Goal: Information Seeking & Learning: Learn about a topic

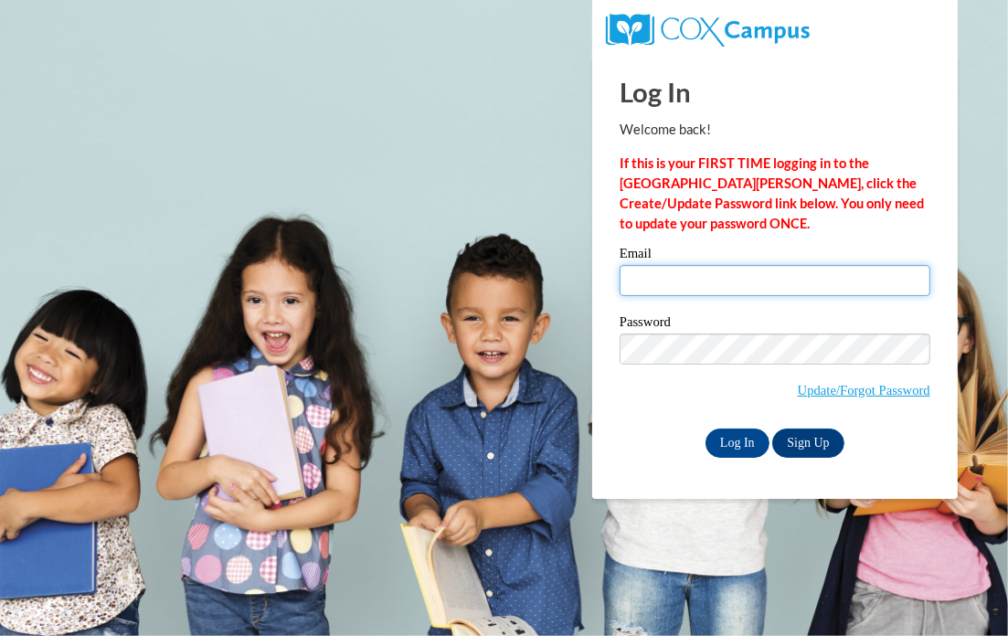
click at [703, 283] on input "Email" at bounding box center [774, 280] width 311 height 31
type input "candacea@ymcaatlanta.org"
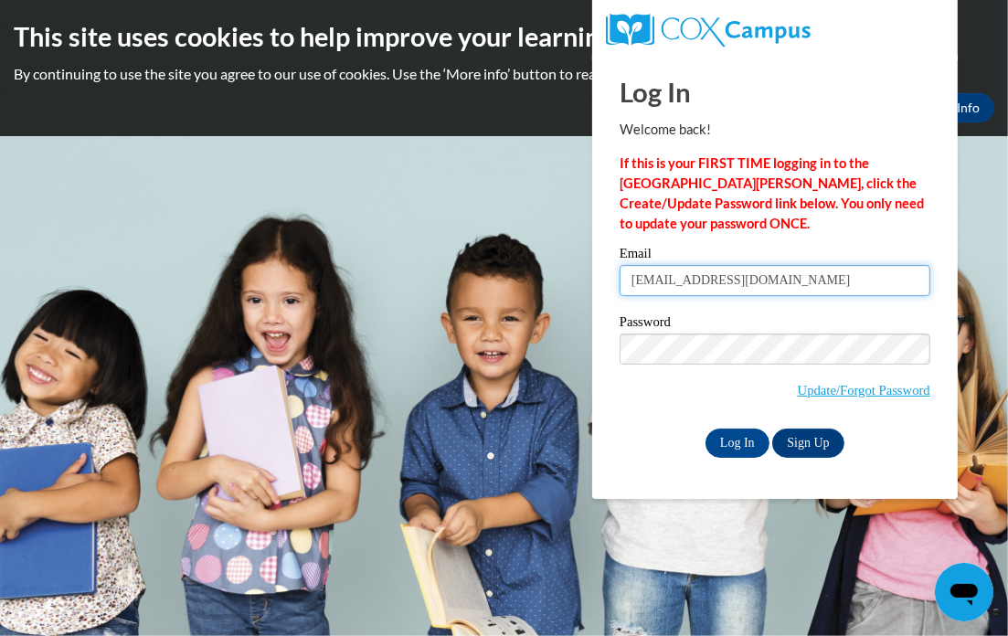
click at [805, 281] on input "candacea@ymcaatlanta.org" at bounding box center [774, 280] width 311 height 31
click at [713, 434] on input "Log In" at bounding box center [737, 442] width 64 height 29
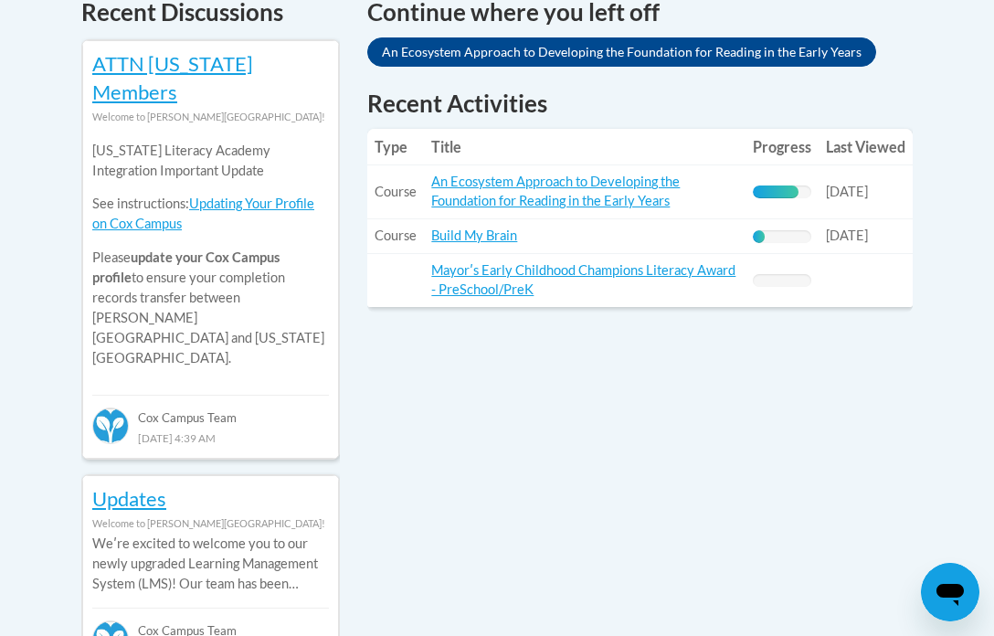
scroll to position [731, 0]
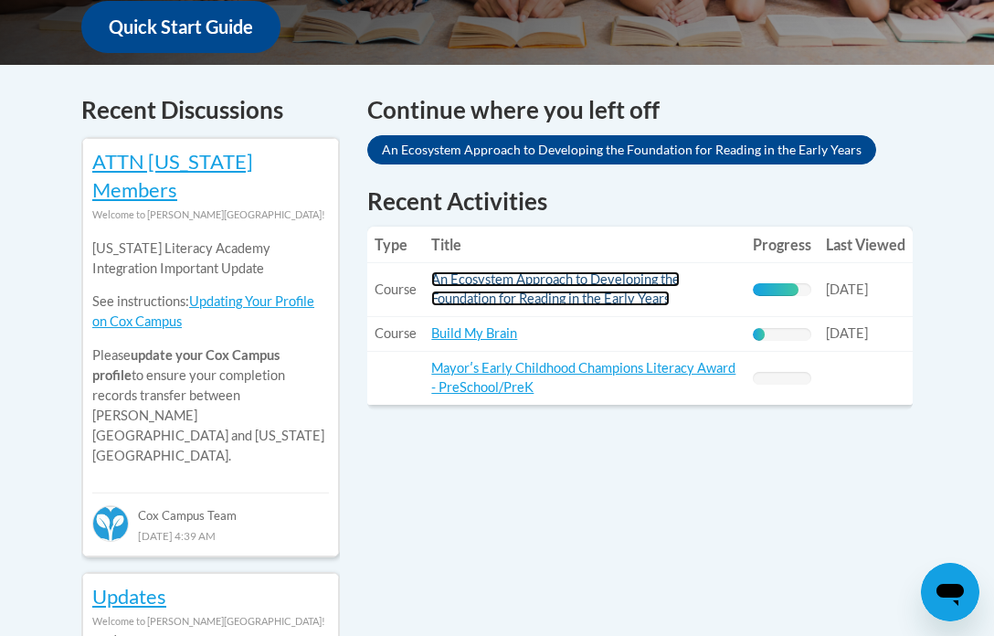
click at [541, 296] on link "An Ecosystem Approach to Developing the Foundation for Reading in the Early Yea…" at bounding box center [555, 288] width 248 height 35
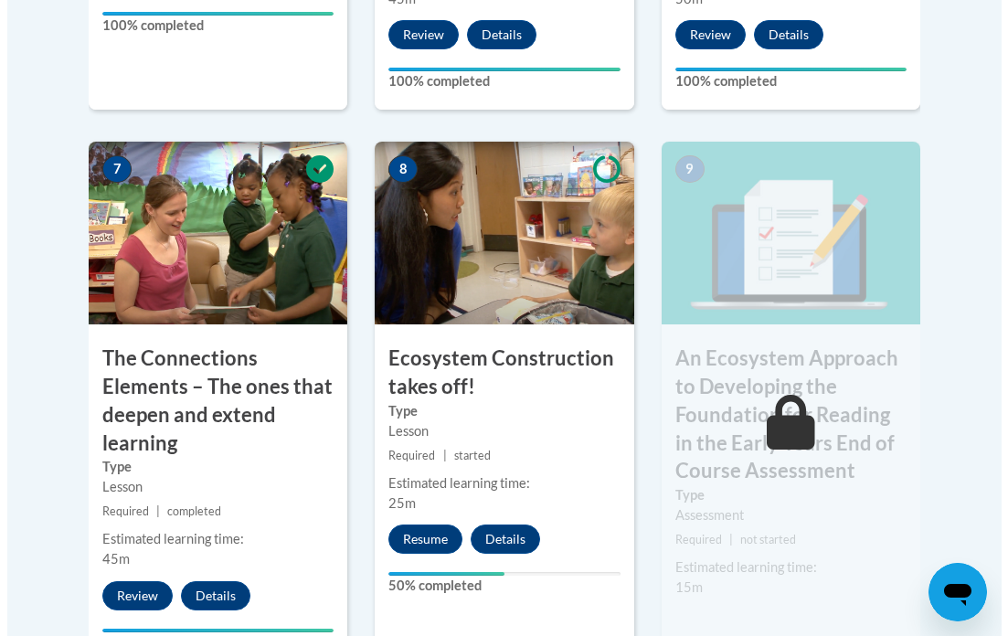
scroll to position [1827, 0]
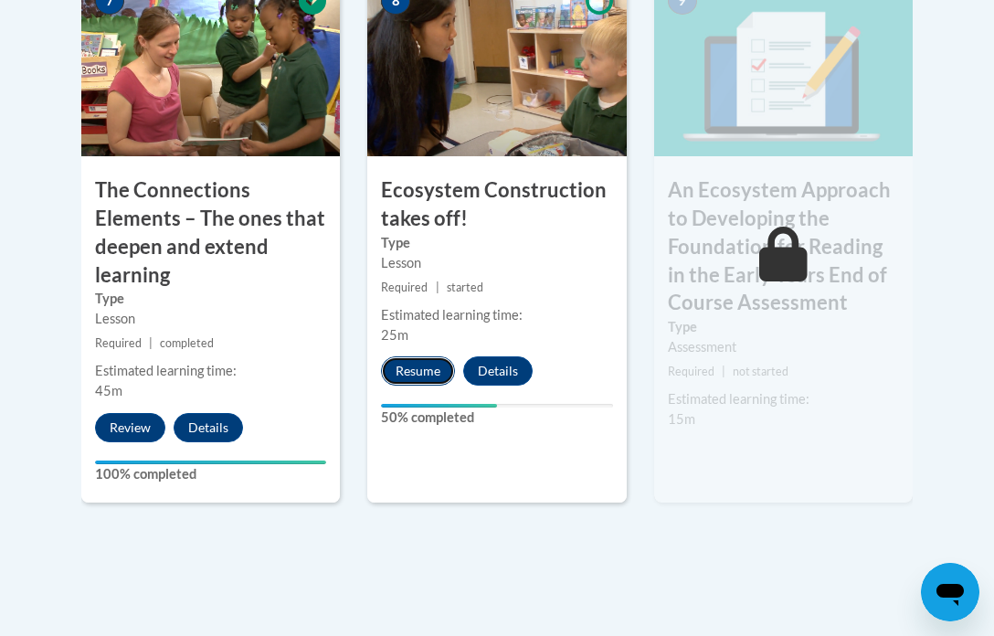
click at [428, 368] on button "Resume" at bounding box center [418, 370] width 74 height 29
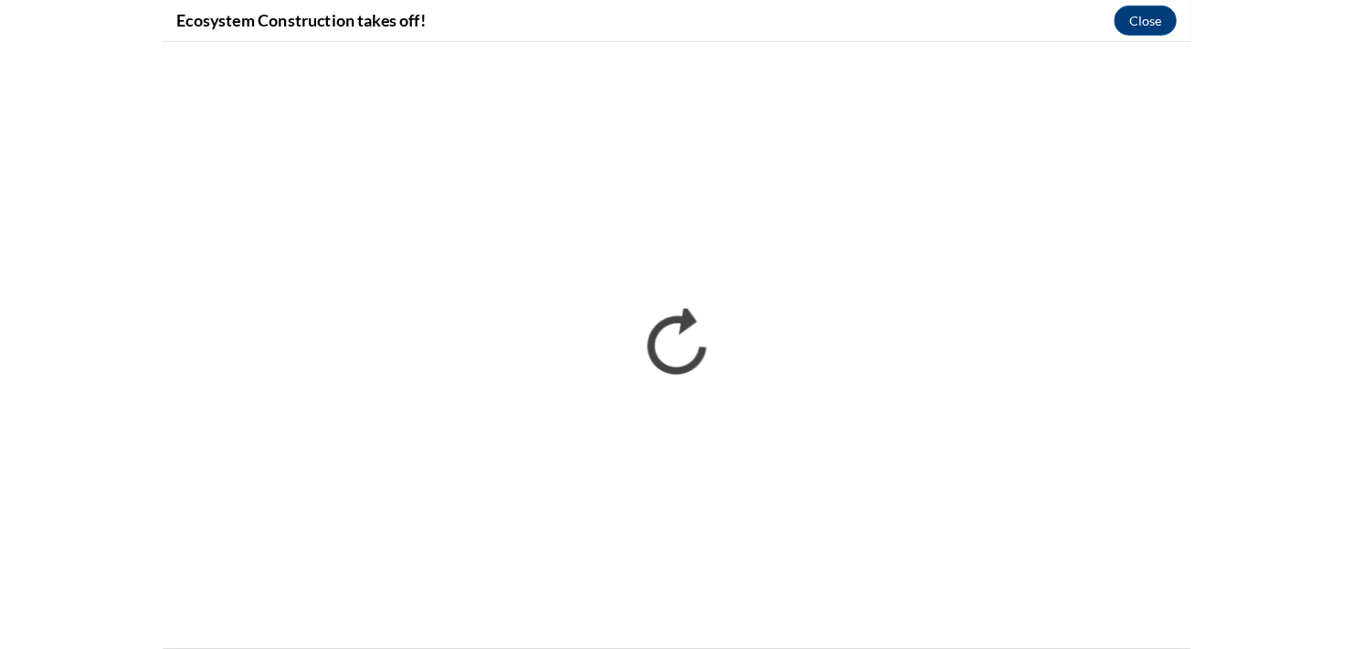
scroll to position [0, 0]
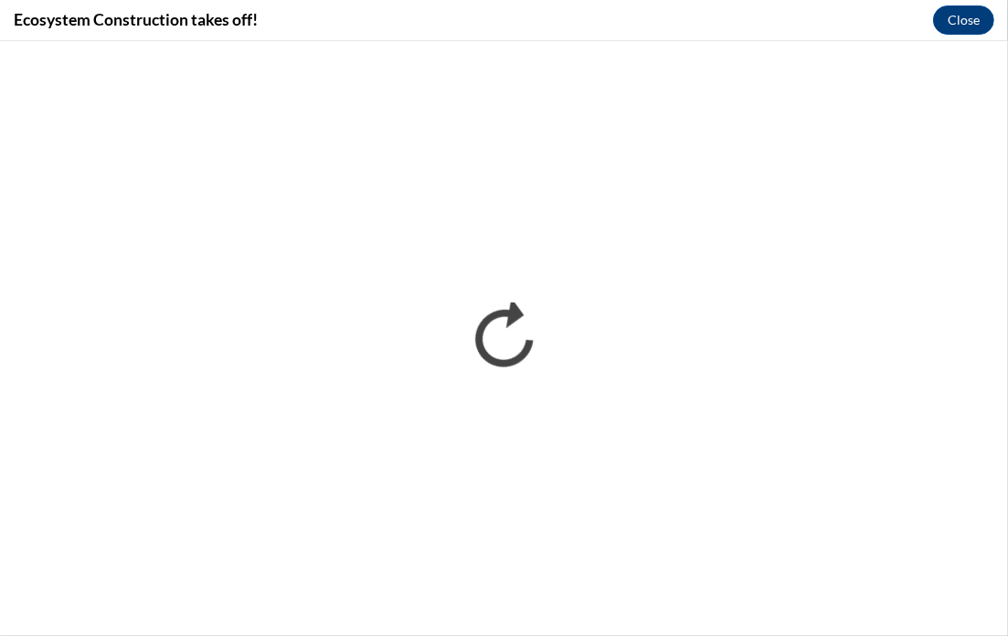
click at [549, 36] on div "Ecosystem Construction takes off! Close" at bounding box center [504, 20] width 1008 height 41
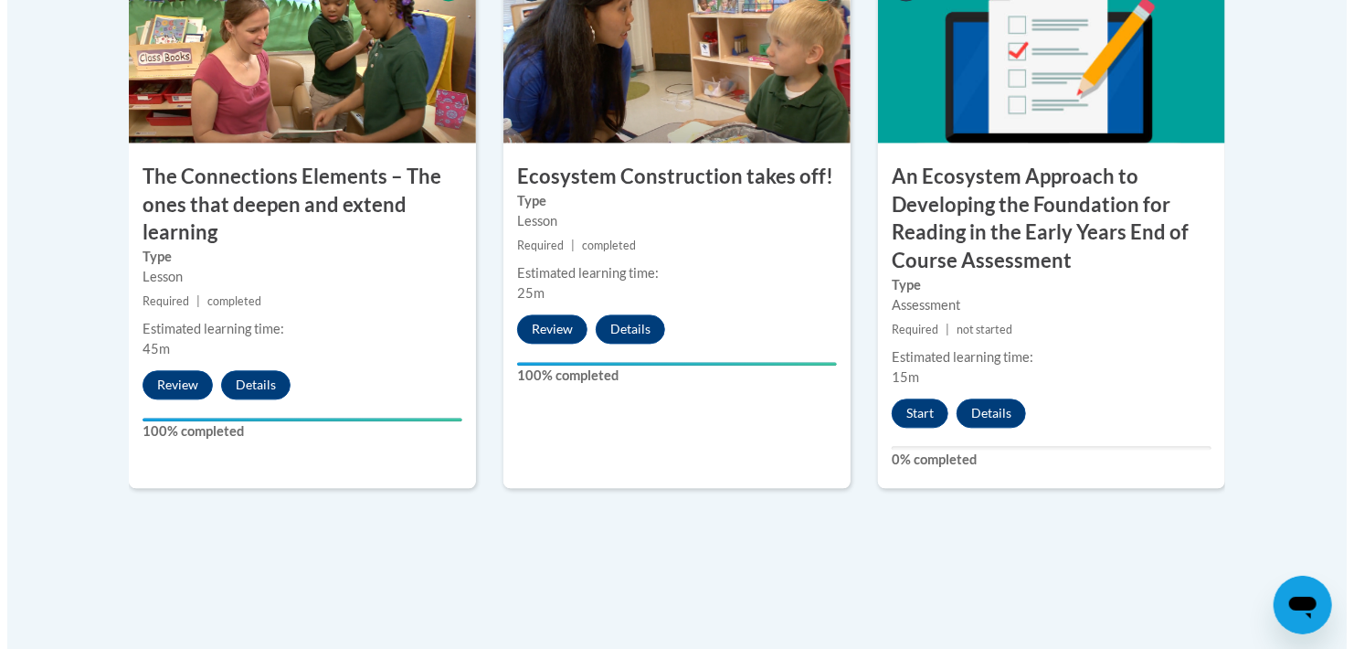
scroll to position [1918, 0]
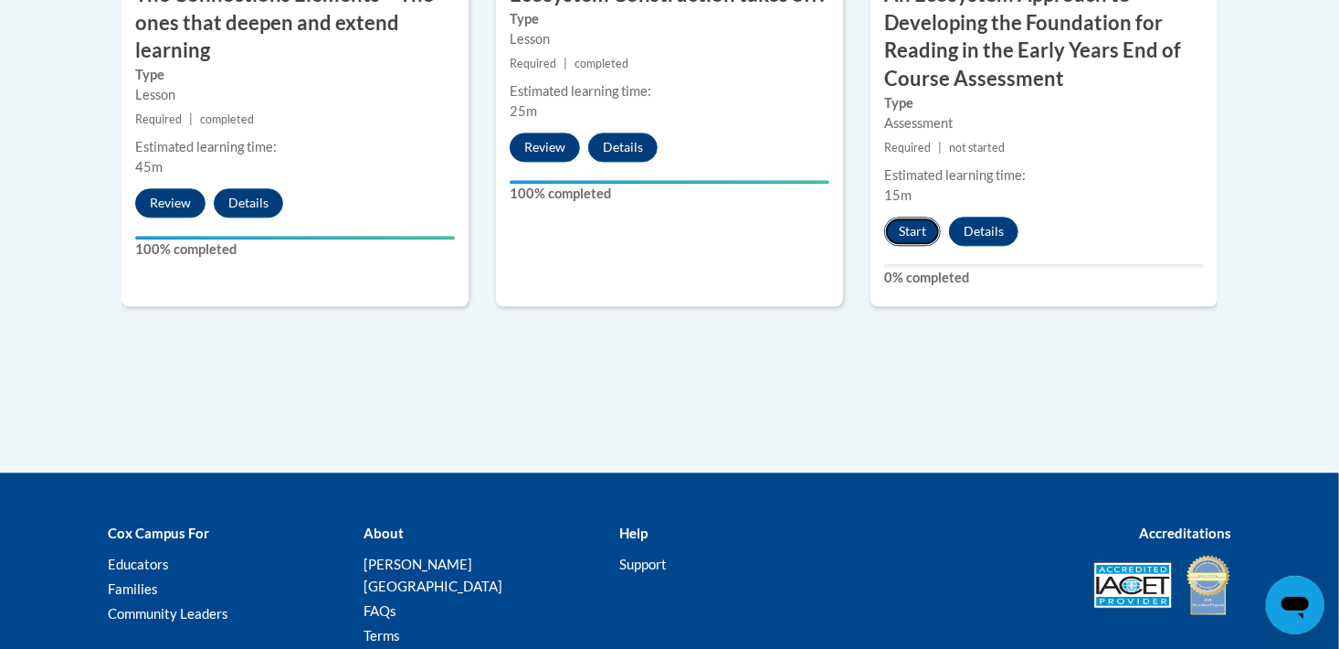
click at [914, 233] on button "Start" at bounding box center [912, 231] width 57 height 29
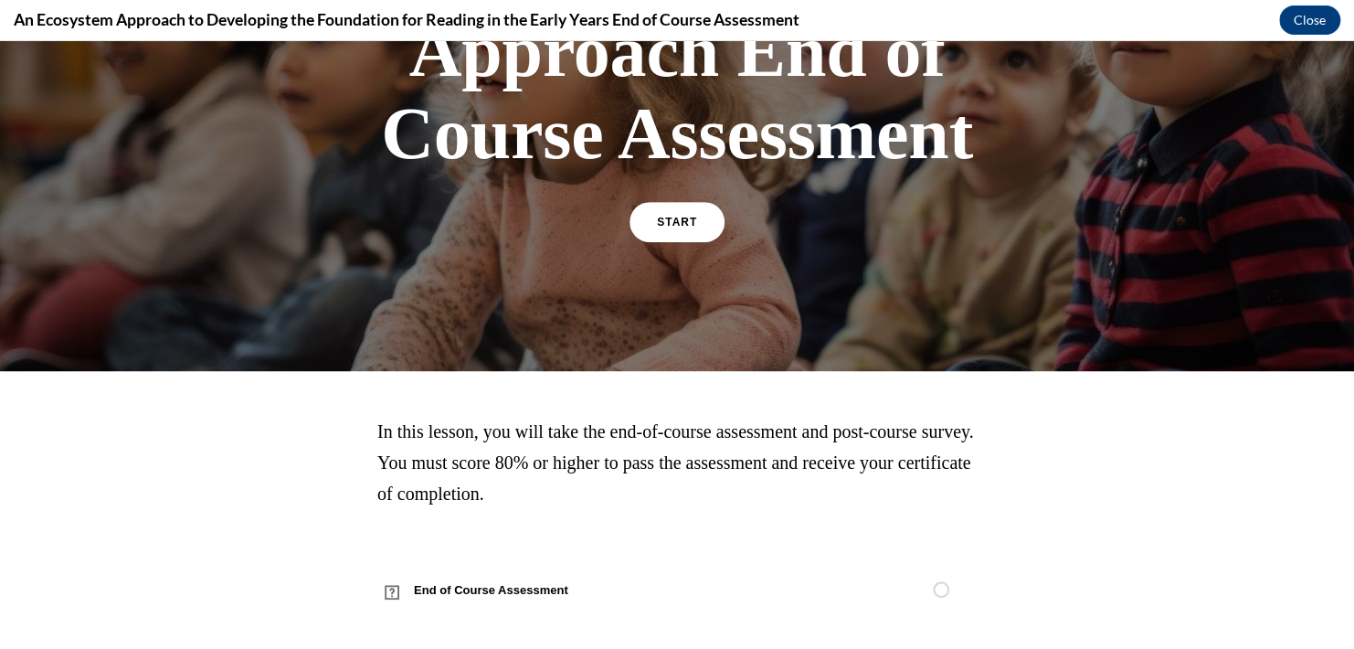
scroll to position [258, 0]
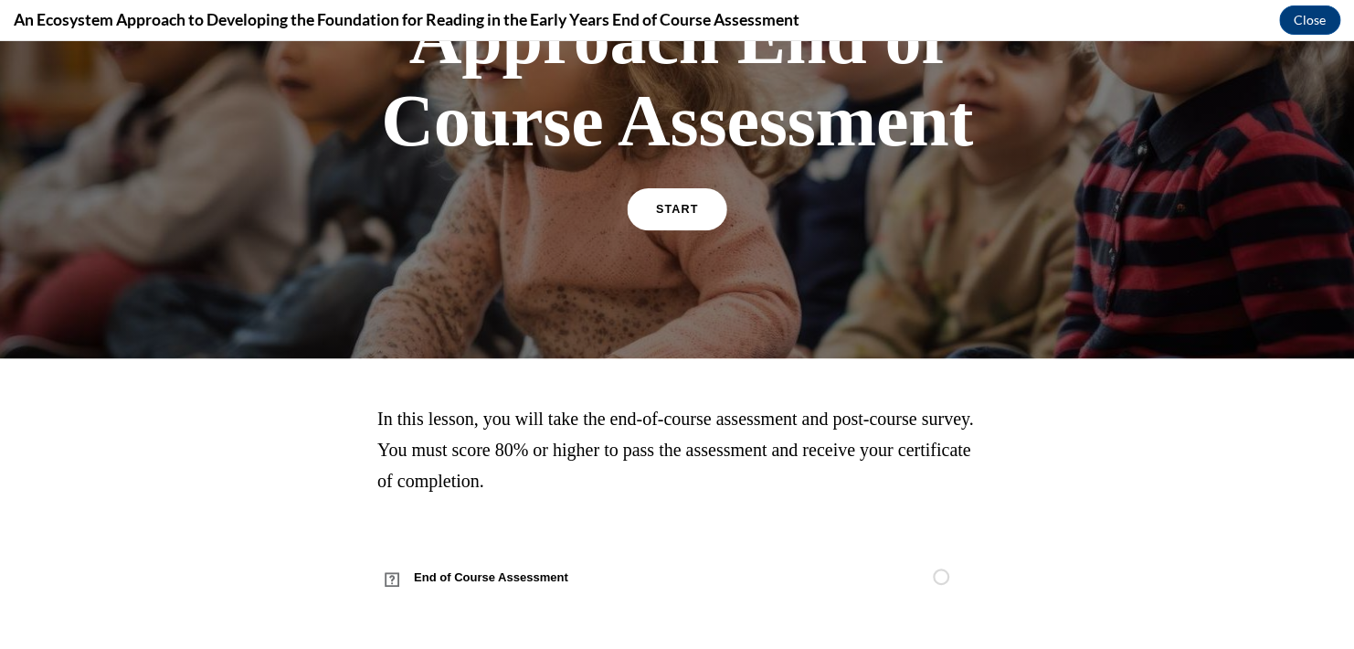
click at [677, 210] on span "START" at bounding box center [677, 210] width 42 height 14
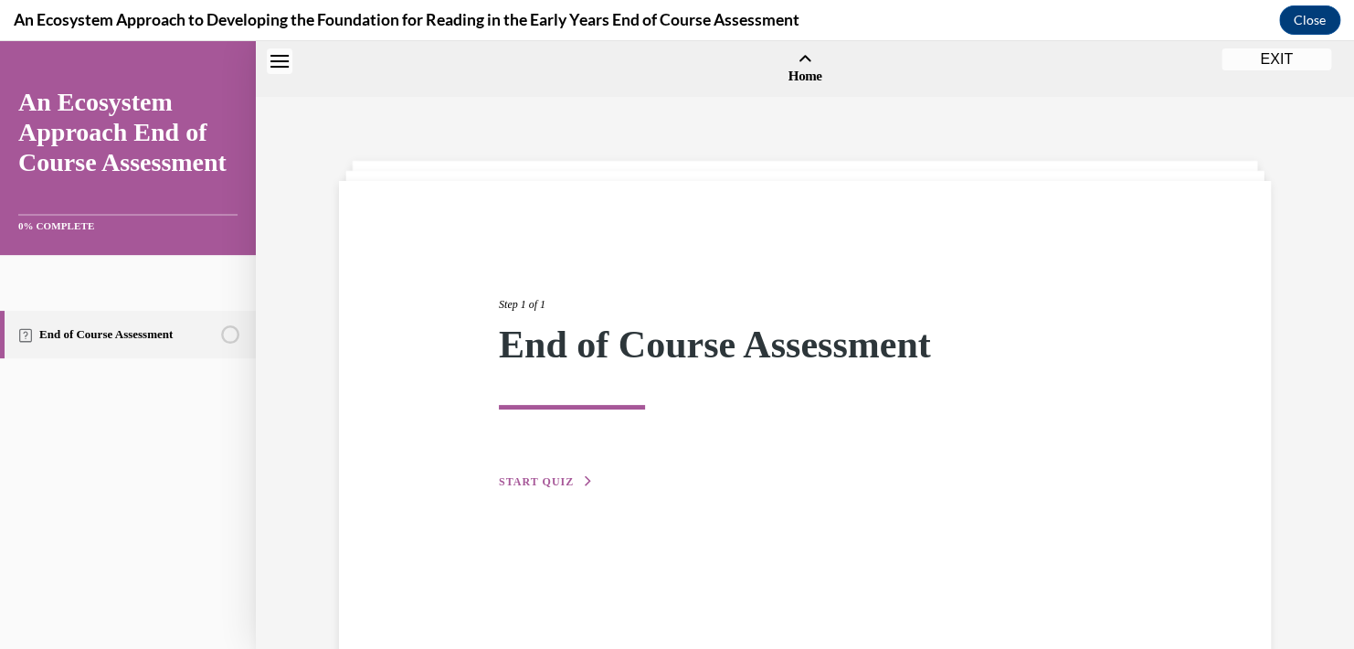
scroll to position [57, 0]
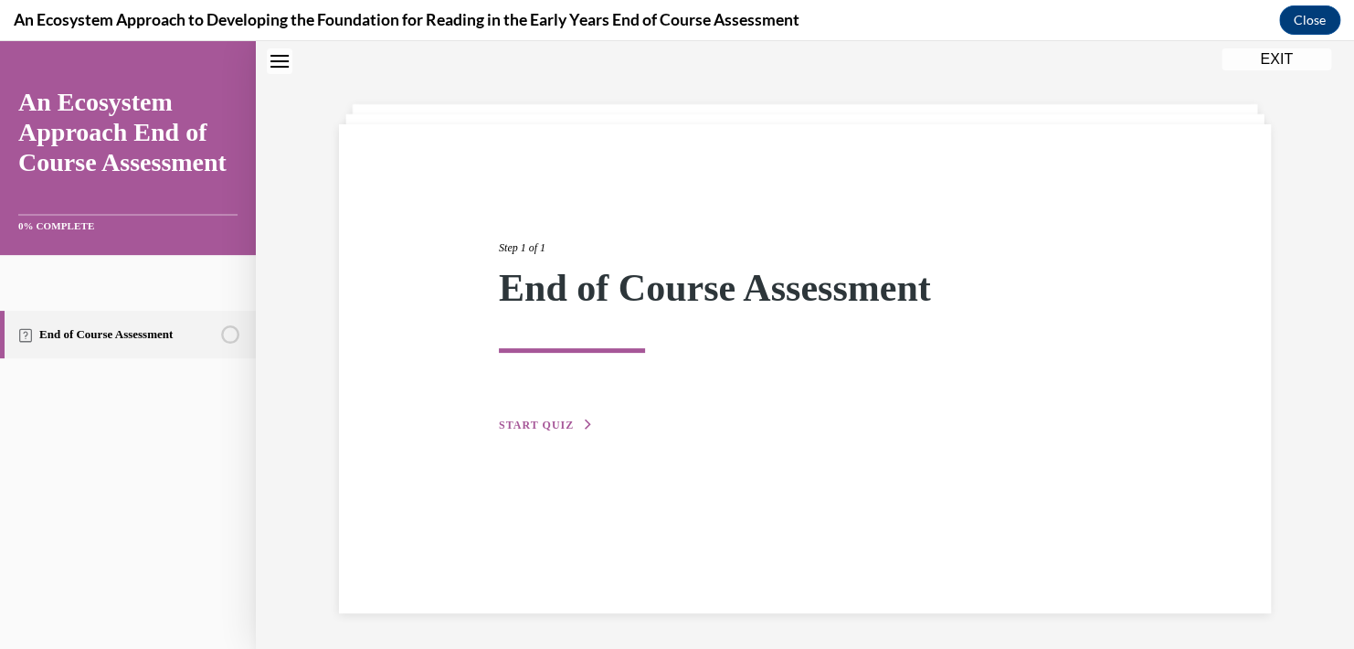
click at [534, 418] on span "START QUIZ" at bounding box center [536, 424] width 75 height 13
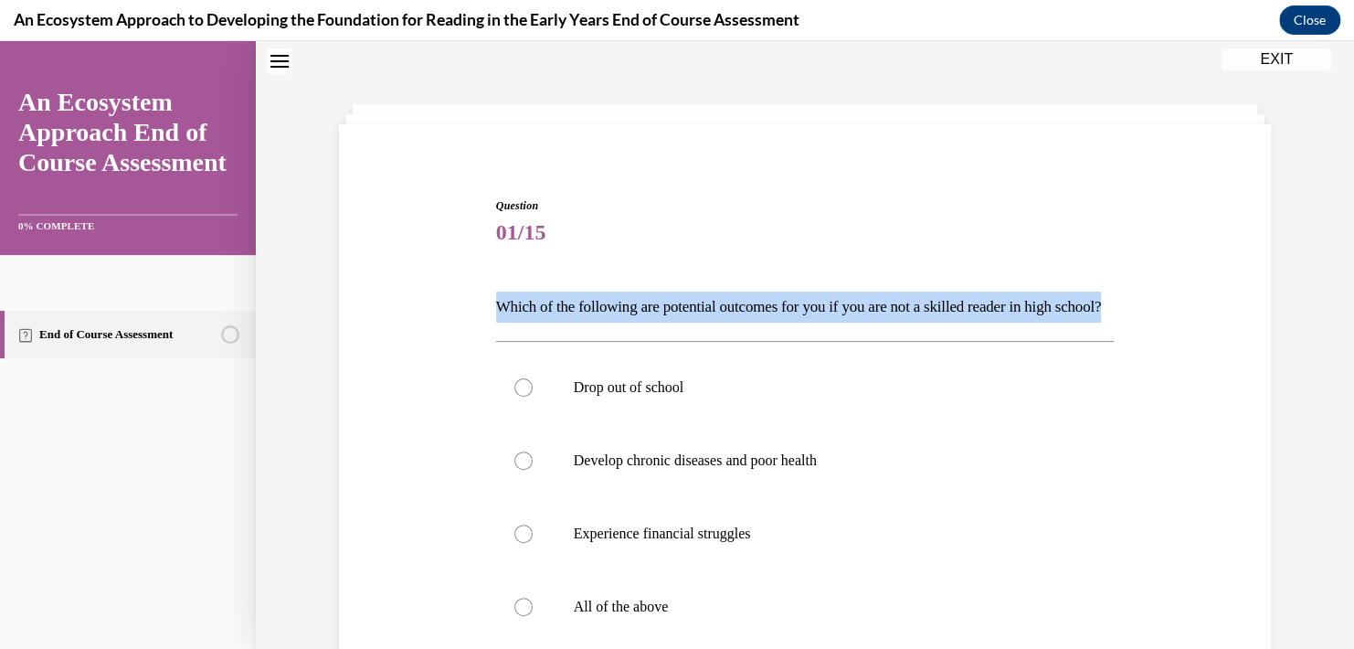
drag, startPoint x: 512, startPoint y: 342, endPoint x: 424, endPoint y: 297, distance: 99.3
click at [424, 297] on div "Question 01/15 Which of the following are potential outcomes for you if you are…" at bounding box center [804, 506] width 941 height 727
copy p "Which of the following are potential outcomes for you if you are not a skilled …"
click at [1174, 337] on div "Question 01/15 Which of the following are potential outcomes for you if you are…" at bounding box center [804, 506] width 941 height 727
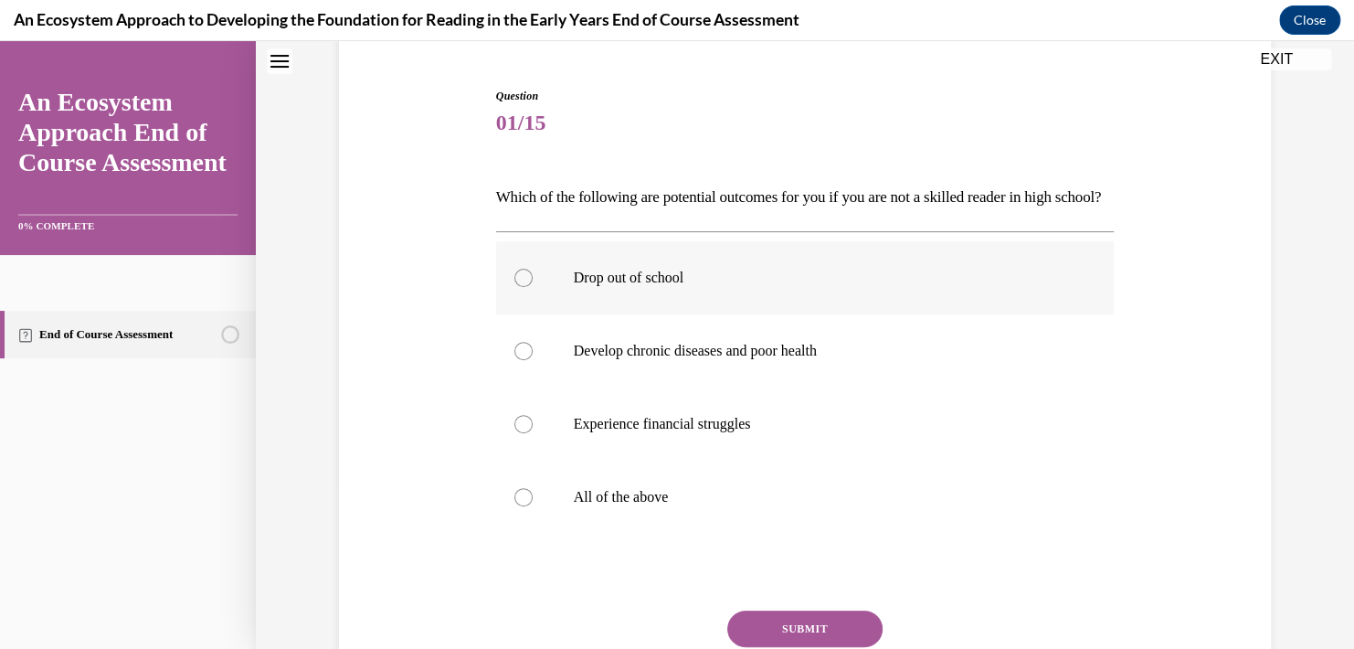
scroll to position [239, 0]
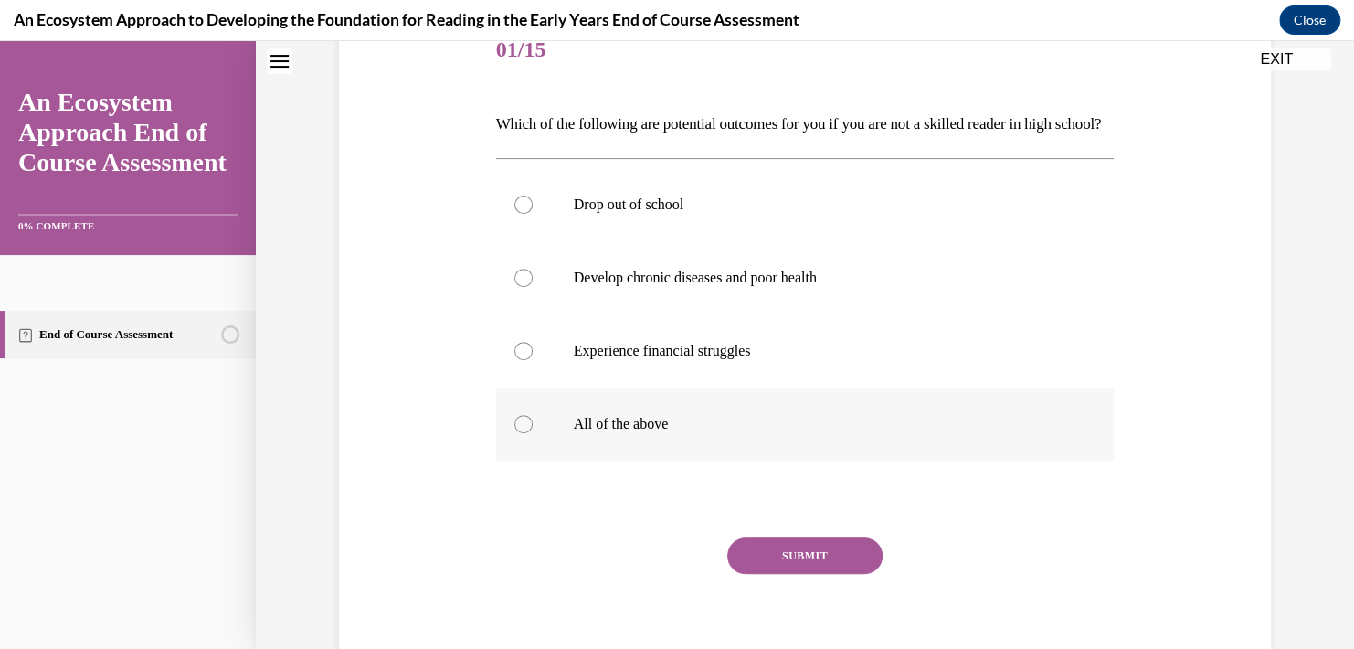
click at [519, 433] on div at bounding box center [523, 424] width 18 height 18
click at [519, 433] on input "All of the above" at bounding box center [523, 424] width 18 height 18
radio input "true"
click at [801, 574] on button "SUBMIT" at bounding box center [804, 555] width 155 height 37
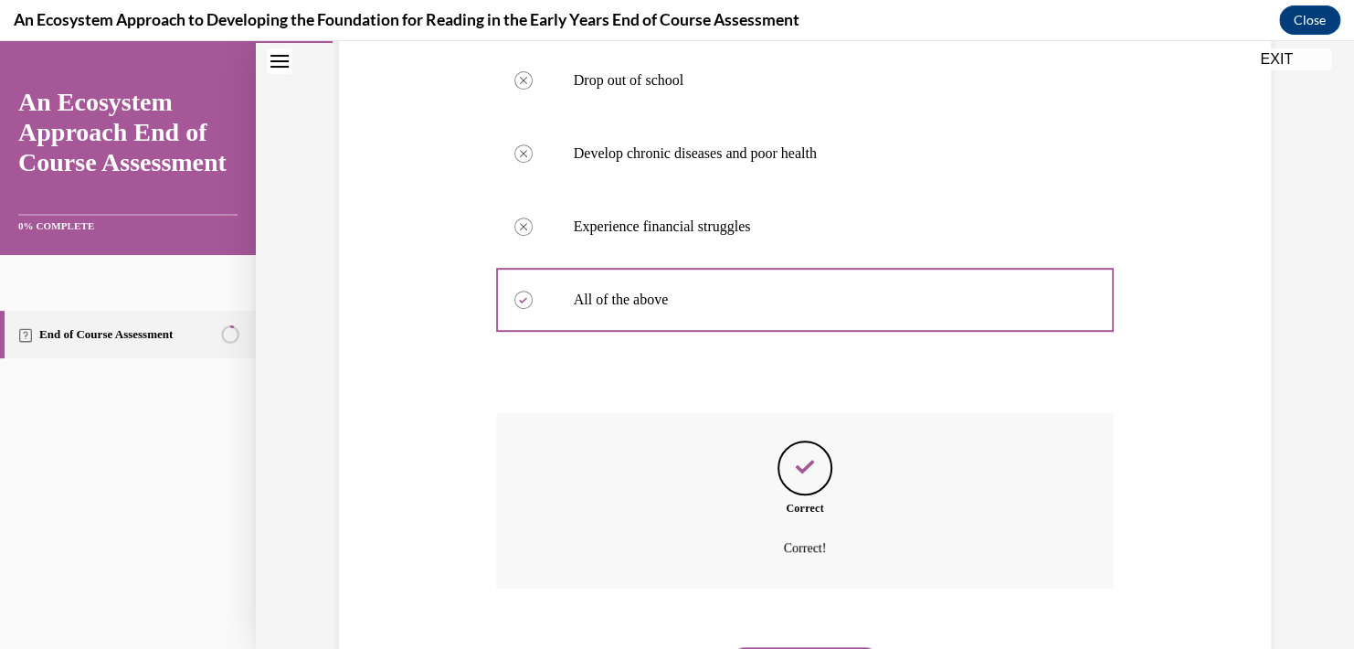
scroll to position [492, 0]
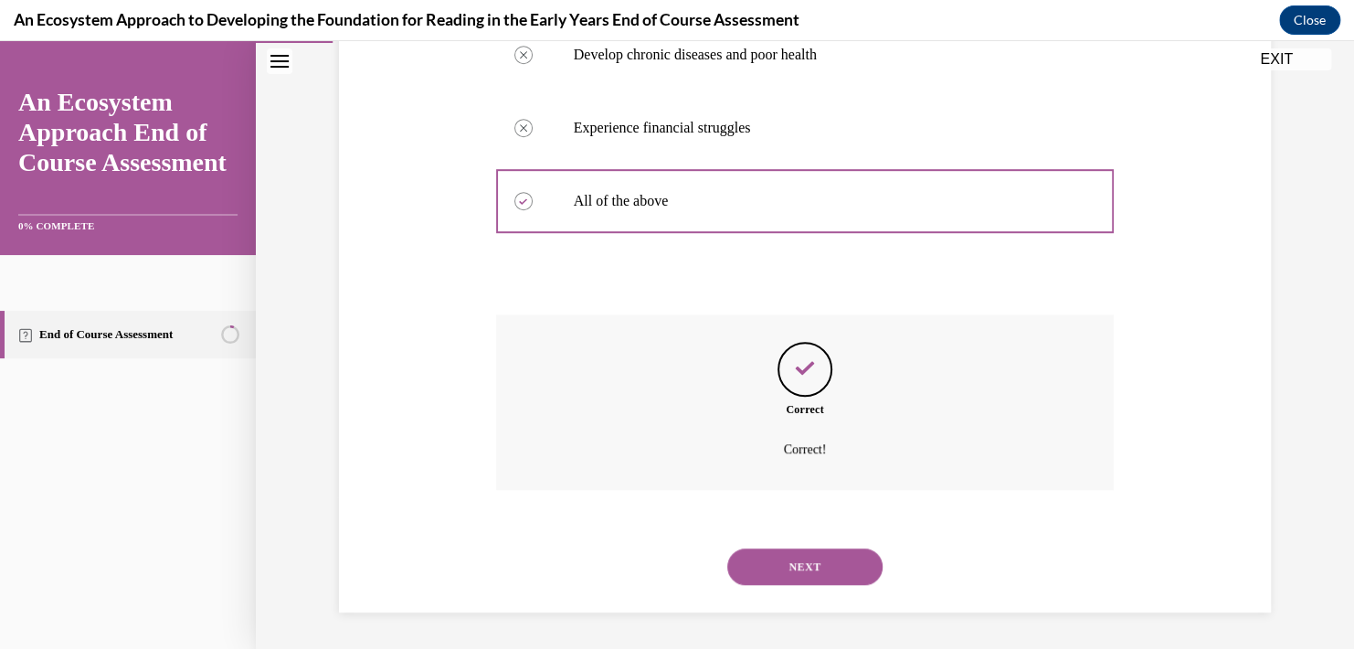
click at [823, 562] on button "NEXT" at bounding box center [804, 566] width 155 height 37
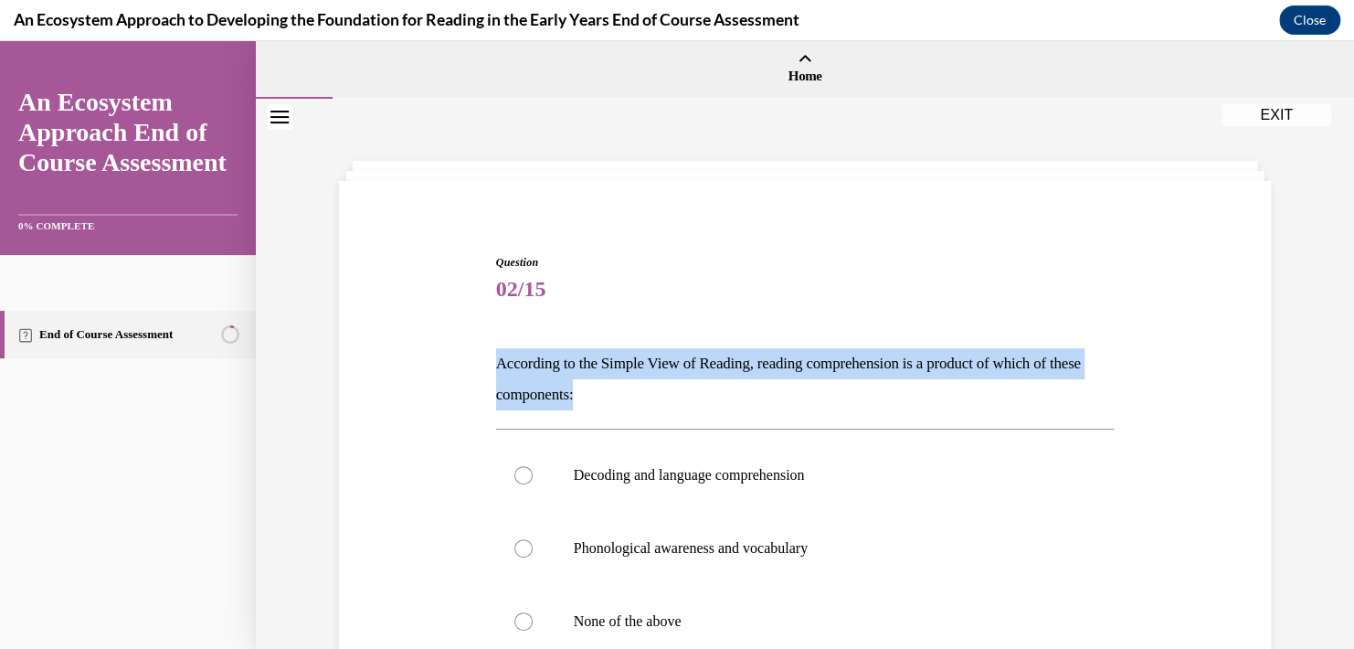
drag, startPoint x: 621, startPoint y: 399, endPoint x: 460, endPoint y: 360, distance: 165.5
click at [460, 360] on div "Question 02/15 According to the Simple View of Reading, reading comprehension i…" at bounding box center [804, 541] width 941 height 685
copy p "According to the Simple View of Reading, reading comprehension is a product of …"
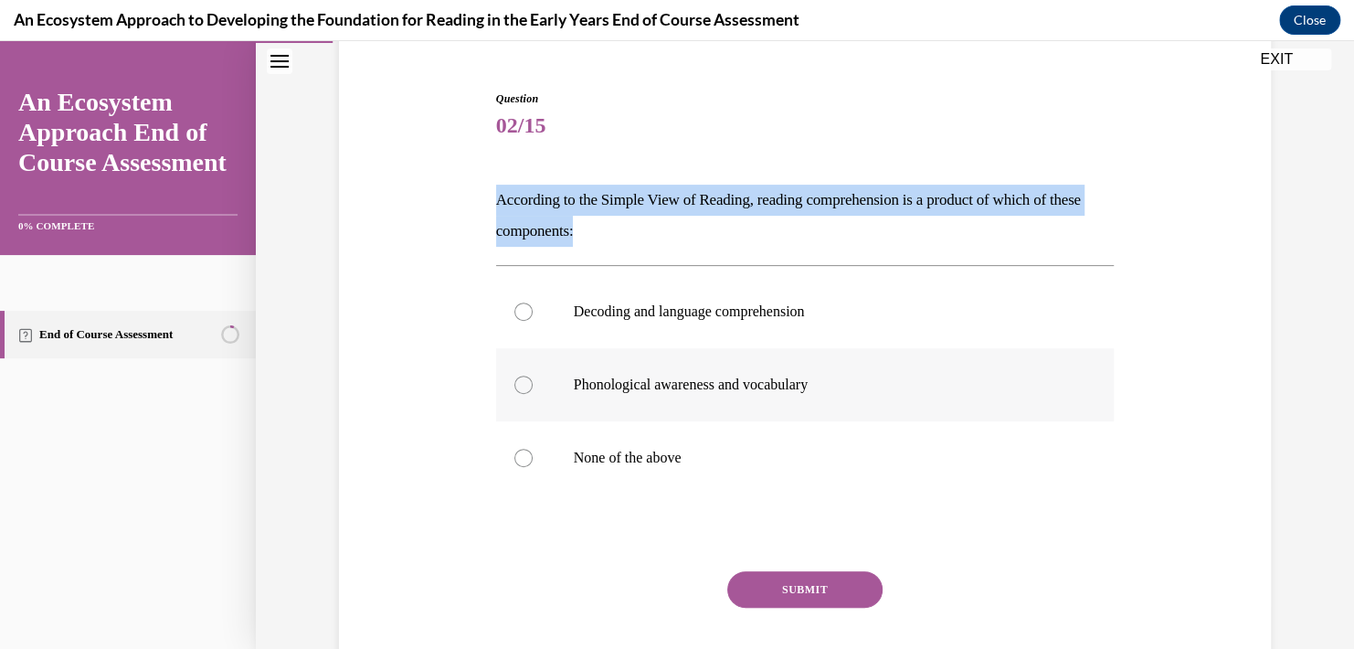
scroll to position [183, 0]
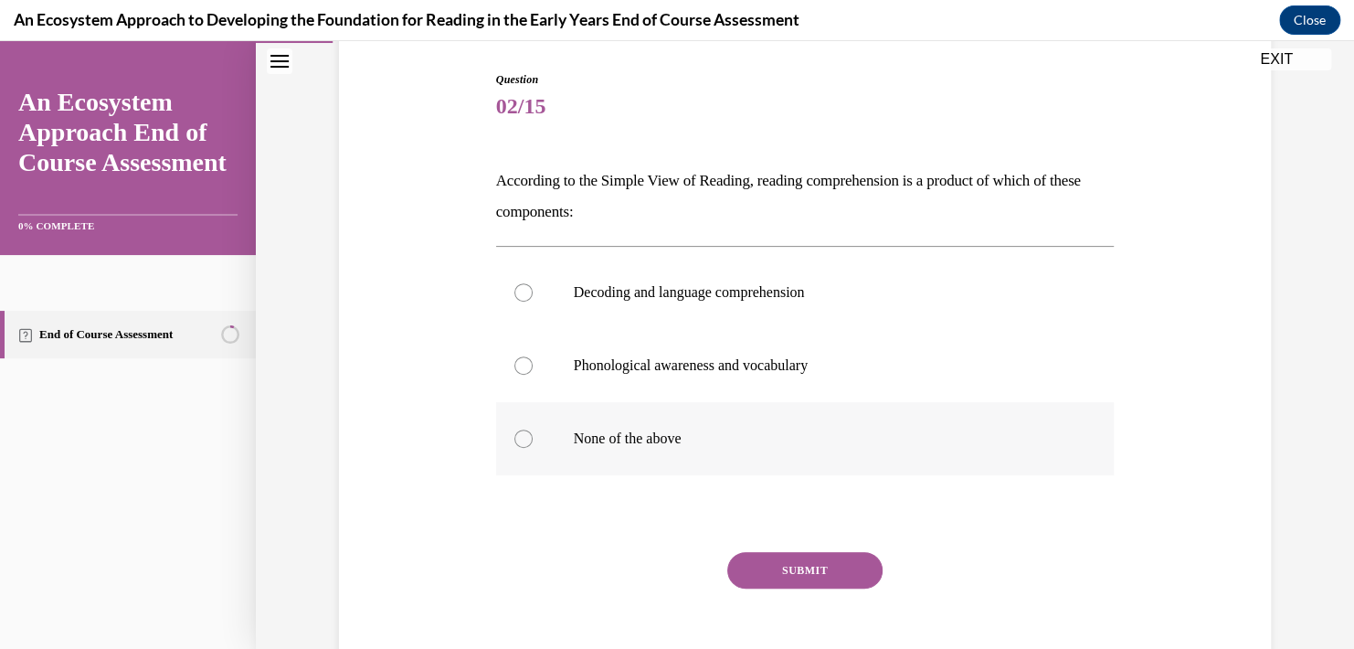
click at [630, 444] on p "None of the above" at bounding box center [821, 438] width 495 height 18
click at [533, 444] on input "None of the above" at bounding box center [523, 438] width 18 height 18
radio input "true"
click at [811, 569] on button "SUBMIT" at bounding box center [804, 570] width 155 height 37
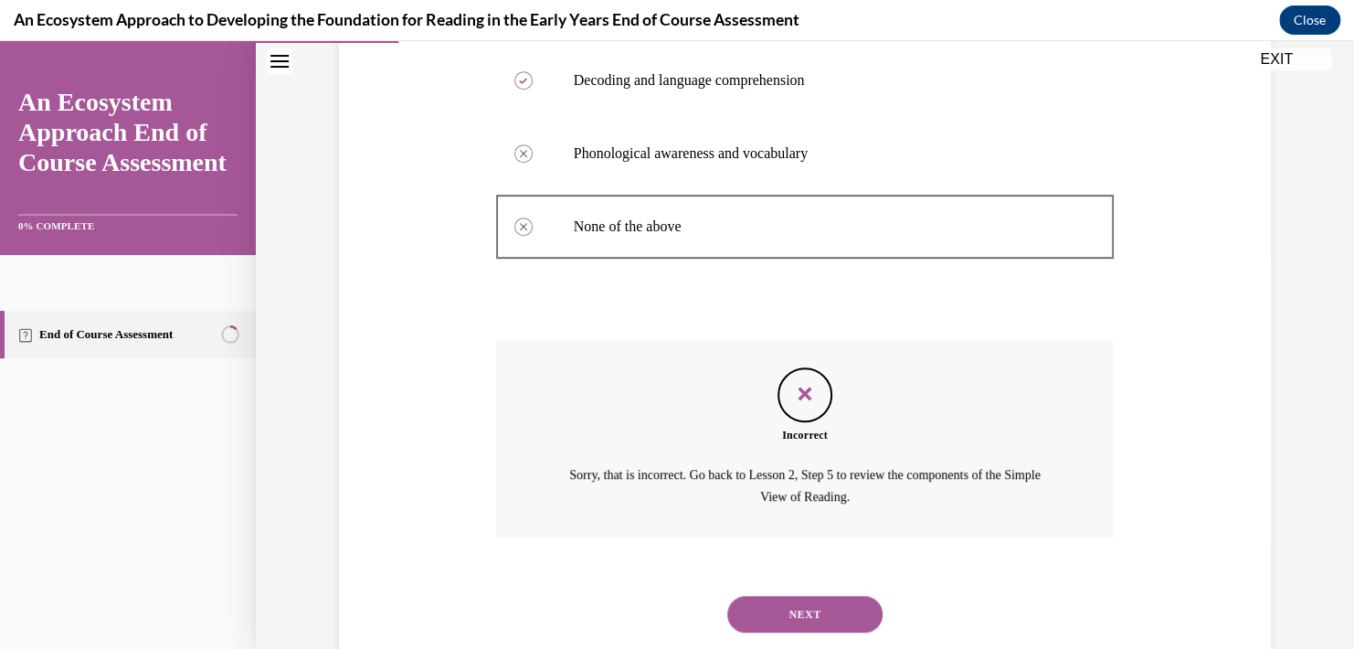
scroll to position [441, 0]
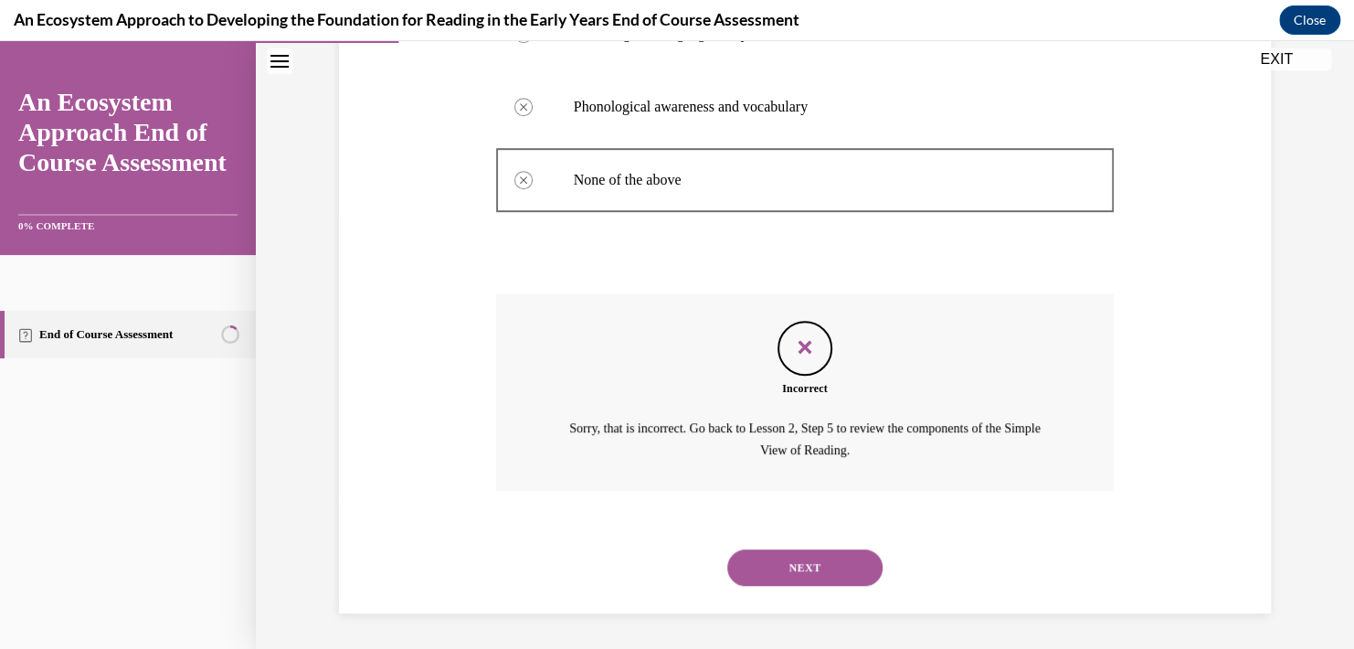
click at [808, 574] on button "NEXT" at bounding box center [804, 567] width 155 height 37
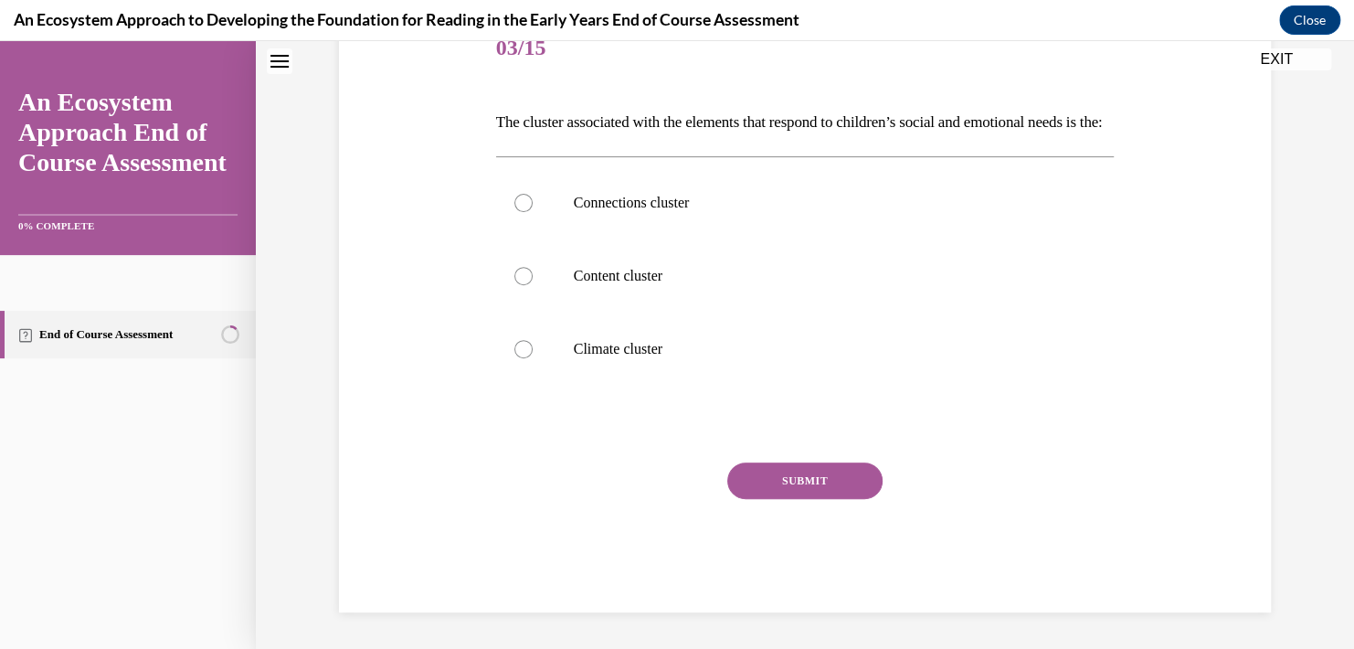
scroll to position [0, 0]
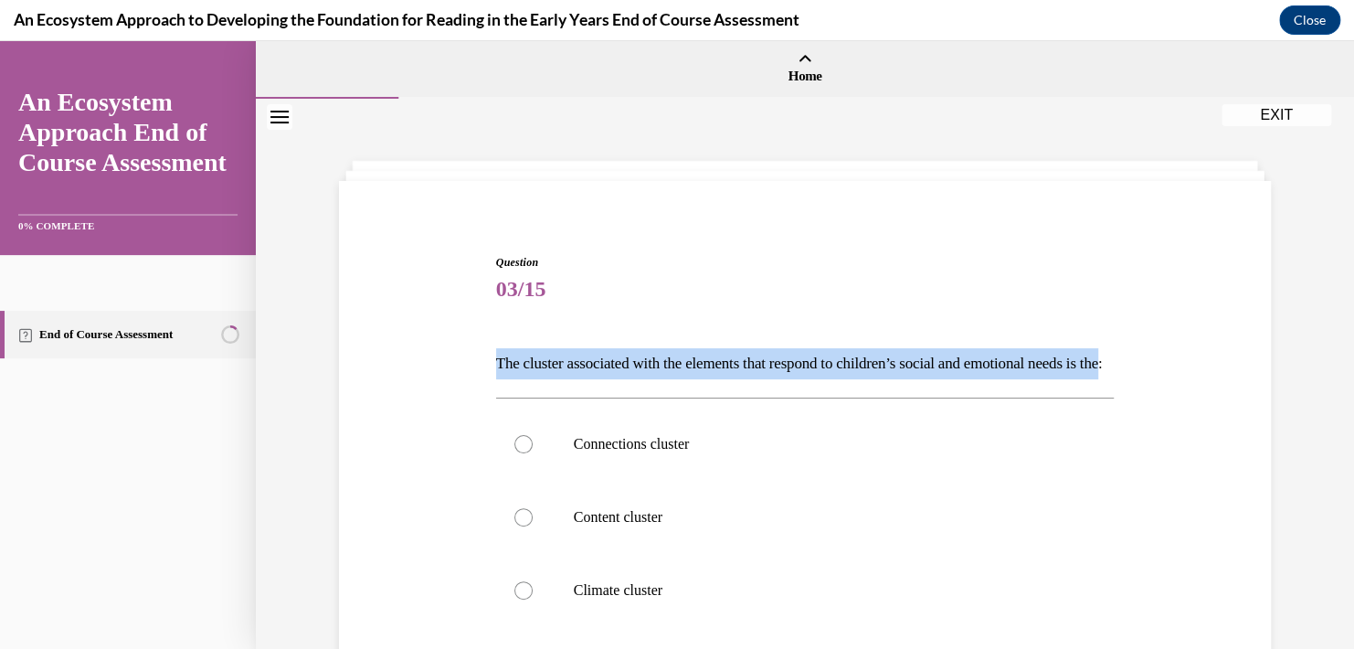
drag, startPoint x: 556, startPoint y: 396, endPoint x: 450, endPoint y: 332, distance: 123.8
click at [450, 332] on div "Question 03/15 The cluster associated with the elements that respond to childre…" at bounding box center [804, 526] width 941 height 654
copy p "The cluster associated with the elements that respond to children’s social and …"
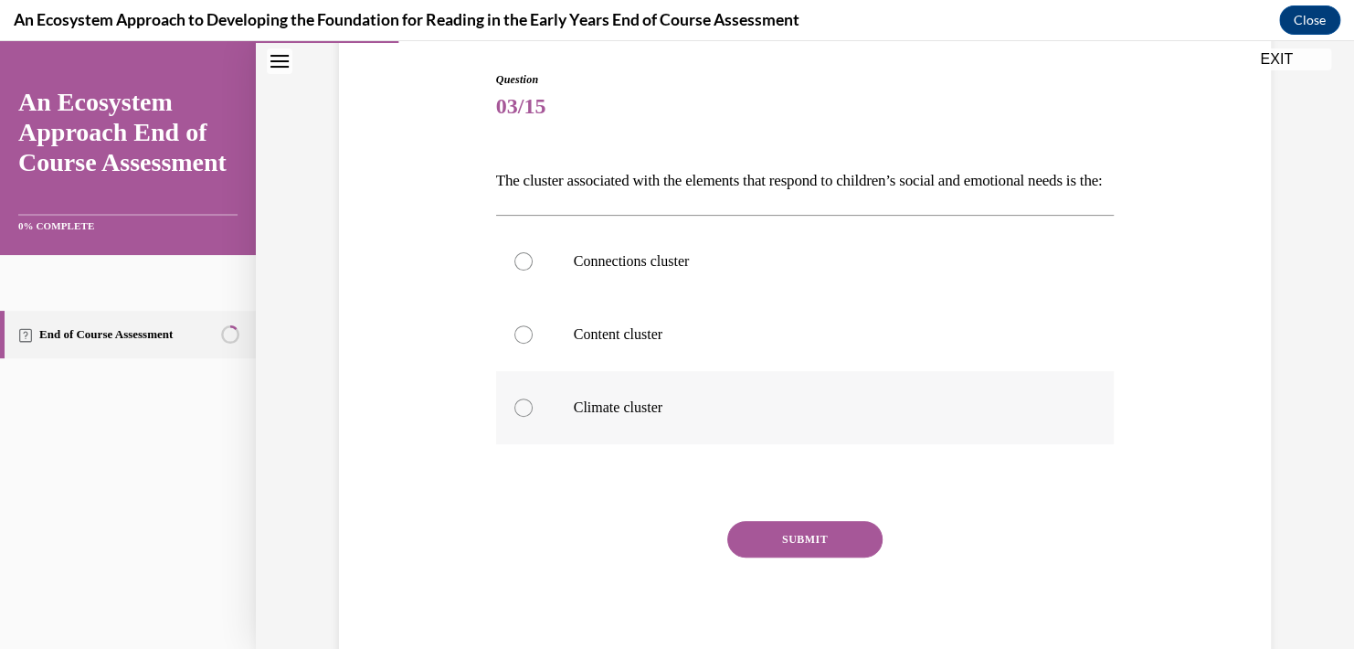
click at [514, 417] on div at bounding box center [523, 407] width 18 height 18
click at [514, 417] on input "Climate cluster" at bounding box center [523, 407] width 18 height 18
radio input "true"
click at [805, 557] on button "SUBMIT" at bounding box center [804, 539] width 155 height 37
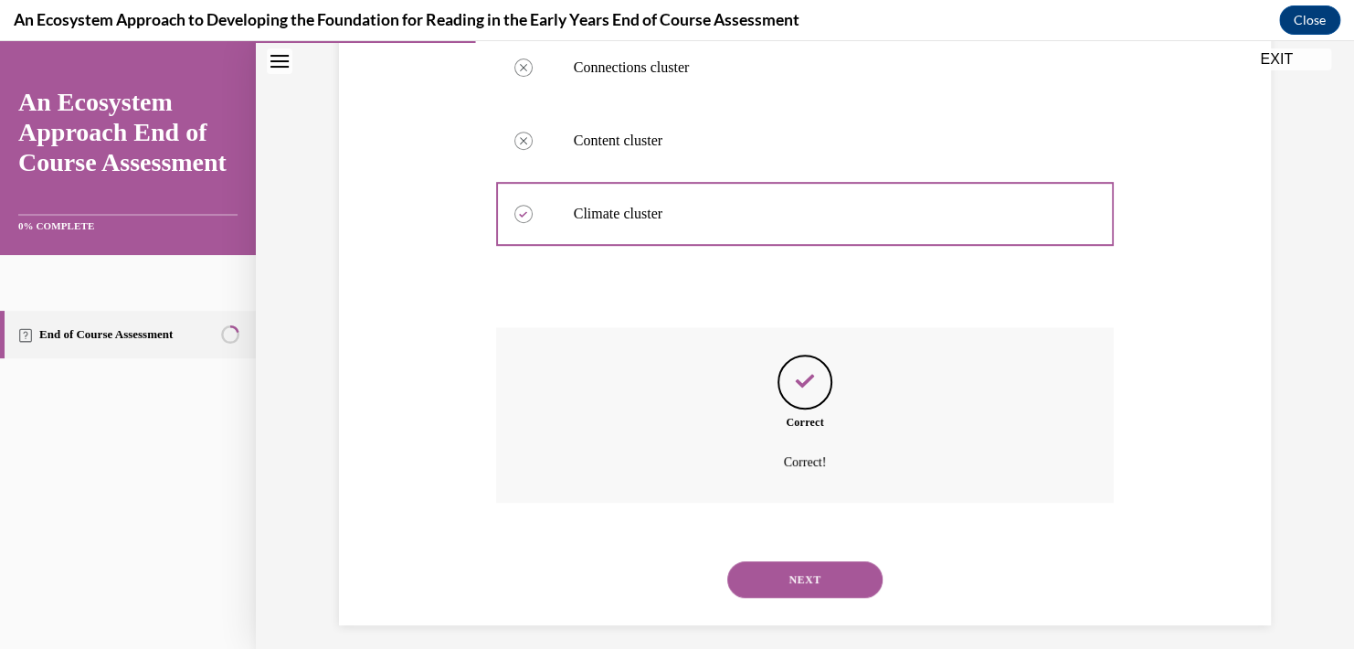
scroll to position [419, 0]
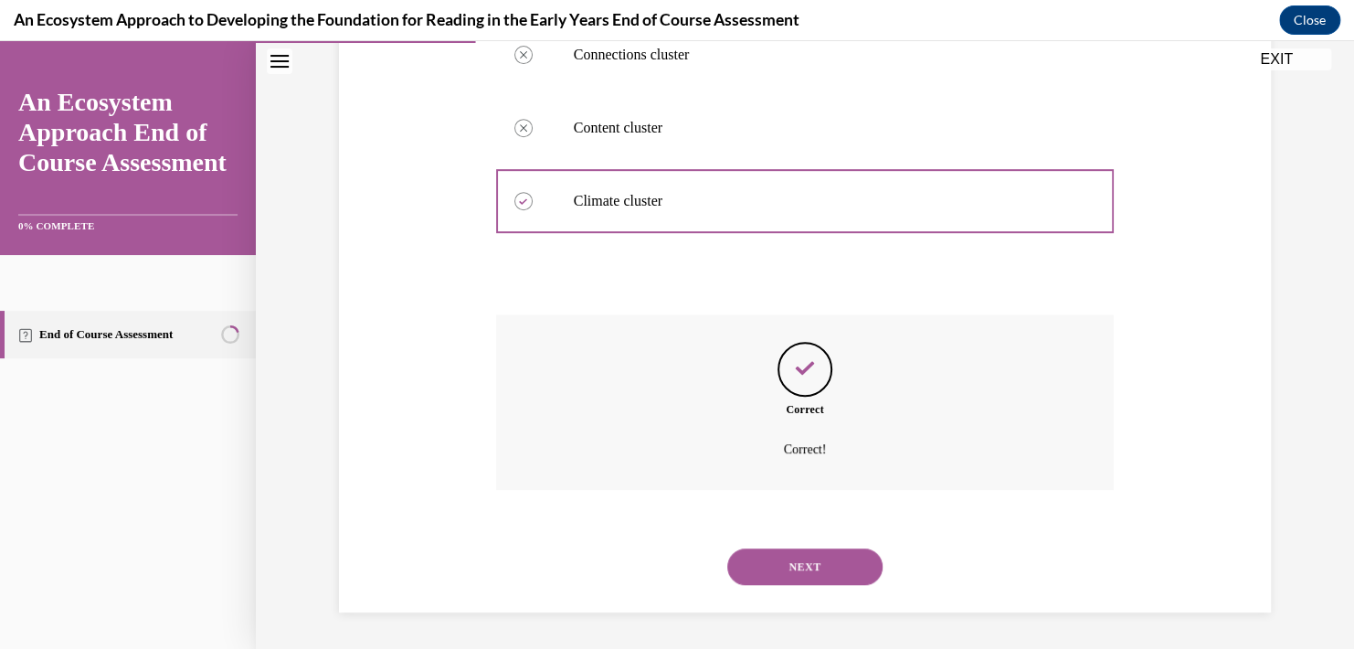
click at [808, 568] on button "NEXT" at bounding box center [804, 566] width 155 height 37
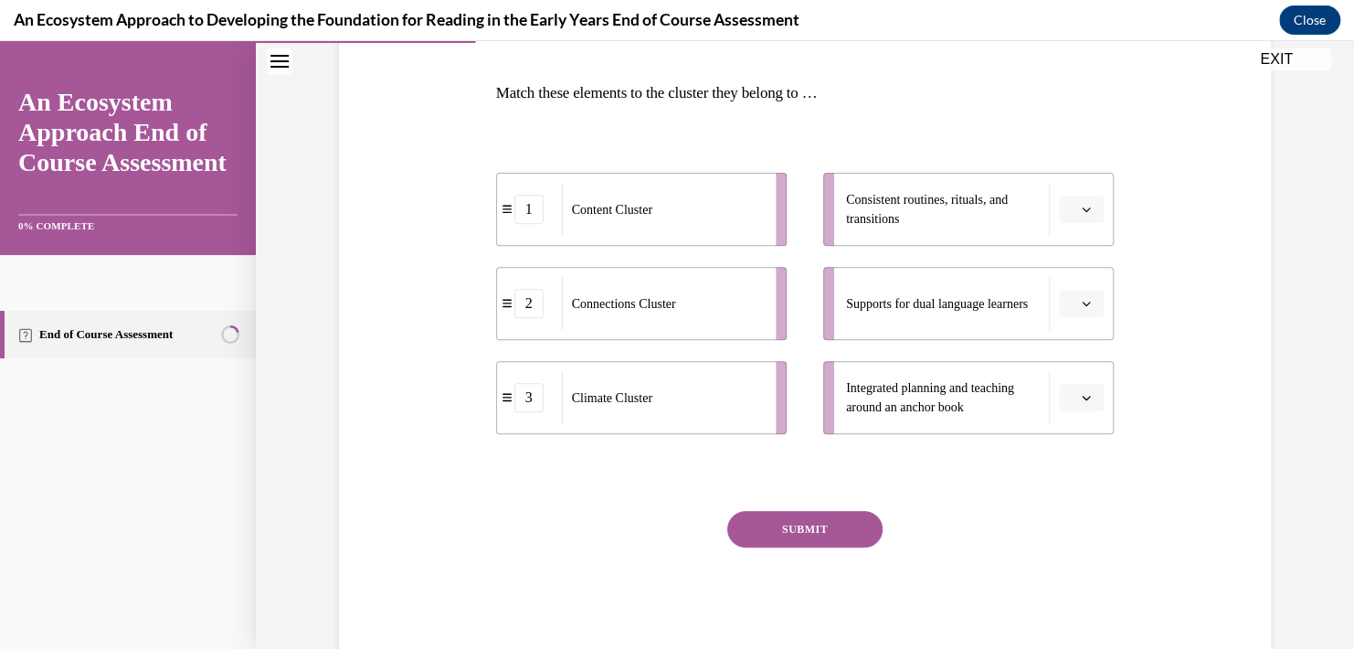
scroll to position [274, 0]
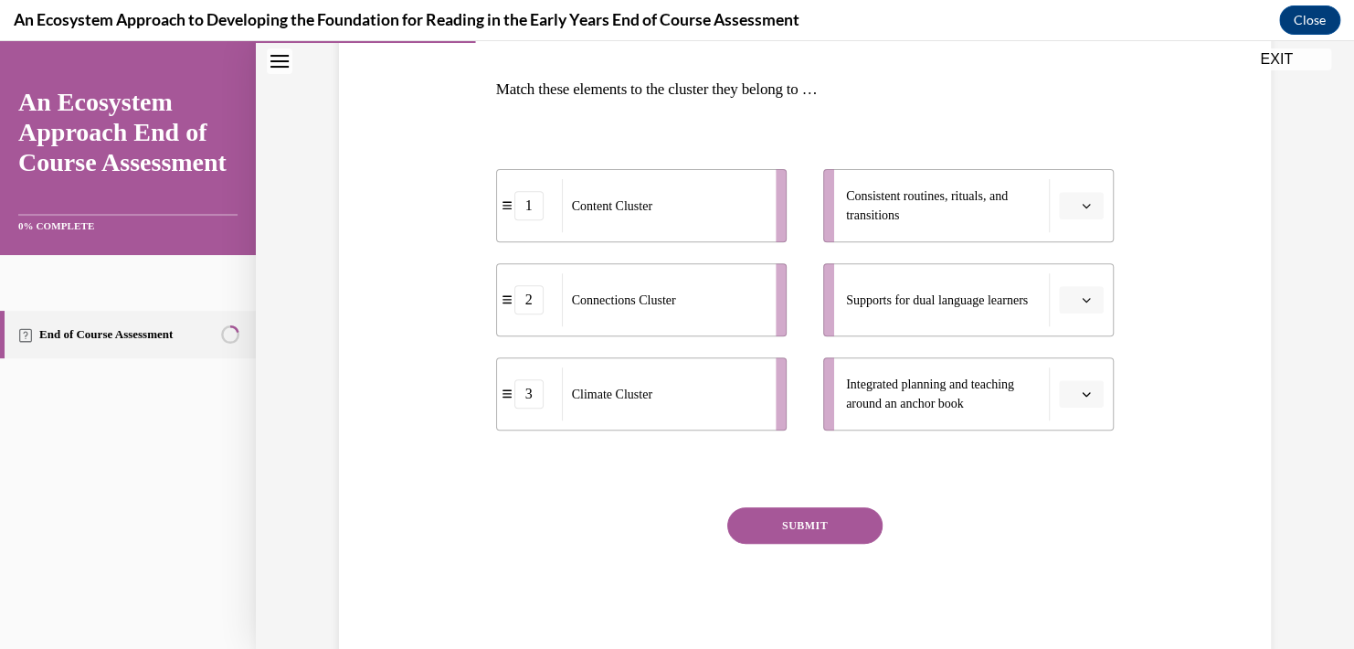
click at [967, 405] on span "Integrated planning and teaching around an anchor book" at bounding box center [930, 393] width 168 height 33
drag, startPoint x: 662, startPoint y: 206, endPoint x: 680, endPoint y: 207, distance: 17.5
click at [679, 206] on div "Content Cluster" at bounding box center [680, 205] width 202 height 53
drag, startPoint x: 705, startPoint y: 414, endPoint x: 692, endPoint y: 219, distance: 195.0
click at [692, 219] on div "Climate Cluster" at bounding box center [648, 202] width 202 height 53
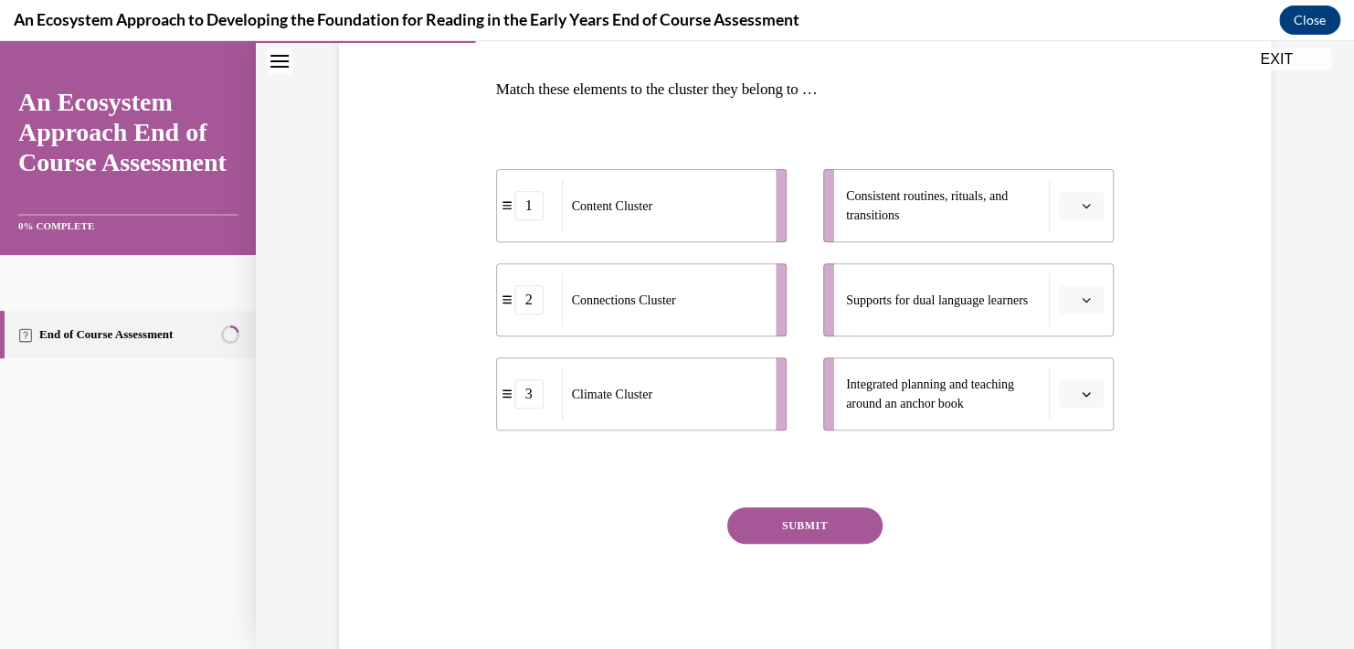
click at [830, 534] on button "SUBMIT" at bounding box center [804, 525] width 155 height 37
click at [1059, 195] on button "button" at bounding box center [1081, 205] width 45 height 27
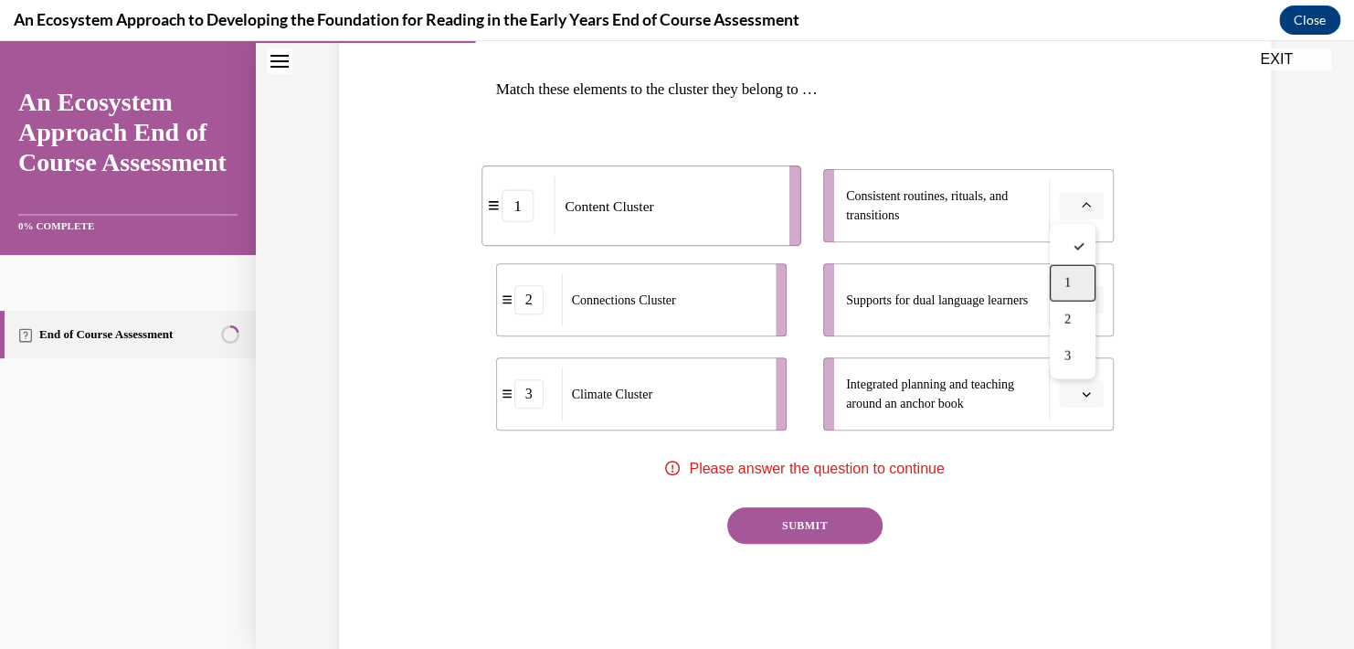
click at [1074, 284] on div "1" at bounding box center [1073, 283] width 46 height 37
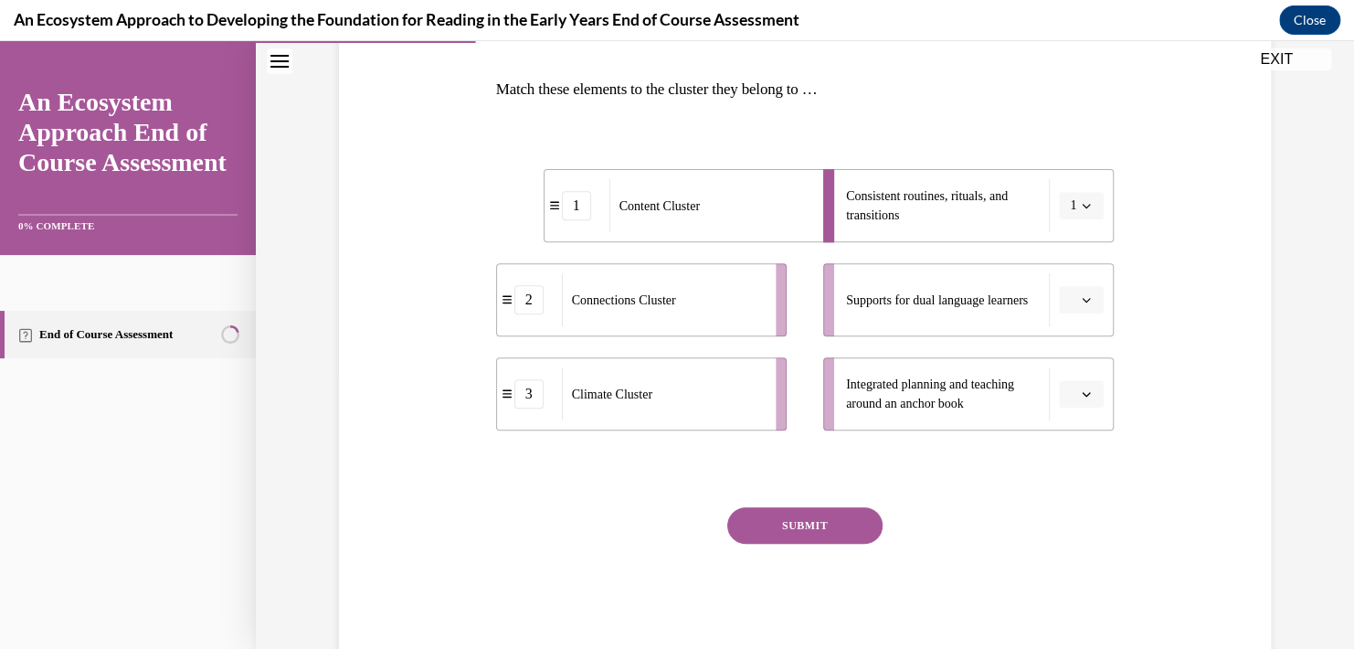
click at [1070, 298] on span "Please select an option" at bounding box center [1073, 300] width 6 height 18
click at [1062, 411] on div "2" at bounding box center [1073, 414] width 46 height 37
click at [1083, 396] on icon "button" at bounding box center [1086, 393] width 9 height 9
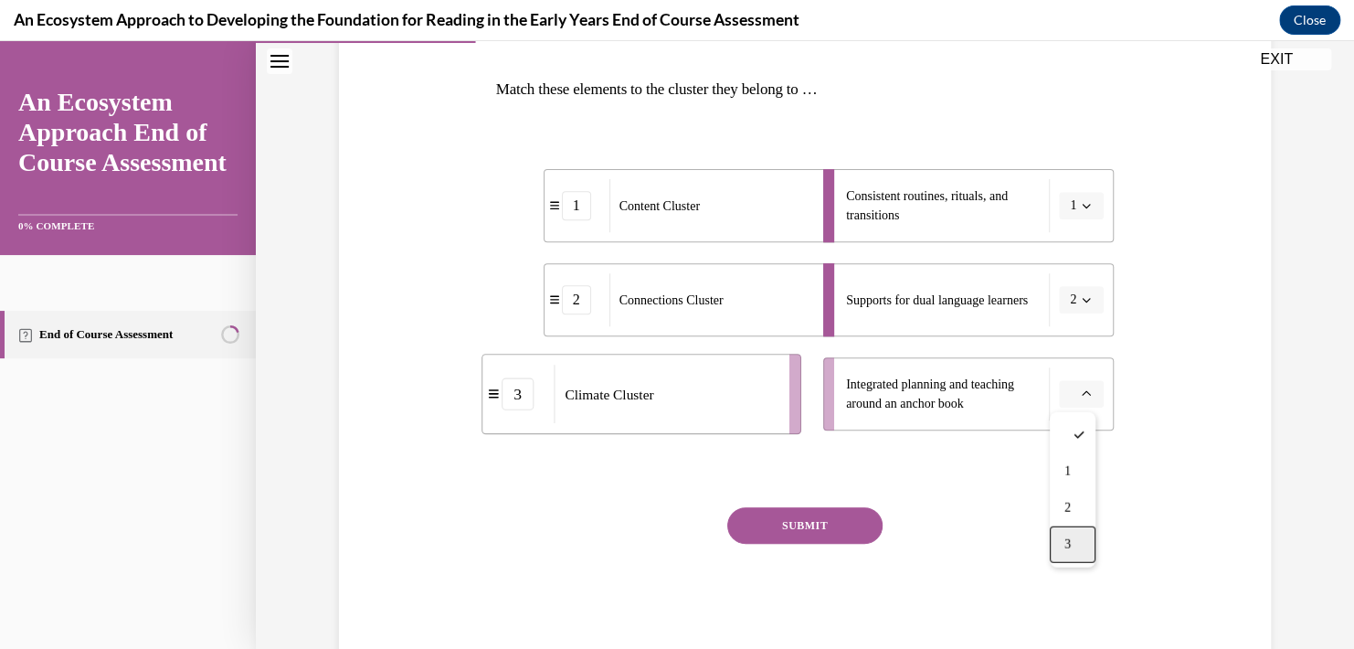
click at [1073, 546] on div "3" at bounding box center [1073, 544] width 46 height 37
click at [778, 530] on button "SUBMIT" at bounding box center [804, 525] width 155 height 37
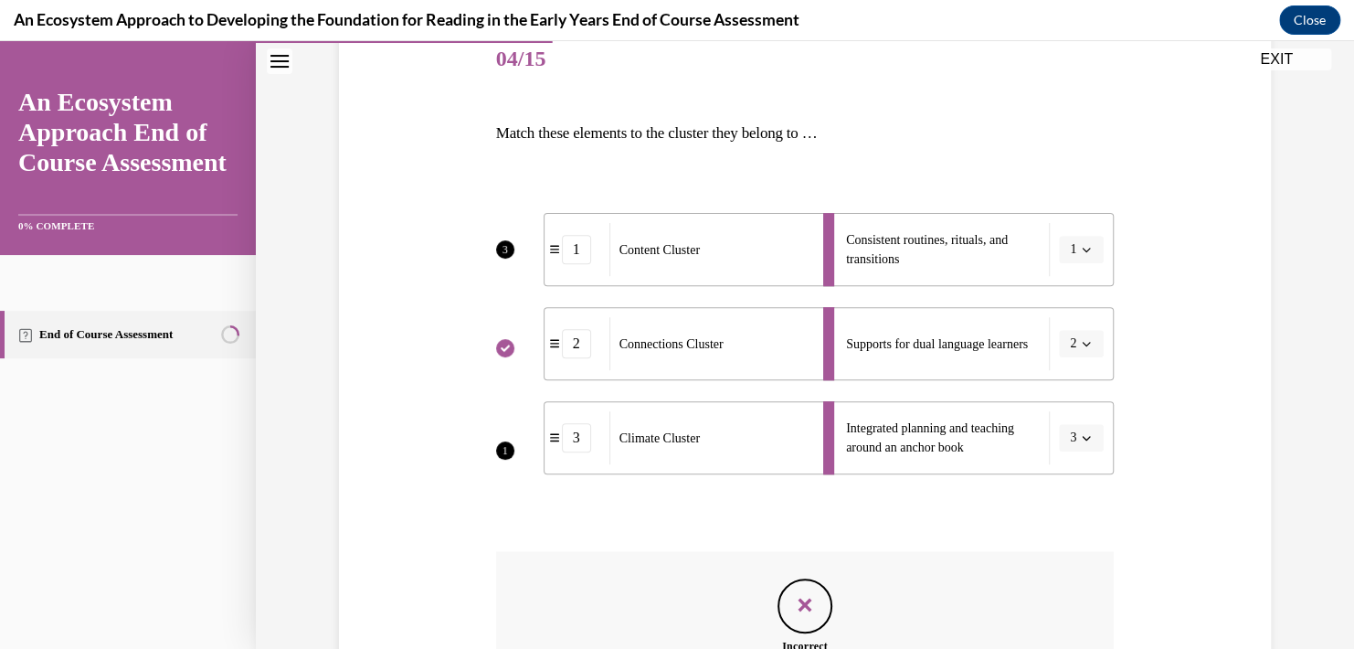
scroll to position [214, 0]
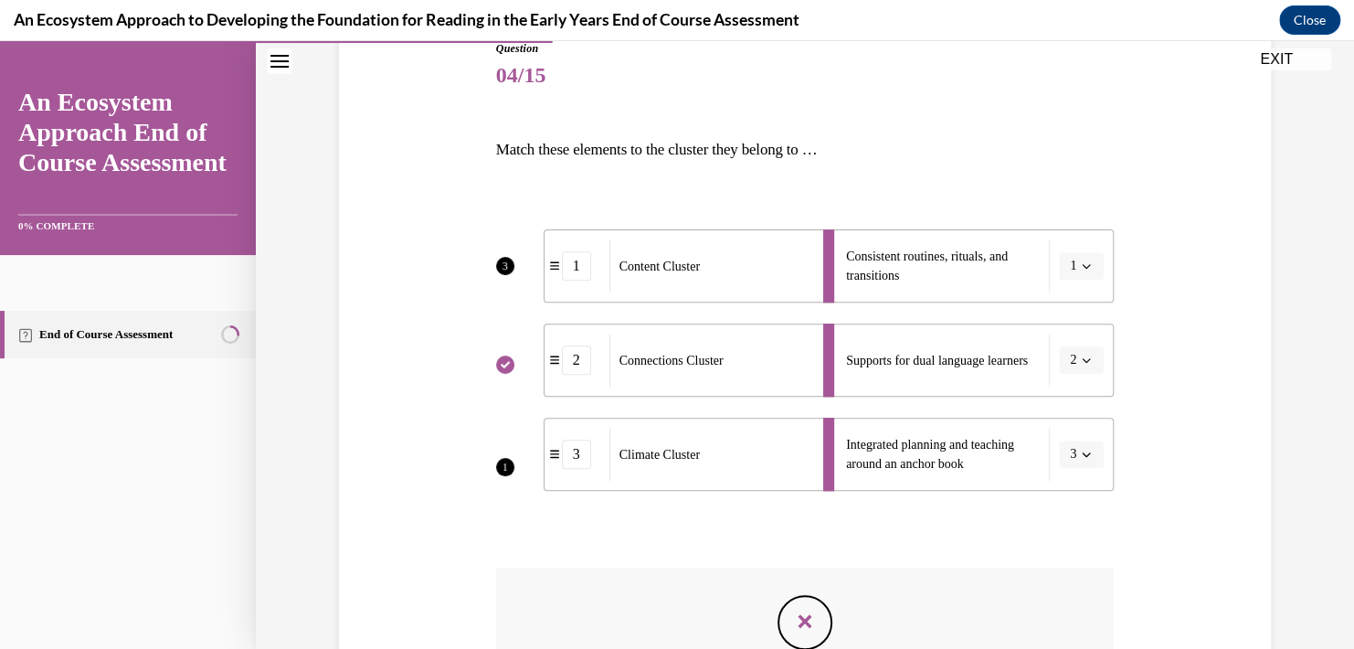
click at [1076, 268] on li "Consistent routines, rituals, and transitions 1" at bounding box center [968, 265] width 291 height 73
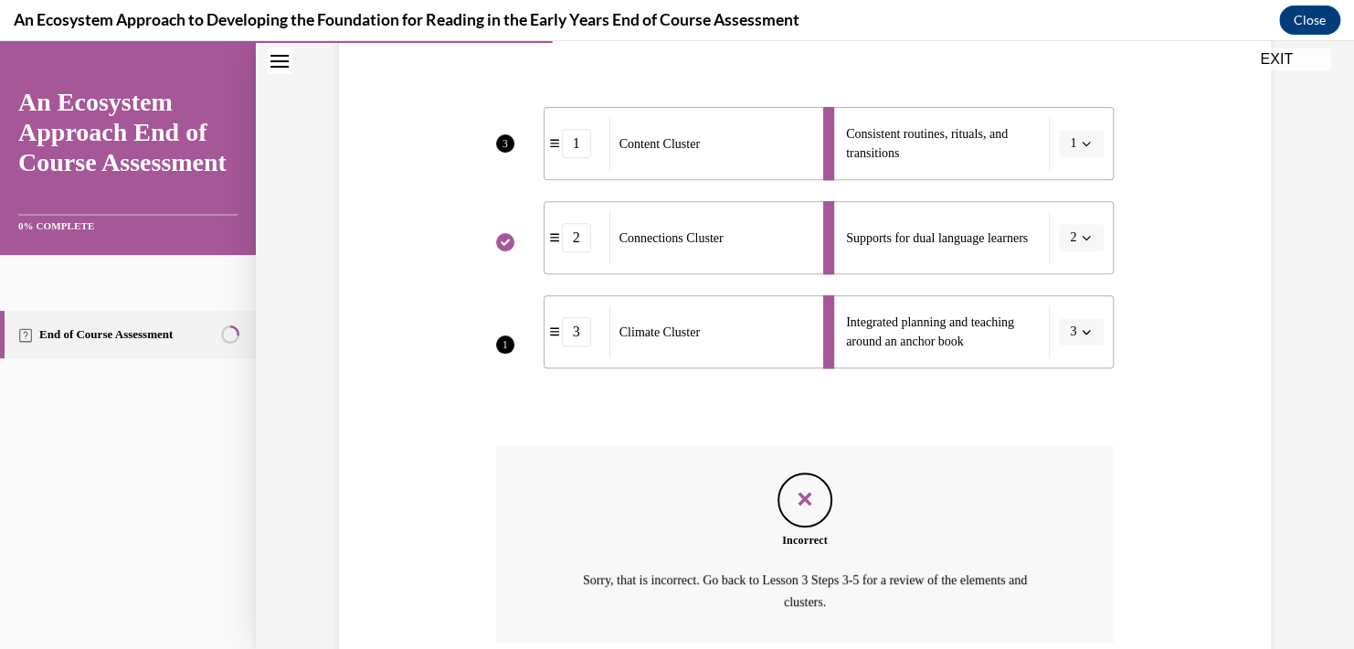
scroll to position [488, 0]
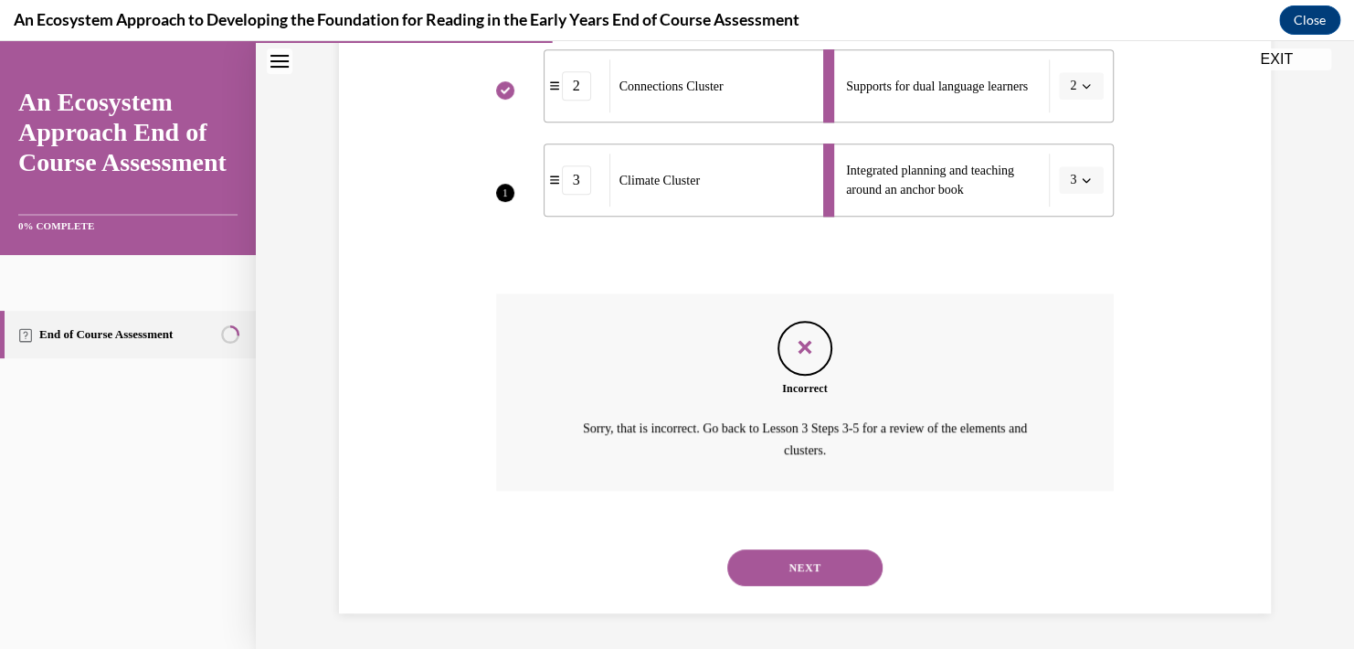
click at [810, 583] on button "NEXT" at bounding box center [804, 567] width 155 height 37
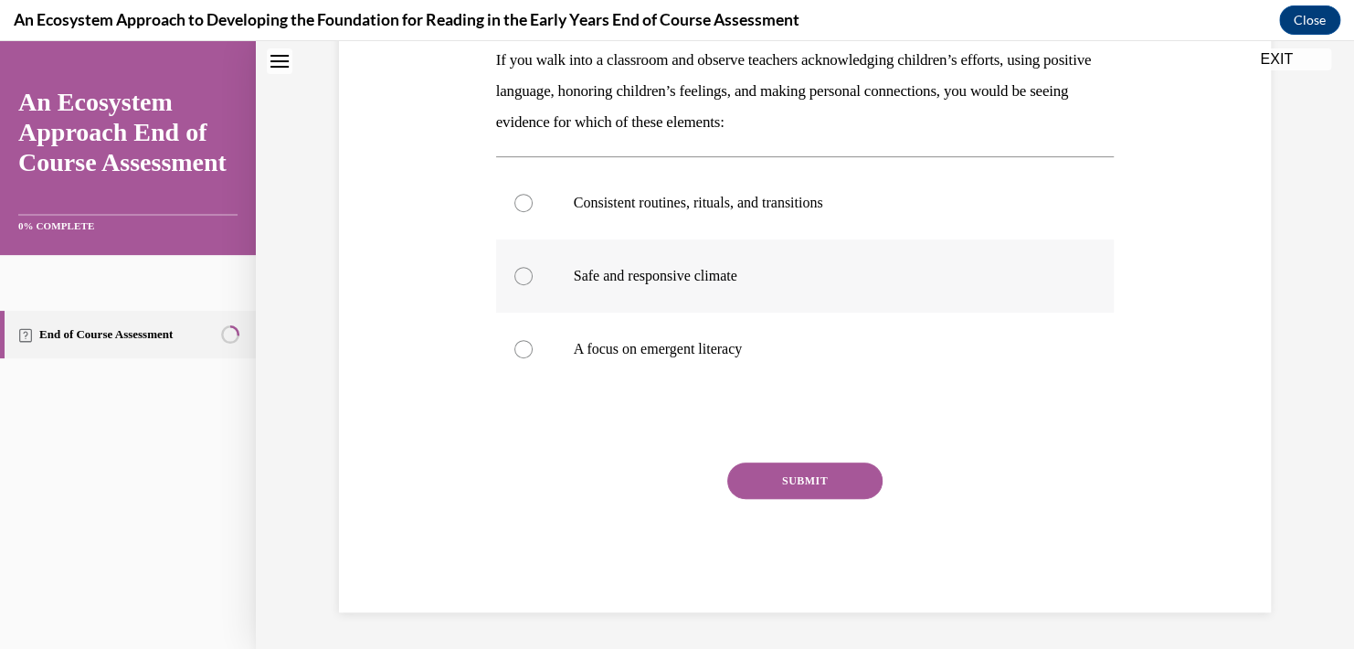
scroll to position [0, 0]
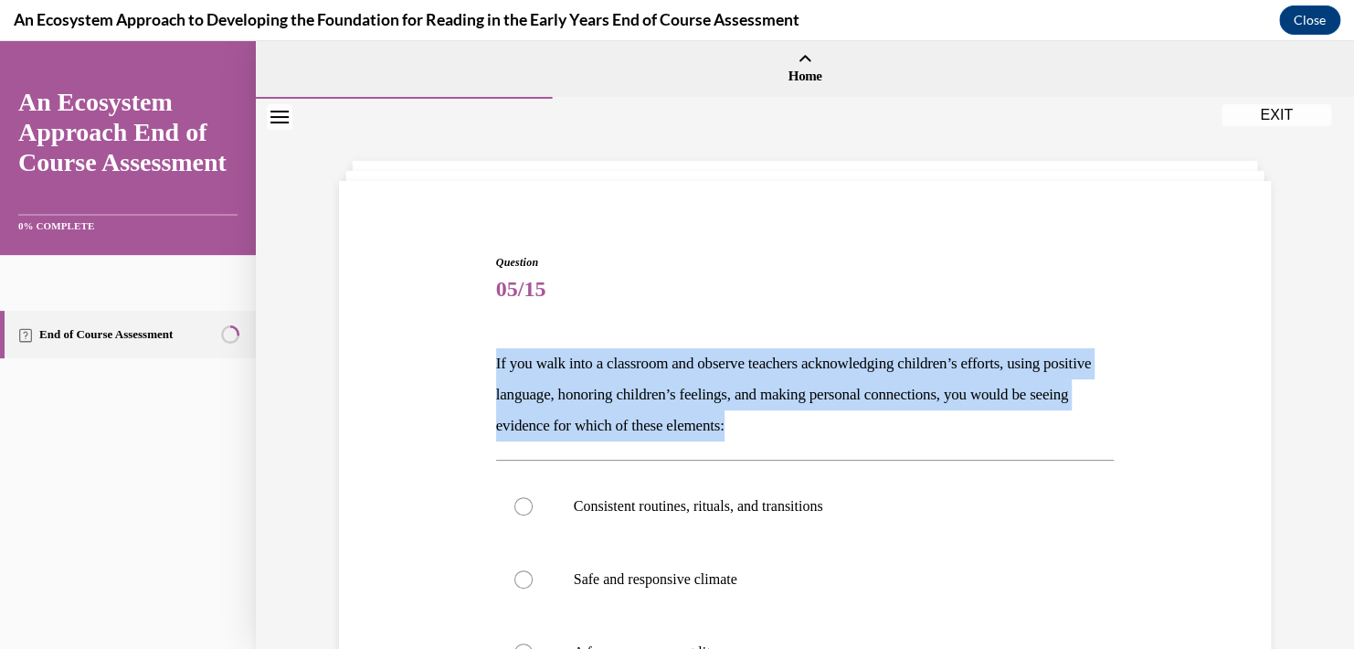
drag, startPoint x: 491, startPoint y: 362, endPoint x: 837, endPoint y: 423, distance: 351.6
click at [837, 423] on p "If you walk into a classroom and observe teachers acknowledging children’s effo…" at bounding box center [805, 394] width 618 height 93
copy p "If you walk into a classroom and observe teachers acknowledging children’s effo…"
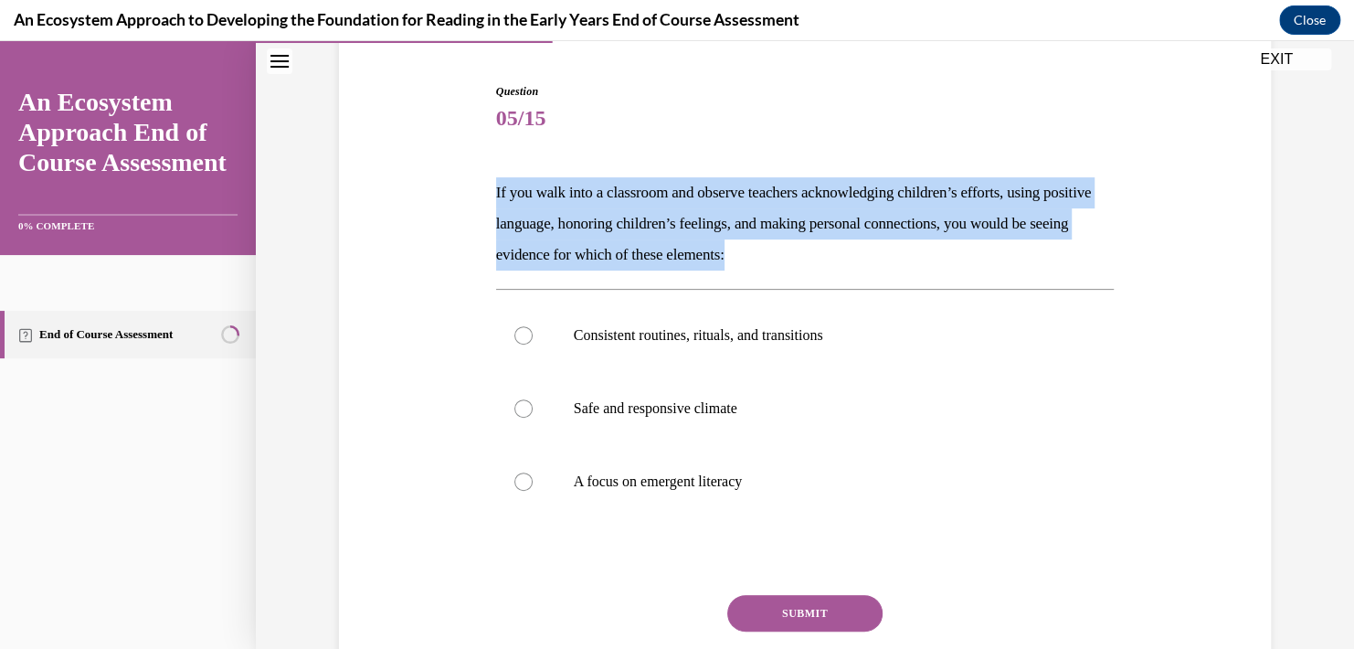
scroll to position [183, 0]
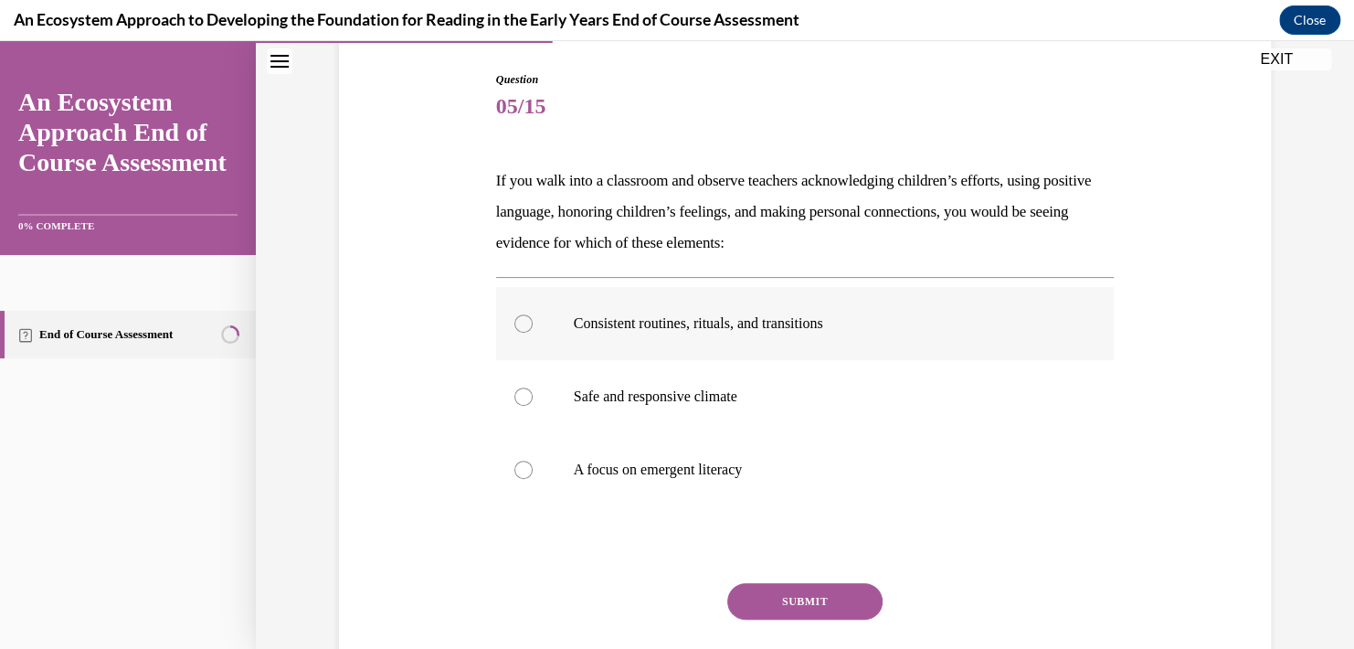
click at [649, 316] on p "Consistent routines, rituals, and transitions" at bounding box center [821, 323] width 495 height 18
click at [533, 316] on input "Consistent routines, rituals, and transitions" at bounding box center [523, 323] width 18 height 18
radio input "true"
click at [797, 580] on div "Question 05/15 If you walk into a classroom and observe teachers acknowledging …" at bounding box center [805, 401] width 618 height 661
click at [782, 604] on button "SUBMIT" at bounding box center [804, 601] width 155 height 37
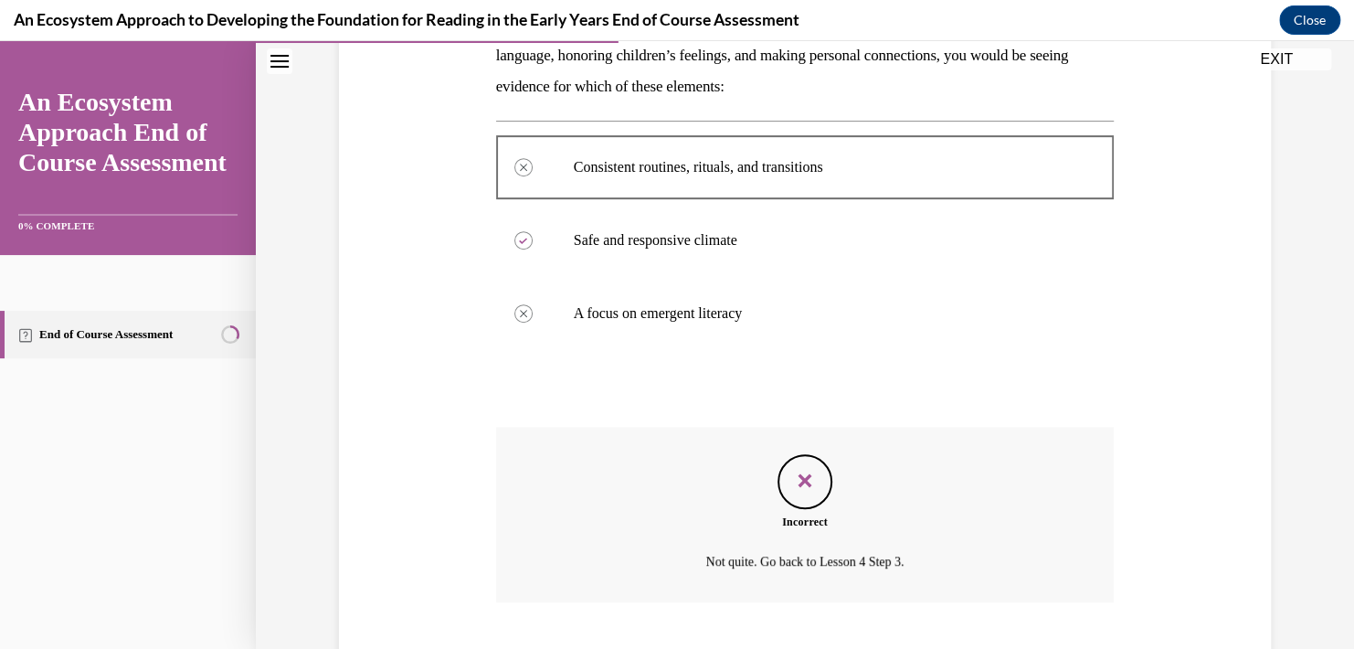
scroll to position [449, 0]
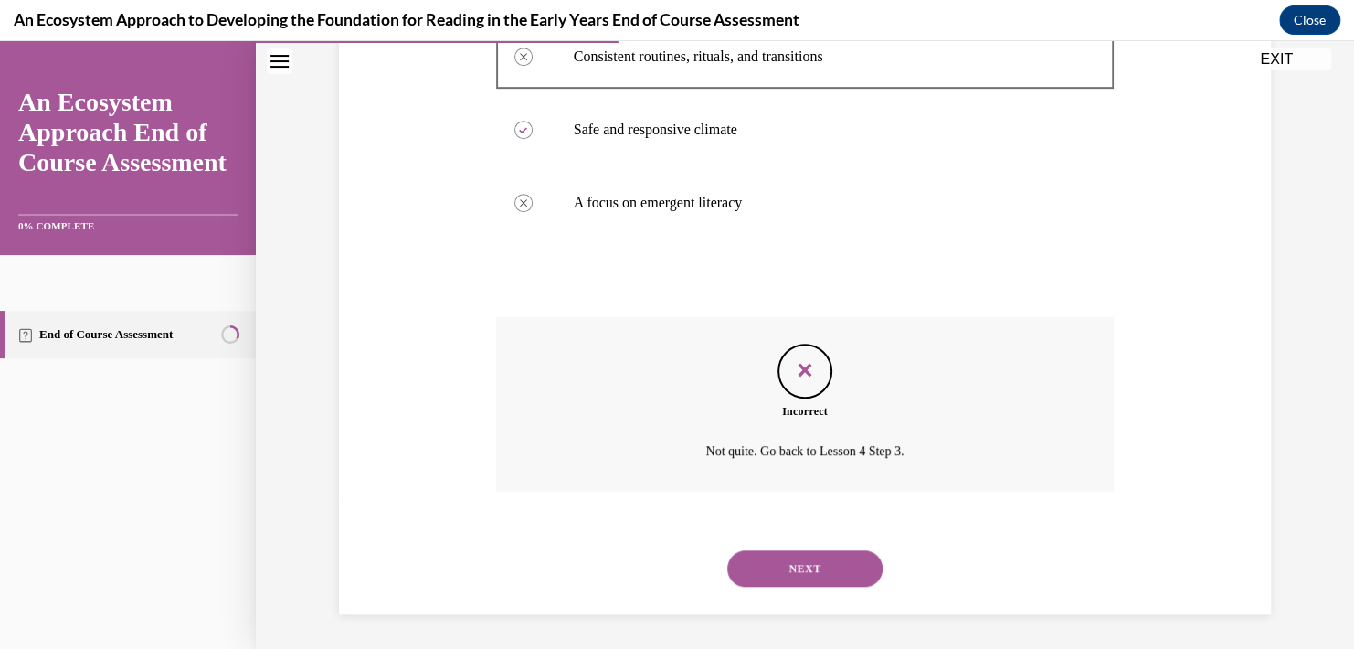
click at [796, 553] on button "NEXT" at bounding box center [804, 568] width 155 height 37
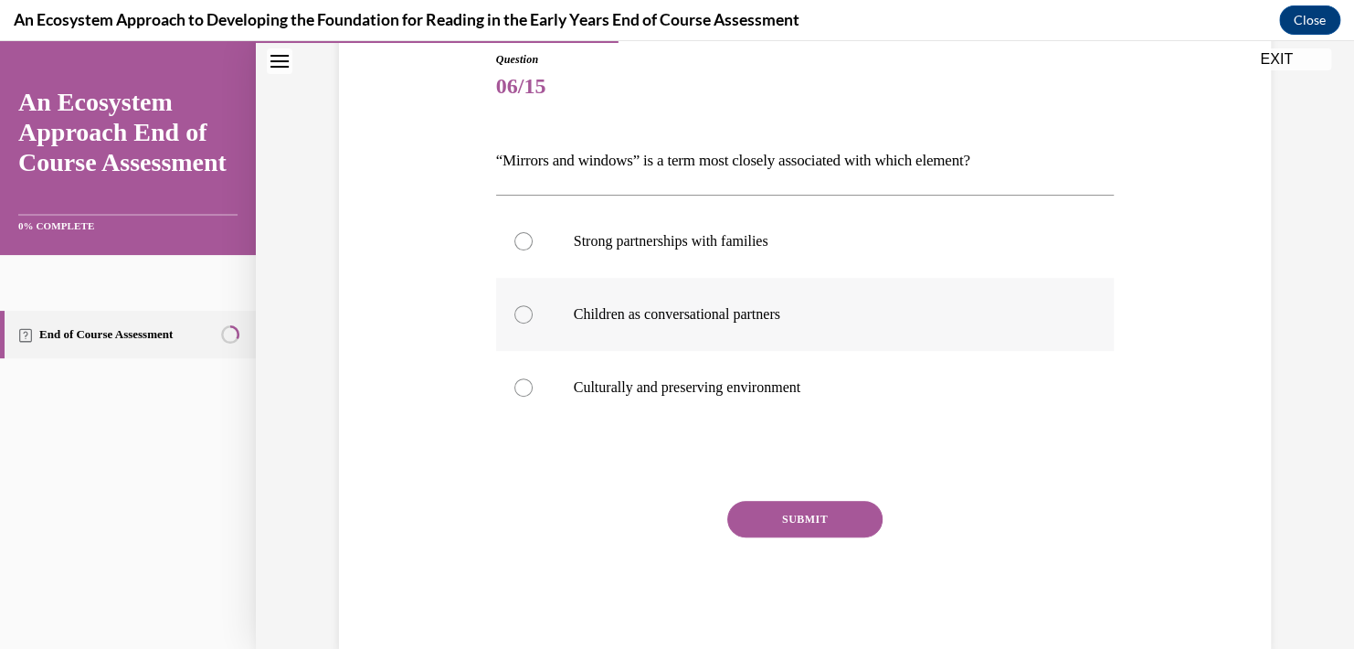
click at [667, 326] on label "Children as conversational partners" at bounding box center [805, 314] width 618 height 73
click at [533, 323] on input "Children as conversational partners" at bounding box center [523, 314] width 18 height 18
radio input "true"
click at [806, 515] on button "SUBMIT" at bounding box center [804, 519] width 155 height 37
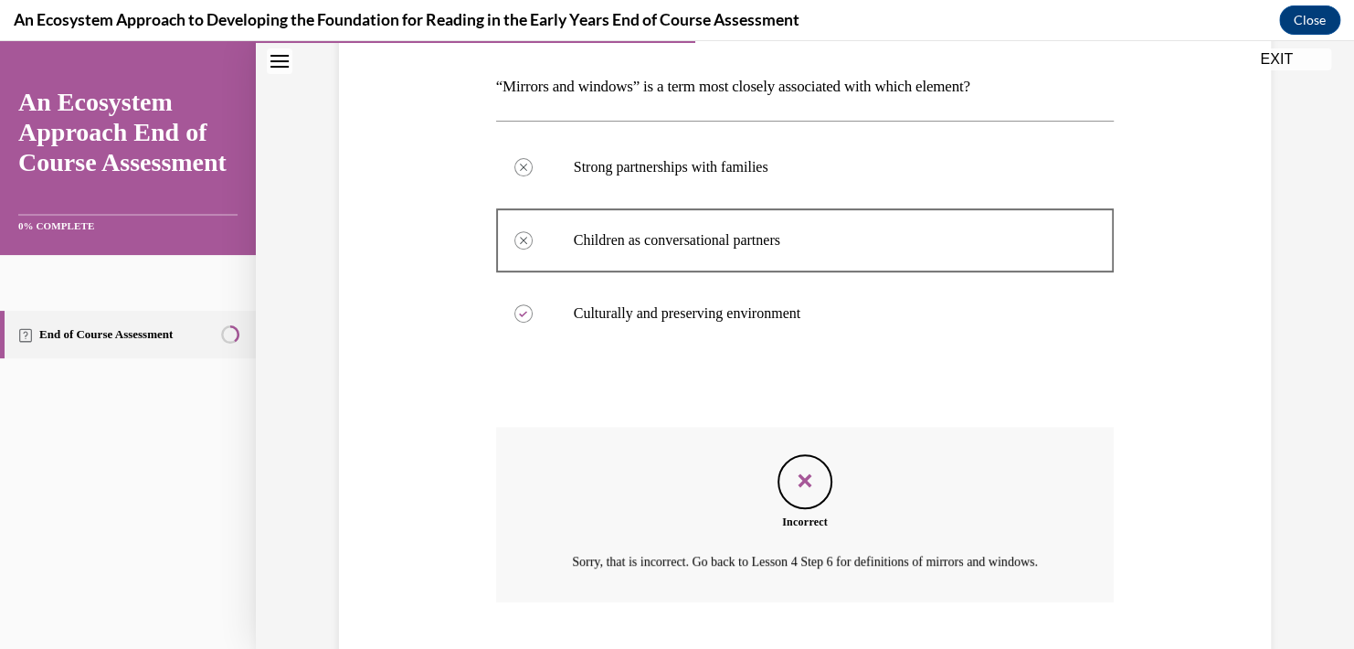
scroll to position [409, 0]
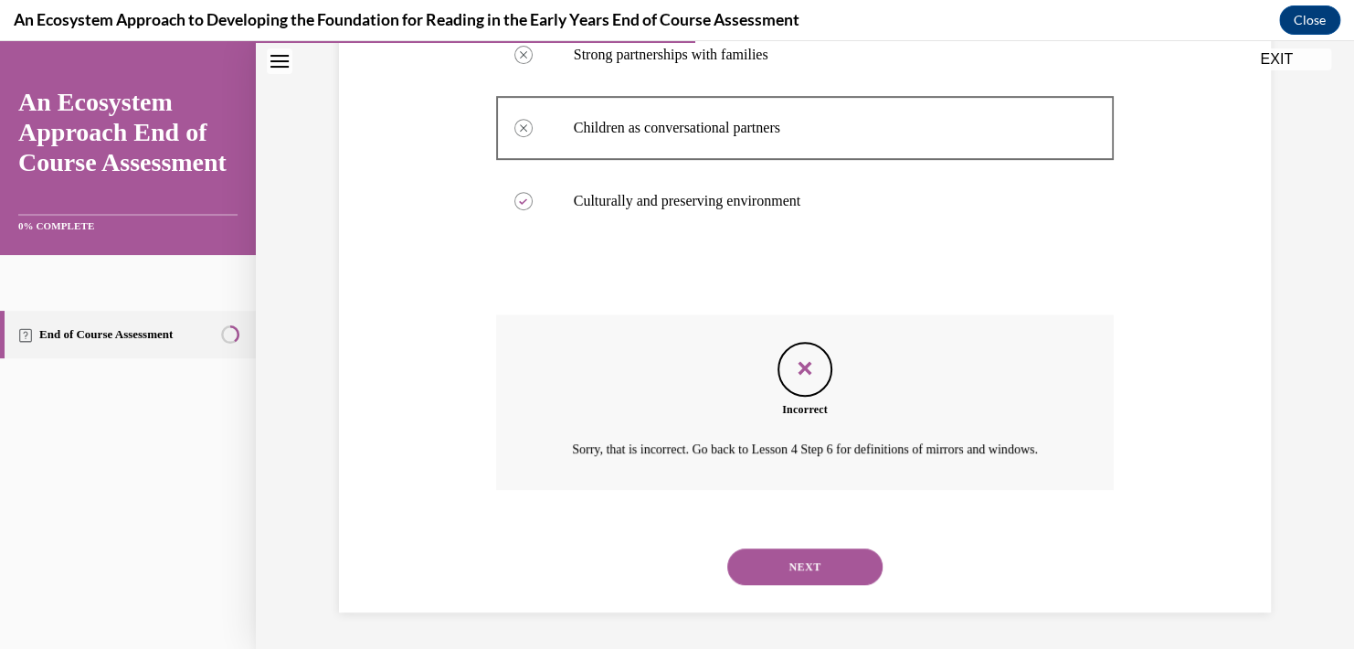
click at [794, 572] on button "NEXT" at bounding box center [804, 566] width 155 height 37
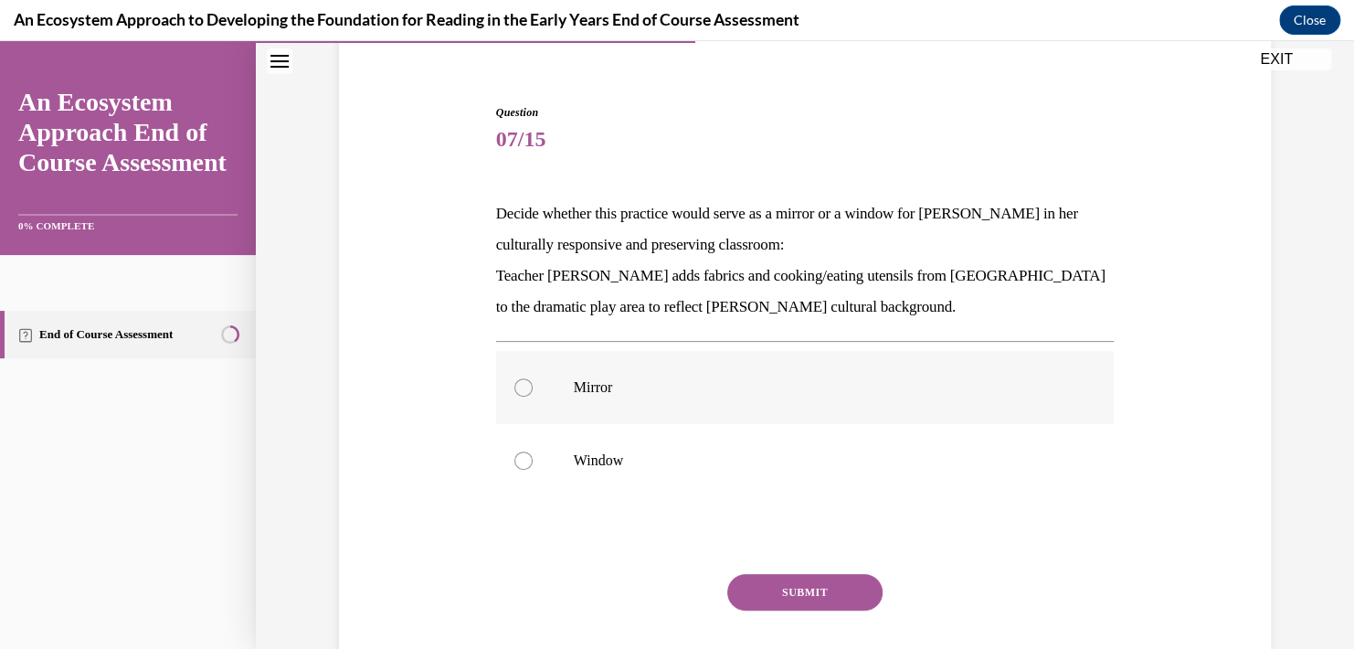
scroll to position [183, 0]
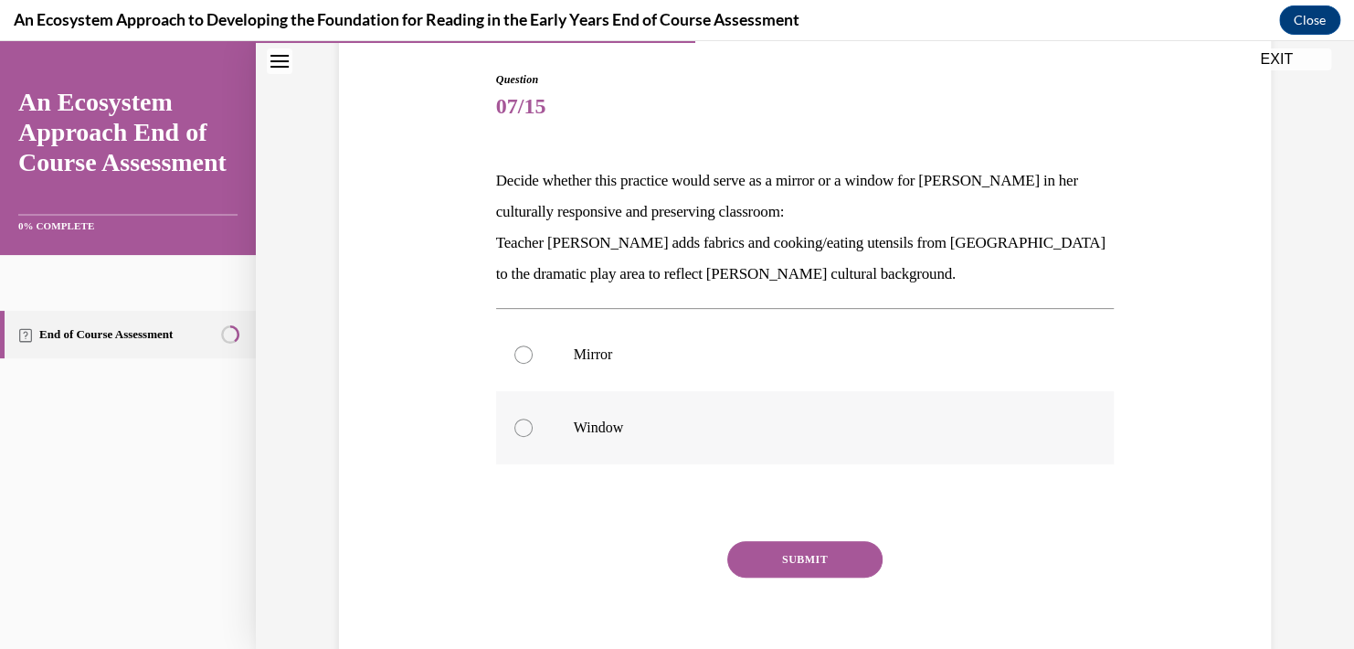
click at [589, 436] on p "Window" at bounding box center [821, 427] width 495 height 18
click at [533, 436] on input "Window" at bounding box center [523, 427] width 18 height 18
radio input "true"
click at [808, 554] on button "SUBMIT" at bounding box center [804, 559] width 155 height 37
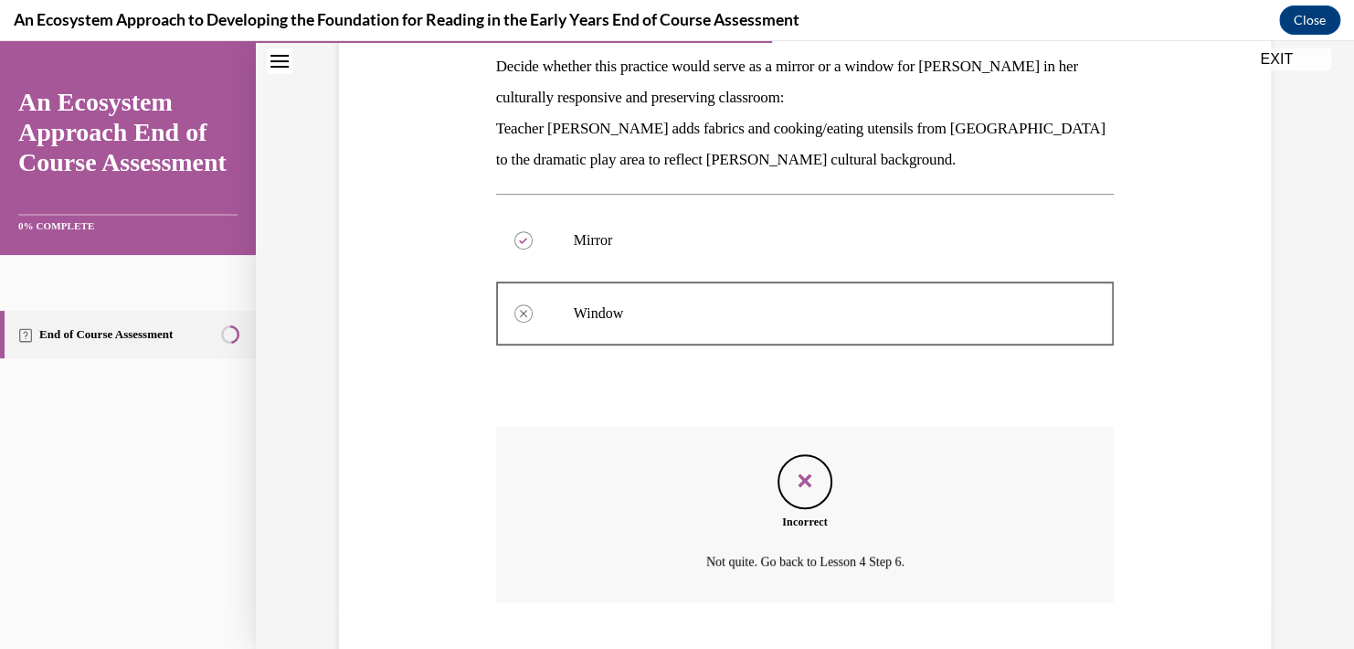
scroll to position [408, 0]
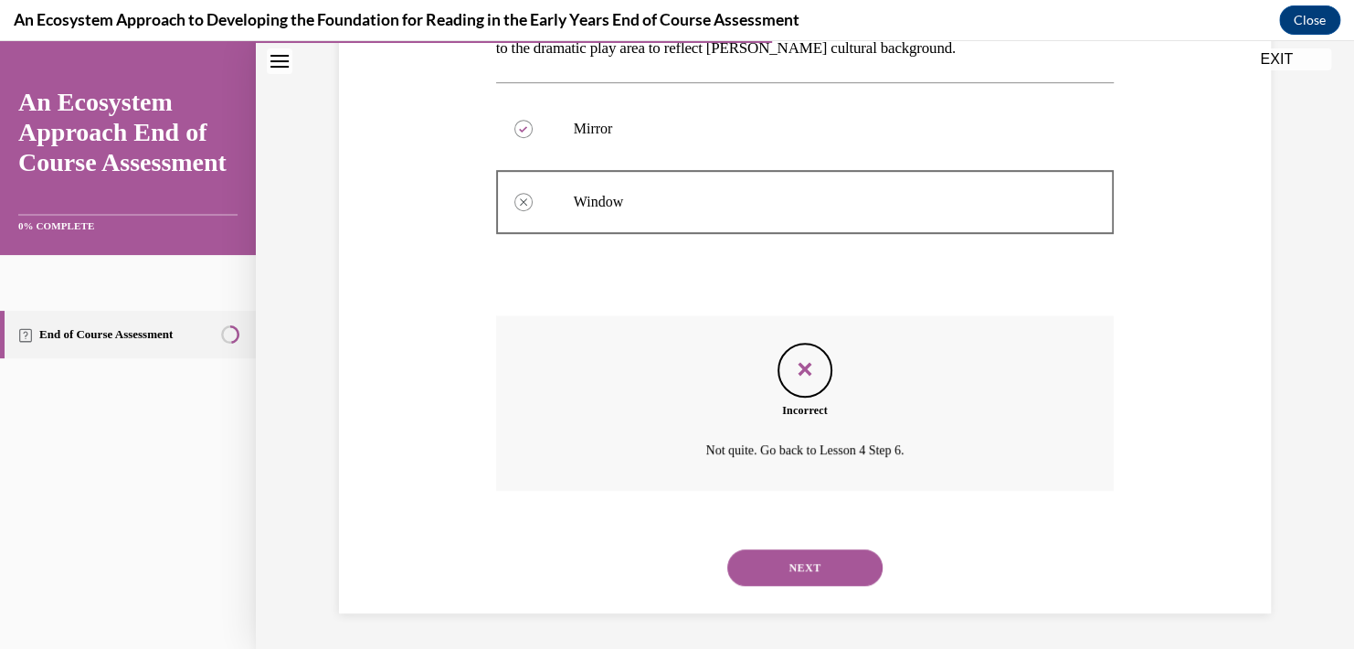
click at [805, 565] on button "NEXT" at bounding box center [804, 567] width 155 height 37
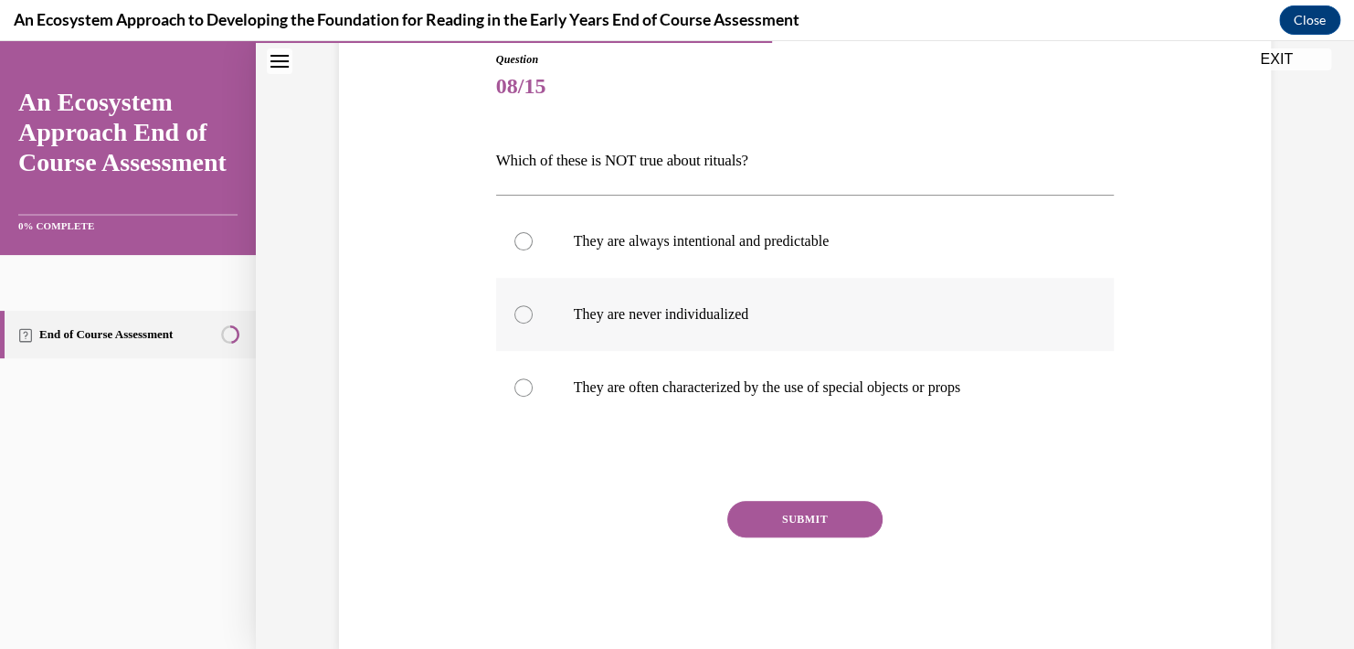
click at [603, 320] on p "They are never individualized" at bounding box center [821, 314] width 495 height 18
click at [533, 320] on input "They are never individualized" at bounding box center [523, 314] width 18 height 18
radio input "true"
click at [757, 523] on button "SUBMIT" at bounding box center [804, 519] width 155 height 37
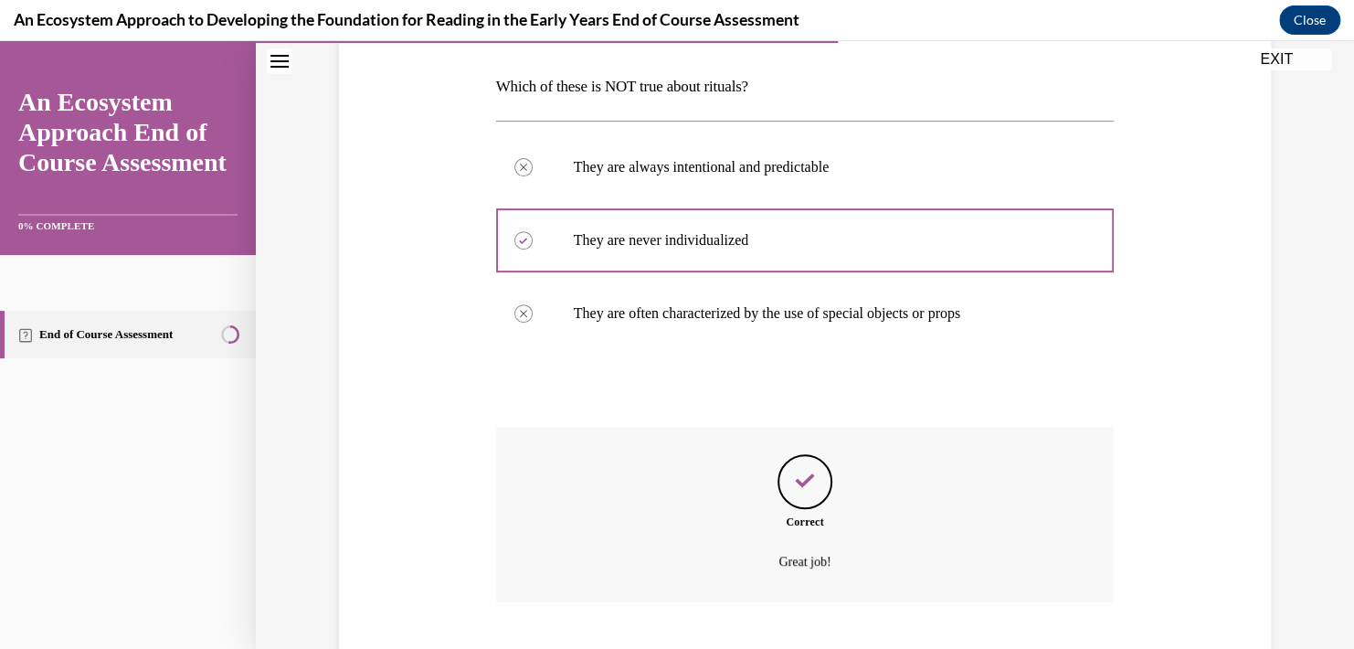
scroll to position [387, 0]
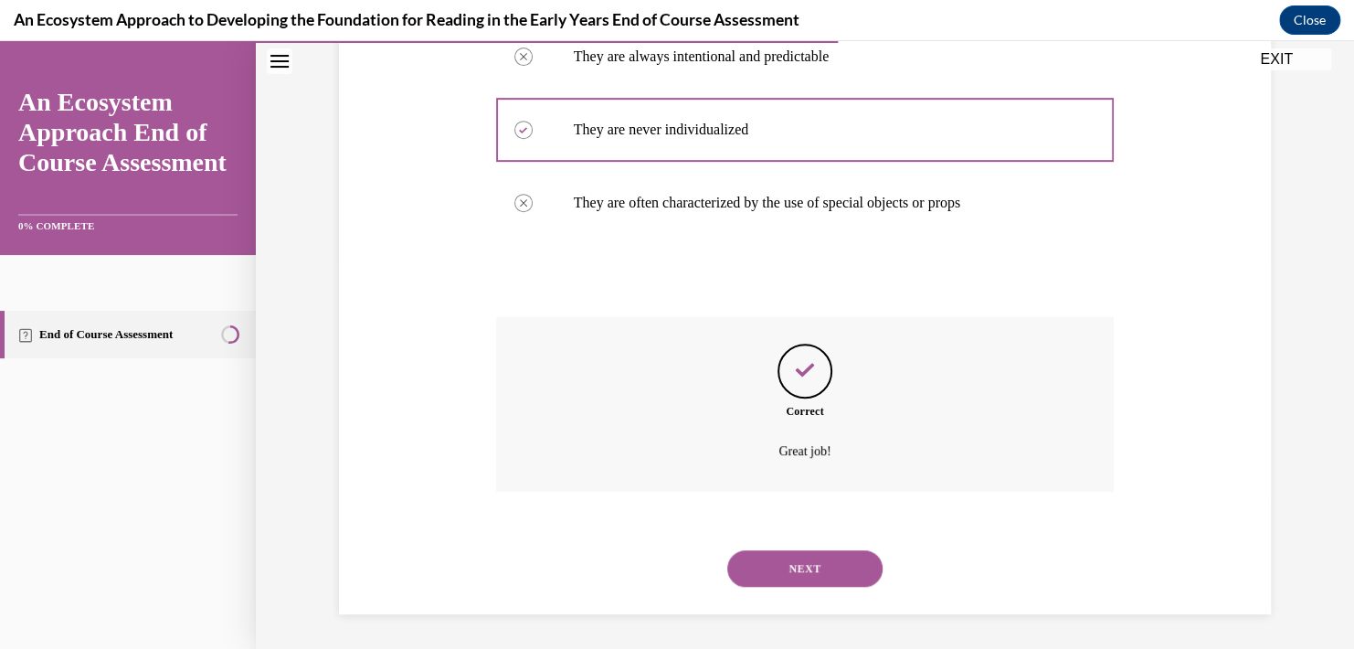
click at [807, 568] on button "NEXT" at bounding box center [804, 568] width 155 height 37
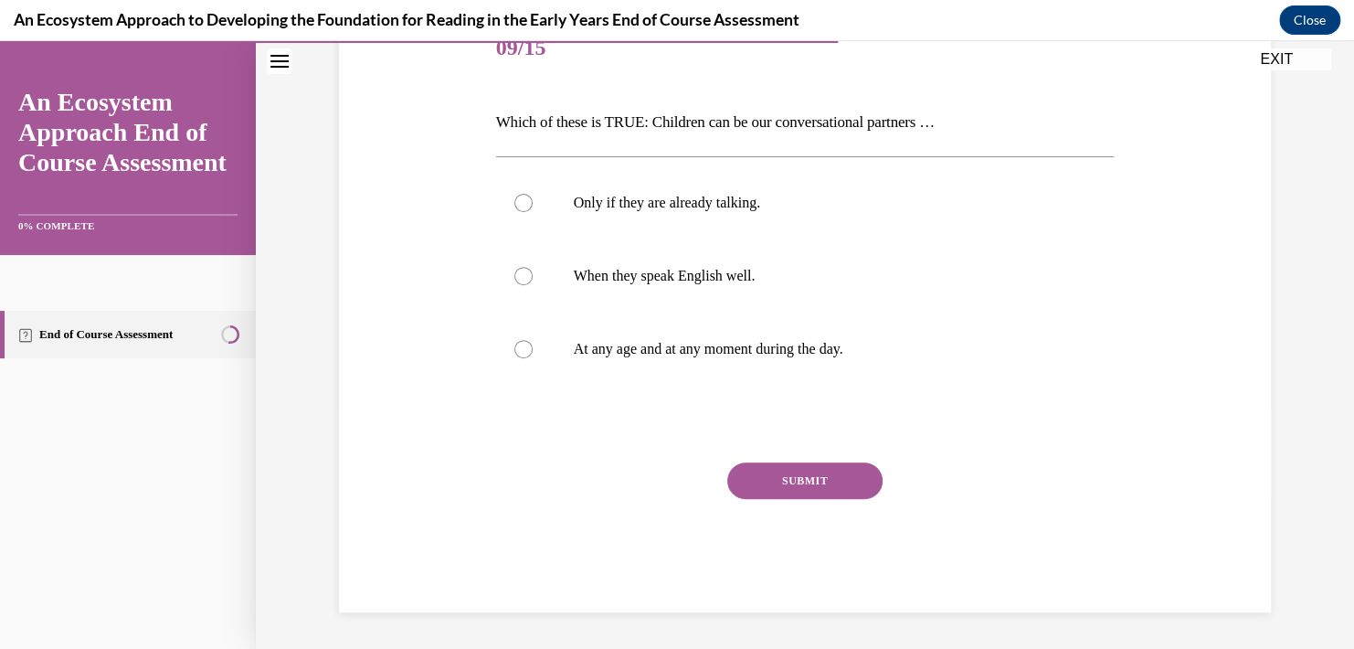
scroll to position [203, 0]
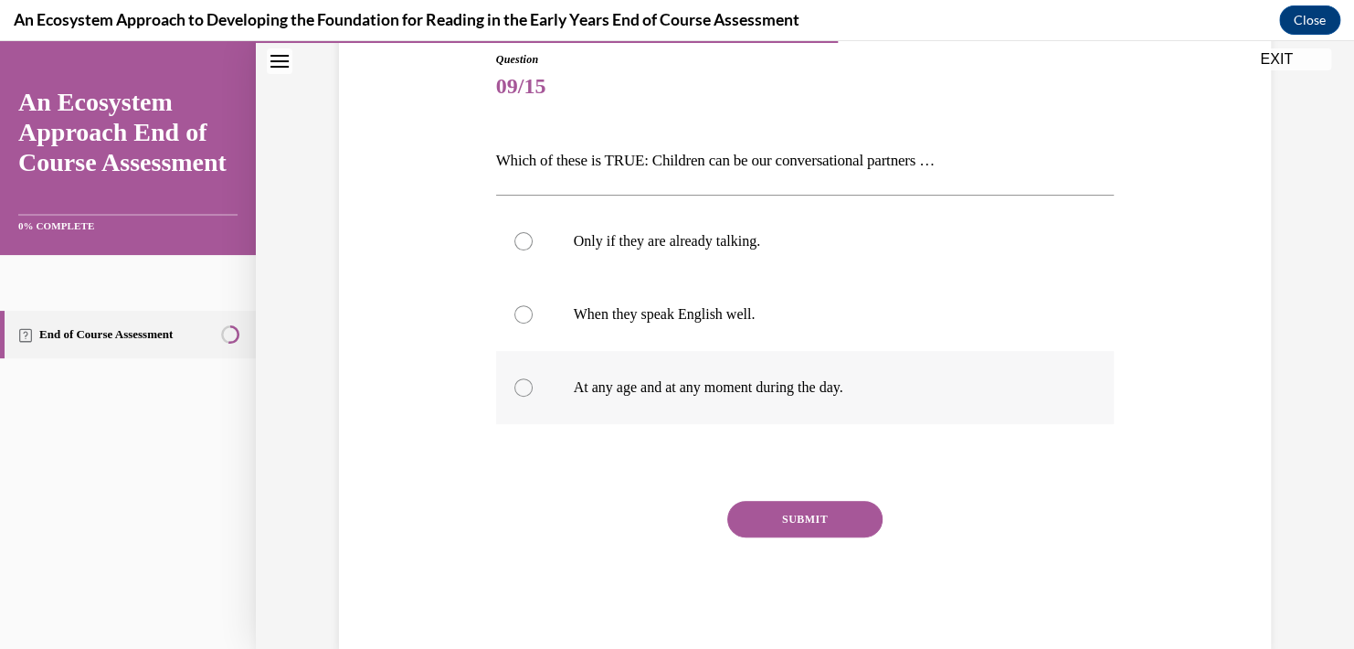
click at [626, 390] on p "At any age and at any moment during the day." at bounding box center [821, 387] width 495 height 18
click at [533, 390] on input "At any age and at any moment during the day." at bounding box center [523, 387] width 18 height 18
radio input "true"
click at [781, 514] on button "SUBMIT" at bounding box center [804, 519] width 155 height 37
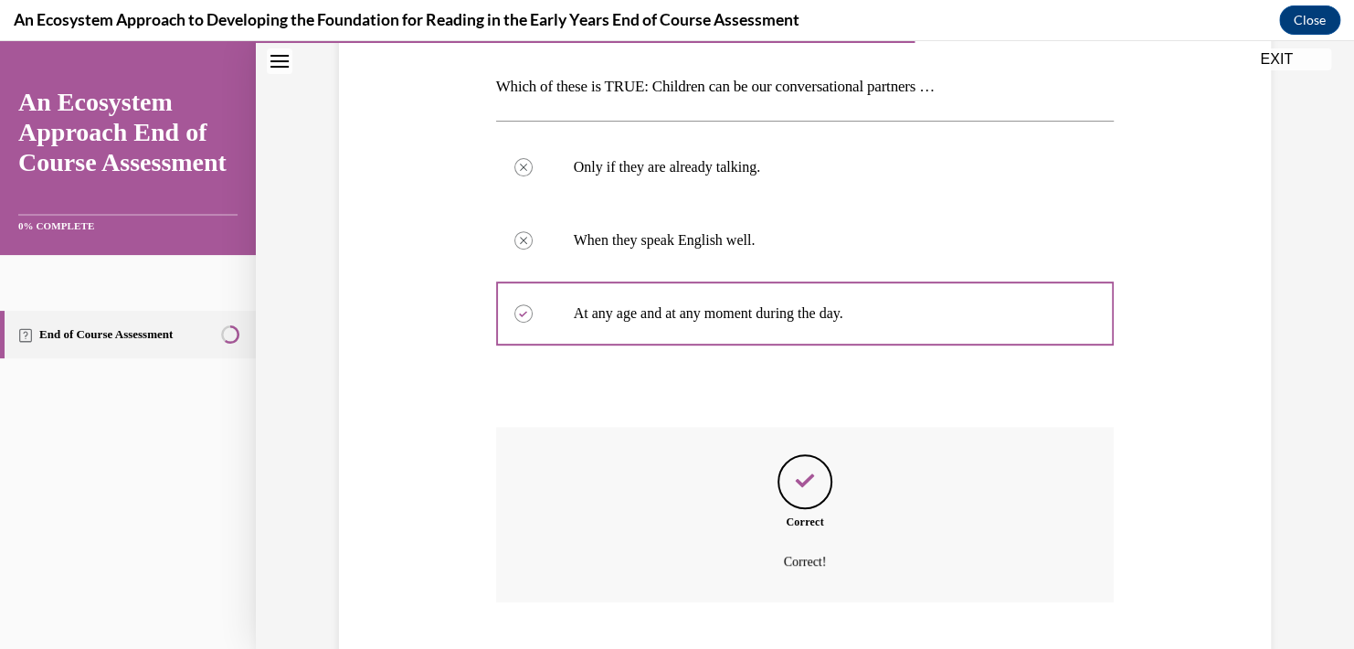
scroll to position [387, 0]
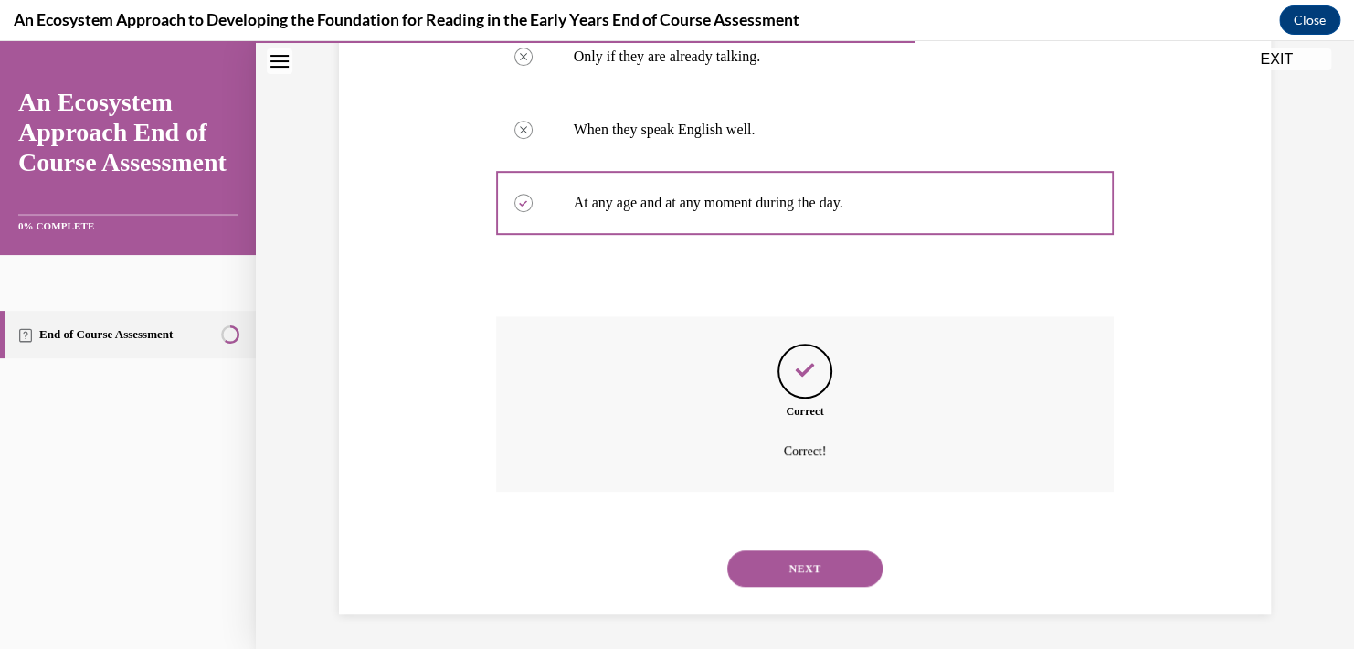
click at [796, 581] on button "NEXT" at bounding box center [804, 568] width 155 height 37
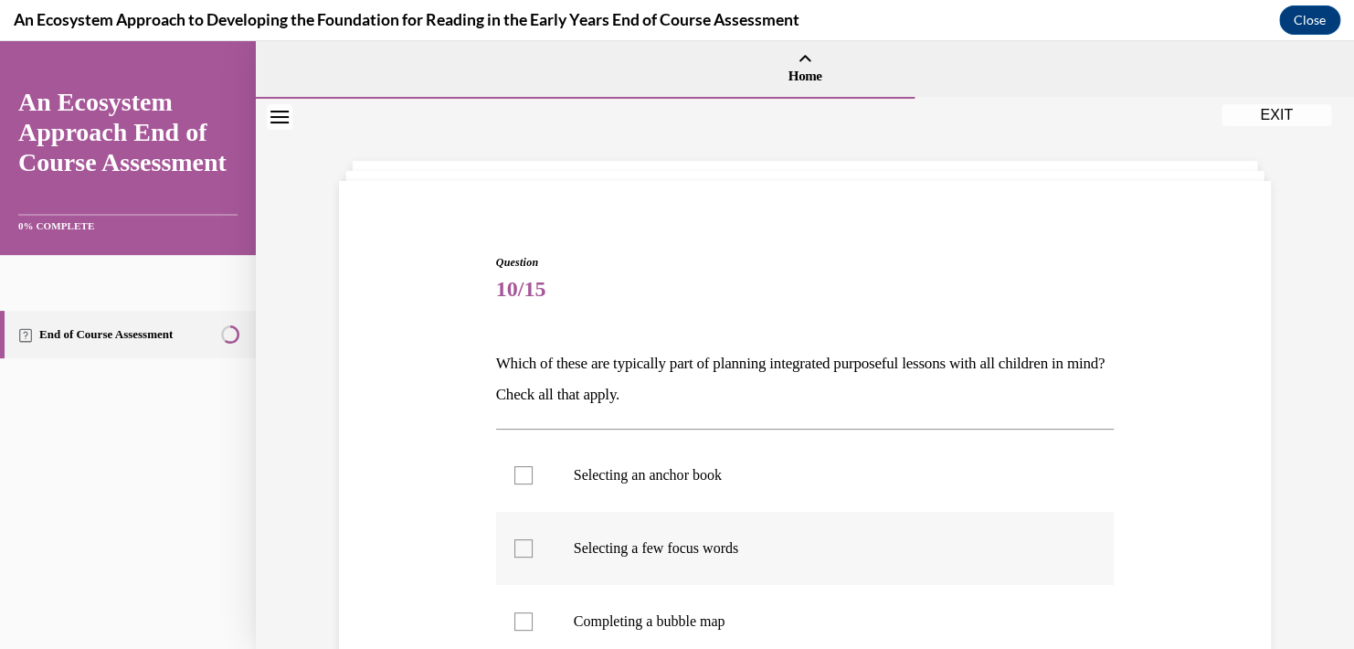
scroll to position [91, 0]
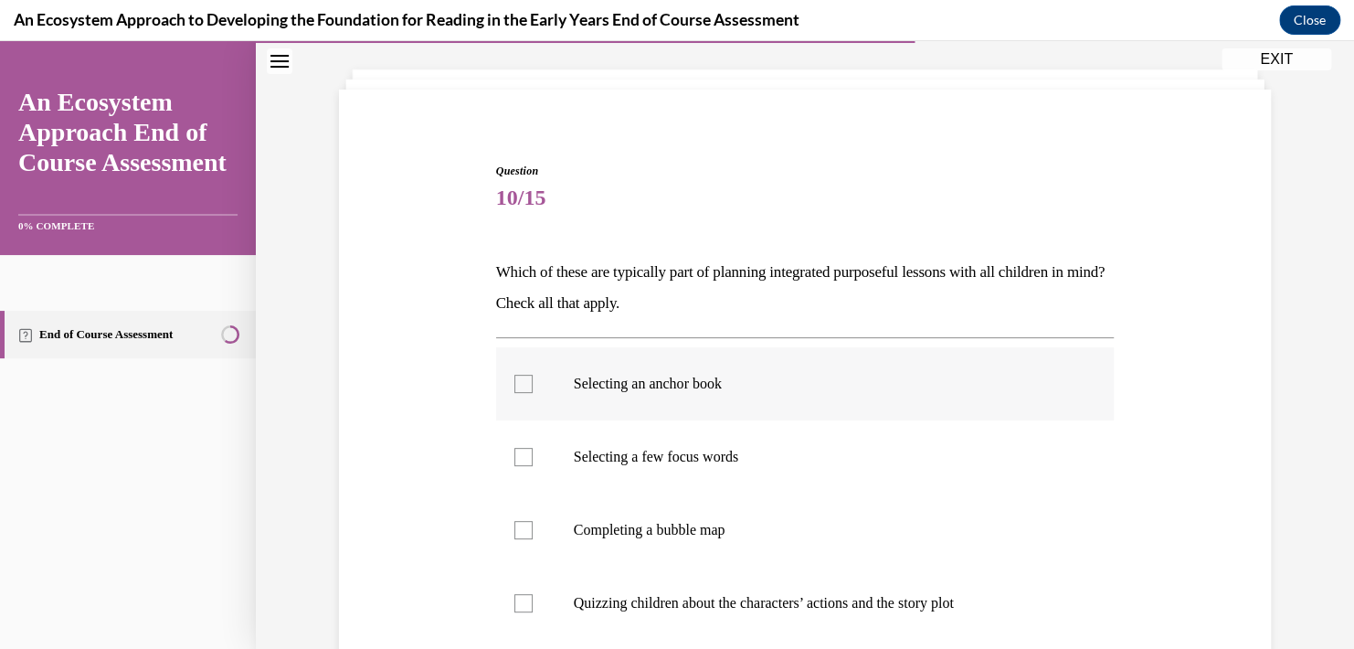
click at [714, 393] on label "Selecting an anchor book" at bounding box center [805, 383] width 618 height 73
click at [533, 393] on input "Selecting an anchor book" at bounding box center [523, 384] width 18 height 18
checkbox input "true"
click at [714, 464] on p "Selecting a few focus words" at bounding box center [821, 457] width 495 height 18
click at [533, 464] on input "Selecting a few focus words" at bounding box center [523, 457] width 18 height 18
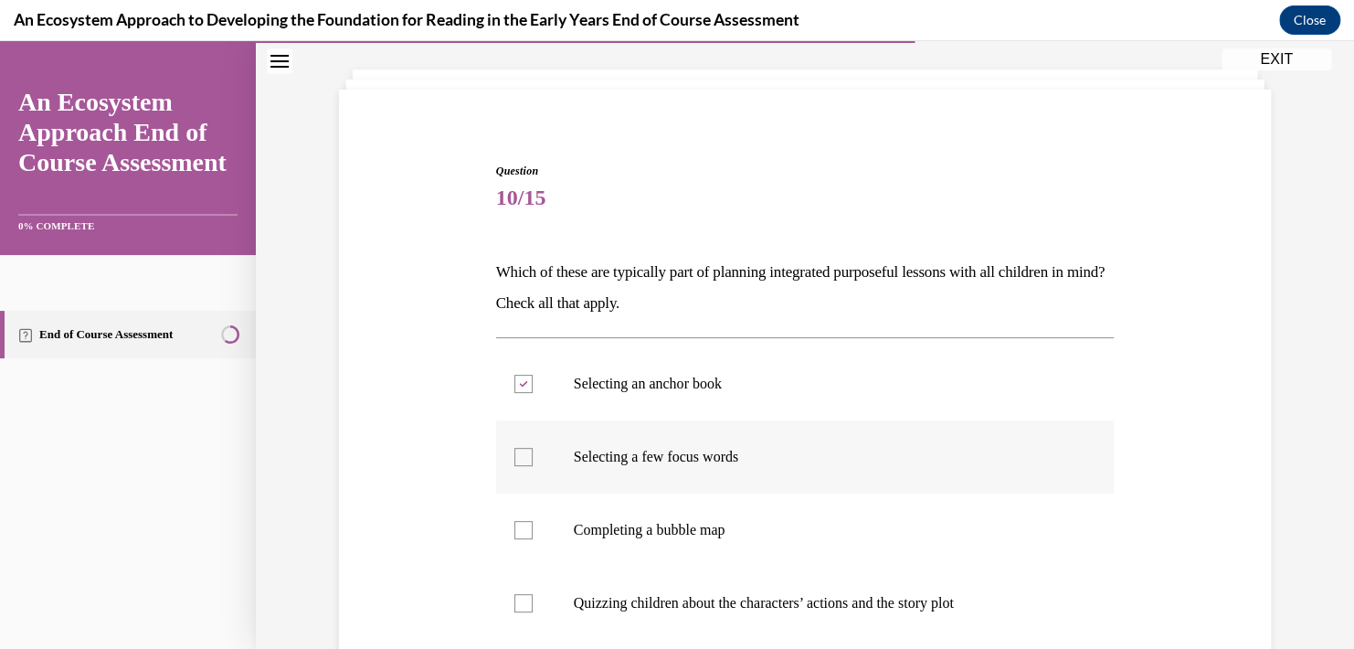
checkbox input "true"
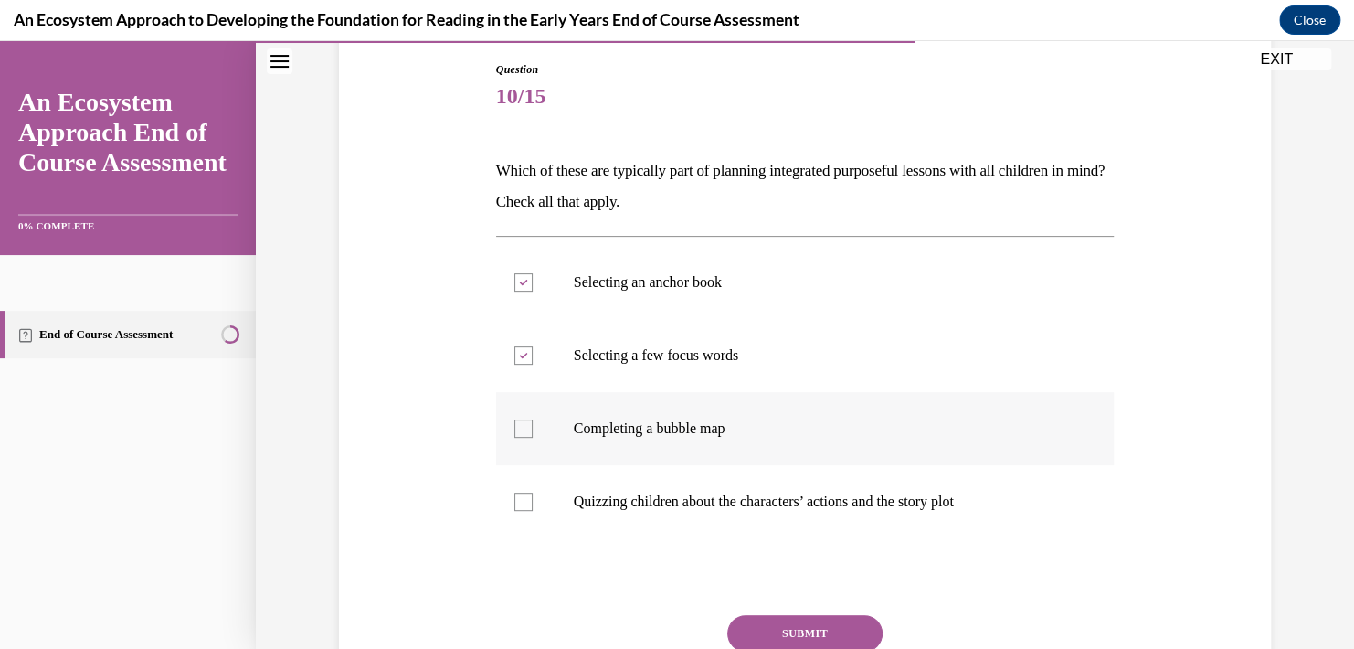
scroll to position [274, 0]
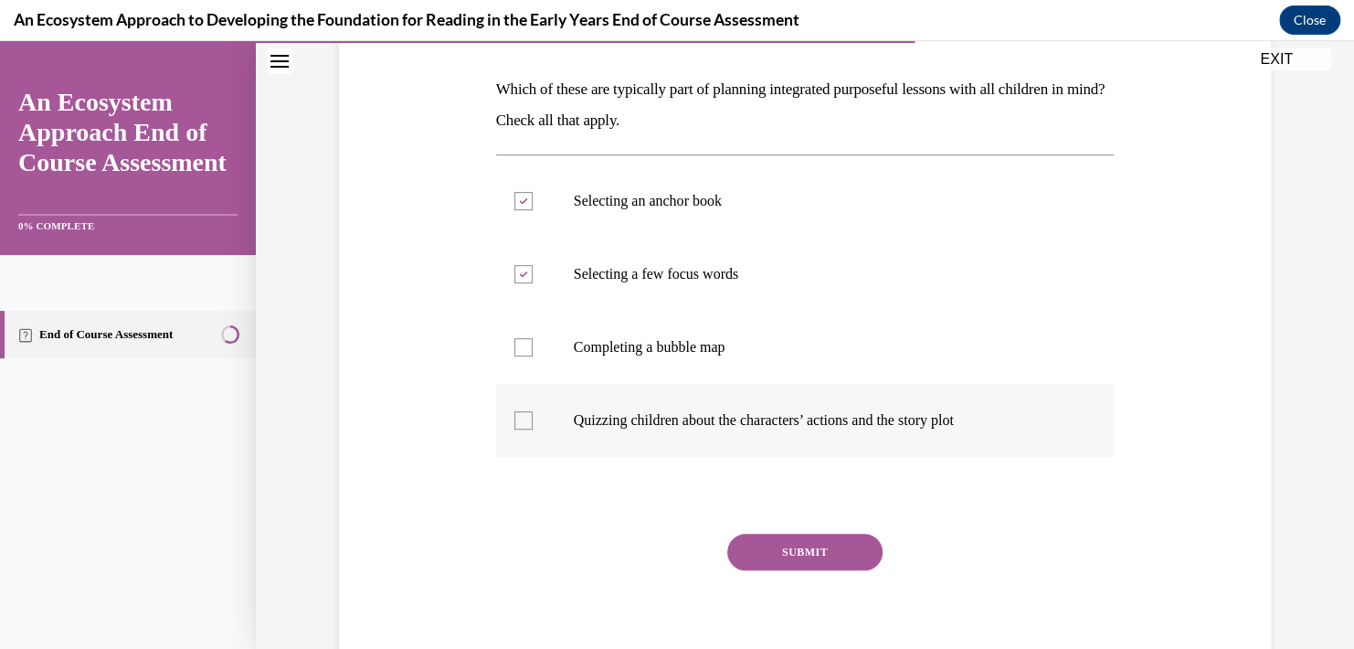
click at [736, 429] on label "Quizzing children about the characters’ actions and the story plot" at bounding box center [805, 420] width 618 height 73
click at [533, 429] on input "Quizzing children about the characters’ actions and the story plot" at bounding box center [523, 420] width 18 height 18
checkbox input "true"
click at [643, 361] on label "Completing a bubble map" at bounding box center [805, 347] width 618 height 73
click at [533, 356] on input "Completing a bubble map" at bounding box center [523, 347] width 18 height 18
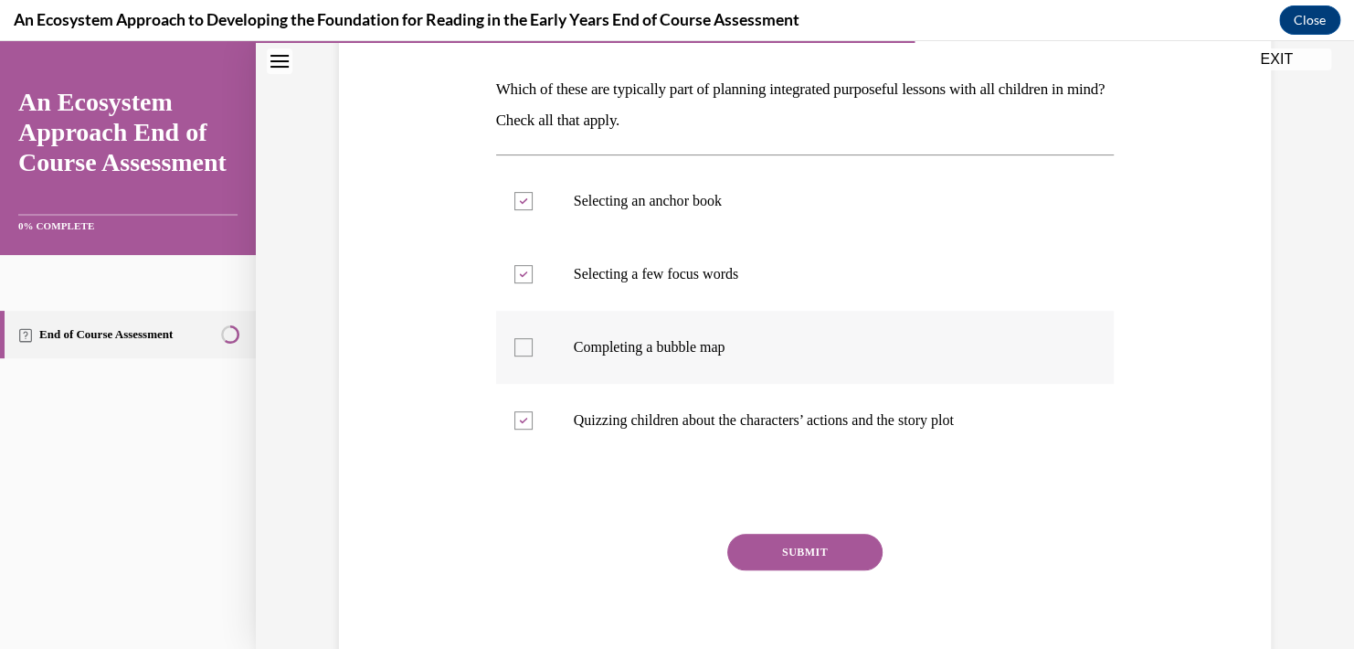
checkbox input "true"
click at [769, 554] on button "SUBMIT" at bounding box center [804, 552] width 155 height 37
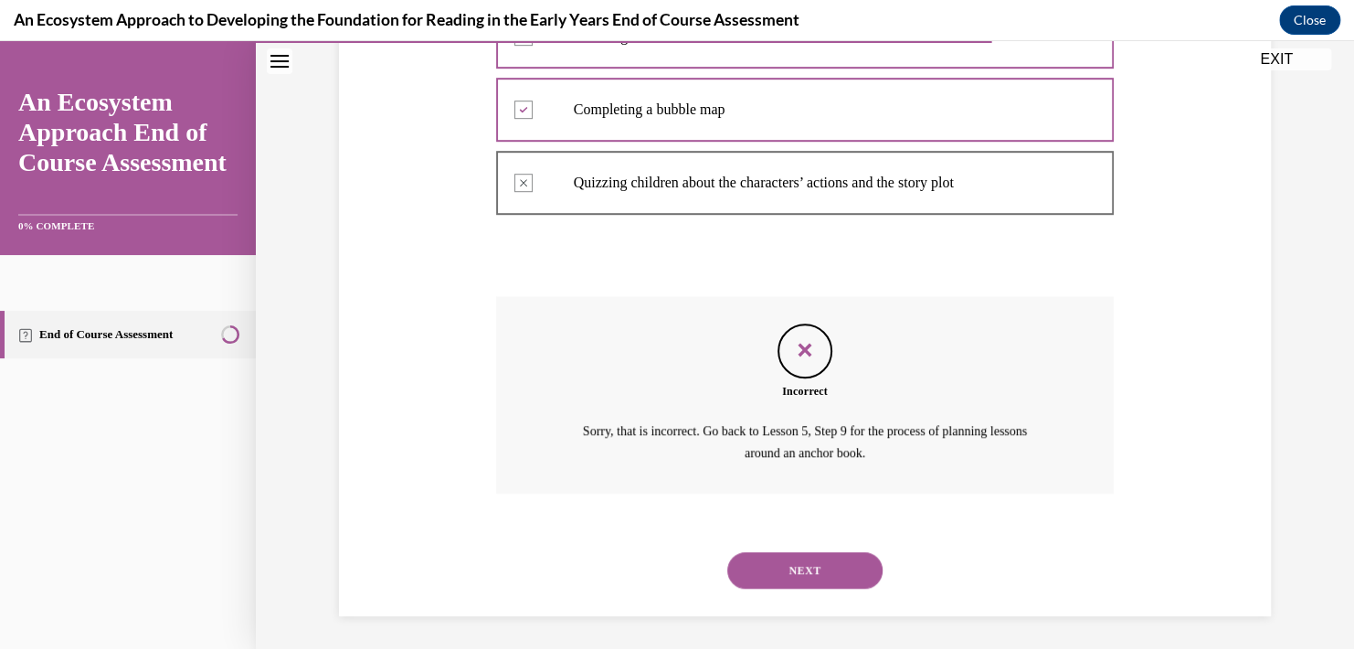
scroll to position [514, 0]
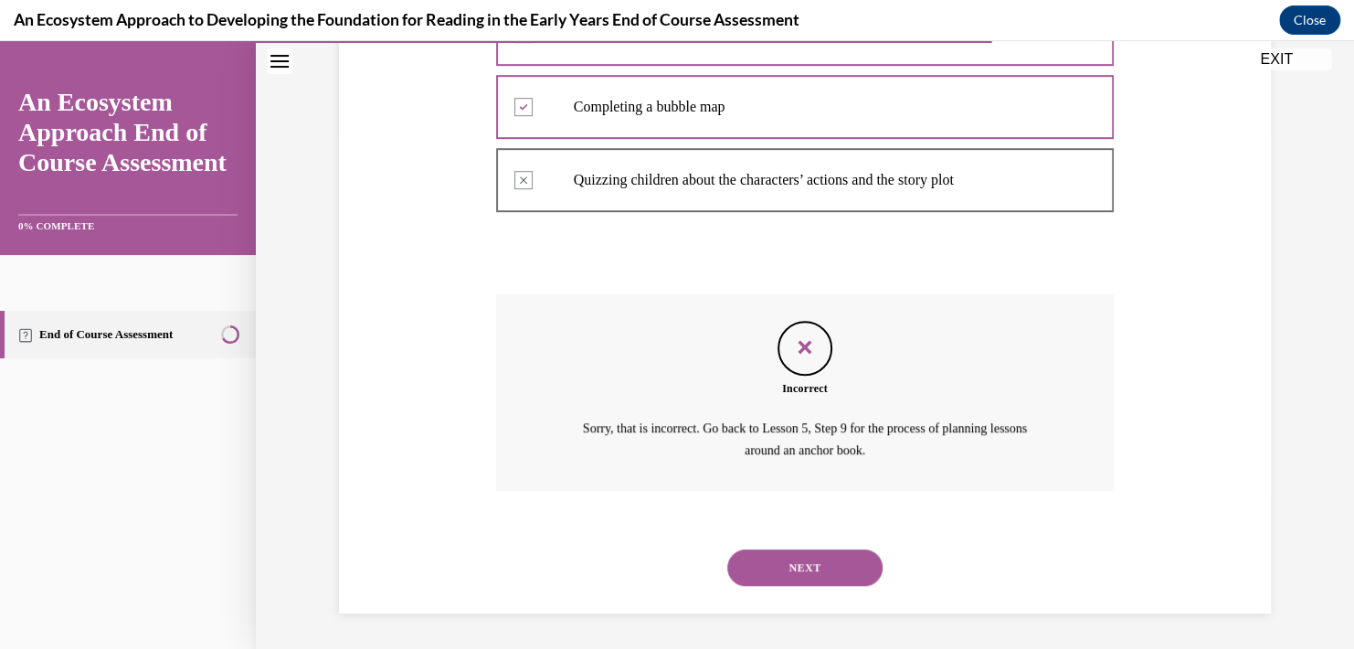
click at [772, 576] on button "NEXT" at bounding box center [804, 567] width 155 height 37
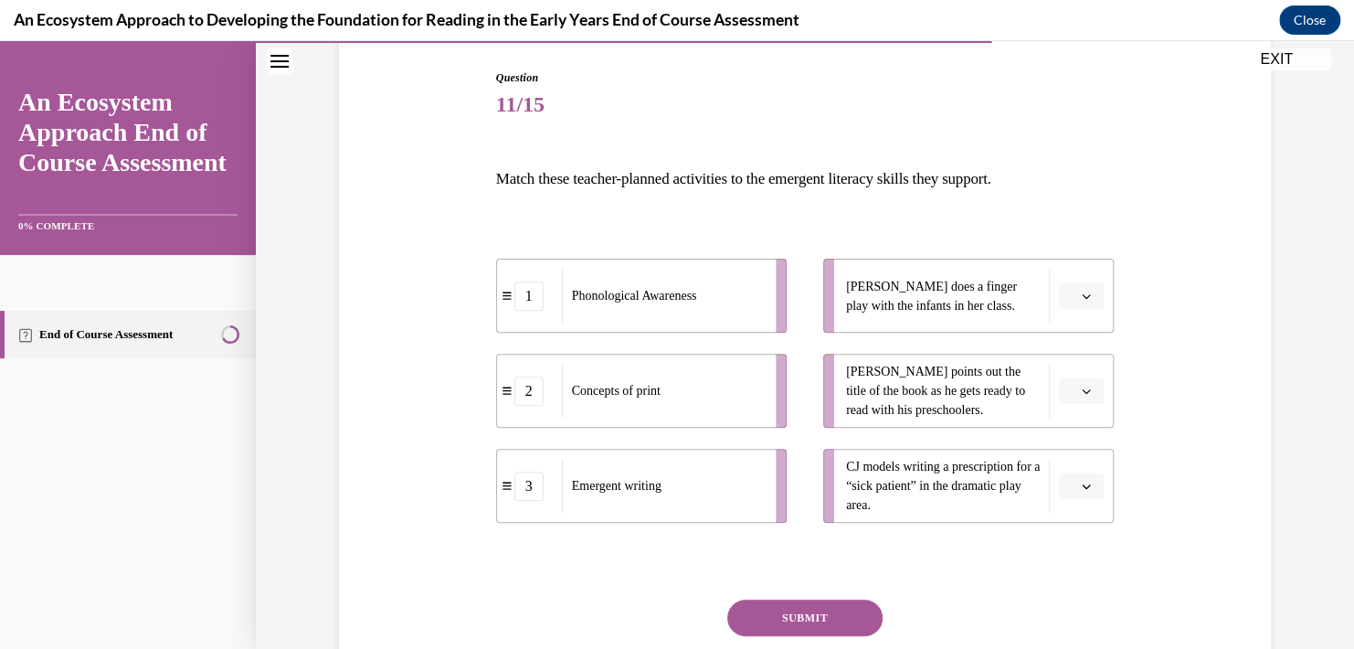
scroll to position [274, 0]
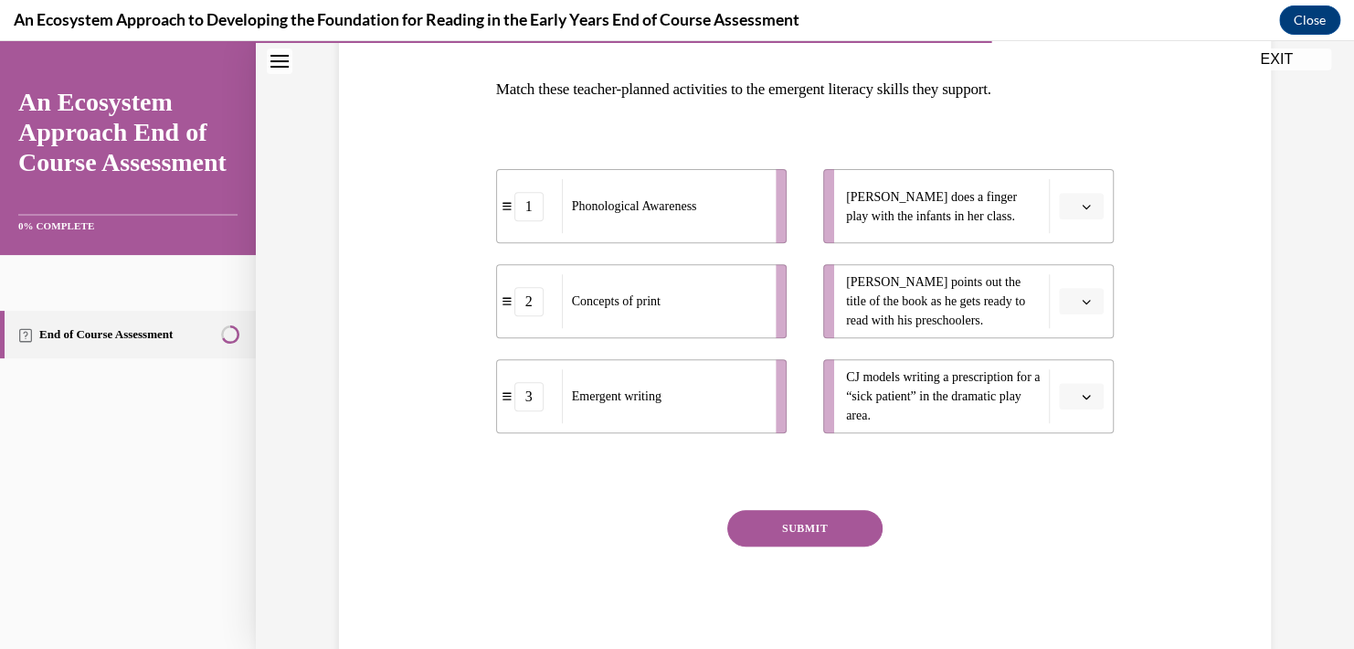
click at [1080, 211] on span "button" at bounding box center [1086, 206] width 13 height 13
click at [1071, 324] on span "2" at bounding box center [1067, 319] width 6 height 15
click at [1071, 301] on button "button" at bounding box center [1081, 301] width 45 height 27
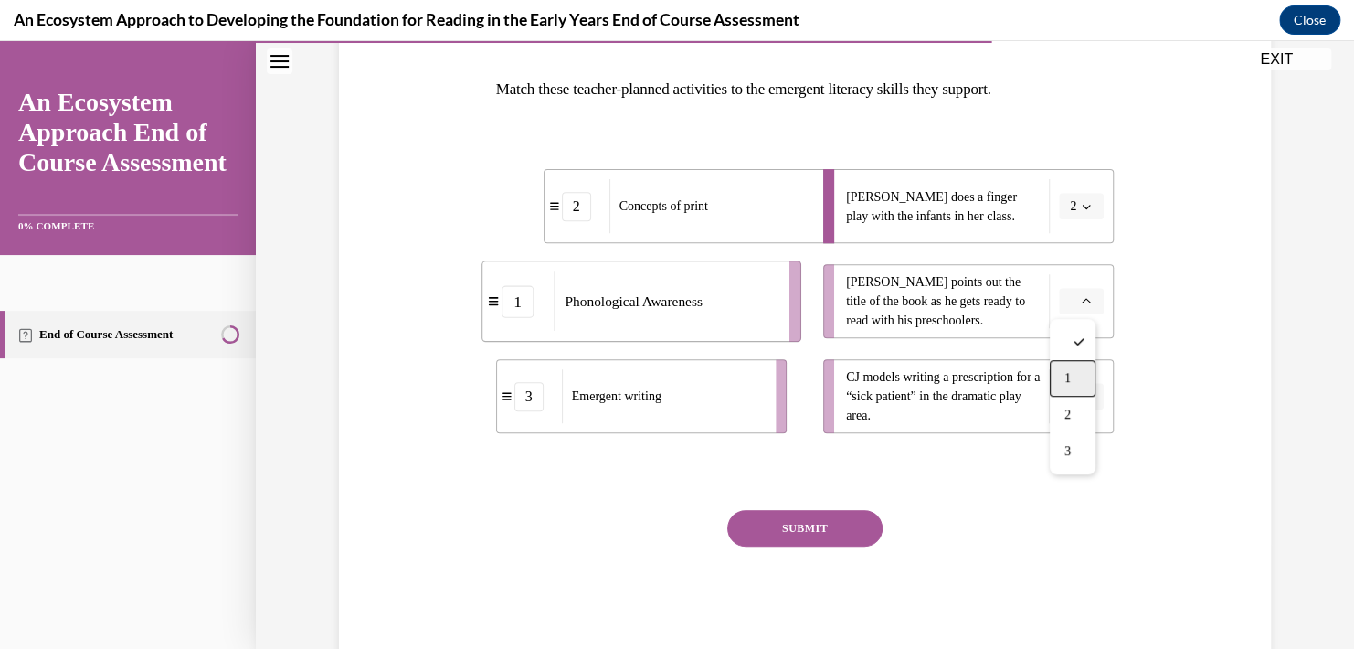
click at [1066, 375] on span "1" at bounding box center [1067, 378] width 6 height 15
click at [1060, 400] on button "button" at bounding box center [1081, 396] width 45 height 27
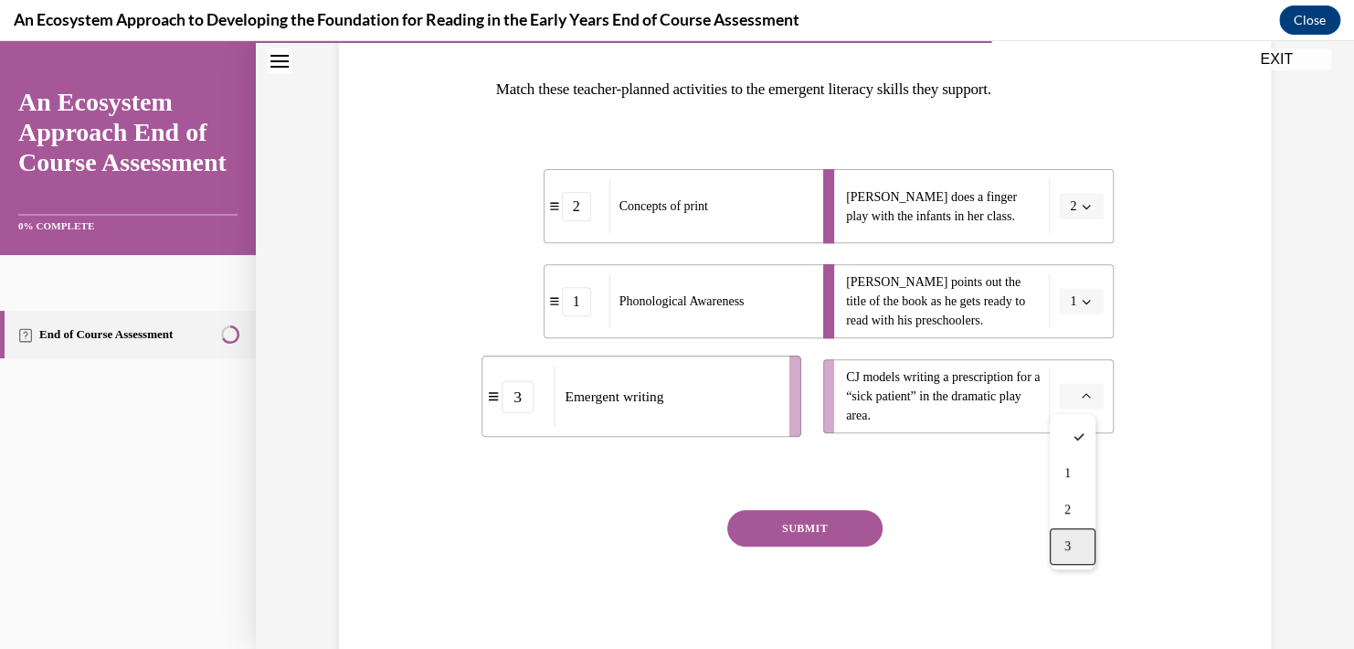
click at [1074, 548] on div "3" at bounding box center [1073, 546] width 46 height 37
click at [792, 519] on button "SUBMIT" at bounding box center [804, 528] width 155 height 37
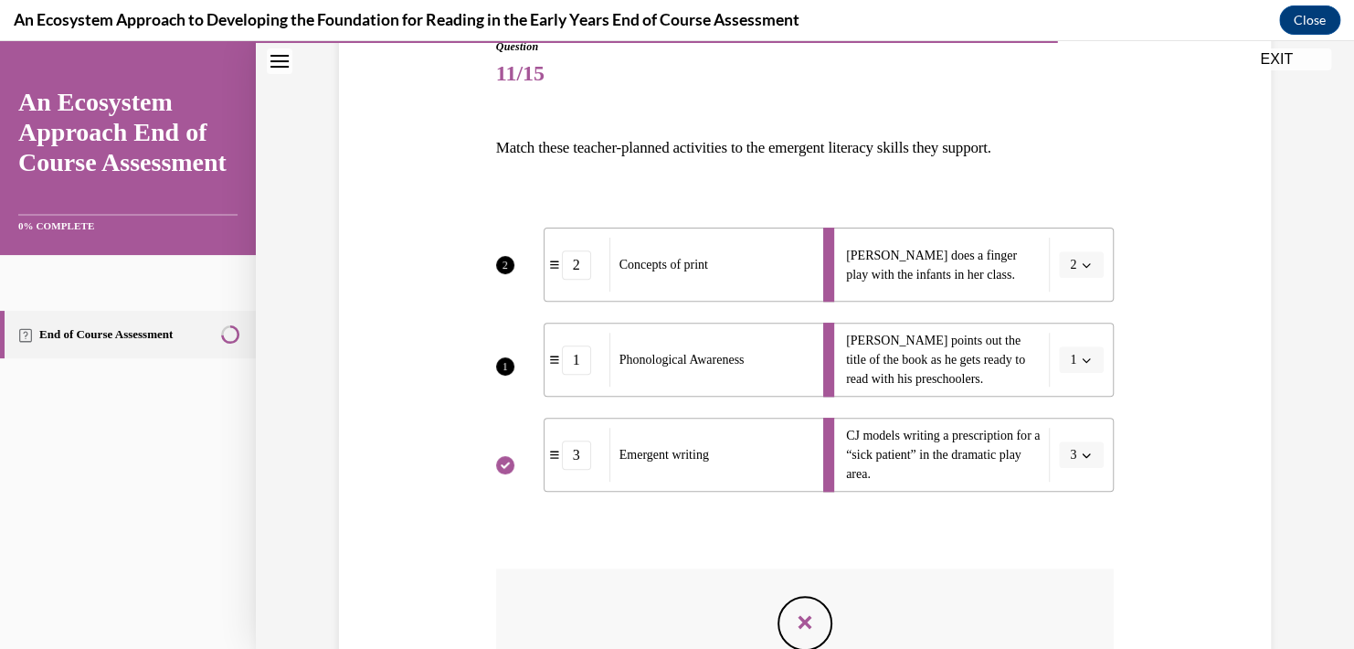
scroll to position [490, 0]
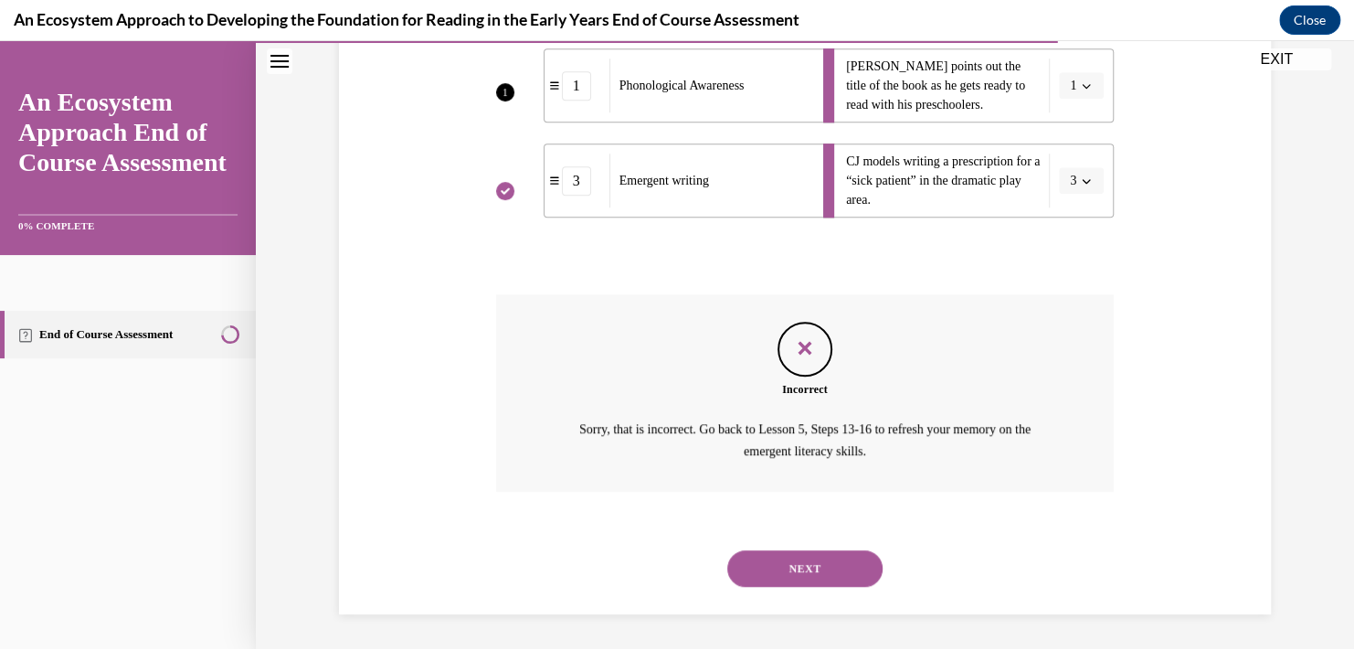
click at [824, 568] on button "NEXT" at bounding box center [804, 568] width 155 height 37
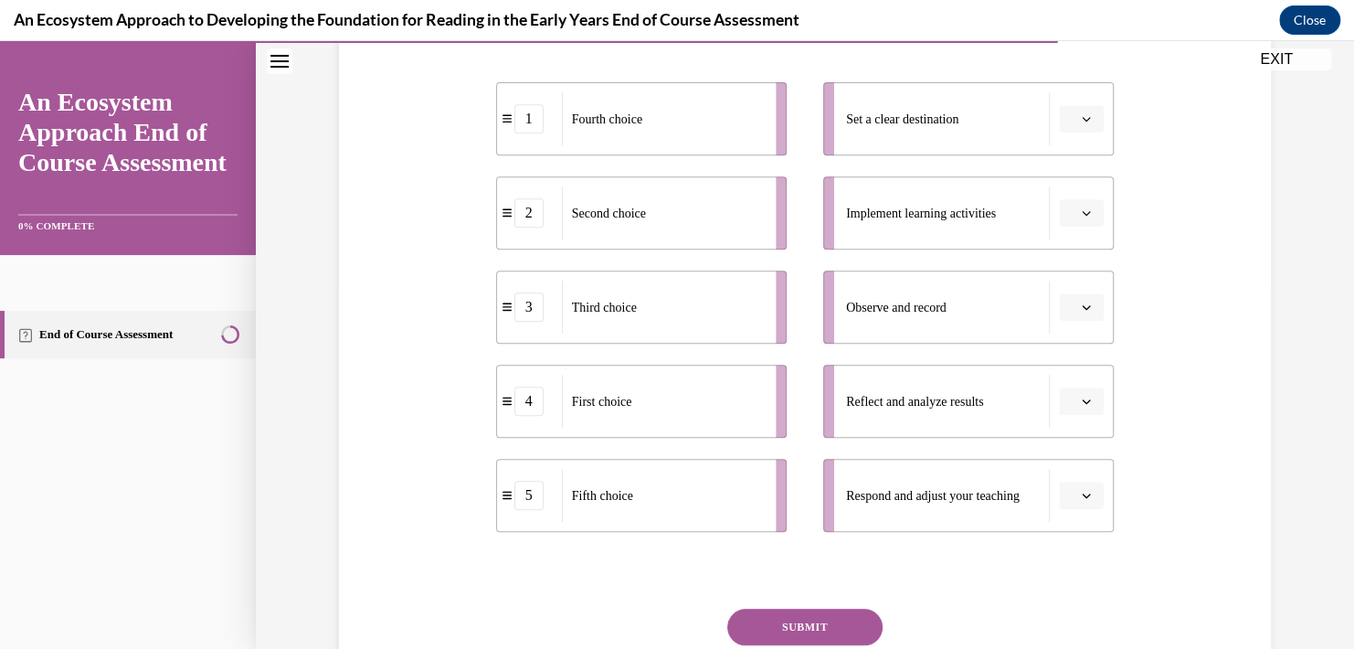
scroll to position [365, 0]
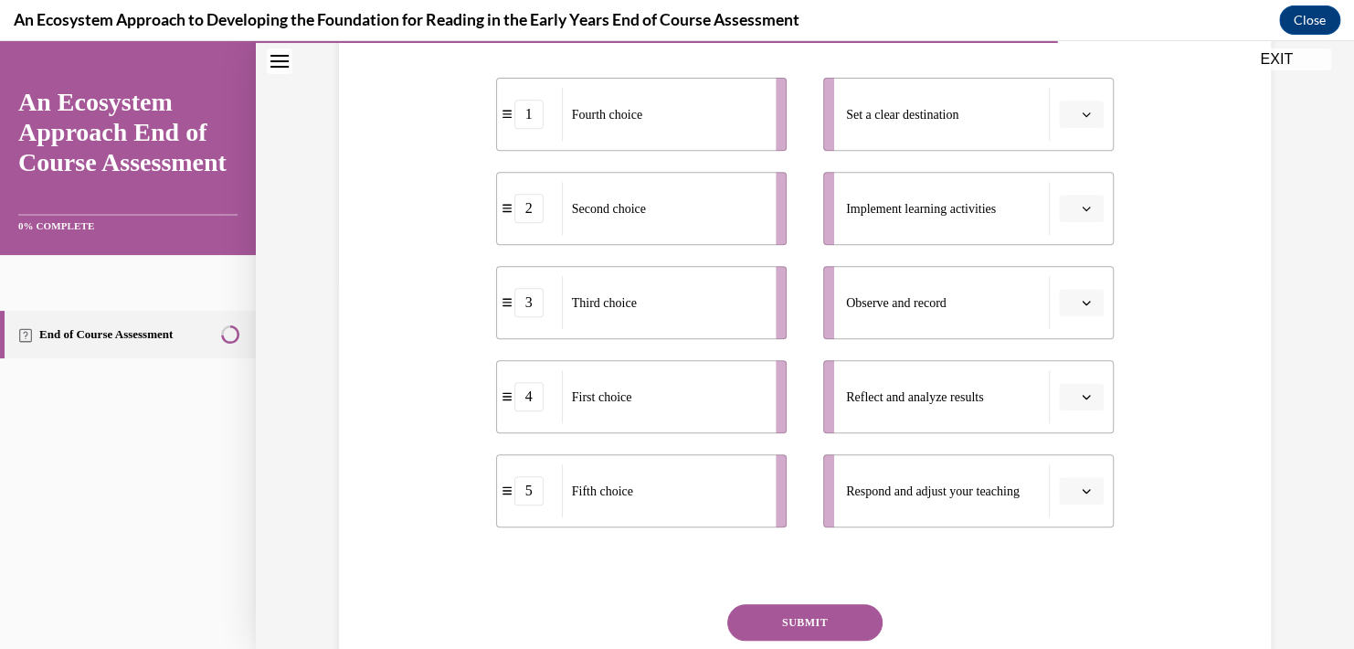
click at [1082, 113] on icon "button" at bounding box center [1086, 114] width 9 height 9
click at [1075, 295] on div "4" at bounding box center [1073, 300] width 46 height 37
click at [1083, 209] on icon "button" at bounding box center [1087, 208] width 8 height 5
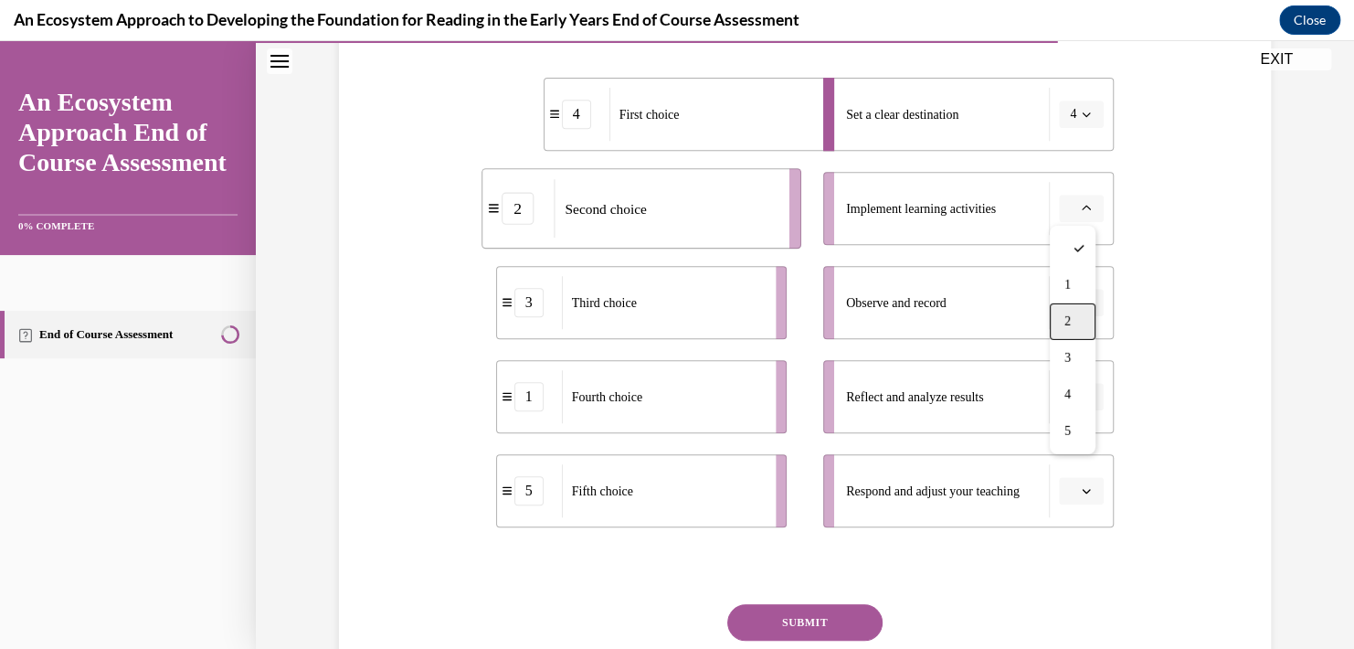
click at [1076, 312] on div "2" at bounding box center [1073, 321] width 46 height 37
click at [1082, 298] on icon "button" at bounding box center [1086, 302] width 9 height 9
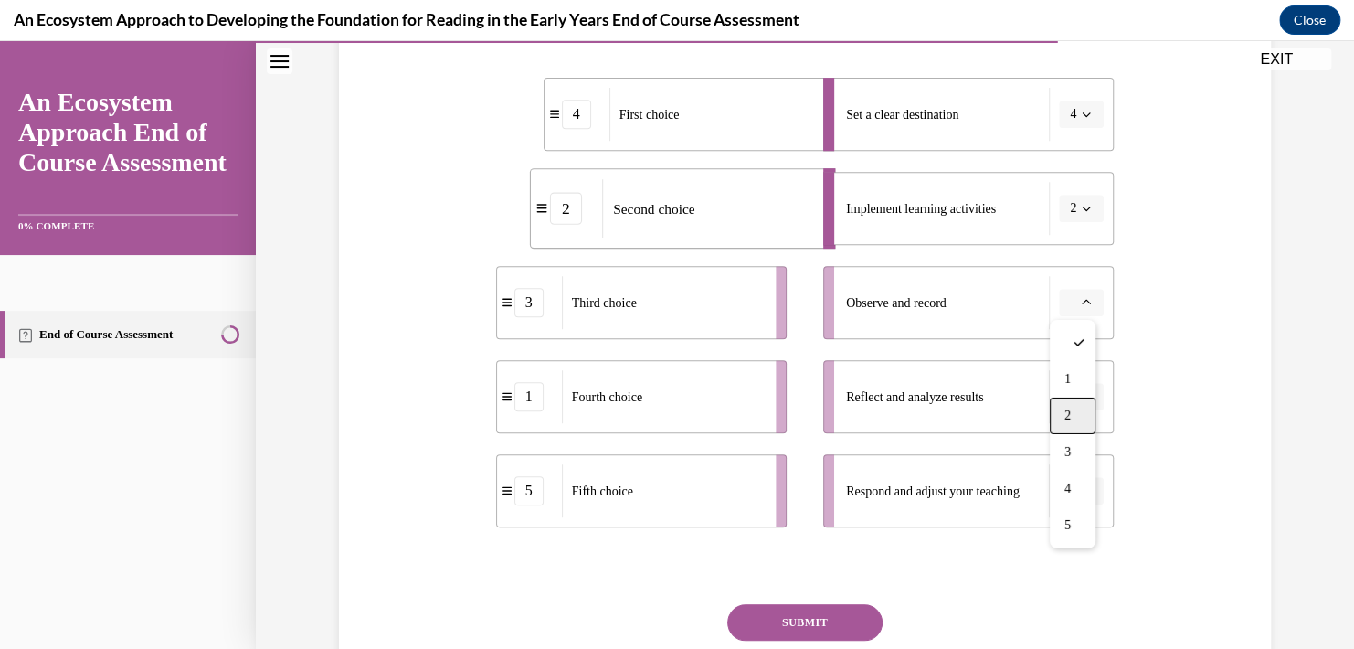
click at [1072, 422] on div "2" at bounding box center [1073, 415] width 46 height 37
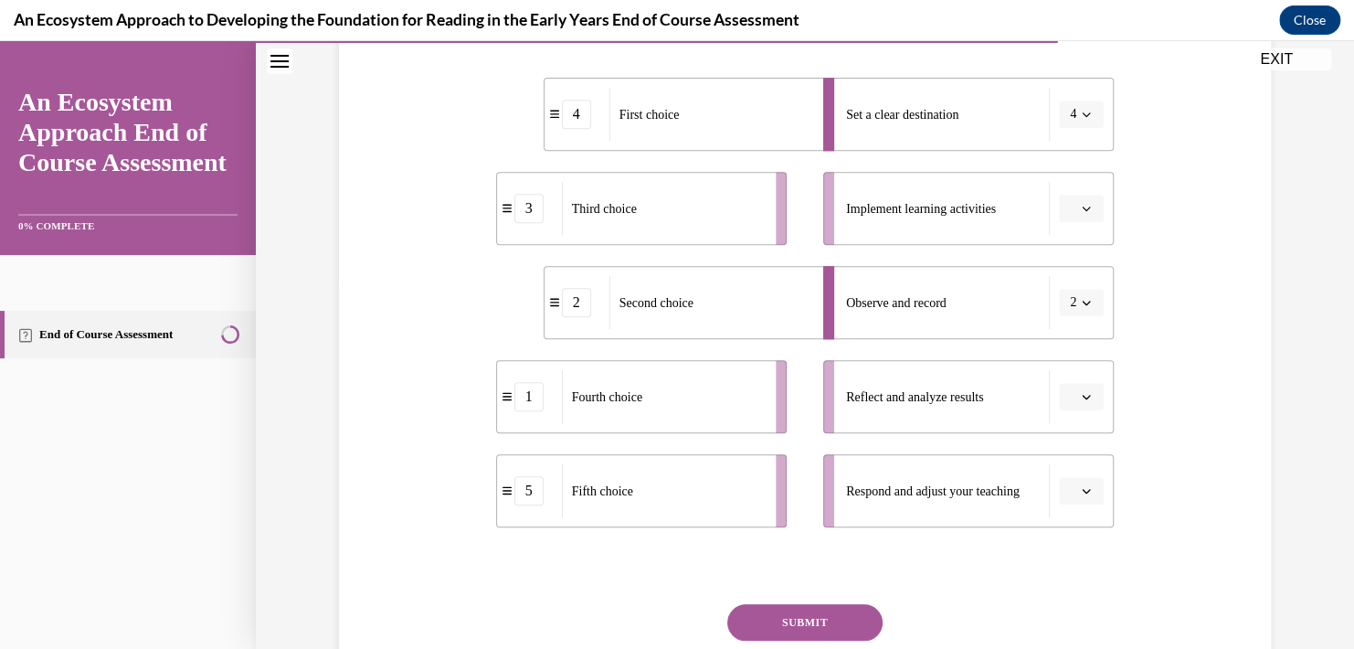
click at [1080, 395] on span "button" at bounding box center [1086, 396] width 13 height 13
click at [1072, 210] on button "button" at bounding box center [1081, 208] width 45 height 27
click at [1065, 289] on span "1" at bounding box center [1067, 285] width 6 height 15
click at [1070, 400] on span "Please select an option" at bounding box center [1073, 396] width 6 height 18
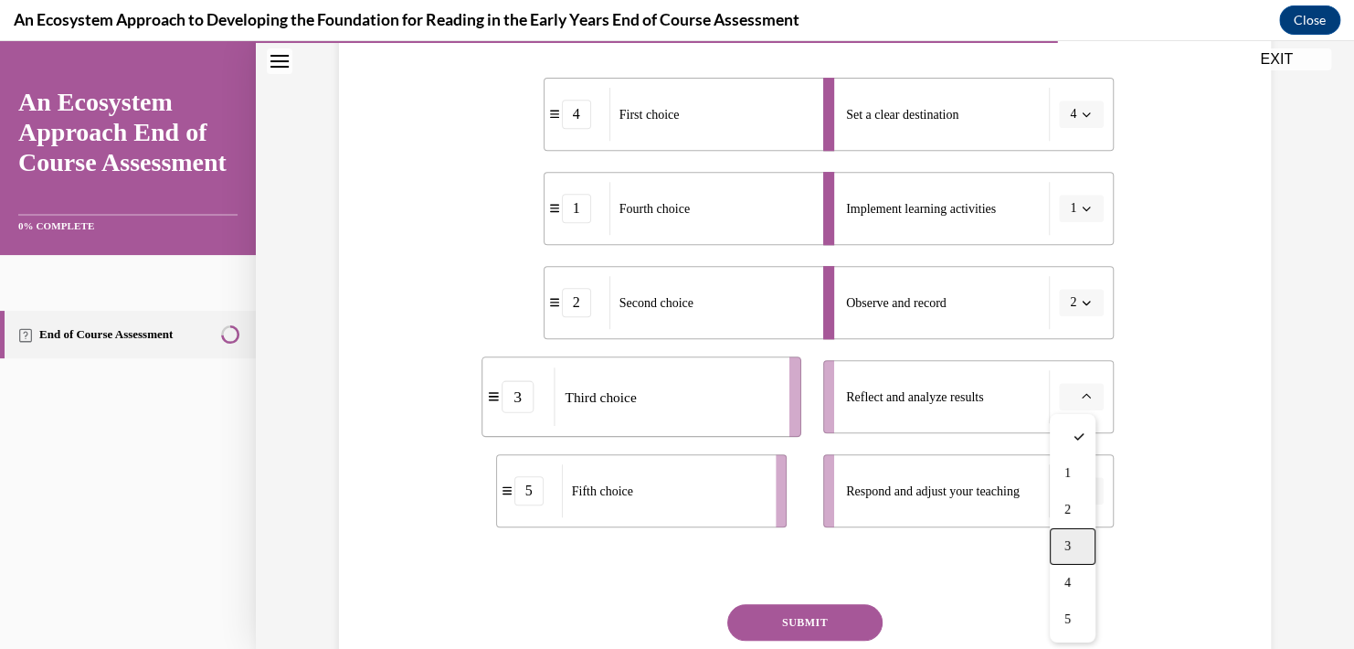
click at [1069, 539] on span "3" at bounding box center [1067, 546] width 6 height 15
click at [1083, 481] on button "button" at bounding box center [1081, 490] width 45 height 27
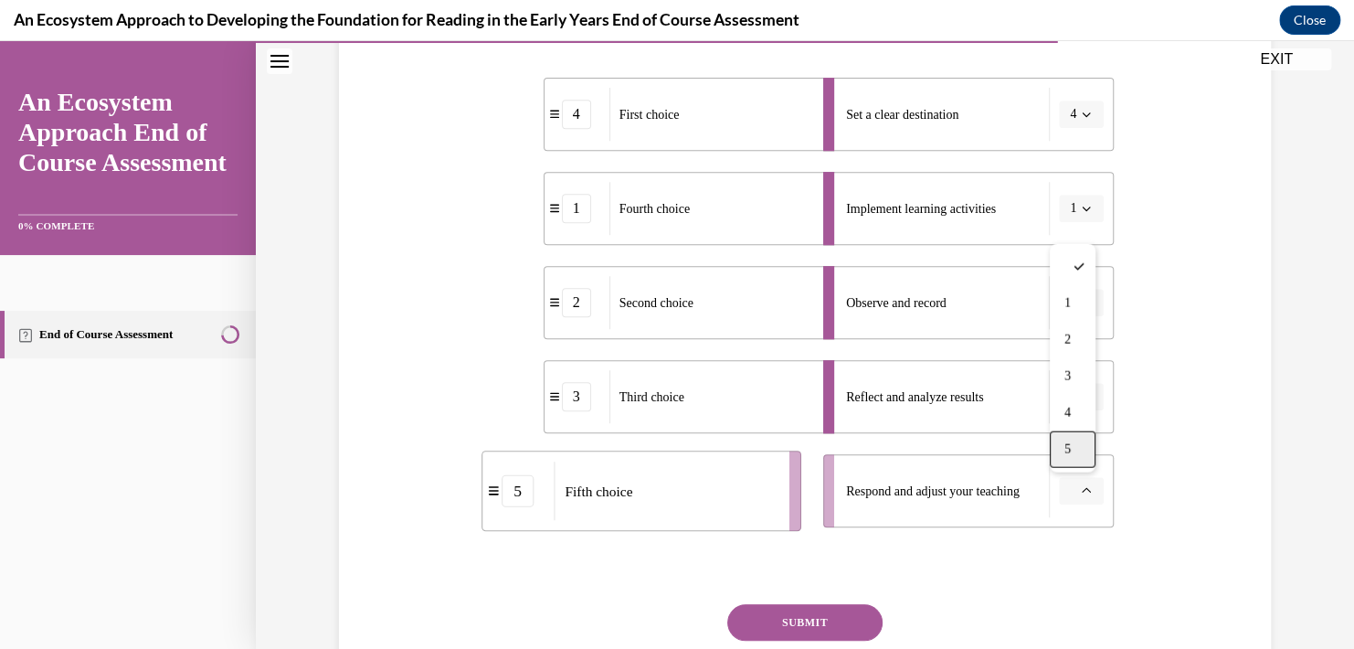
click at [1075, 453] on div "5" at bounding box center [1073, 449] width 46 height 37
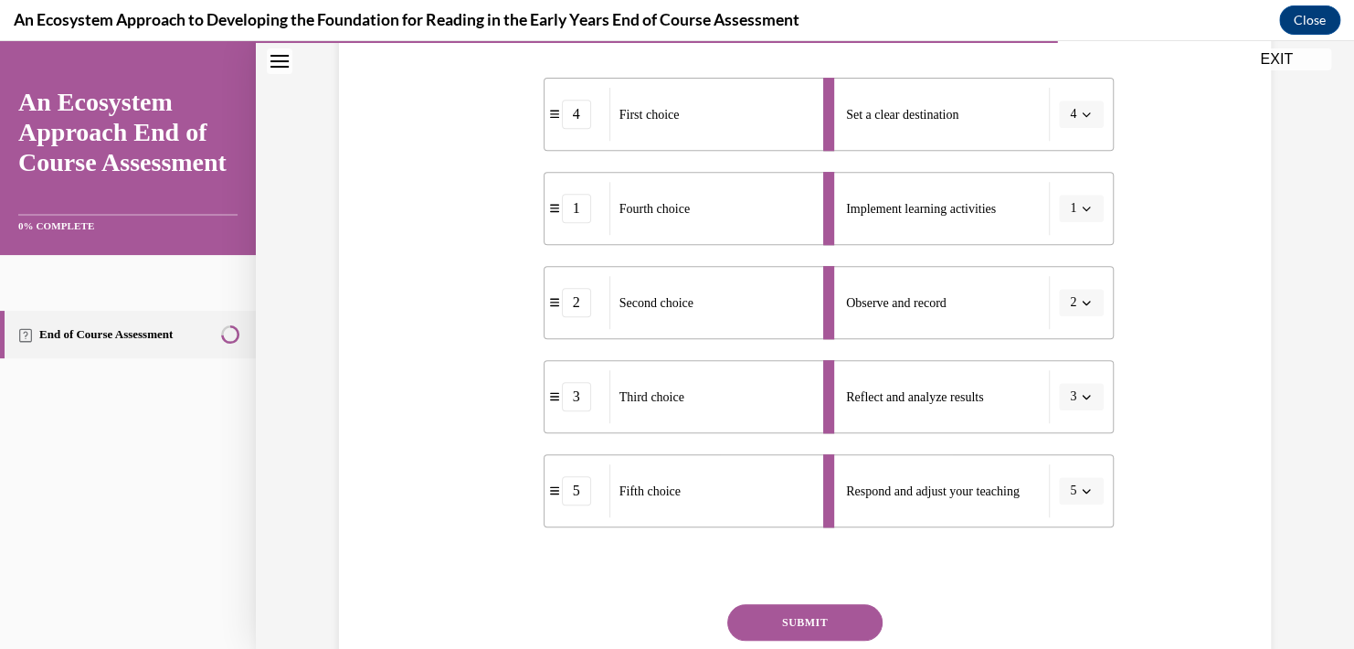
click at [787, 619] on button "SUBMIT" at bounding box center [804, 622] width 155 height 37
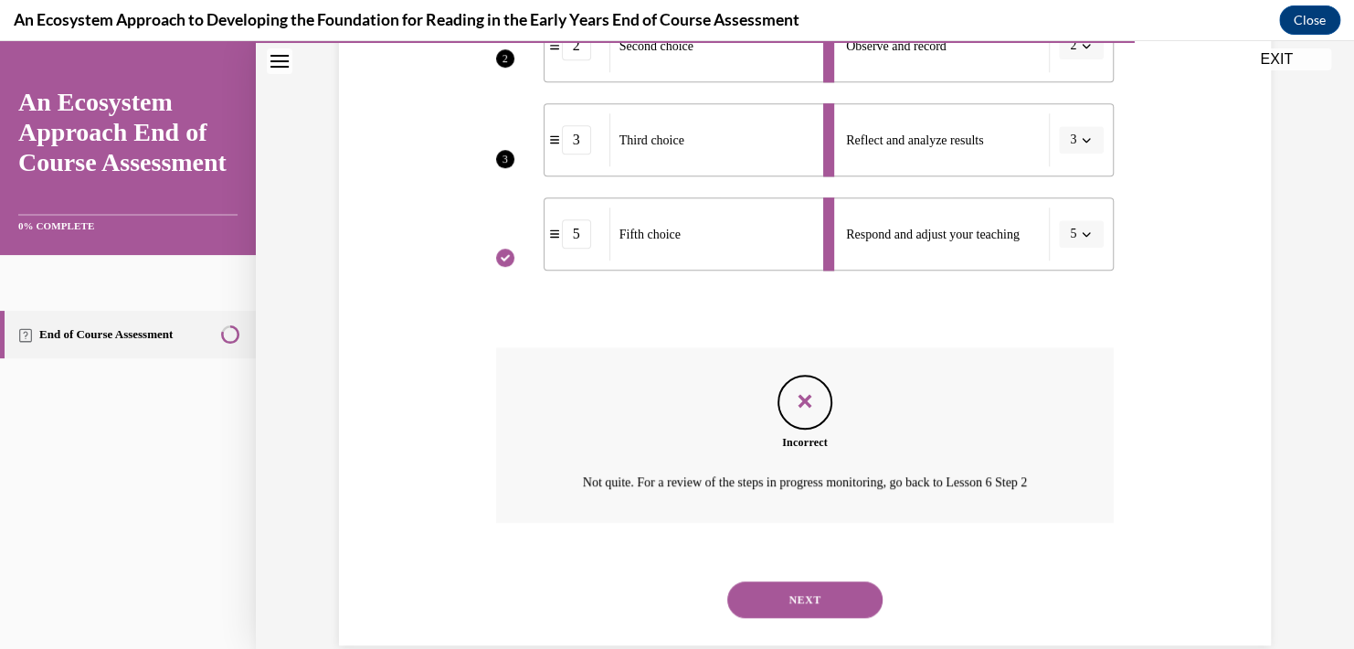
scroll to position [654, 0]
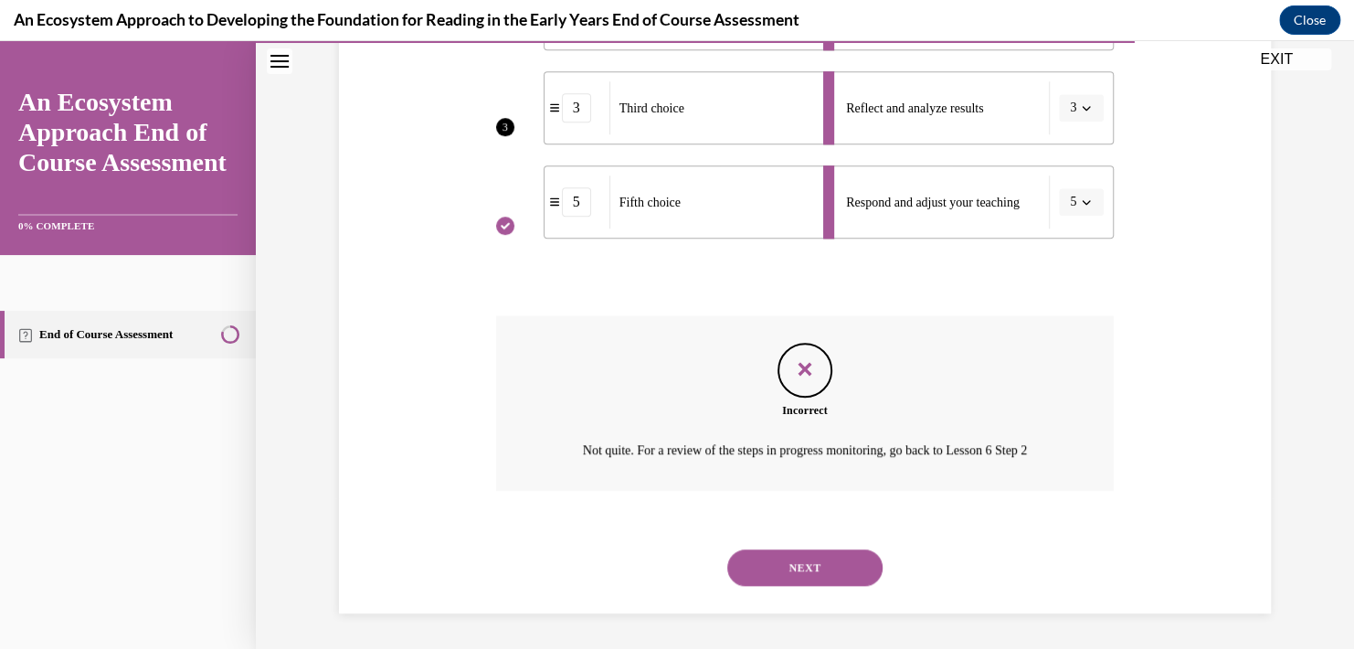
click at [829, 566] on button "NEXT" at bounding box center [804, 567] width 155 height 37
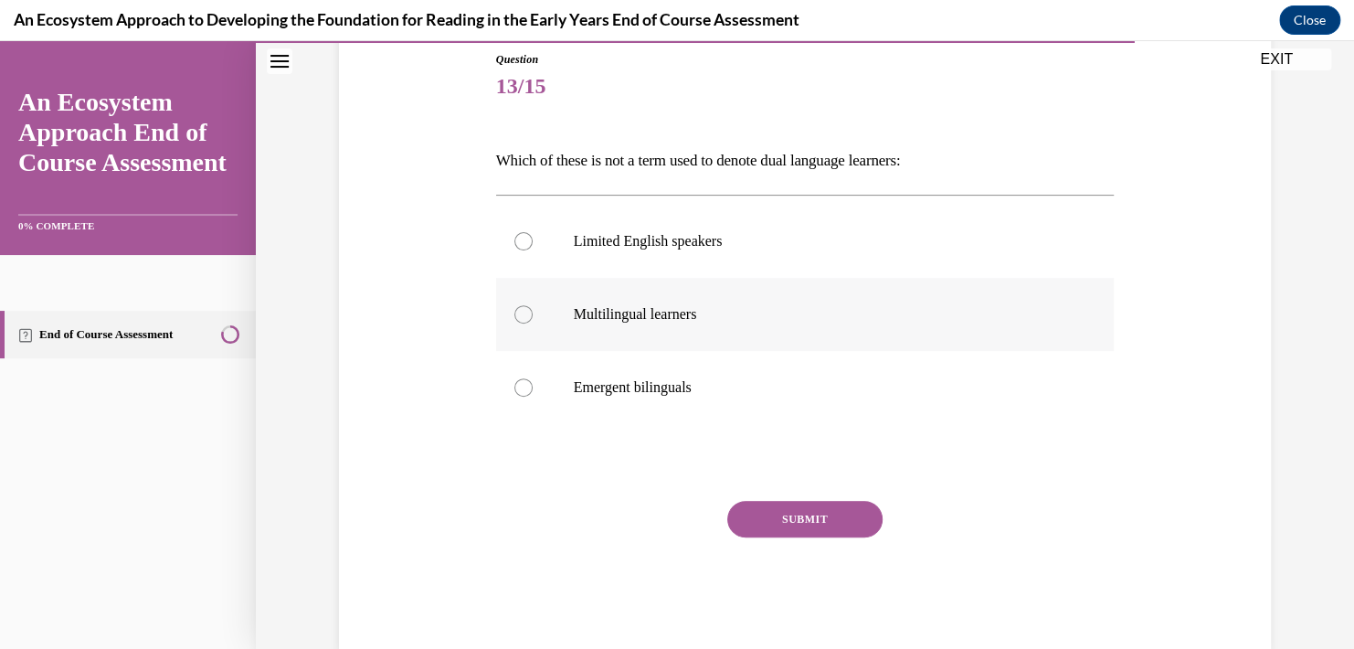
click at [577, 321] on p "Multilingual learners" at bounding box center [821, 314] width 495 height 18
click at [533, 321] on input "Multilingual learners" at bounding box center [523, 314] width 18 height 18
radio input "true"
click at [758, 532] on button "SUBMIT" at bounding box center [804, 519] width 155 height 37
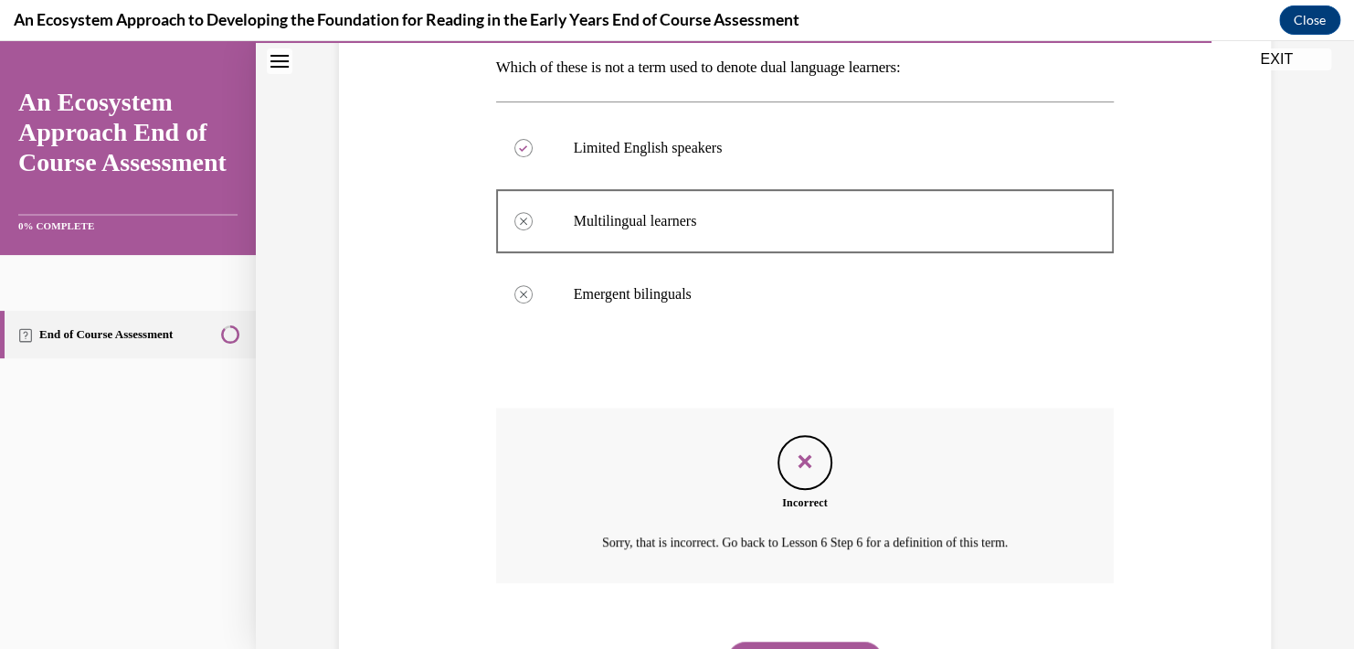
scroll to position [387, 0]
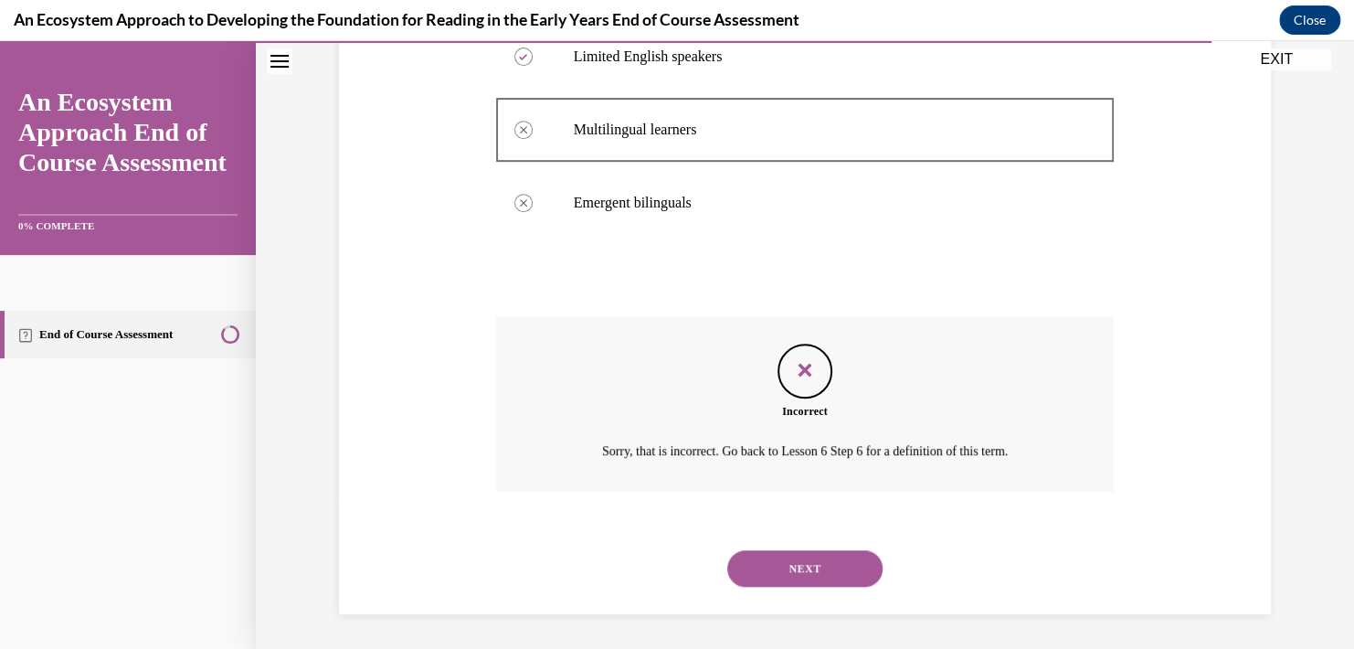
click at [768, 558] on button "NEXT" at bounding box center [804, 568] width 155 height 37
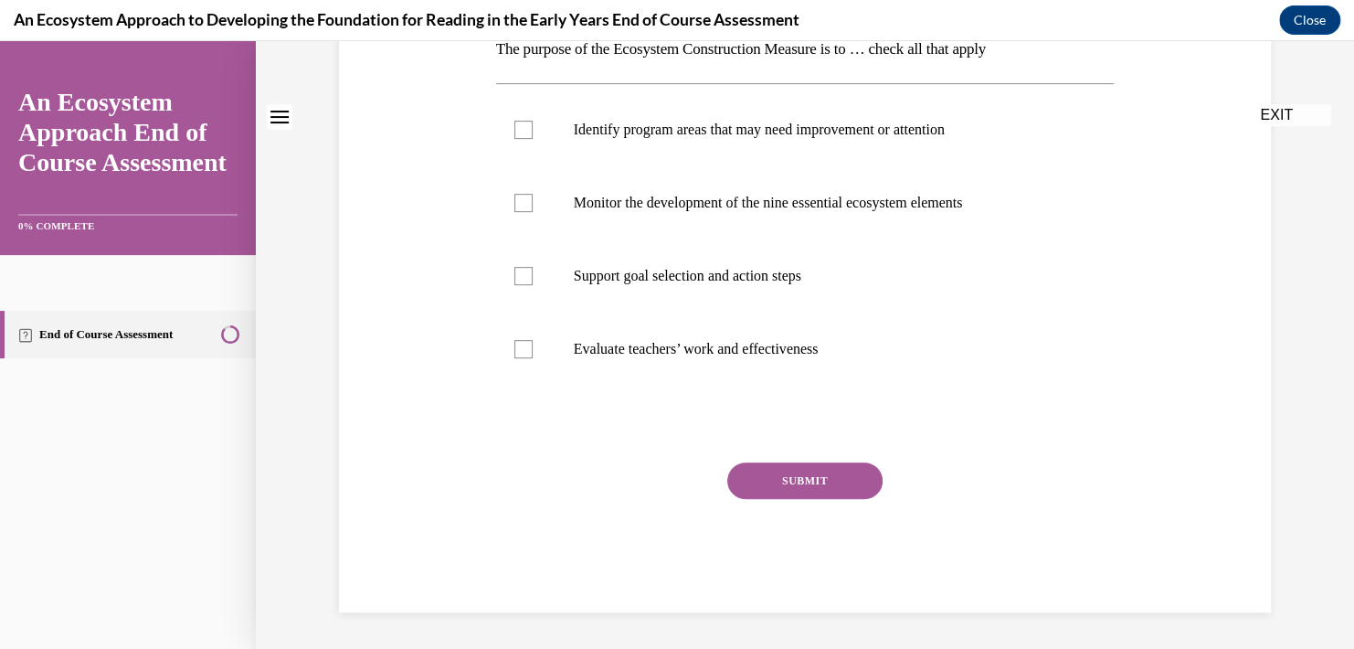
scroll to position [0, 0]
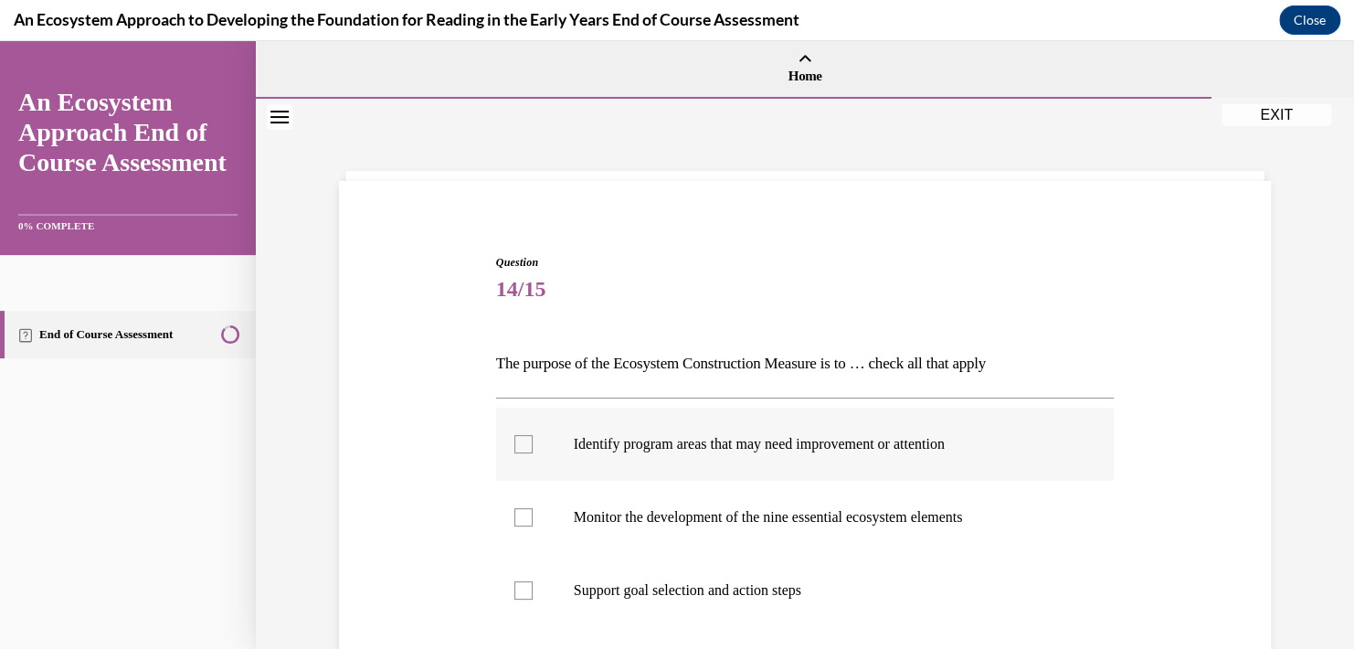
click at [713, 428] on label "Identify program areas that may need improvement or attention" at bounding box center [805, 443] width 618 height 73
click at [533, 435] on input "Identify program areas that may need improvement or attention" at bounding box center [523, 444] width 18 height 18
checkbox input "true"
drag, startPoint x: 681, startPoint y: 504, endPoint x: 667, endPoint y: 519, distance: 20.0
click at [681, 505] on label "Monitor the development of the nine essential ecosystem elements" at bounding box center [805, 517] width 618 height 73
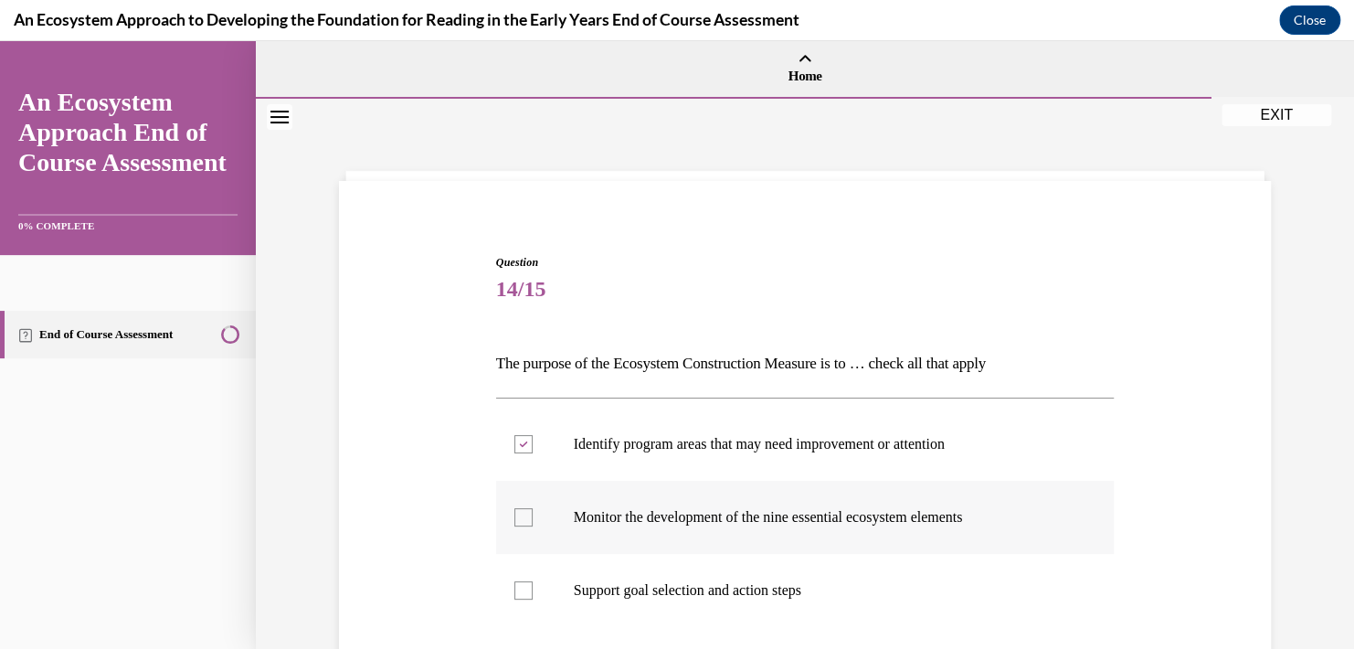
click at [533, 508] on input "Monitor the development of the nine essential ecosystem elements" at bounding box center [523, 517] width 18 height 18
checkbox input "true"
click at [630, 579] on label "Support goal selection and action steps" at bounding box center [805, 590] width 618 height 73
click at [533, 581] on input "Support goal selection and action steps" at bounding box center [523, 590] width 18 height 18
checkbox input "true"
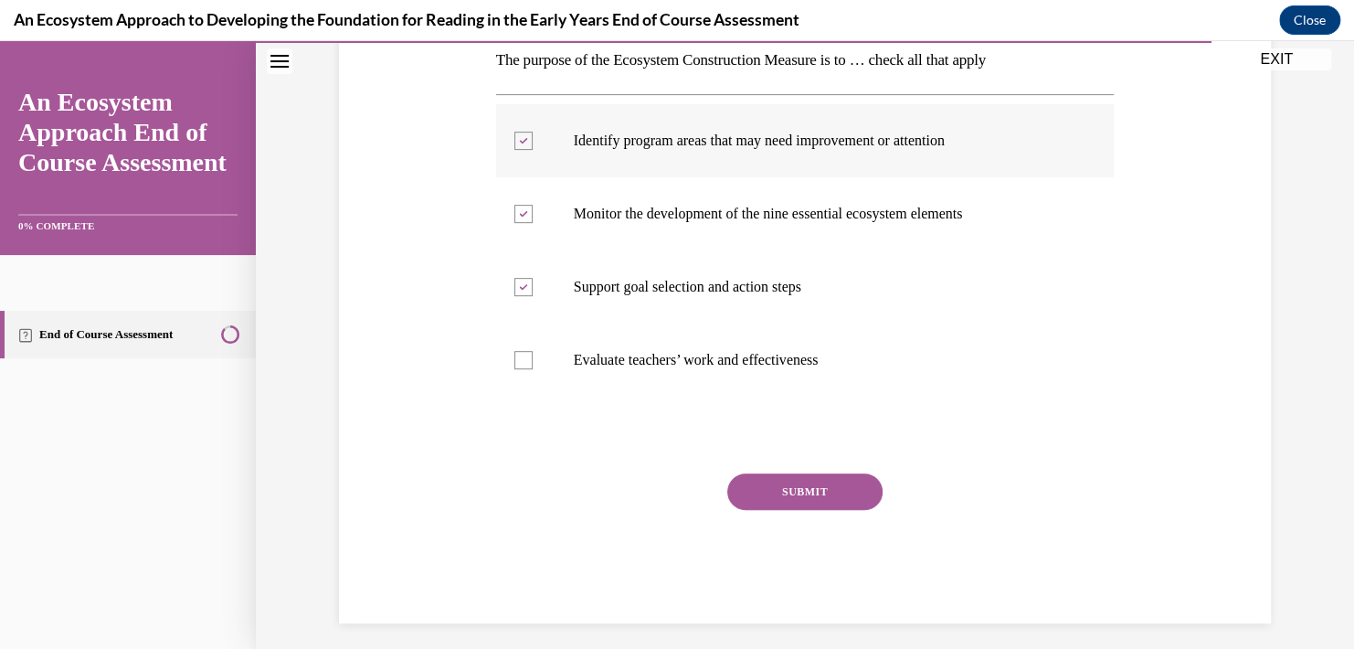
scroll to position [313, 0]
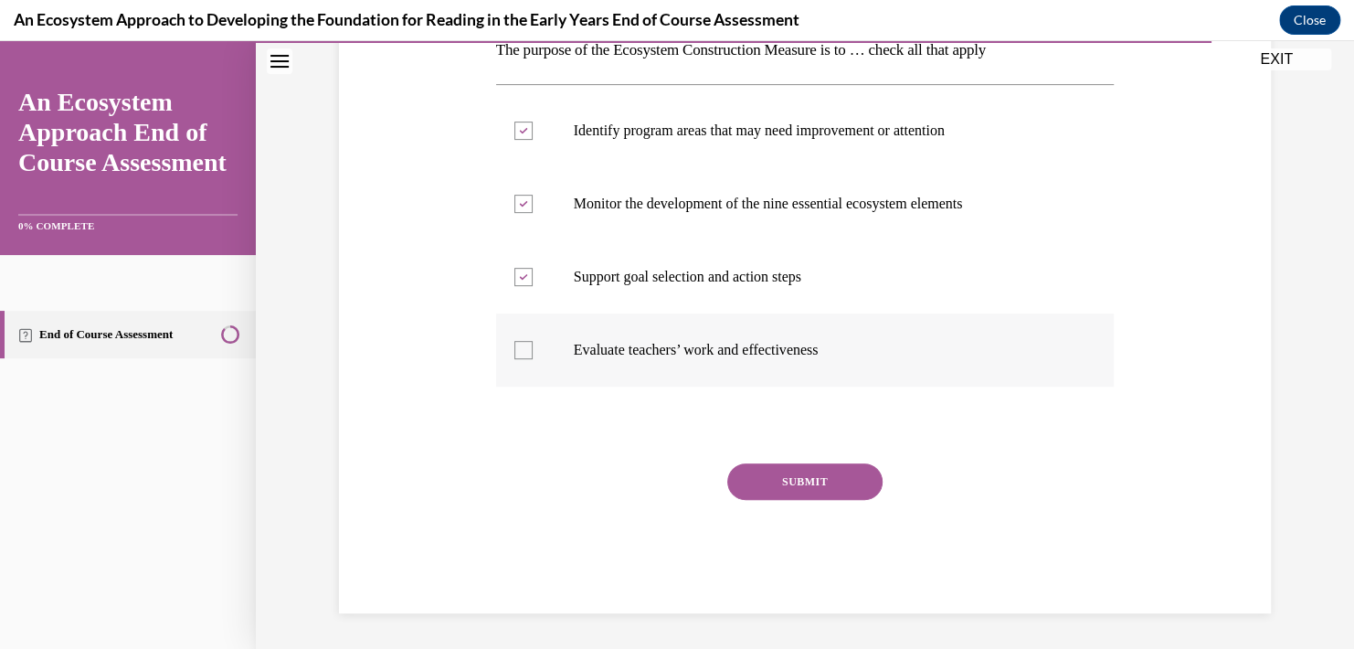
click at [681, 361] on label "Evaluate teachers’ work and effectiveness" at bounding box center [805, 349] width 618 height 73
click at [533, 359] on input "Evaluate teachers’ work and effectiveness" at bounding box center [523, 350] width 18 height 18
checkbox input "true"
click at [798, 462] on div "Question 14/15 The purpose of the Ecosystem Construction Measure is to … check …" at bounding box center [805, 277] width 618 height 672
click at [794, 490] on button "SUBMIT" at bounding box center [804, 481] width 155 height 37
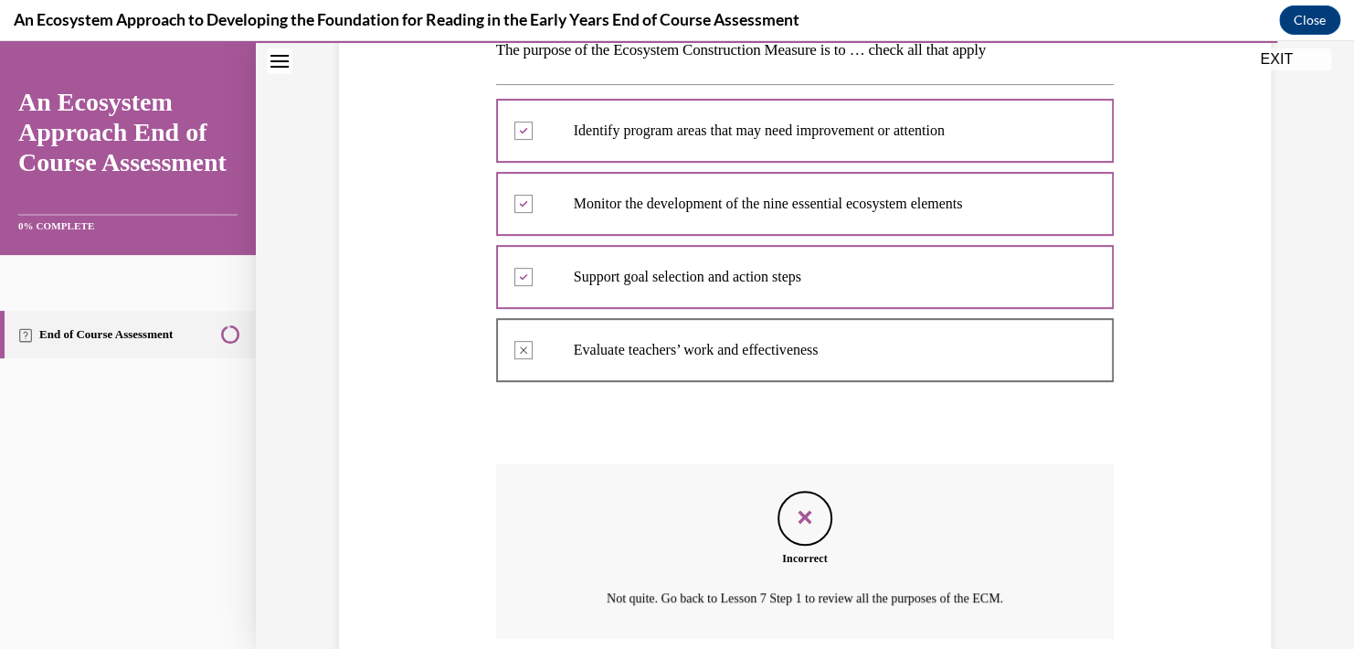
scroll to position [460, 0]
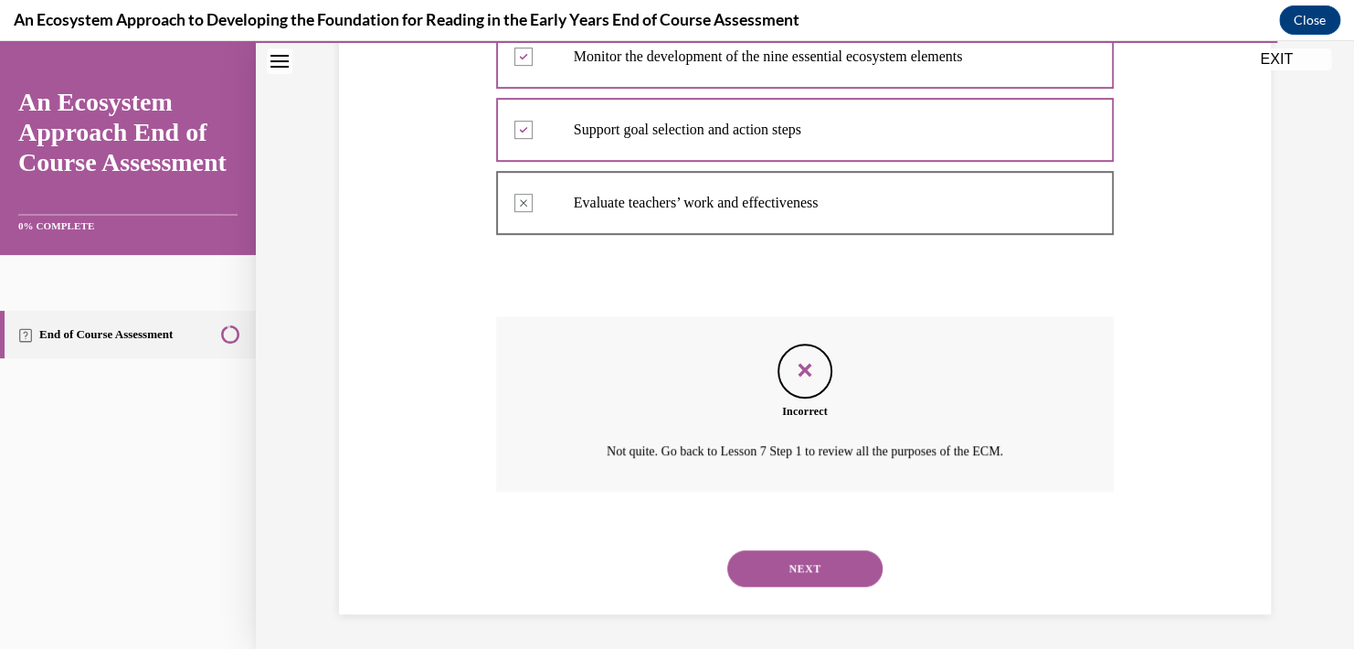
click at [830, 567] on button "NEXT" at bounding box center [804, 568] width 155 height 37
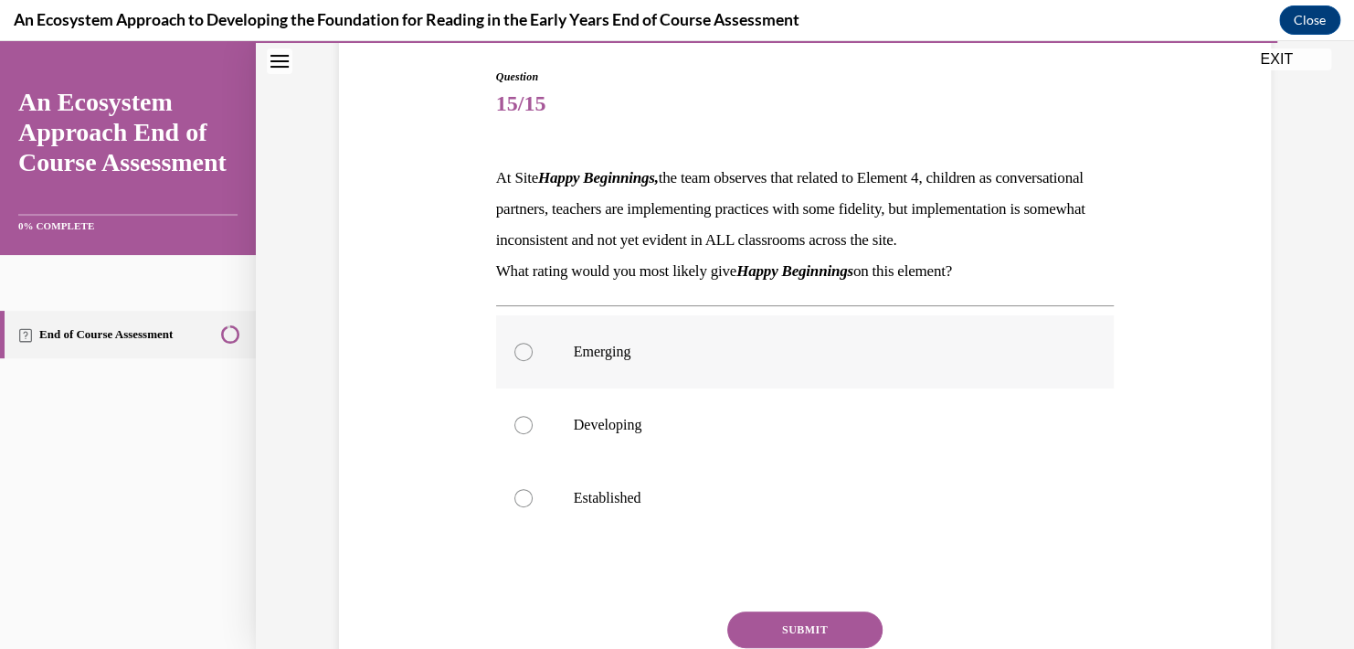
scroll to position [274, 0]
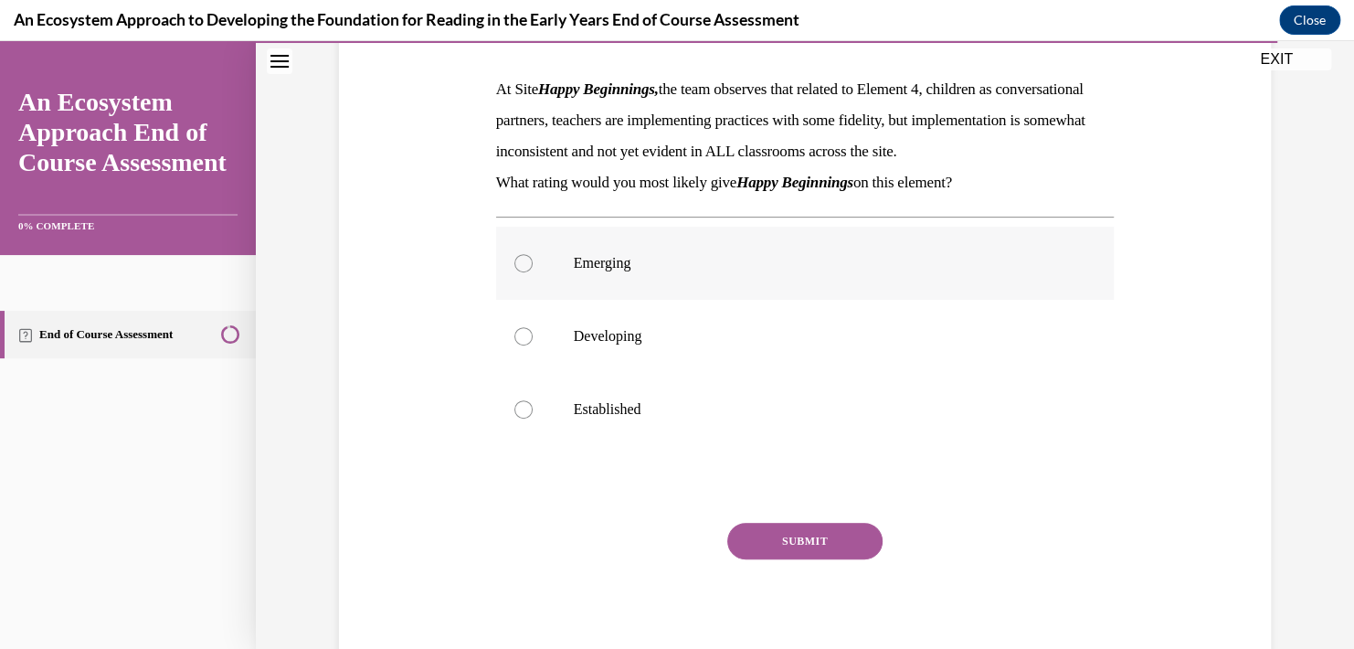
click at [615, 272] on p "Emerging" at bounding box center [821, 263] width 495 height 18
click at [533, 272] on input "Emerging" at bounding box center [523, 263] width 18 height 18
radio input "true"
click at [787, 559] on button "SUBMIT" at bounding box center [804, 541] width 155 height 37
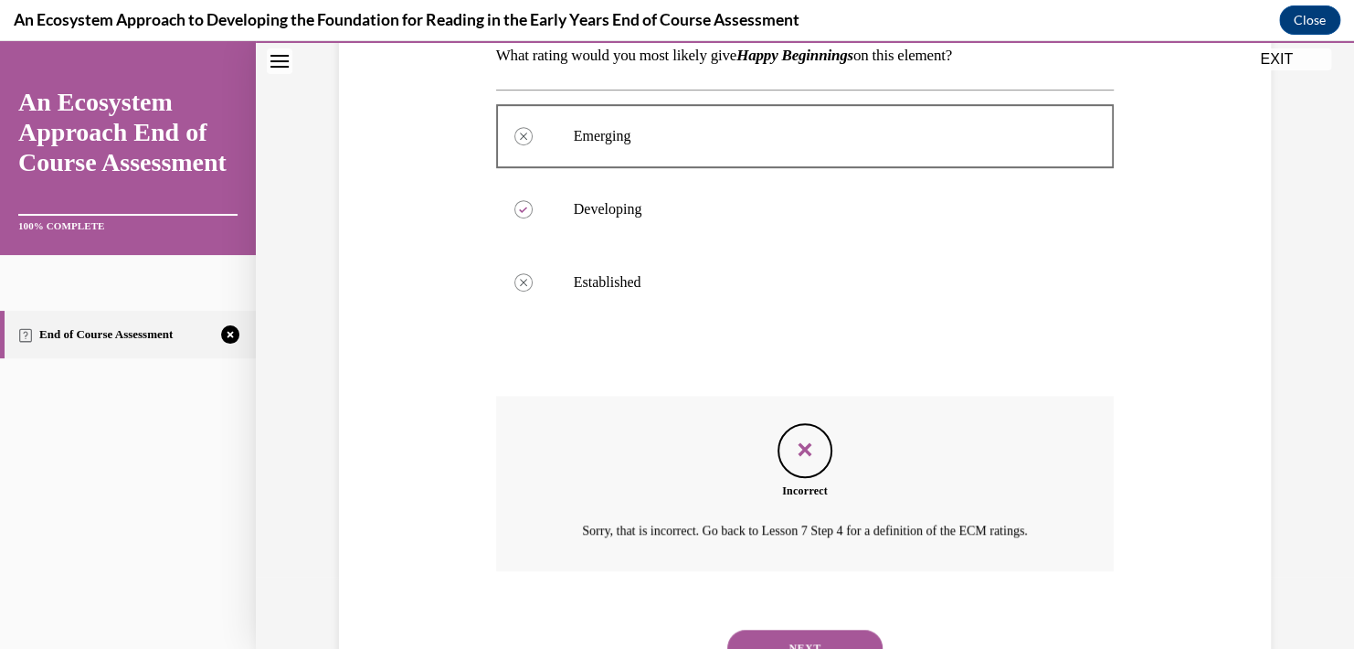
scroll to position [512, 0]
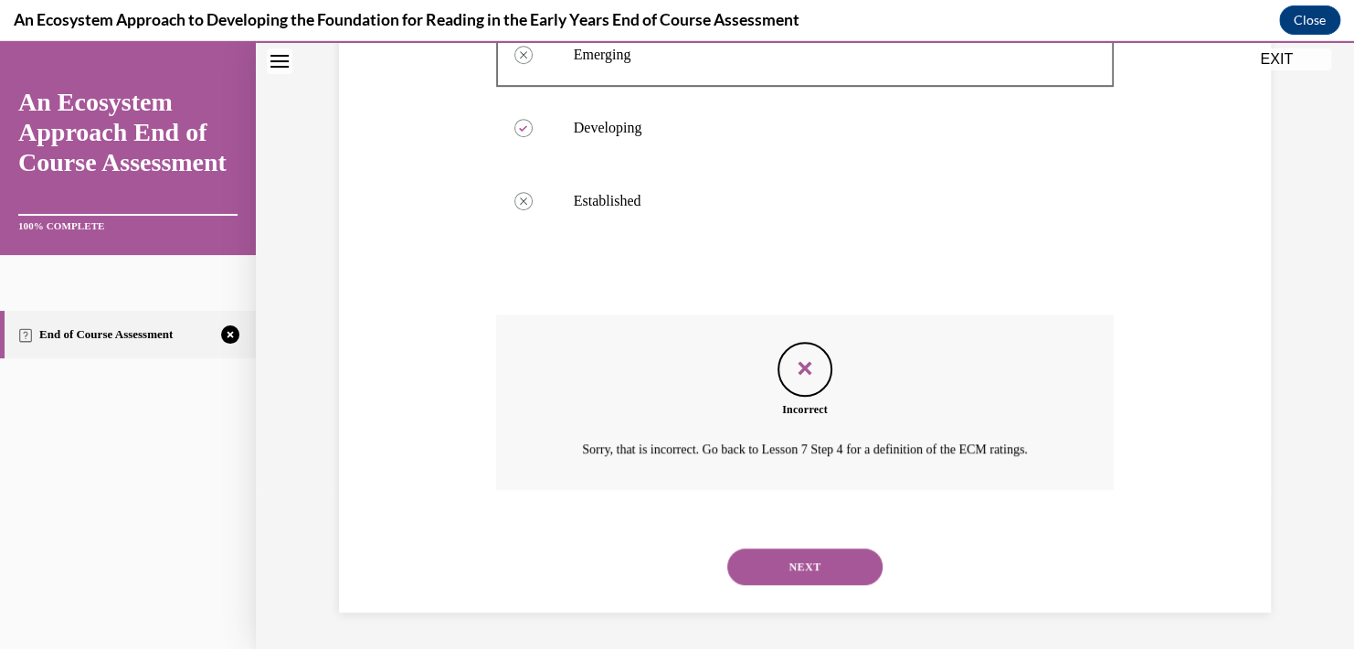
click at [794, 578] on button "NEXT" at bounding box center [804, 566] width 155 height 37
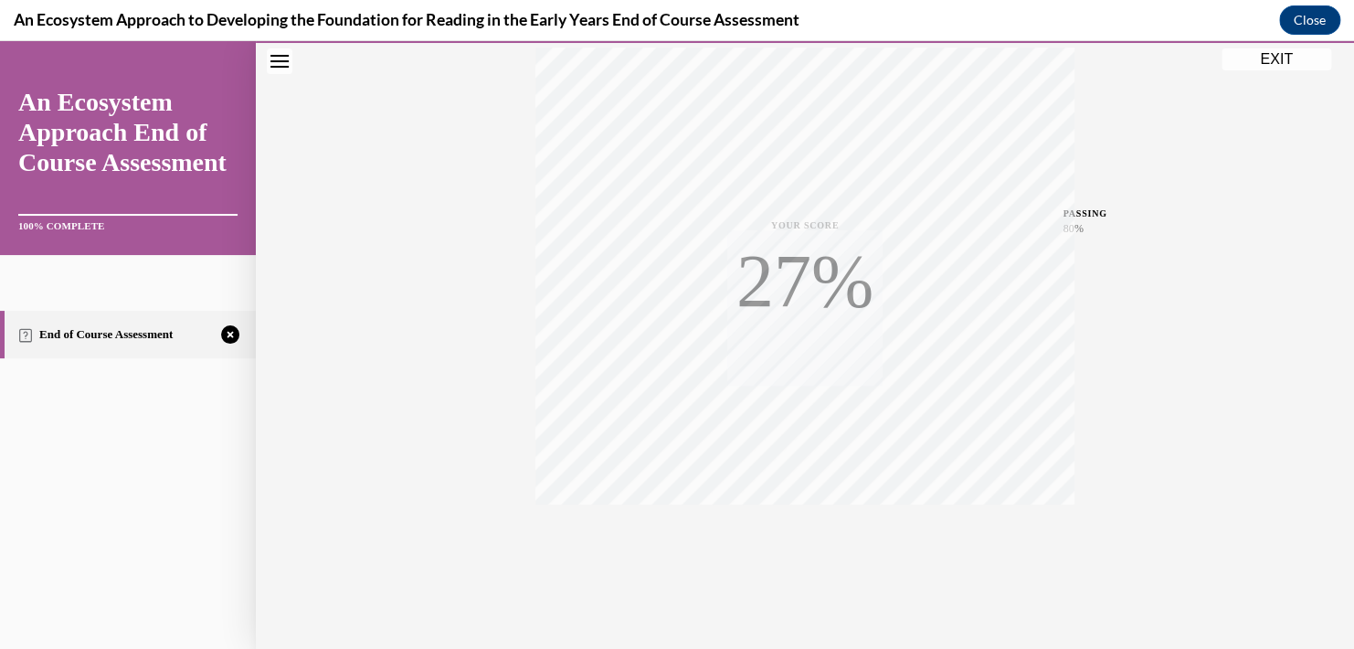
scroll to position [328, 0]
click at [793, 521] on div "TAKE AGAIN" at bounding box center [805, 526] width 65 height 43
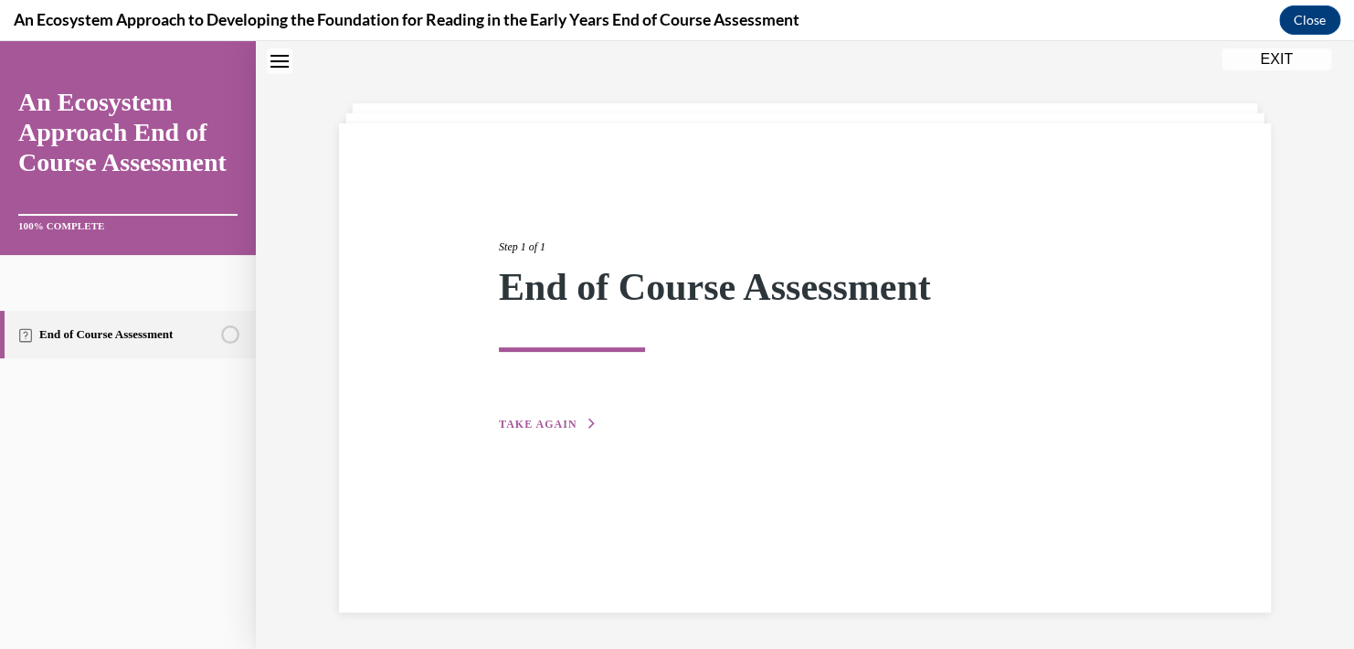
click at [526, 416] on button "TAKE AGAIN" at bounding box center [548, 424] width 98 height 16
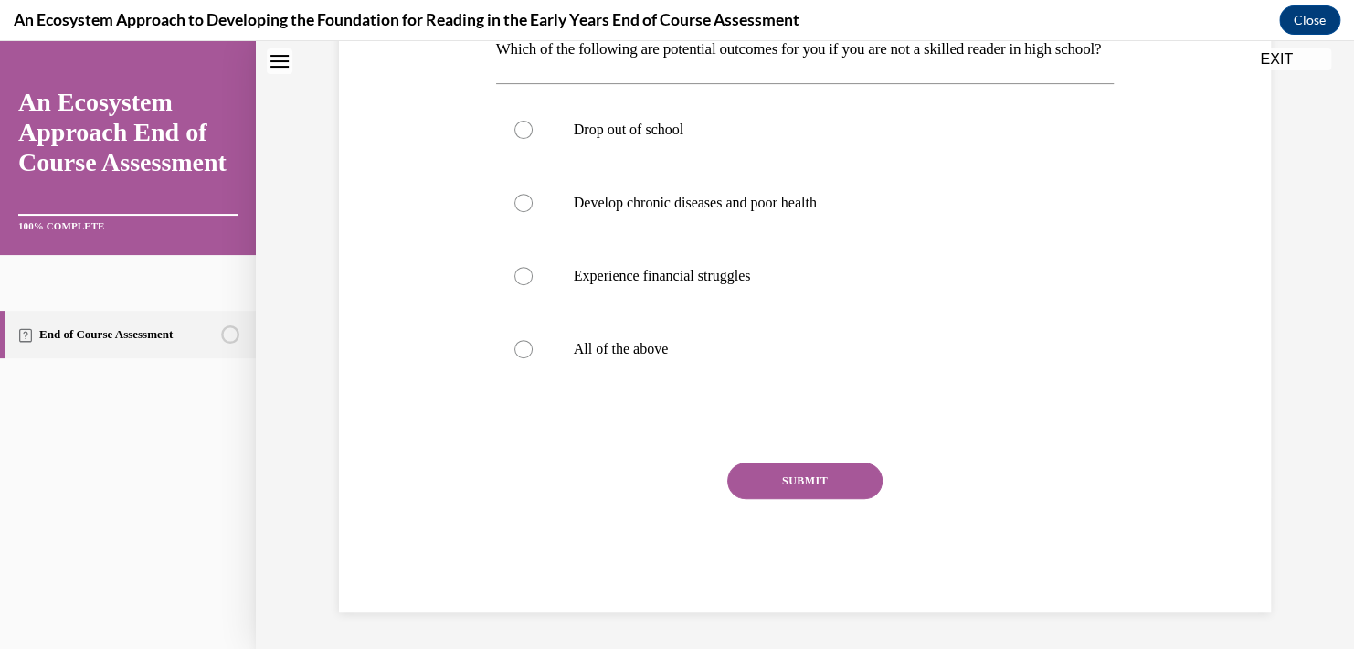
scroll to position [332, 0]
click at [525, 365] on label "All of the above" at bounding box center [805, 348] width 618 height 73
click at [525, 358] on input "All of the above" at bounding box center [523, 349] width 18 height 18
radio input "true"
click at [760, 499] on button "SUBMIT" at bounding box center [804, 480] width 155 height 37
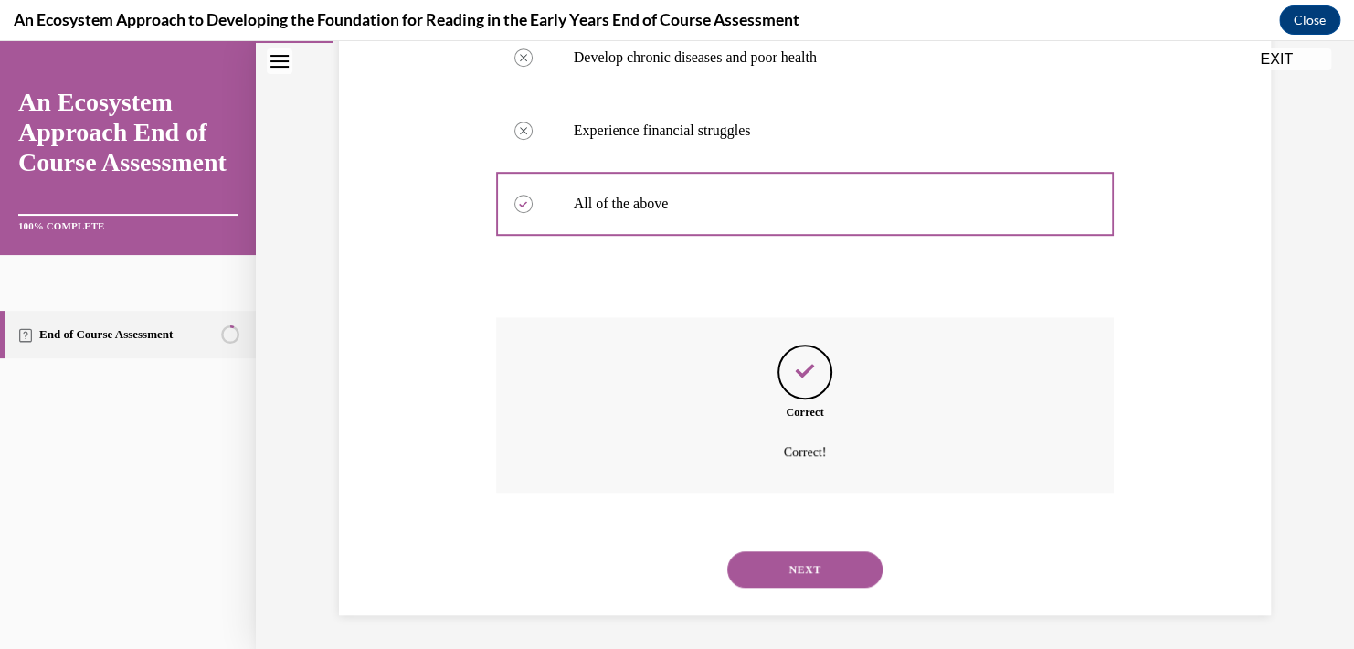
scroll to position [492, 0]
click at [794, 555] on button "NEXT" at bounding box center [804, 566] width 155 height 37
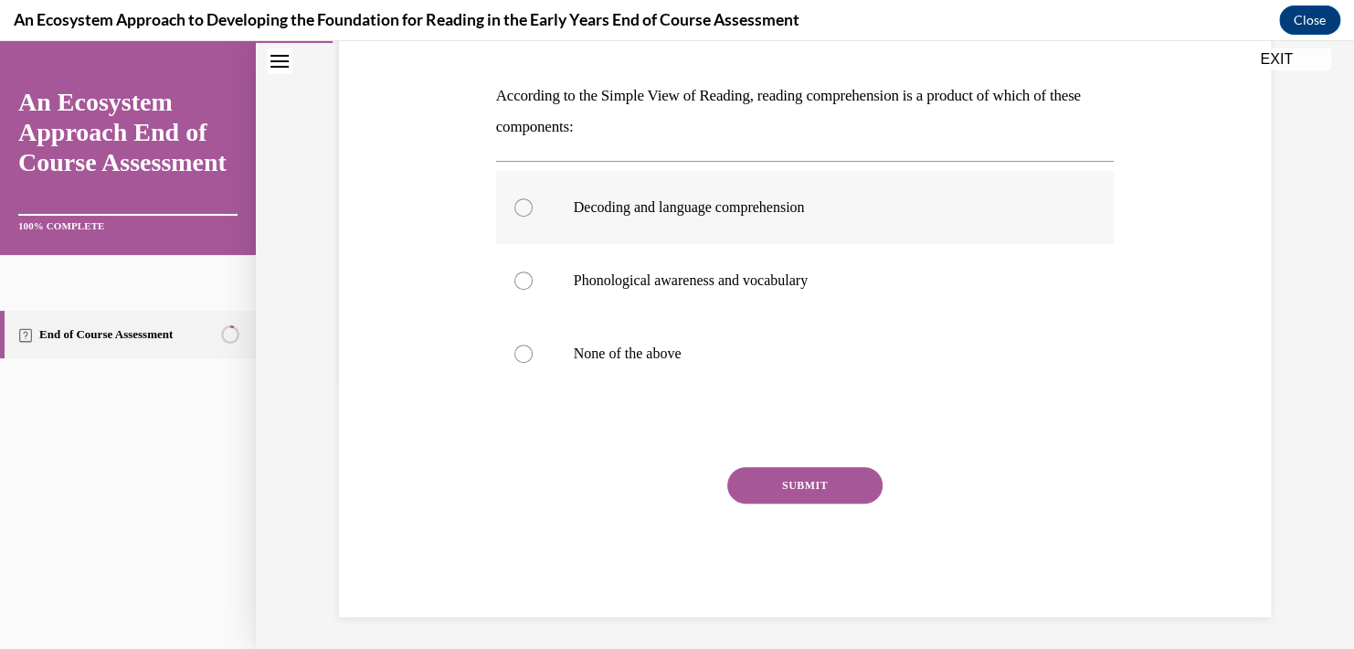
scroll to position [271, 0]
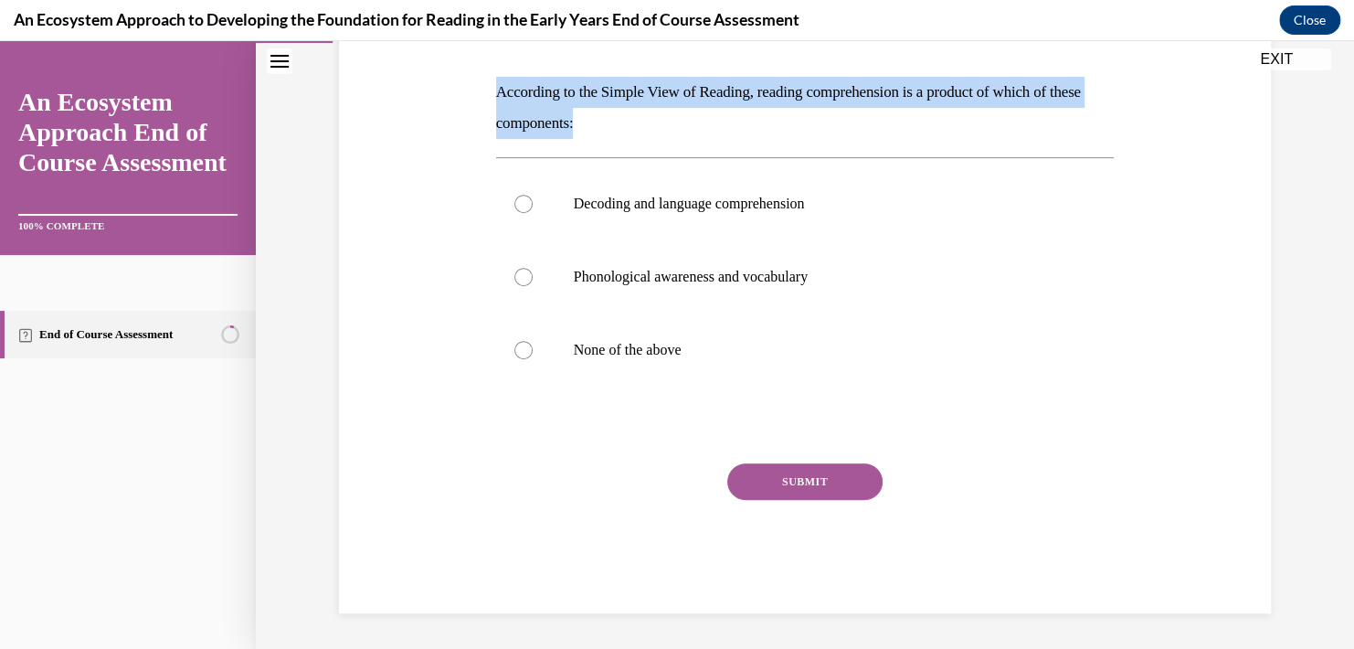
drag, startPoint x: 502, startPoint y: 113, endPoint x: 438, endPoint y: 74, distance: 75.0
click at [438, 74] on div "Question 02/15 According to the Simple View of Reading, reading comprehension i…" at bounding box center [804, 270] width 941 height 685
copy p "According to the Simple View of Reading, reading comprehension is a product of …"
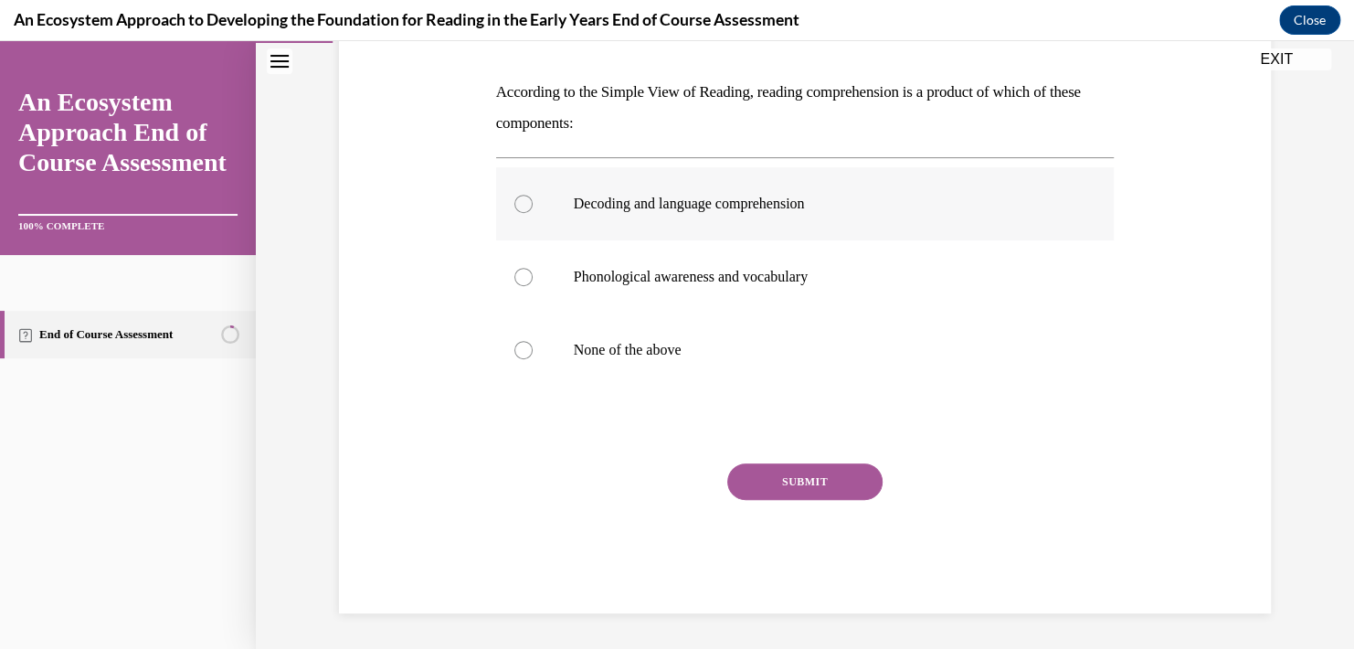
click at [651, 196] on p "Decoding and language comprehension" at bounding box center [821, 204] width 495 height 18
click at [533, 196] on input "Decoding and language comprehension" at bounding box center [523, 204] width 18 height 18
radio input "true"
click at [756, 488] on button "SUBMIT" at bounding box center [804, 481] width 155 height 37
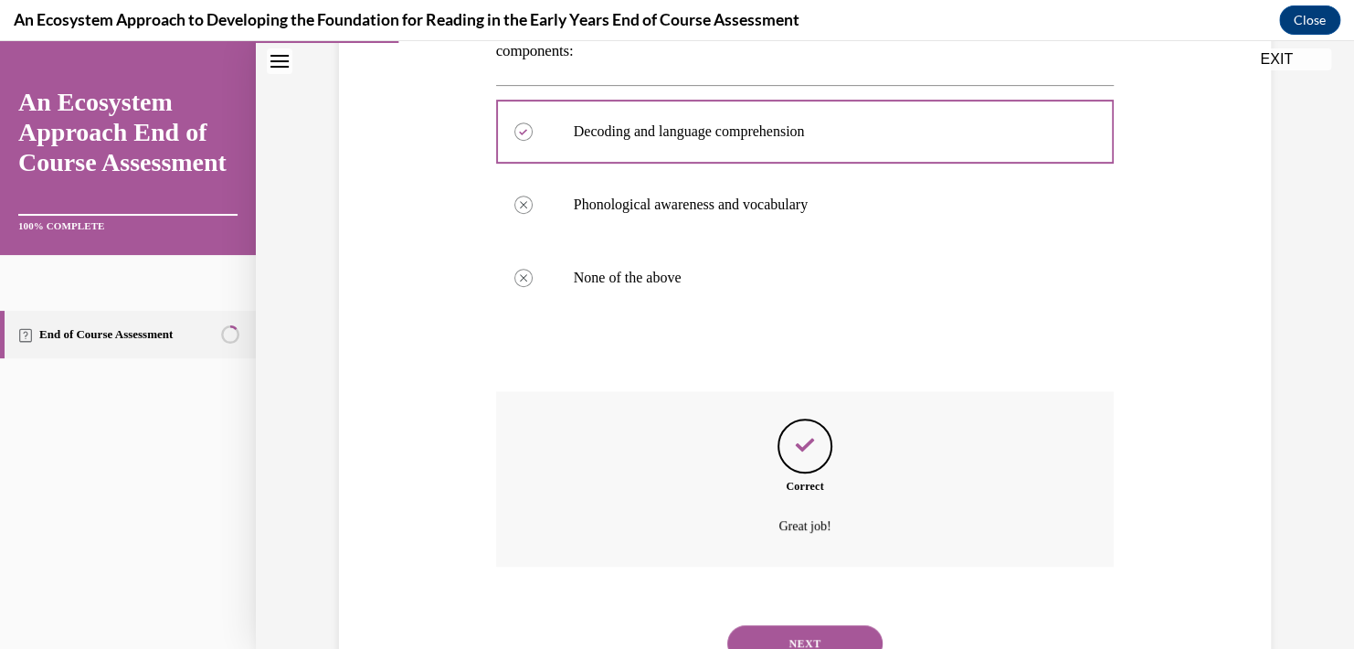
scroll to position [419, 0]
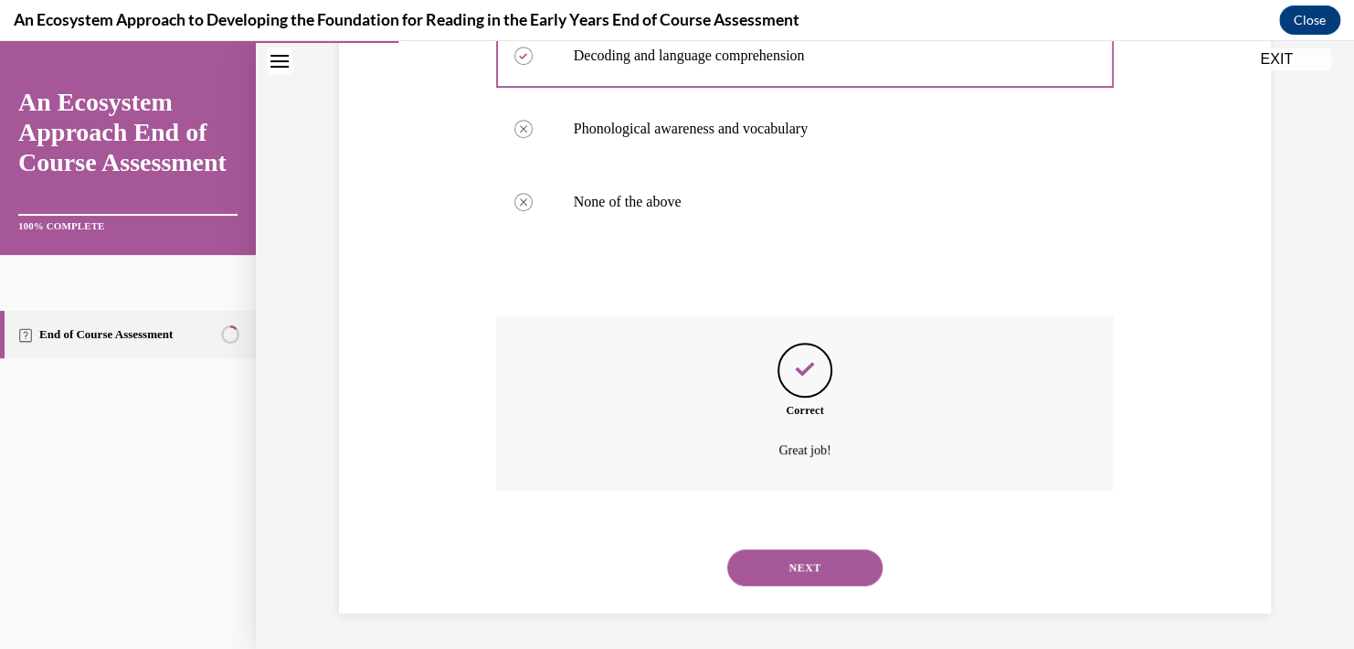
click at [771, 563] on button "NEXT" at bounding box center [804, 567] width 155 height 37
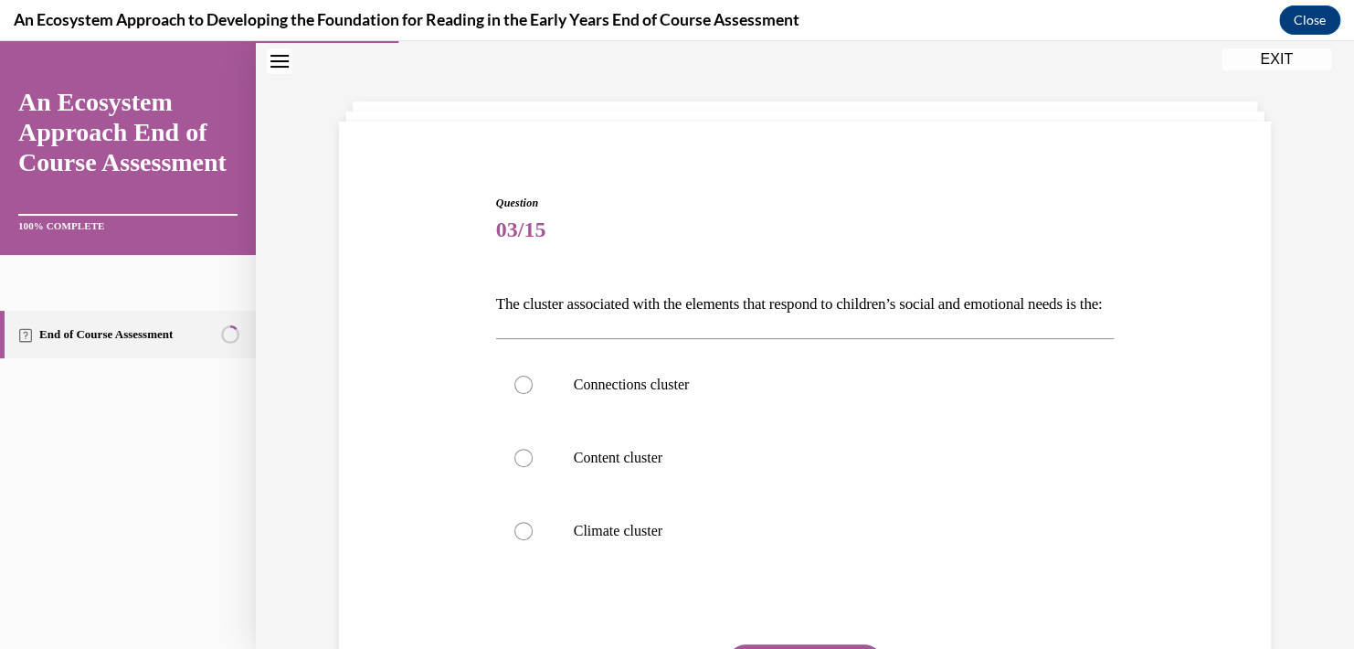
scroll to position [91, 0]
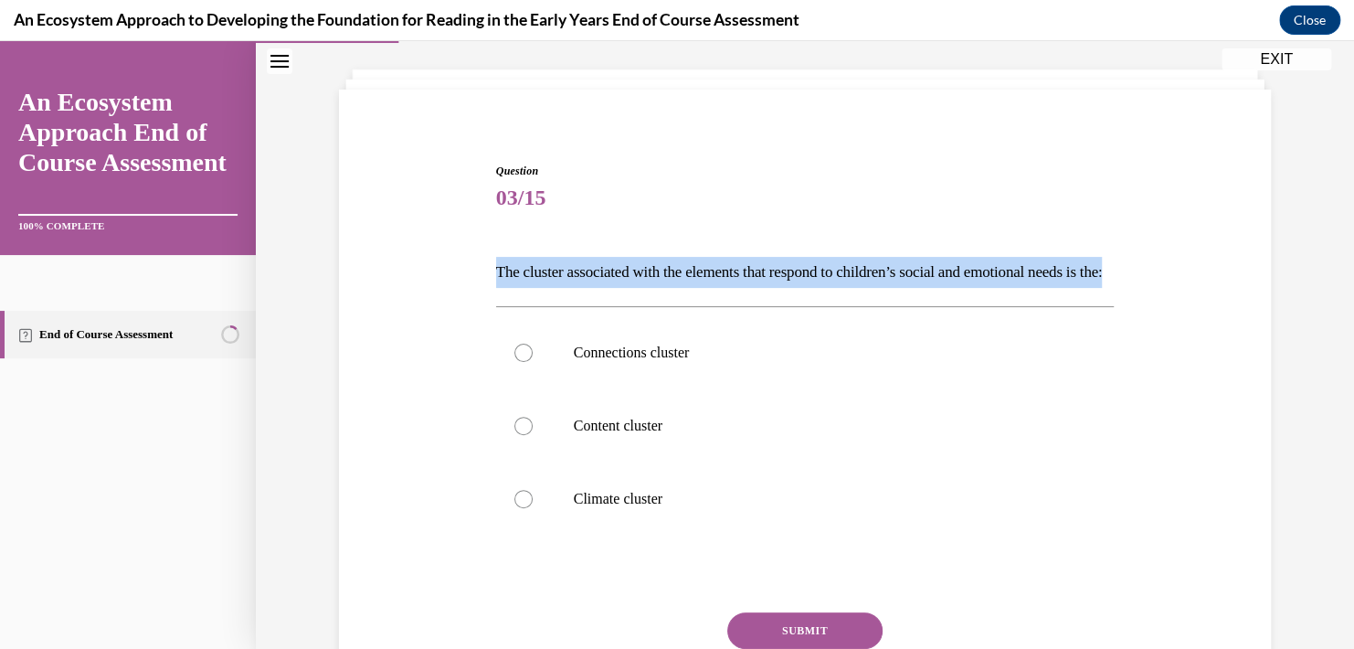
drag, startPoint x: 578, startPoint y: 302, endPoint x: 459, endPoint y: 262, distance: 126.2
click at [459, 262] on div "Question 03/15 The cluster associated with the elements that respond to childre…" at bounding box center [804, 435] width 941 height 654
copy p "The cluster associated with the elements that respond to children’s social and …"
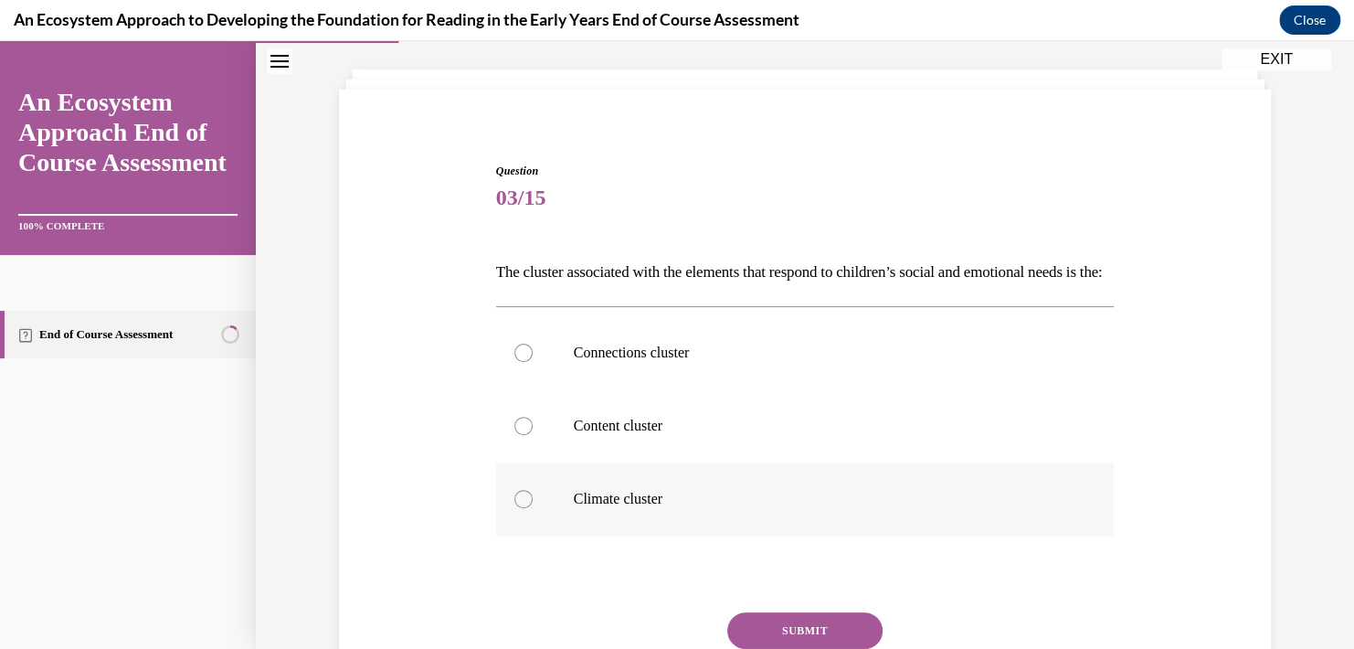
click at [520, 508] on div at bounding box center [523, 499] width 18 height 18
click at [520, 508] on input "Climate cluster" at bounding box center [523, 499] width 18 height 18
radio input "true"
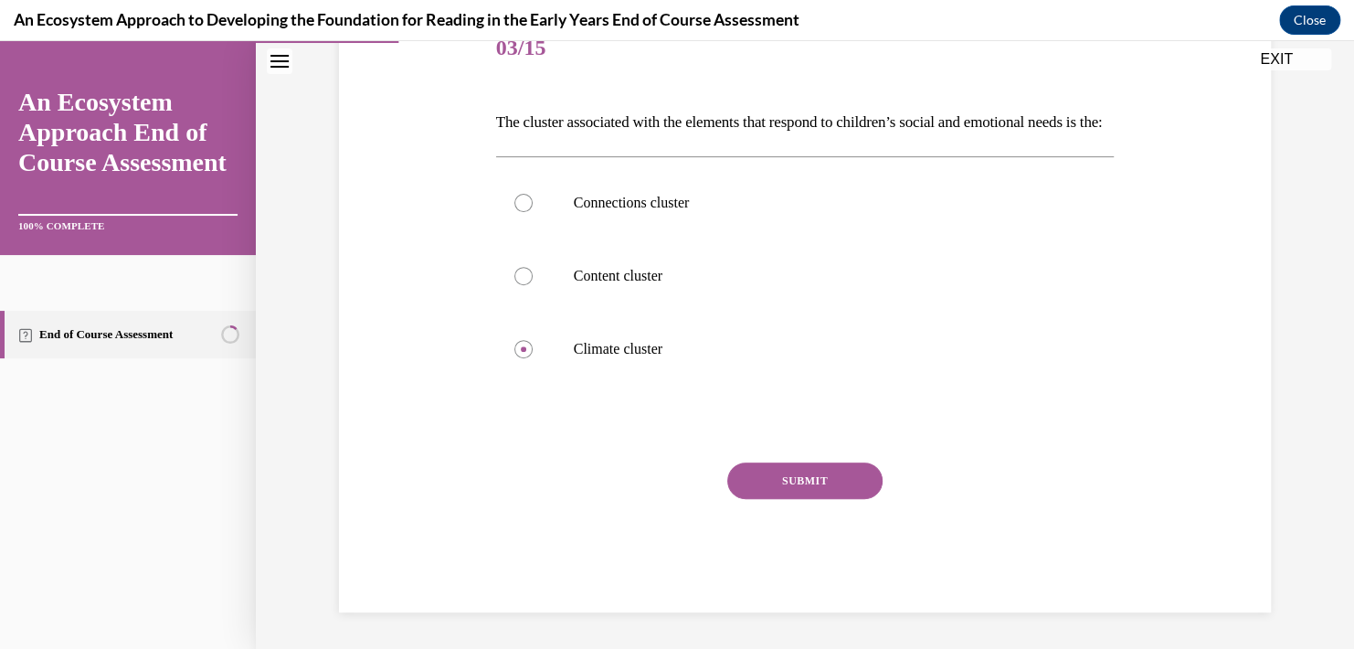
click at [849, 466] on button "SUBMIT" at bounding box center [804, 480] width 155 height 37
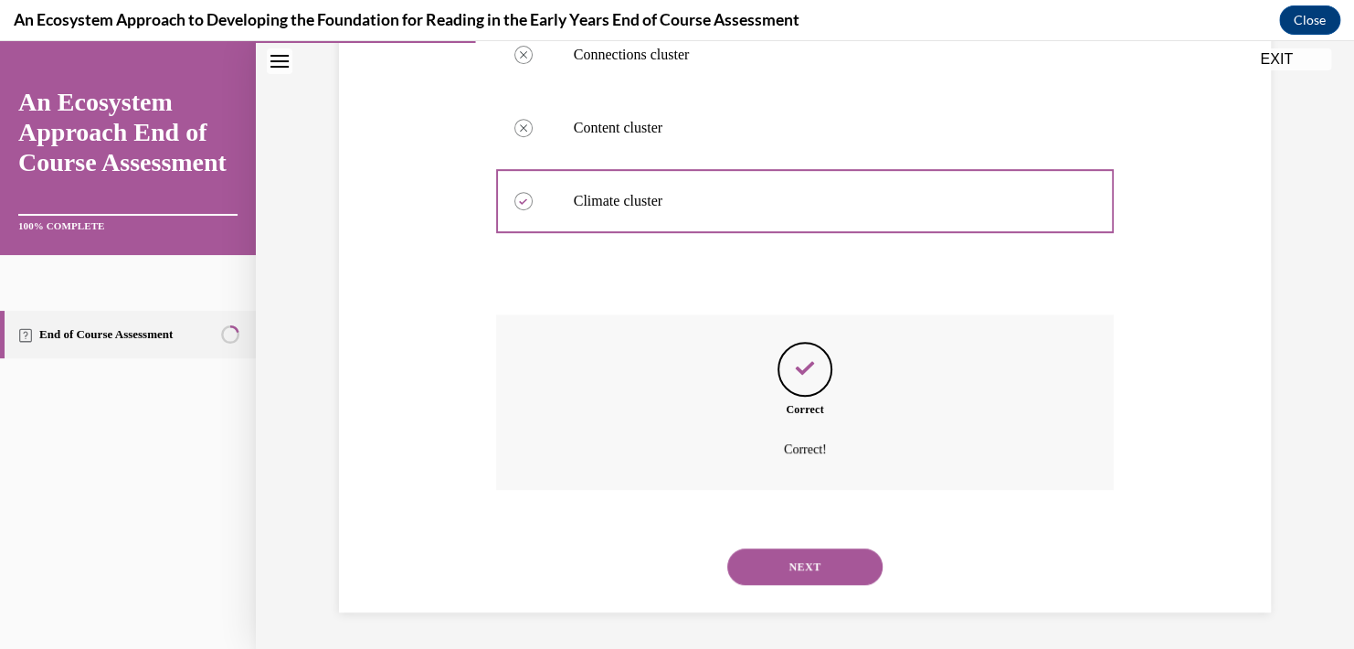
scroll to position [419, 0]
click at [809, 575] on button "NEXT" at bounding box center [804, 566] width 155 height 37
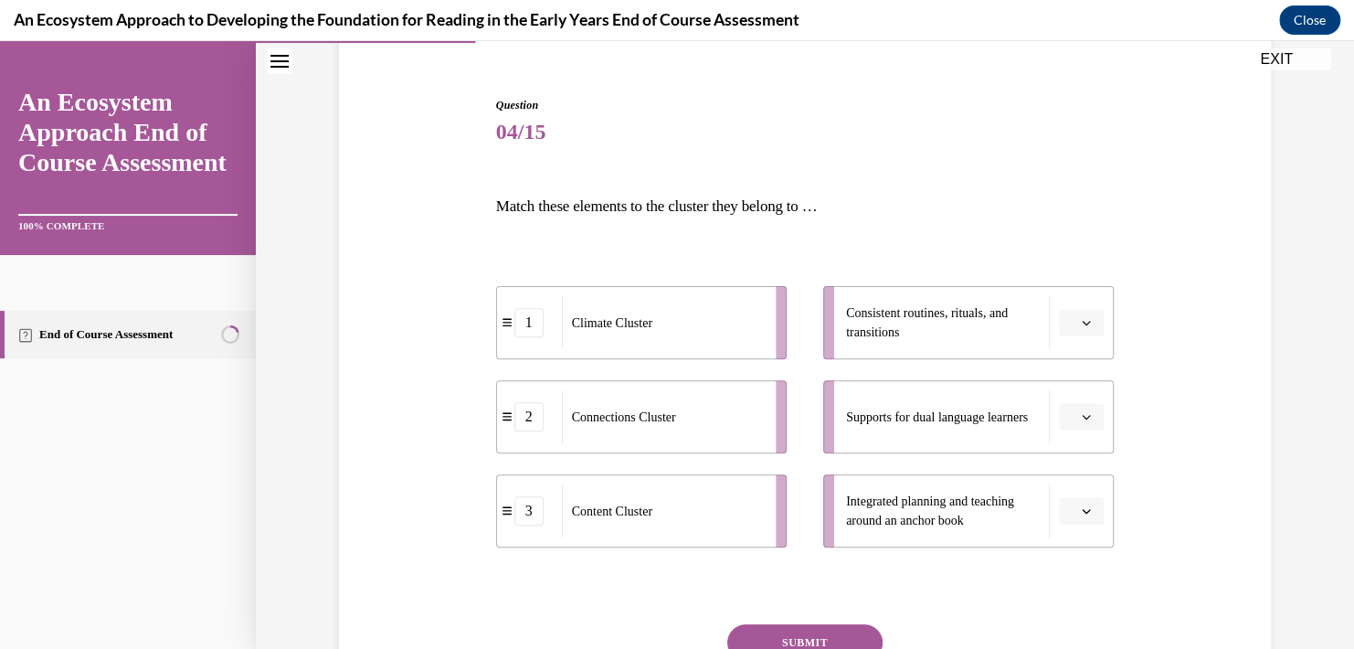
scroll to position [183, 0]
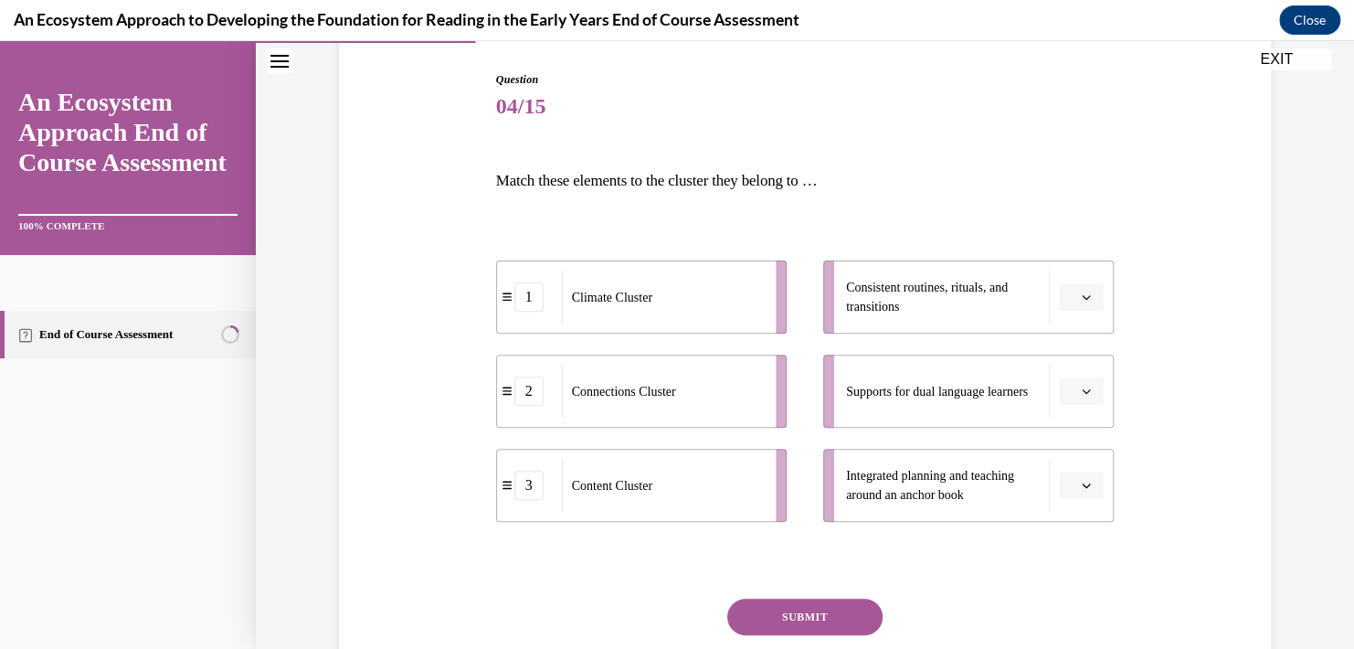
click at [1070, 394] on span "Please select an option" at bounding box center [1073, 391] width 6 height 18
click at [1070, 544] on span "3" at bounding box center [1067, 541] width 6 height 15
click at [1070, 295] on span "Please select an option" at bounding box center [1073, 297] width 6 height 18
click at [1079, 456] on div "3" at bounding box center [1073, 447] width 46 height 37
click at [1083, 393] on icon "button" at bounding box center [1087, 391] width 8 height 5
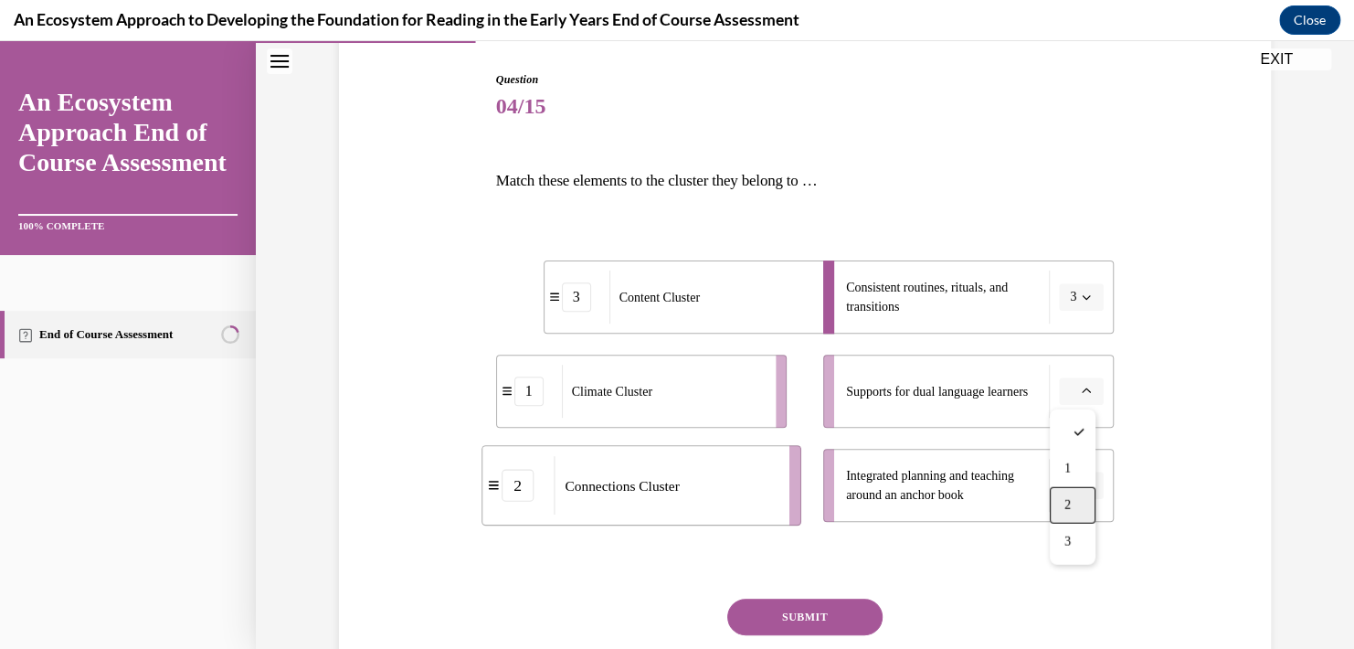
click at [1067, 506] on span "2" at bounding box center [1067, 505] width 6 height 15
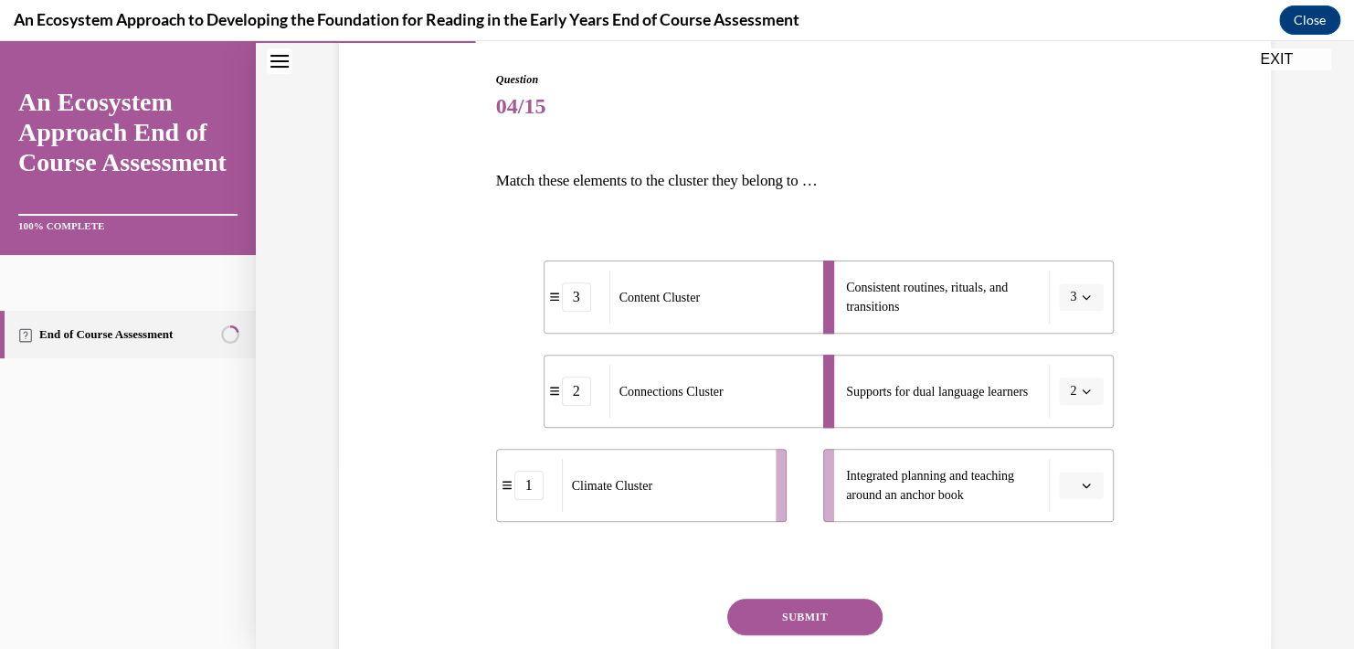
click at [1071, 481] on button "button" at bounding box center [1081, 484] width 45 height 27
click at [1068, 375] on span "1" at bounding box center [1067, 371] width 6 height 15
click at [797, 614] on button "SUBMIT" at bounding box center [804, 616] width 155 height 37
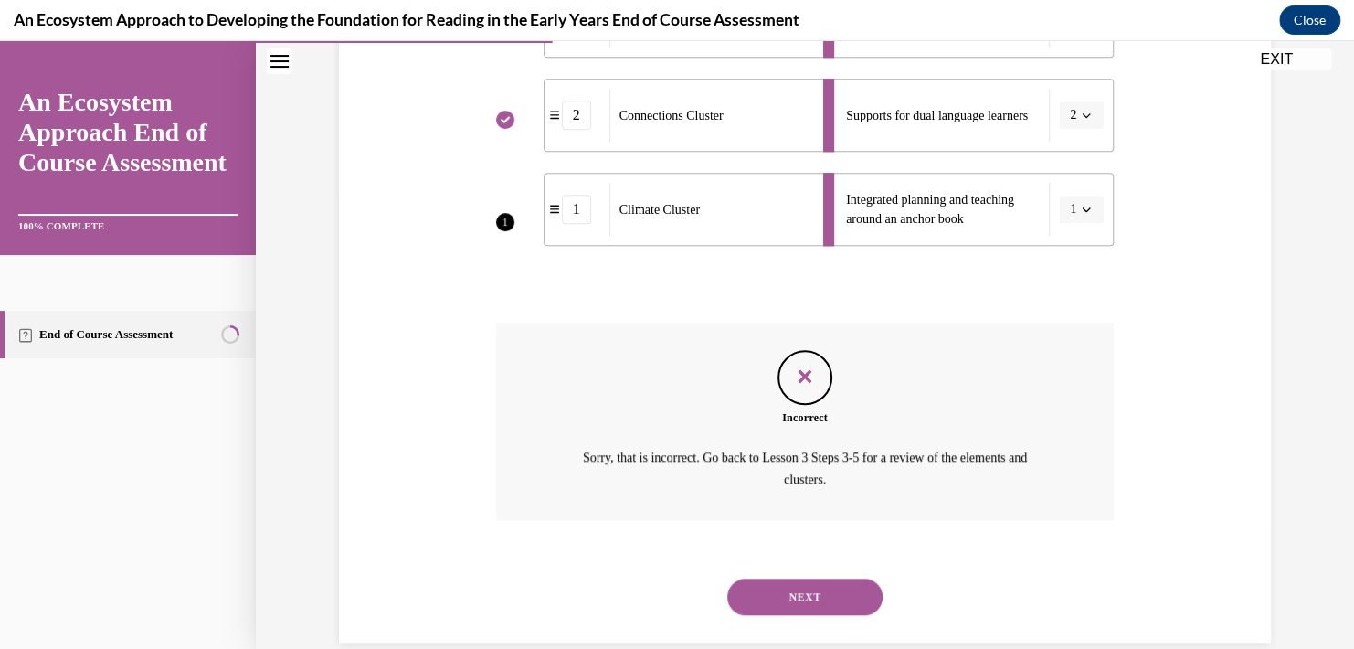
scroll to position [488, 0]
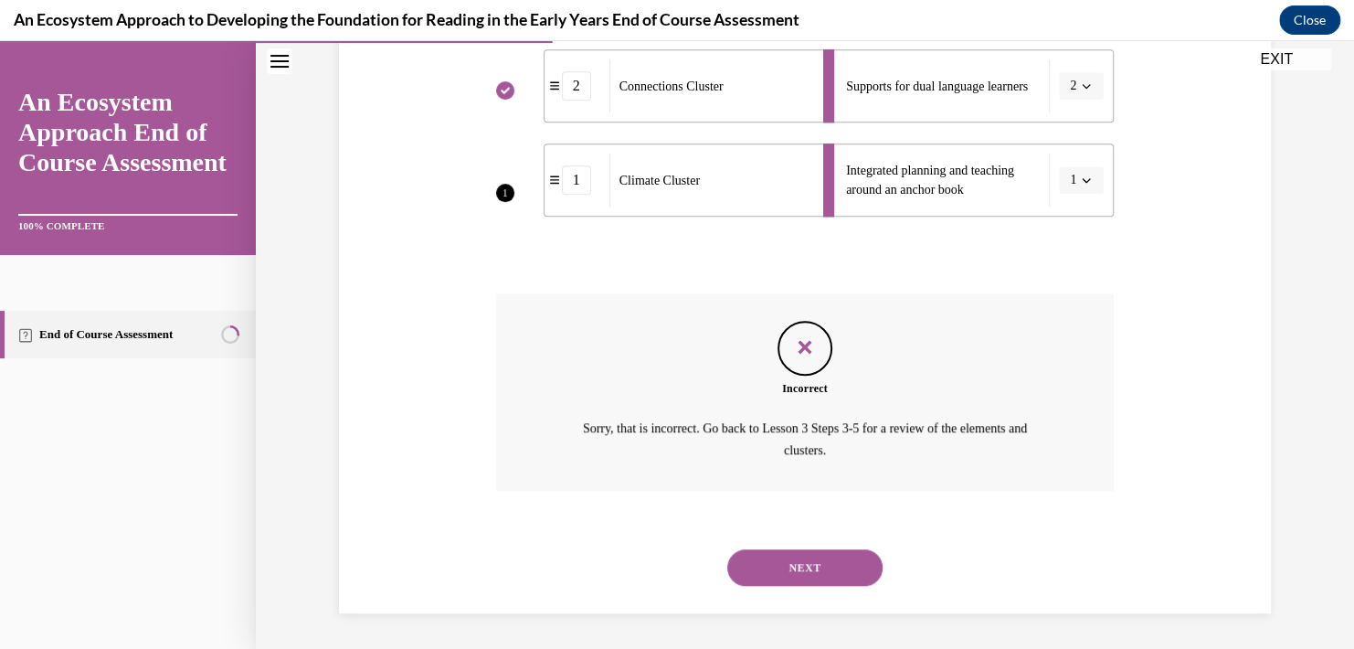
click at [812, 565] on button "NEXT" at bounding box center [804, 567] width 155 height 37
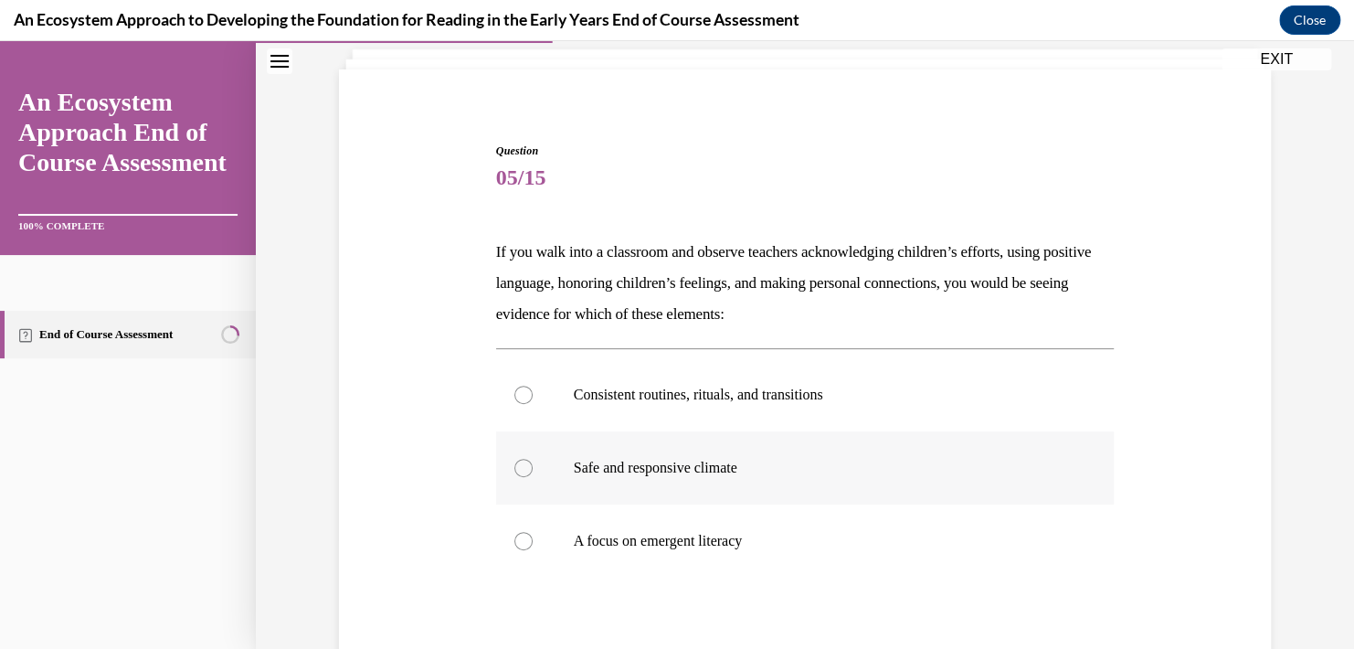
scroll to position [91, 0]
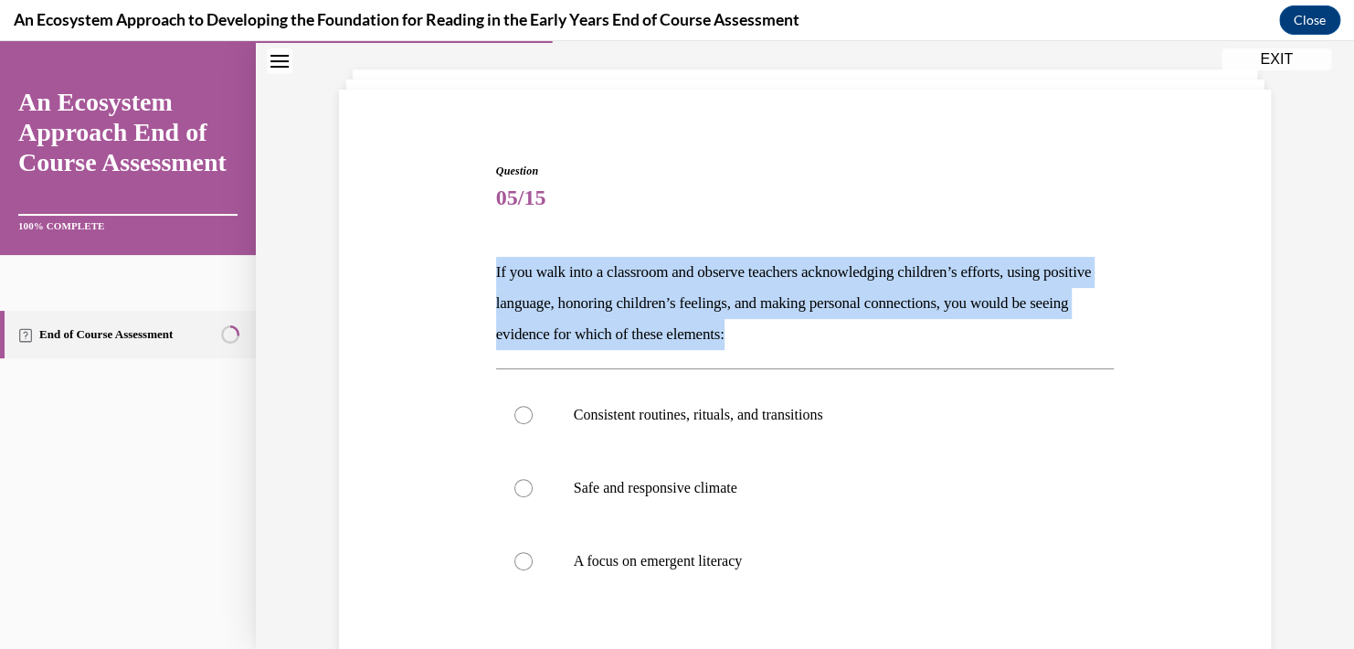
drag, startPoint x: 808, startPoint y: 336, endPoint x: 477, endPoint y: 269, distance: 338.3
click at [477, 269] on div "Question 05/15 If you walk into a classroom and observe teachers acknowledging …" at bounding box center [804, 466] width 941 height 716
copy p "If you walk into a classroom and observe teachers acknowledging children’s effo…"
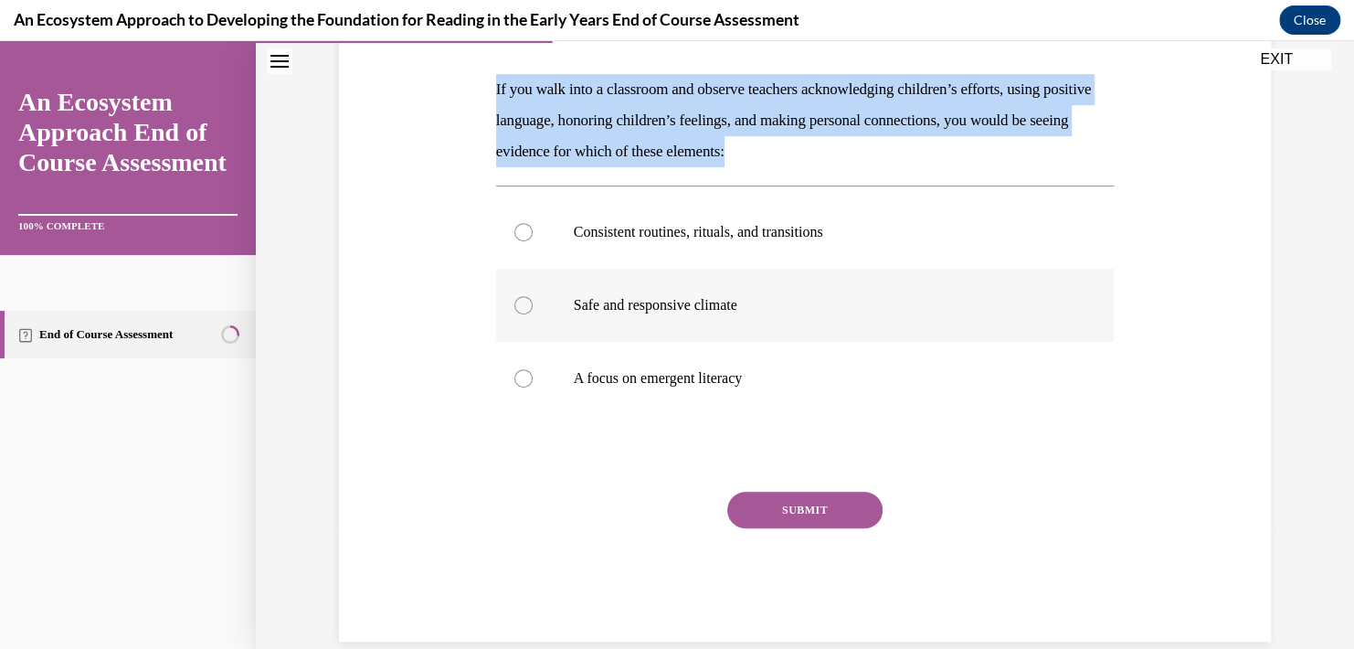
scroll to position [183, 0]
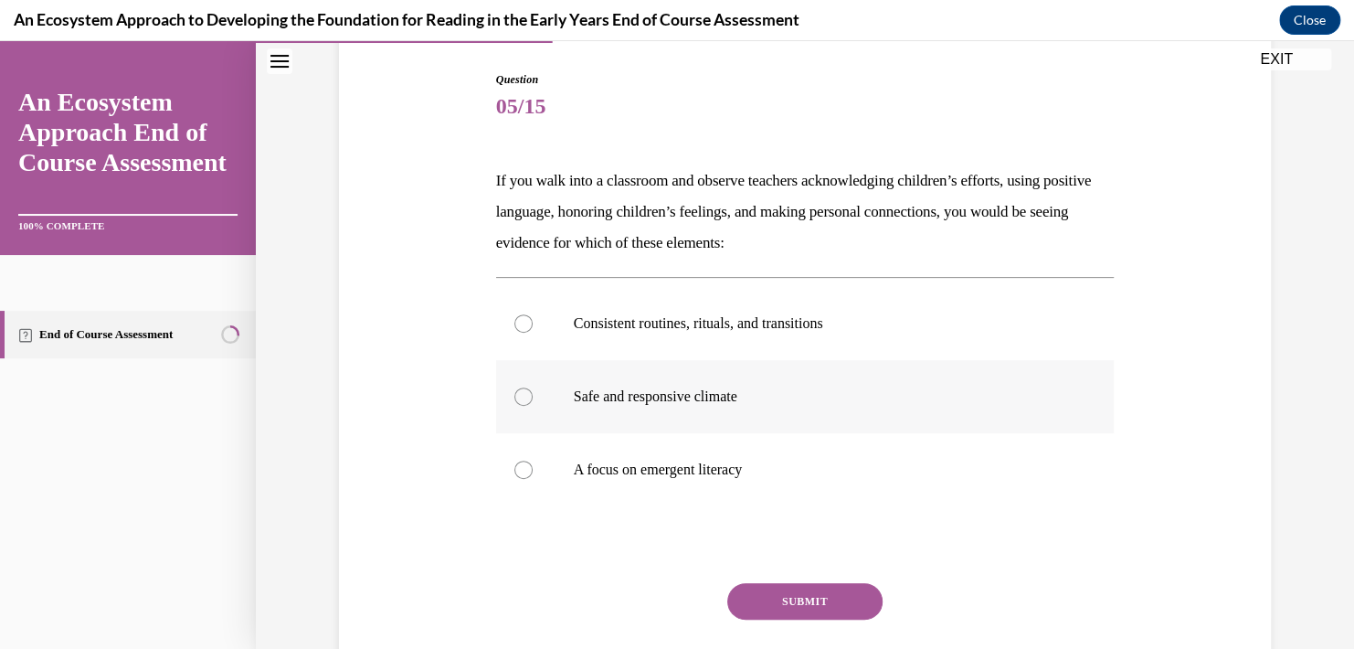
click at [637, 387] on p "Safe and responsive climate" at bounding box center [821, 396] width 495 height 18
click at [533, 387] on input "Safe and responsive climate" at bounding box center [523, 396] width 18 height 18
radio input "true"
click at [798, 594] on button "SUBMIT" at bounding box center [804, 601] width 155 height 37
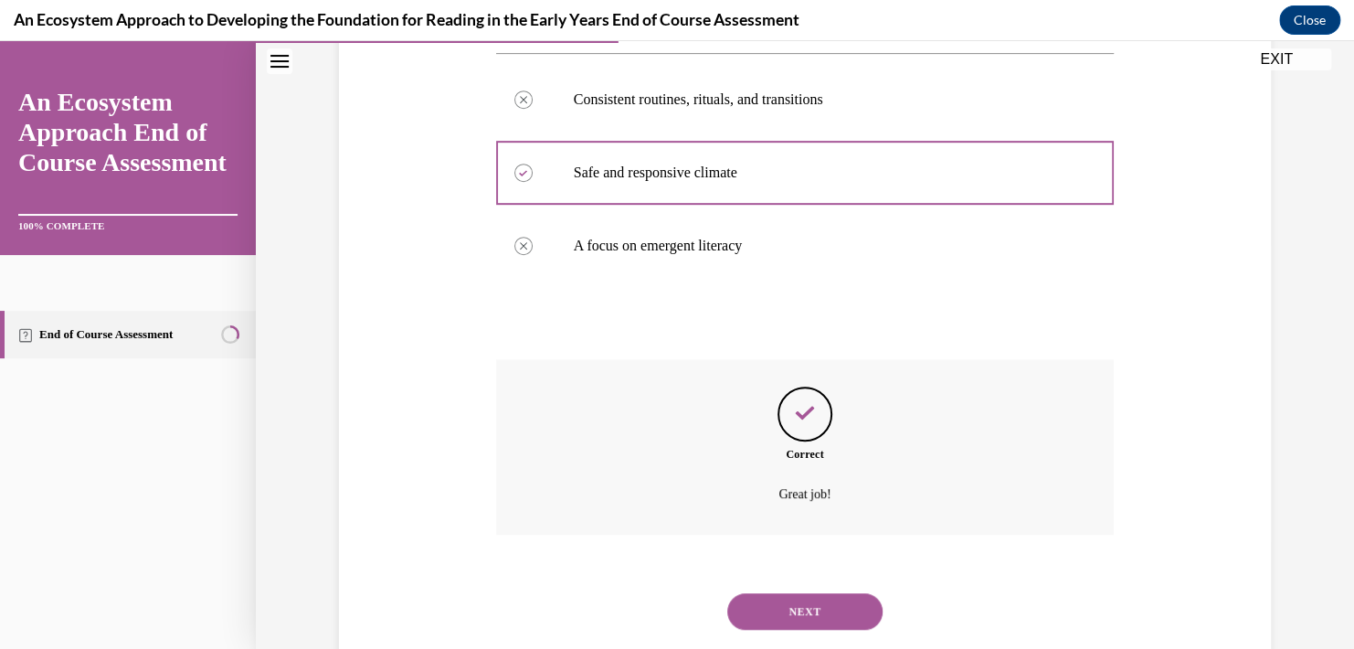
scroll to position [449, 0]
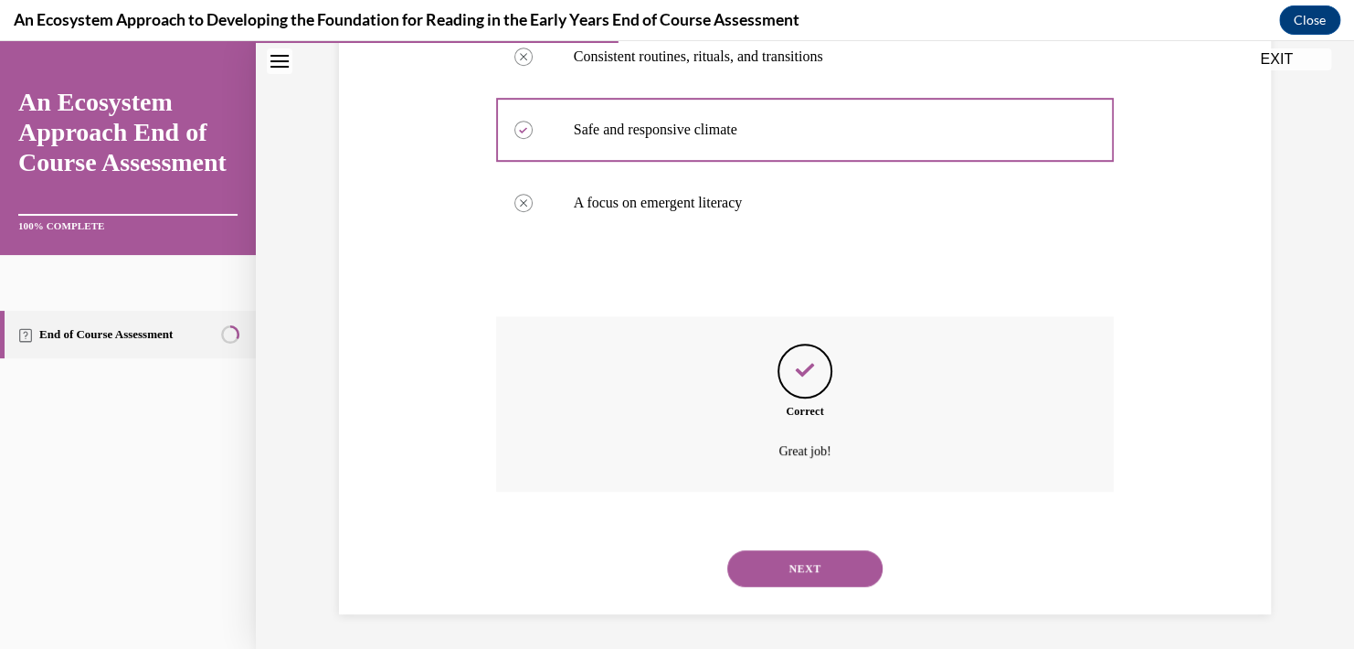
click at [806, 565] on button "NEXT" at bounding box center [804, 568] width 155 height 37
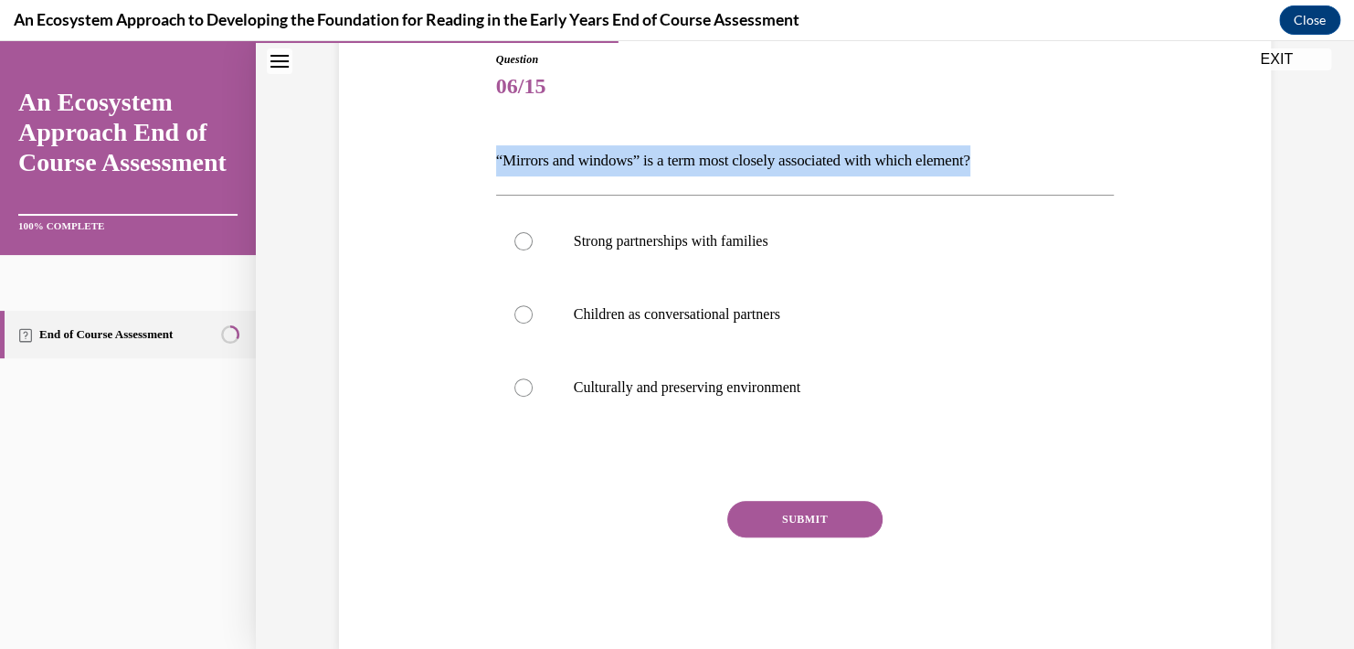
drag, startPoint x: 491, startPoint y: 155, endPoint x: 1009, endPoint y: 156, distance: 518.9
click at [1009, 156] on p "“Mirrors and windows” is a term most closely associated with which element?" at bounding box center [805, 160] width 618 height 31
copy p "“Mirrors and windows” is a term most closely associated with which element?"
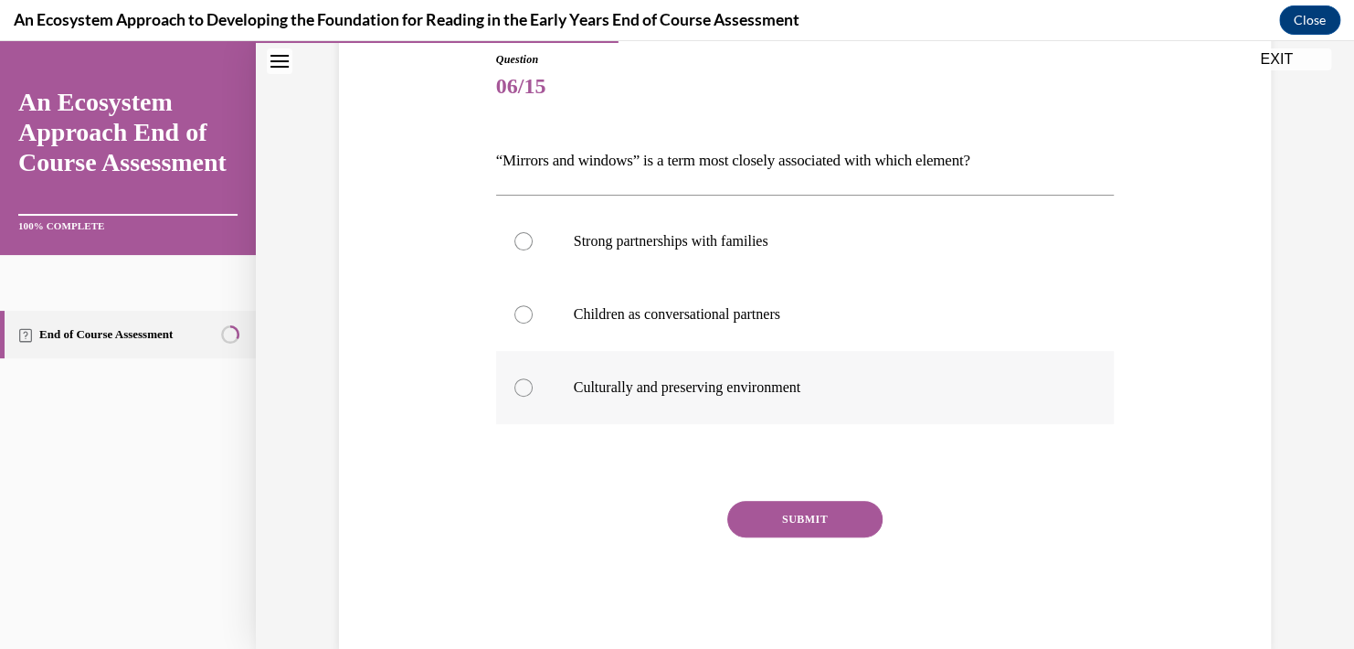
click at [735, 384] on p "Culturally and preserving environment" at bounding box center [821, 387] width 495 height 18
click at [533, 384] on input "Culturally and preserving environment" at bounding box center [523, 387] width 18 height 18
radio input "true"
click at [766, 513] on button "SUBMIT" at bounding box center [804, 519] width 155 height 37
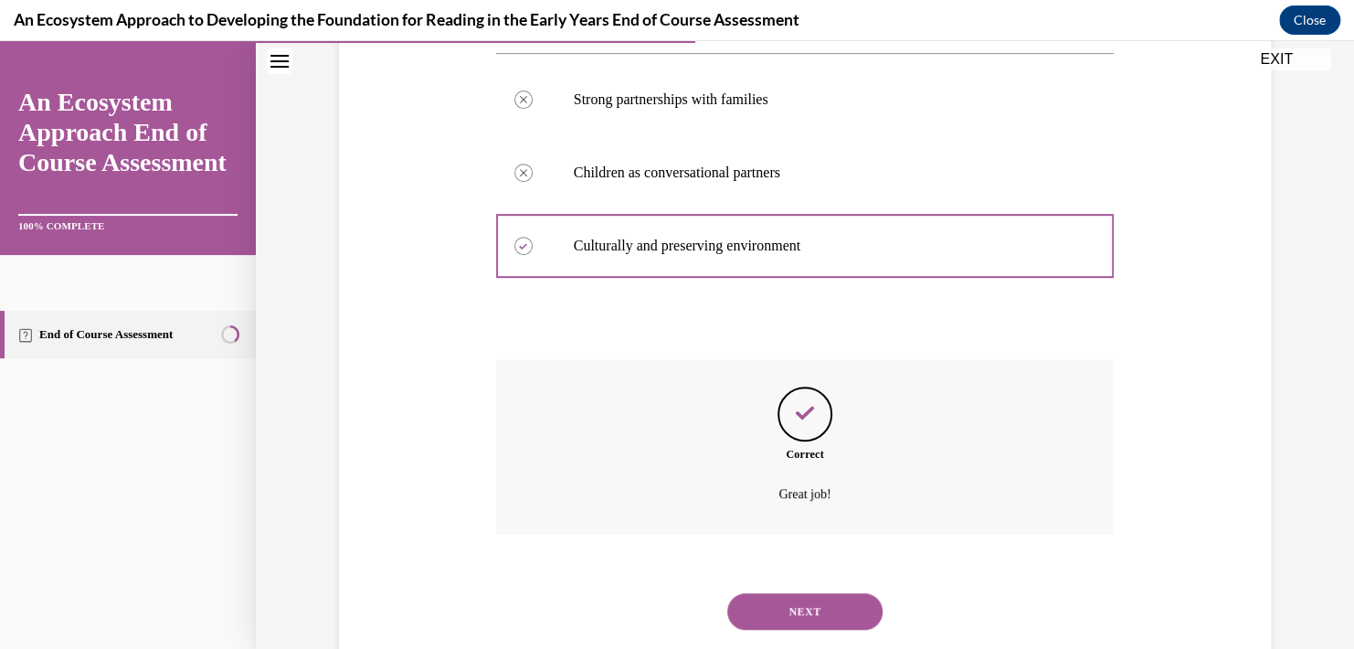
scroll to position [387, 0]
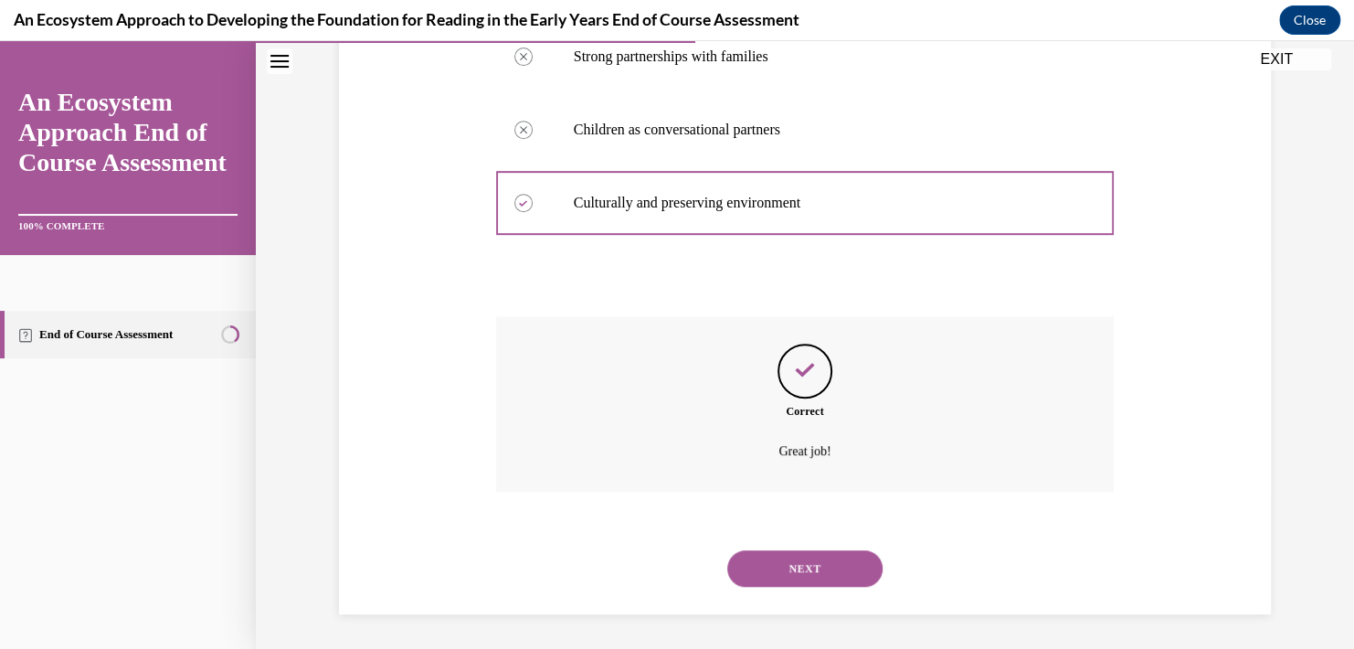
click at [804, 557] on button "NEXT" at bounding box center [804, 568] width 155 height 37
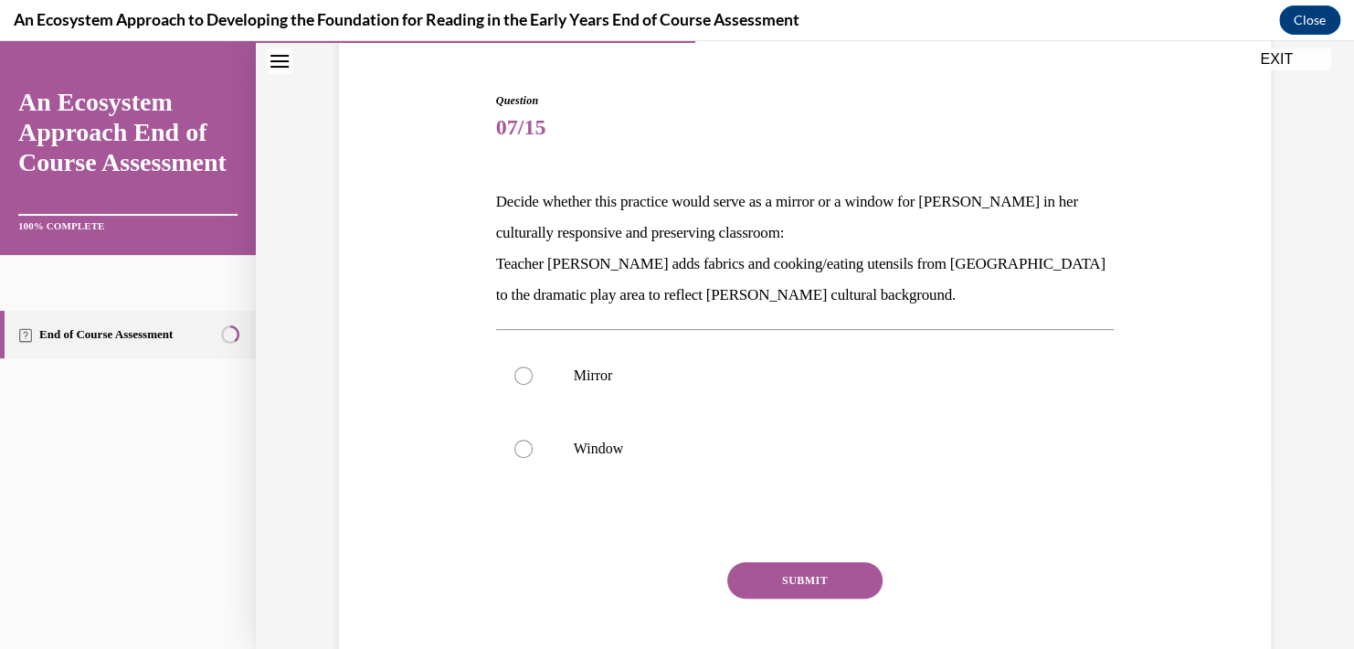
scroll to position [183, 0]
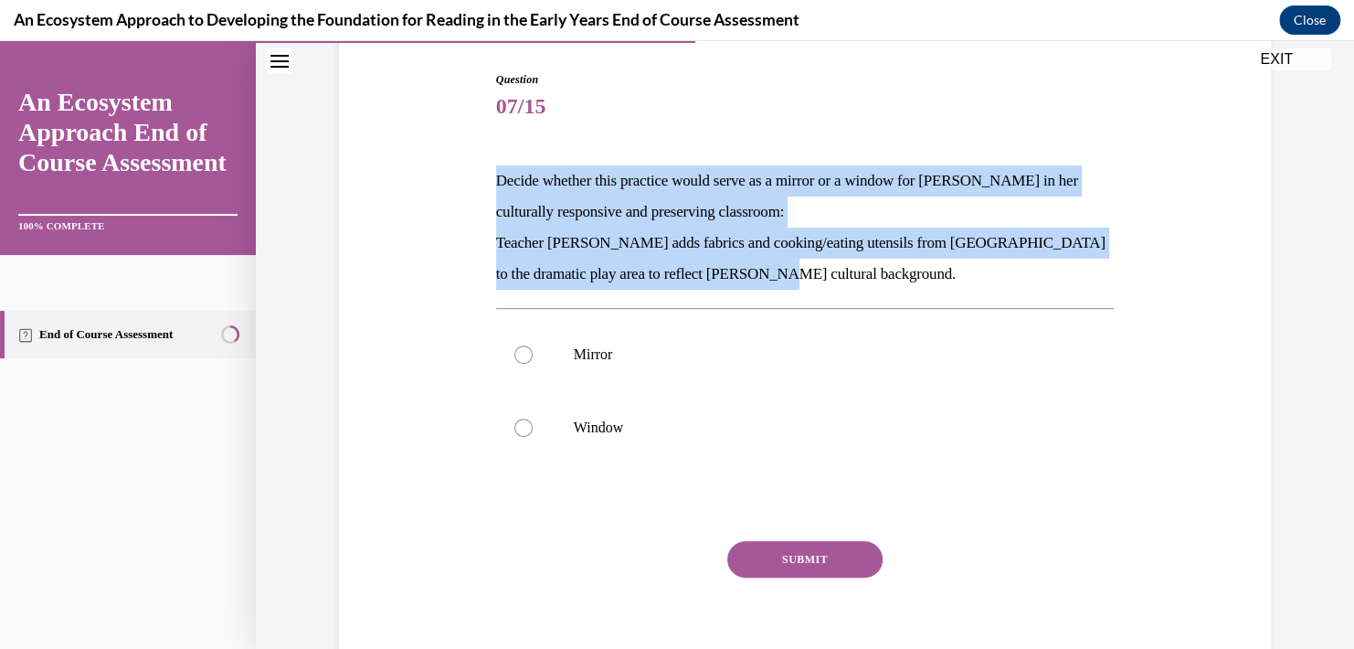
drag, startPoint x: 732, startPoint y: 273, endPoint x: 477, endPoint y: 184, distance: 270.1
click at [477, 184] on div "Question 07/15 Decide whether this practice would serve as a mirror or a window…" at bounding box center [804, 353] width 941 height 674
copy div "Decide whether this practice would serve as a mirror or a window for Mei Ling i…"
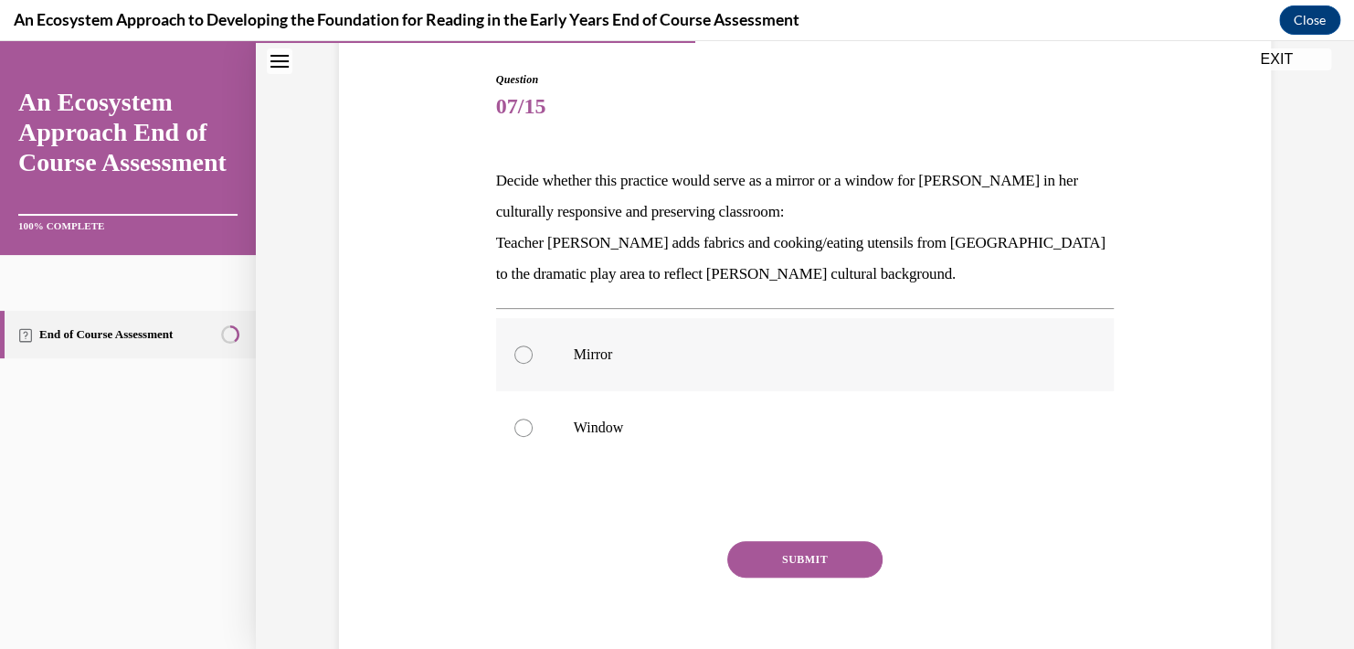
click at [504, 353] on label "Mirror" at bounding box center [805, 354] width 618 height 73
click at [514, 353] on input "Mirror" at bounding box center [523, 354] width 18 height 18
radio input "true"
click at [798, 554] on button "SUBMIT" at bounding box center [804, 559] width 155 height 37
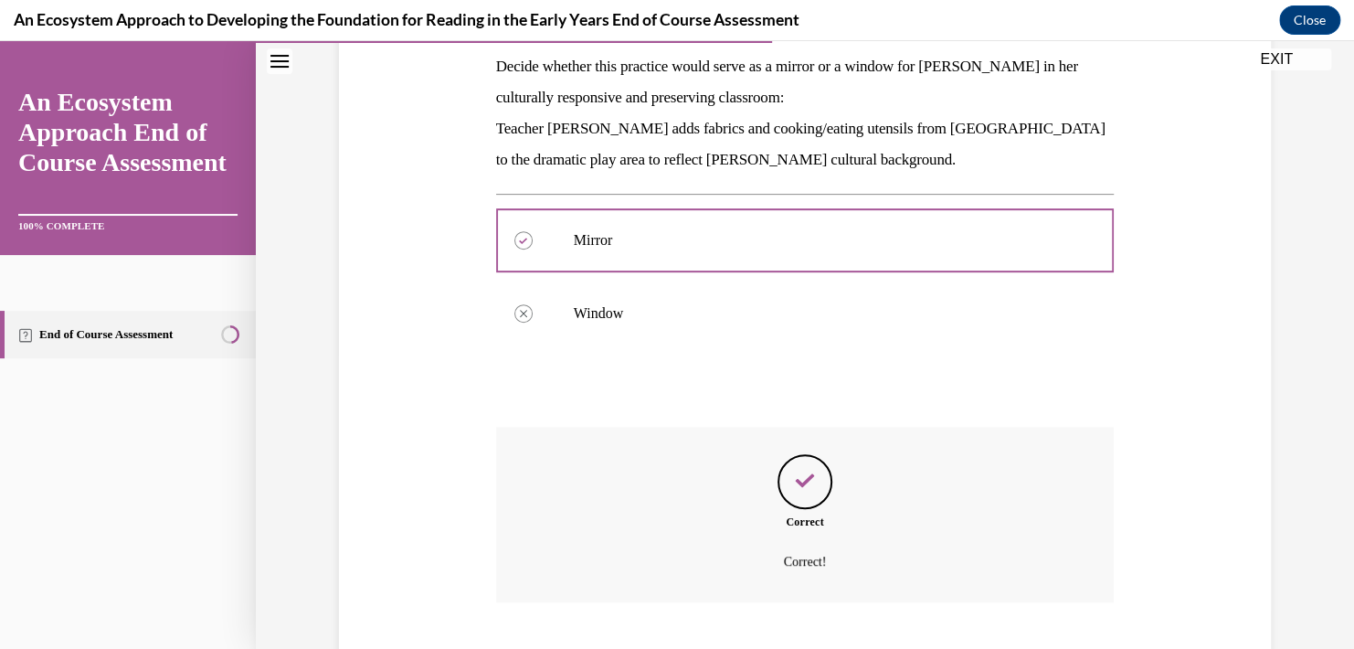
scroll to position [408, 0]
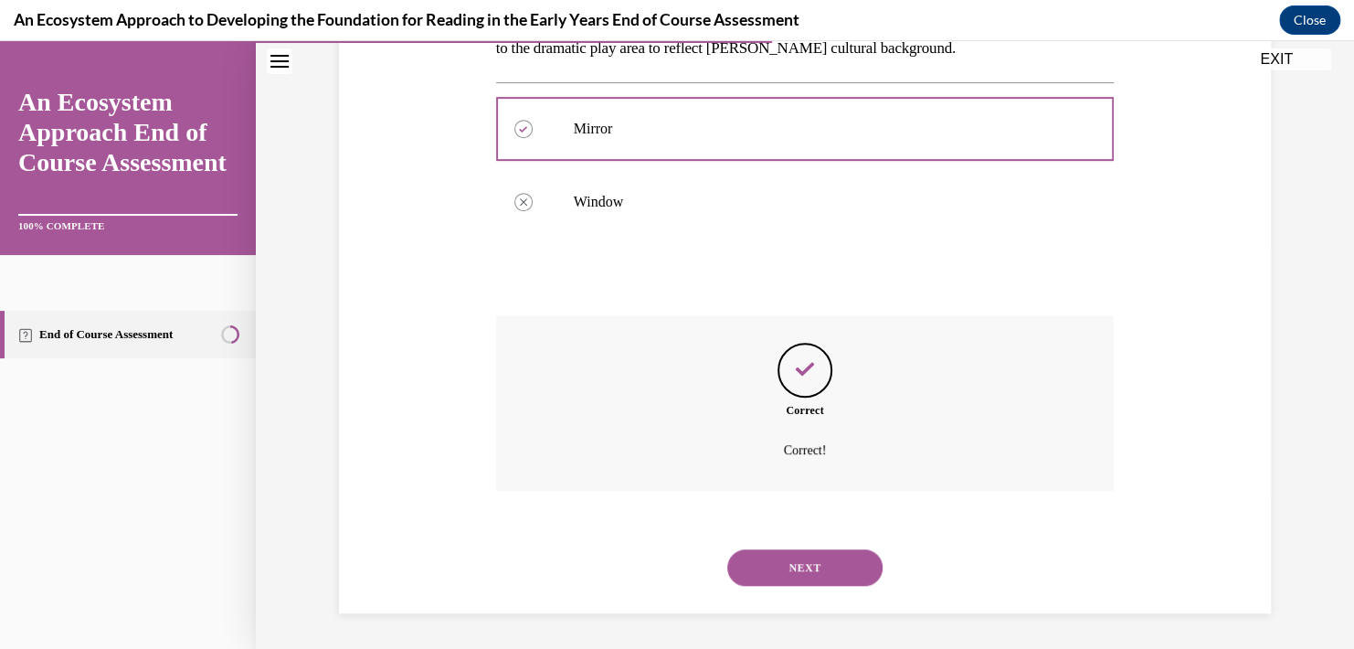
click at [808, 571] on button "NEXT" at bounding box center [804, 567] width 155 height 37
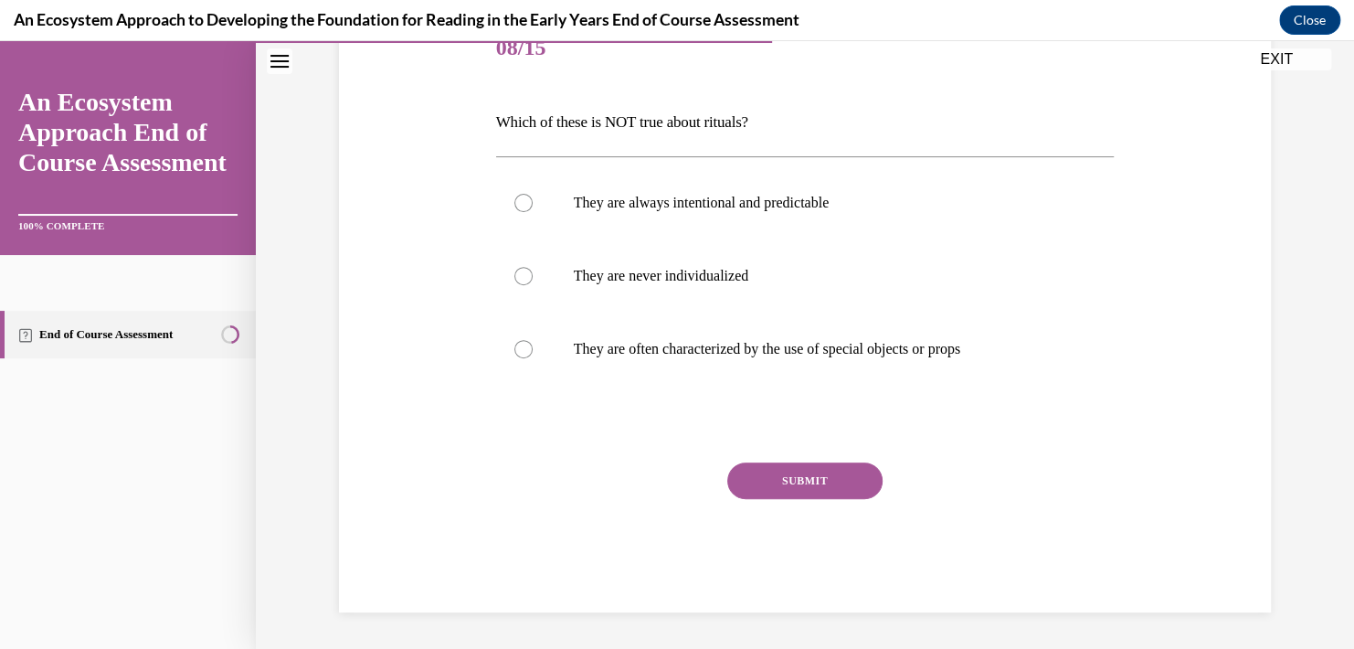
scroll to position [203, 0]
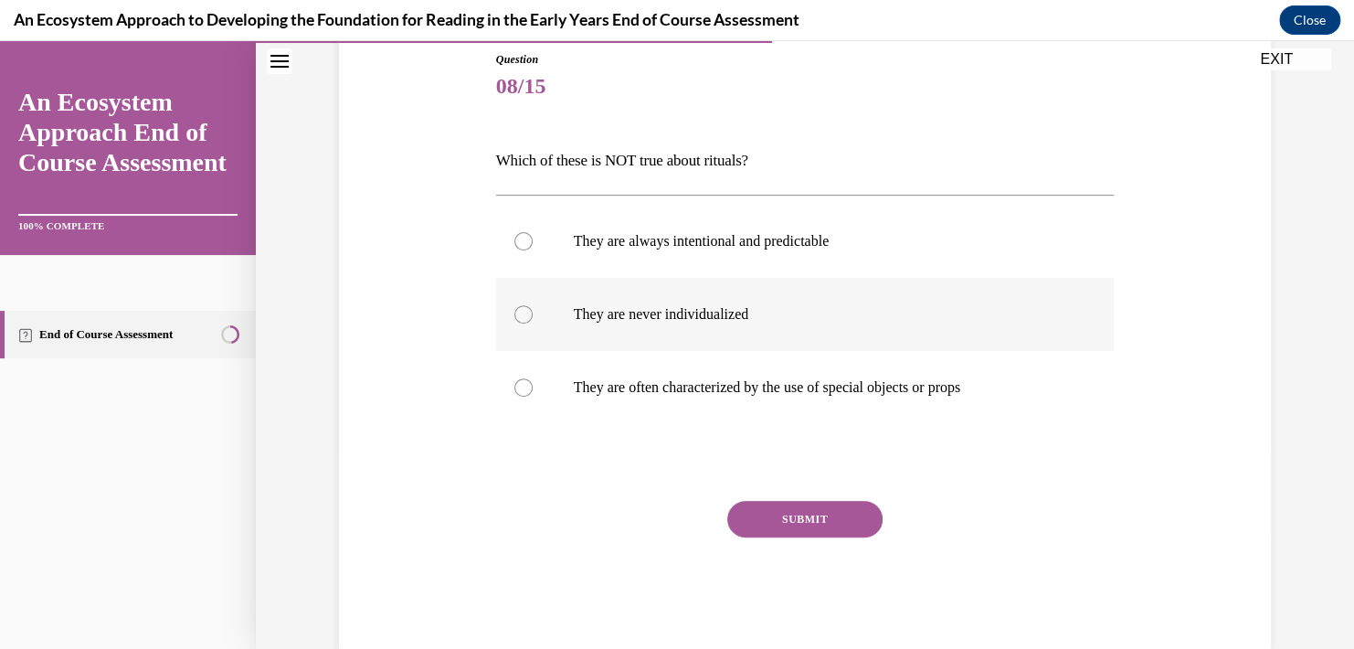
click at [726, 320] on p "They are never individualized" at bounding box center [821, 314] width 495 height 18
click at [533, 320] on input "They are never individualized" at bounding box center [523, 314] width 18 height 18
radio input "true"
click at [787, 523] on button "SUBMIT" at bounding box center [804, 519] width 155 height 37
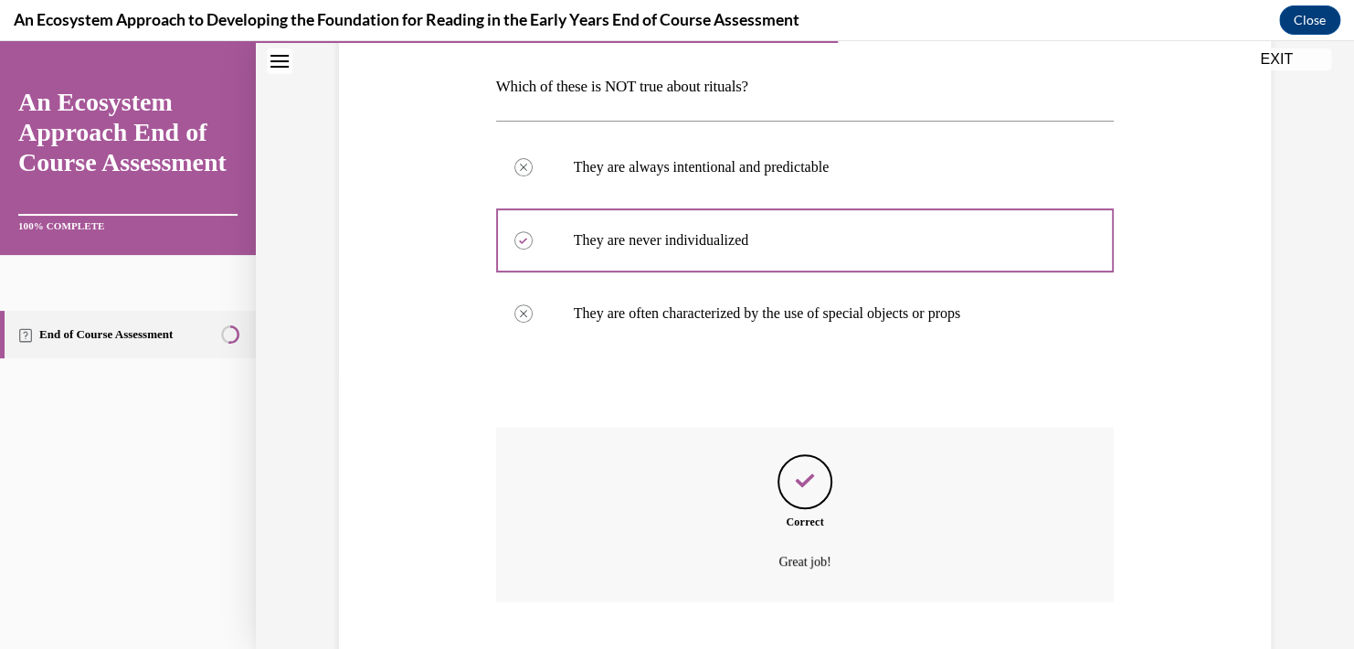
scroll to position [387, 0]
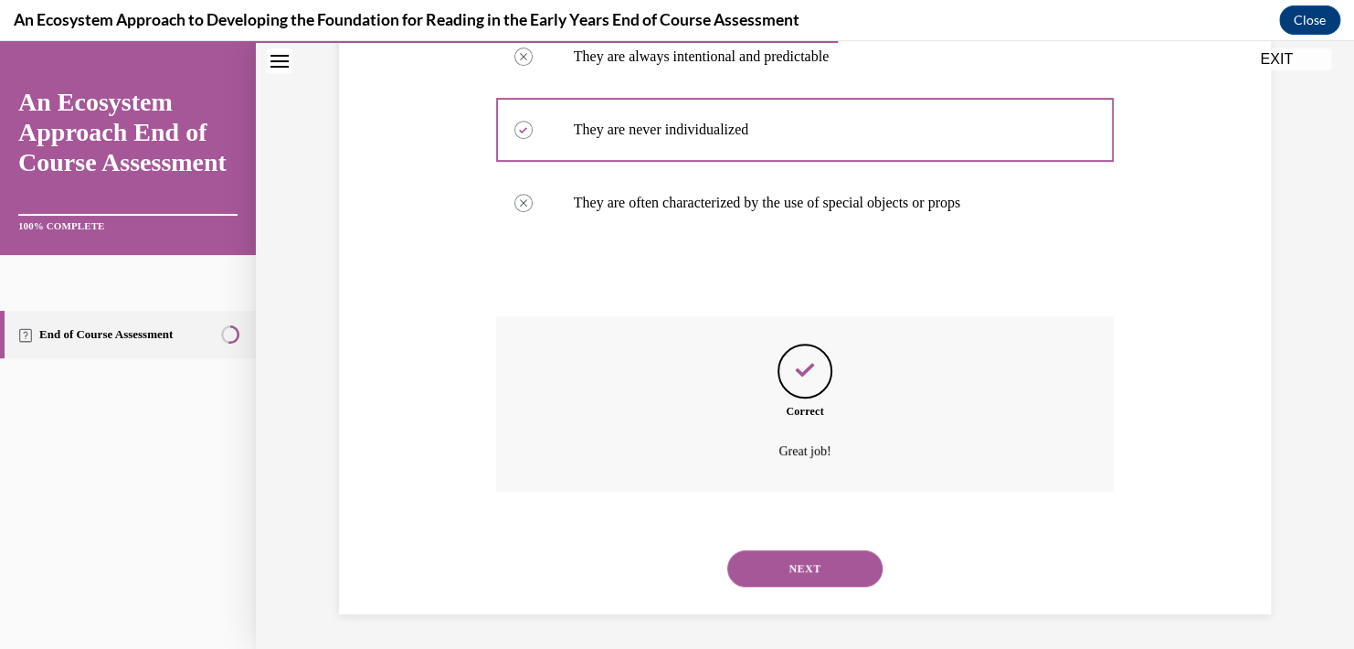
click at [810, 565] on button "NEXT" at bounding box center [804, 568] width 155 height 37
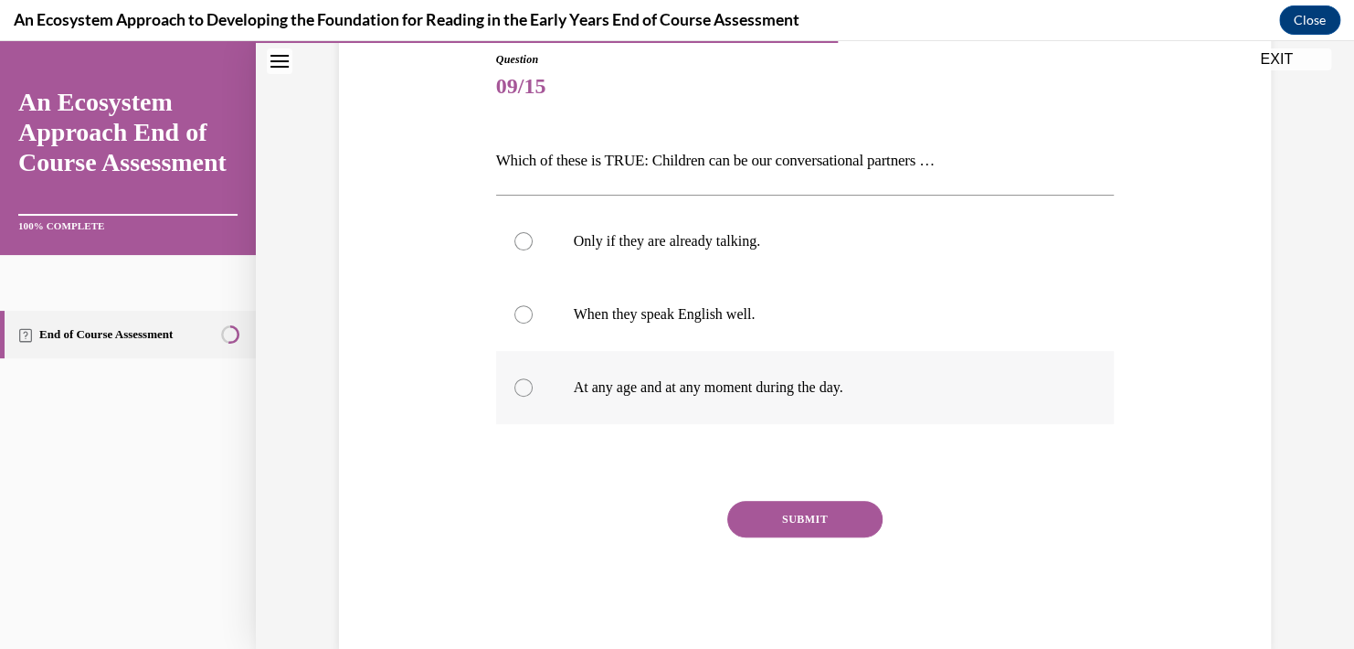
click at [705, 397] on label "At any age and at any moment during the day." at bounding box center [805, 387] width 618 height 73
click at [533, 396] on input "At any age and at any moment during the day." at bounding box center [523, 387] width 18 height 18
radio input "true"
click at [774, 511] on button "SUBMIT" at bounding box center [804, 519] width 155 height 37
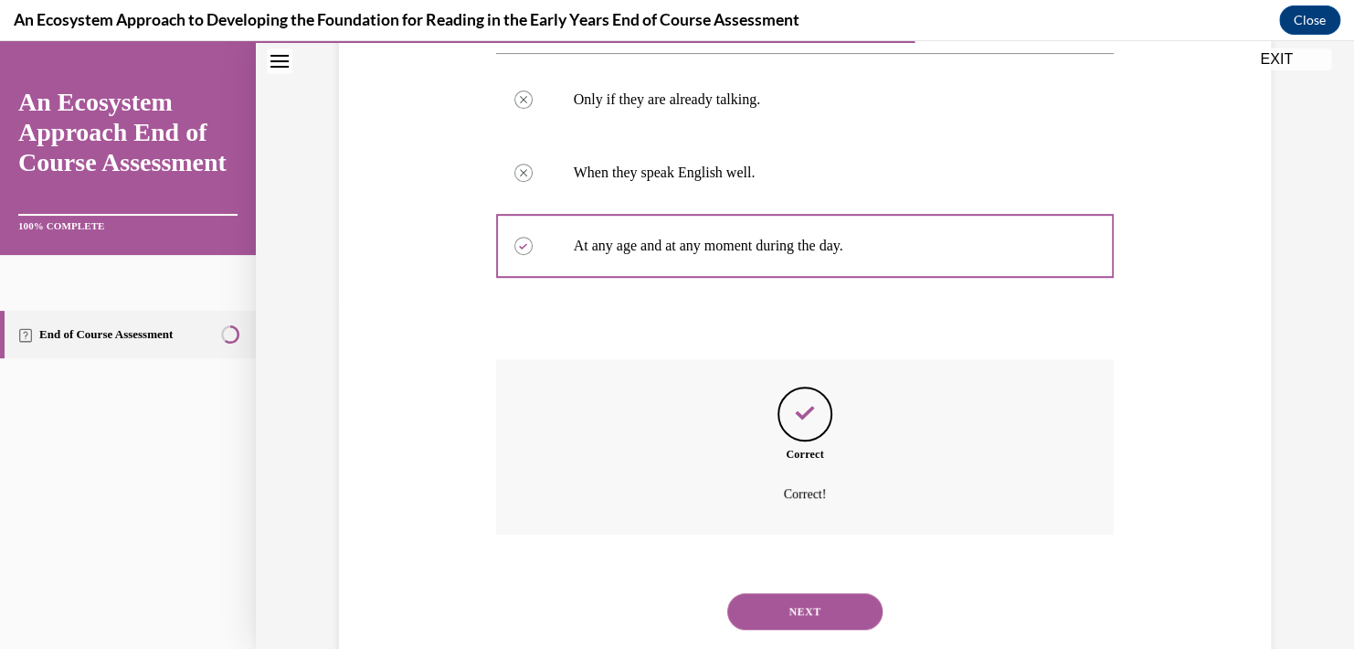
scroll to position [387, 0]
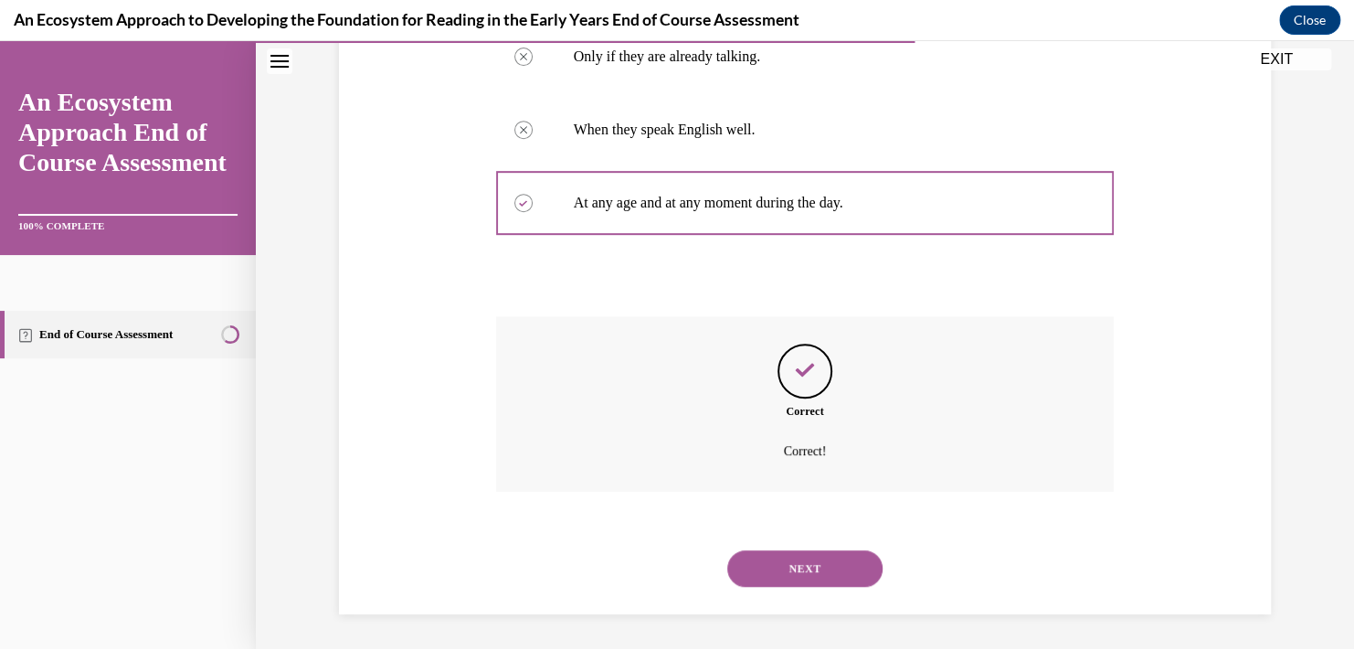
click at [821, 578] on button "NEXT" at bounding box center [804, 568] width 155 height 37
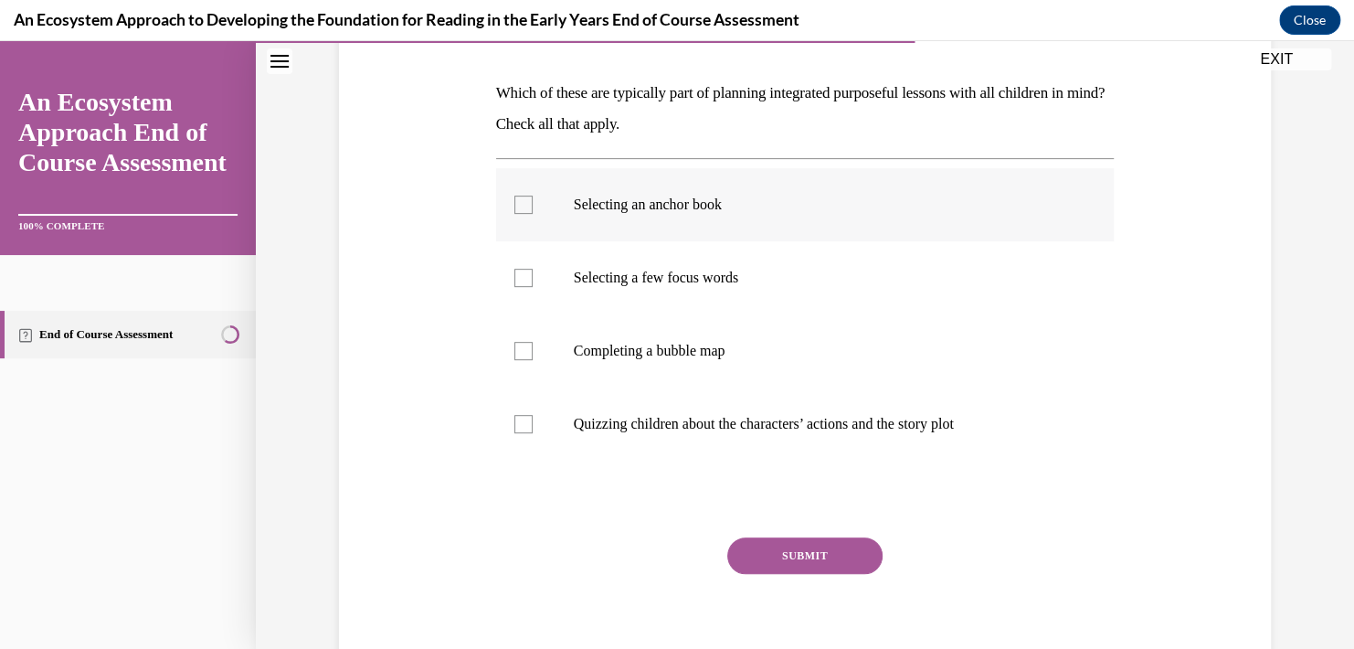
scroll to position [274, 0]
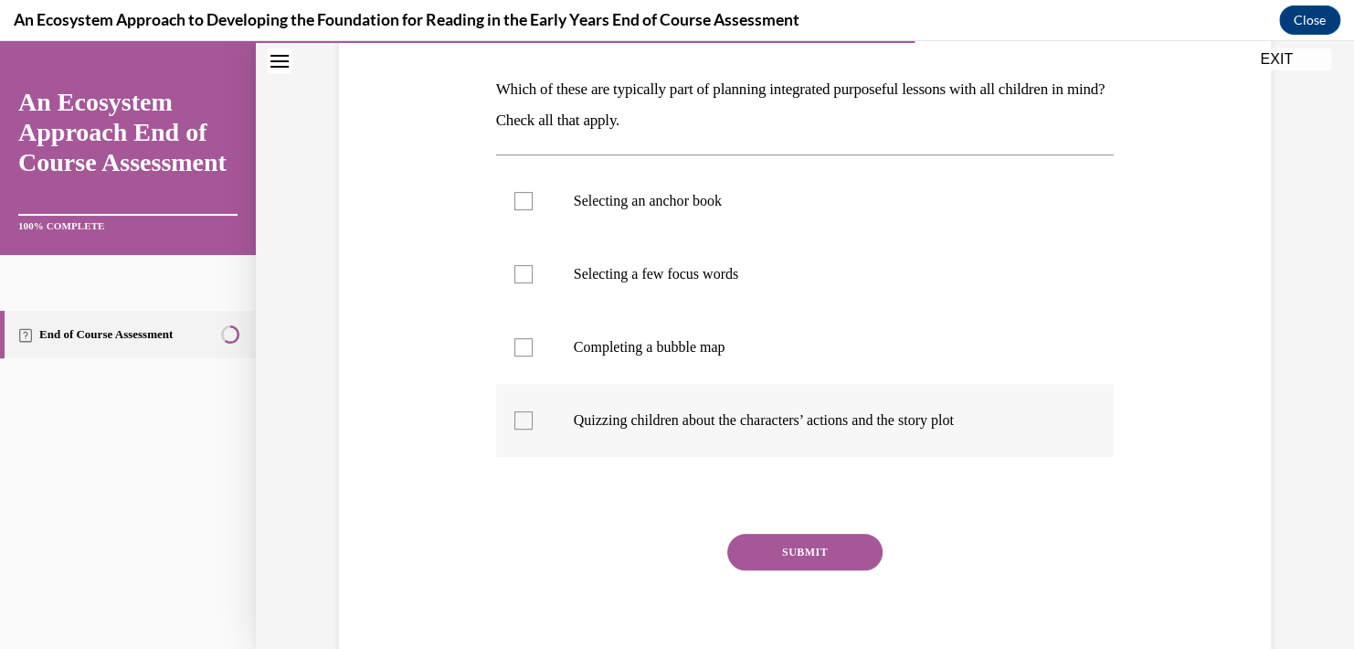
click at [523, 413] on div at bounding box center [523, 420] width 18 height 18
click at [523, 413] on input "Quizzing children about the characters’ actions and the story plot" at bounding box center [523, 420] width 18 height 18
checkbox input "true"
drag, startPoint x: 509, startPoint y: 346, endPoint x: 512, endPoint y: 331, distance: 16.0
click at [514, 345] on div at bounding box center [523, 347] width 18 height 18
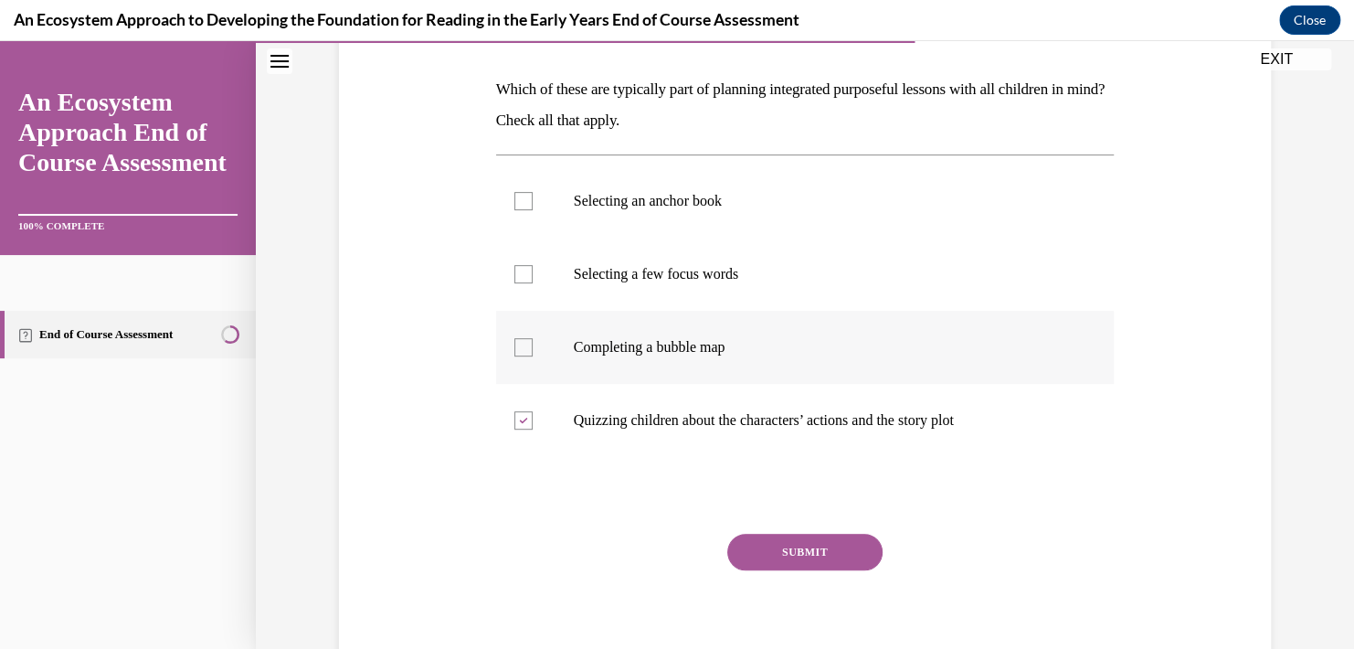
click at [514, 345] on input "Completing a bubble map" at bounding box center [523, 347] width 18 height 18
checkbox input "true"
click at [517, 274] on div at bounding box center [523, 274] width 18 height 18
click at [517, 274] on input "Selecting a few focus words" at bounding box center [523, 274] width 18 height 18
checkbox input "true"
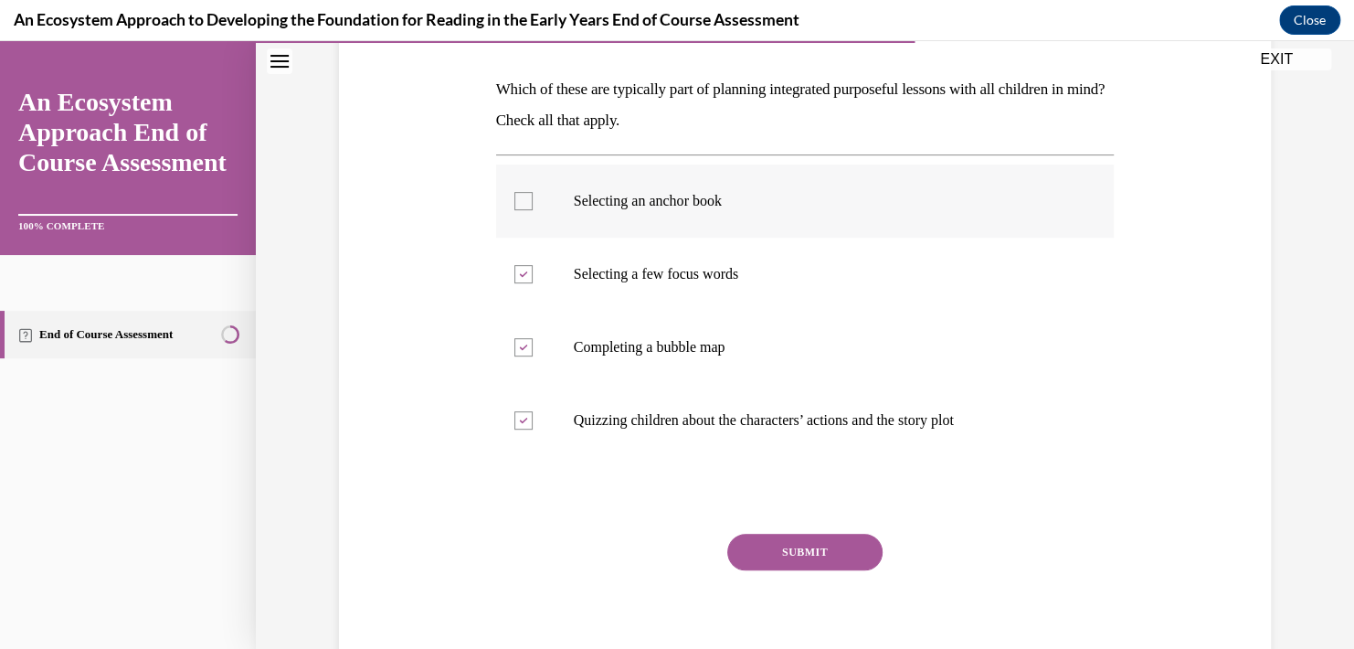
click at [516, 217] on label "Selecting an anchor book" at bounding box center [805, 200] width 618 height 73
click at [516, 210] on input "Selecting an anchor book" at bounding box center [523, 201] width 18 height 18
checkbox input "true"
click at [519, 422] on icon at bounding box center [523, 420] width 8 height 6
click at [517, 422] on input "Quizzing children about the characters’ actions and the story plot" at bounding box center [523, 420] width 18 height 18
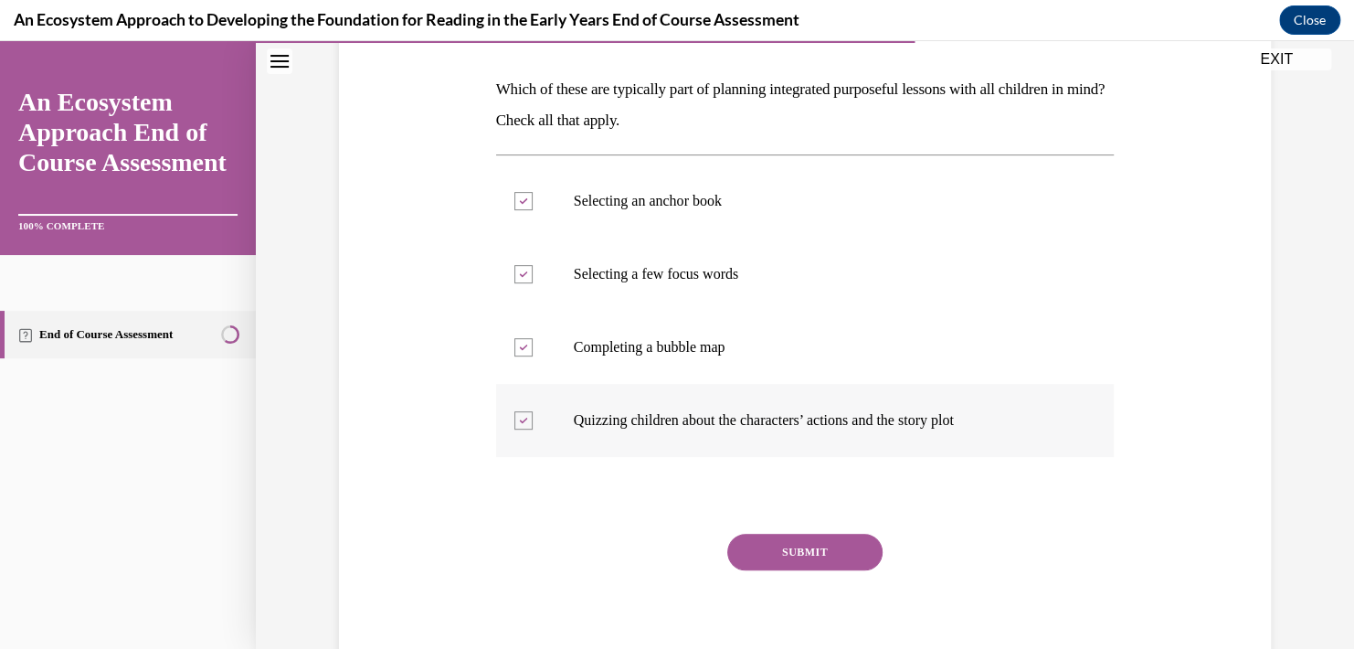
checkbox input "false"
click at [777, 559] on button "SUBMIT" at bounding box center [804, 552] width 155 height 37
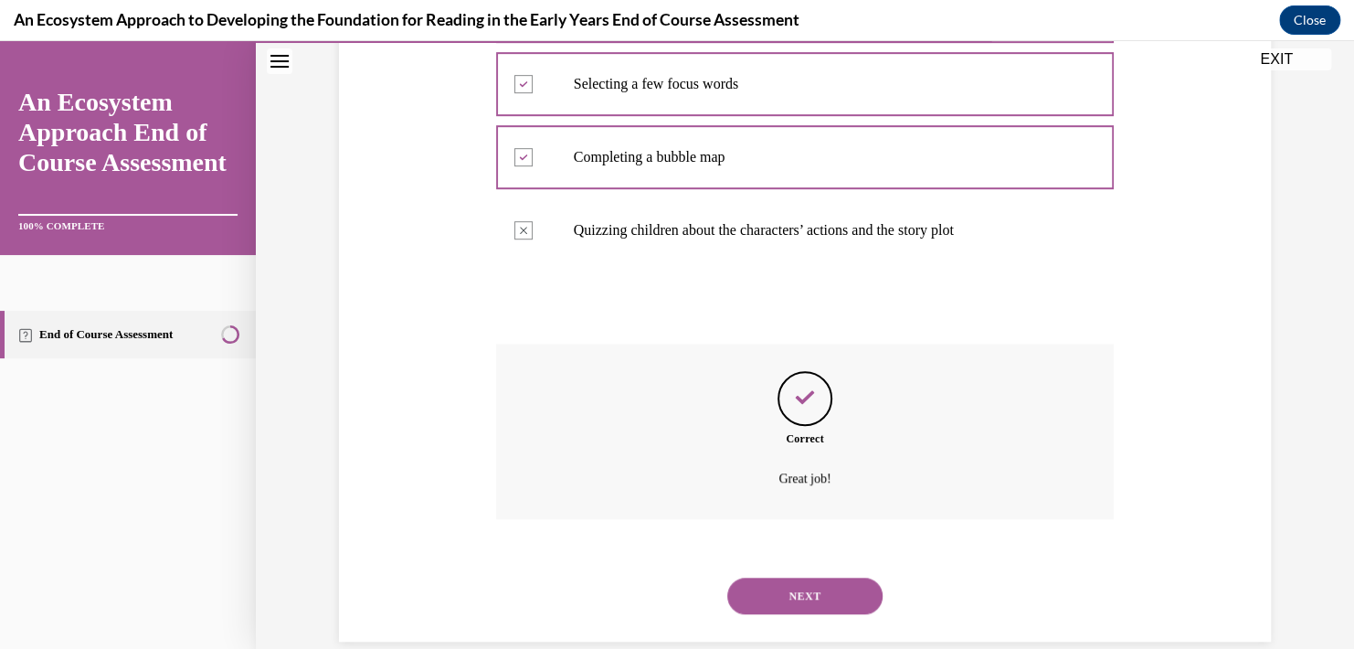
scroll to position [492, 0]
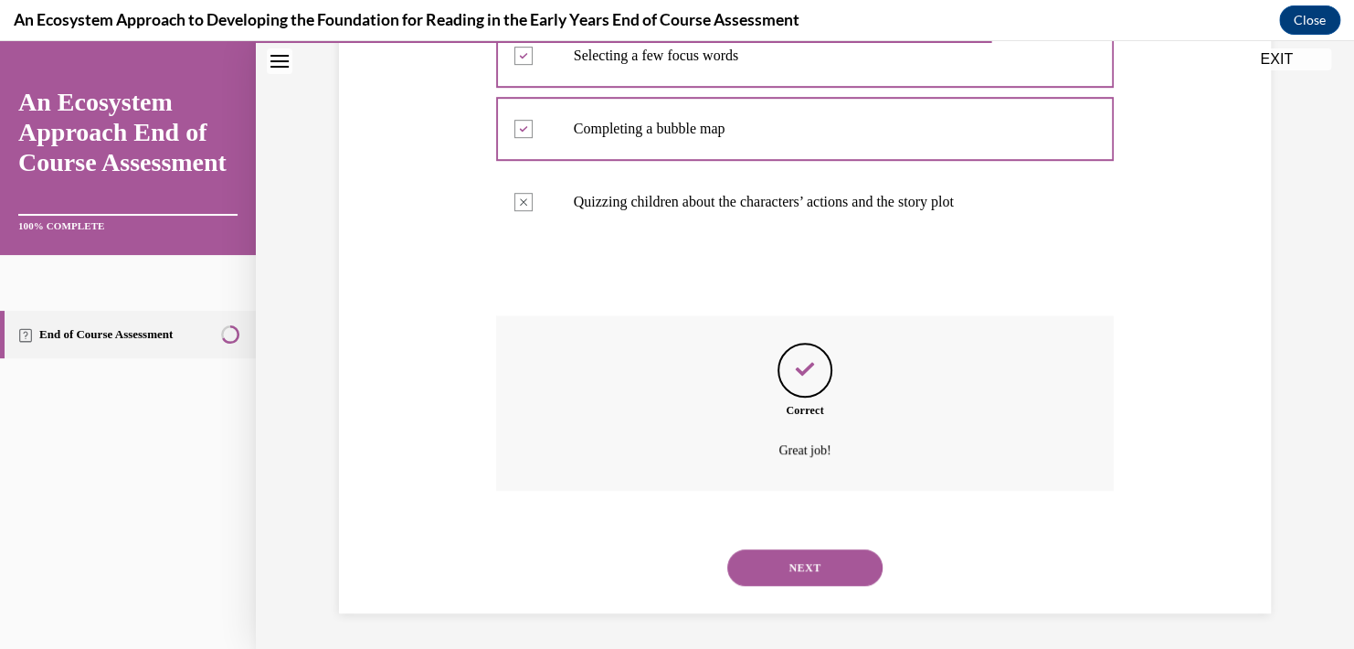
click at [803, 567] on button "NEXT" at bounding box center [804, 567] width 155 height 37
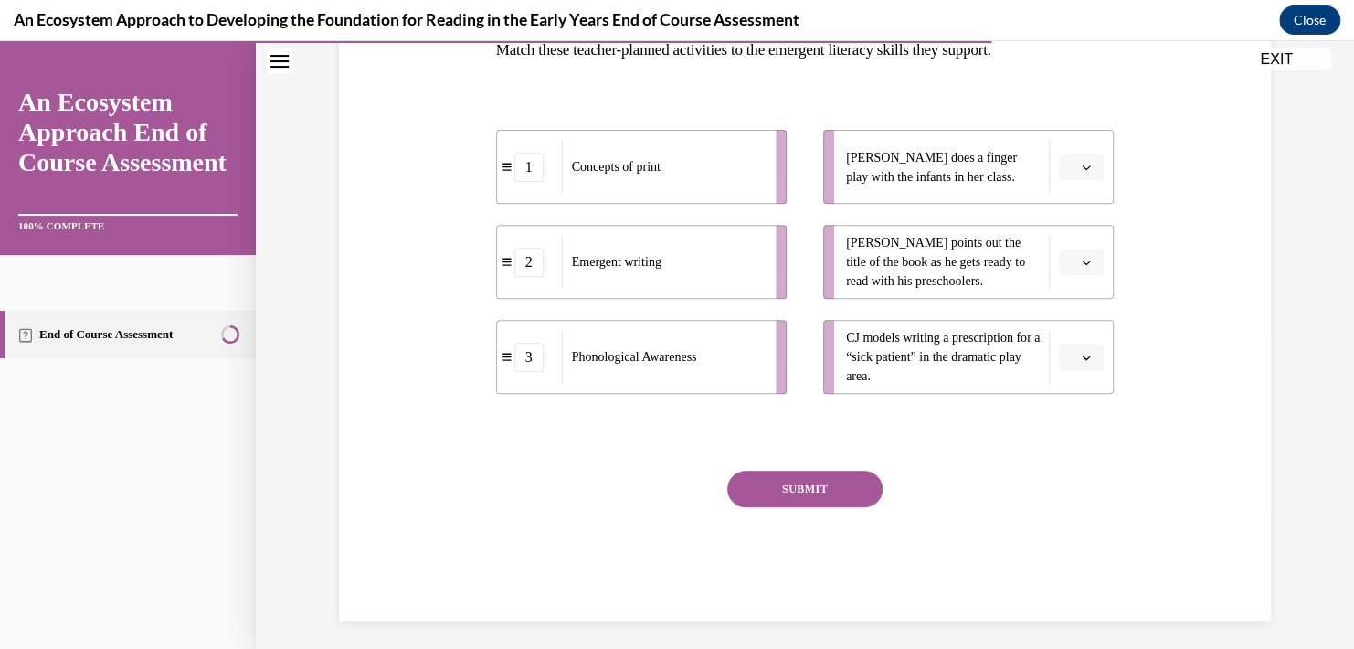
scroll to position [321, 0]
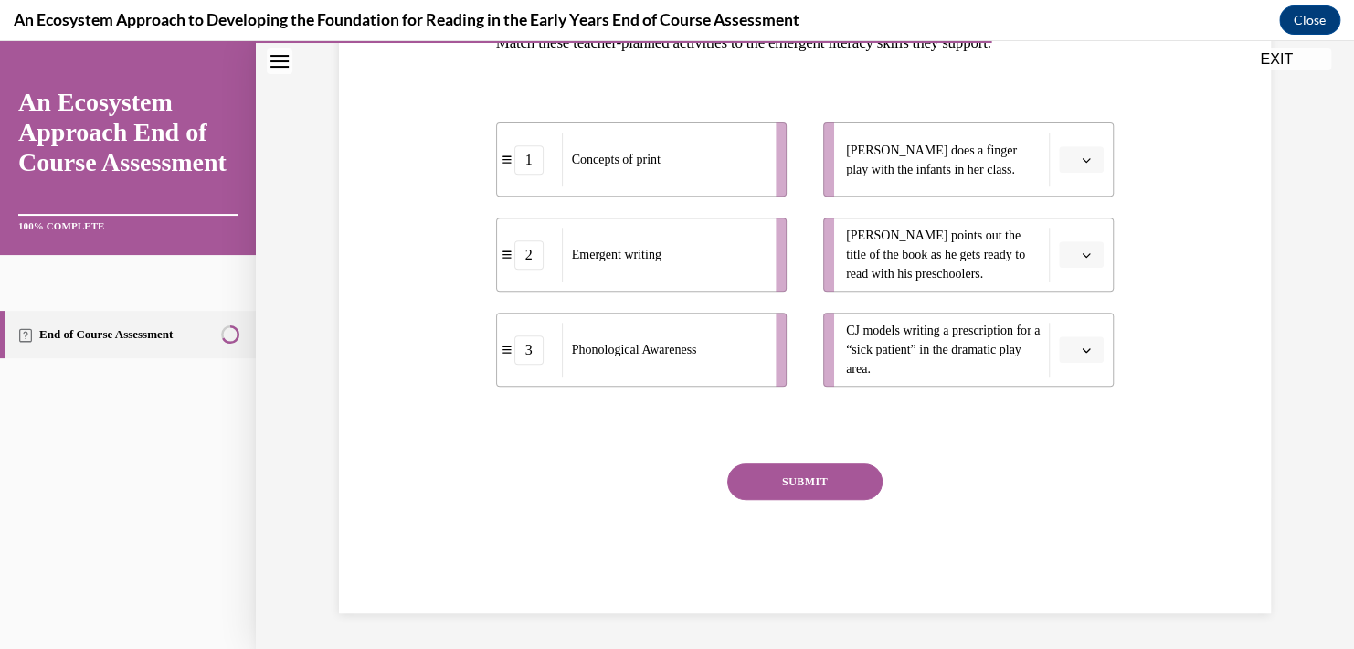
click at [1080, 164] on span "button" at bounding box center [1086, 159] width 13 height 13
click at [1070, 276] on span "2" at bounding box center [1067, 273] width 6 height 15
click at [1082, 258] on icon "button" at bounding box center [1086, 254] width 9 height 9
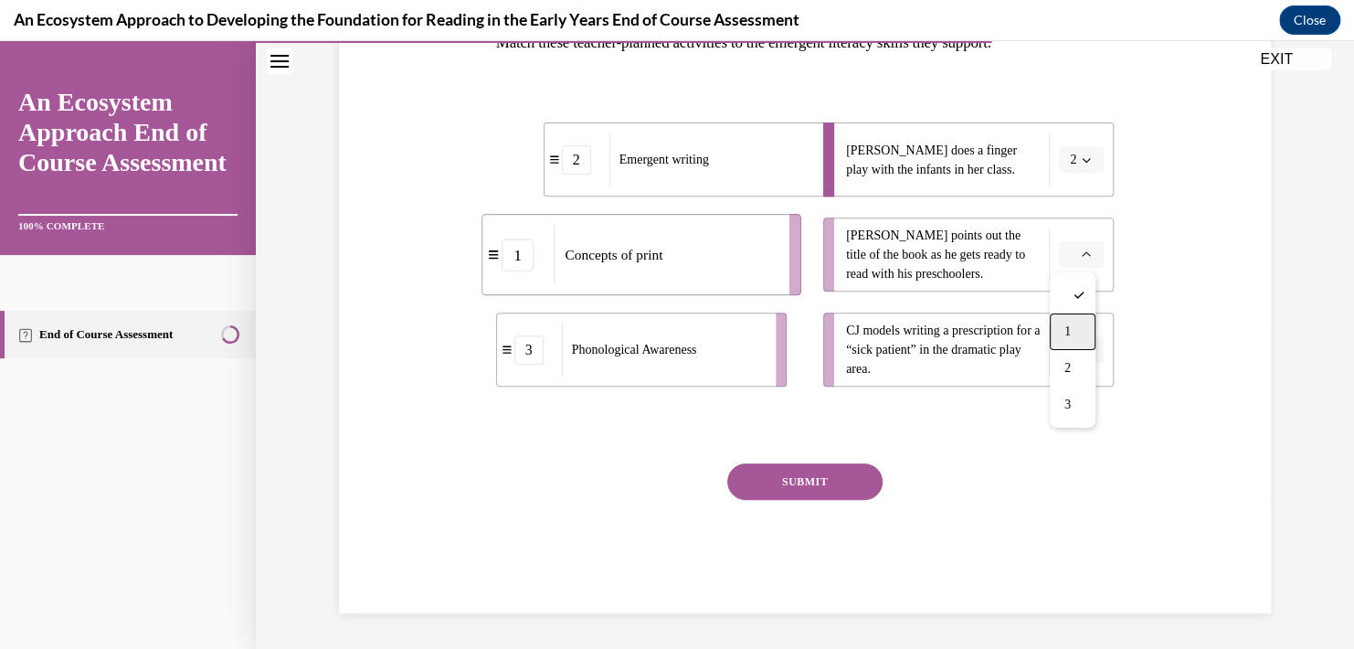
click at [1078, 329] on div "1" at bounding box center [1073, 331] width 46 height 37
click at [1082, 345] on icon "button" at bounding box center [1086, 349] width 9 height 9
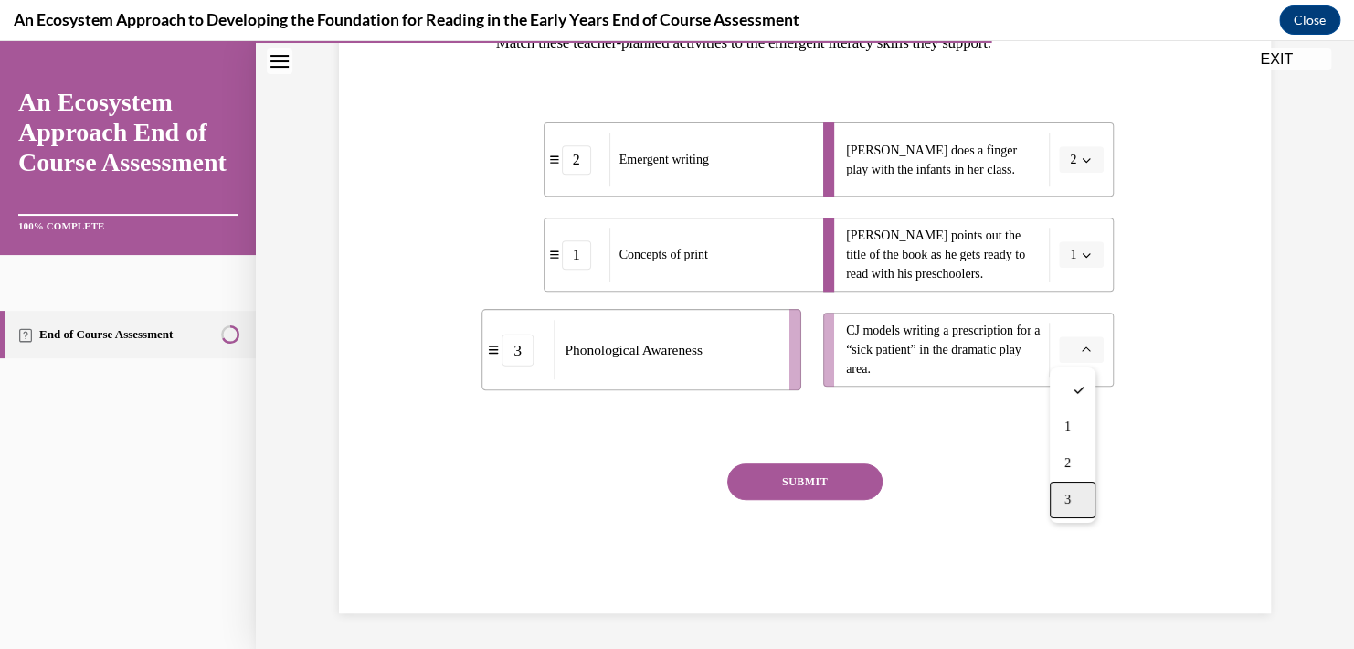
click at [1079, 499] on div "3" at bounding box center [1073, 499] width 46 height 37
click at [752, 481] on button "SUBMIT" at bounding box center [804, 481] width 155 height 37
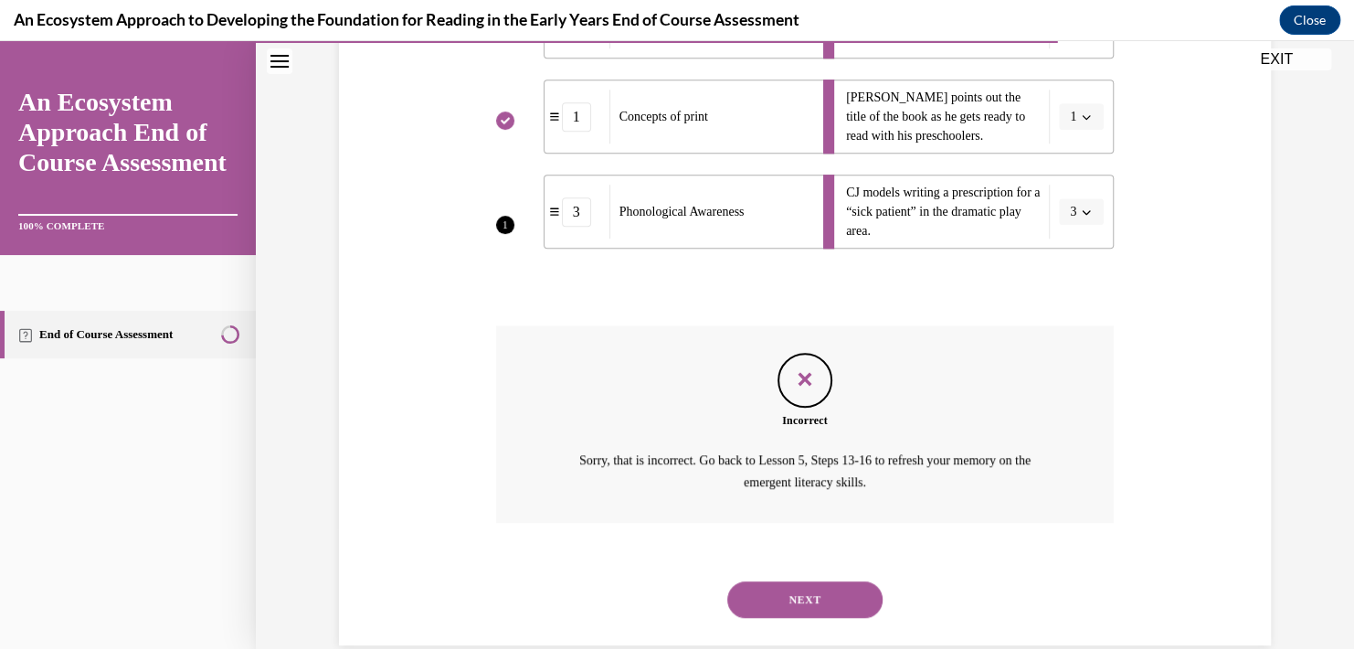
scroll to position [490, 0]
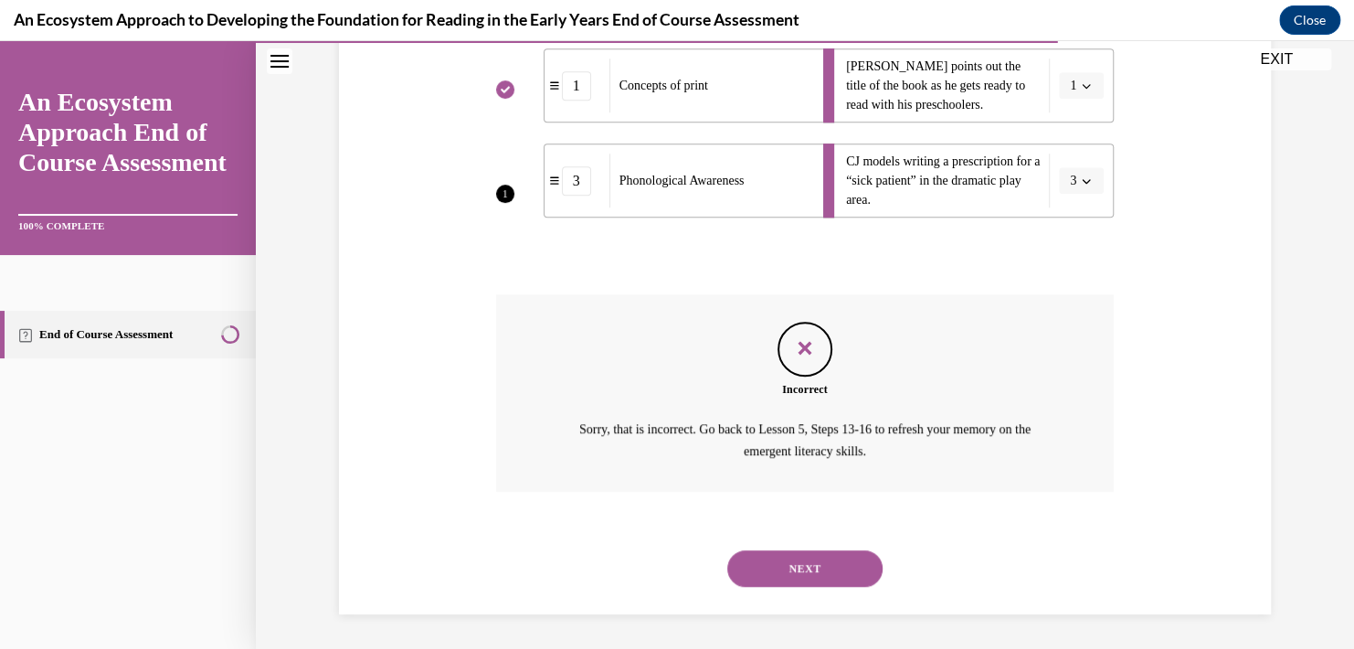
click at [775, 558] on button "NEXT" at bounding box center [804, 568] width 155 height 37
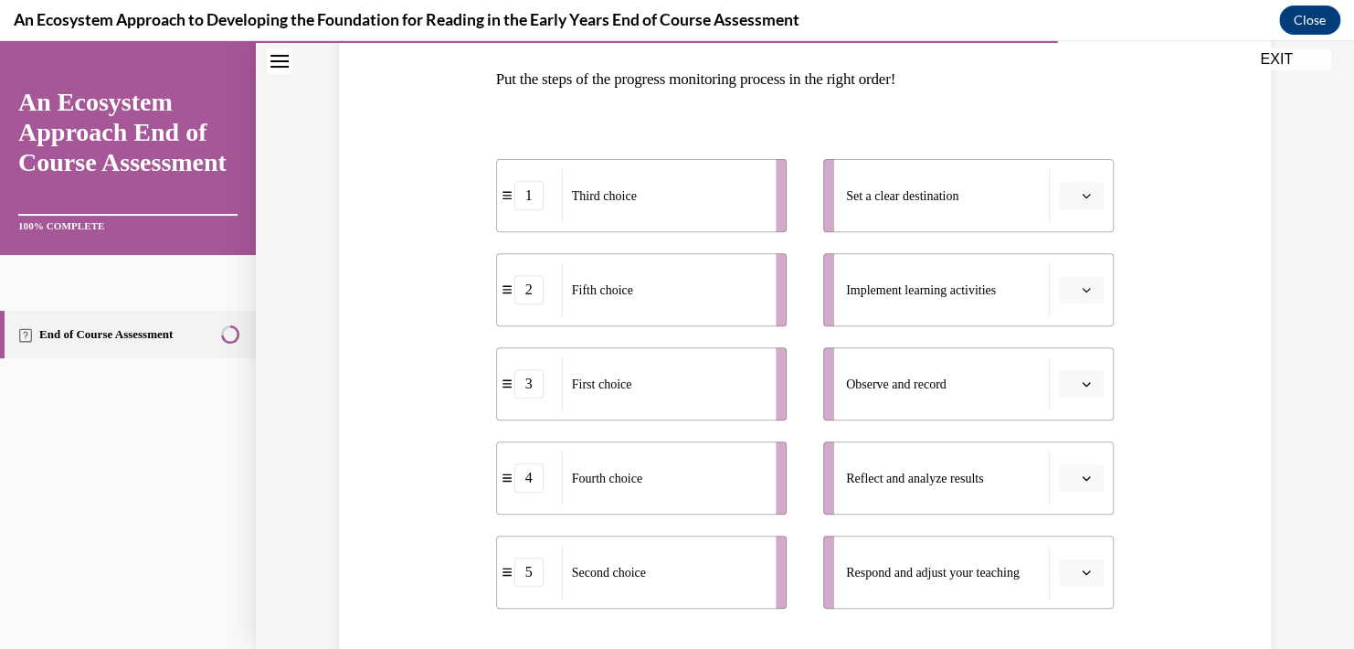
scroll to position [375, 0]
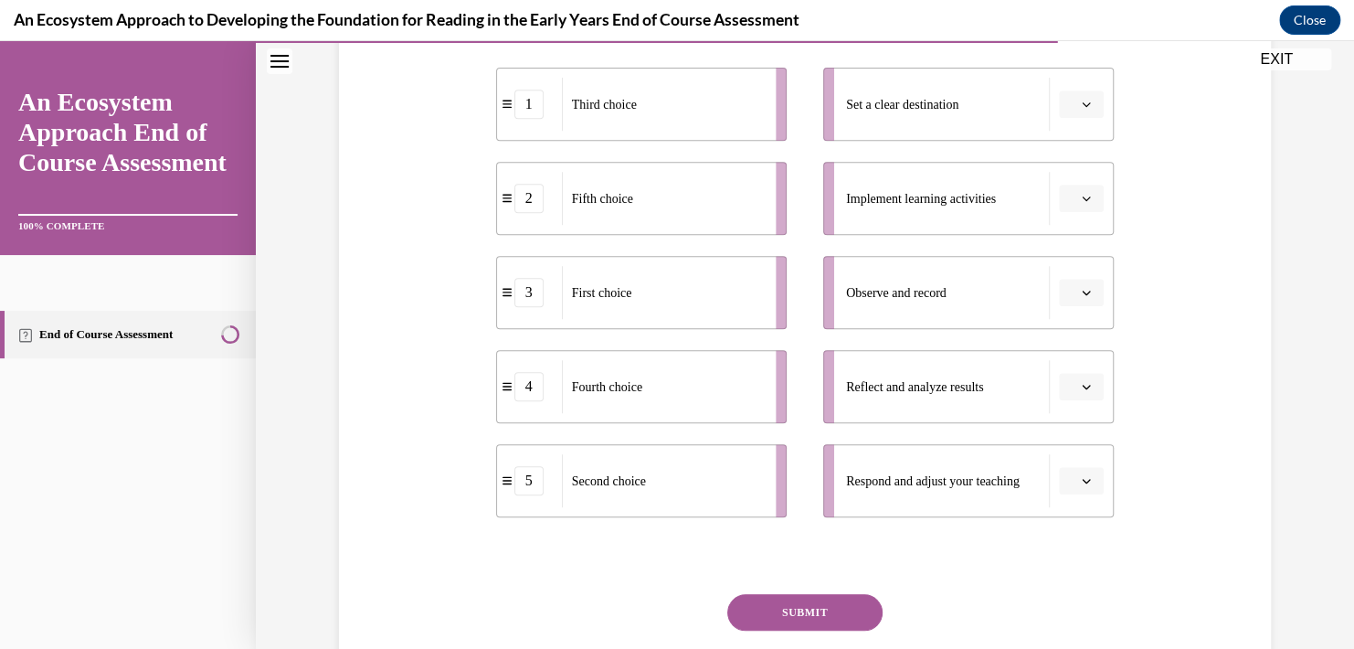
click at [1086, 481] on button "button" at bounding box center [1081, 480] width 45 height 27
click at [1074, 446] on div "5" at bounding box center [1073, 439] width 46 height 37
click at [1082, 108] on icon "button" at bounding box center [1086, 104] width 9 height 9
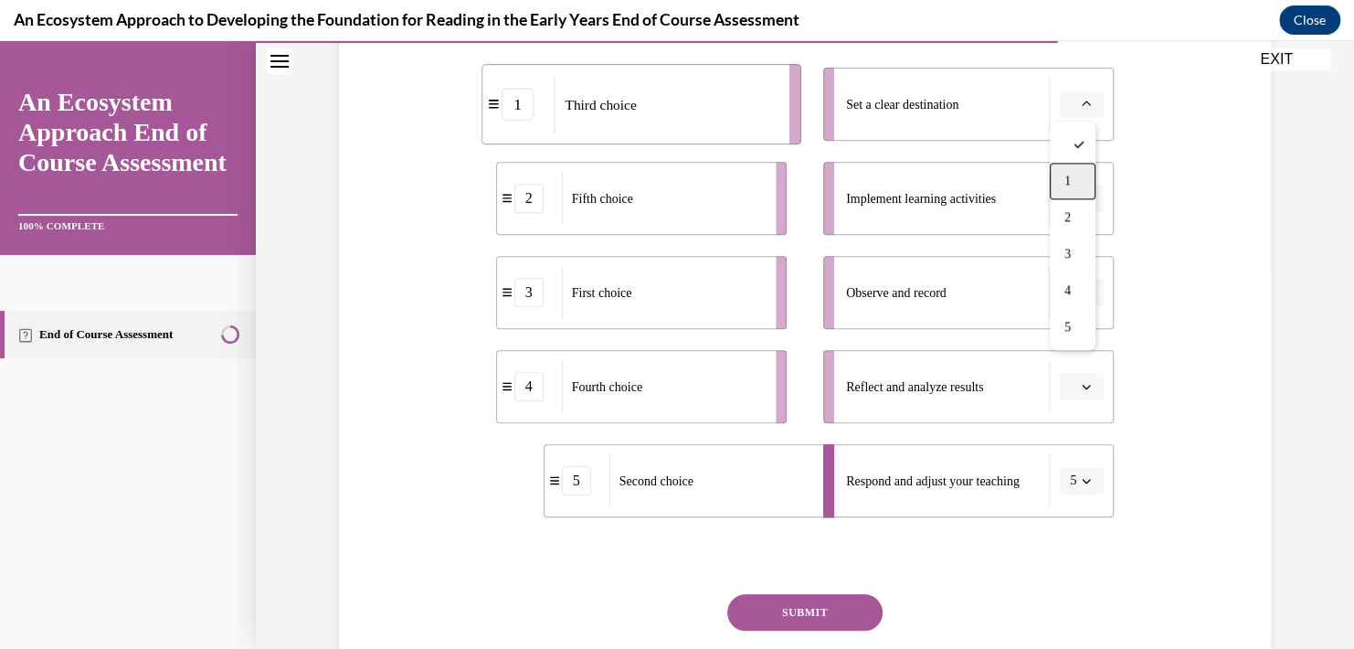
click at [1063, 190] on div "1" at bounding box center [1073, 181] width 46 height 37
click at [1082, 291] on icon "button" at bounding box center [1086, 292] width 9 height 9
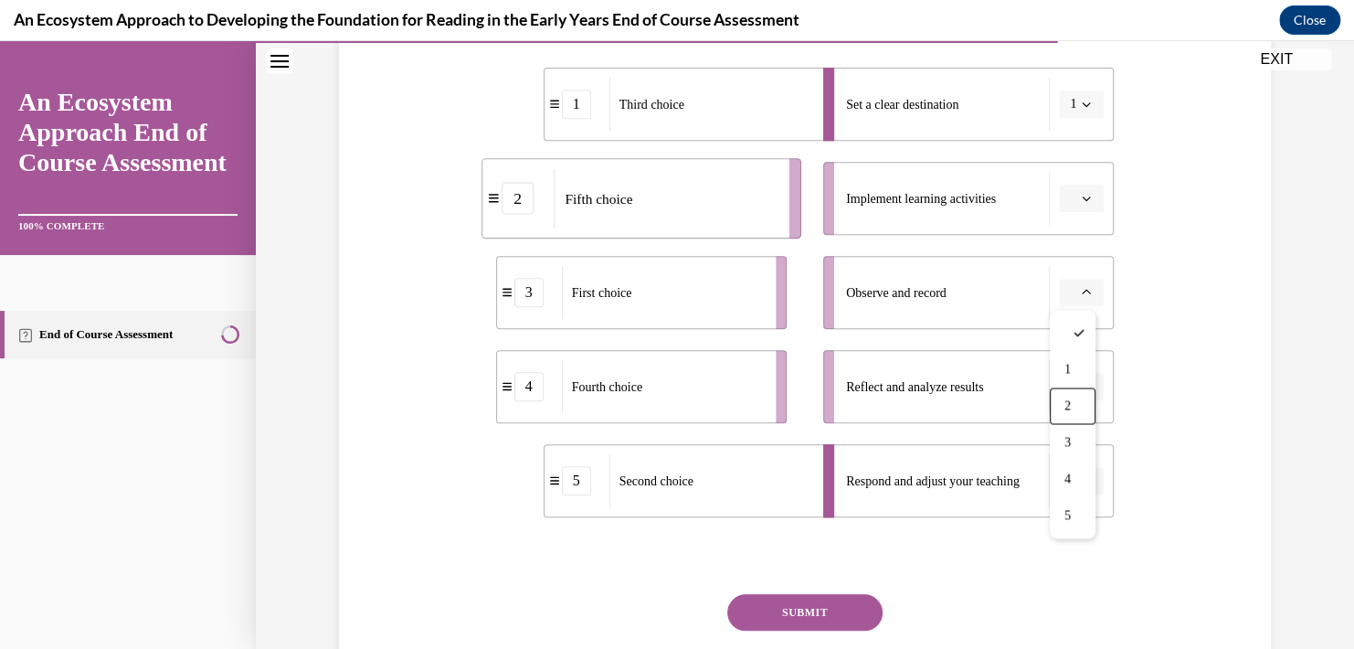
click at [1078, 403] on div "2" at bounding box center [1073, 405] width 46 height 37
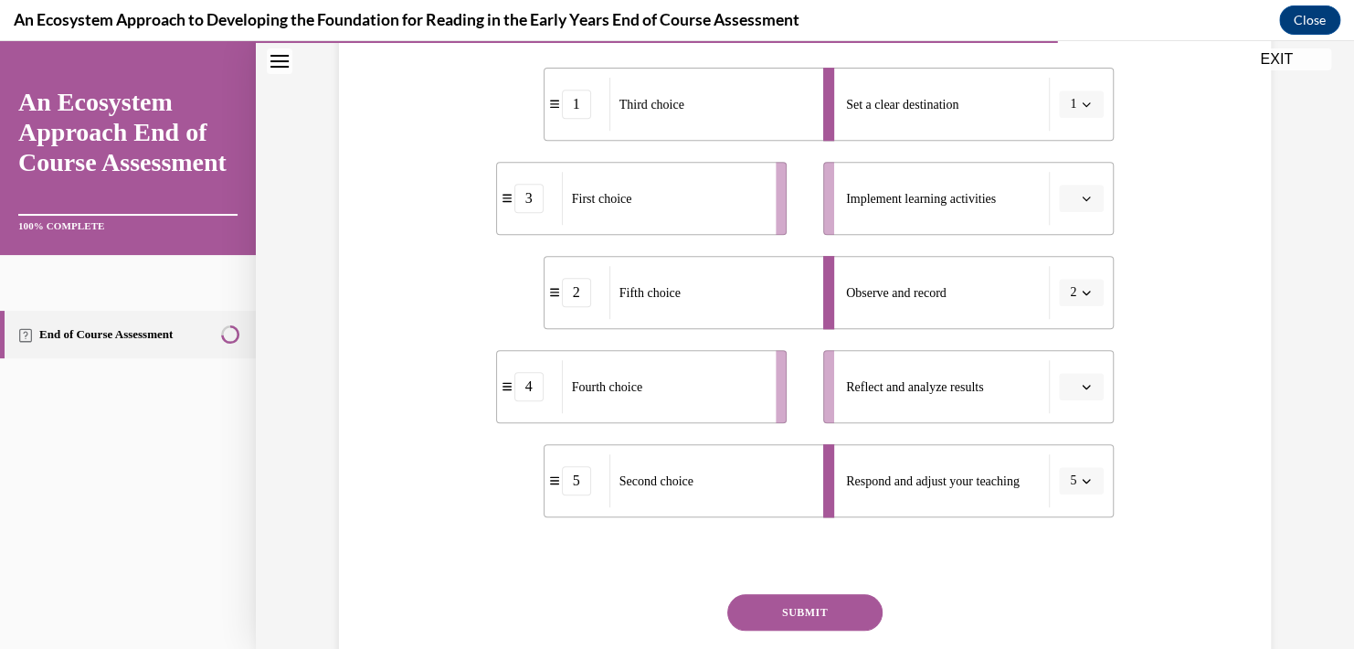
click at [1070, 96] on span "1" at bounding box center [1073, 104] width 6 height 18
click at [1231, 132] on div "Question 12/15 Put the steps of the progress monitoring process in the right or…" at bounding box center [804, 284] width 941 height 920
click at [1082, 383] on icon "button" at bounding box center [1086, 386] width 9 height 9
click at [1068, 535] on span "3" at bounding box center [1067, 536] width 6 height 15
click at [1070, 203] on button "button" at bounding box center [1081, 198] width 45 height 27
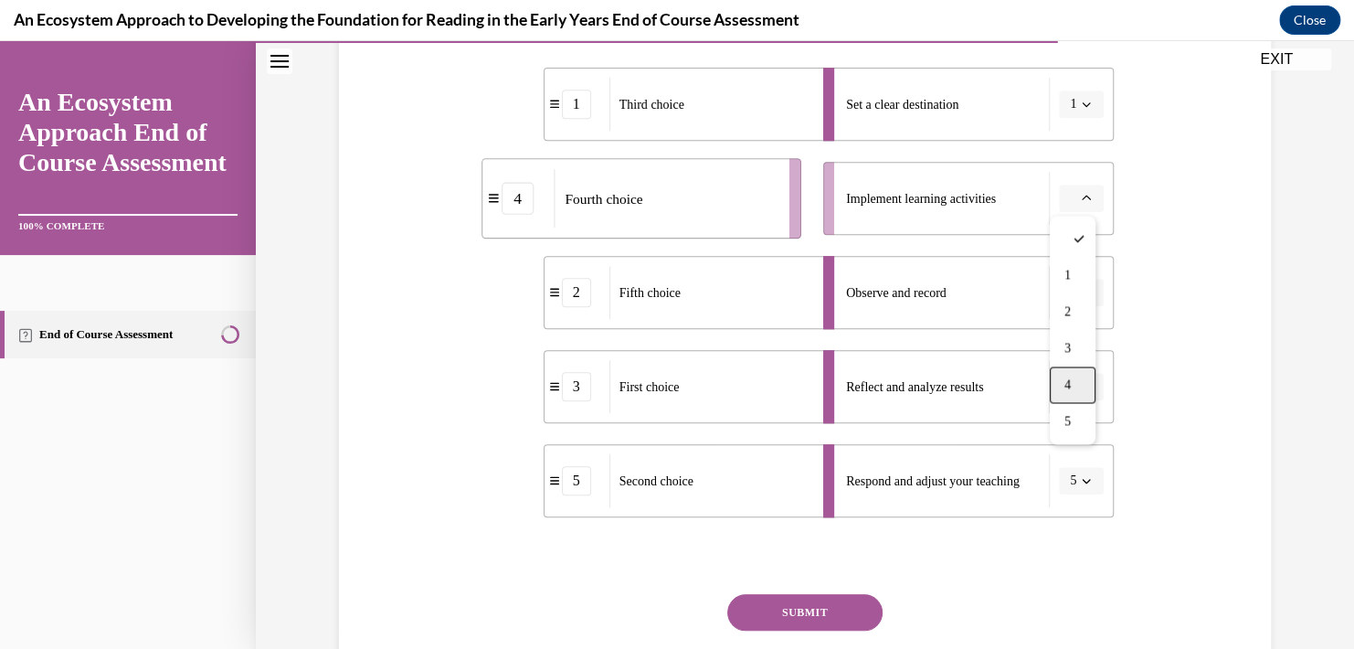
click at [1076, 378] on div "4" at bounding box center [1073, 384] width 46 height 37
click at [852, 621] on button "SUBMIT" at bounding box center [804, 612] width 155 height 37
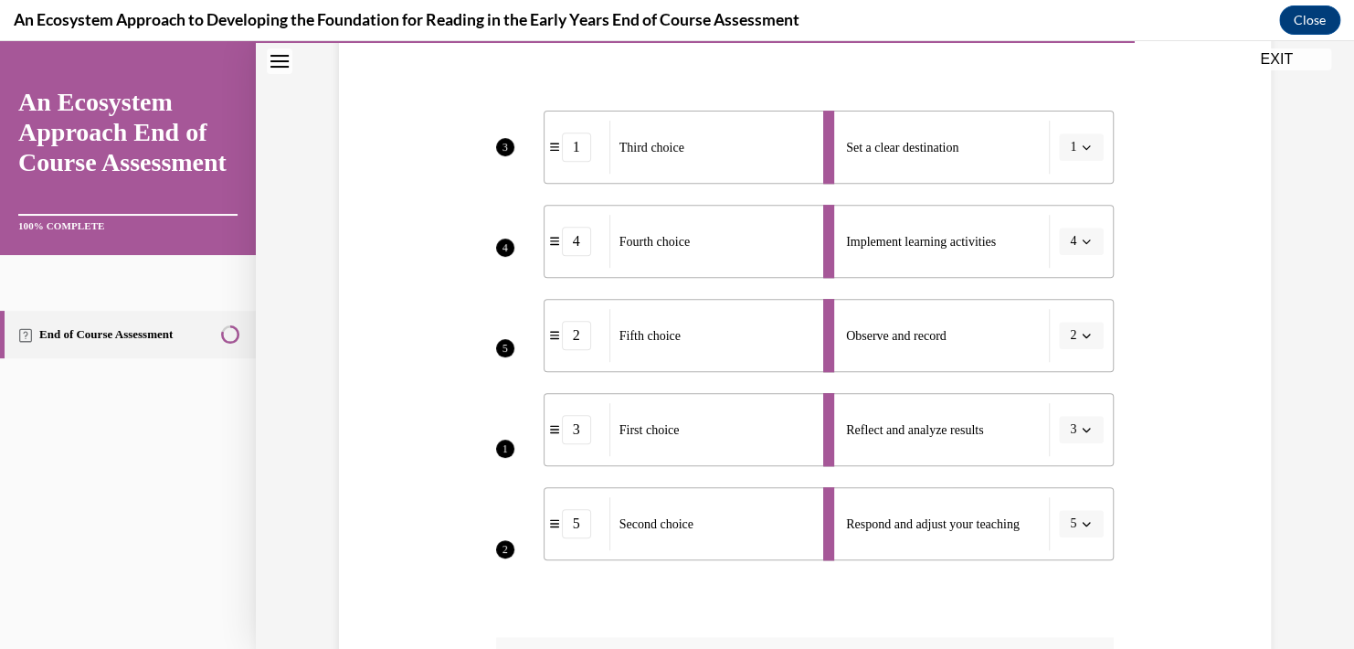
scroll to position [289, 0]
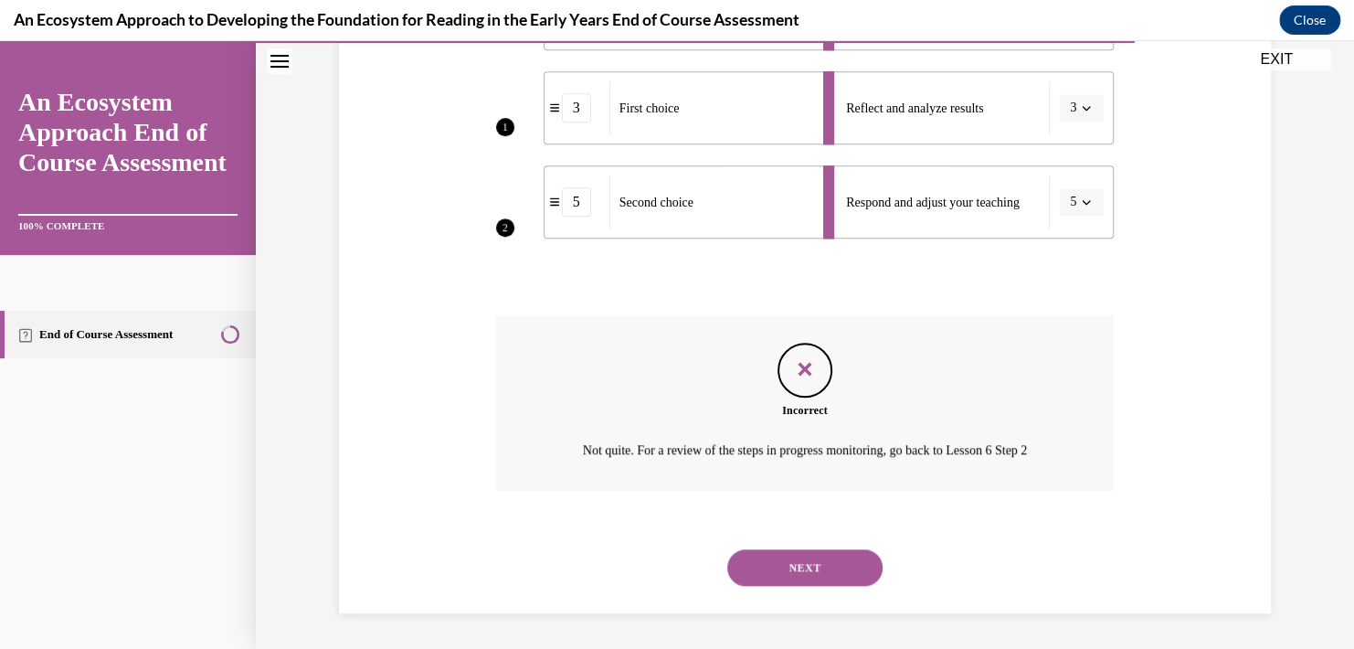
click at [796, 559] on button "NEXT" at bounding box center [804, 567] width 155 height 37
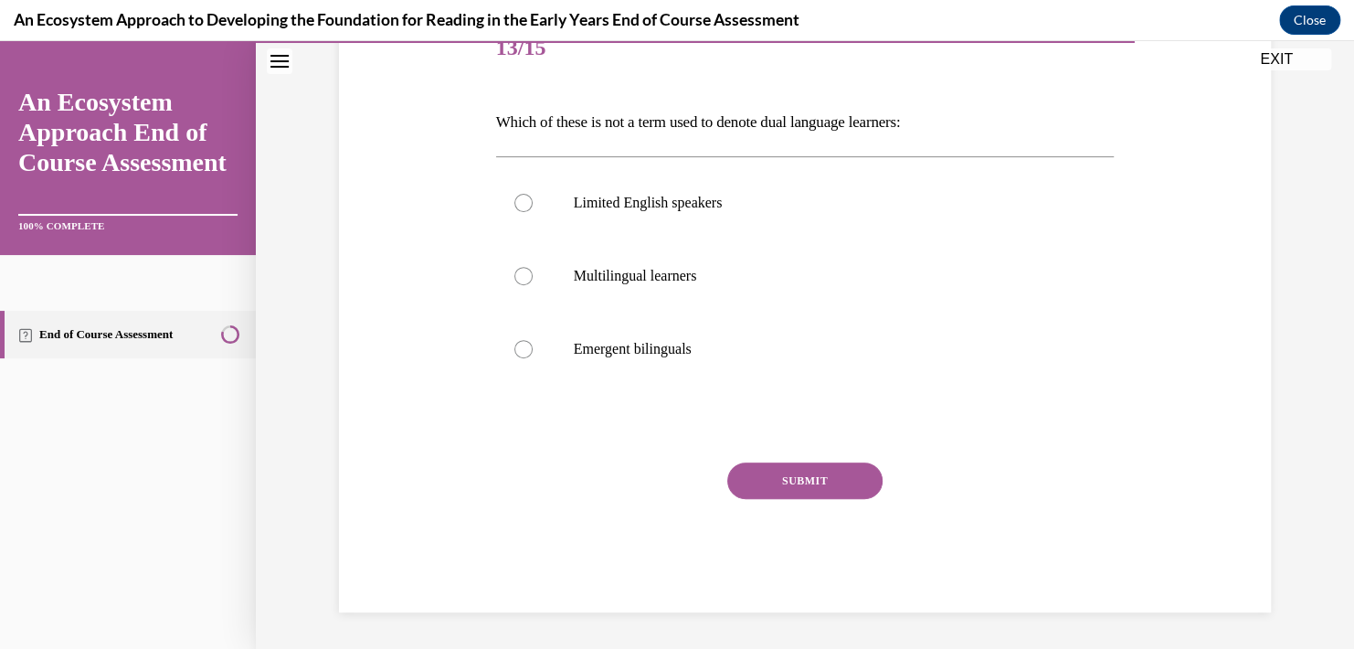
scroll to position [203, 0]
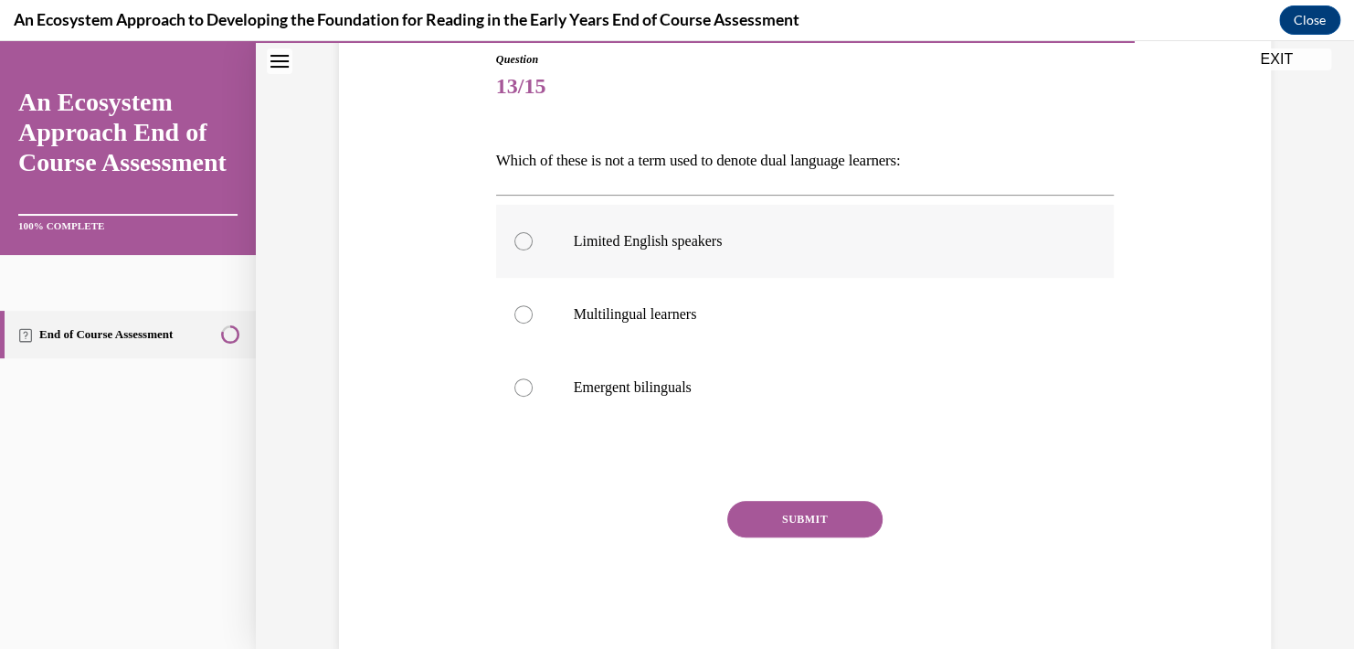
click at [633, 250] on label "Limited English speakers" at bounding box center [805, 241] width 618 height 73
click at [533, 250] on input "Limited English speakers" at bounding box center [523, 241] width 18 height 18
radio input "true"
click at [790, 517] on button "SUBMIT" at bounding box center [804, 519] width 155 height 37
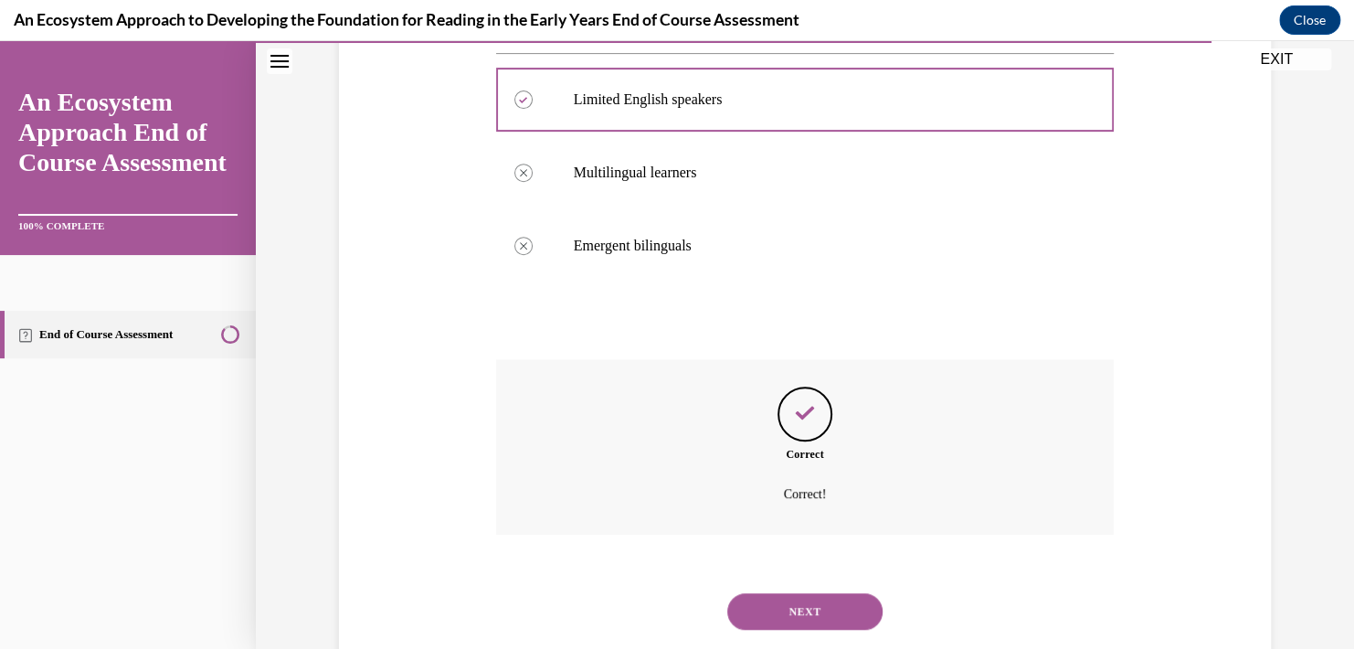
scroll to position [387, 0]
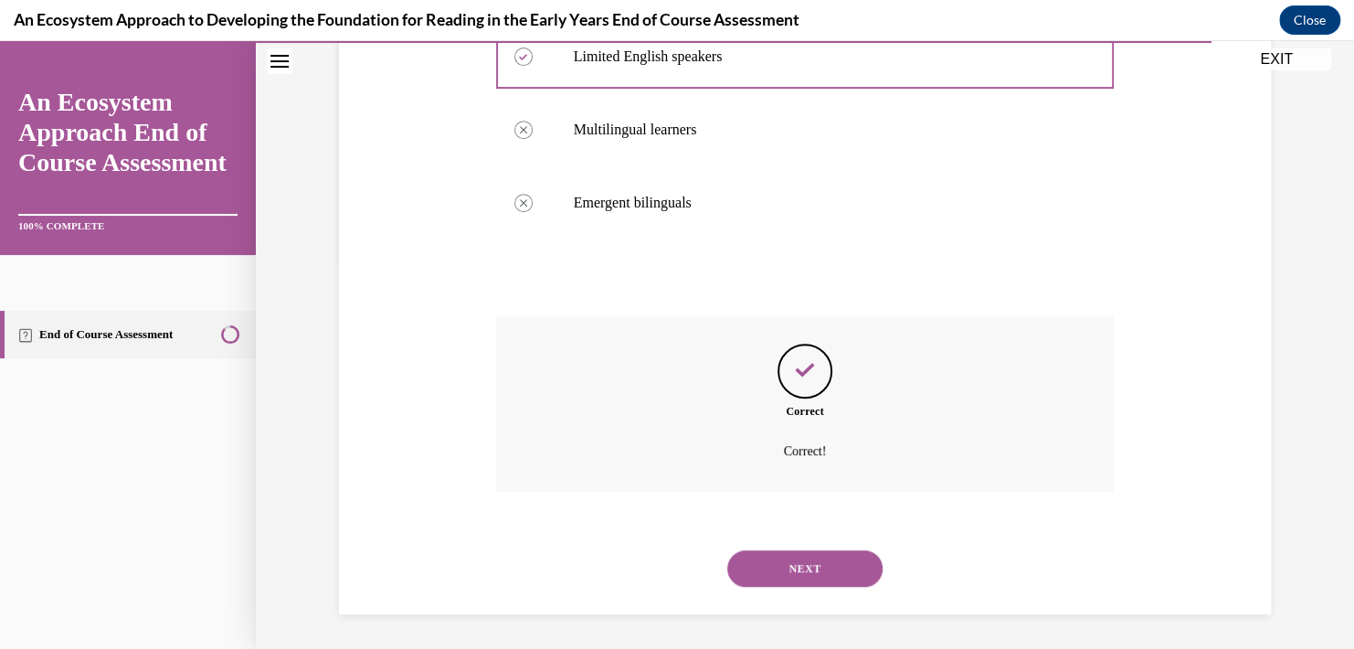
click at [788, 571] on button "NEXT" at bounding box center [804, 568] width 155 height 37
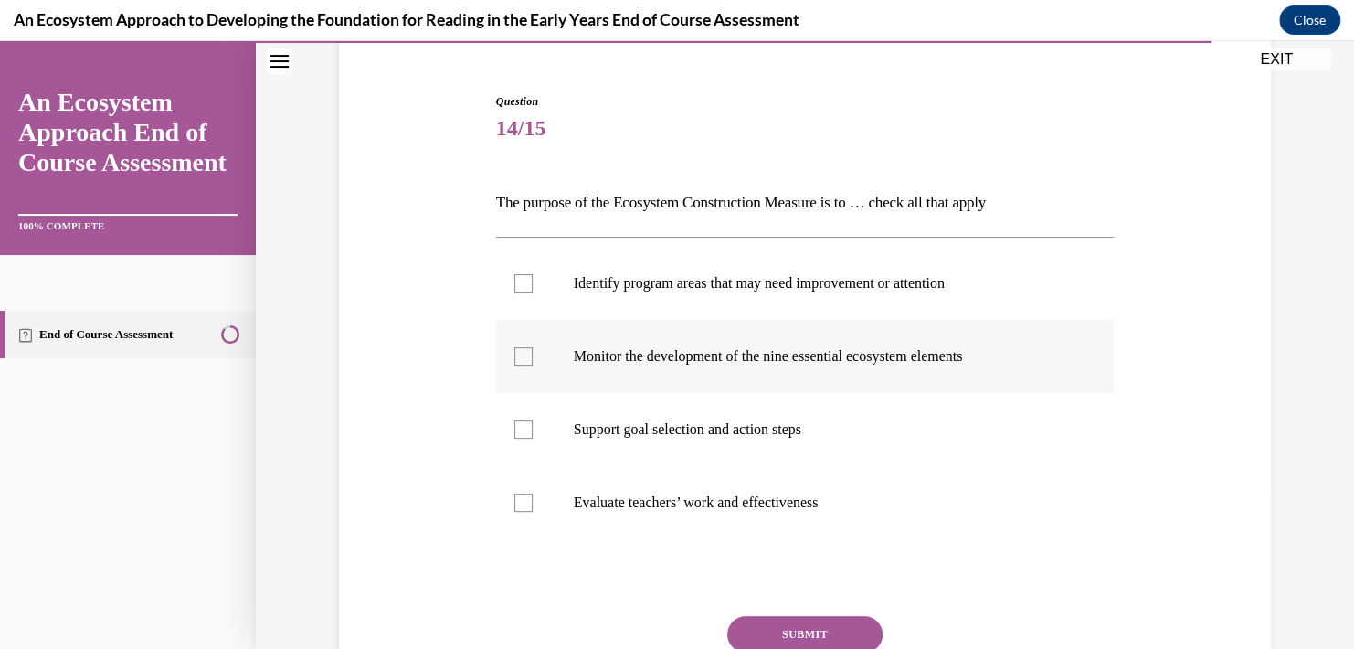
scroll to position [183, 0]
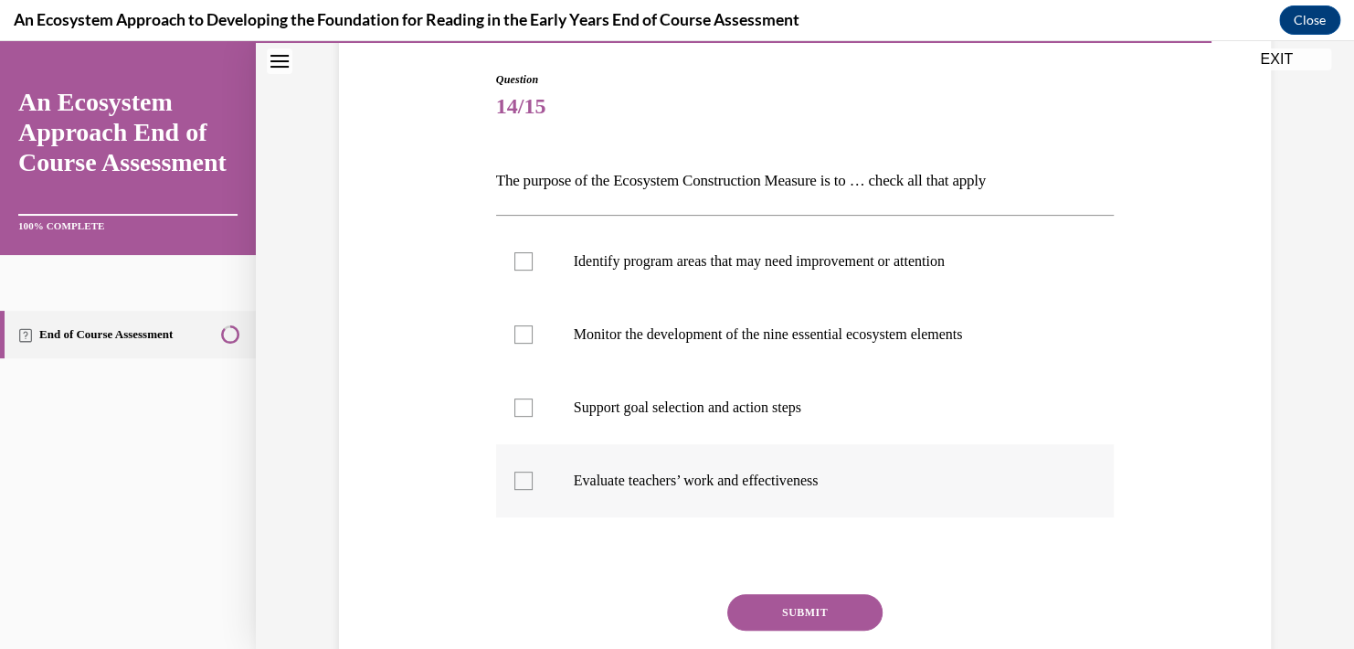
click at [668, 480] on p "Evaluate teachers’ work and effectiveness" at bounding box center [821, 480] width 495 height 18
click at [533, 480] on input "Evaluate teachers’ work and effectiveness" at bounding box center [523, 480] width 18 height 18
checkbox input "true"
click at [640, 411] on p "Support goal selection and action steps" at bounding box center [821, 407] width 495 height 18
click at [533, 411] on input "Support goal selection and action steps" at bounding box center [523, 407] width 18 height 18
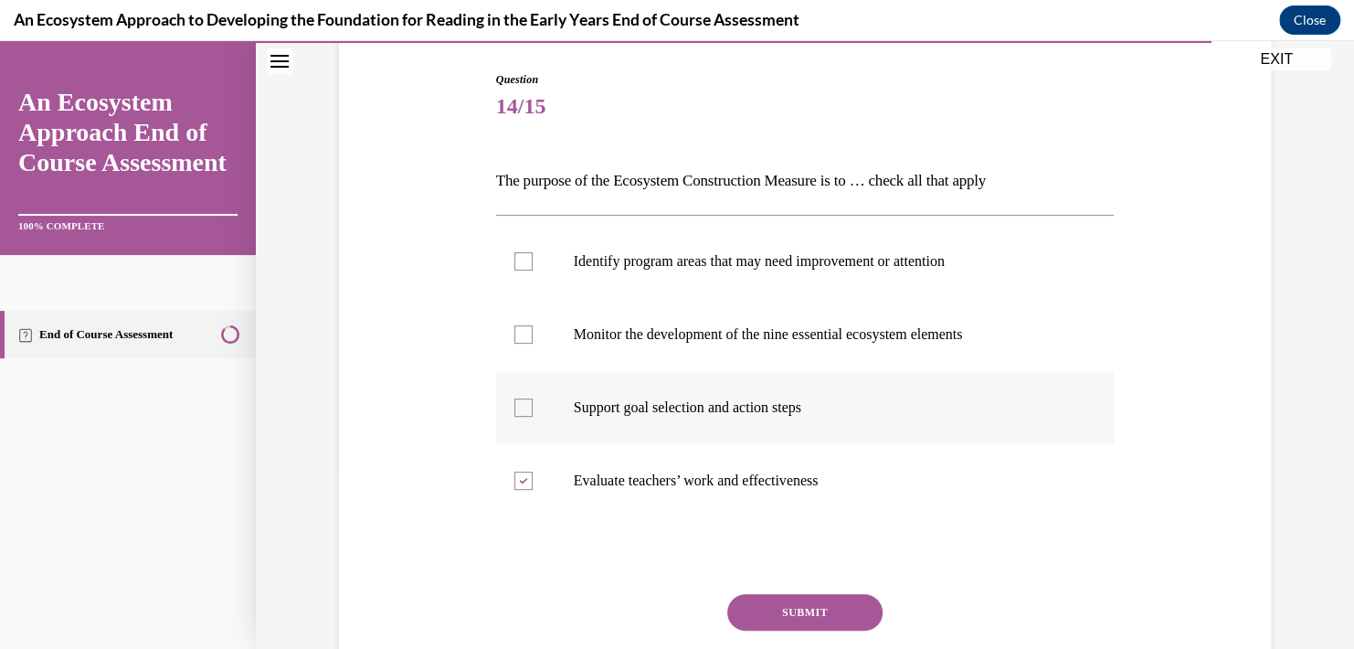
checkbox input "true"
drag, startPoint x: 631, startPoint y: 345, endPoint x: 631, endPoint y: 332, distance: 13.7
click at [631, 344] on label "Monitor the development of the nine essential ecosystem elements" at bounding box center [805, 334] width 618 height 73
click at [533, 343] on input "Monitor the development of the nine essential ecosystem elements" at bounding box center [523, 334] width 18 height 18
checkbox input "true"
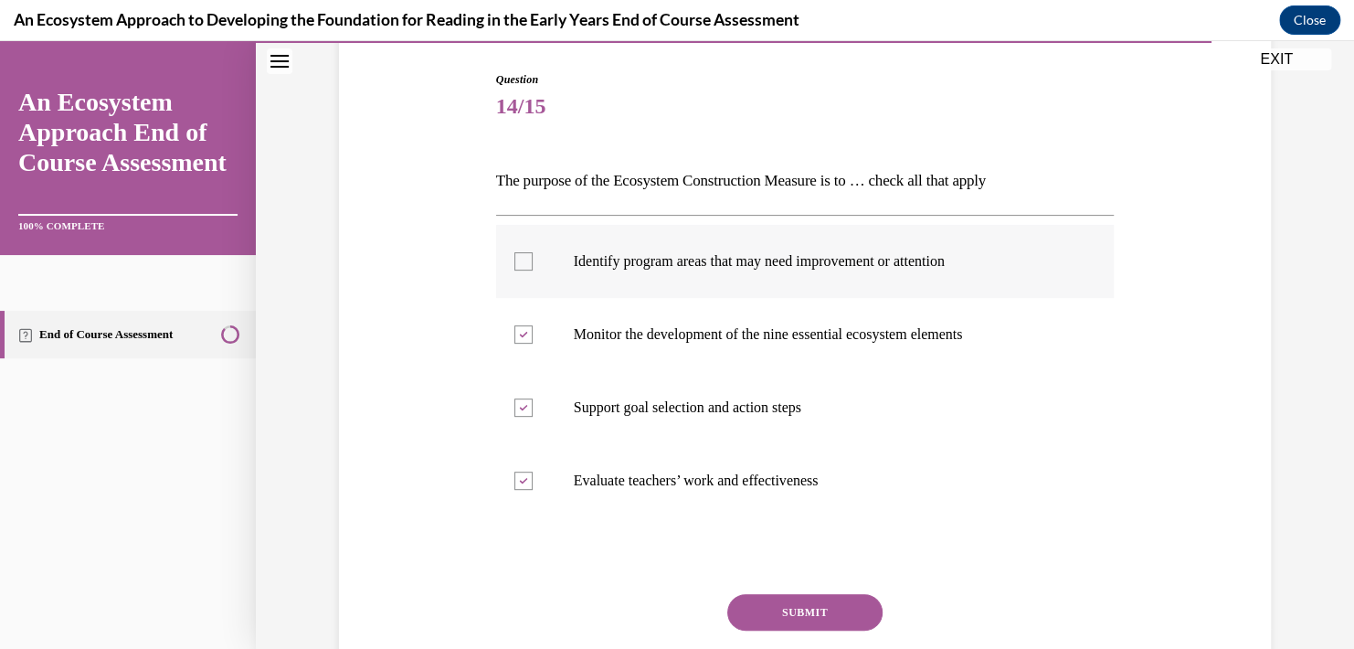
click at [630, 267] on p "Identify program areas that may need improvement or attention" at bounding box center [821, 261] width 495 height 18
click at [533, 267] on input "Identify program areas that may need improvement or attention" at bounding box center [523, 261] width 18 height 18
checkbox input "true"
click at [769, 619] on button "SUBMIT" at bounding box center [804, 612] width 155 height 37
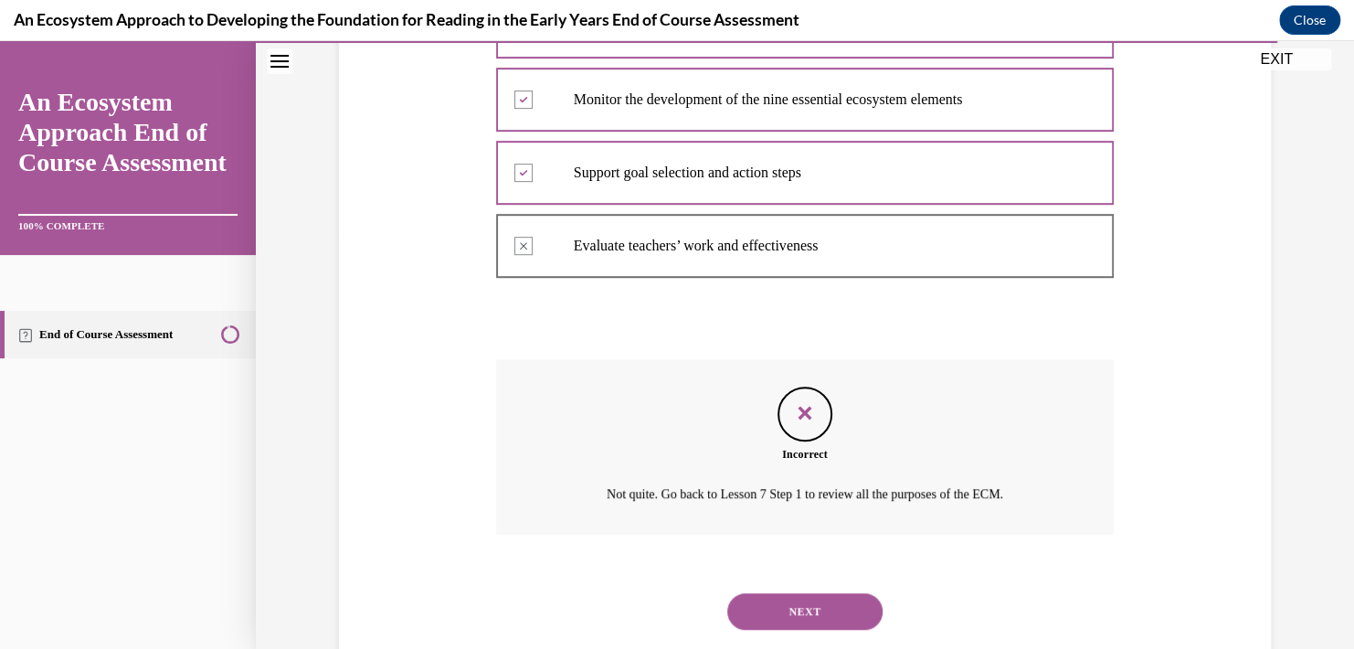
scroll to position [460, 0]
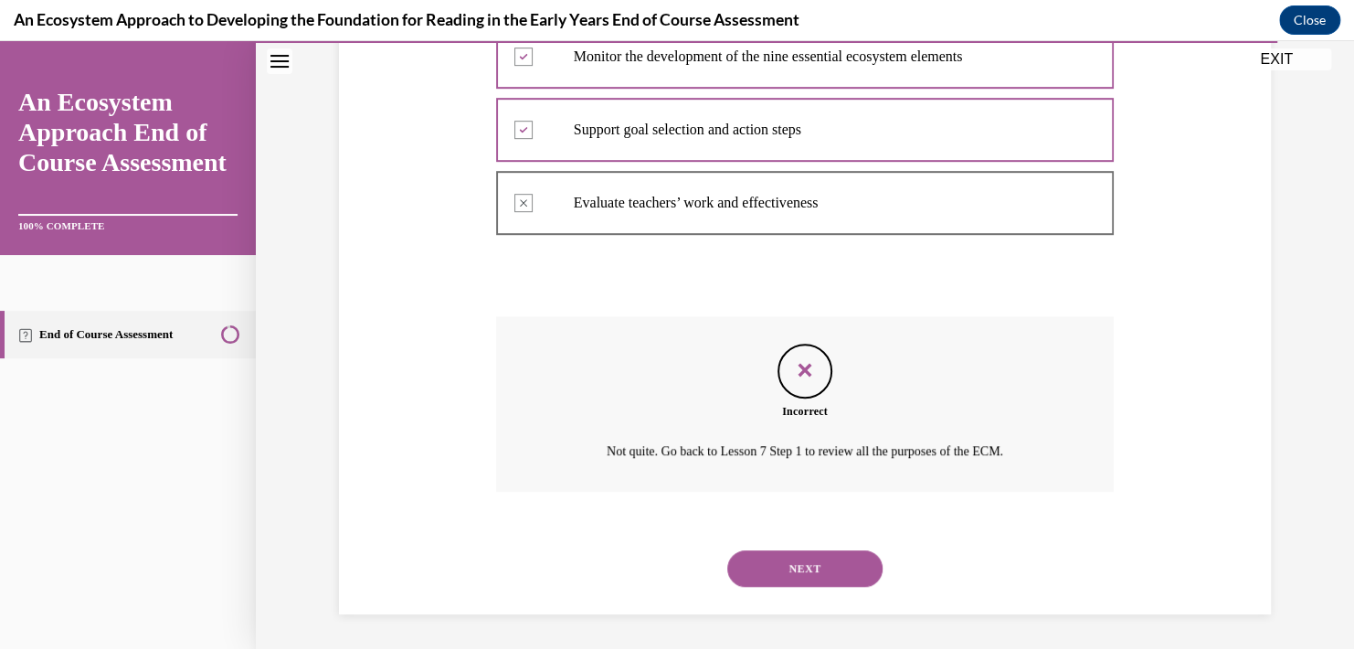
click at [801, 559] on button "NEXT" at bounding box center [804, 568] width 155 height 37
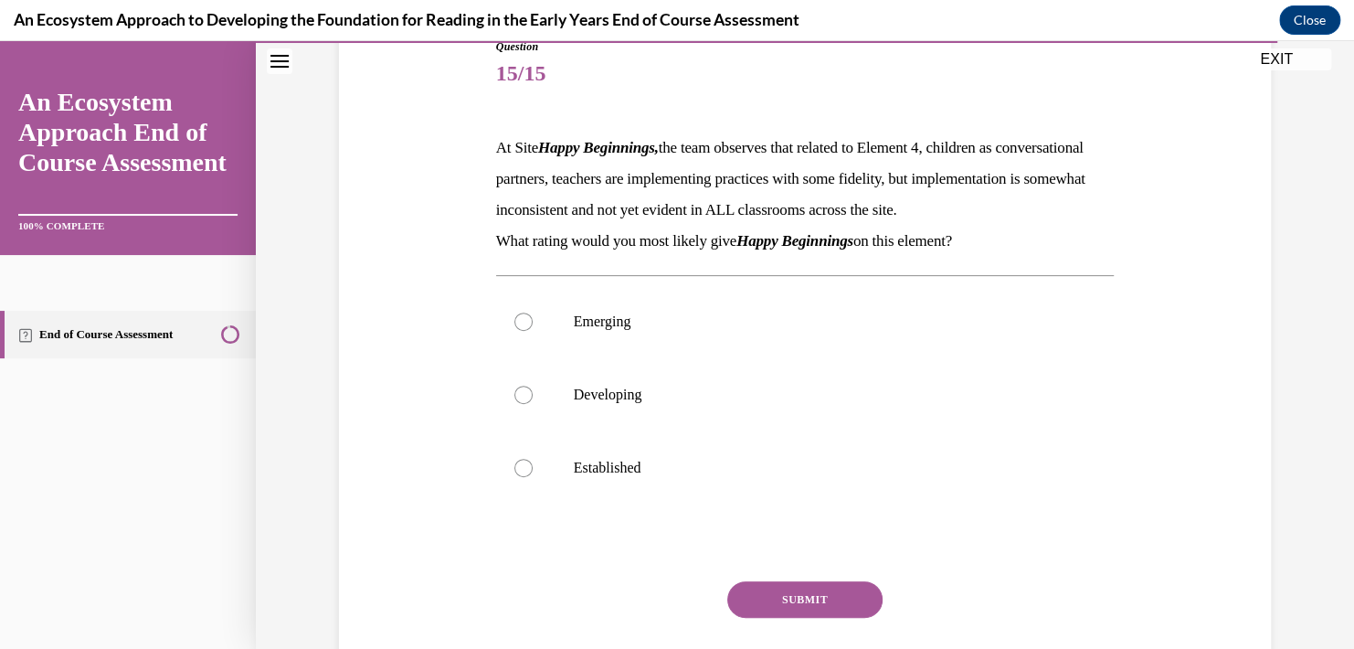
scroll to position [274, 0]
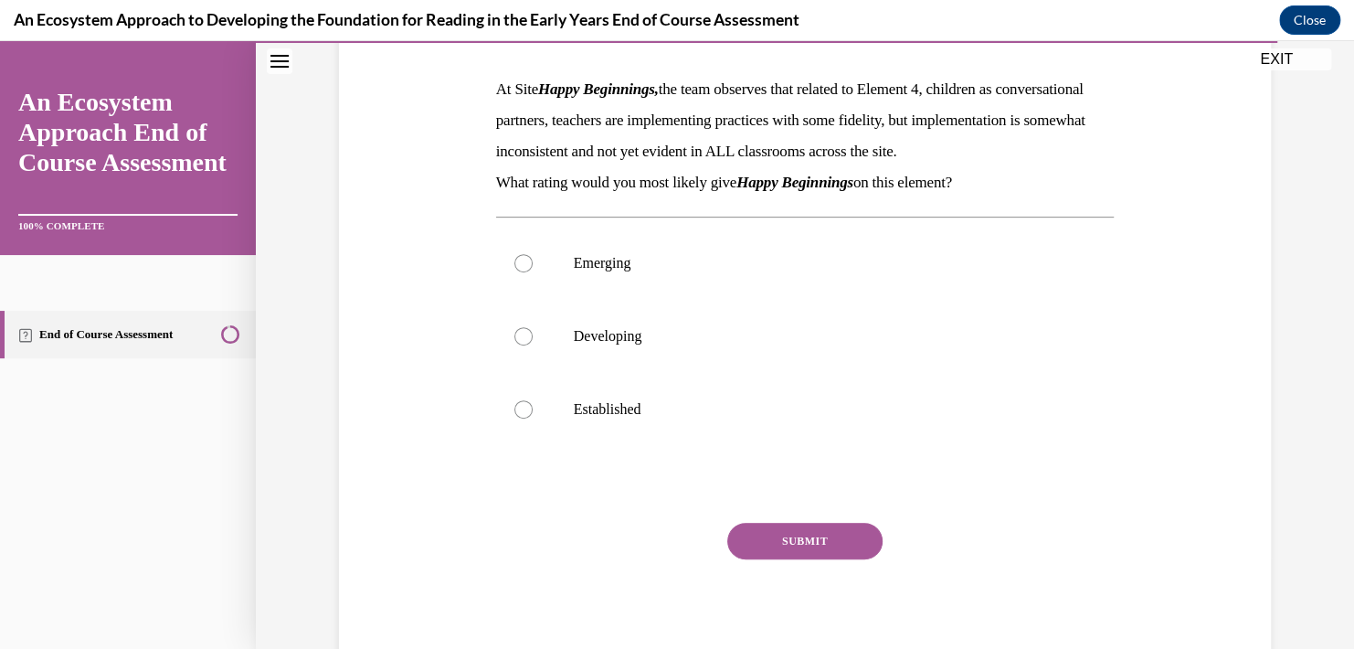
drag, startPoint x: 483, startPoint y: 82, endPoint x: 1020, endPoint y: 210, distance: 552.2
click at [1020, 210] on div "Question 15/15 At Site Happy Beginnings, the team observes that related to Elem…" at bounding box center [804, 298] width 941 height 747
copy div "At Site Happy Beginnings, the team observes that related to Element 4, children…"
click at [608, 355] on label "Developing" at bounding box center [805, 336] width 618 height 73
click at [533, 345] on input "Developing" at bounding box center [523, 336] width 18 height 18
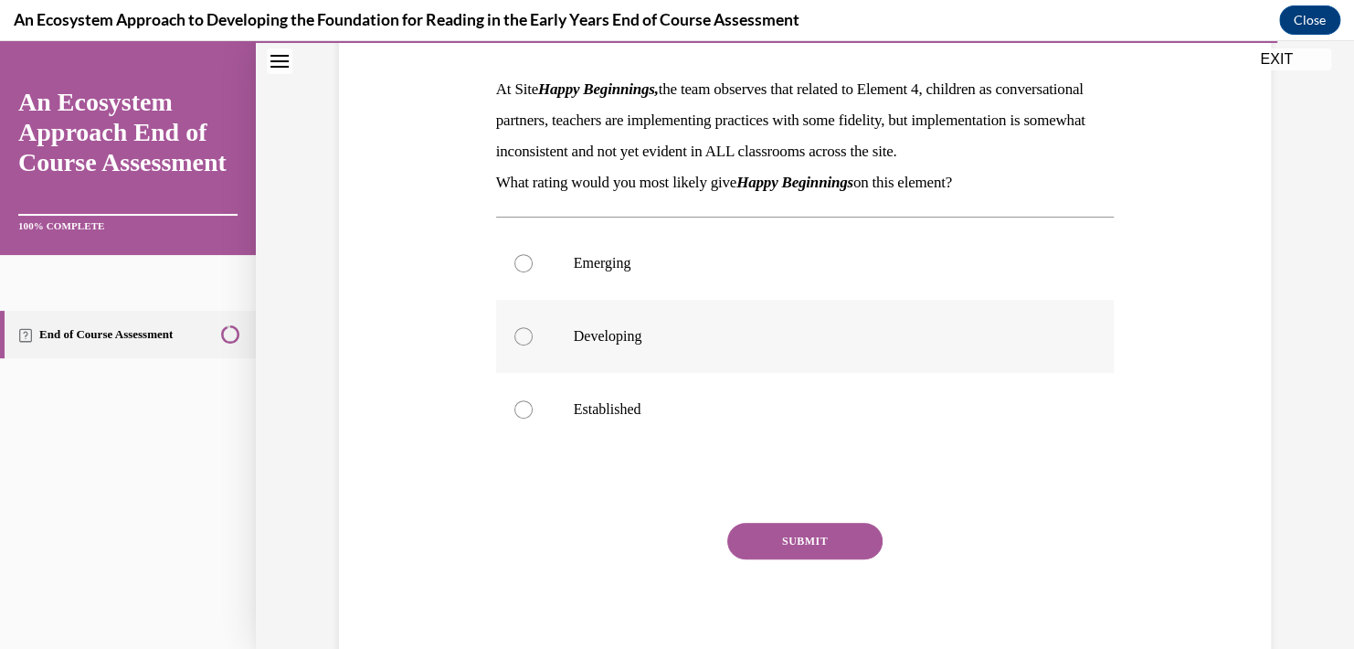
radio input "true"
click at [766, 559] on button "SUBMIT" at bounding box center [804, 541] width 155 height 37
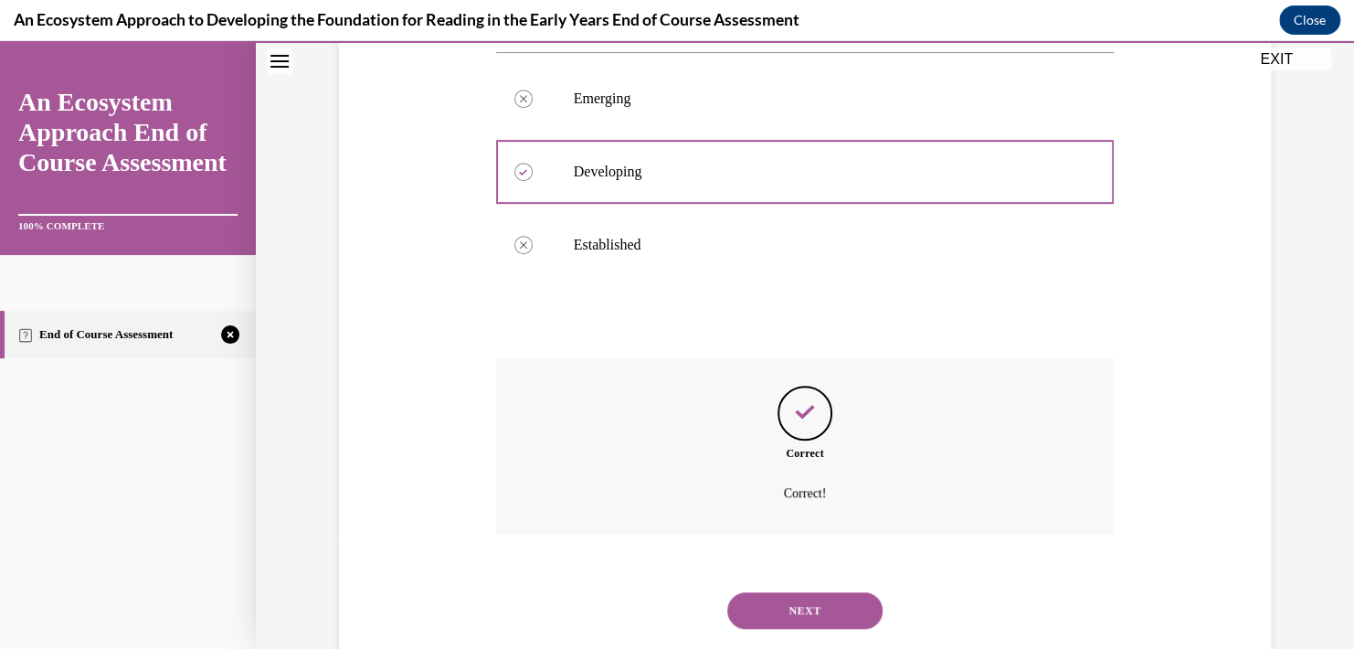
scroll to position [512, 0]
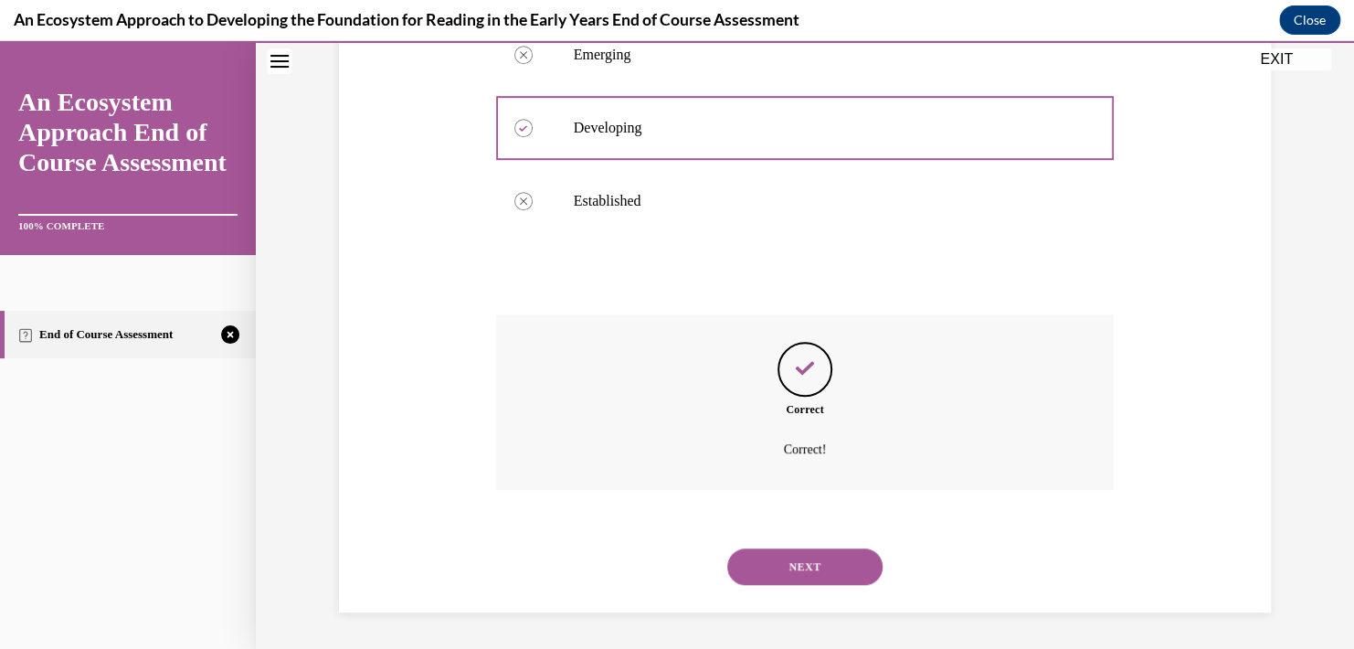
click at [777, 568] on button "NEXT" at bounding box center [804, 566] width 155 height 37
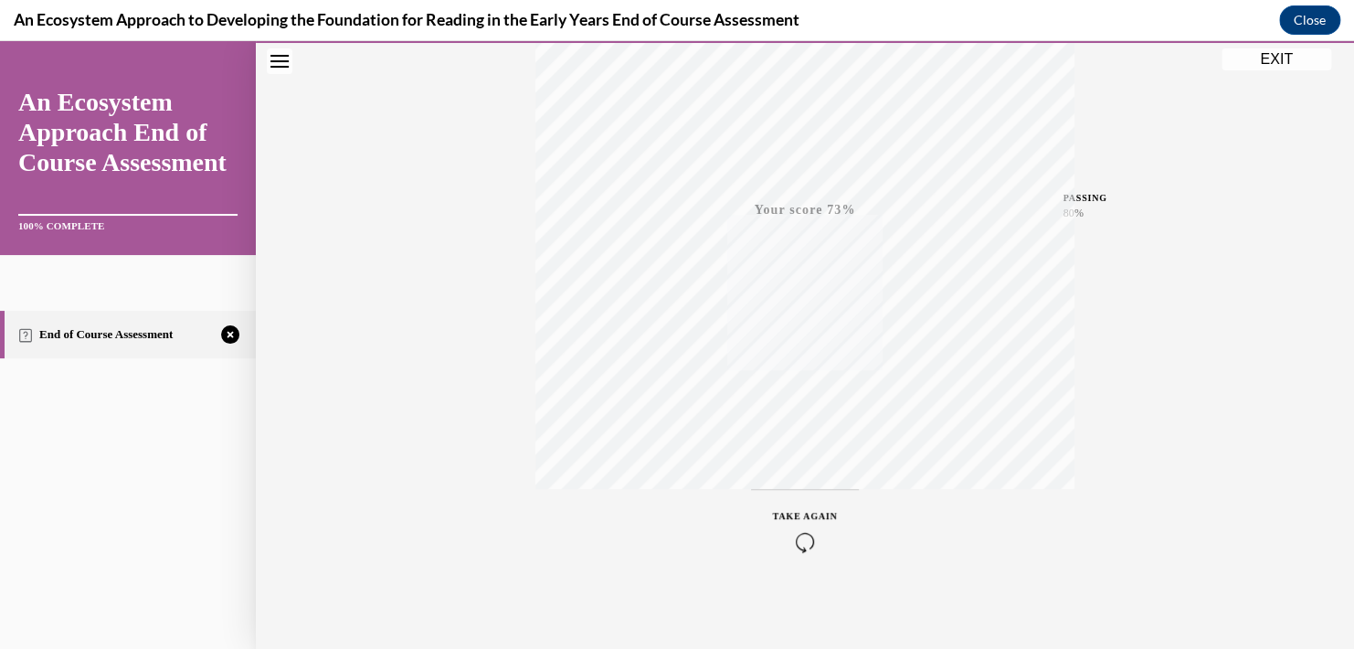
scroll to position [328, 0]
click at [795, 511] on span "TAKE AGAIN" at bounding box center [805, 512] width 65 height 10
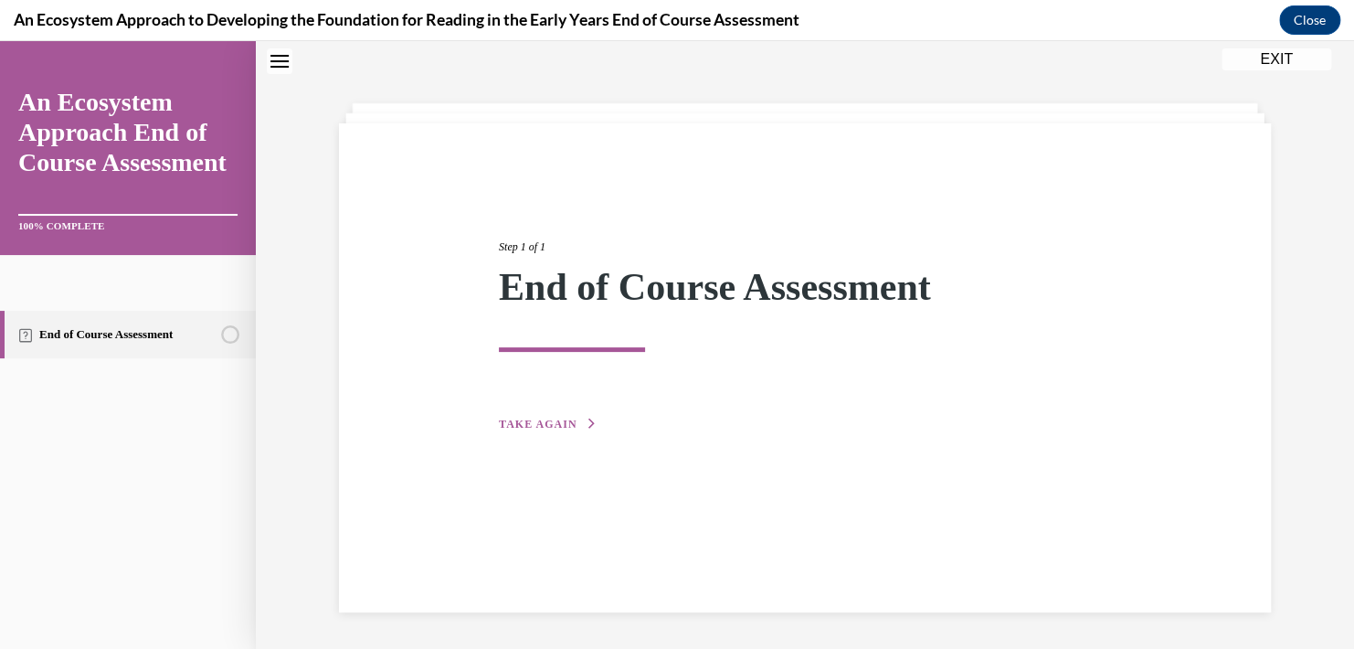
click at [503, 422] on span "TAKE AGAIN" at bounding box center [538, 423] width 78 height 13
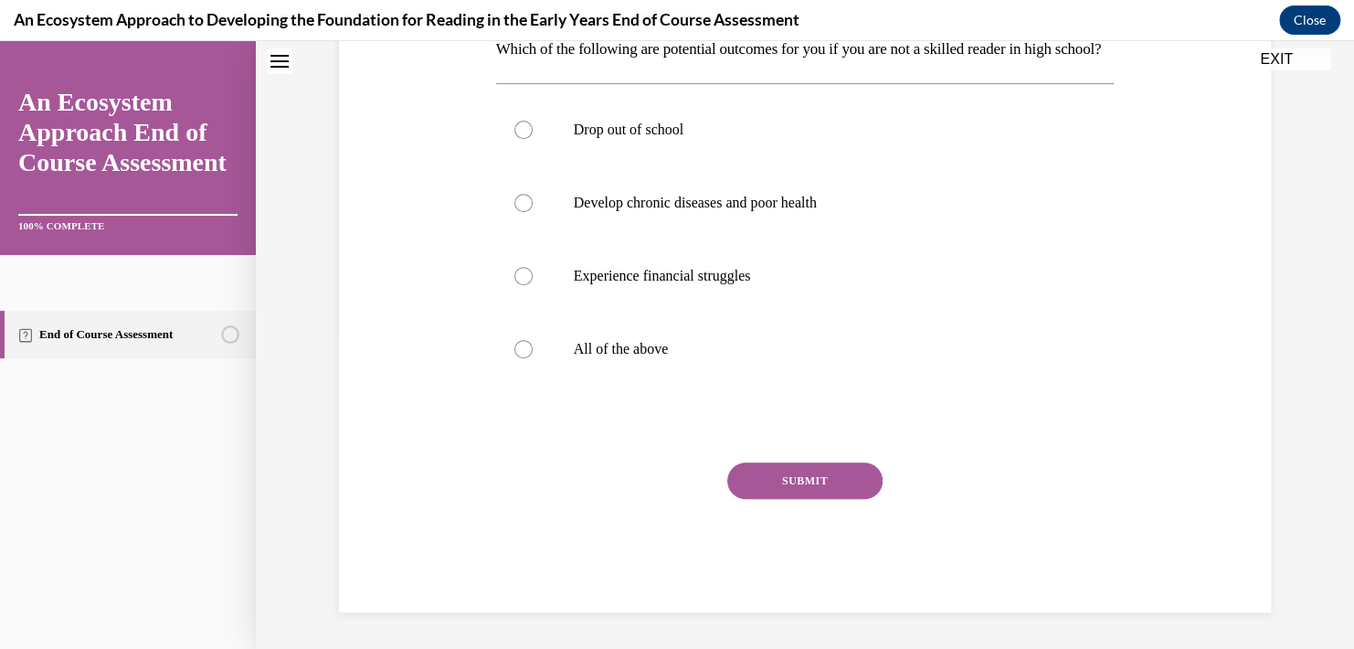
scroll to position [332, 0]
click at [600, 358] on p "All of the above" at bounding box center [821, 349] width 495 height 18
click at [533, 358] on input "All of the above" at bounding box center [523, 349] width 18 height 18
radio input "true"
click at [832, 499] on button "SUBMIT" at bounding box center [804, 480] width 155 height 37
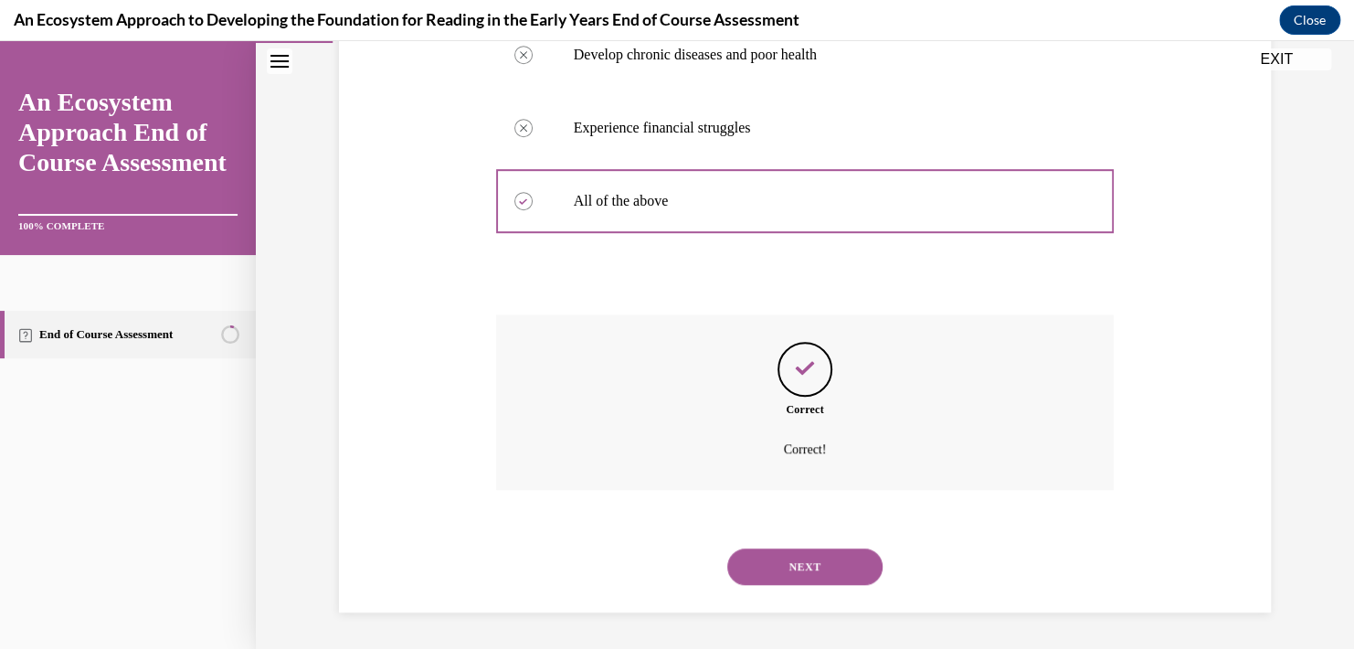
scroll to position [492, 0]
click at [810, 561] on button "NEXT" at bounding box center [804, 566] width 155 height 37
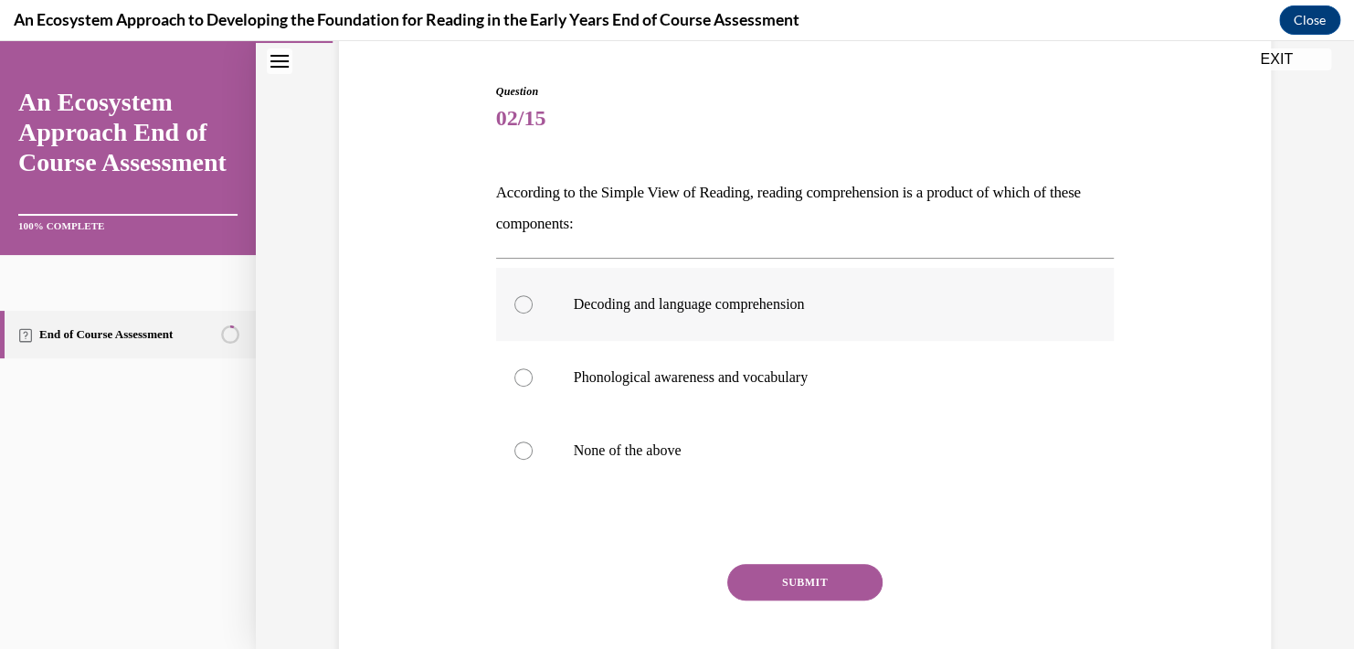
scroll to position [183, 0]
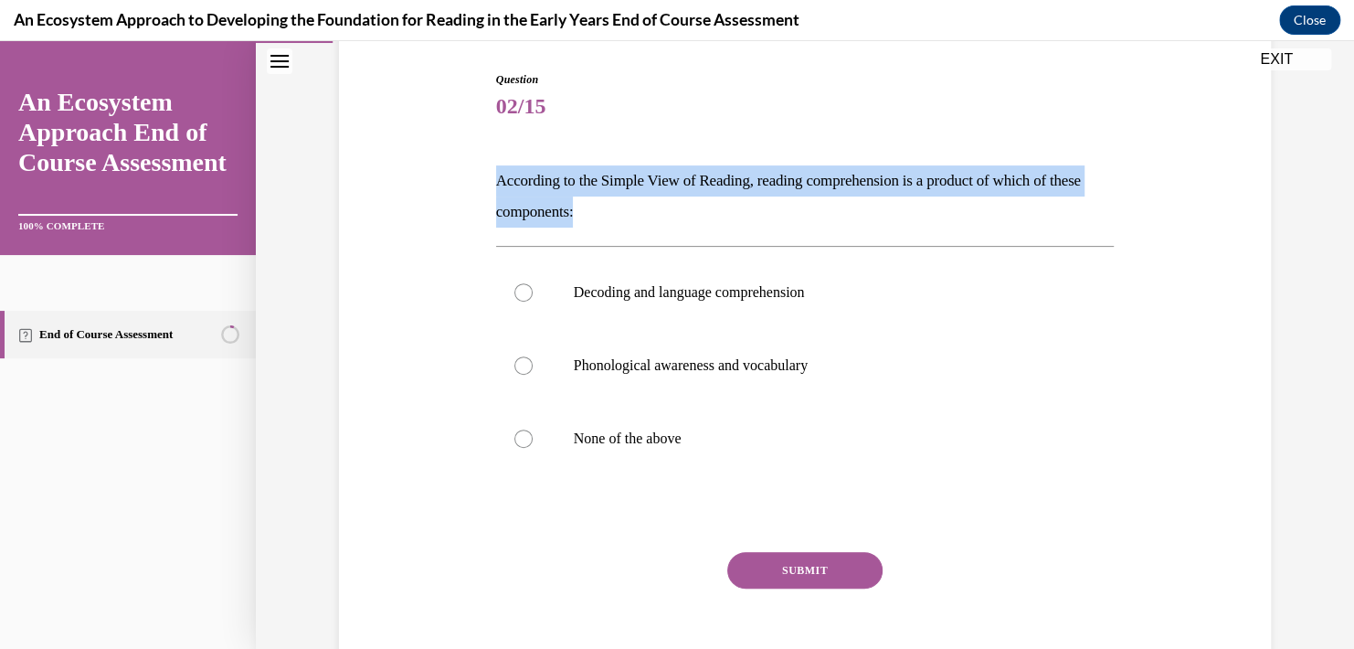
drag, startPoint x: 644, startPoint y: 220, endPoint x: 438, endPoint y: 174, distance: 210.8
click at [438, 174] on div "Question 02/15 According to the Simple View of Reading, reading comprehension i…" at bounding box center [804, 358] width 941 height 685
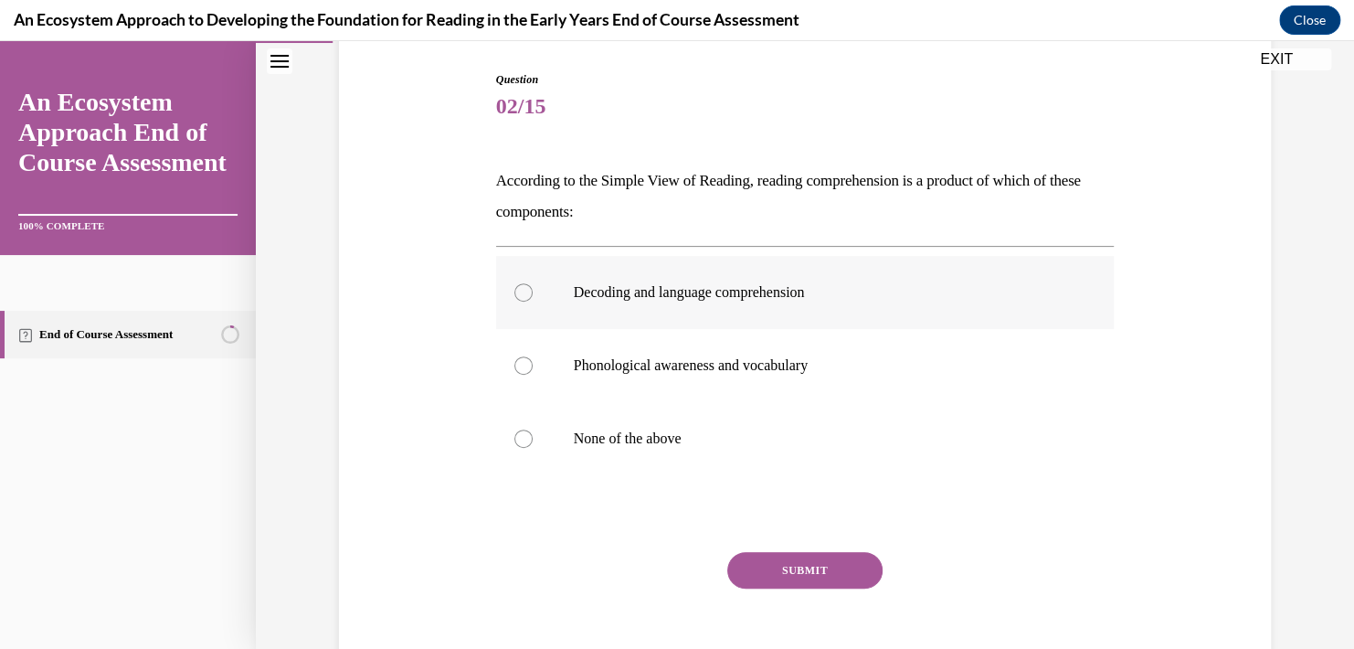
click at [551, 303] on label "Decoding and language comprehension" at bounding box center [805, 292] width 618 height 73
click at [533, 301] on input "Decoding and language comprehension" at bounding box center [523, 292] width 18 height 18
radio input "true"
click at [777, 561] on button "SUBMIT" at bounding box center [804, 570] width 155 height 37
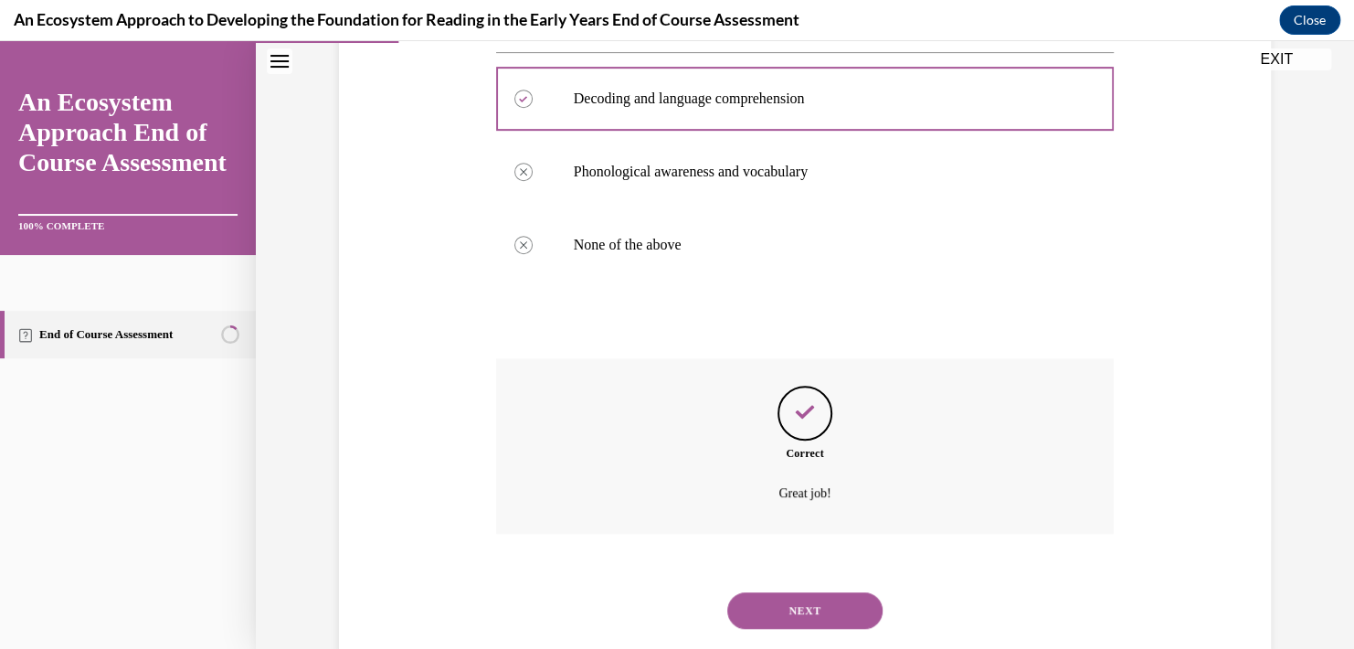
scroll to position [419, 0]
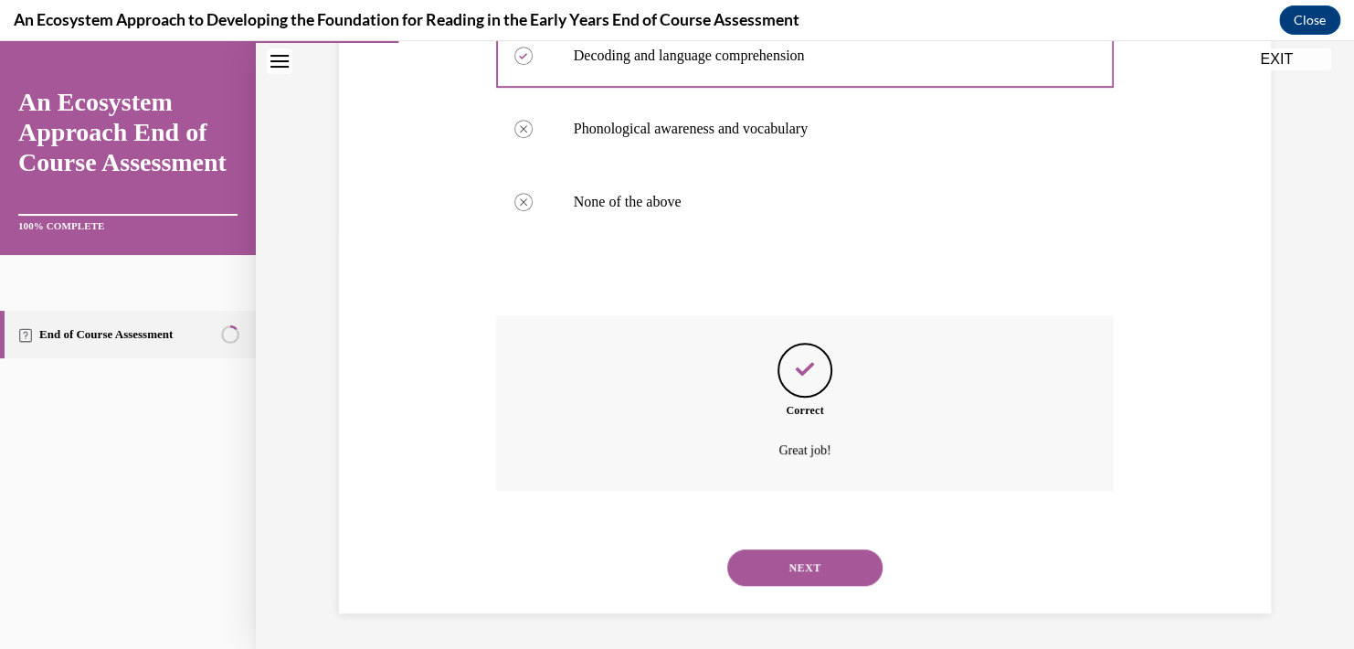
click at [826, 556] on button "NEXT" at bounding box center [804, 567] width 155 height 37
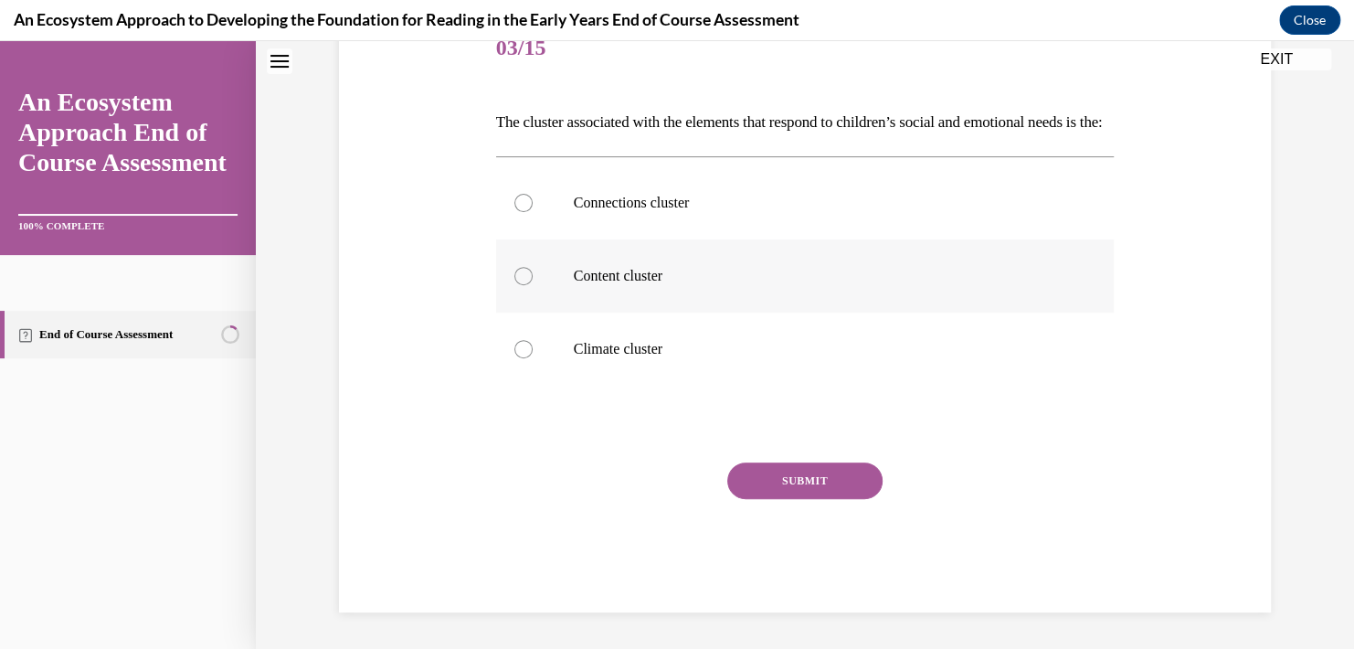
scroll to position [0, 0]
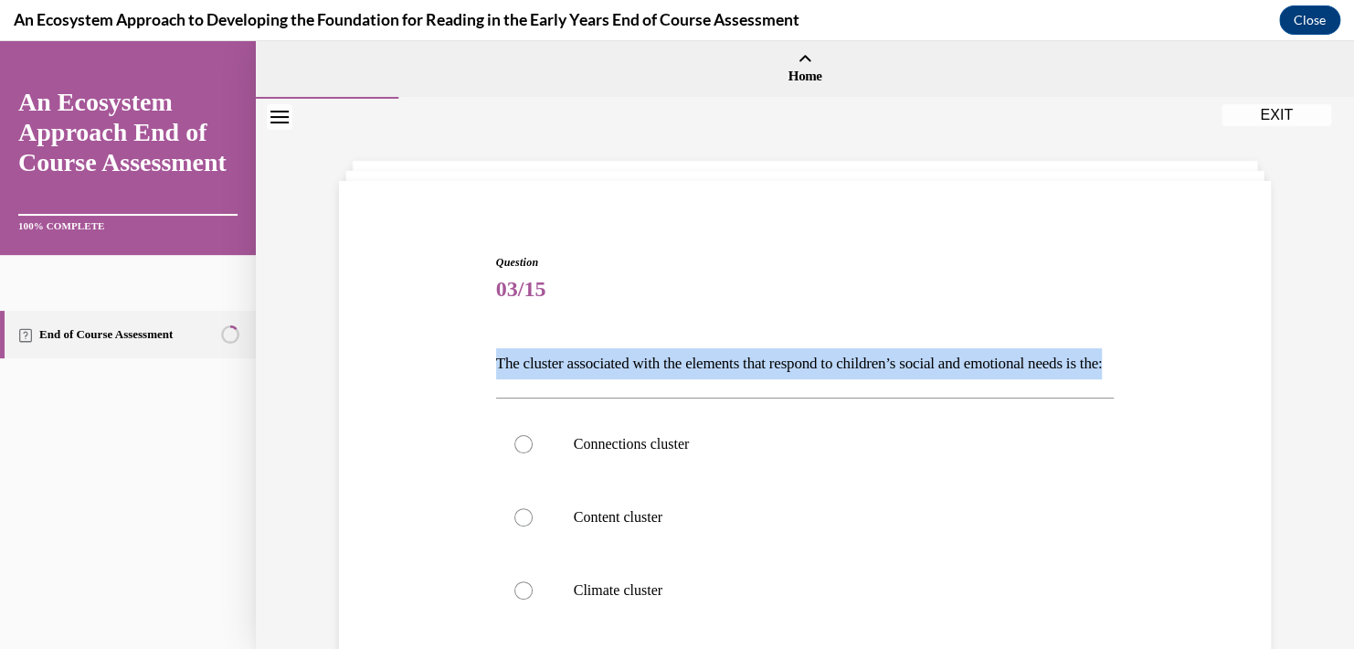
drag, startPoint x: 573, startPoint y: 394, endPoint x: 434, endPoint y: 344, distance: 147.4
click at [434, 344] on div "Question 03/15 The cluster associated with the elements that respond to childre…" at bounding box center [804, 526] width 941 height 654
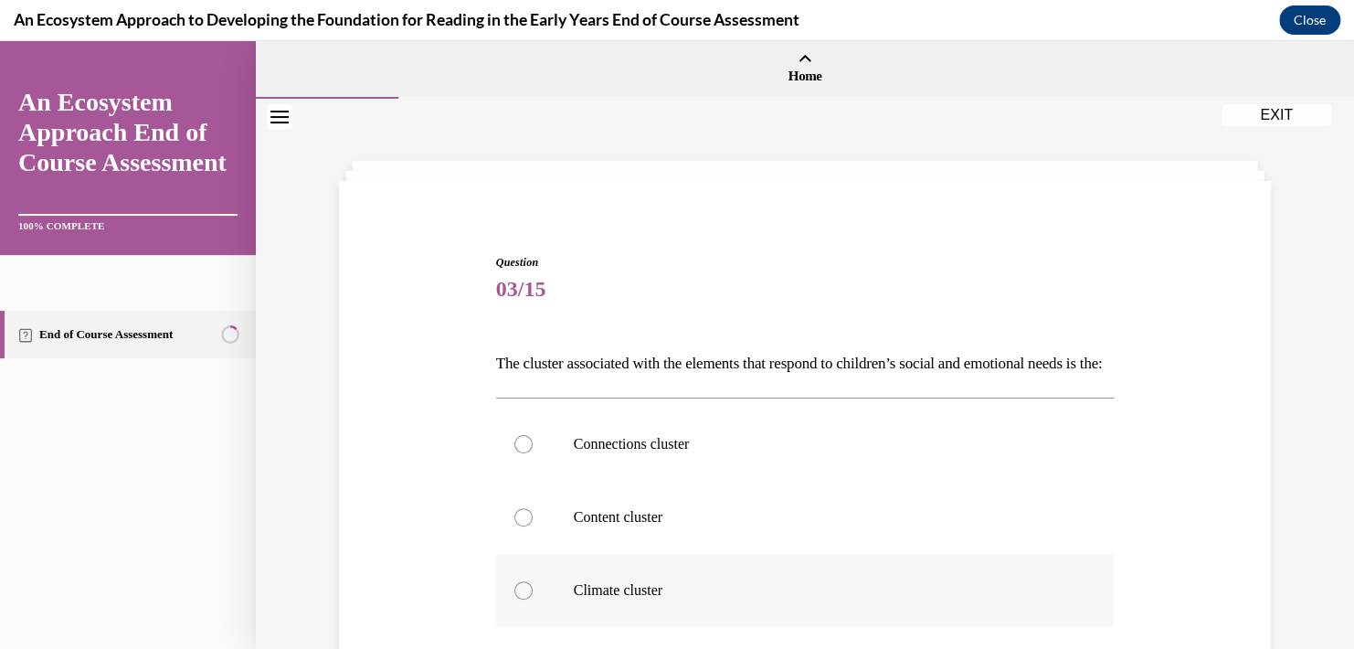
click at [608, 599] on p "Climate cluster" at bounding box center [821, 590] width 495 height 18
click at [533, 599] on input "Climate cluster" at bounding box center [523, 590] width 18 height 18
radio input "true"
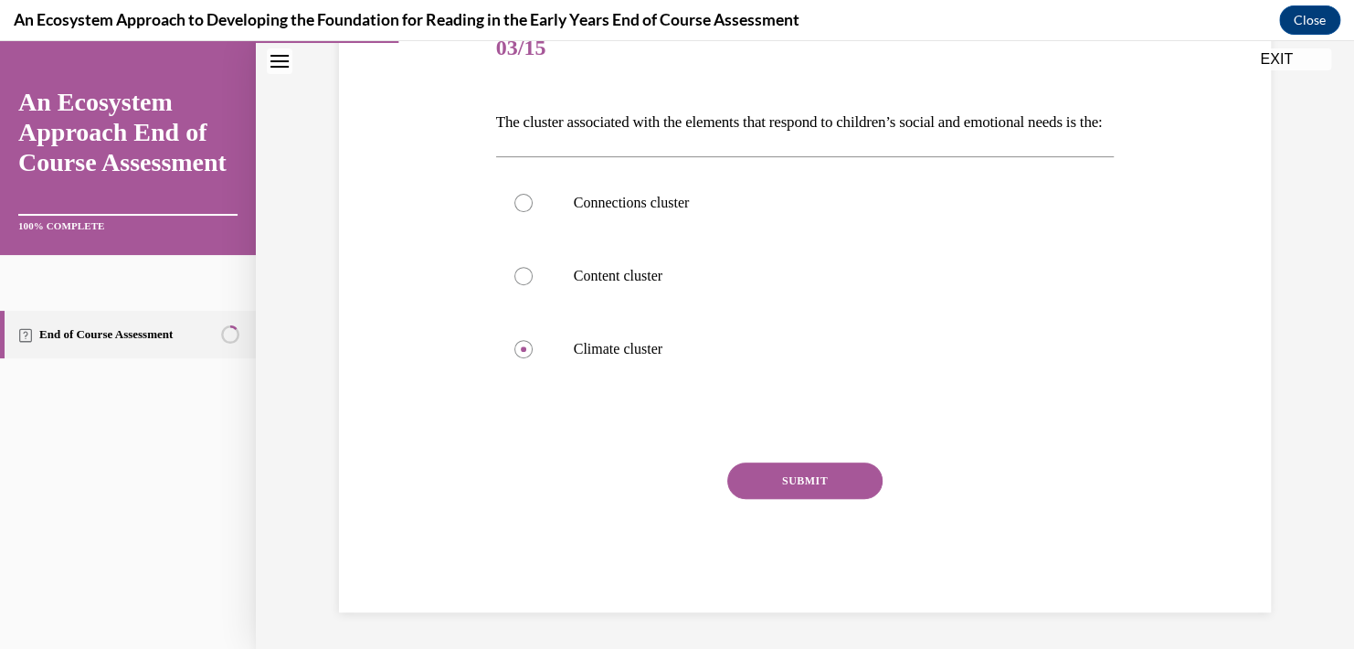
click at [776, 470] on button "SUBMIT" at bounding box center [804, 480] width 155 height 37
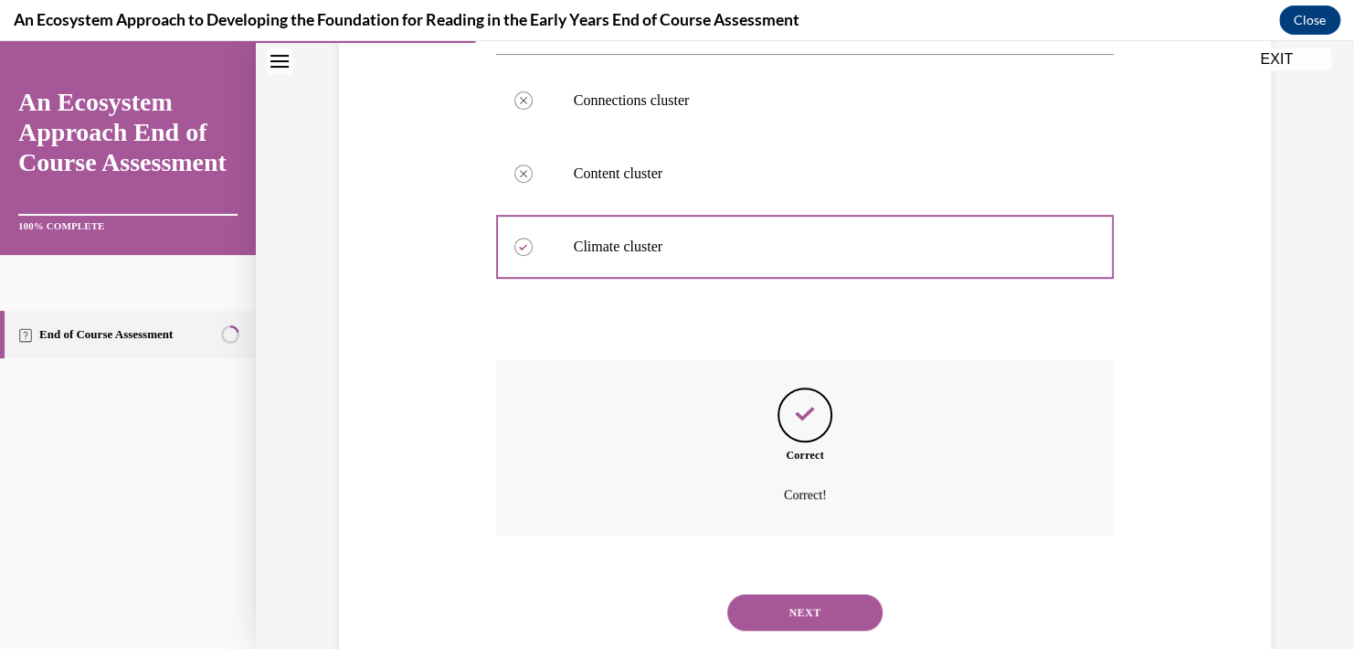
scroll to position [419, 0]
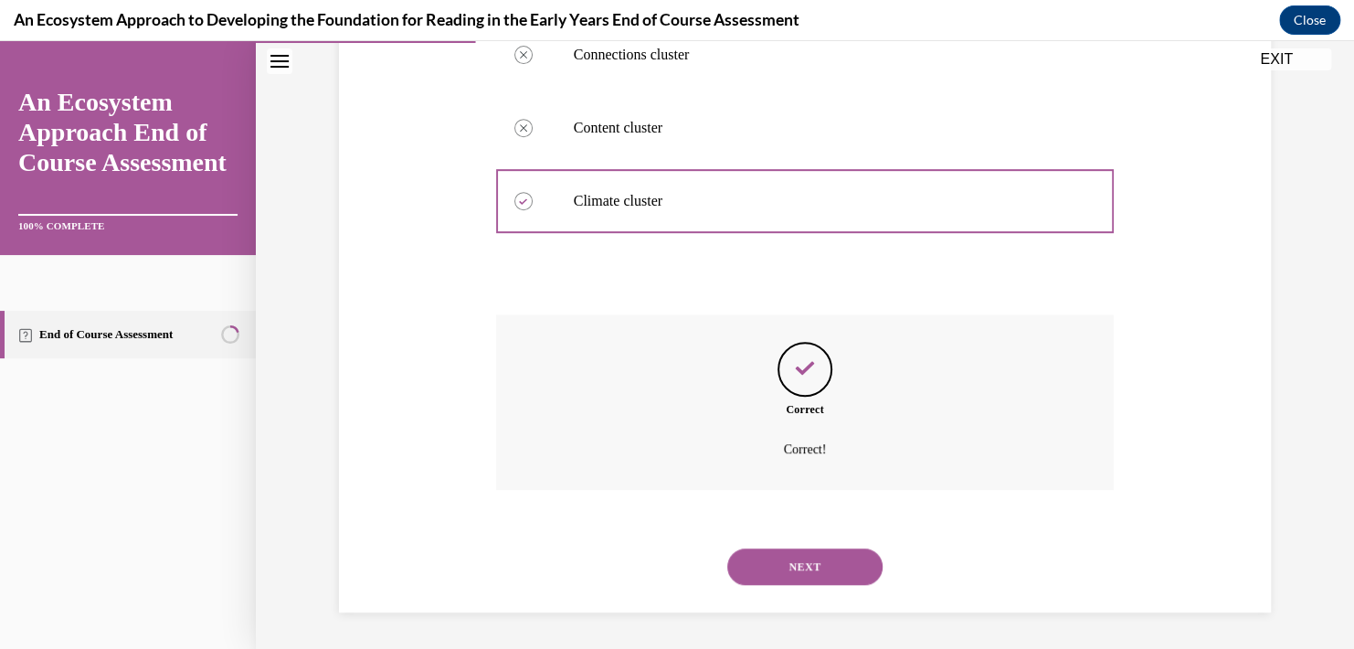
click at [786, 568] on button "NEXT" at bounding box center [804, 566] width 155 height 37
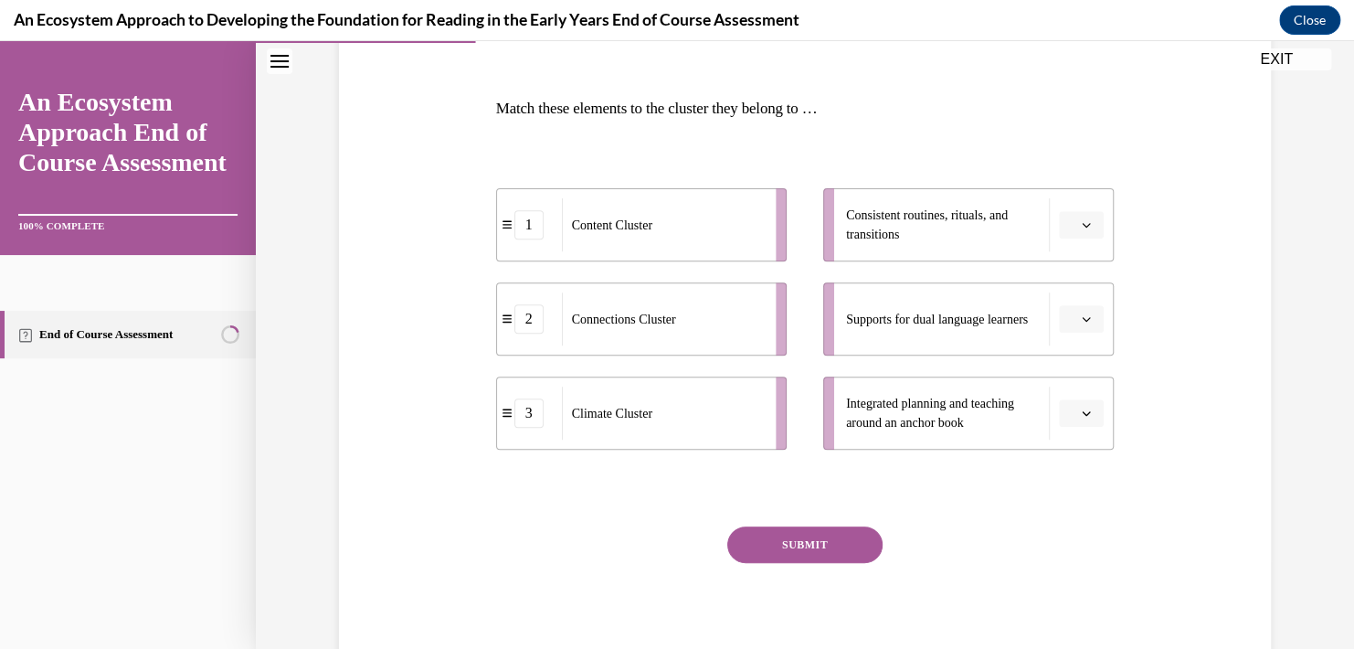
scroll to position [274, 0]
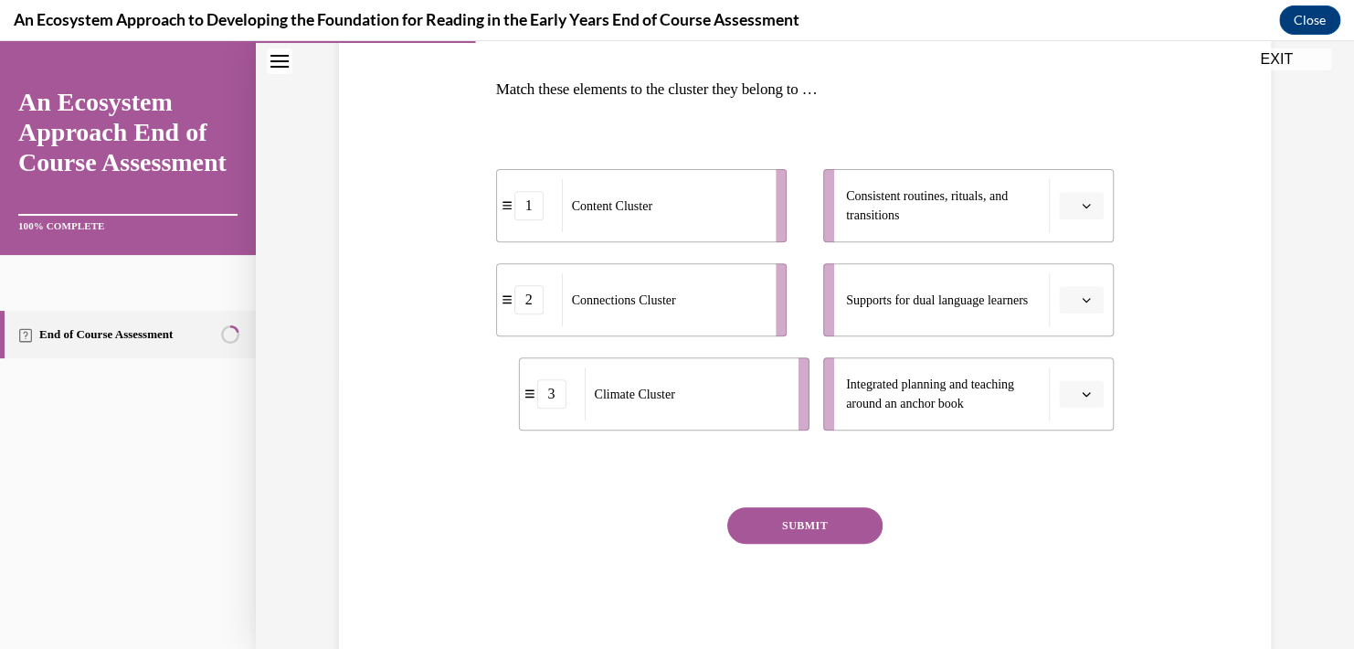
drag, startPoint x: 643, startPoint y: 397, endPoint x: 674, endPoint y: 396, distance: 31.1
click at [674, 396] on div "Climate Cluster" at bounding box center [685, 393] width 202 height 53
click at [1071, 201] on button "button" at bounding box center [1081, 205] width 45 height 27
click at [1073, 362] on div "3" at bounding box center [1073, 356] width 46 height 37
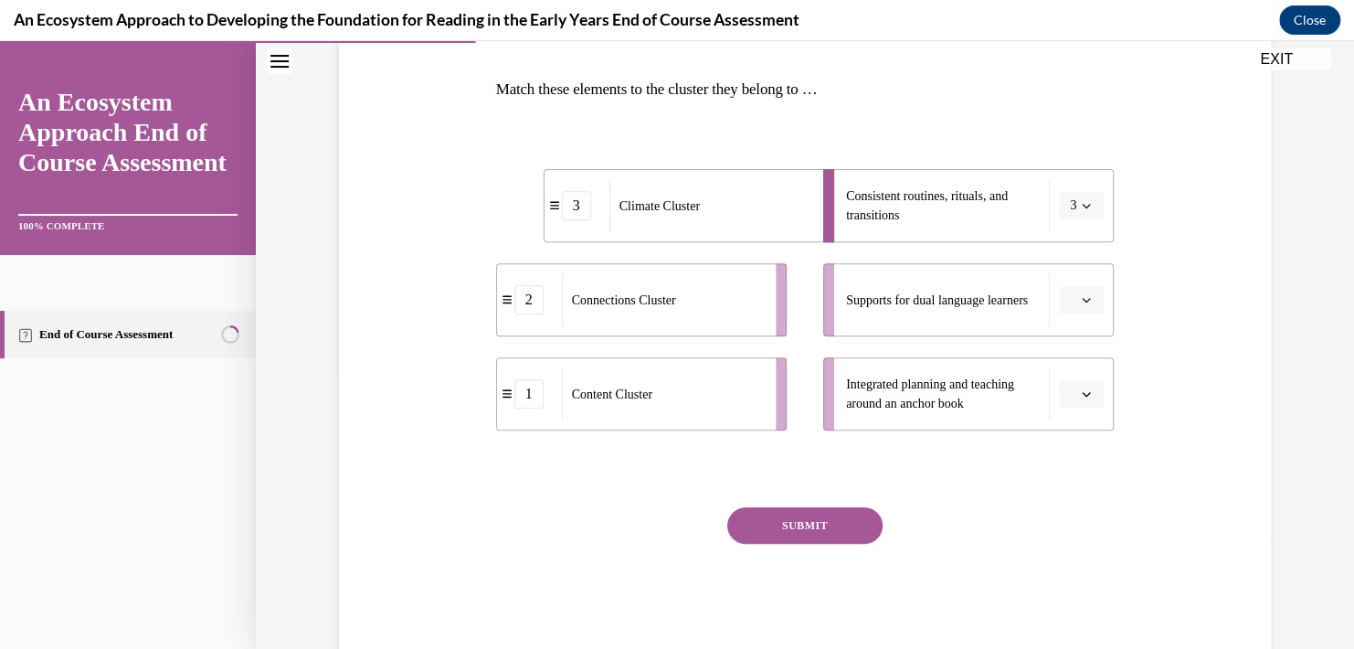
click at [1070, 399] on span "Please select an option" at bounding box center [1073, 394] width 6 height 18
click at [1078, 513] on div "2" at bounding box center [1073, 508] width 46 height 37
click at [1082, 299] on icon "button" at bounding box center [1086, 299] width 9 height 9
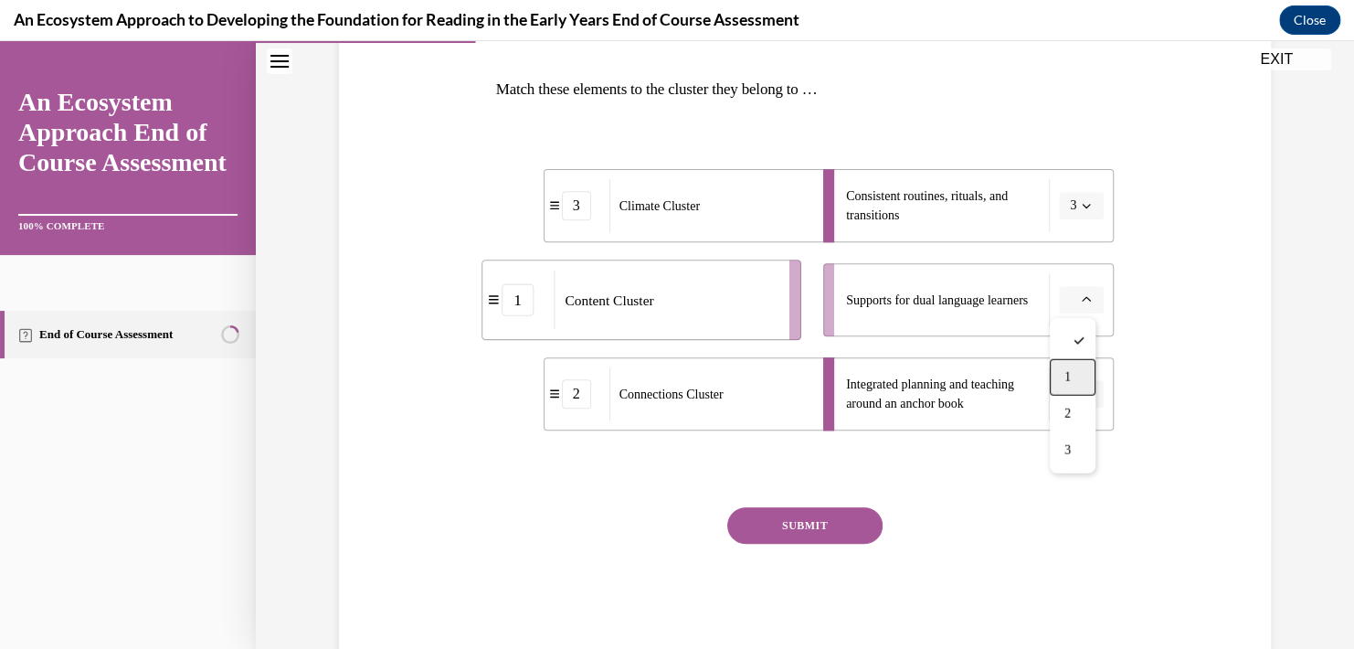
click at [1071, 371] on span "1" at bounding box center [1067, 377] width 6 height 15
click at [828, 523] on button "SUBMIT" at bounding box center [804, 525] width 155 height 37
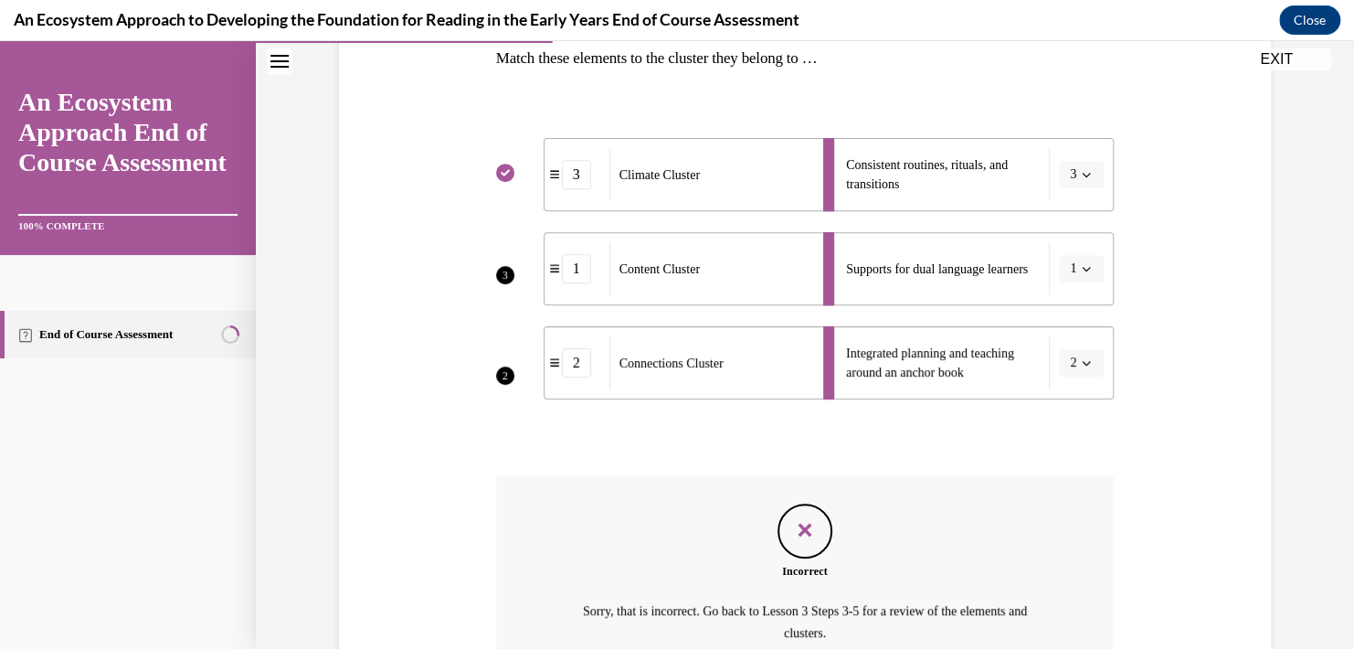
scroll to position [488, 0]
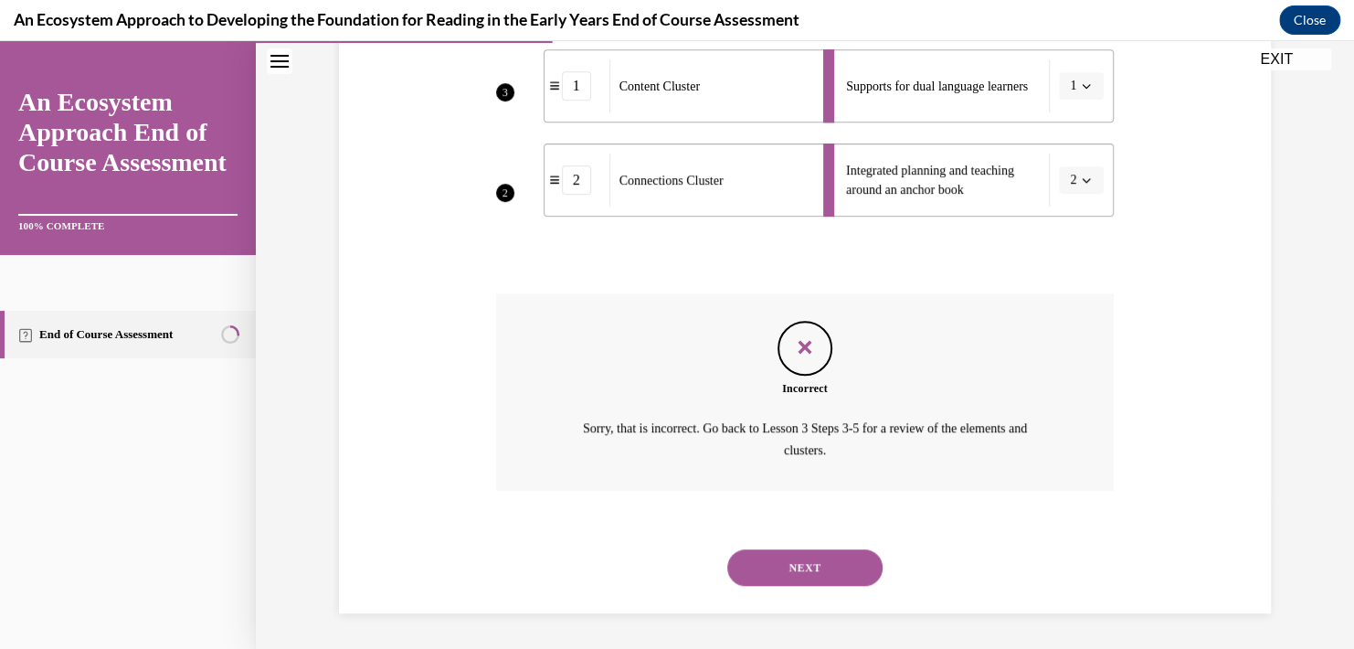
click at [807, 572] on button "NEXT" at bounding box center [804, 567] width 155 height 37
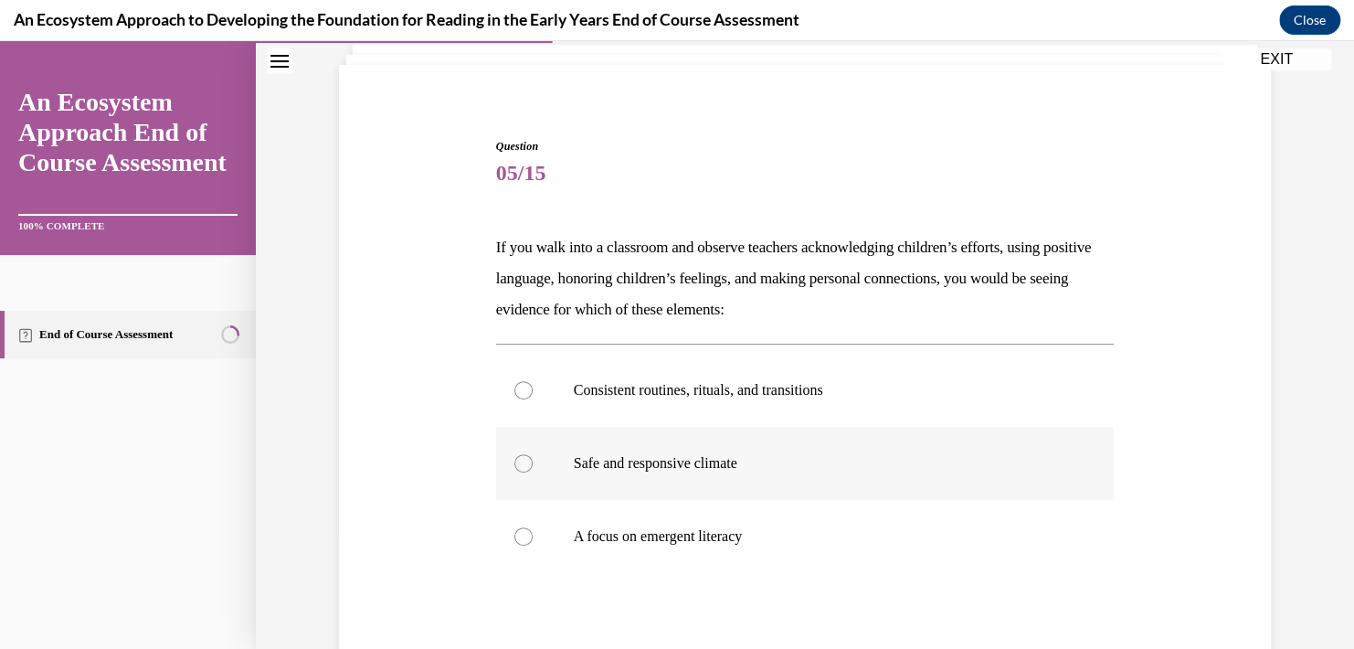
scroll to position [183, 0]
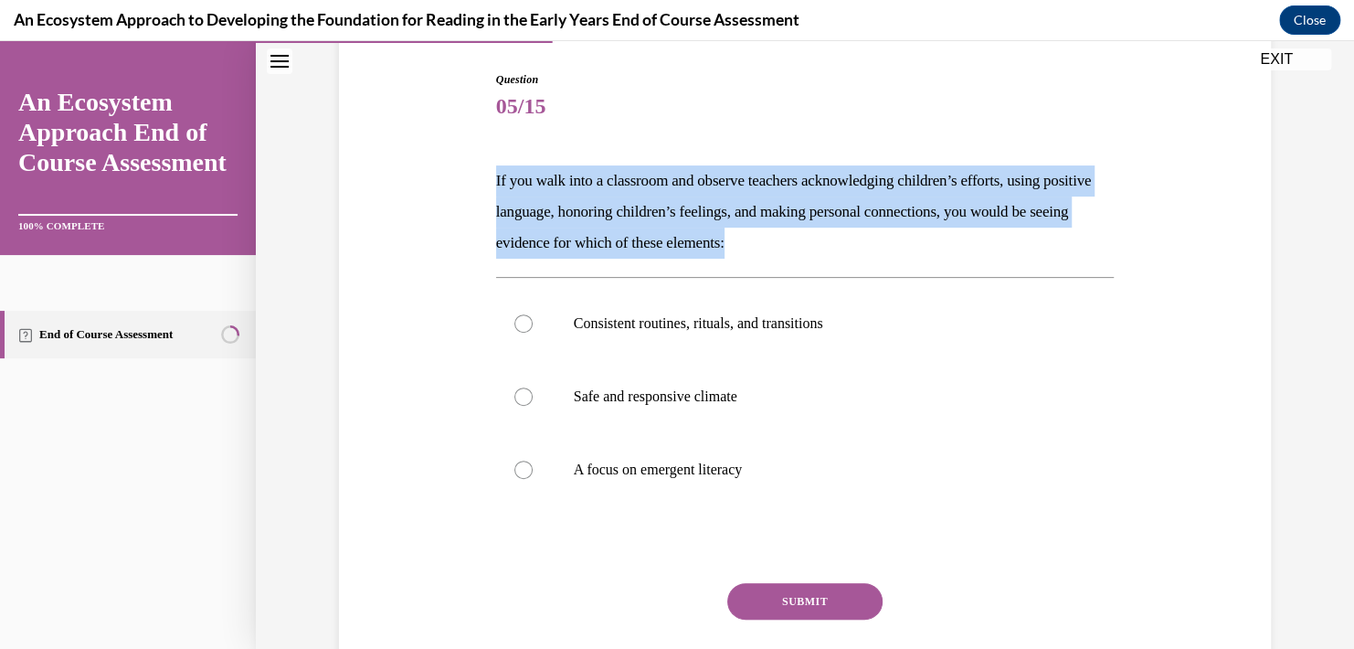
drag, startPoint x: 811, startPoint y: 239, endPoint x: 417, endPoint y: 163, distance: 402.0
click at [417, 163] on div "Question 05/15 If you walk into a classroom and observe teachers acknowledging …" at bounding box center [804, 374] width 941 height 716
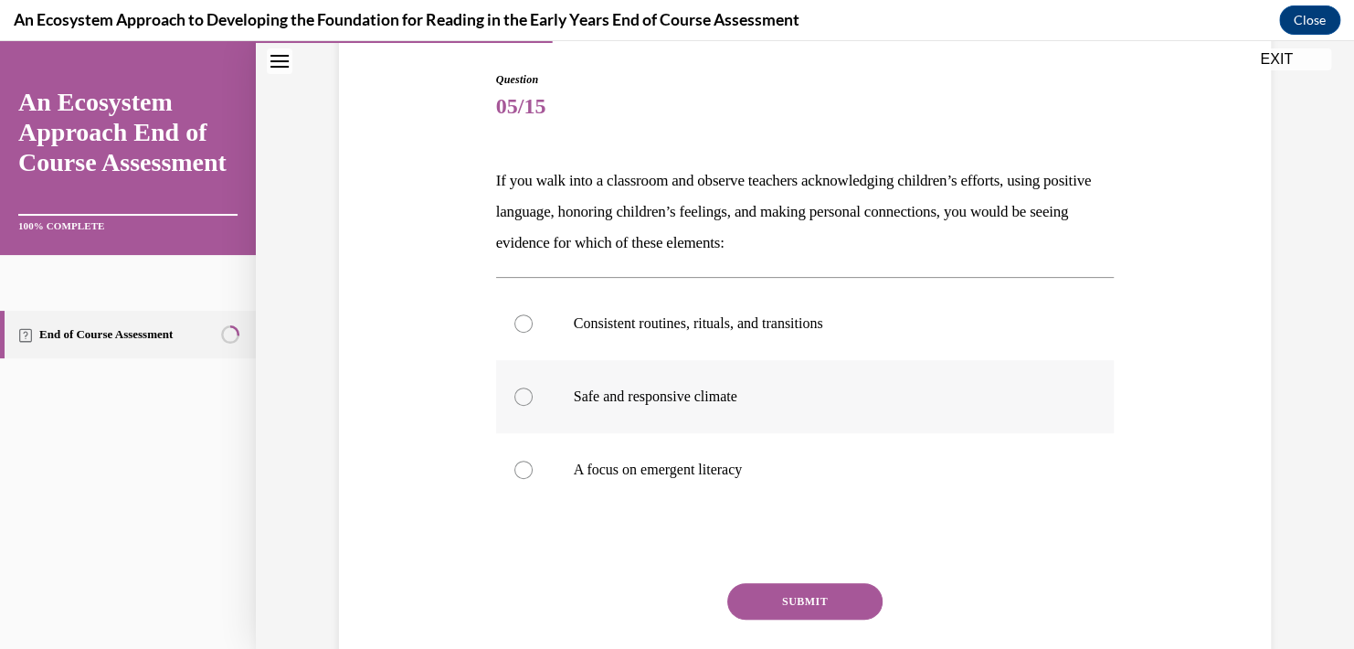
click at [686, 395] on p "Safe and responsive climate" at bounding box center [821, 396] width 495 height 18
click at [533, 395] on input "Safe and responsive climate" at bounding box center [523, 396] width 18 height 18
radio input "true"
click at [677, 324] on p "Consistent routines, rituals, and transitions" at bounding box center [821, 323] width 495 height 18
click at [533, 324] on input "Consistent routines, rituals, and transitions" at bounding box center [523, 323] width 18 height 18
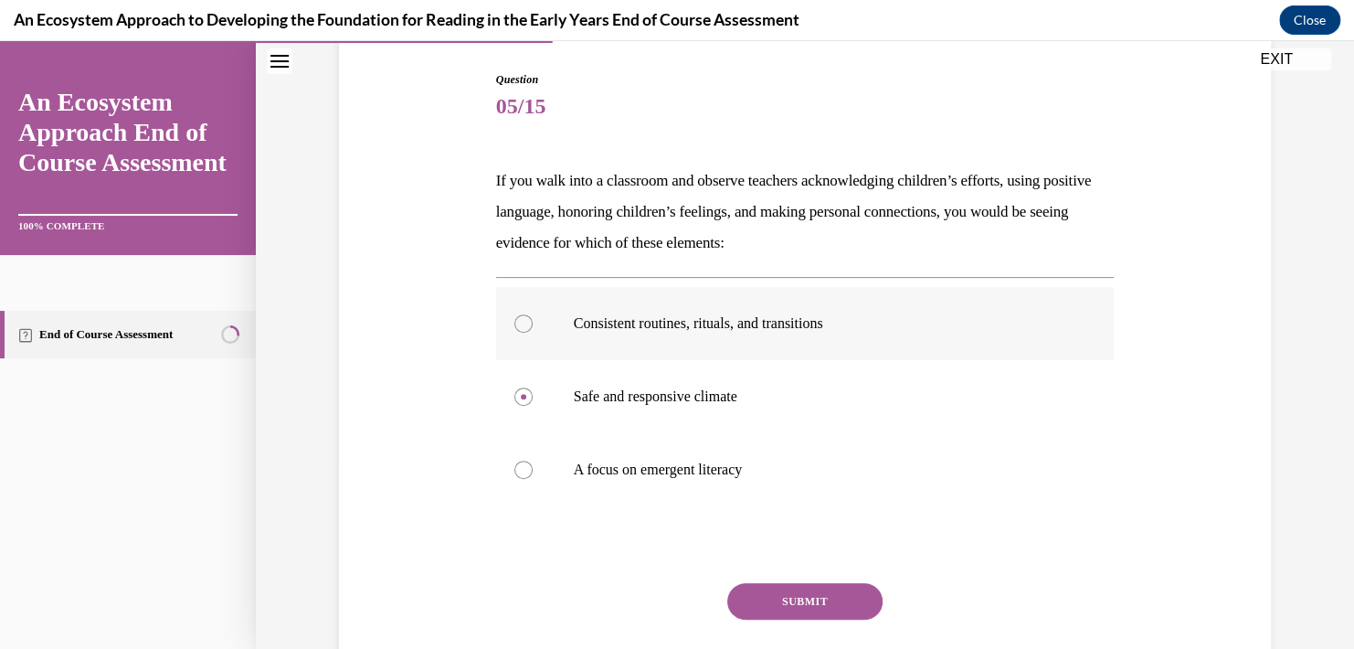
radio input "true"
click at [675, 386] on label "Safe and responsive climate" at bounding box center [805, 396] width 618 height 73
click at [533, 387] on input "Safe and responsive climate" at bounding box center [523, 396] width 18 height 18
radio input "true"
click at [787, 593] on button "SUBMIT" at bounding box center [804, 601] width 155 height 37
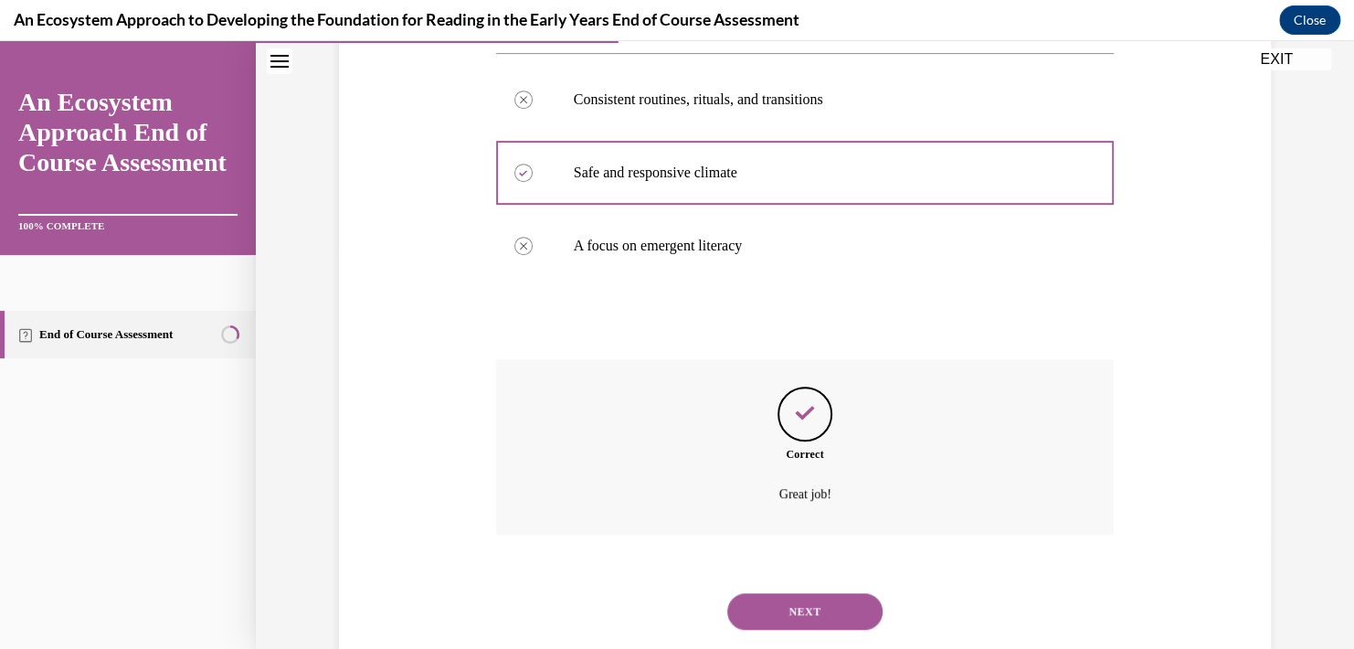
scroll to position [449, 0]
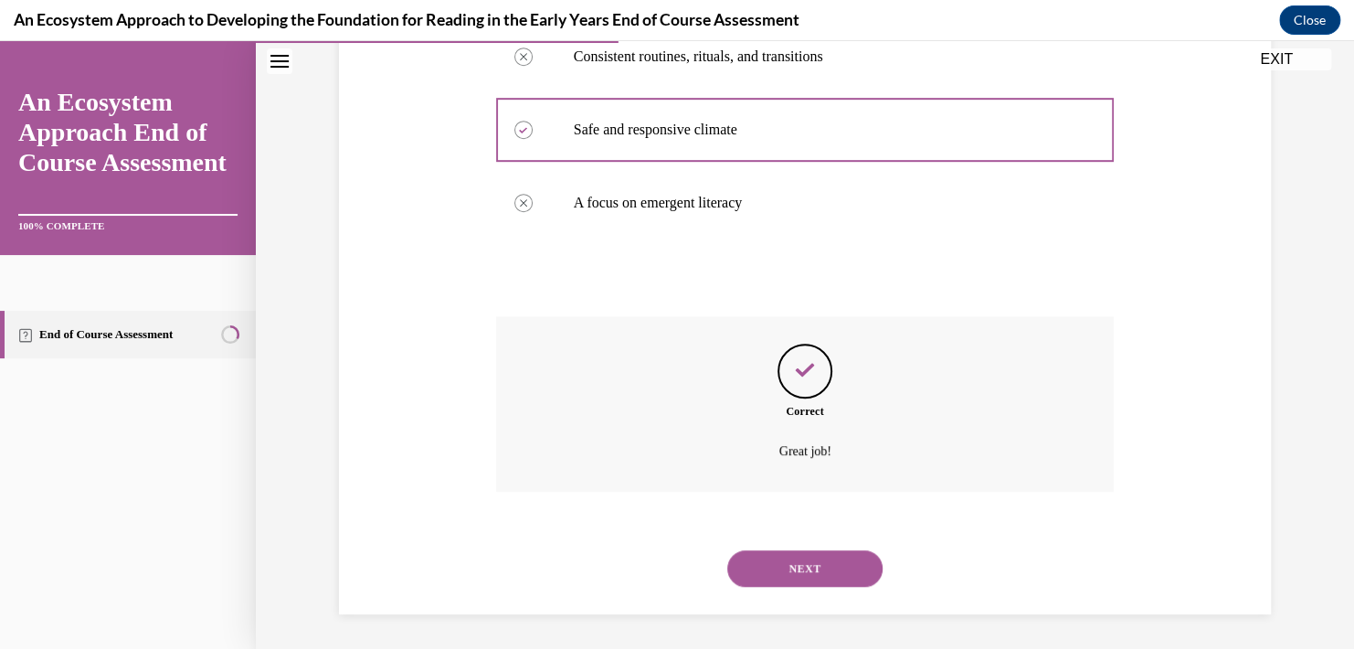
click at [808, 583] on button "NEXT" at bounding box center [804, 568] width 155 height 37
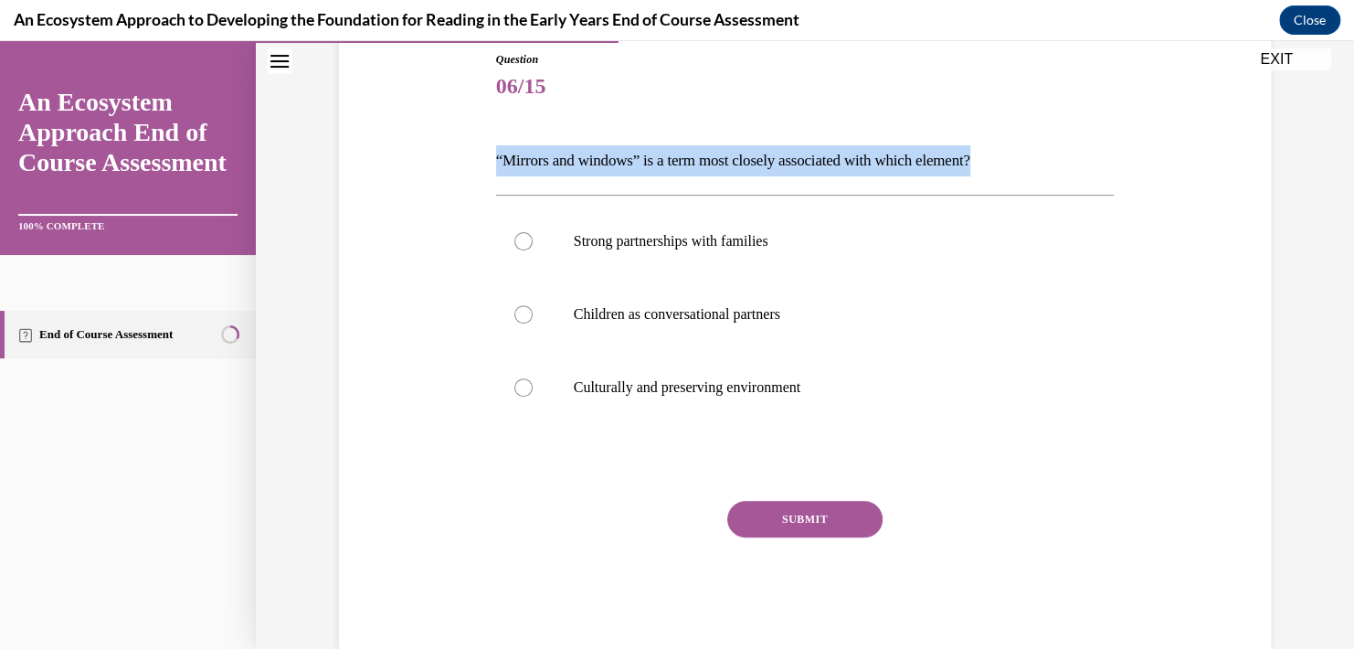
drag, startPoint x: 1009, startPoint y: 159, endPoint x: 397, endPoint y: 136, distance: 612.5
click at [397, 136] on div "Question 06/15 “Mirrors and windows” is a term most closely associated with whi…" at bounding box center [804, 323] width 941 height 654
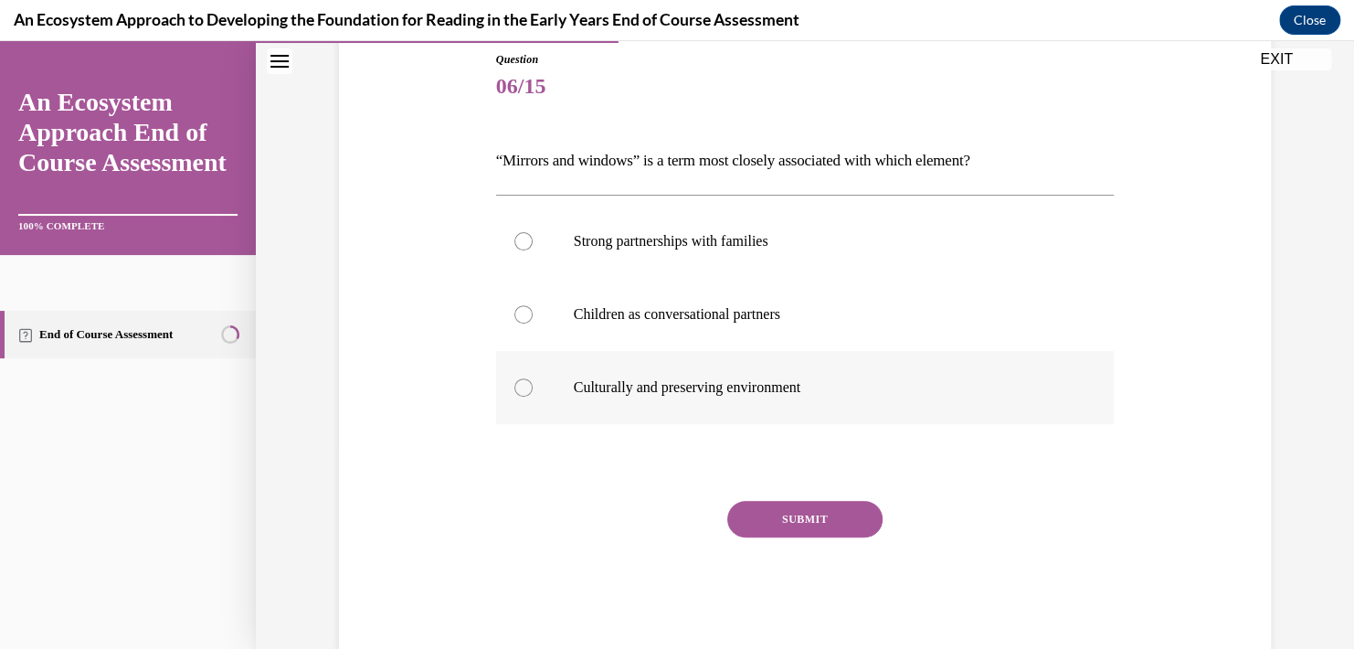
click at [618, 391] on p "Culturally and preserving environment" at bounding box center [821, 387] width 495 height 18
click at [533, 391] on input "Culturally and preserving environment" at bounding box center [523, 387] width 18 height 18
radio input "true"
click at [792, 535] on button "SUBMIT" at bounding box center [804, 519] width 155 height 37
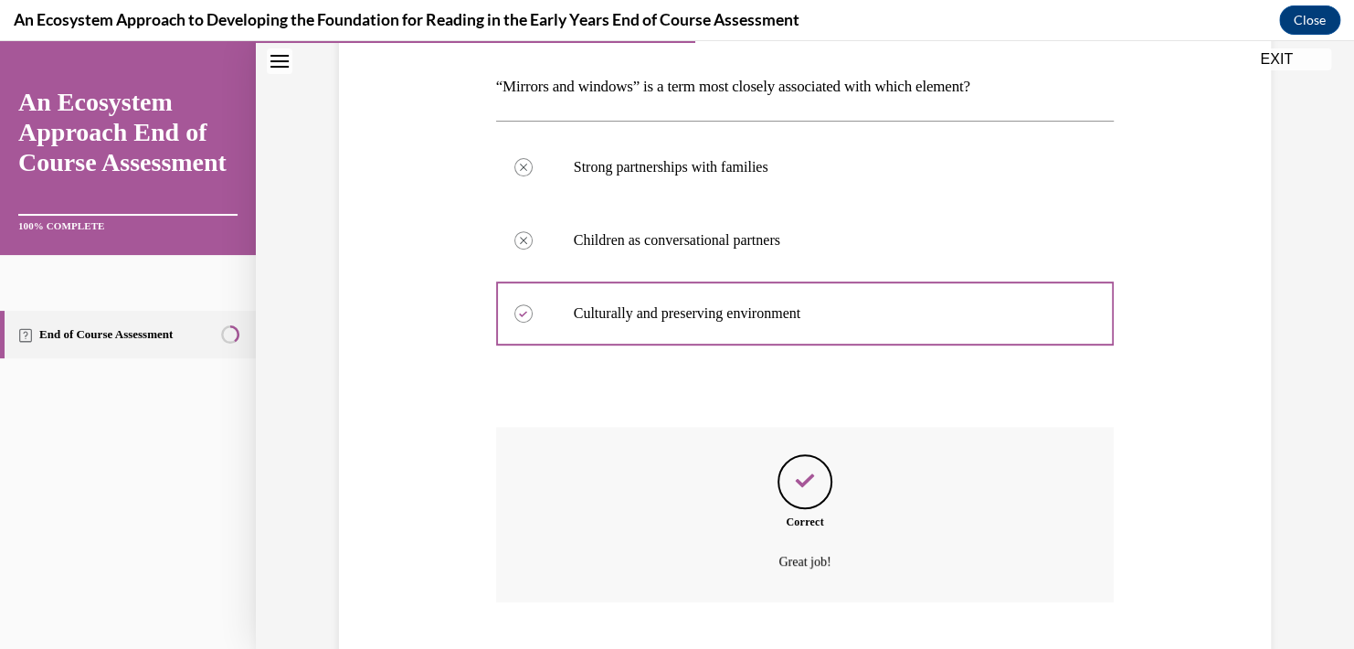
scroll to position [387, 0]
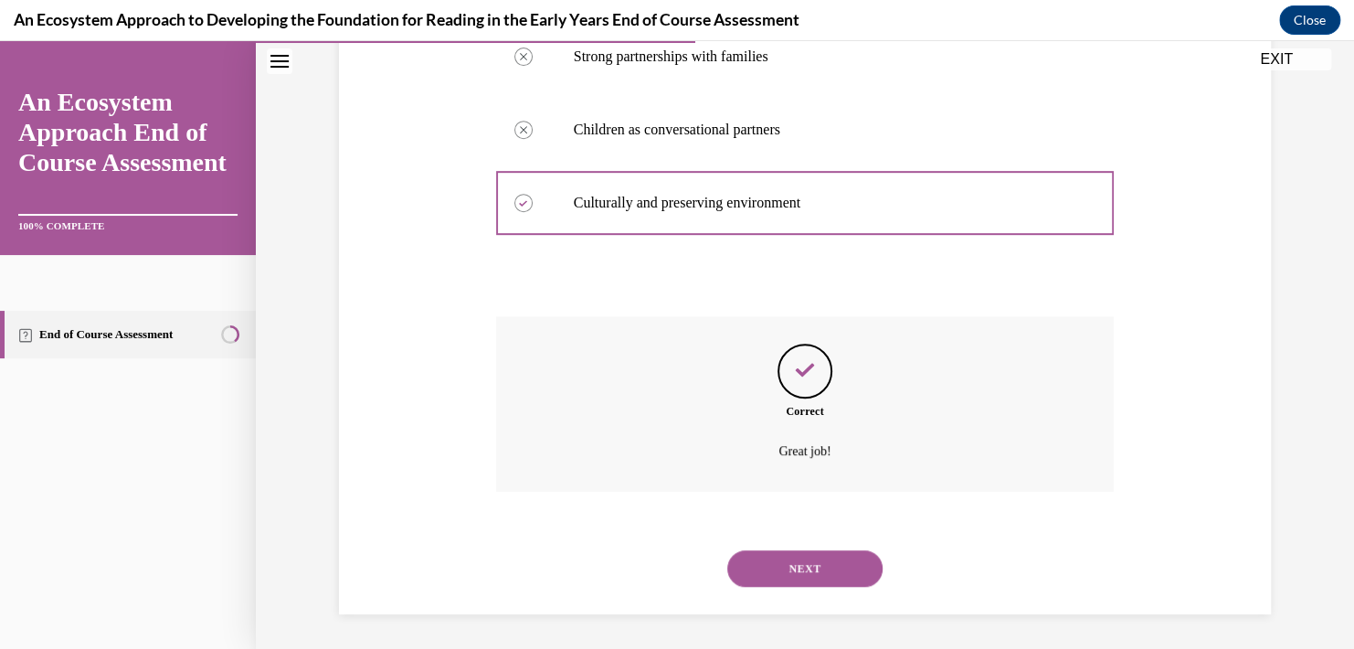
click at [799, 565] on button "NEXT" at bounding box center [804, 568] width 155 height 37
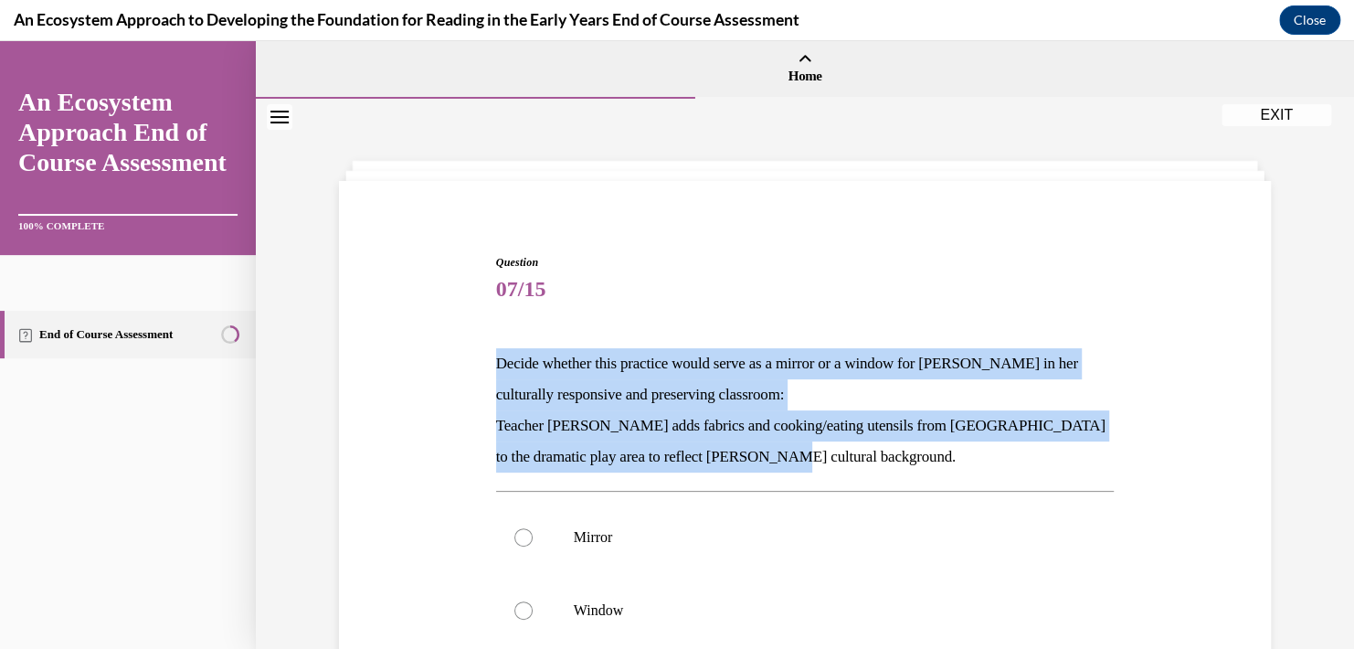
drag, startPoint x: 746, startPoint y: 459, endPoint x: 468, endPoint y: 361, distance: 295.3
click at [468, 361] on div "Question 07/15 Decide whether this practice would serve as a mirror or a window…" at bounding box center [804, 536] width 941 height 674
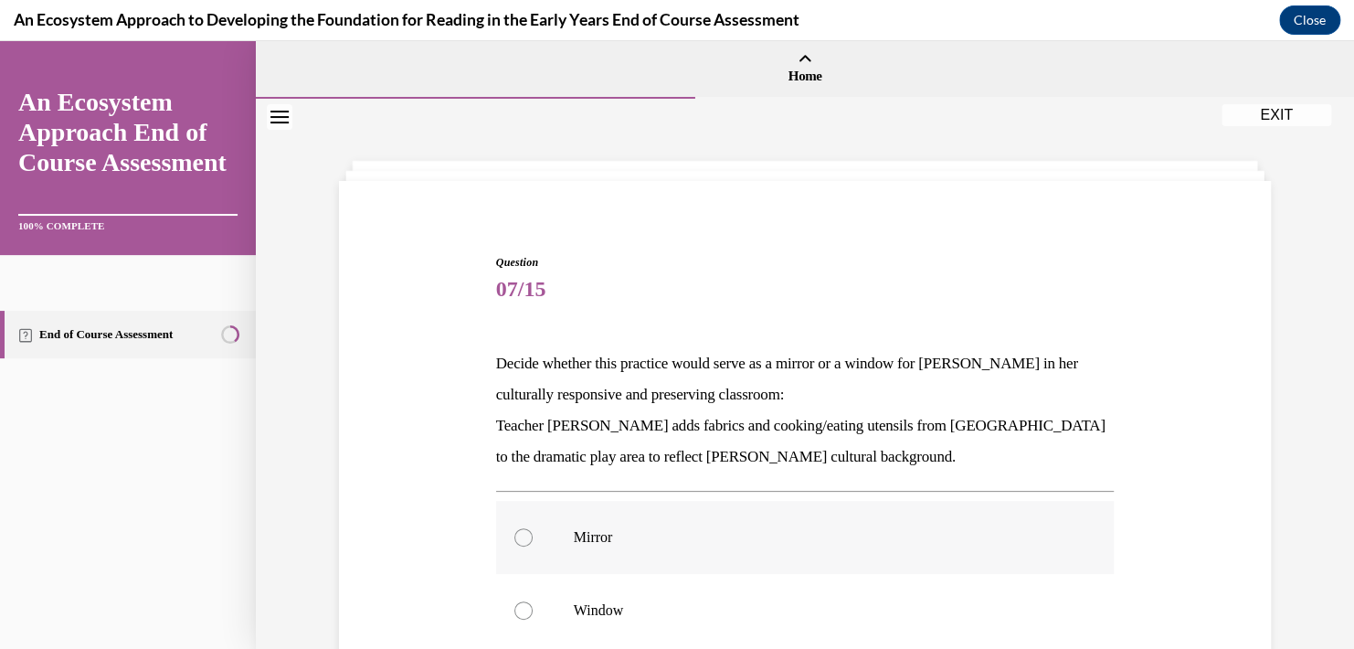
click at [595, 537] on p "Mirror" at bounding box center [821, 537] width 495 height 18
click at [533, 537] on input "Mirror" at bounding box center [523, 537] width 18 height 18
radio input "true"
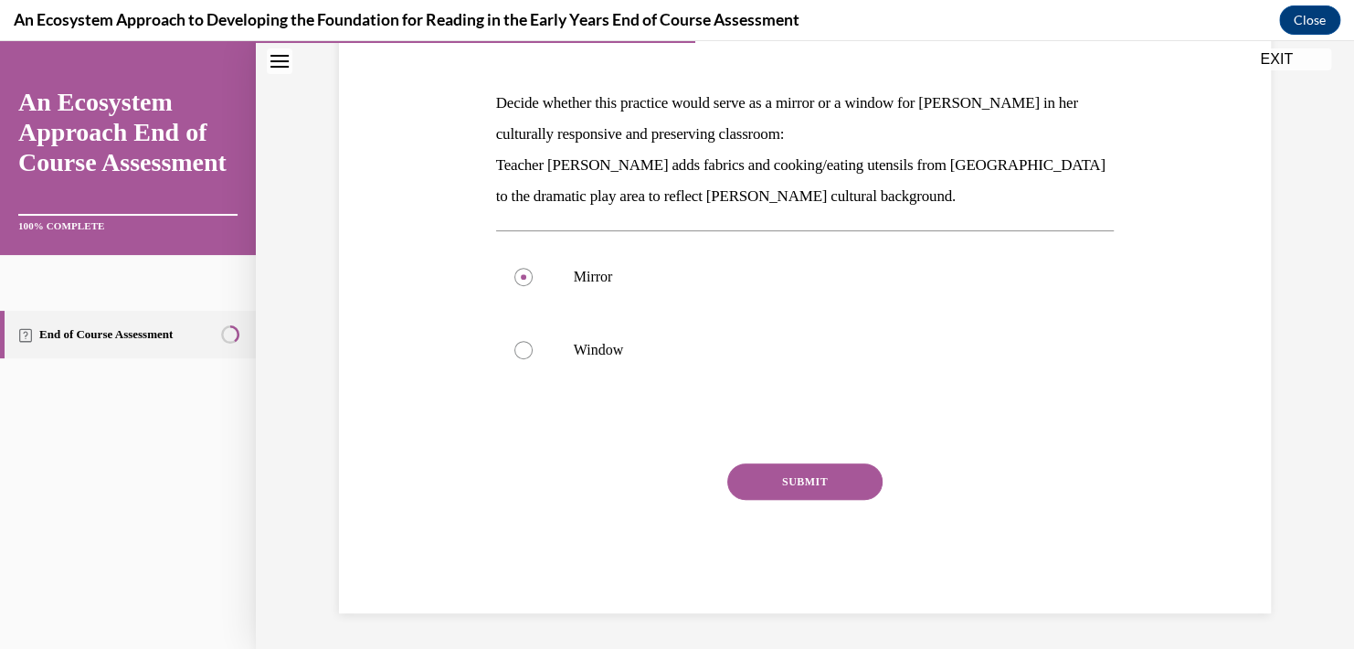
click at [805, 489] on button "SUBMIT" at bounding box center [804, 481] width 155 height 37
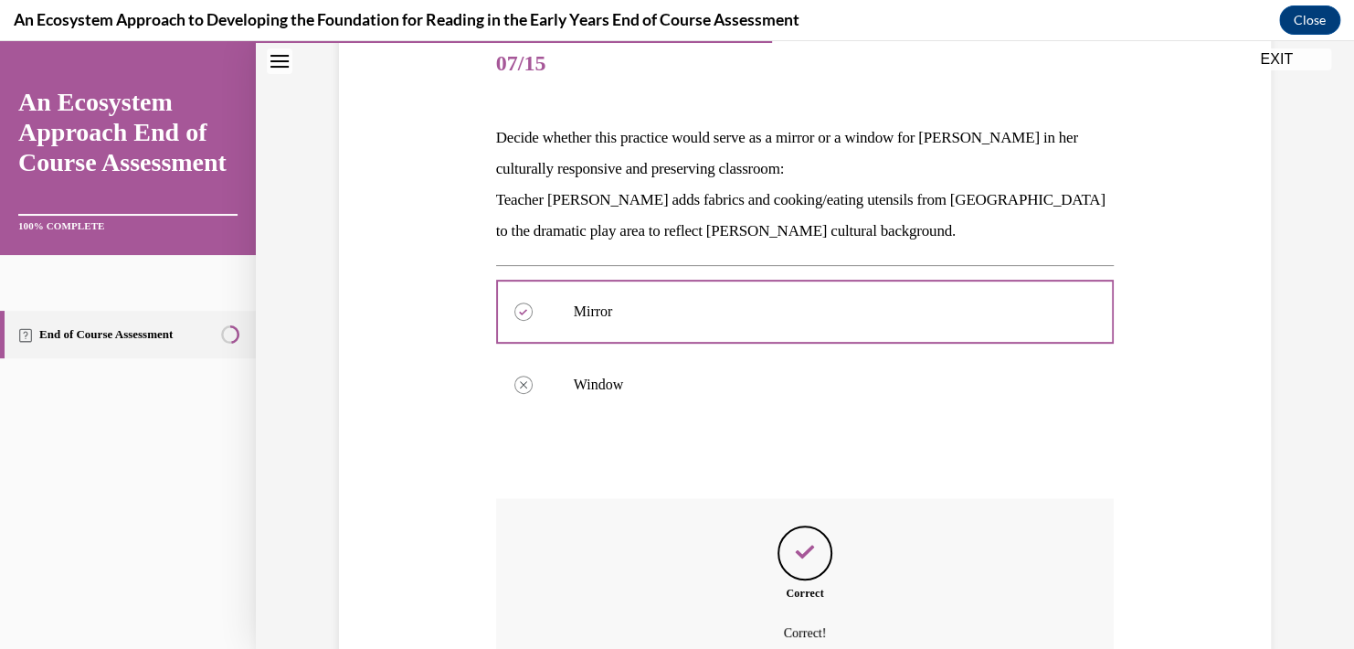
scroll to position [317, 0]
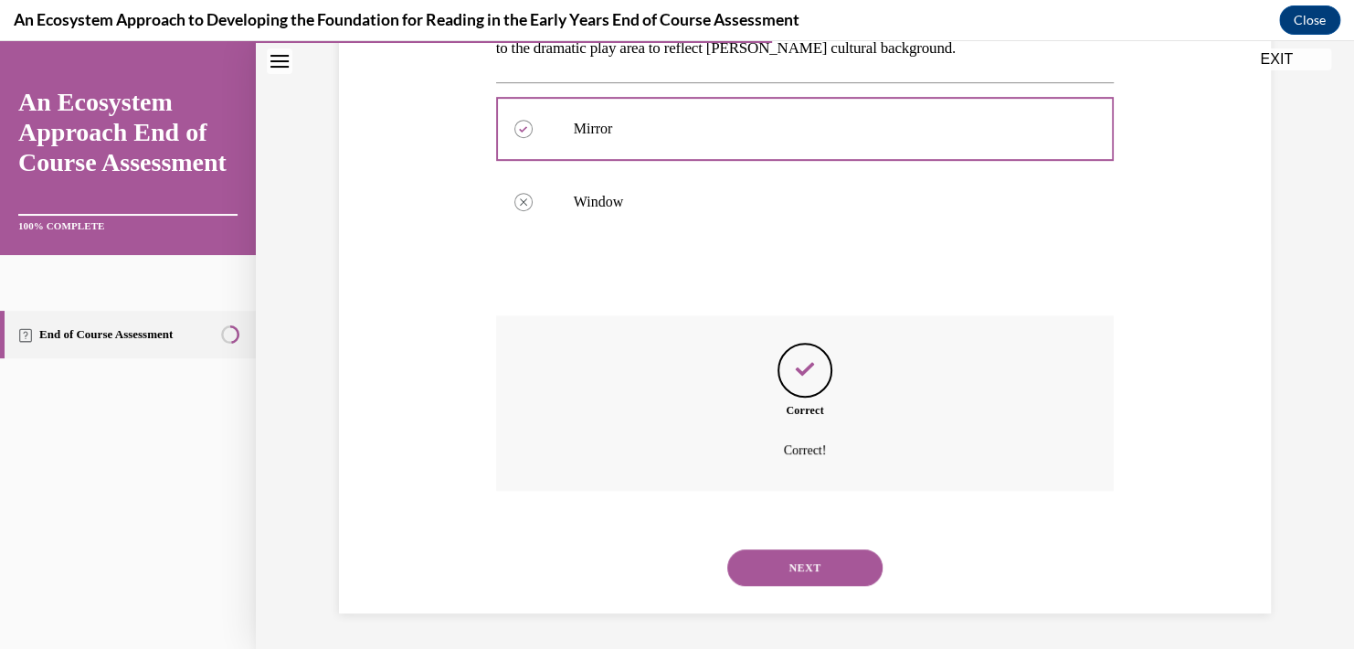
click at [797, 565] on button "NEXT" at bounding box center [804, 567] width 155 height 37
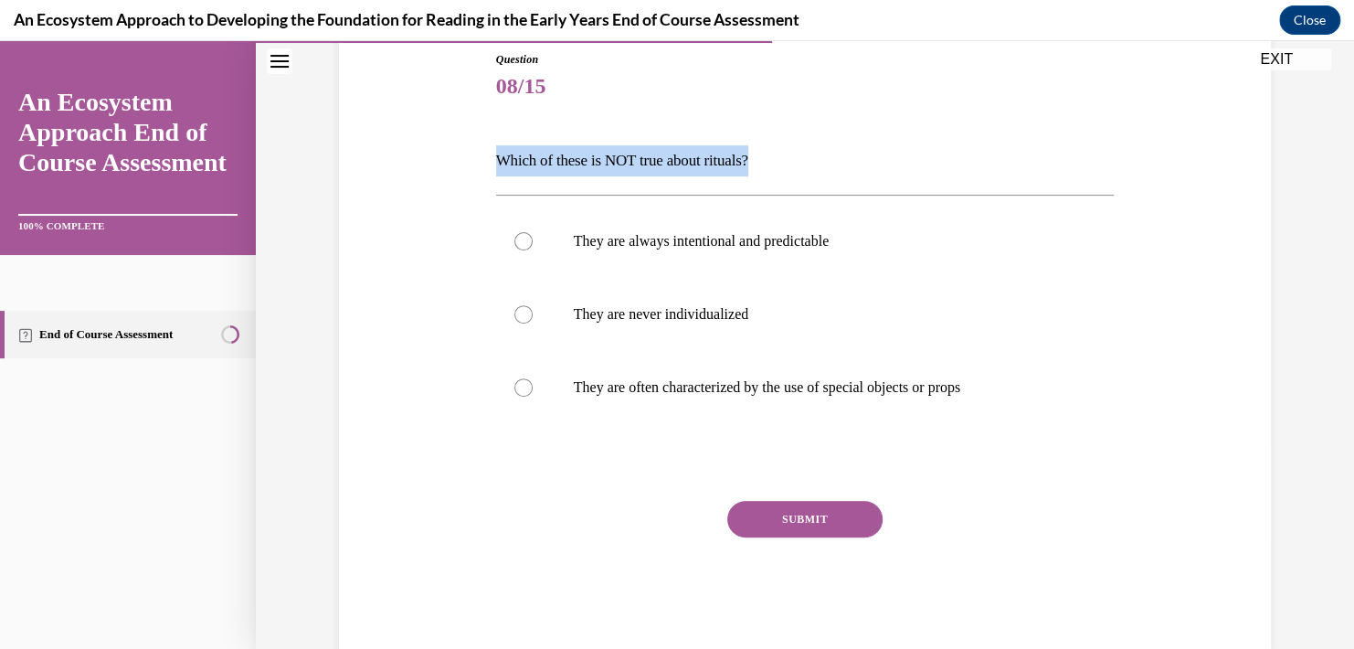
drag, startPoint x: 776, startPoint y: 157, endPoint x: 468, endPoint y: 154, distance: 307.9
click at [468, 154] on div "Question 08/15 Which of these is NOT true about rituals? They are always intent…" at bounding box center [804, 323] width 941 height 654
click at [706, 386] on p "They are often characterized by the use of special objects or props" at bounding box center [821, 387] width 495 height 18
click at [533, 386] on input "They are often characterized by the use of special objects or props" at bounding box center [523, 387] width 18 height 18
radio input "true"
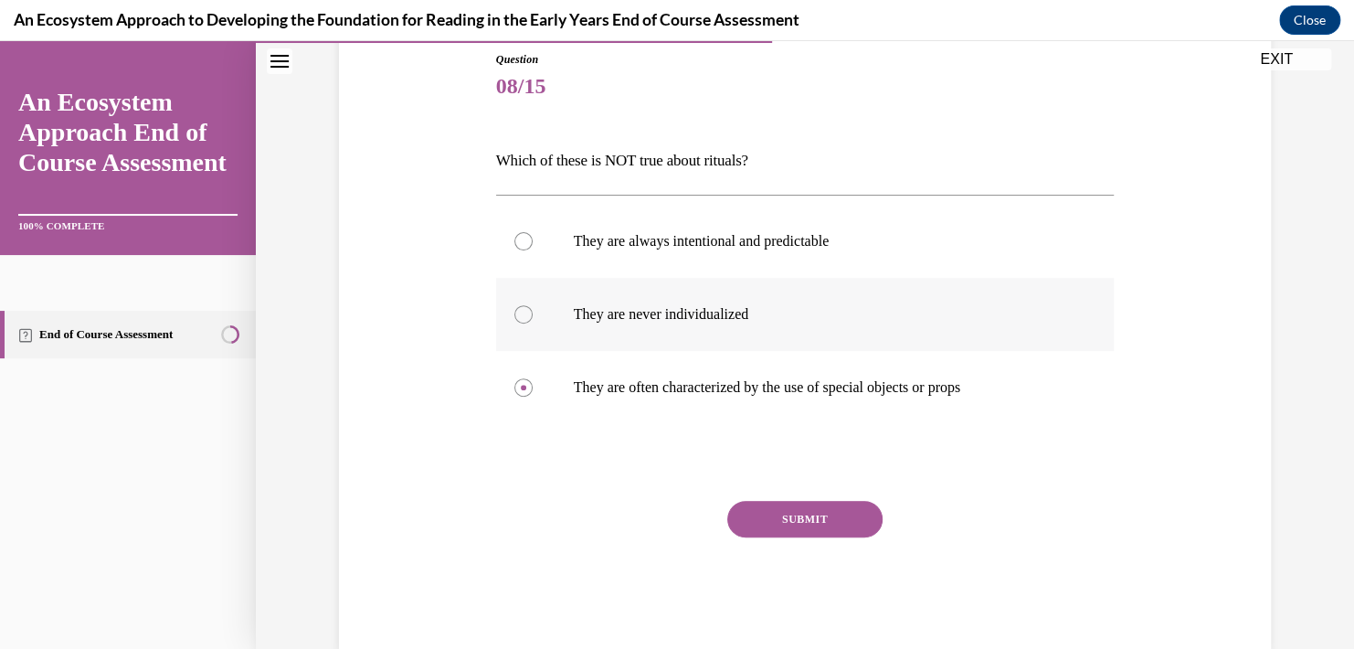
click at [673, 312] on p "They are never individualized" at bounding box center [821, 314] width 495 height 18
click at [533, 312] on input "They are never individualized" at bounding box center [523, 314] width 18 height 18
radio input "true"
click at [787, 509] on button "SUBMIT" at bounding box center [804, 519] width 155 height 37
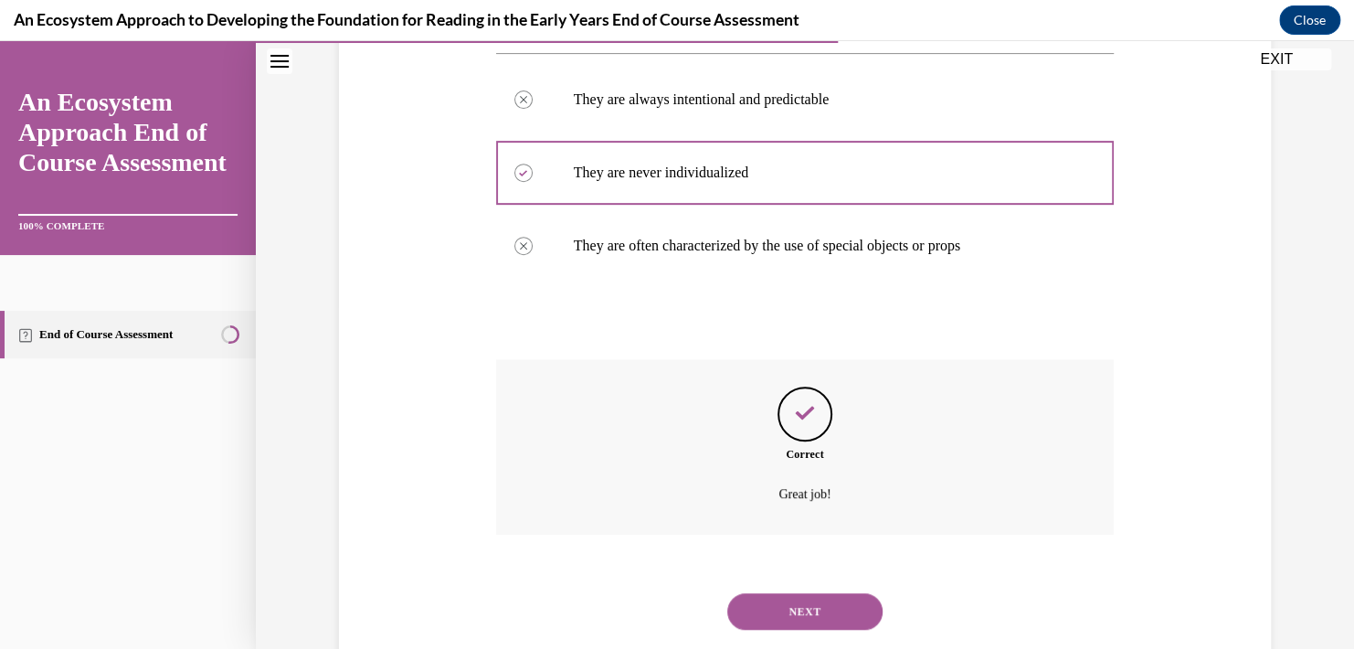
scroll to position [387, 0]
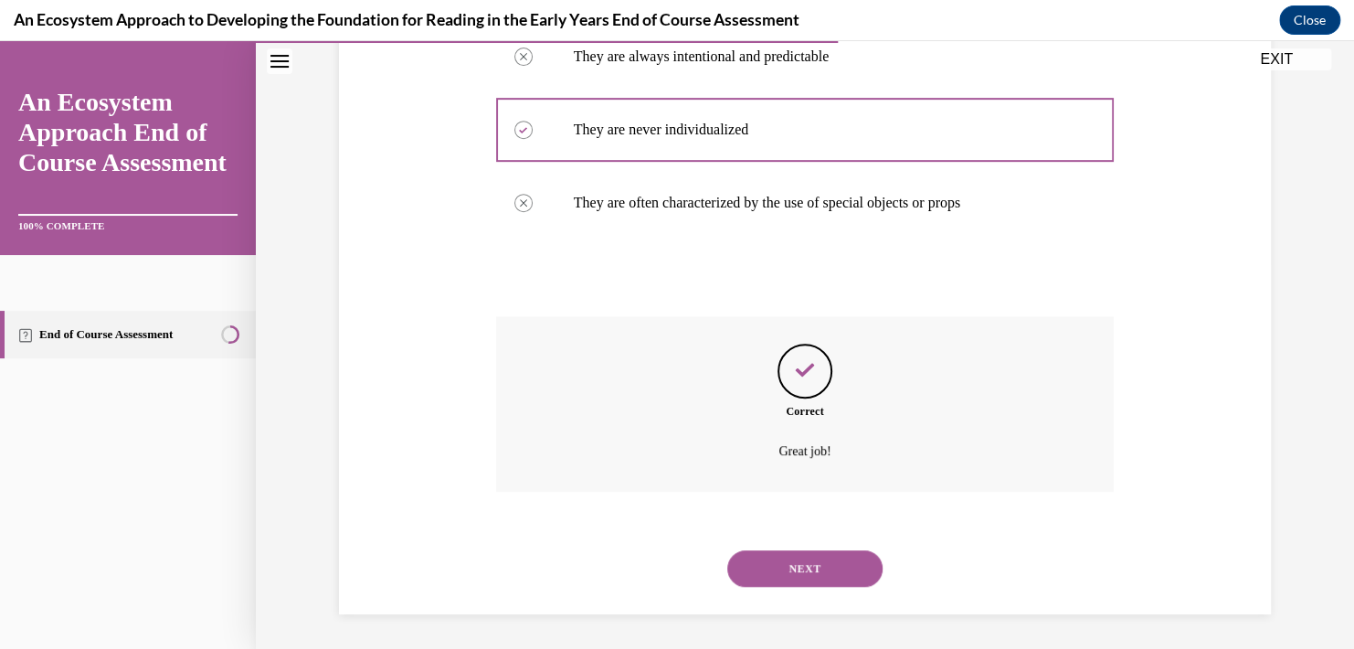
click at [799, 561] on button "NEXT" at bounding box center [804, 568] width 155 height 37
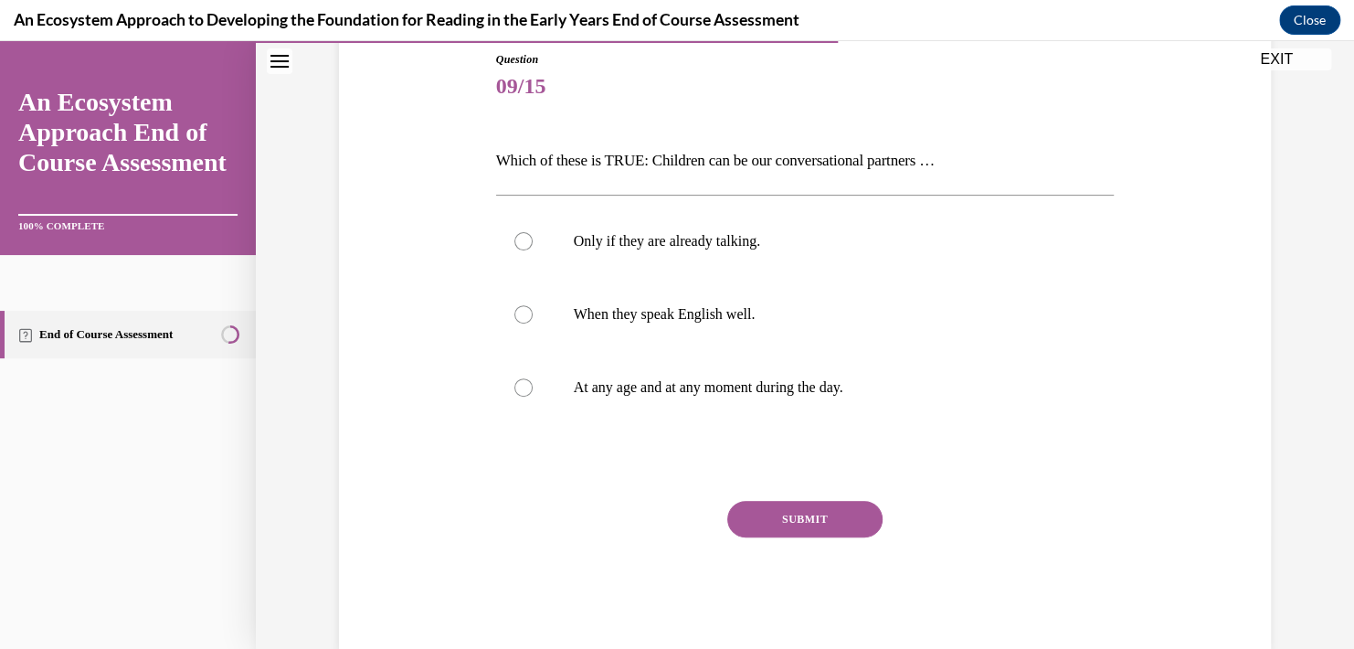
click at [965, 158] on p "Which of these is TRUE: Children can be our conversational partners …" at bounding box center [805, 160] width 618 height 31
click at [652, 393] on p "At any age and at any moment during the day." at bounding box center [821, 387] width 495 height 18
click at [533, 393] on input "At any age and at any moment during the day." at bounding box center [523, 387] width 18 height 18
radio input "true"
click at [794, 519] on button "SUBMIT" at bounding box center [804, 519] width 155 height 37
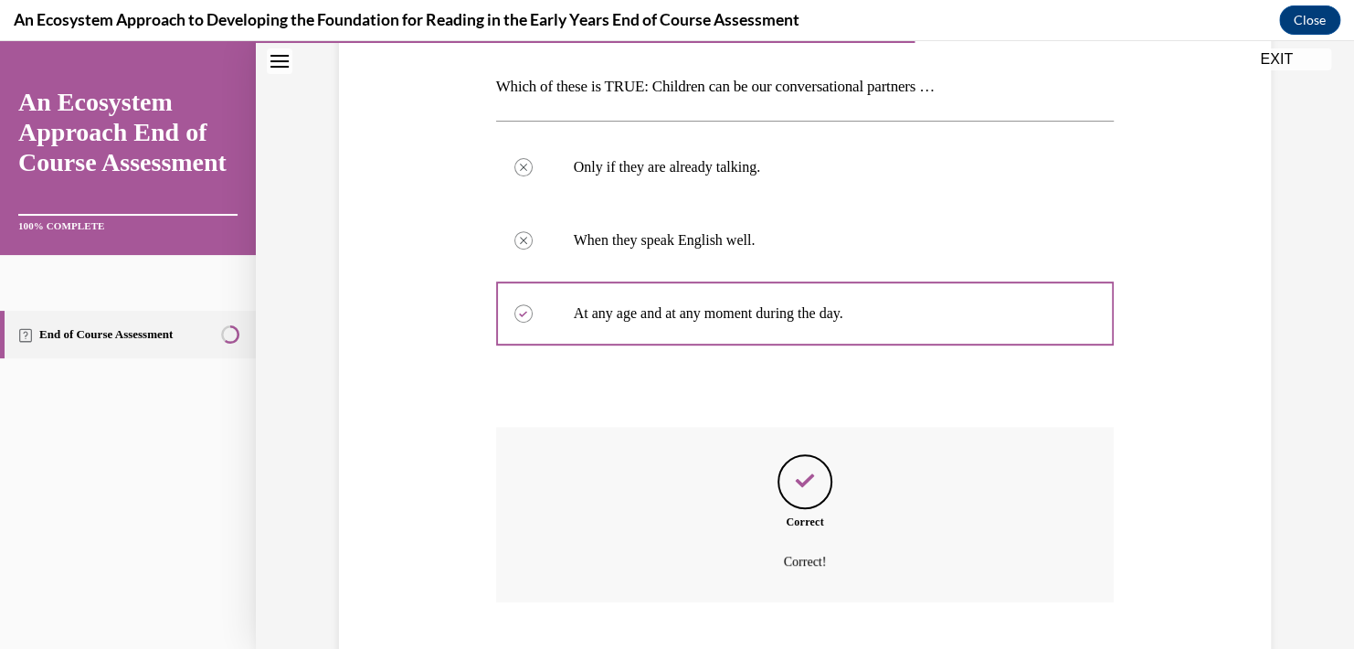
scroll to position [387, 0]
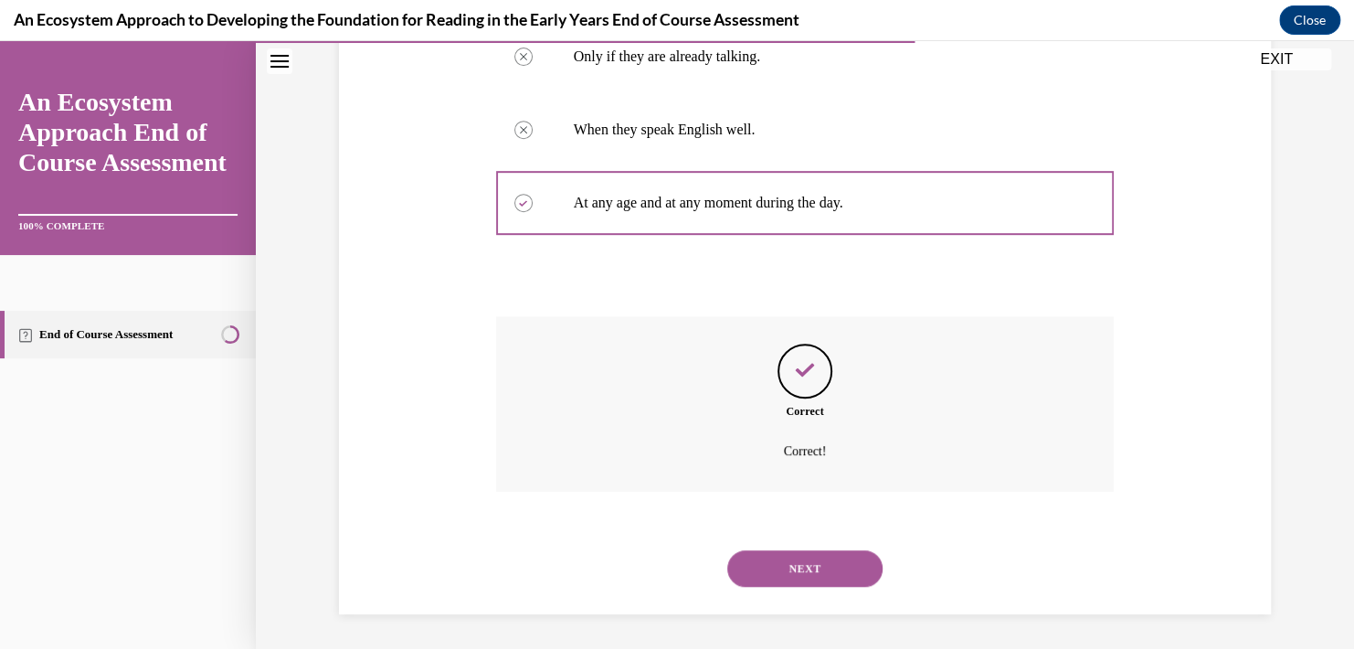
click at [805, 575] on button "NEXT" at bounding box center [804, 568] width 155 height 37
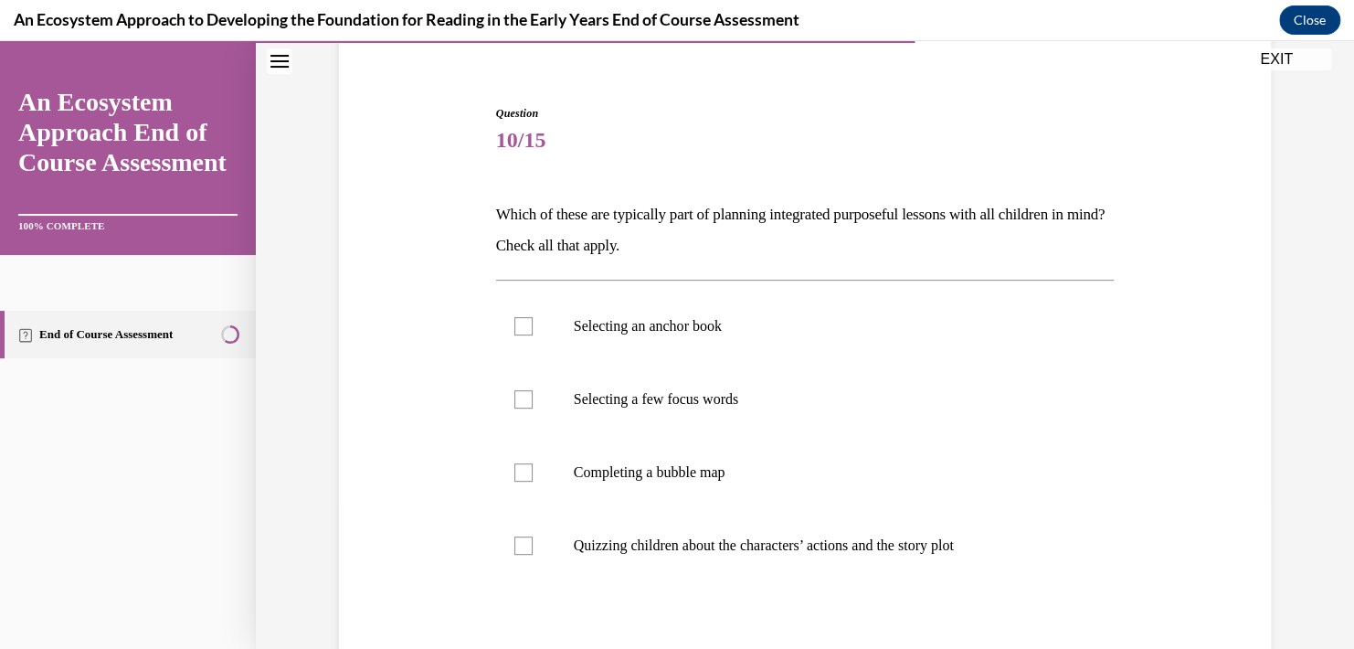
scroll to position [183, 0]
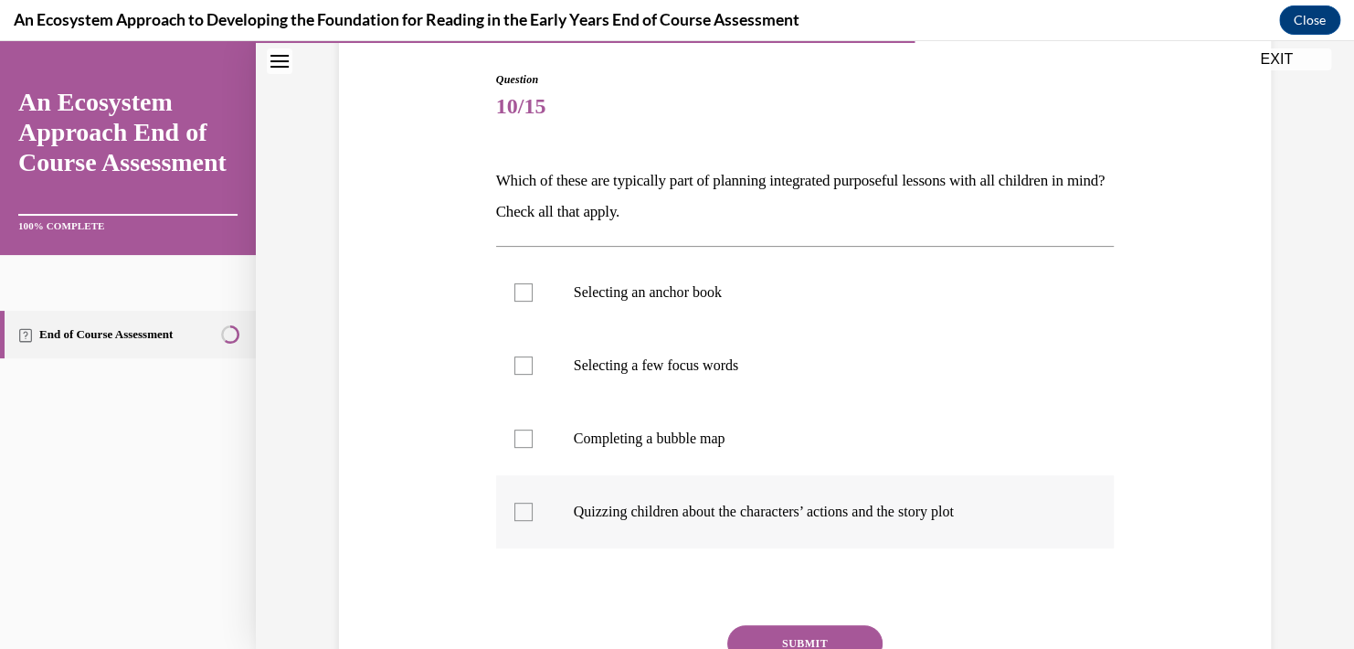
drag, startPoint x: 512, startPoint y: 510, endPoint x: 515, endPoint y: 494, distance: 15.8
click at [514, 506] on div at bounding box center [523, 511] width 18 height 18
click at [514, 506] on input "Quizzing children about the characters’ actions and the story plot" at bounding box center [523, 511] width 18 height 18
checkbox input "true"
click at [528, 367] on label "Selecting a few focus words" at bounding box center [805, 365] width 618 height 73
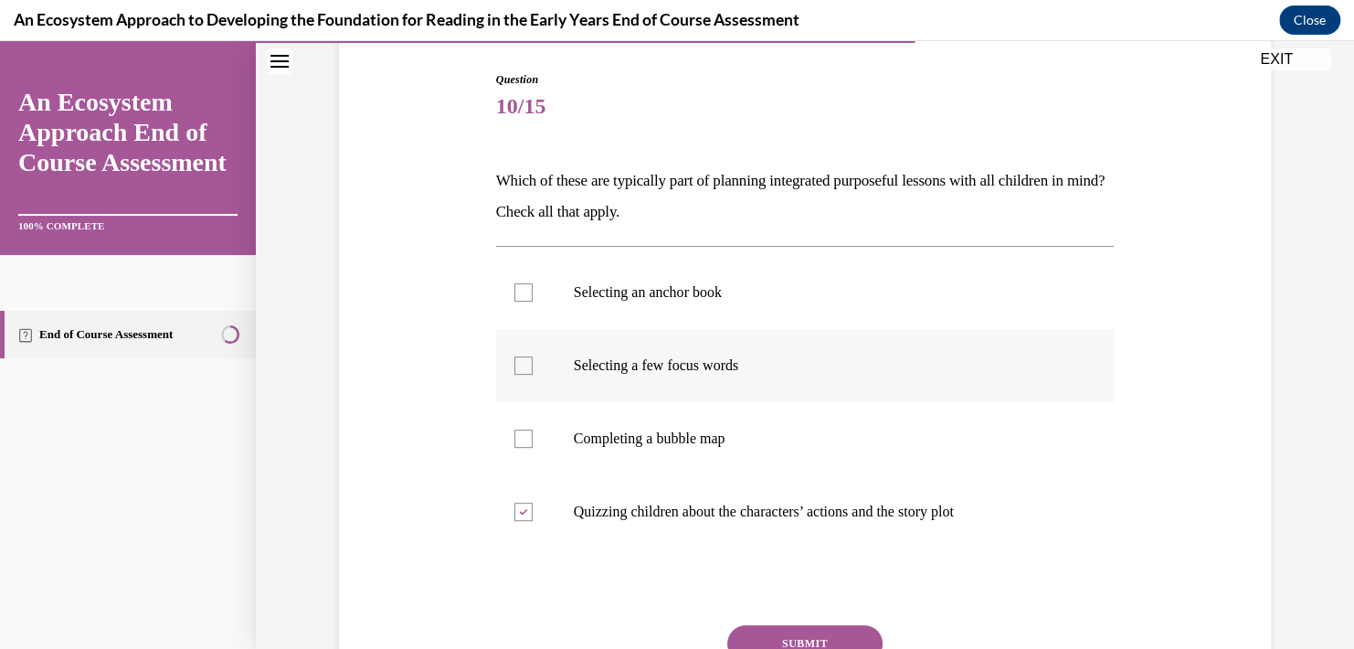
click at [528, 367] on input "Selecting a few focus words" at bounding box center [523, 365] width 18 height 18
checkbox input "true"
click at [514, 295] on div at bounding box center [523, 292] width 18 height 18
click at [514, 295] on input "Selecting an anchor book" at bounding box center [523, 292] width 18 height 18
checkbox input "true"
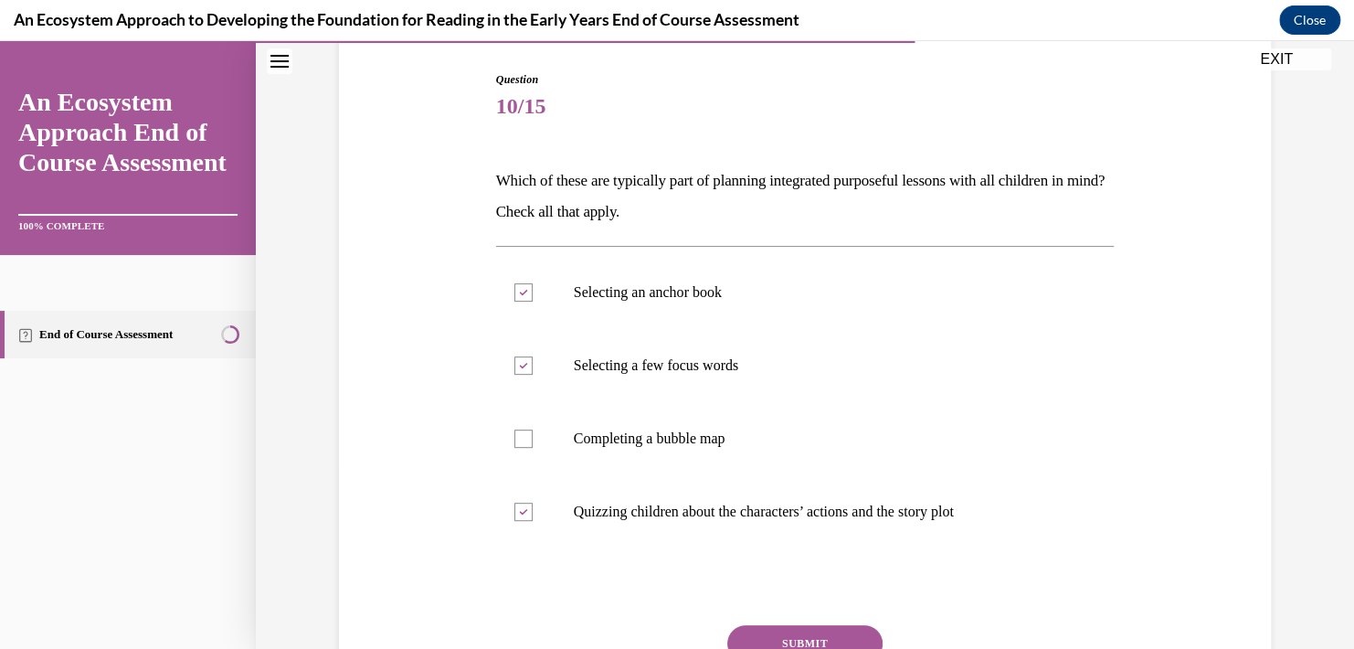
click at [766, 634] on button "SUBMIT" at bounding box center [804, 643] width 155 height 37
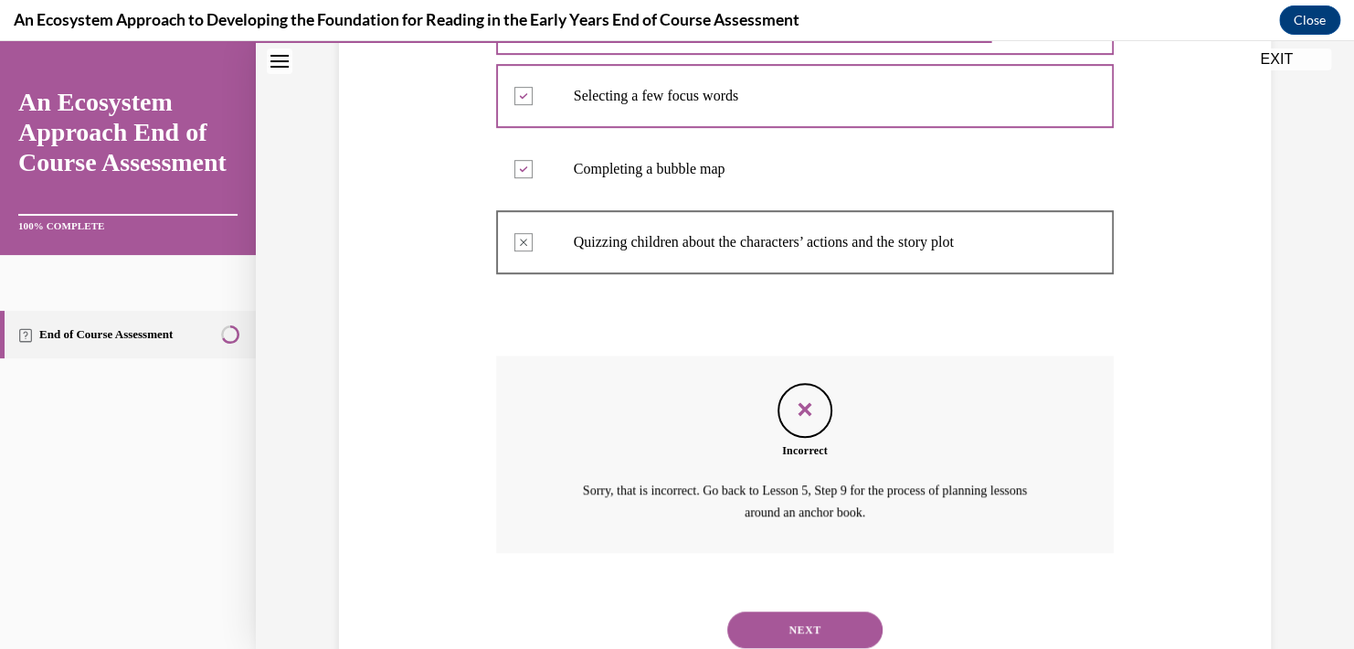
scroll to position [514, 0]
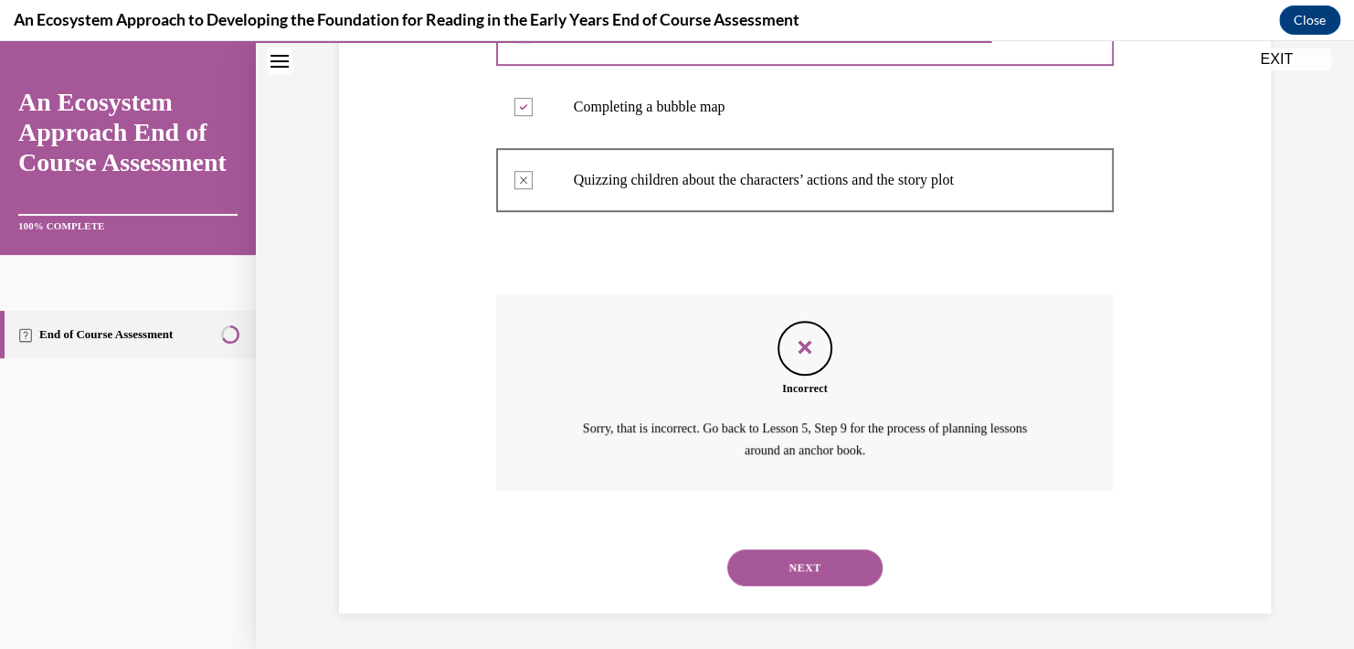
click at [776, 577] on button "NEXT" at bounding box center [804, 567] width 155 height 37
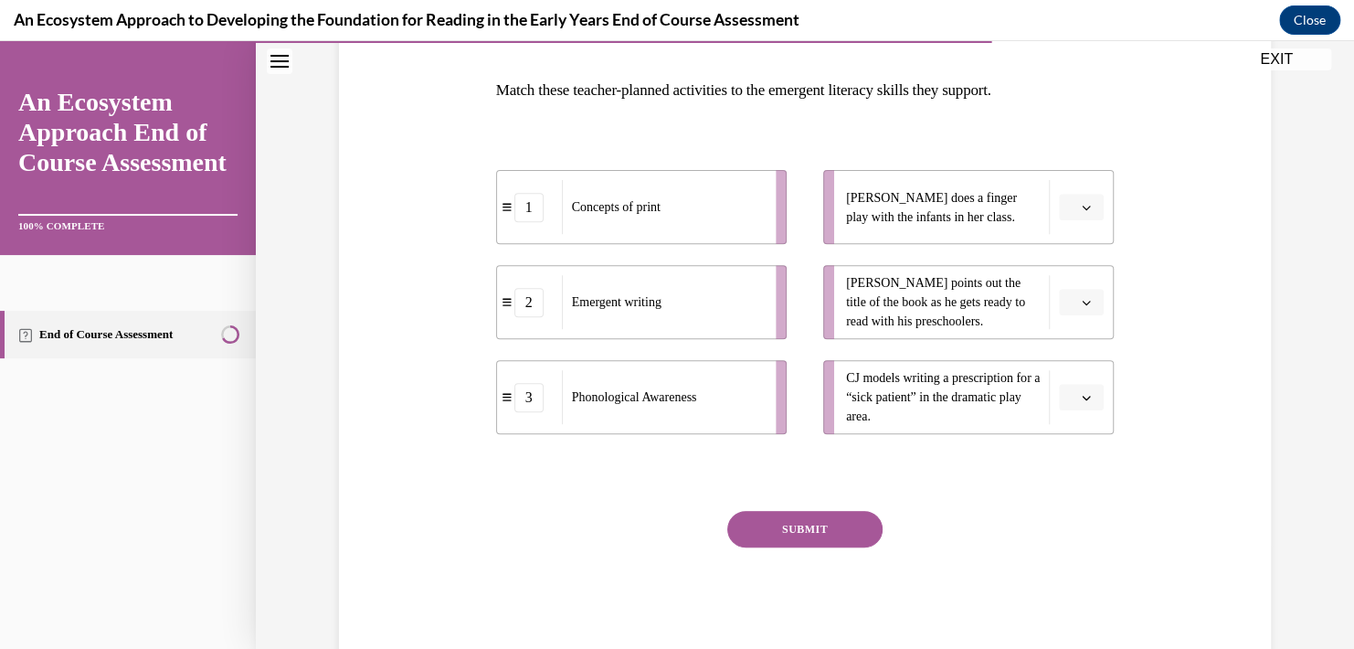
scroll to position [274, 0]
click at [1083, 205] on icon "button" at bounding box center [1087, 207] width 8 height 5
click at [1066, 285] on span "1" at bounding box center [1067, 283] width 6 height 15
click at [526, 309] on div "2" at bounding box center [528, 301] width 29 height 29
click at [1082, 297] on icon "button" at bounding box center [1086, 301] width 9 height 9
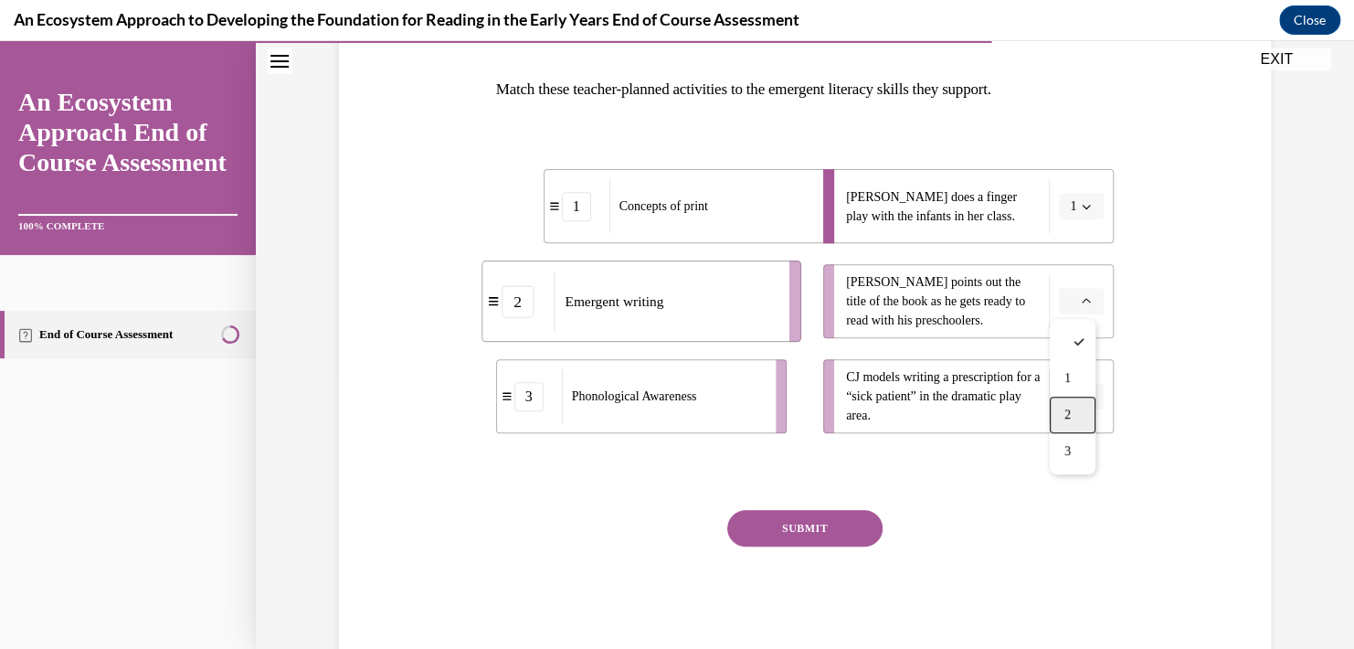
click at [1071, 418] on span "2" at bounding box center [1067, 414] width 6 height 15
click at [1072, 401] on button "button" at bounding box center [1081, 396] width 45 height 27
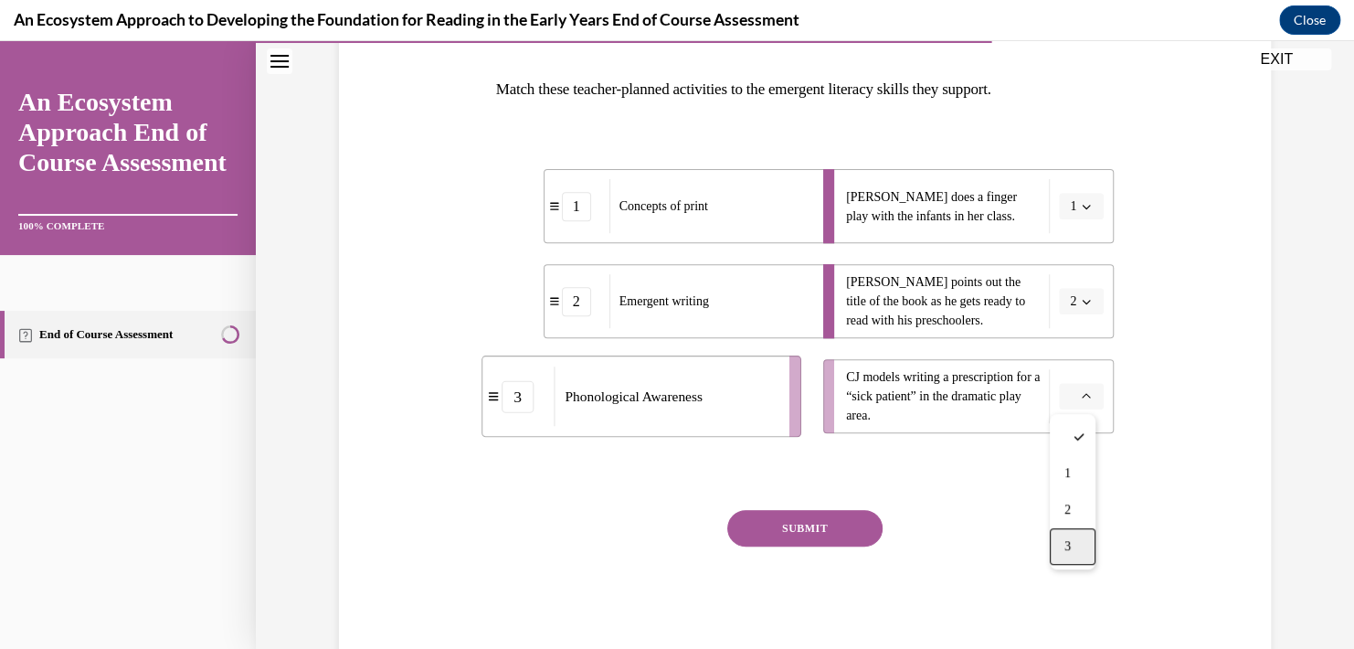
click at [1072, 554] on div "3" at bounding box center [1073, 546] width 46 height 37
click at [831, 525] on button "SUBMIT" at bounding box center [804, 528] width 155 height 37
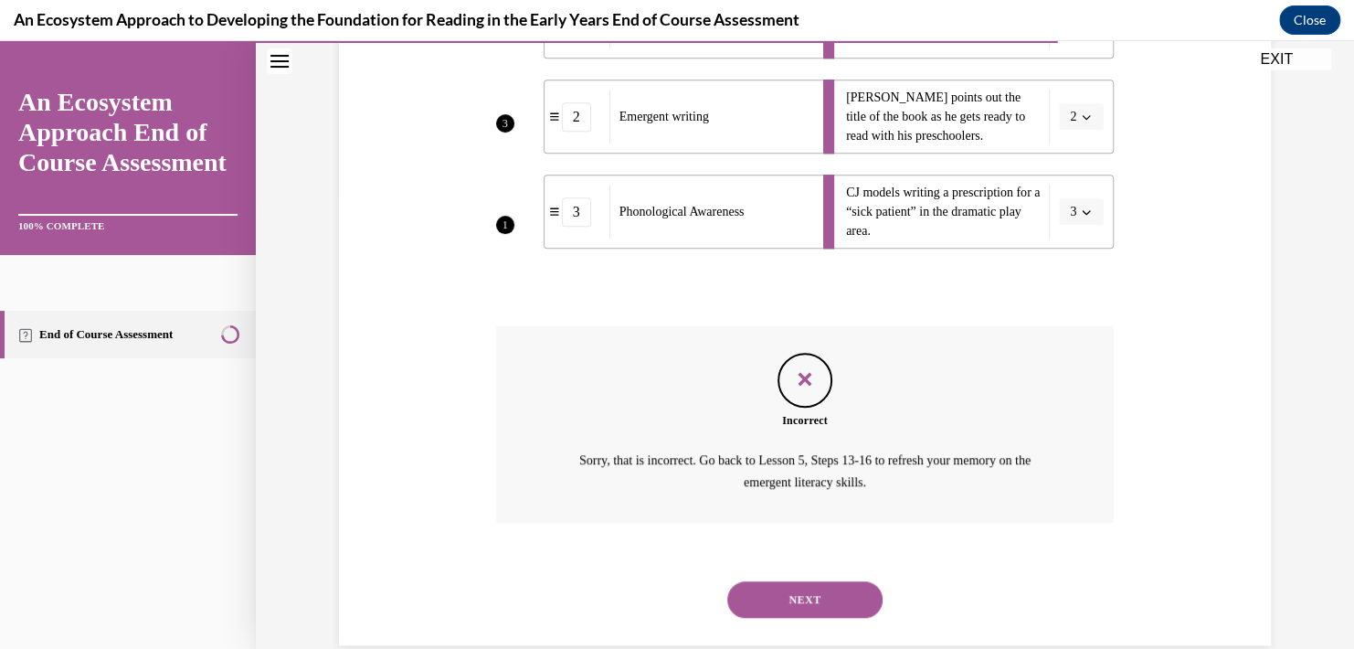
scroll to position [490, 0]
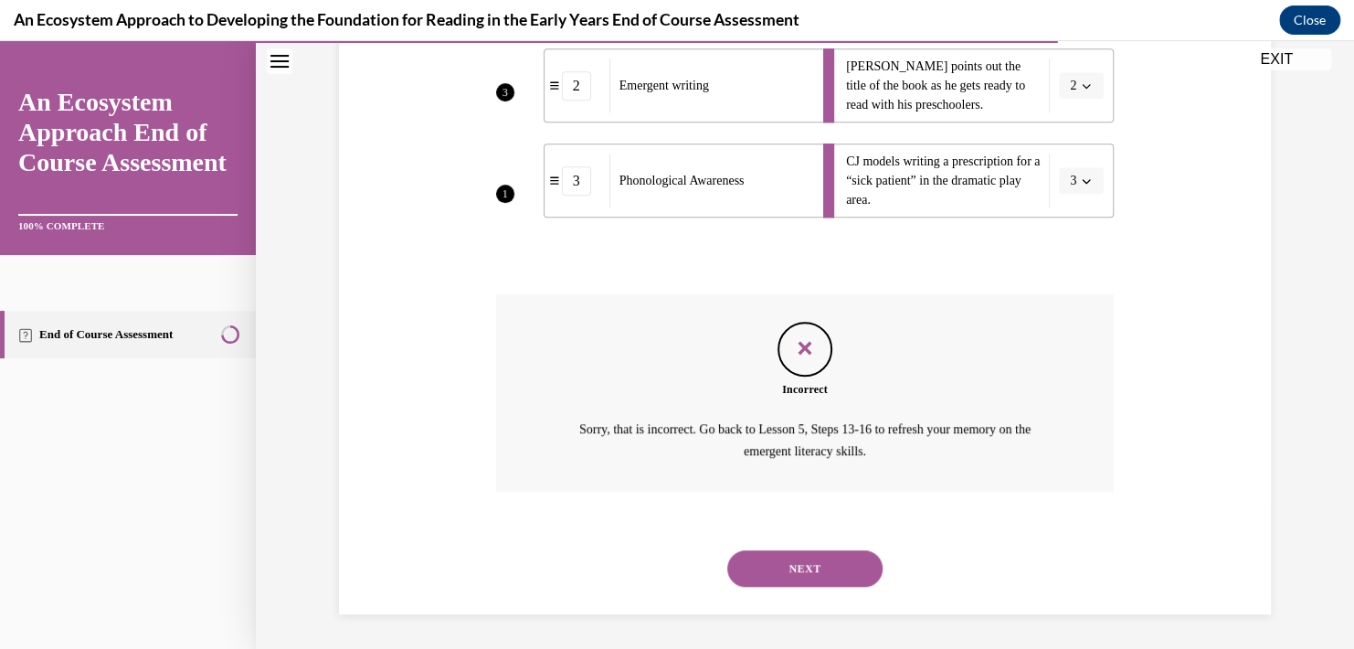
click at [827, 572] on button "NEXT" at bounding box center [804, 568] width 155 height 37
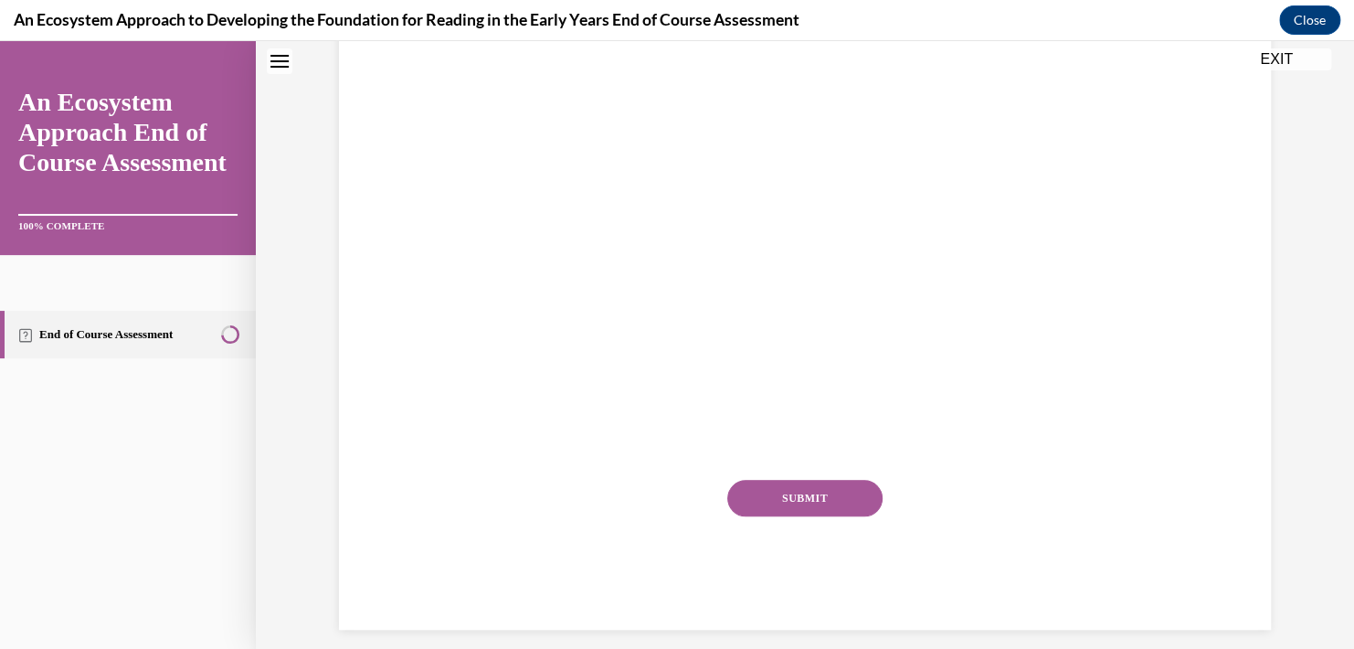
scroll to position [0, 0]
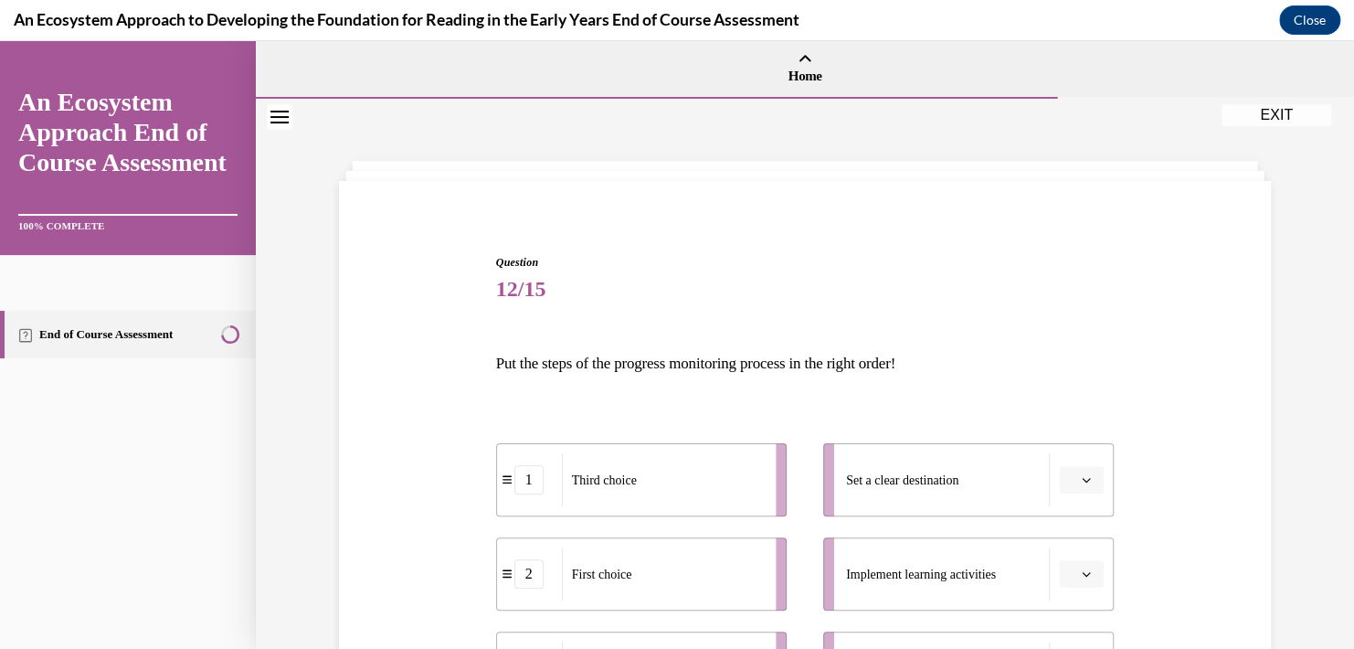
click at [534, 488] on div "1" at bounding box center [528, 479] width 29 height 29
click at [522, 490] on div "1" at bounding box center [528, 479] width 29 height 29
click at [502, 481] on icon at bounding box center [506, 479] width 9 height 10
click at [1082, 482] on icon "button" at bounding box center [1086, 479] width 9 height 9
click at [1072, 372] on div "3" at bounding box center [1073, 365] width 46 height 37
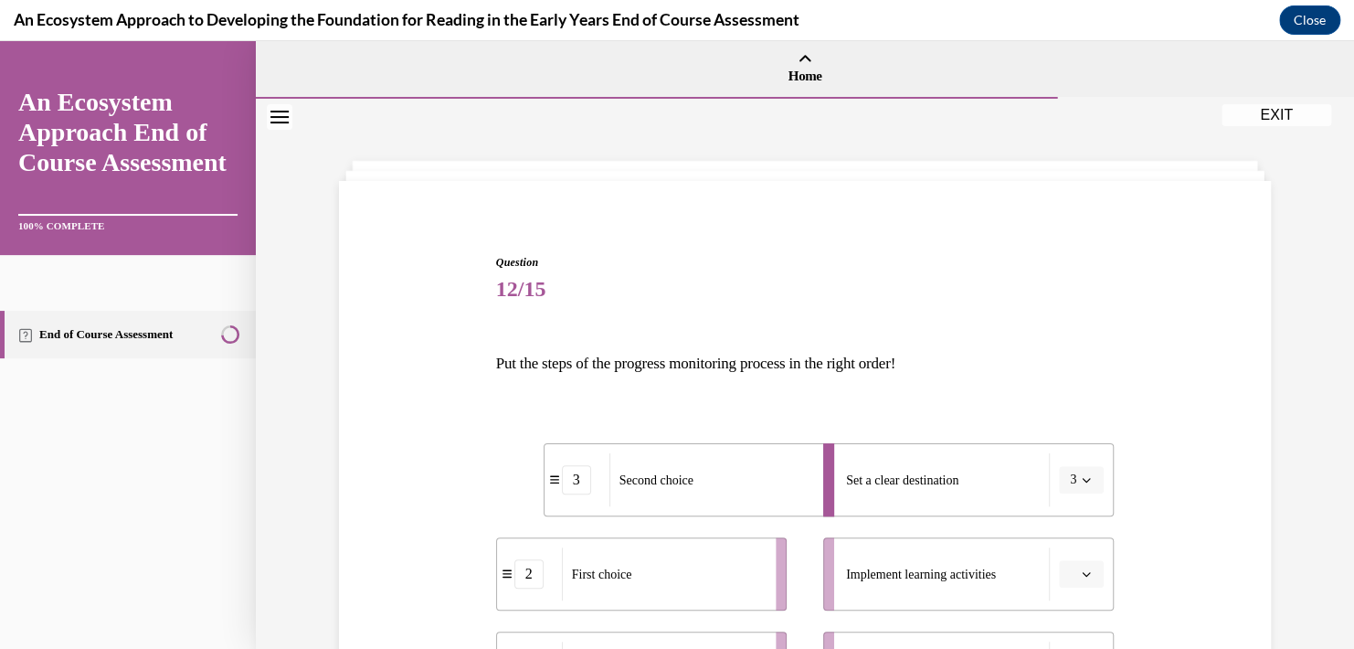
click at [1082, 576] on icon "button" at bounding box center [1086, 573] width 9 height 9
click at [1073, 472] on div "3" at bounding box center [1073, 459] width 46 height 37
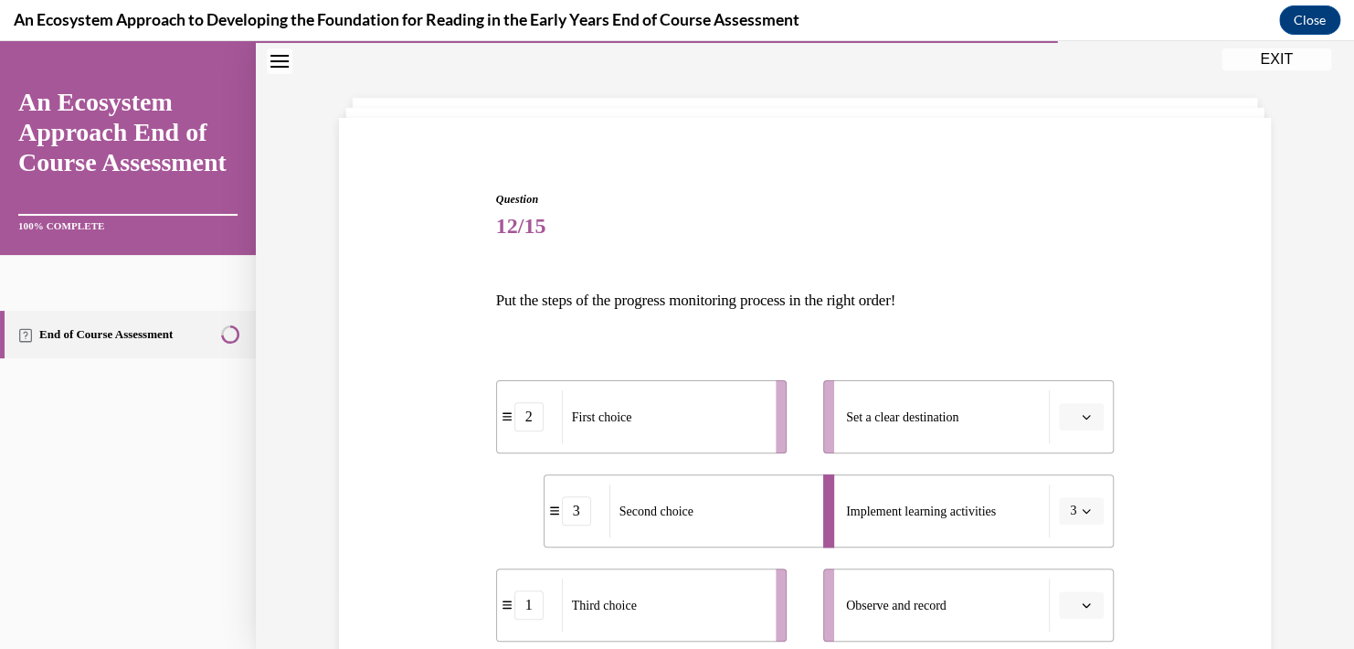
scroll to position [91, 0]
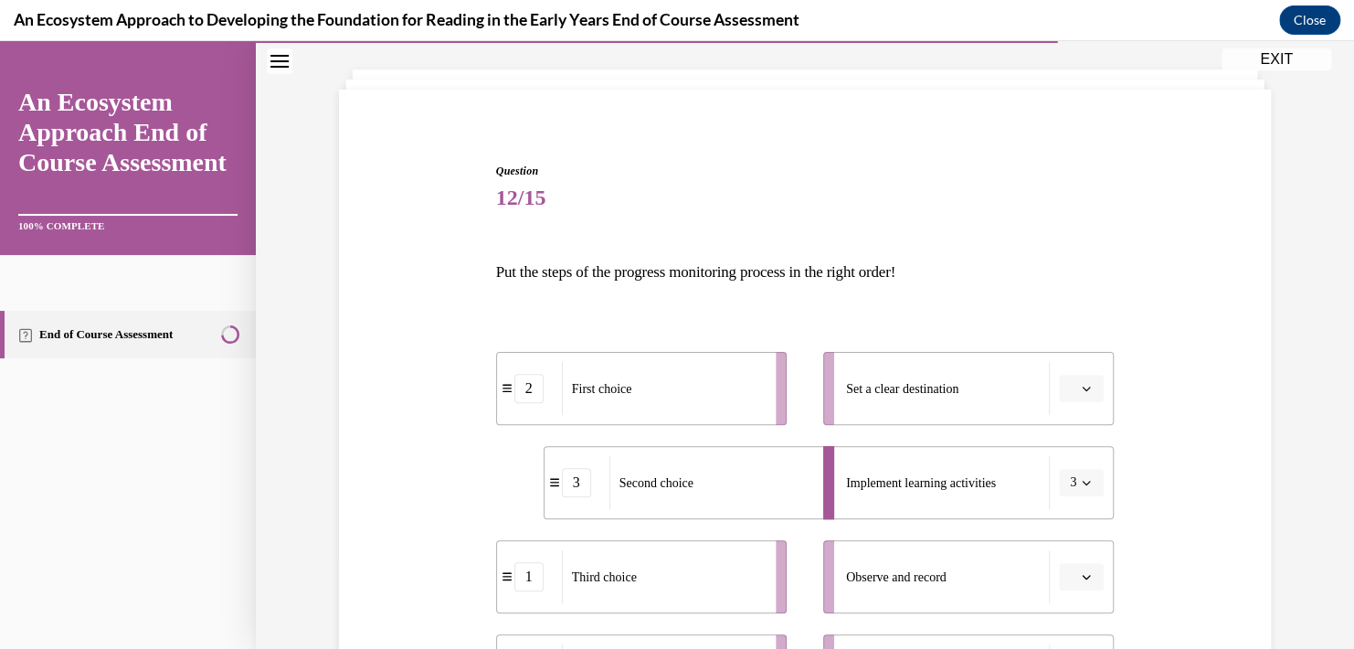
click at [1072, 403] on li "Set a clear destination" at bounding box center [968, 388] width 291 height 73
click at [1082, 386] on icon "button" at bounding box center [1086, 388] width 9 height 9
click at [1081, 543] on div "3" at bounding box center [1073, 539] width 46 height 37
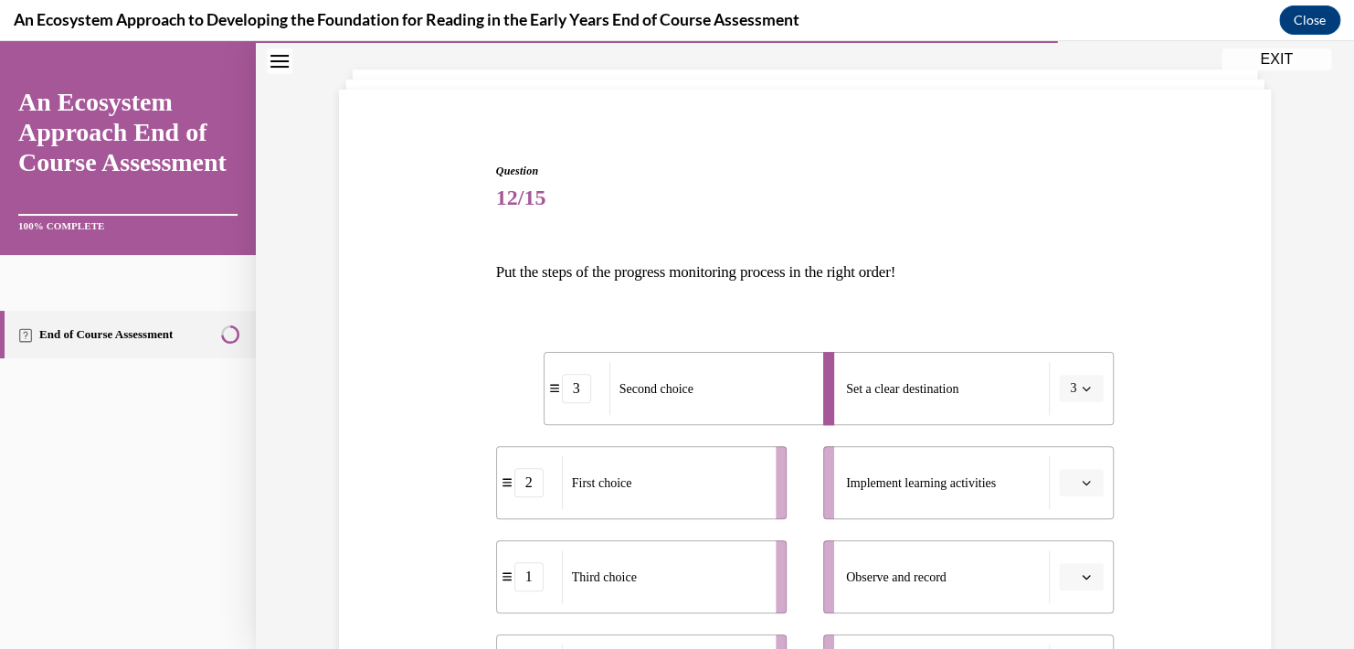
click at [1068, 491] on button "button" at bounding box center [1081, 482] width 45 height 27
click at [1061, 407] on div "4" at bounding box center [1073, 404] width 46 height 37
click at [1083, 572] on icon "button" at bounding box center [1086, 576] width 9 height 9
click at [1072, 536] on div "5" at bounding box center [1073, 535] width 46 height 37
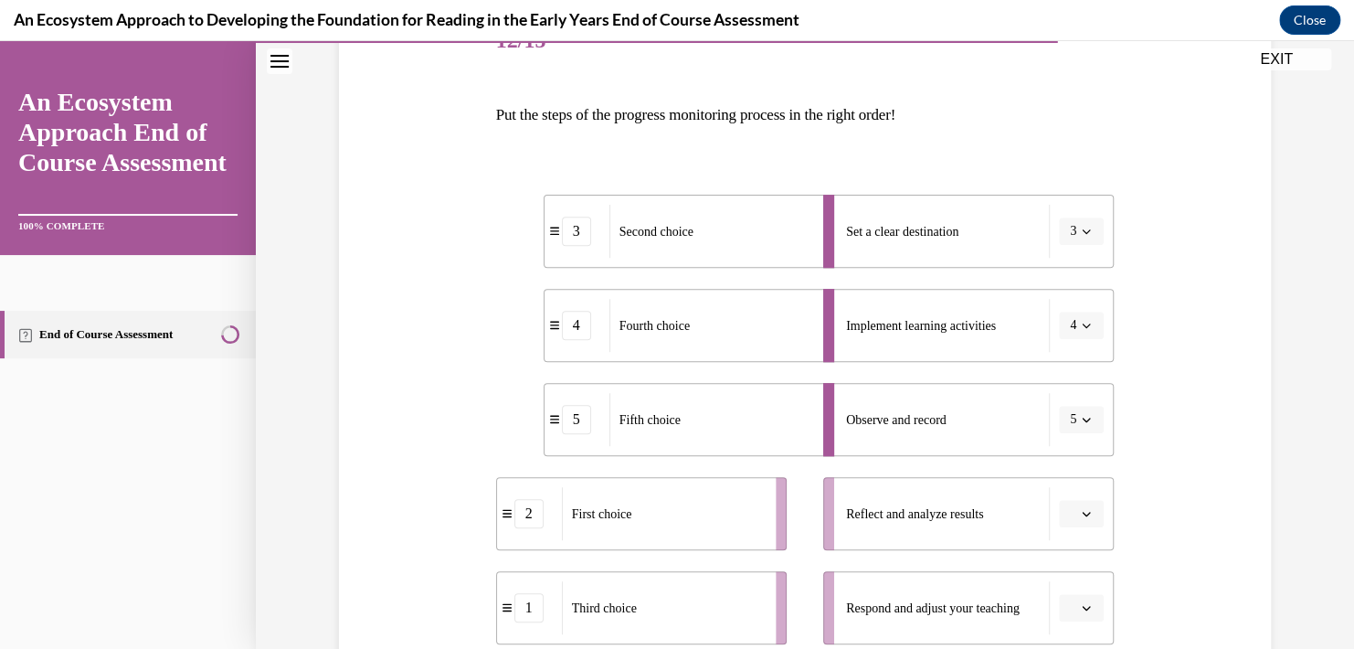
scroll to position [274, 0]
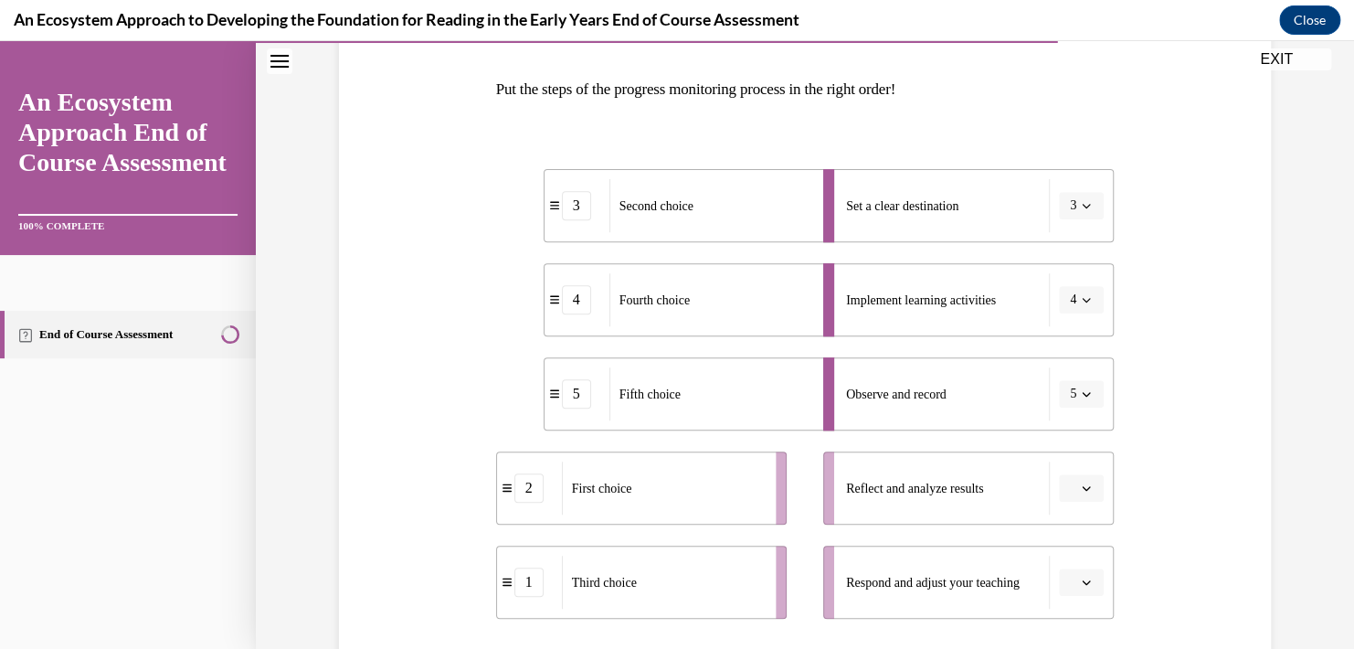
click at [1083, 486] on icon "button" at bounding box center [1086, 487] width 9 height 9
click at [1072, 299] on div "1" at bounding box center [1073, 300] width 46 height 37
click at [1082, 585] on icon "button" at bounding box center [1086, 581] width 9 height 9
click at [1077, 398] on div "1" at bounding box center [1073, 394] width 46 height 37
click at [1084, 497] on button "button" at bounding box center [1081, 487] width 45 height 27
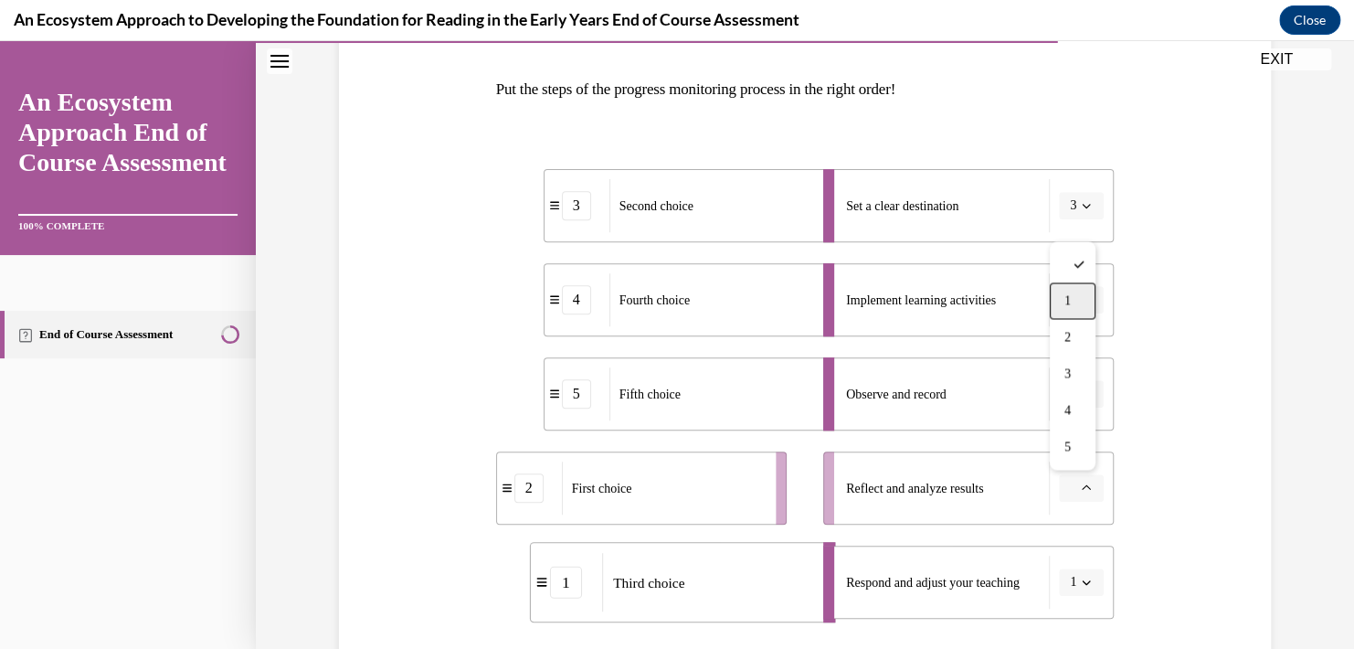
click at [1077, 295] on div "1" at bounding box center [1073, 300] width 46 height 37
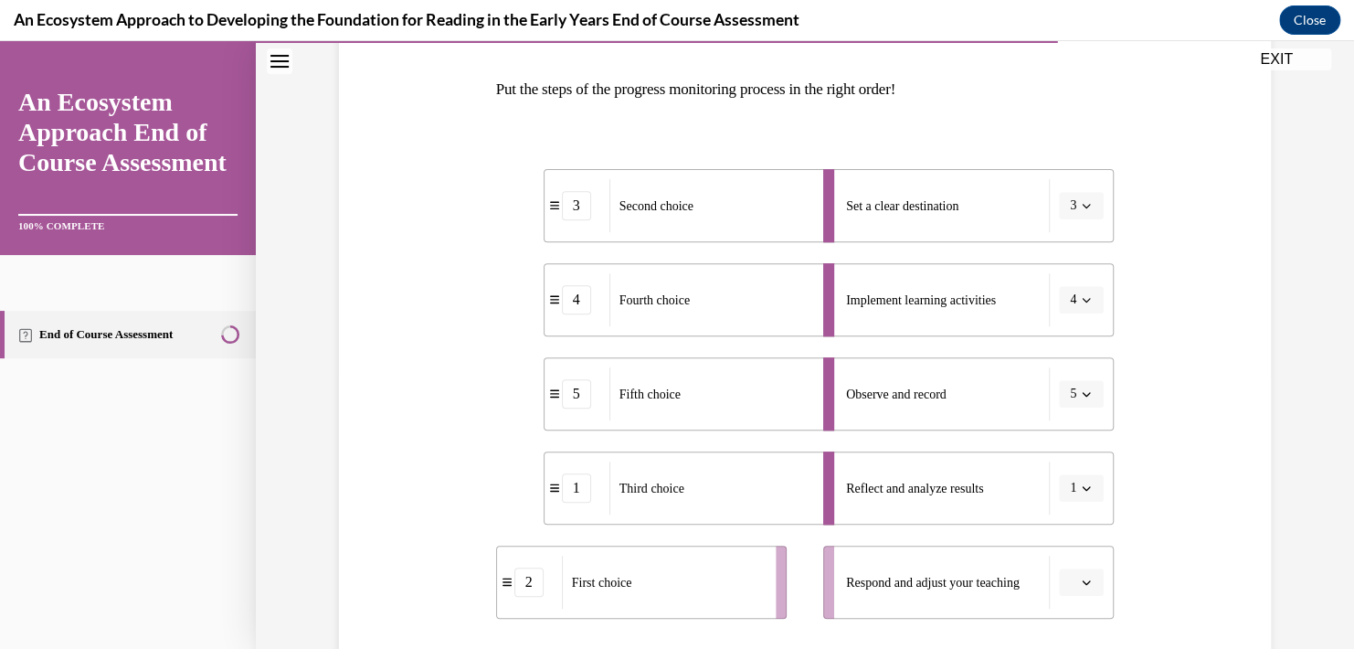
click at [1085, 578] on span "button" at bounding box center [1086, 582] width 13 height 13
click at [1077, 437] on div "2" at bounding box center [1073, 431] width 46 height 37
click at [1178, 439] on div "Question 12/15 Put the steps of the progress monitoring process in the right or…" at bounding box center [804, 385] width 941 height 920
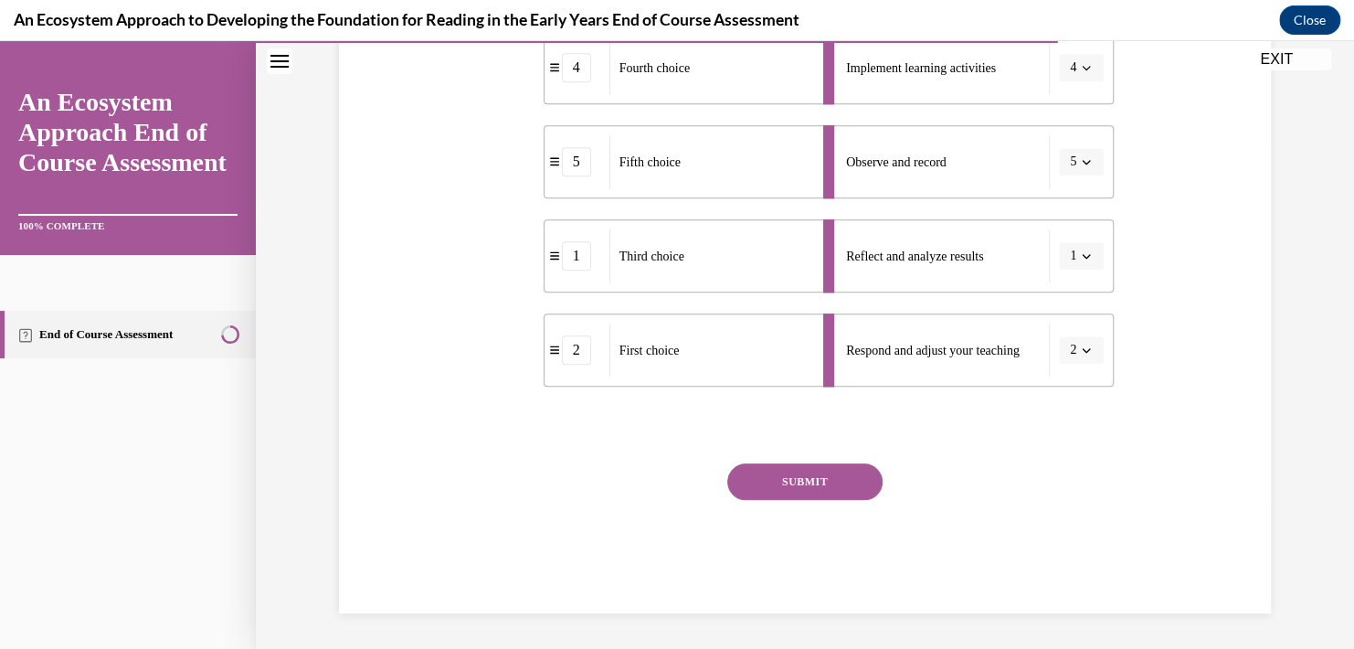
click at [798, 478] on button "SUBMIT" at bounding box center [804, 481] width 155 height 37
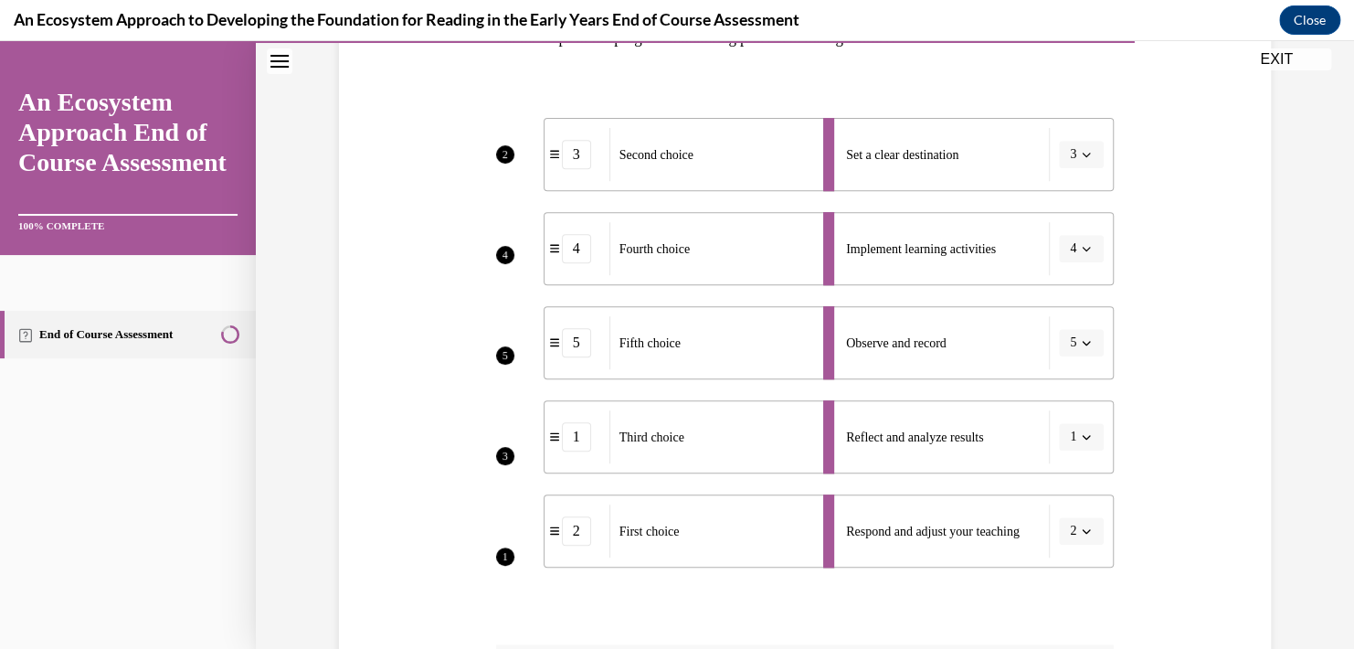
scroll to position [289, 0]
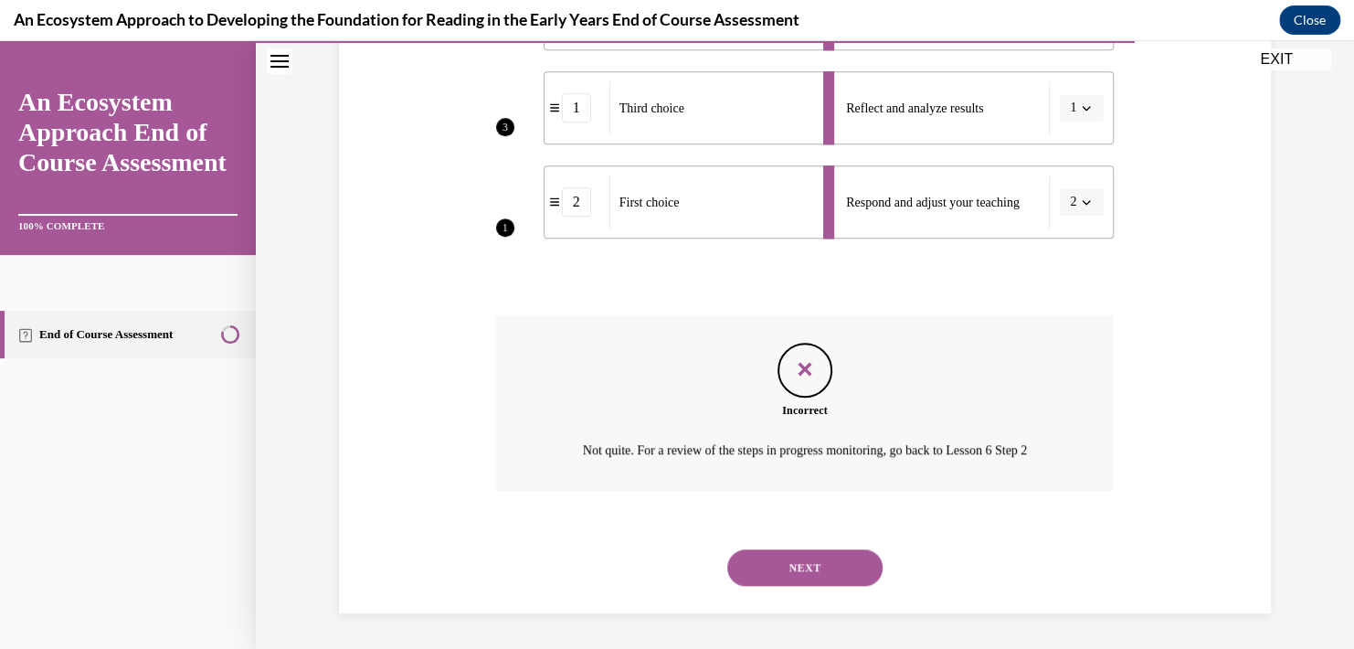
click at [802, 557] on button "NEXT" at bounding box center [804, 567] width 155 height 37
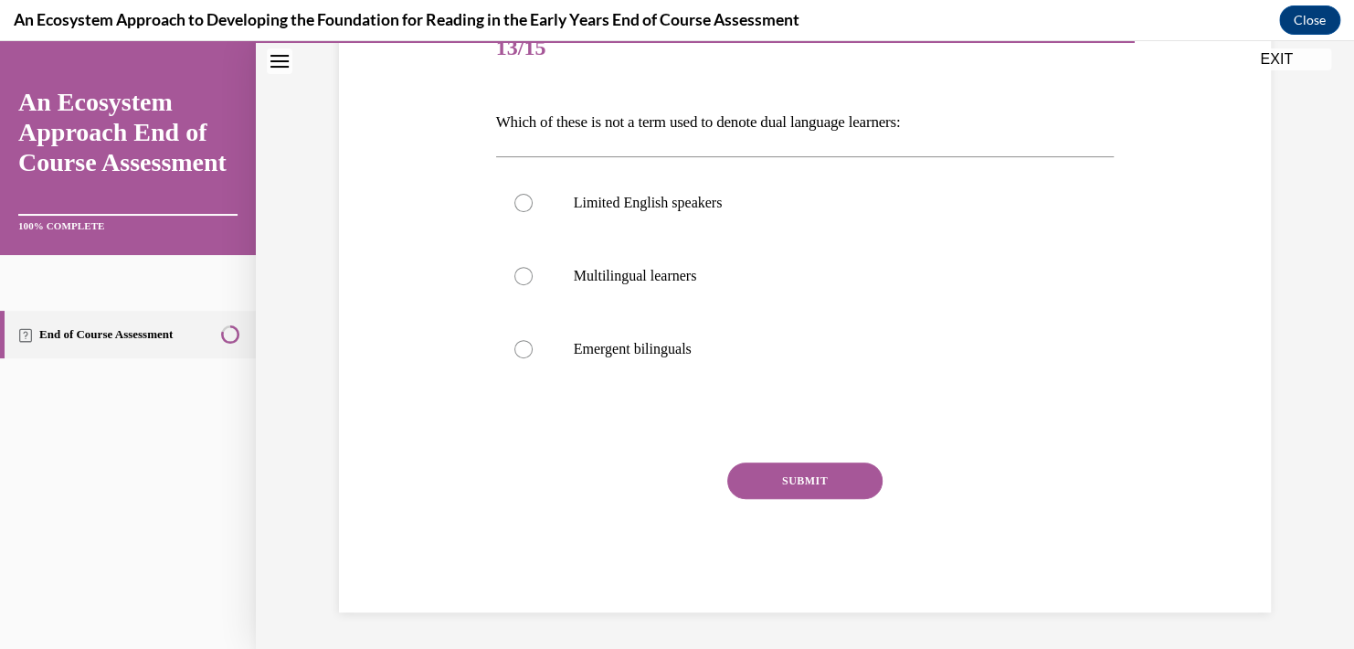
scroll to position [203, 0]
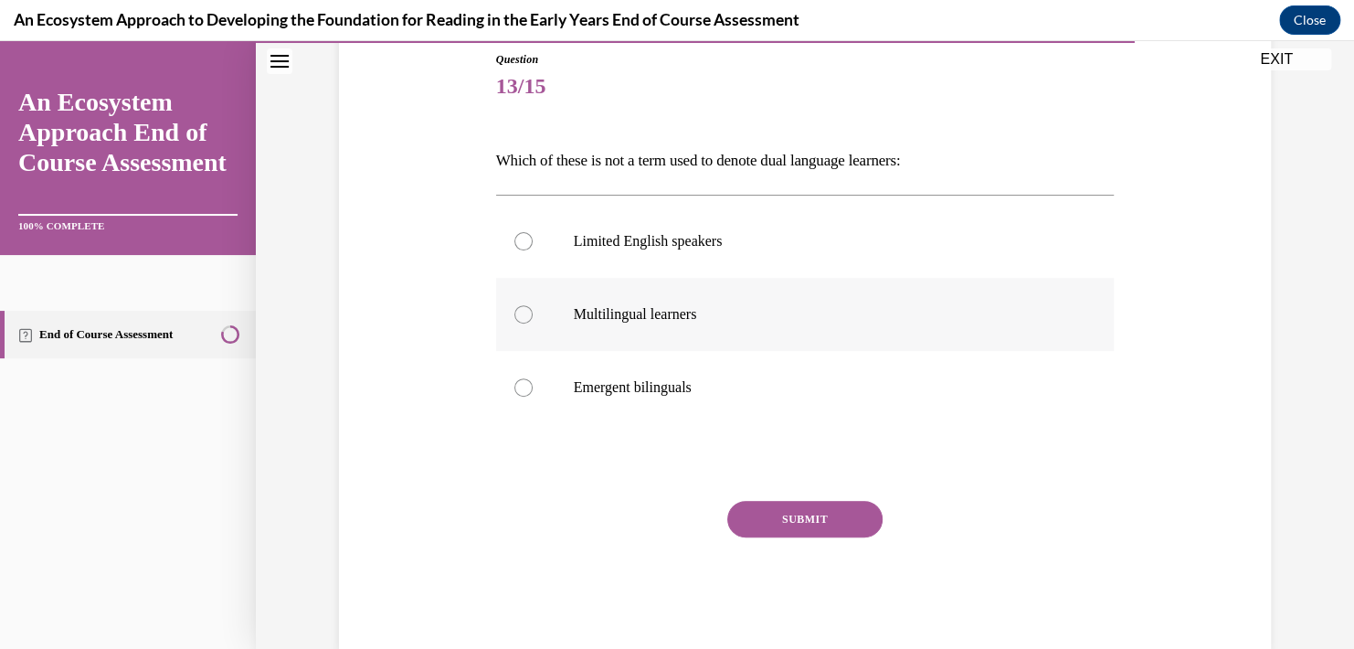
click at [613, 306] on p "Multilingual learners" at bounding box center [821, 314] width 495 height 18
click at [533, 306] on input "Multilingual learners" at bounding box center [523, 314] width 18 height 18
radio input "true"
click at [626, 225] on label "Limited English speakers" at bounding box center [805, 241] width 618 height 73
click at [533, 232] on input "Limited English speakers" at bounding box center [523, 241] width 18 height 18
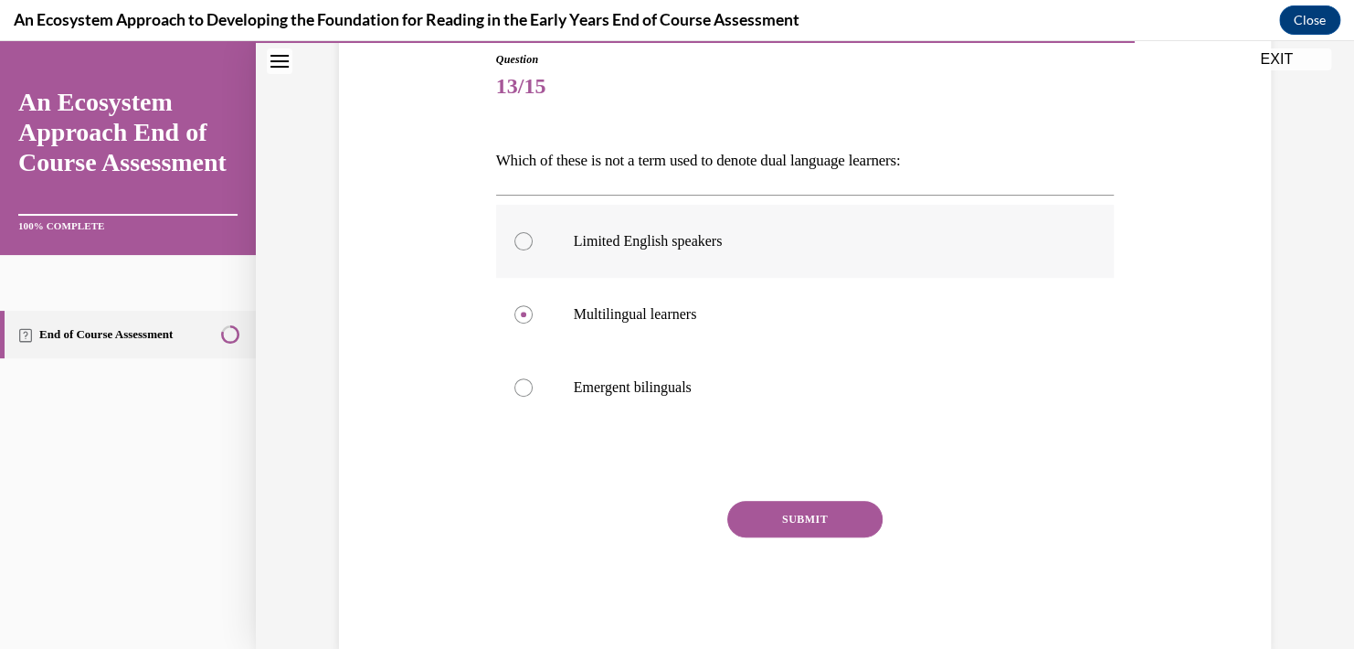
radio input "true"
click at [739, 509] on button "SUBMIT" at bounding box center [804, 519] width 155 height 37
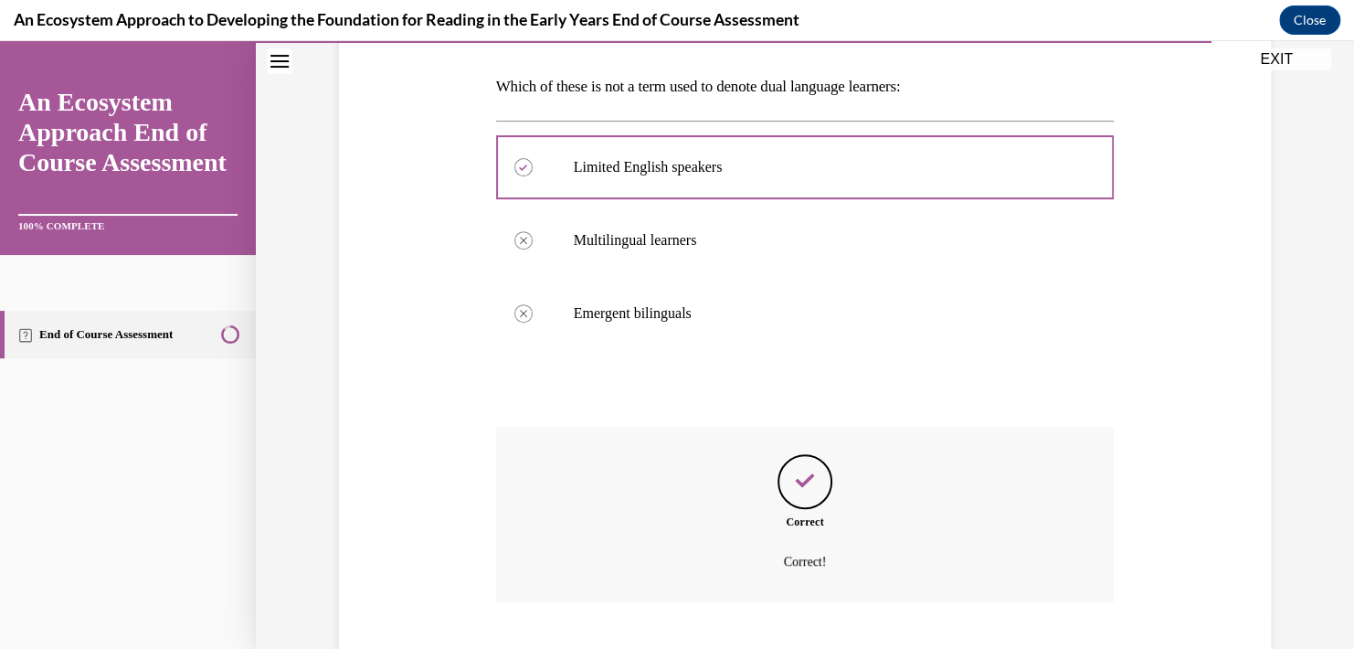
scroll to position [387, 0]
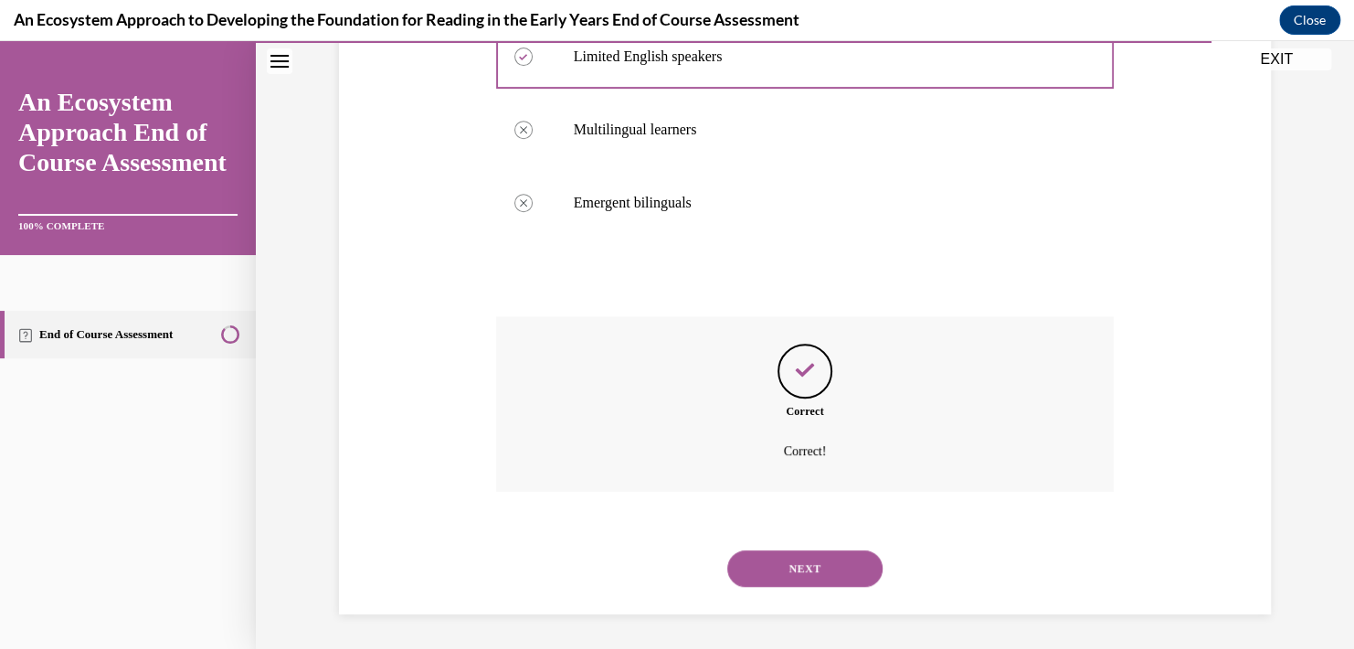
click at [758, 557] on button "NEXT" at bounding box center [804, 568] width 155 height 37
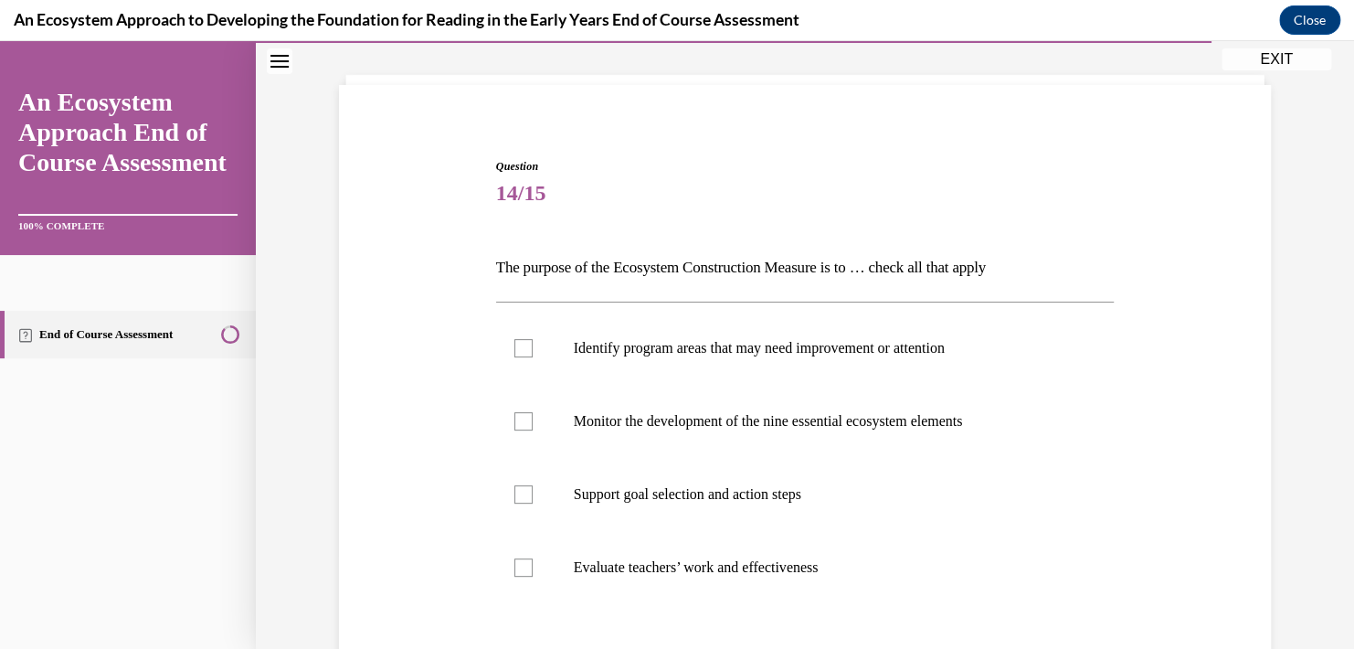
scroll to position [183, 0]
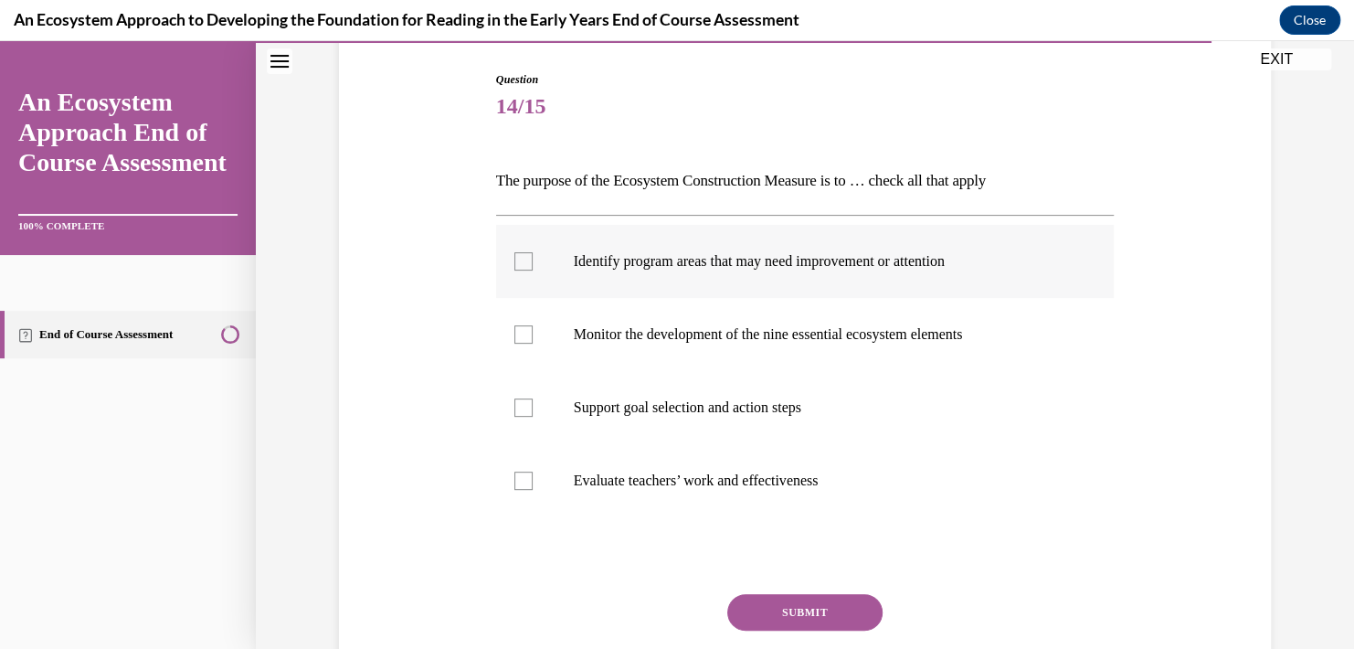
drag, startPoint x: 721, startPoint y: 257, endPoint x: 712, endPoint y: 285, distance: 29.8
click at [718, 257] on p "Identify program areas that may need improvement or attention" at bounding box center [821, 261] width 495 height 18
click at [533, 257] on input "Identify program areas that may need improvement or attention" at bounding box center [523, 261] width 18 height 18
checkbox input "true"
click at [703, 338] on p "Monitor the development of the nine essential ecosystem elements" at bounding box center [821, 334] width 495 height 18
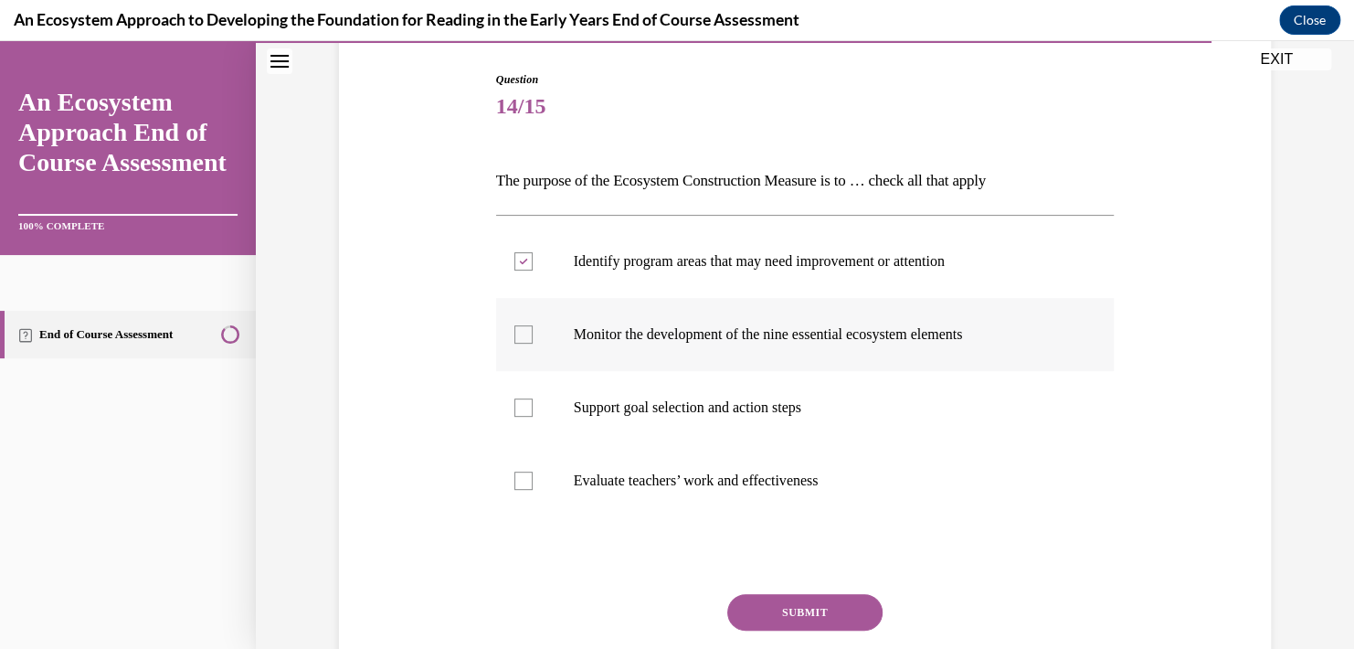
click at [533, 338] on input "Monitor the development of the nine essential ecosystem elements" at bounding box center [523, 334] width 18 height 18
checkbox input "true"
click at [692, 416] on p "Support goal selection and action steps" at bounding box center [821, 407] width 495 height 18
click at [533, 416] on input "Support goal selection and action steps" at bounding box center [523, 407] width 18 height 18
checkbox input "true"
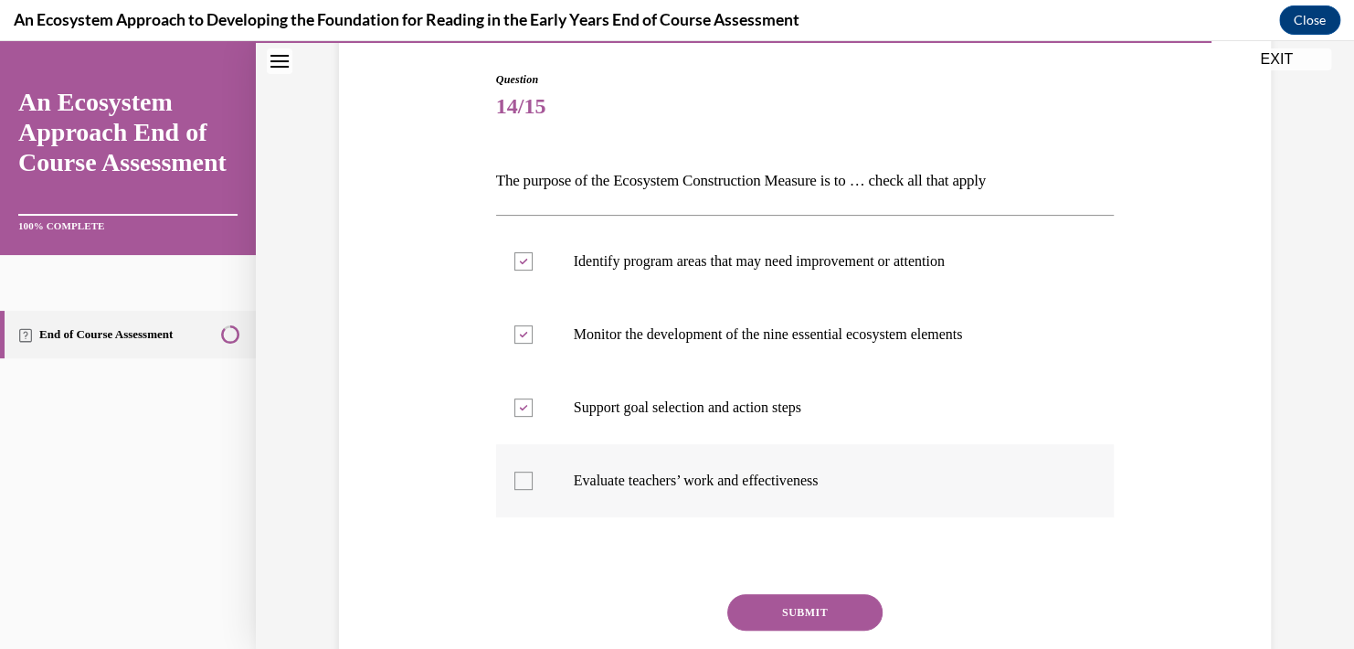
click at [688, 460] on label "Evaluate teachers’ work and effectiveness" at bounding box center [805, 480] width 618 height 73
click at [533, 471] on input "Evaluate teachers’ work and effectiveness" at bounding box center [523, 480] width 18 height 18
checkbox input "true"
click at [735, 601] on button "SUBMIT" at bounding box center [804, 612] width 155 height 37
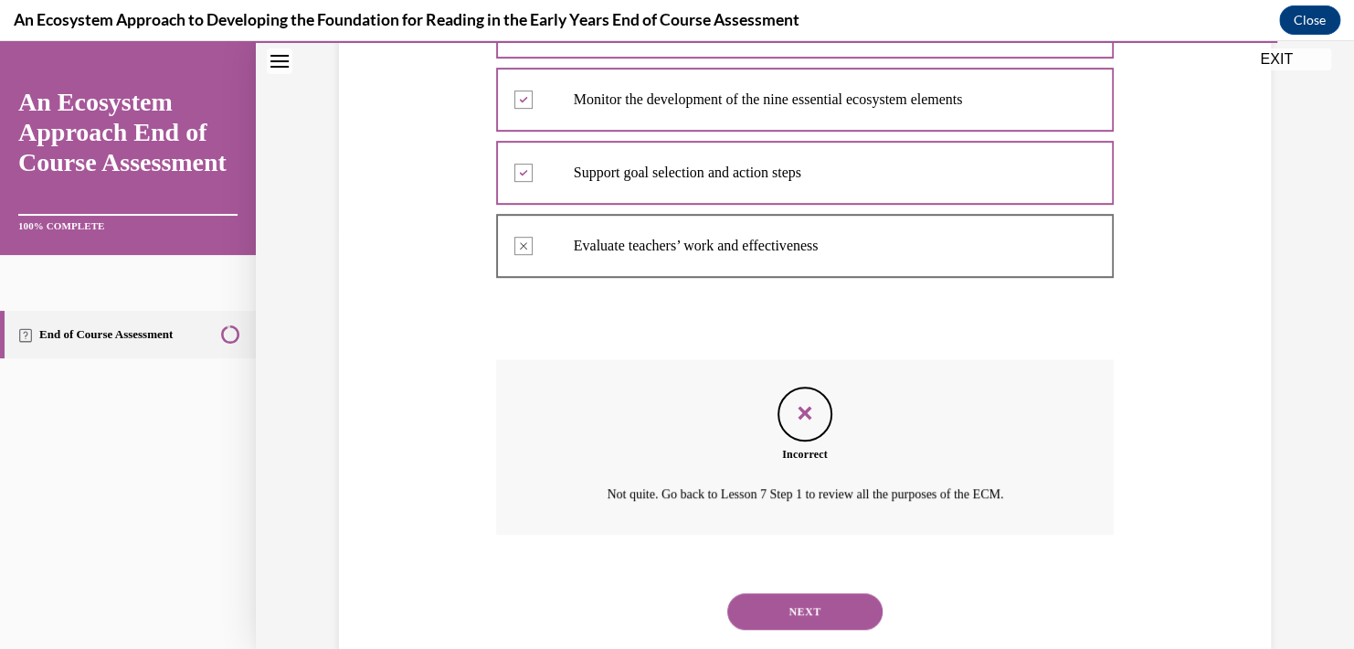
scroll to position [460, 0]
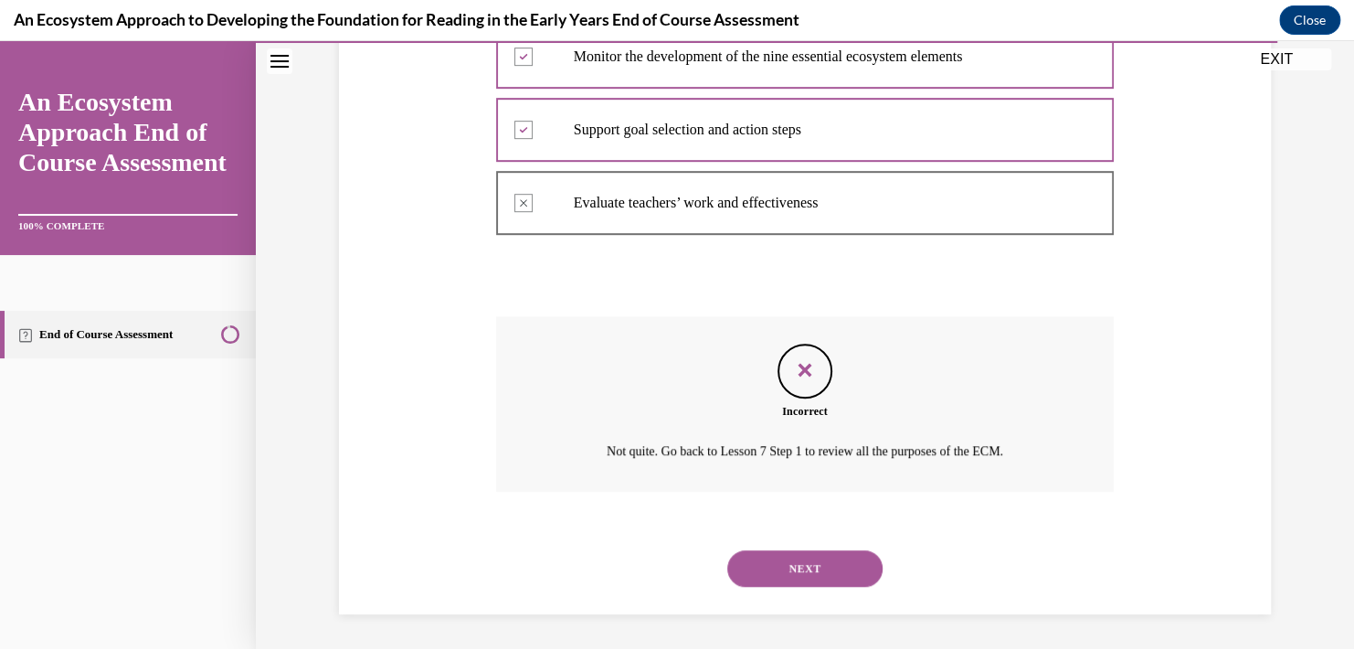
click at [813, 563] on button "NEXT" at bounding box center [804, 568] width 155 height 37
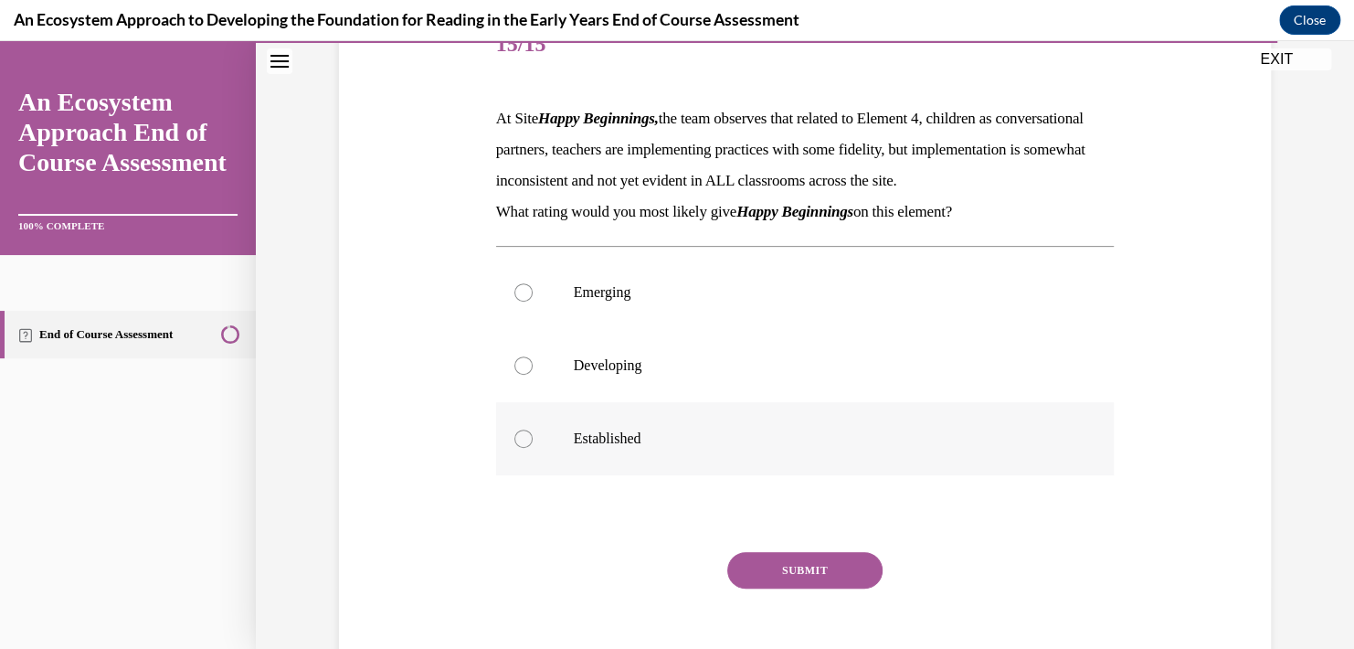
scroll to position [274, 0]
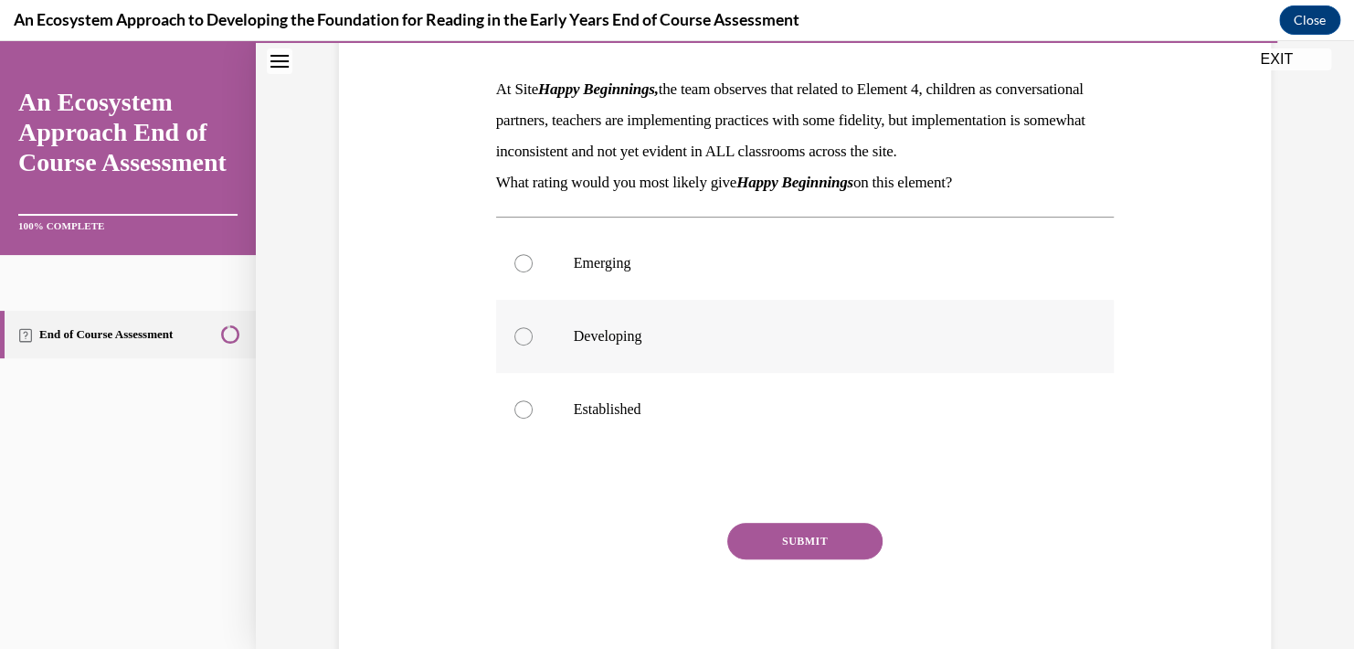
click at [611, 345] on p "Developing" at bounding box center [821, 336] width 495 height 18
click at [533, 345] on input "Developing" at bounding box center [523, 336] width 18 height 18
radio input "true"
click at [806, 559] on button "SUBMIT" at bounding box center [804, 541] width 155 height 37
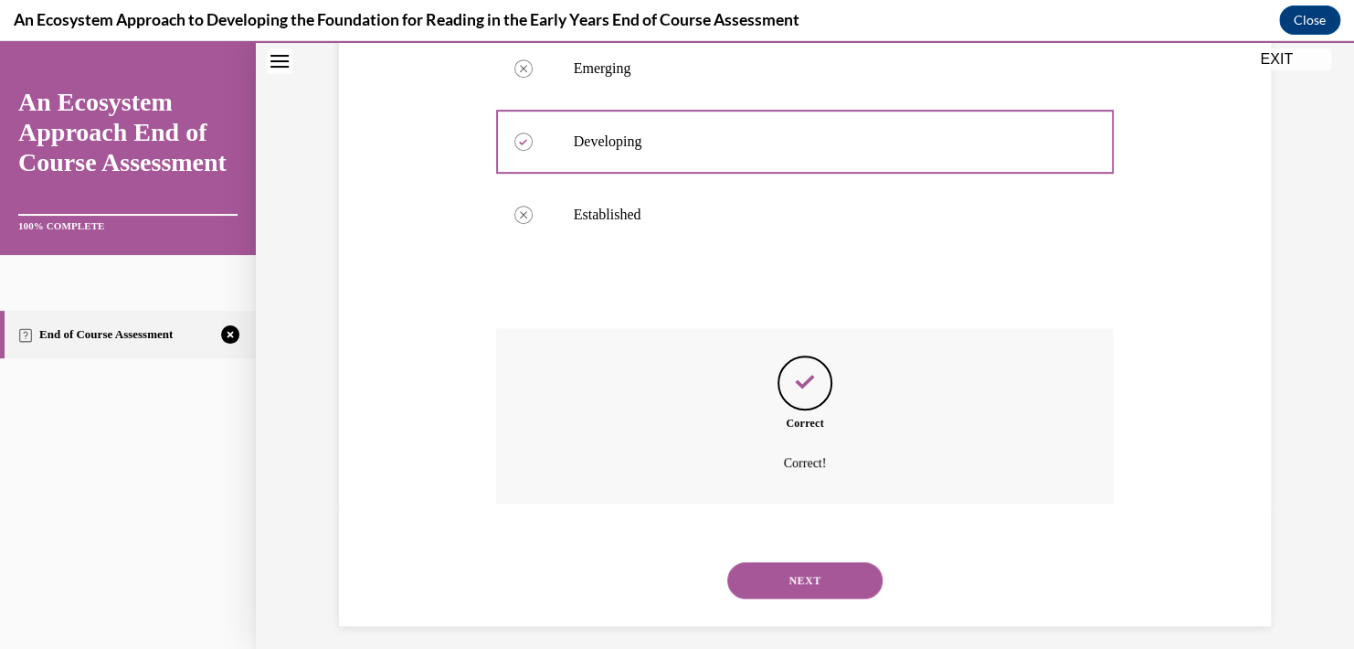
scroll to position [512, 0]
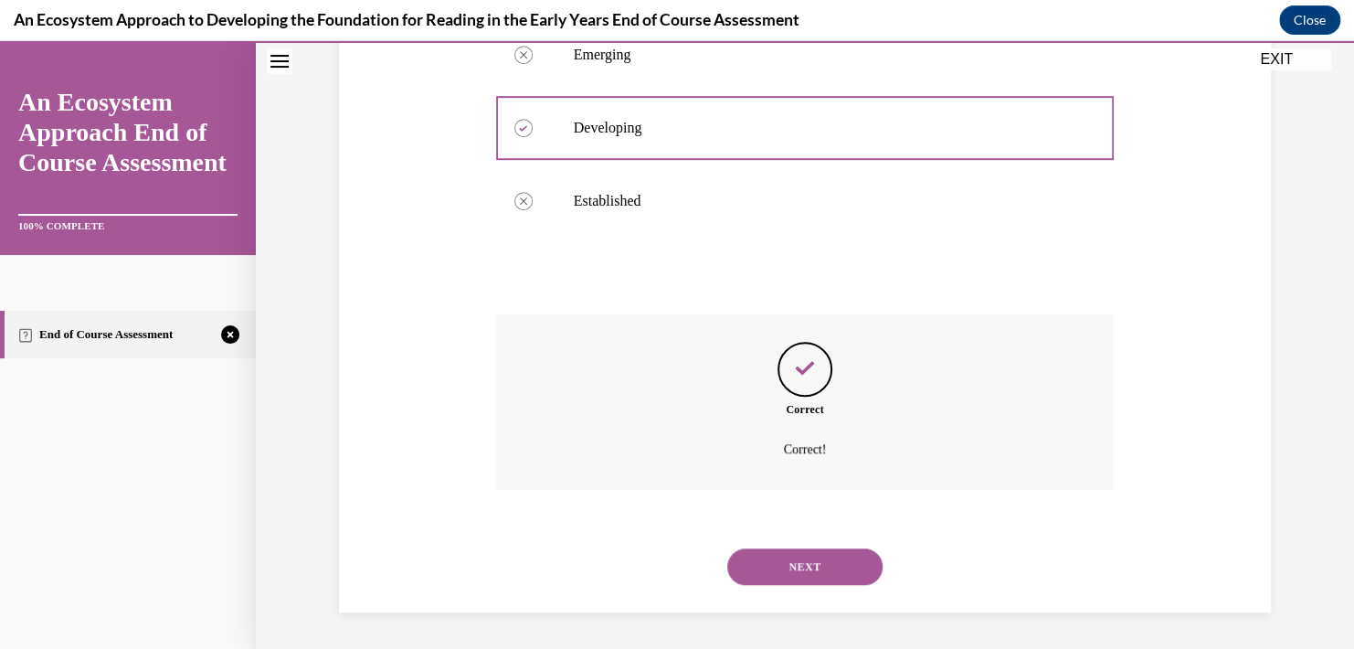
click at [840, 569] on button "NEXT" at bounding box center [804, 566] width 155 height 37
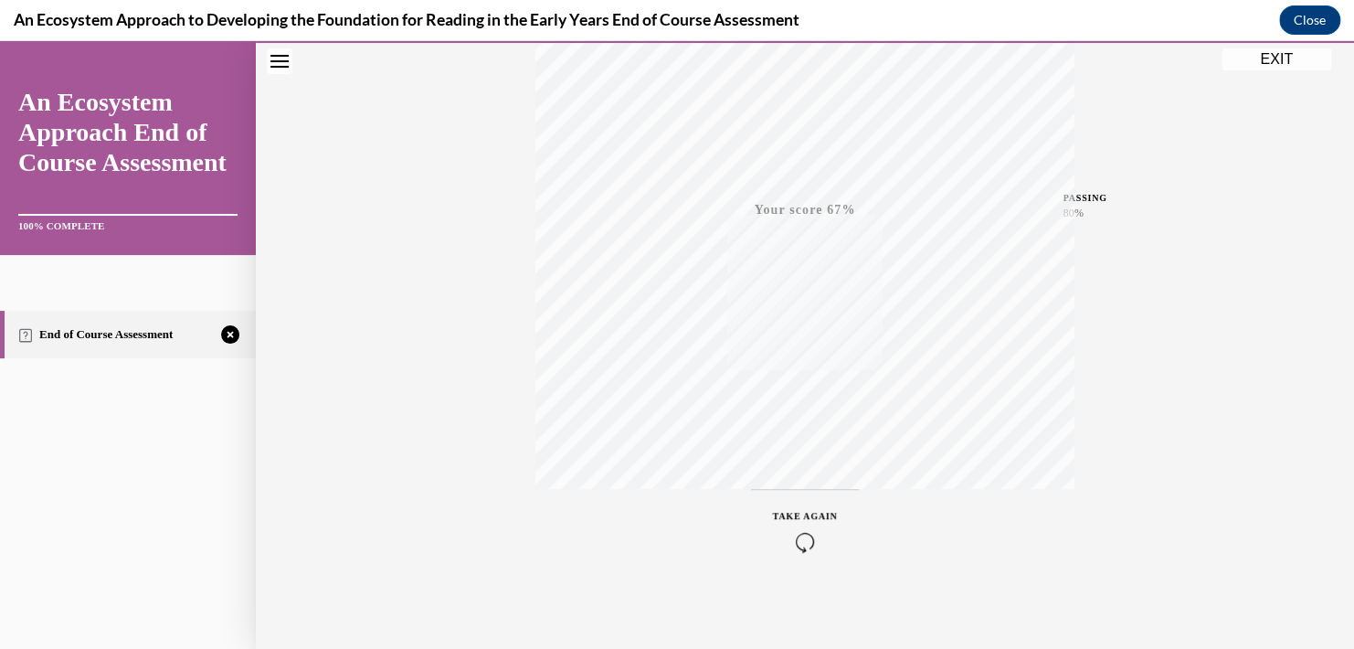
scroll to position [328, 0]
click at [790, 524] on div "TAKE AGAIN" at bounding box center [805, 526] width 65 height 43
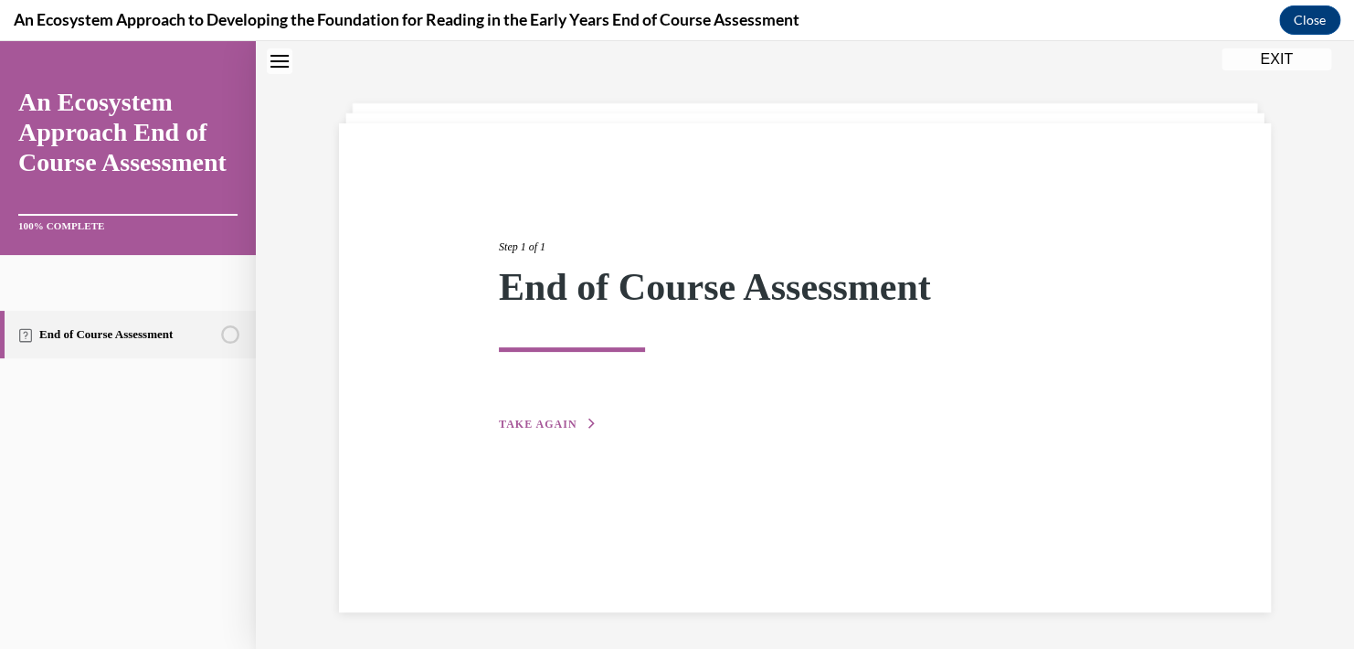
click at [531, 422] on span "TAKE AGAIN" at bounding box center [538, 423] width 78 height 13
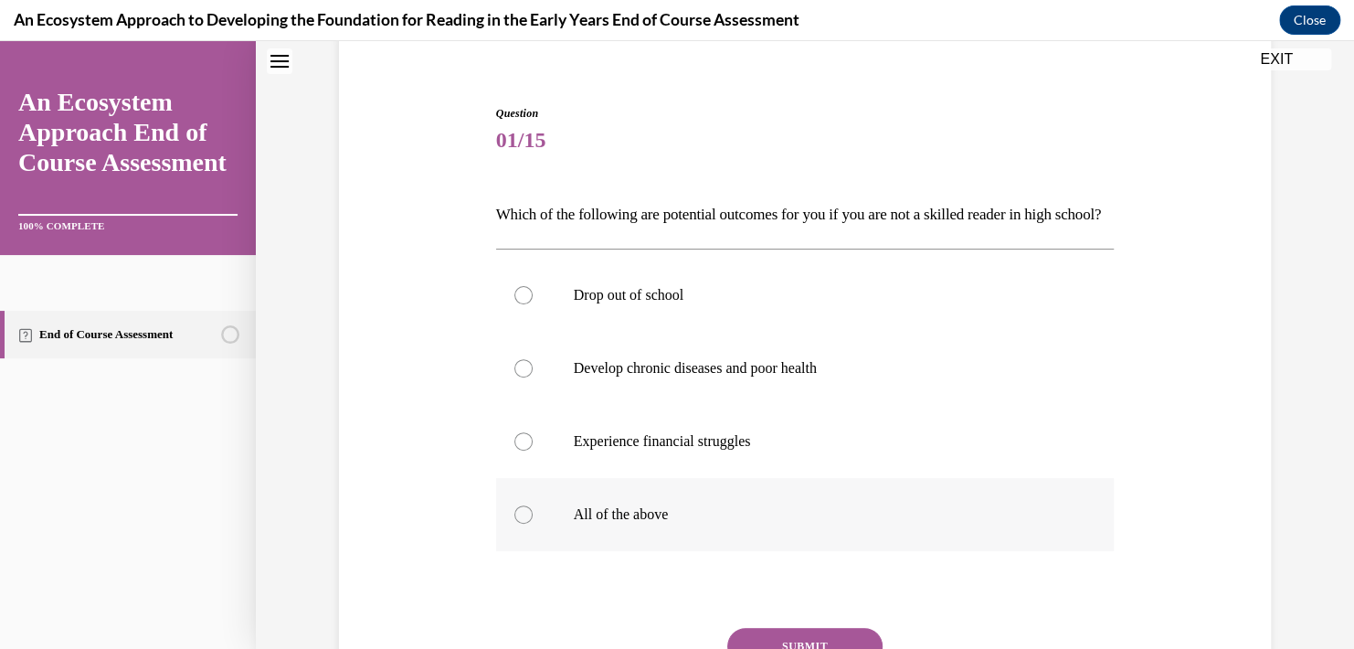
click at [528, 549] on label "All of the above" at bounding box center [805, 514] width 618 height 73
click at [528, 523] on input "All of the above" at bounding box center [523, 514] width 18 height 18
radio input "true"
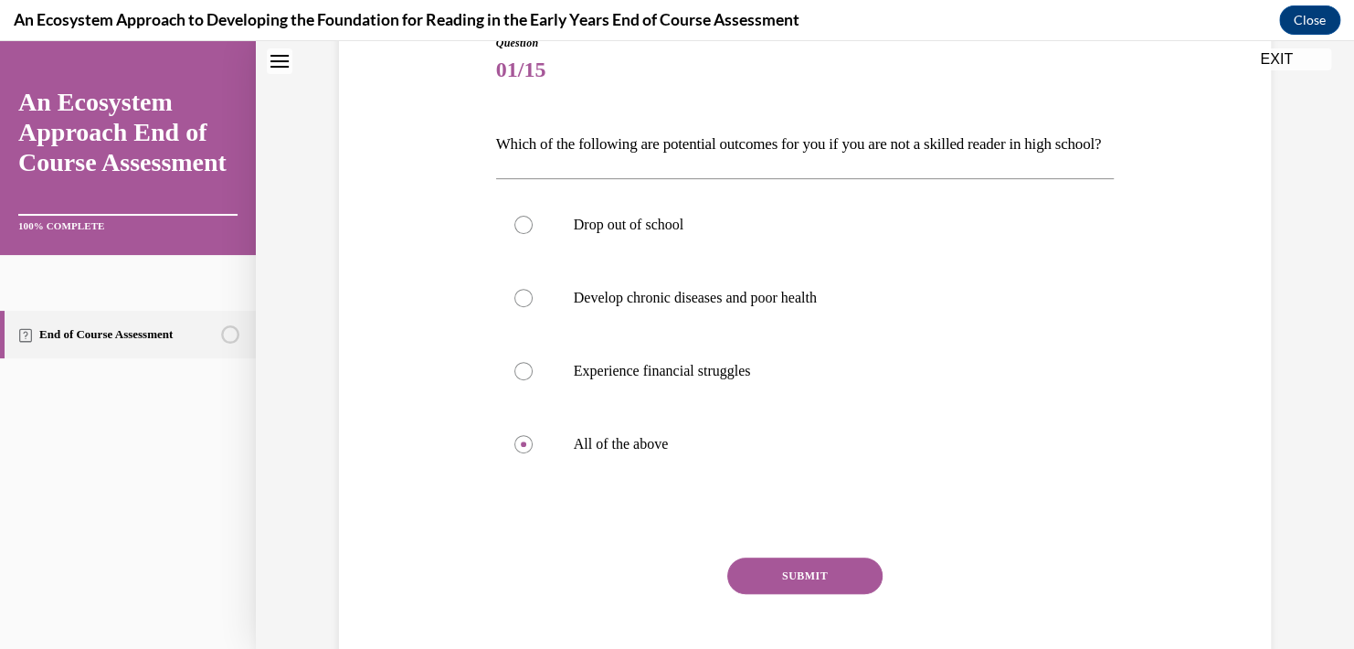
scroll to position [240, 0]
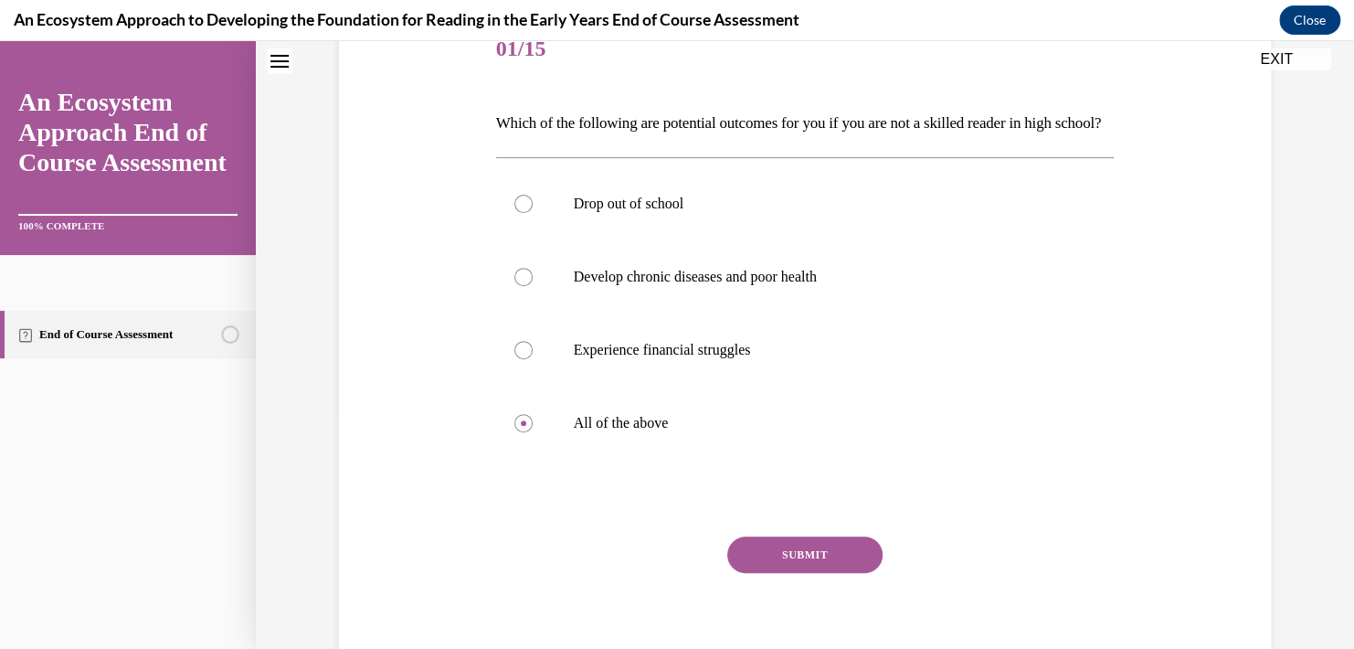
click at [816, 573] on button "SUBMIT" at bounding box center [804, 554] width 155 height 37
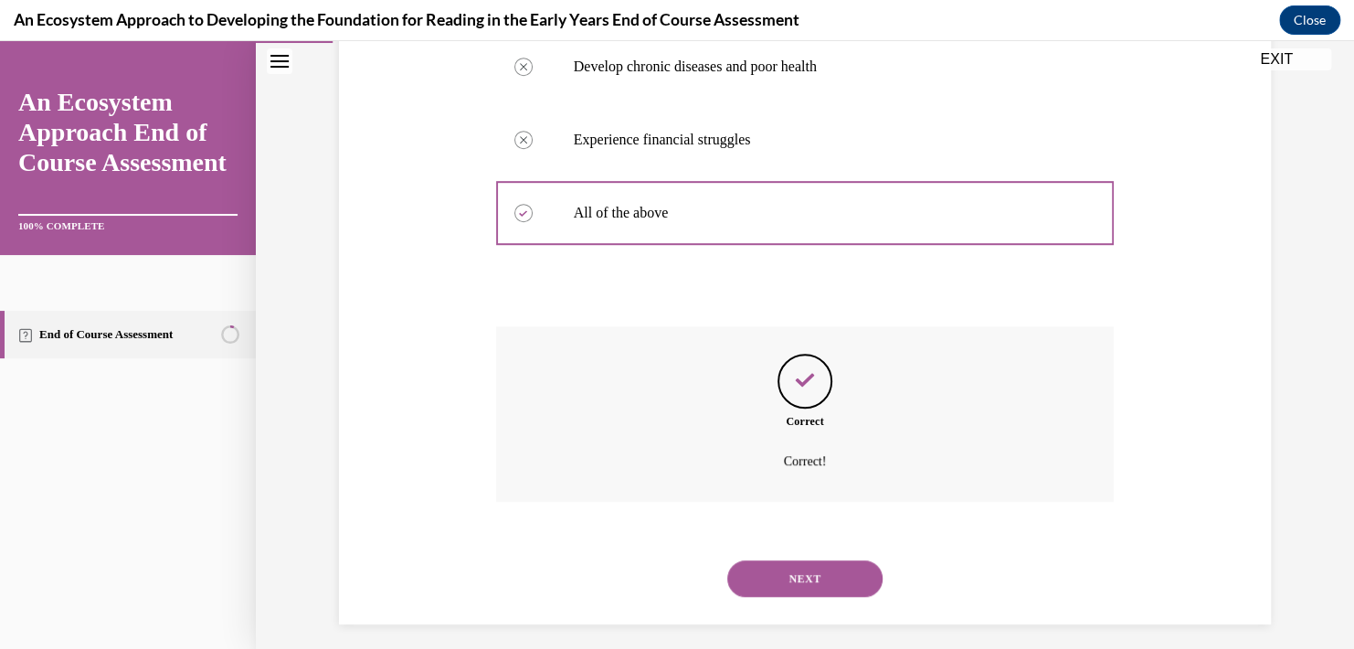
scroll to position [492, 0]
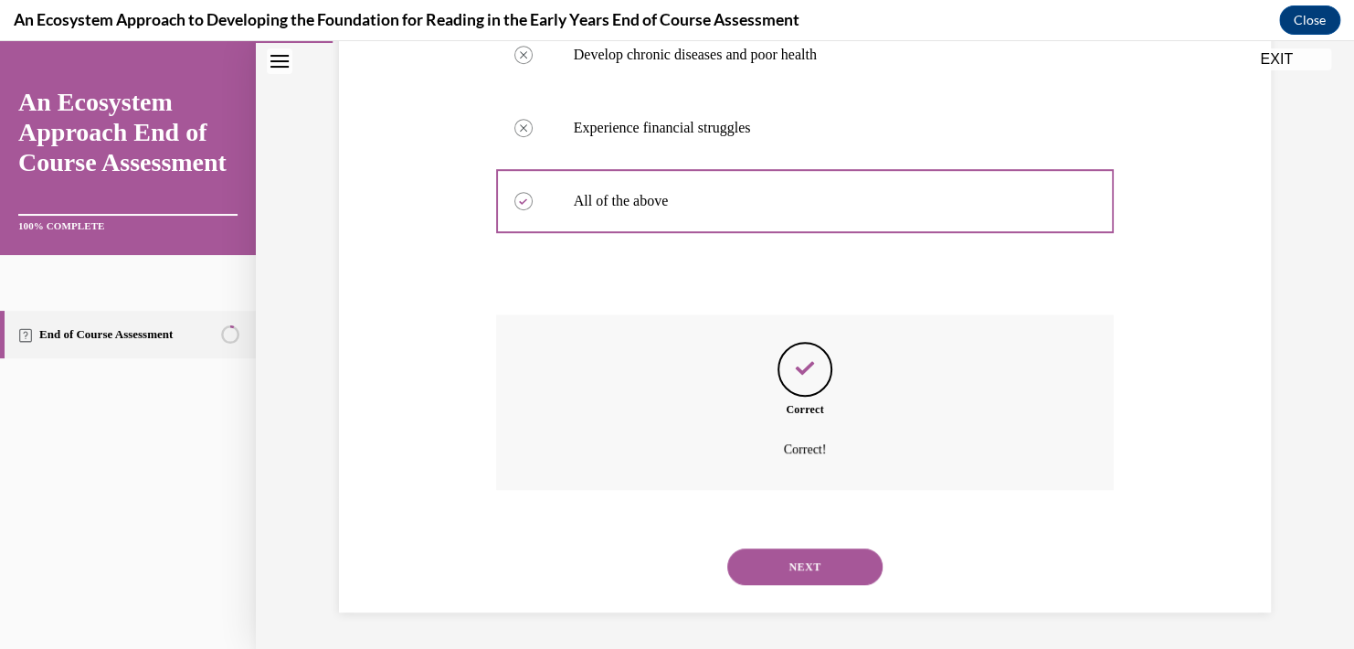
click at [785, 566] on button "NEXT" at bounding box center [804, 566] width 155 height 37
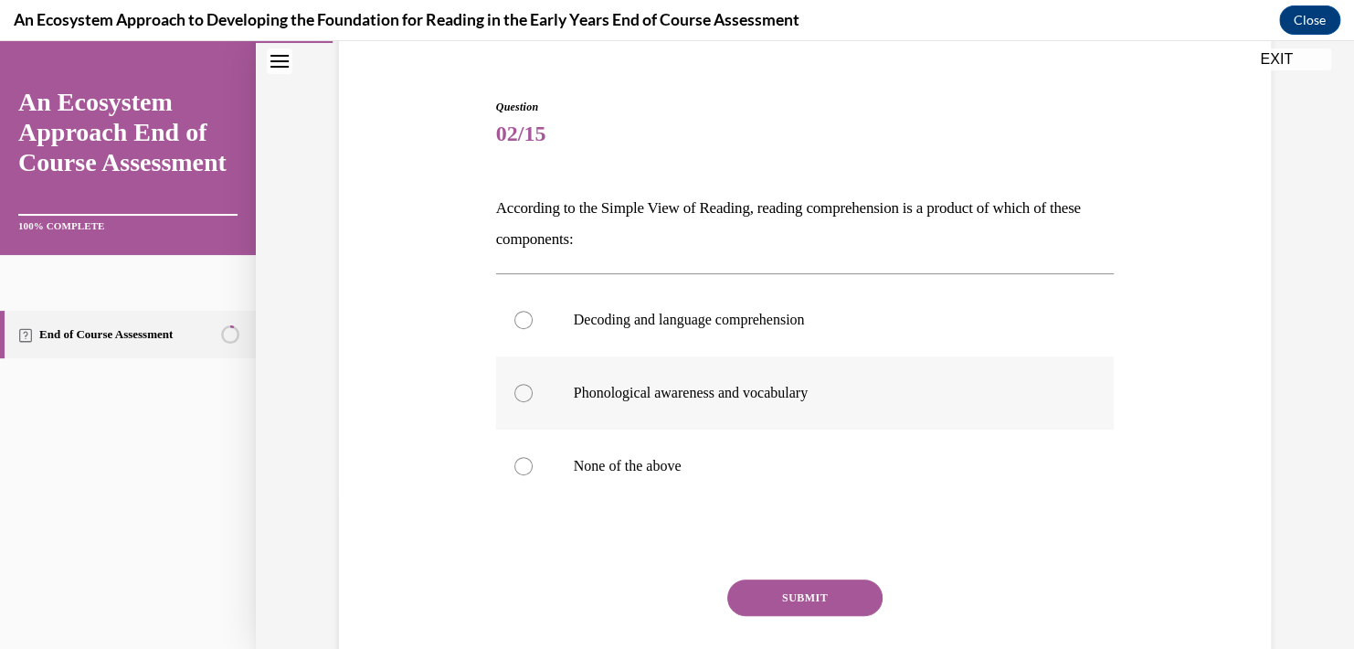
scroll to position [183, 0]
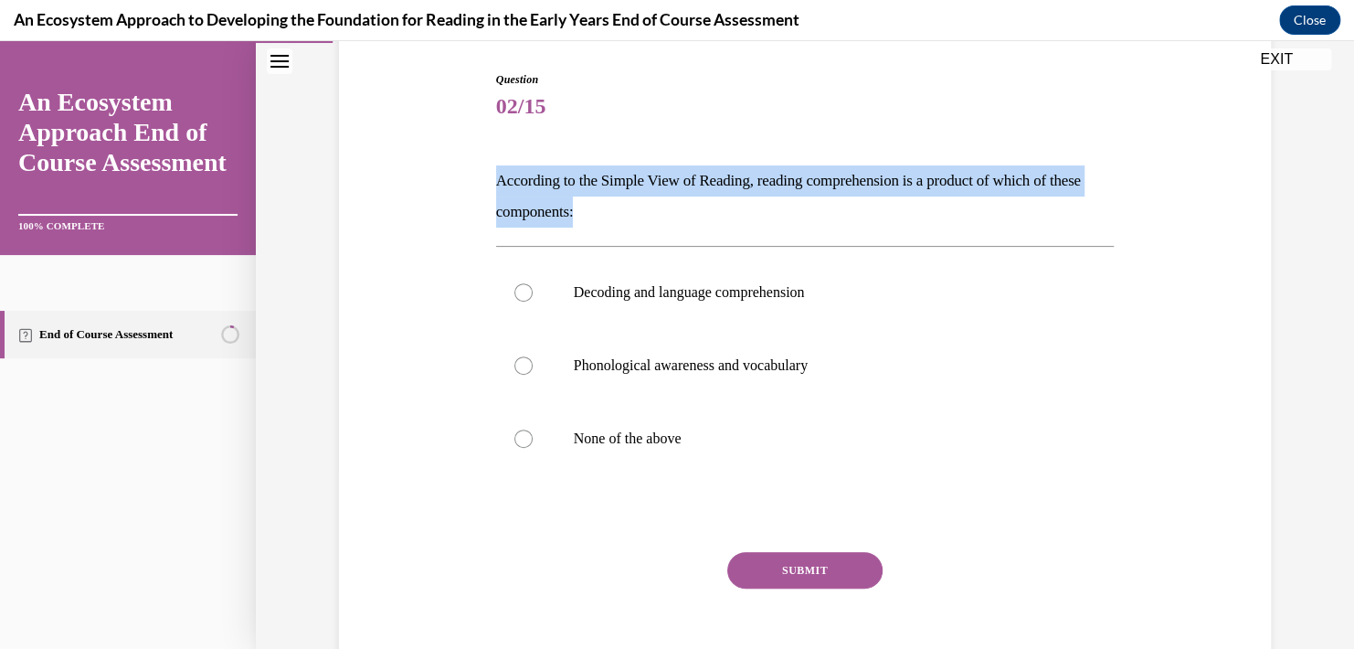
drag, startPoint x: 627, startPoint y: 211, endPoint x: 451, endPoint y: 159, distance: 183.0
click at [451, 159] on div "Question 02/15 According to the Simple View of Reading, reading comprehension i…" at bounding box center [804, 358] width 941 height 685
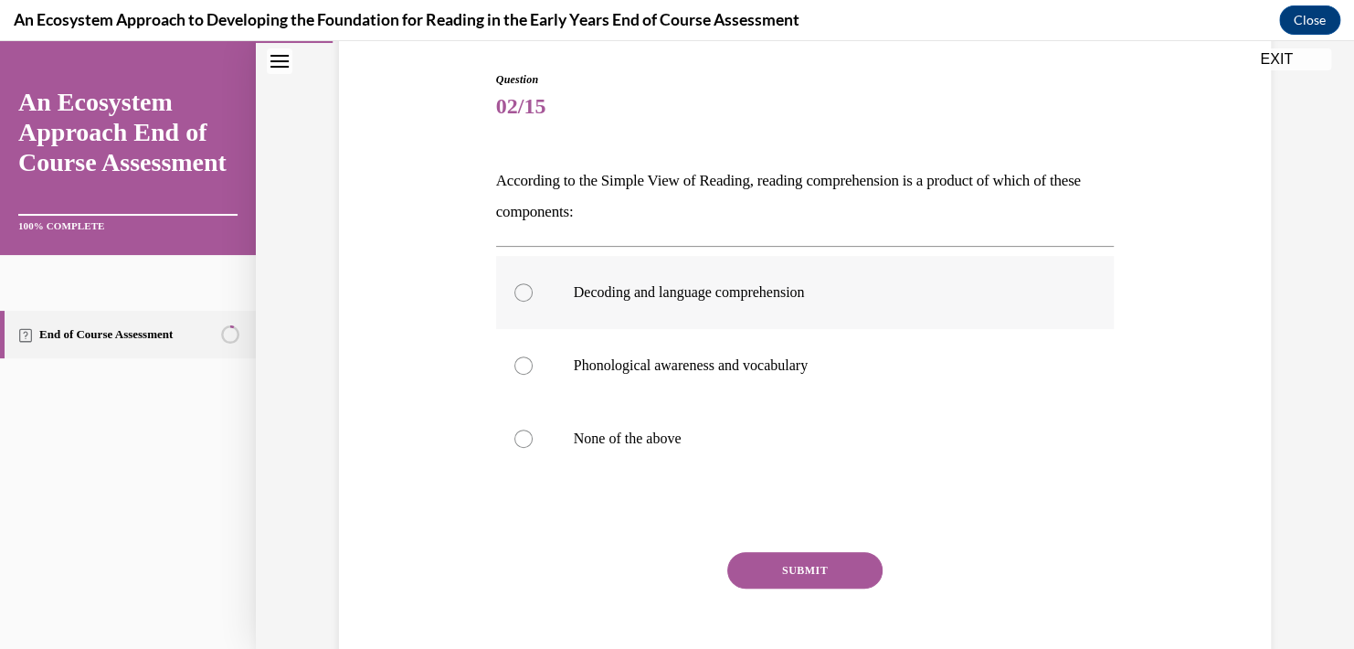
click at [648, 305] on label "Decoding and language comprehension" at bounding box center [805, 292] width 618 height 73
click at [533, 301] on input "Decoding and language comprehension" at bounding box center [523, 292] width 18 height 18
radio input "true"
click at [773, 572] on button "SUBMIT" at bounding box center [804, 570] width 155 height 37
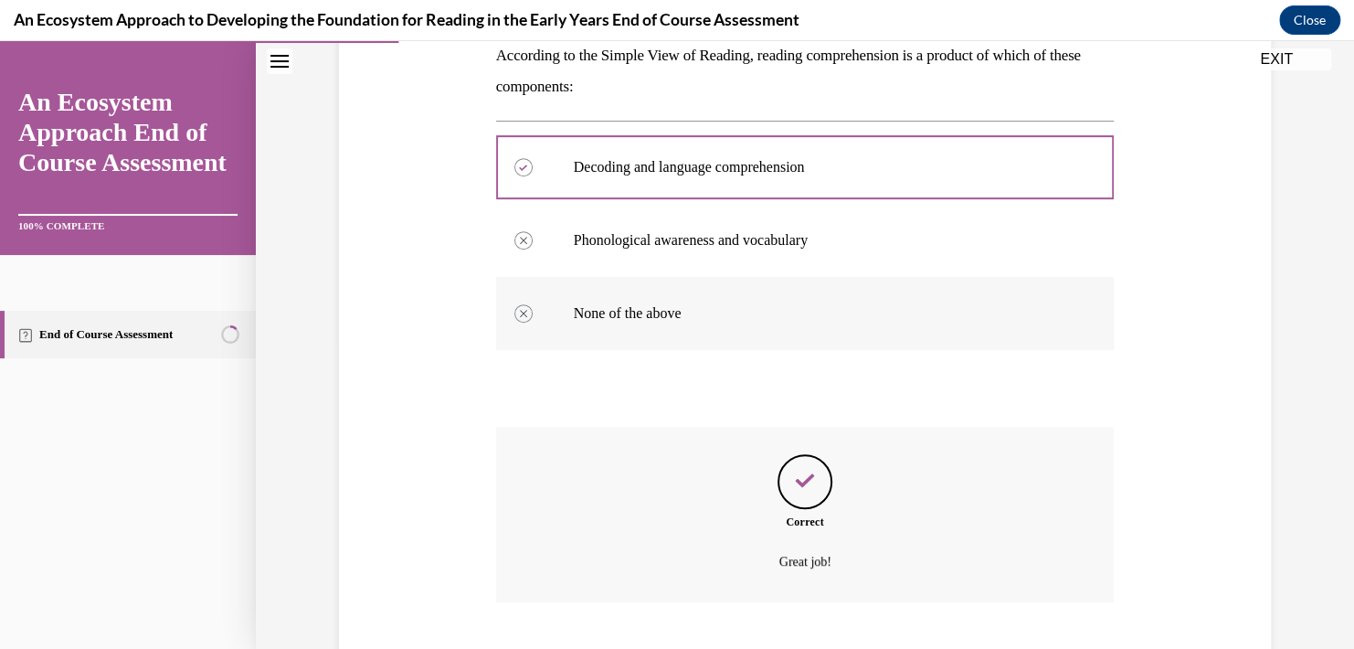
scroll to position [419, 0]
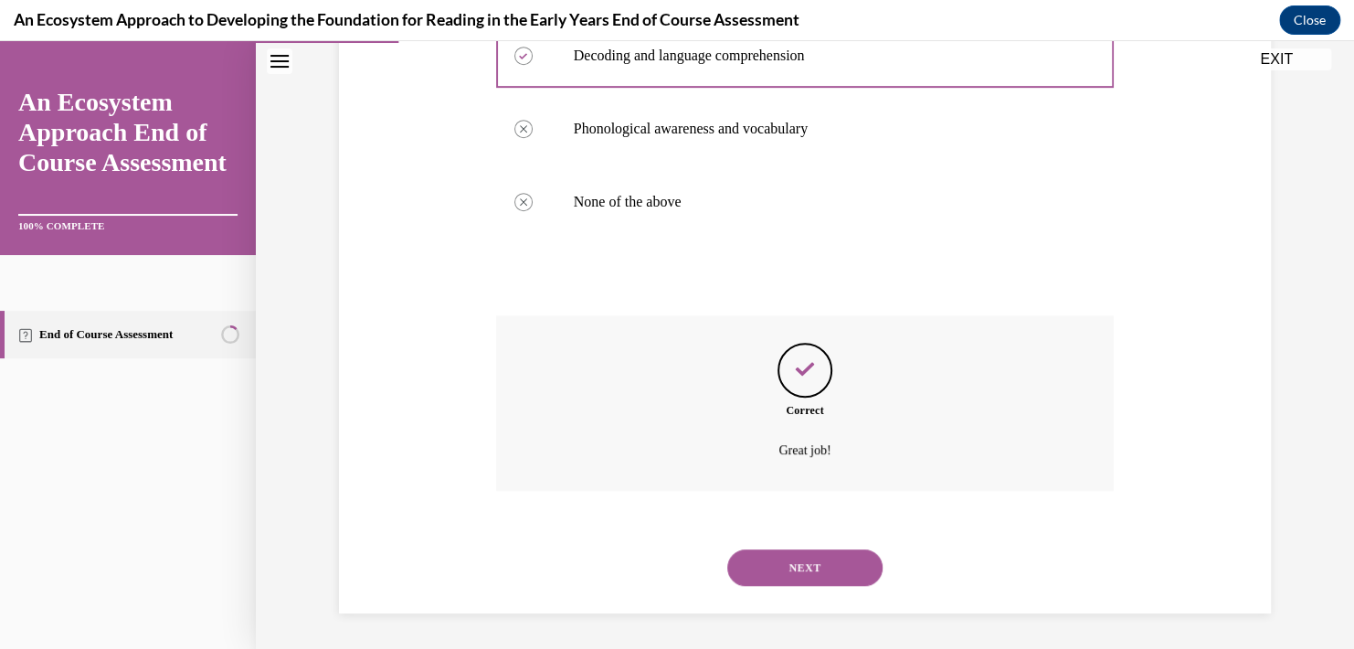
click at [831, 569] on button "NEXT" at bounding box center [804, 567] width 155 height 37
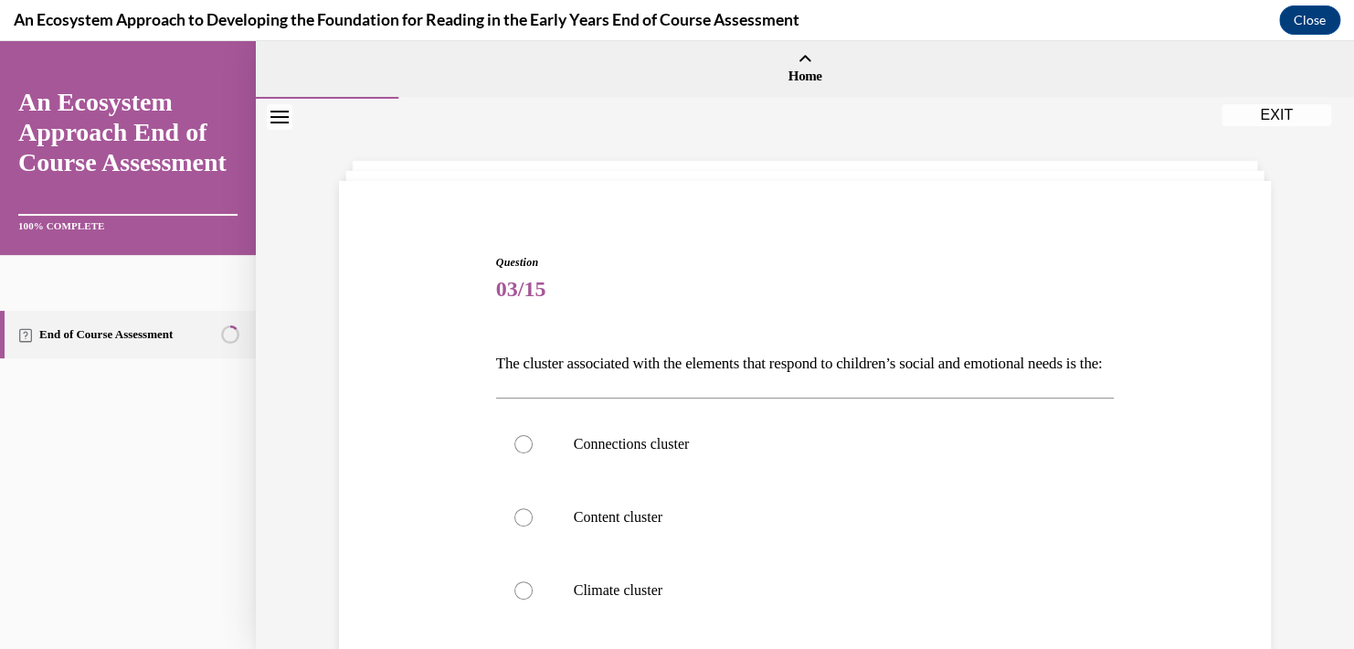
scroll to position [91, 0]
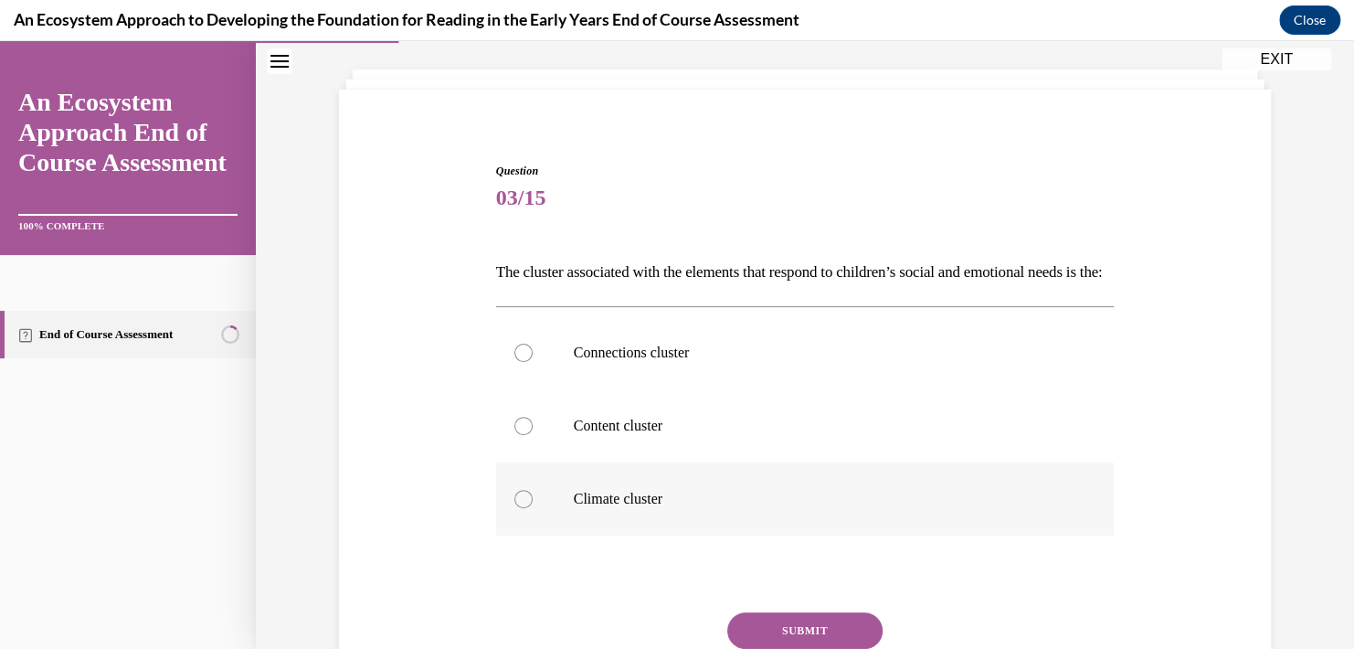
click at [514, 508] on div at bounding box center [523, 499] width 18 height 18
click at [514, 508] on input "Climate cluster" at bounding box center [523, 499] width 18 height 18
radio input "true"
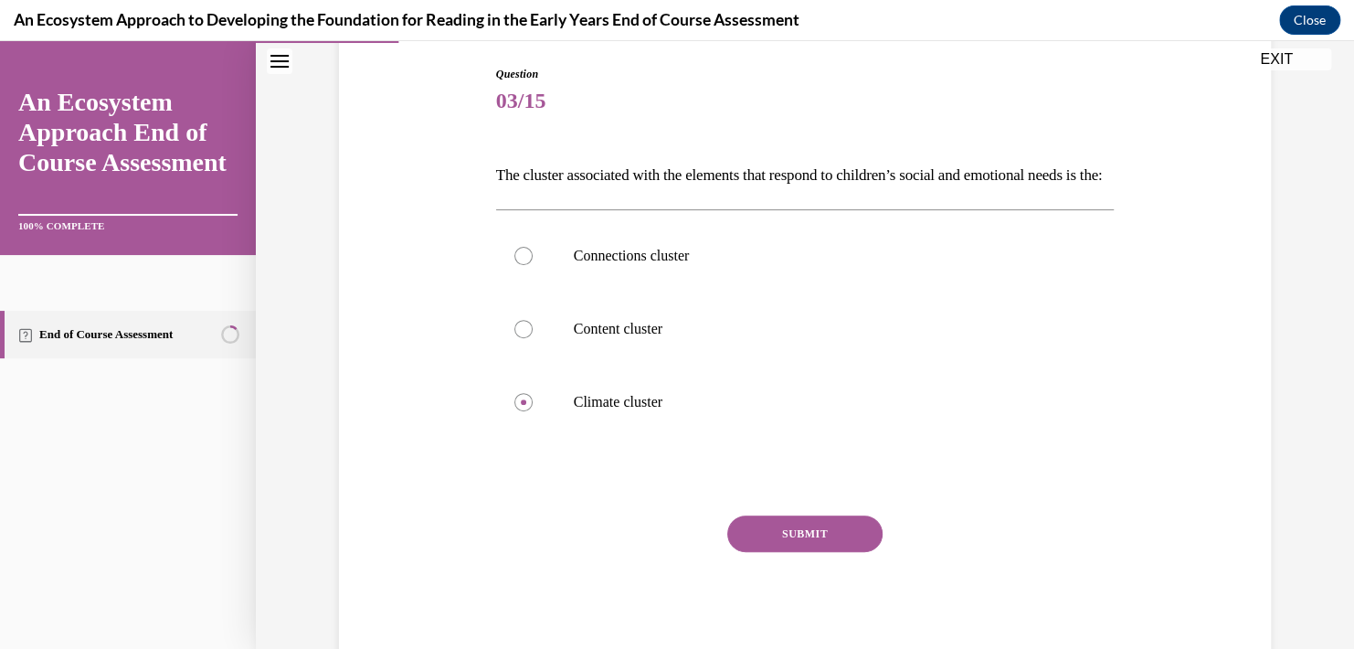
scroll to position [271, 0]
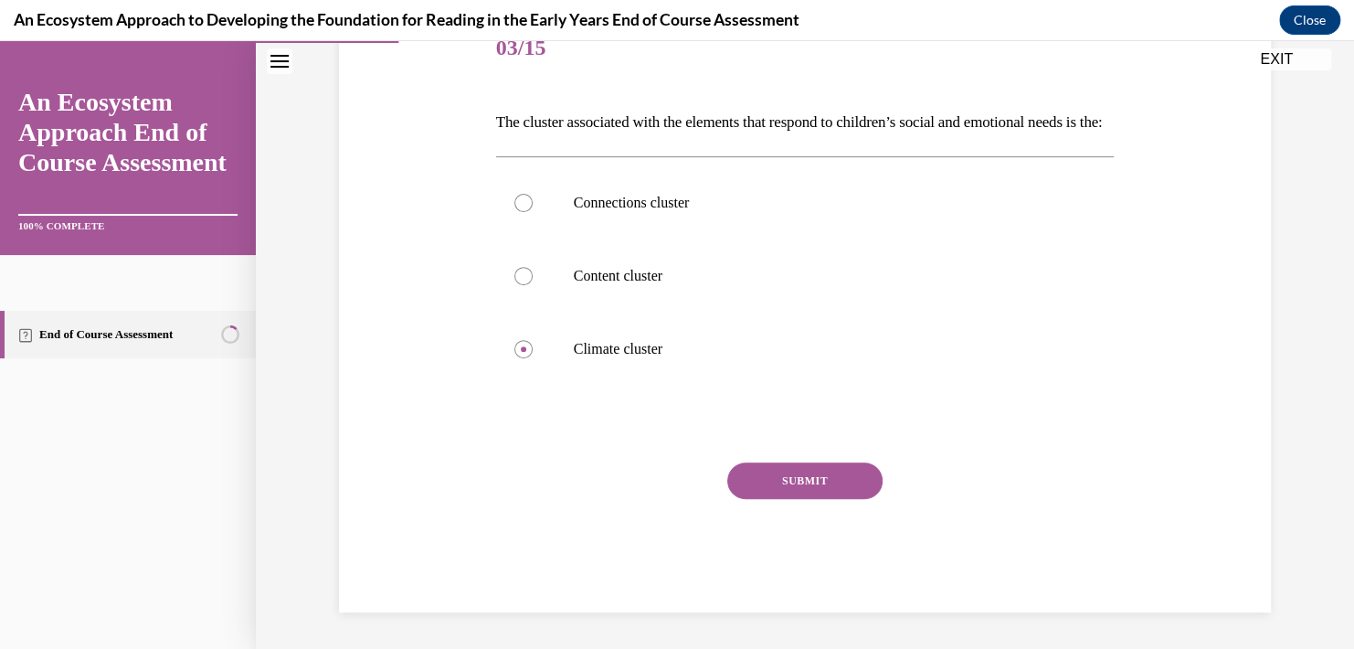
click at [817, 502] on div "SUBMIT" at bounding box center [805, 507] width 618 height 91
click at [811, 477] on button "SUBMIT" at bounding box center [804, 480] width 155 height 37
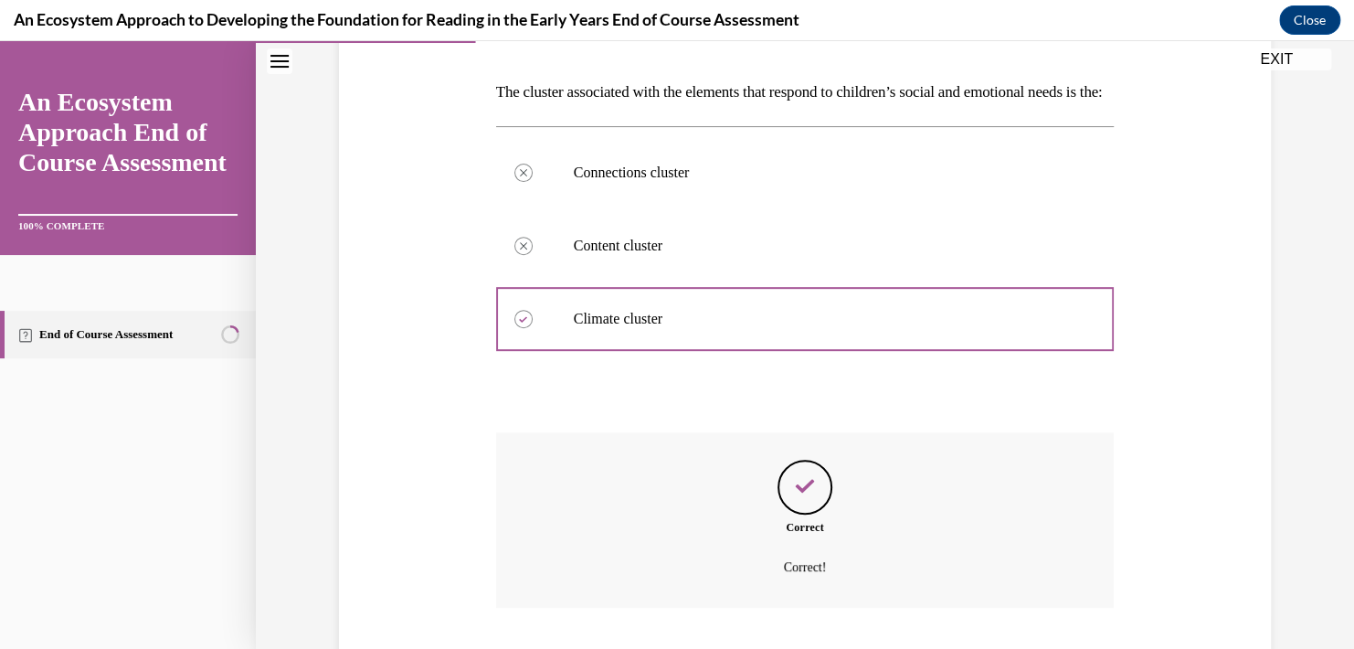
scroll to position [419, 0]
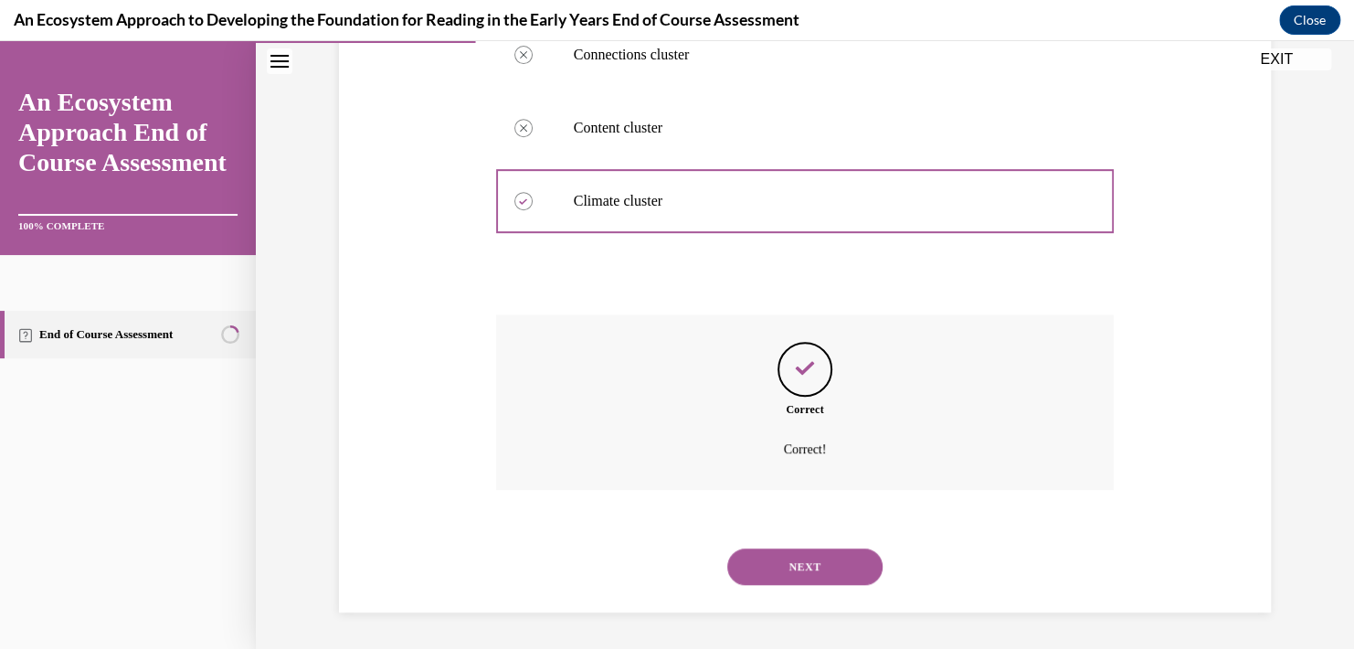
click at [800, 566] on button "NEXT" at bounding box center [804, 566] width 155 height 37
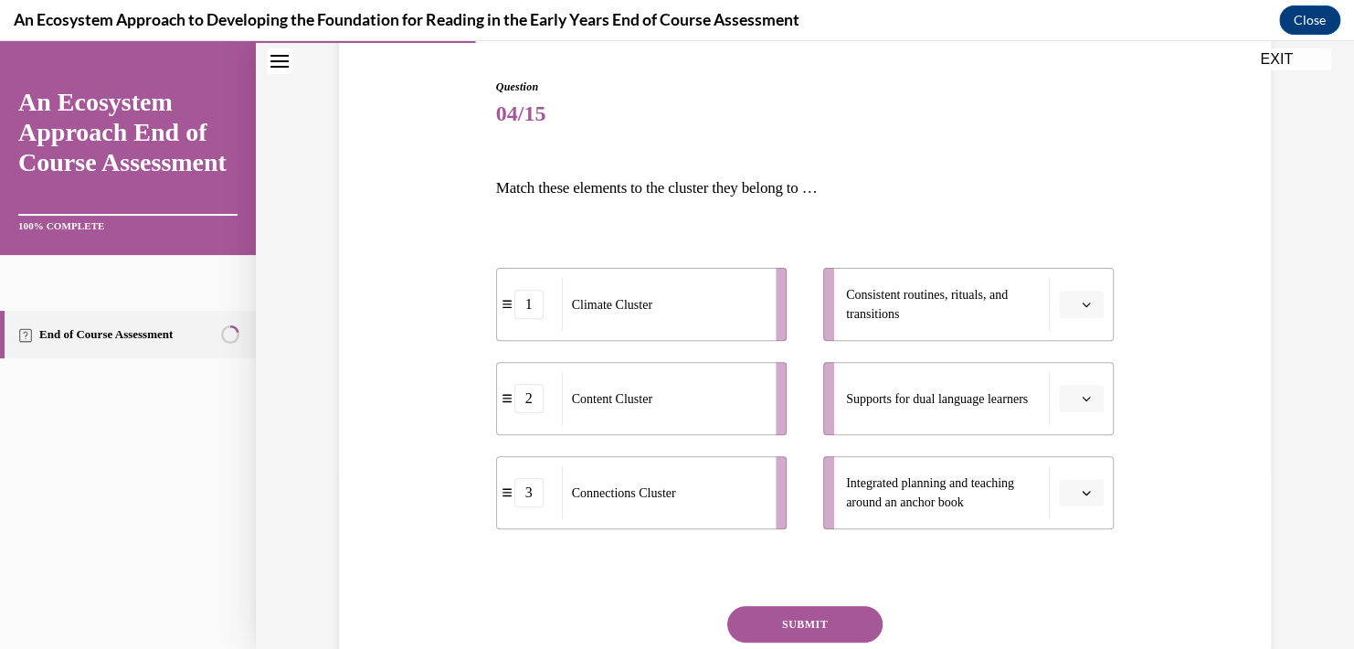
scroll to position [183, 0]
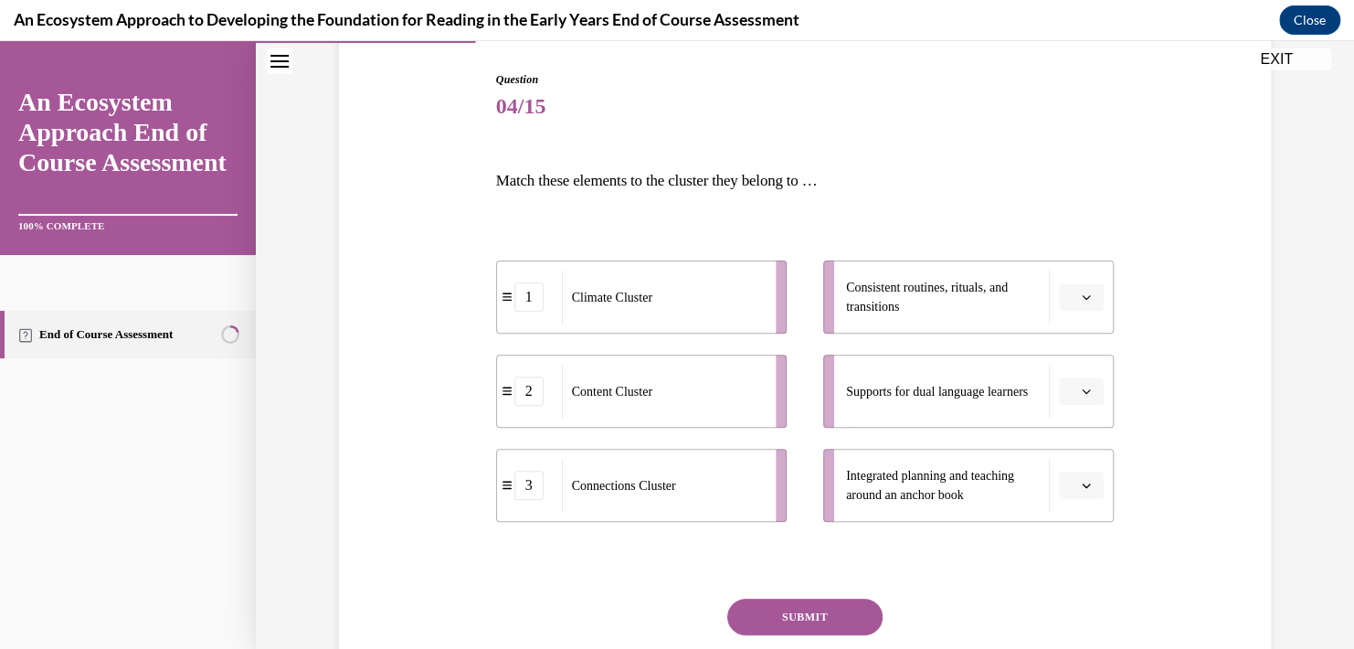
click at [1076, 305] on button "button" at bounding box center [1081, 296] width 45 height 27
click at [1072, 451] on div "3" at bounding box center [1073, 447] width 46 height 37
click at [1082, 394] on icon "button" at bounding box center [1086, 390] width 9 height 9
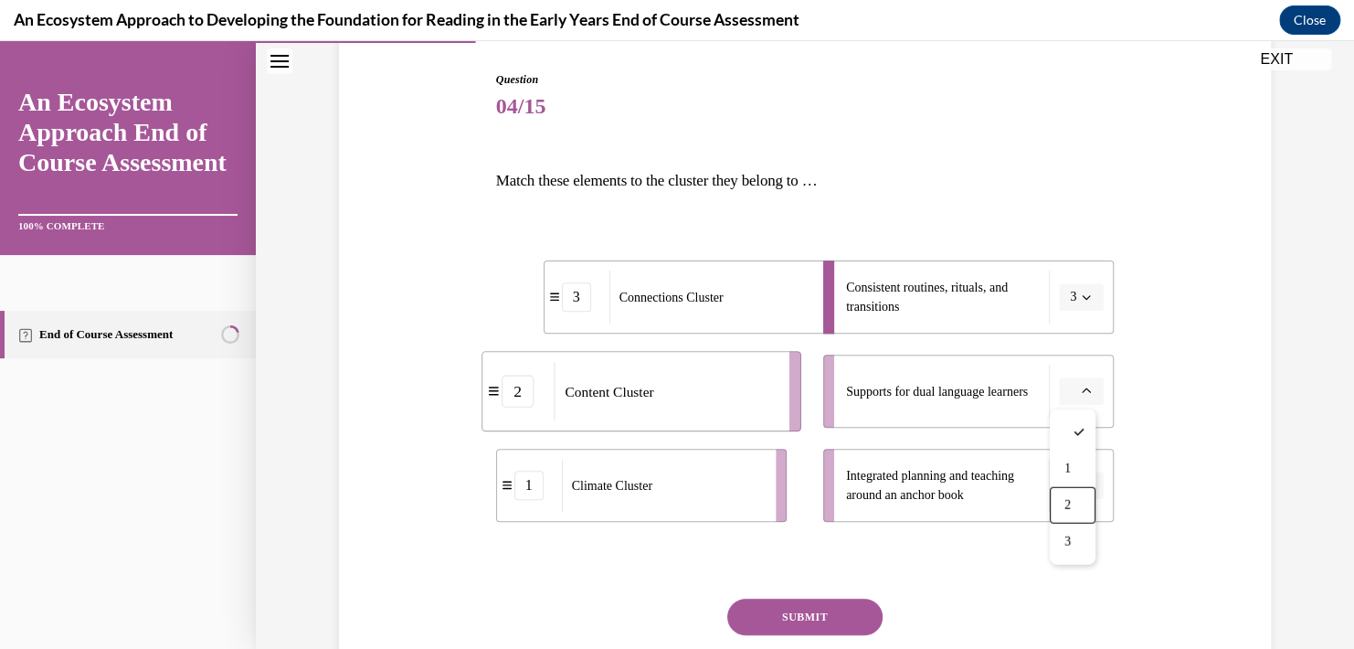
click at [1078, 513] on div "2" at bounding box center [1073, 505] width 46 height 37
click at [1080, 491] on span "button" at bounding box center [1086, 485] width 13 height 13
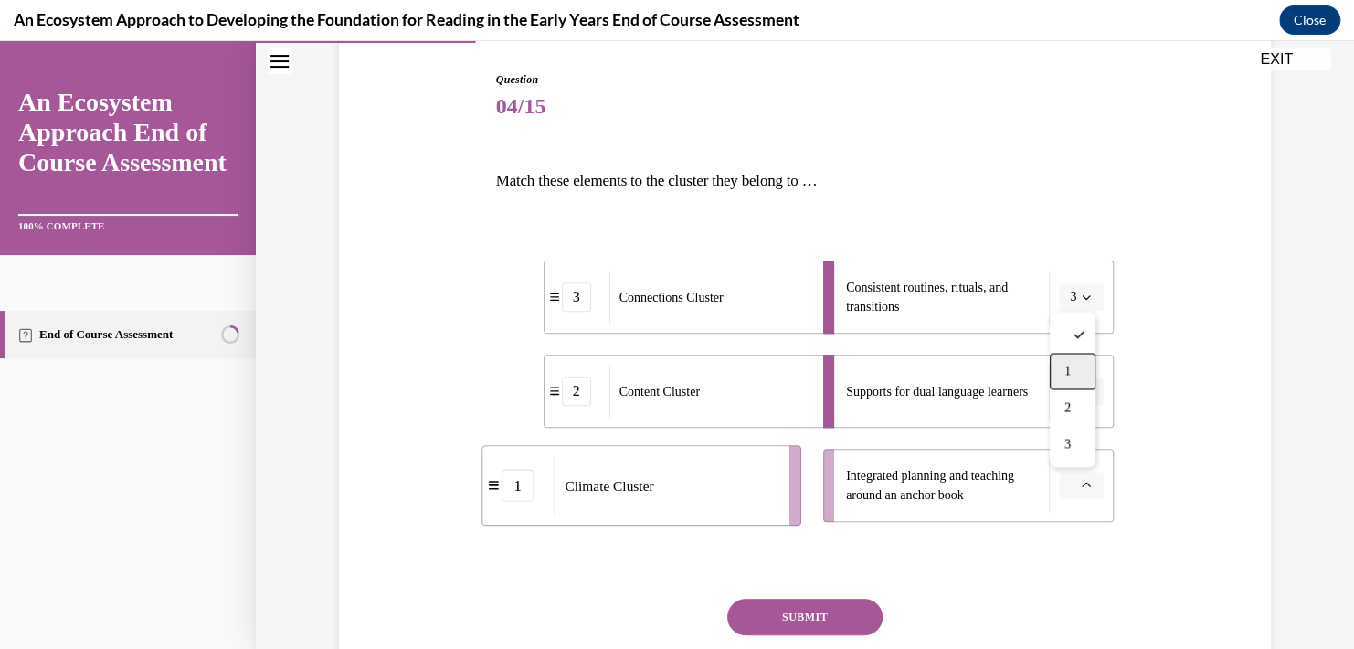
click at [1070, 375] on span "1" at bounding box center [1067, 371] width 6 height 15
click at [783, 618] on button "SUBMIT" at bounding box center [804, 616] width 155 height 37
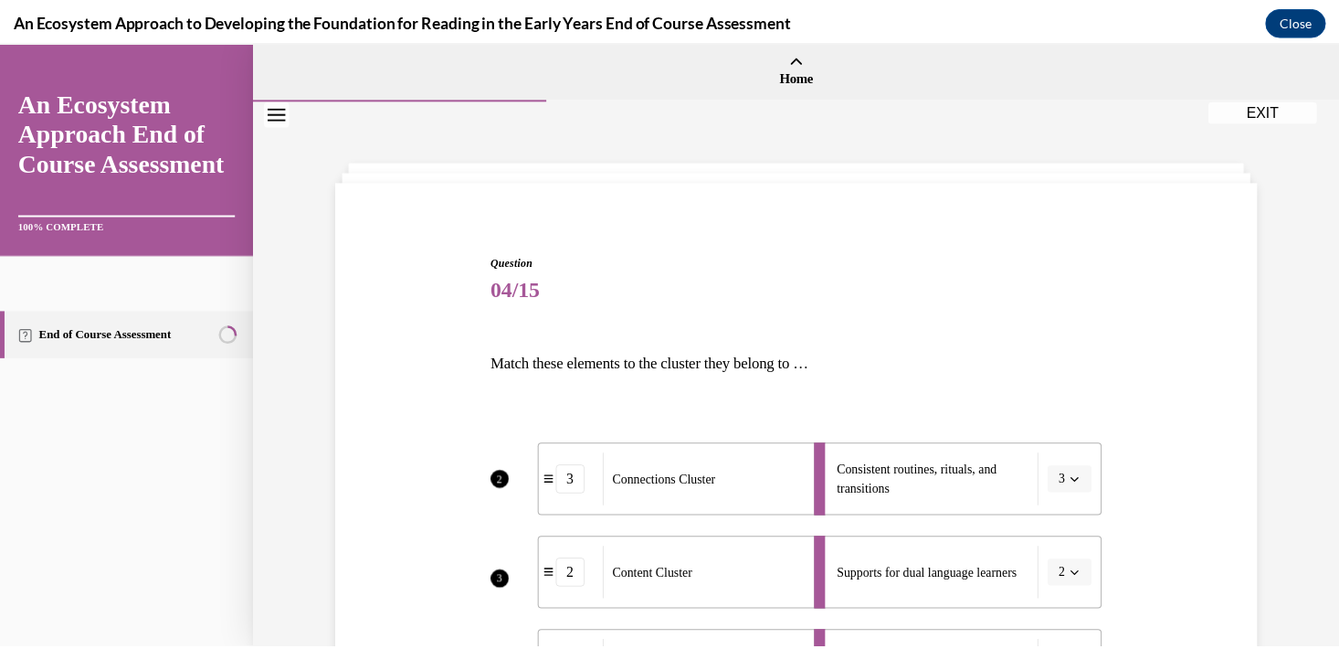
scroll to position [0, 0]
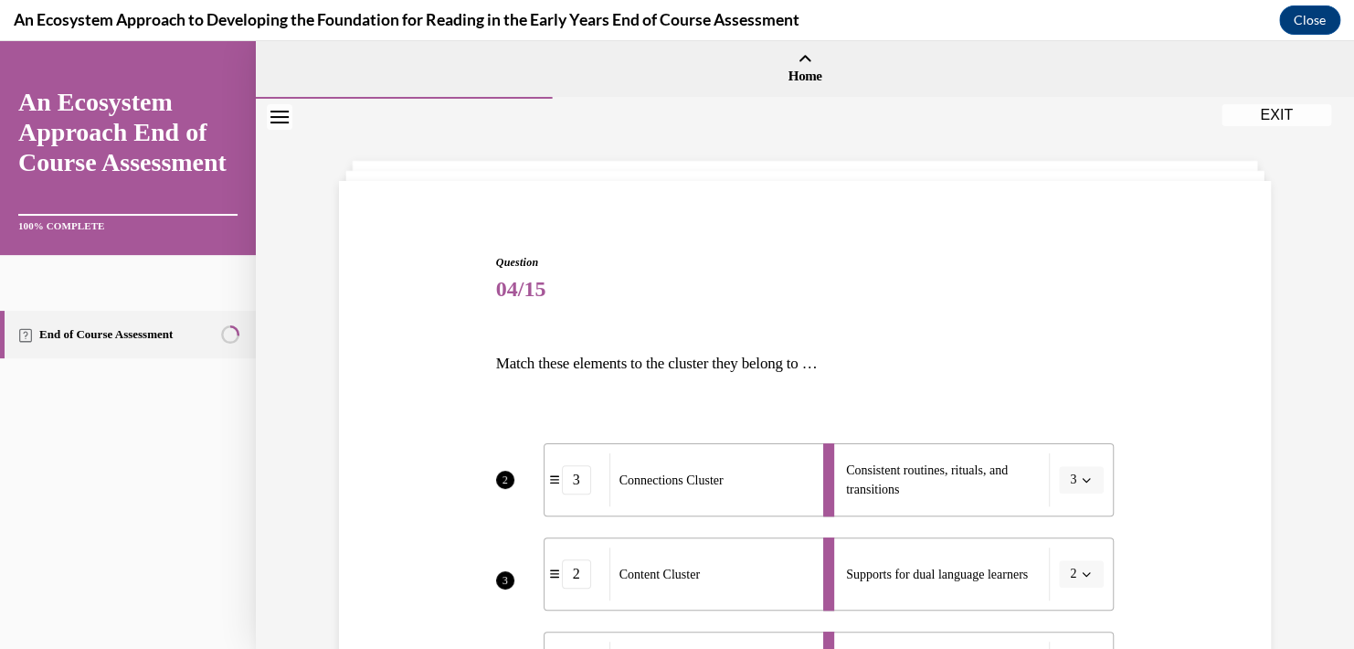
click at [1254, 119] on button "EXIT" at bounding box center [1276, 115] width 110 height 22
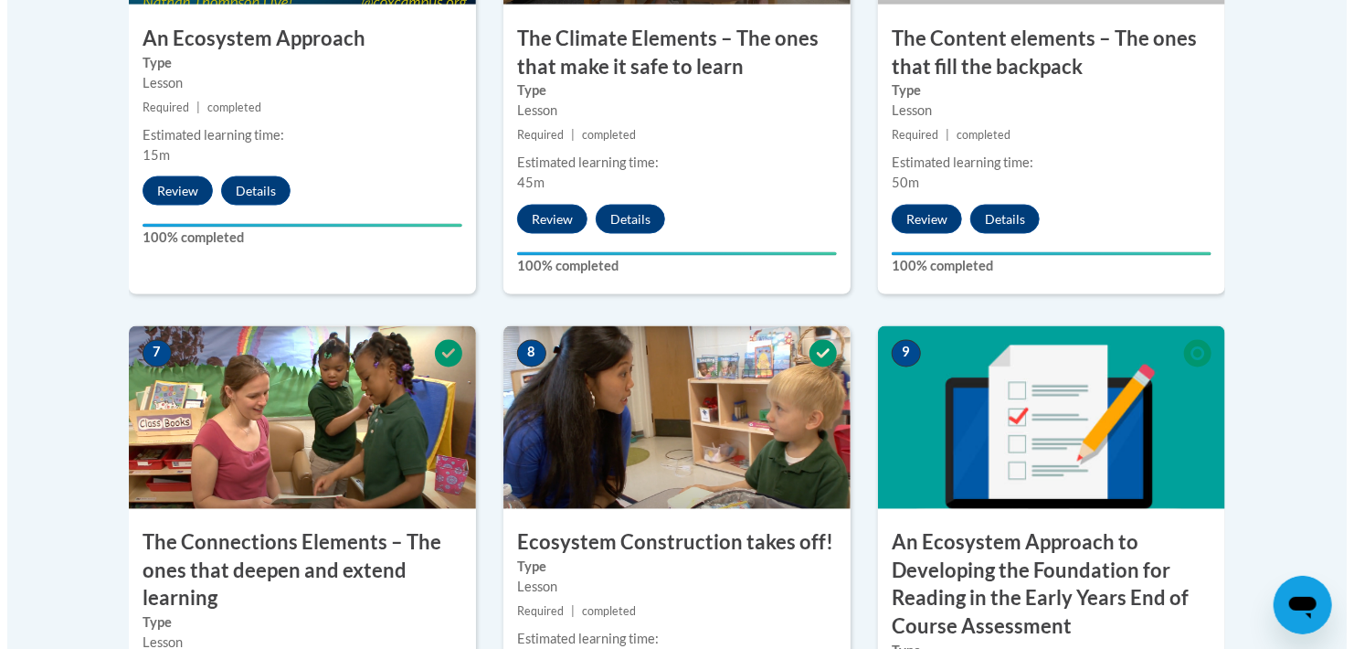
scroll to position [1736, 0]
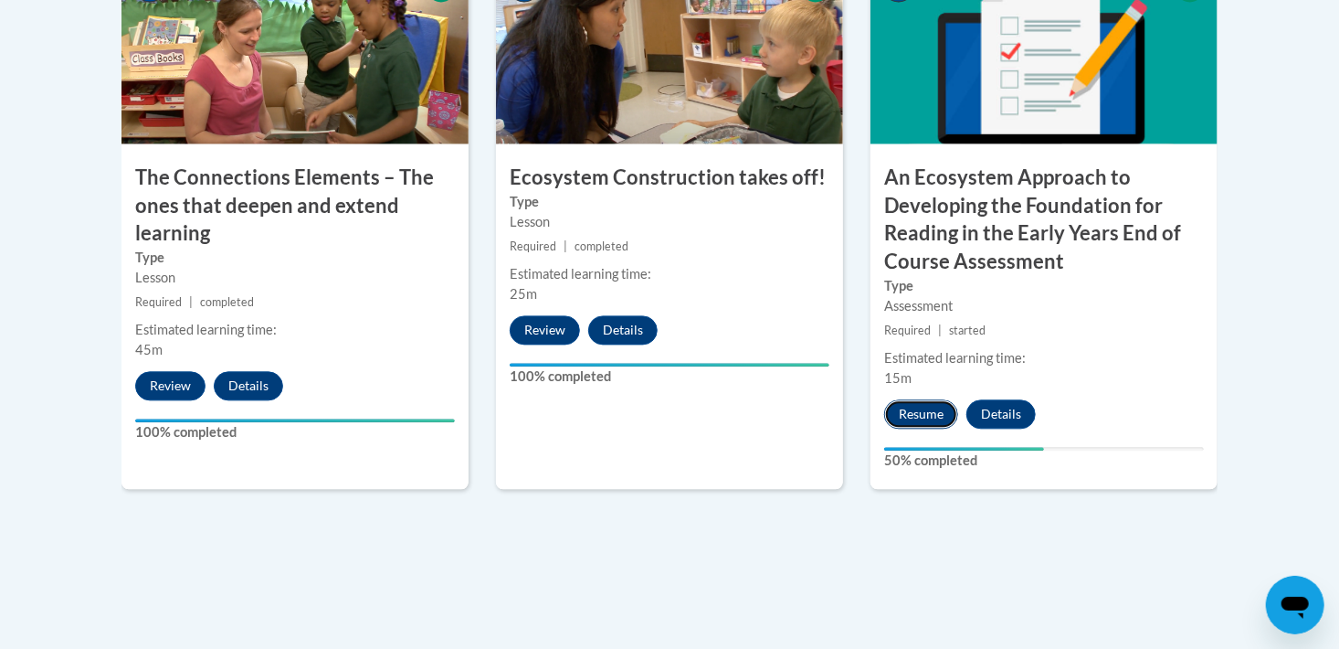
click at [906, 412] on button "Resume" at bounding box center [921, 413] width 74 height 29
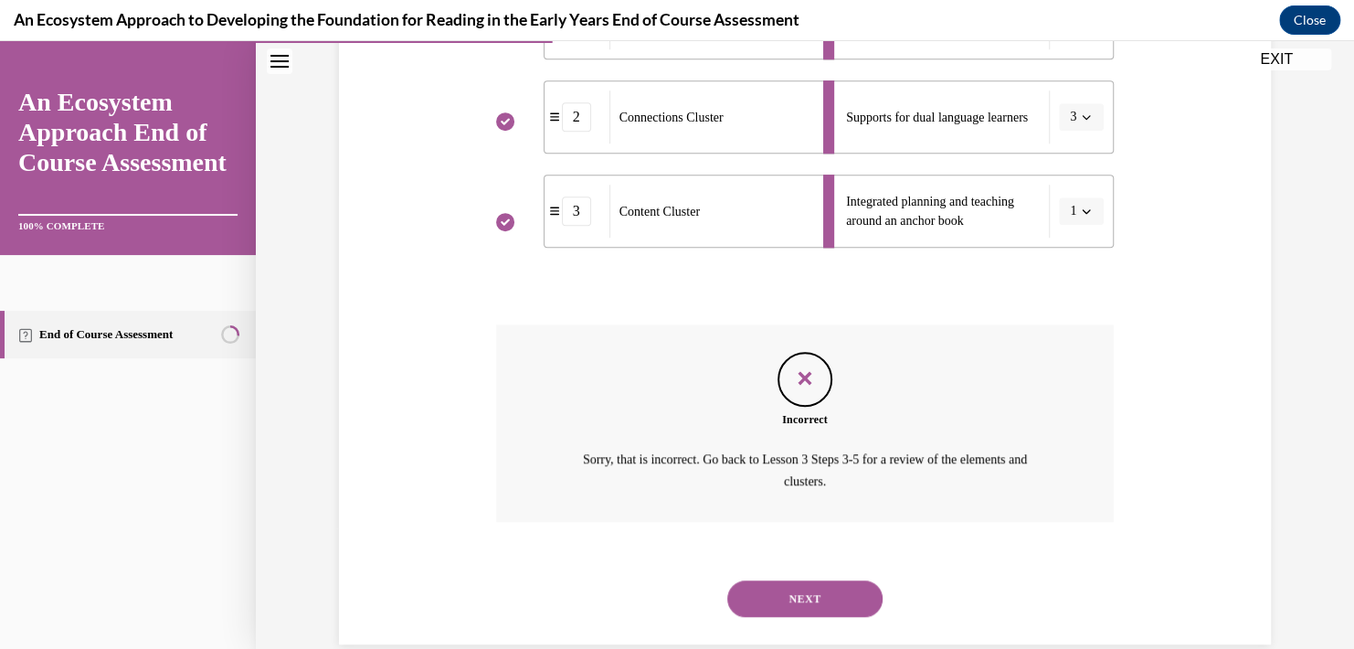
scroll to position [488, 0]
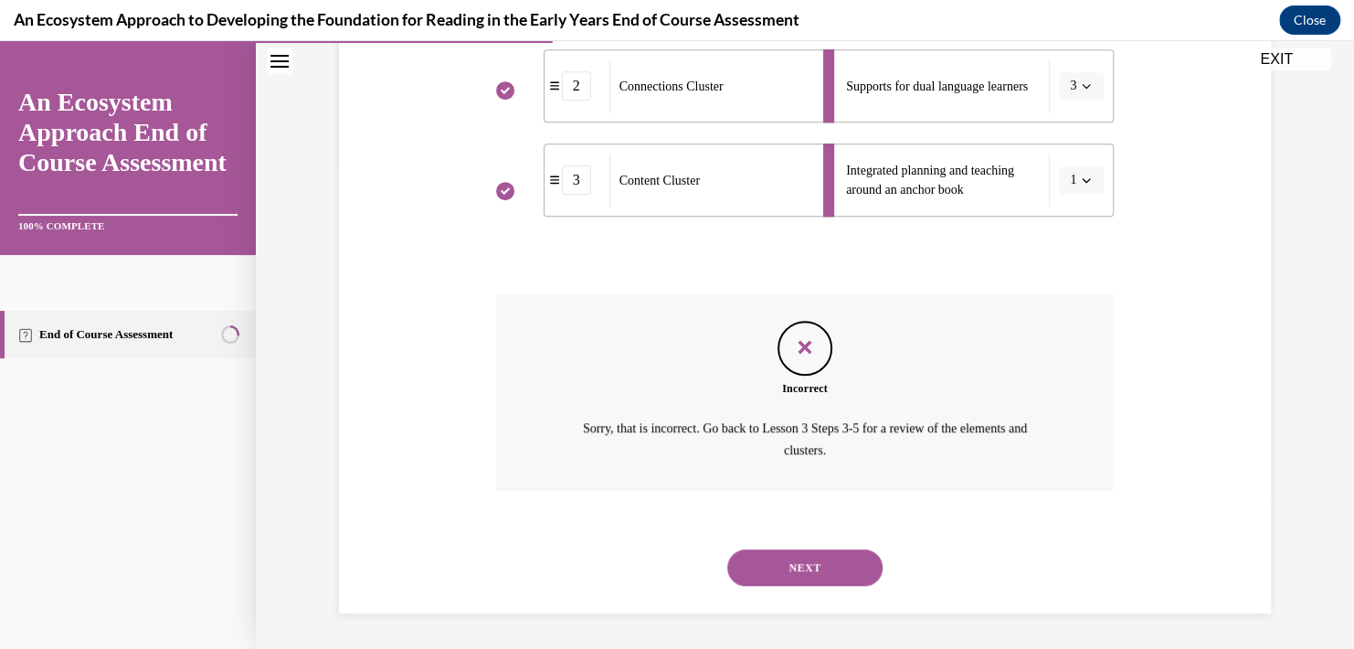
click at [774, 565] on button "NEXT" at bounding box center [804, 567] width 155 height 37
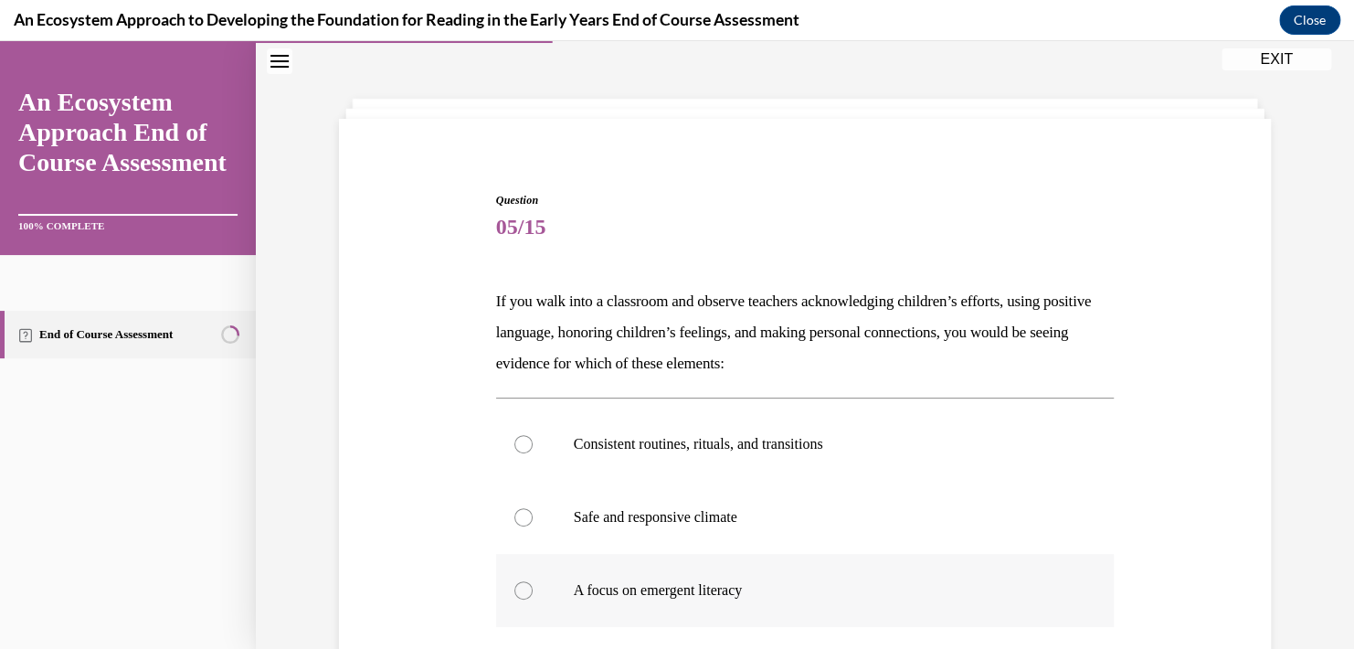
scroll to position [183, 0]
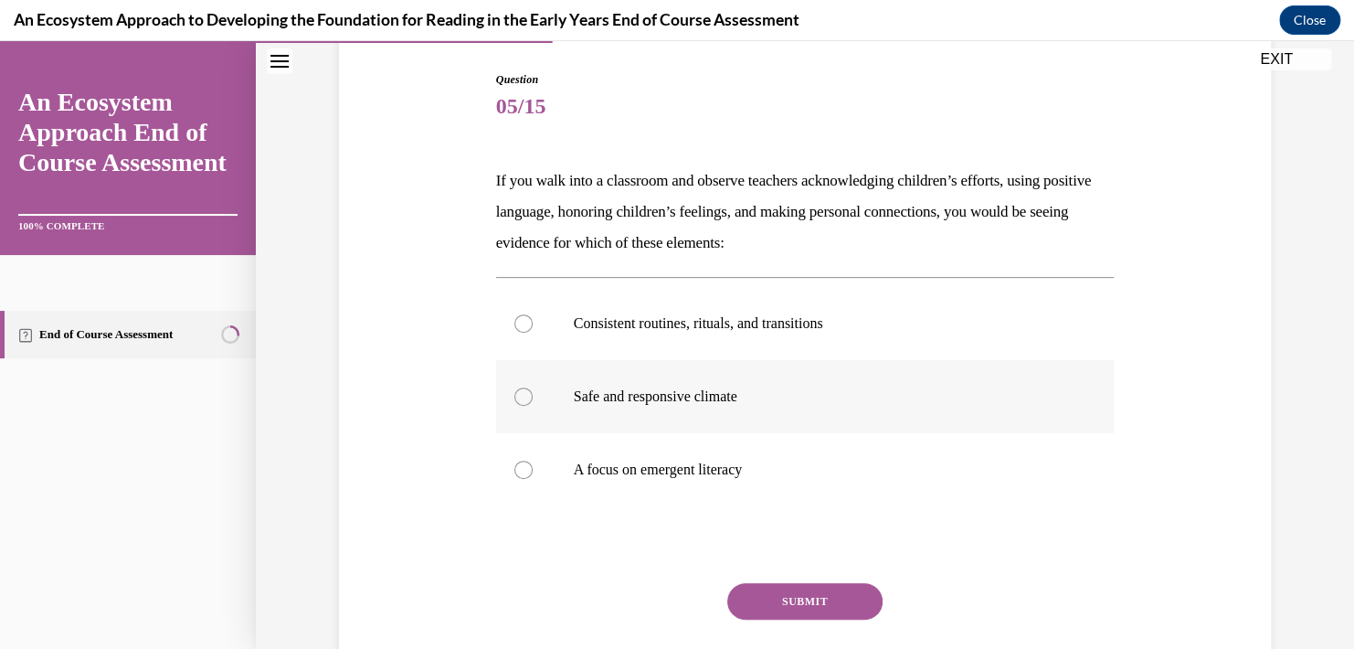
click at [655, 393] on p "Safe and responsive climate" at bounding box center [821, 396] width 495 height 18
click at [533, 393] on input "Safe and responsive climate" at bounding box center [523, 396] width 18 height 18
radio input "true"
click at [794, 601] on button "SUBMIT" at bounding box center [804, 601] width 155 height 37
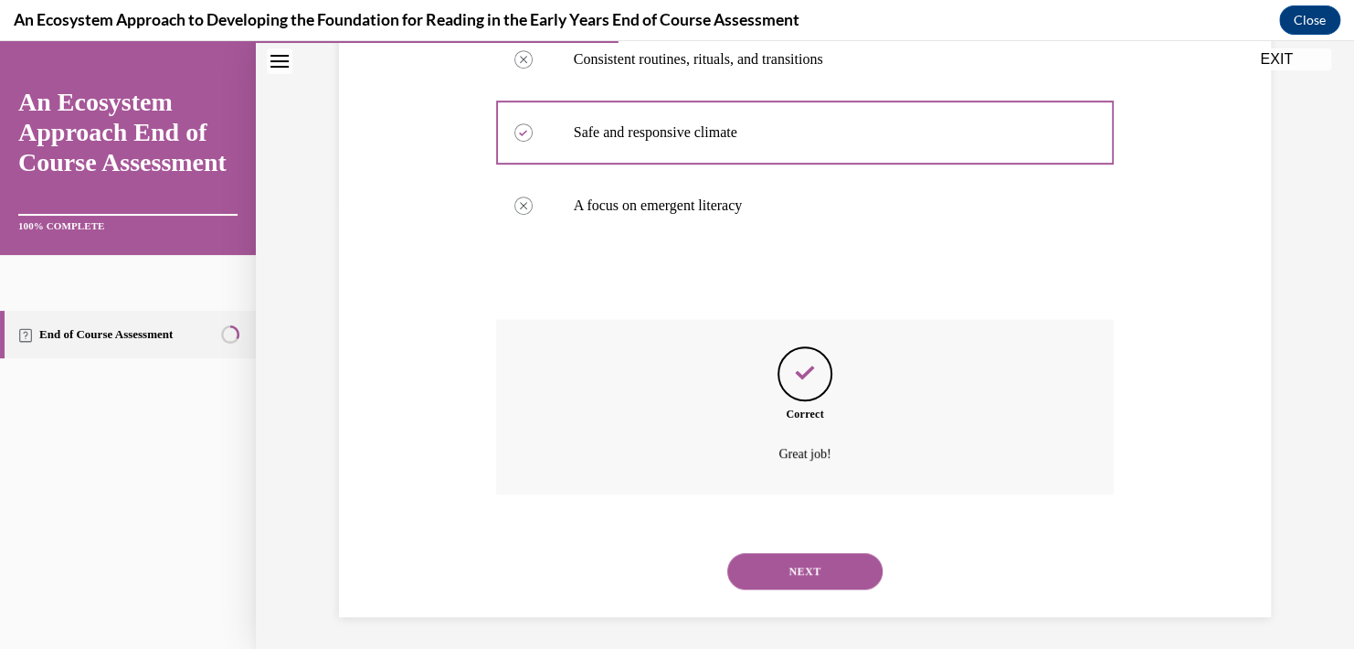
scroll to position [449, 0]
click at [793, 565] on button "NEXT" at bounding box center [804, 568] width 155 height 37
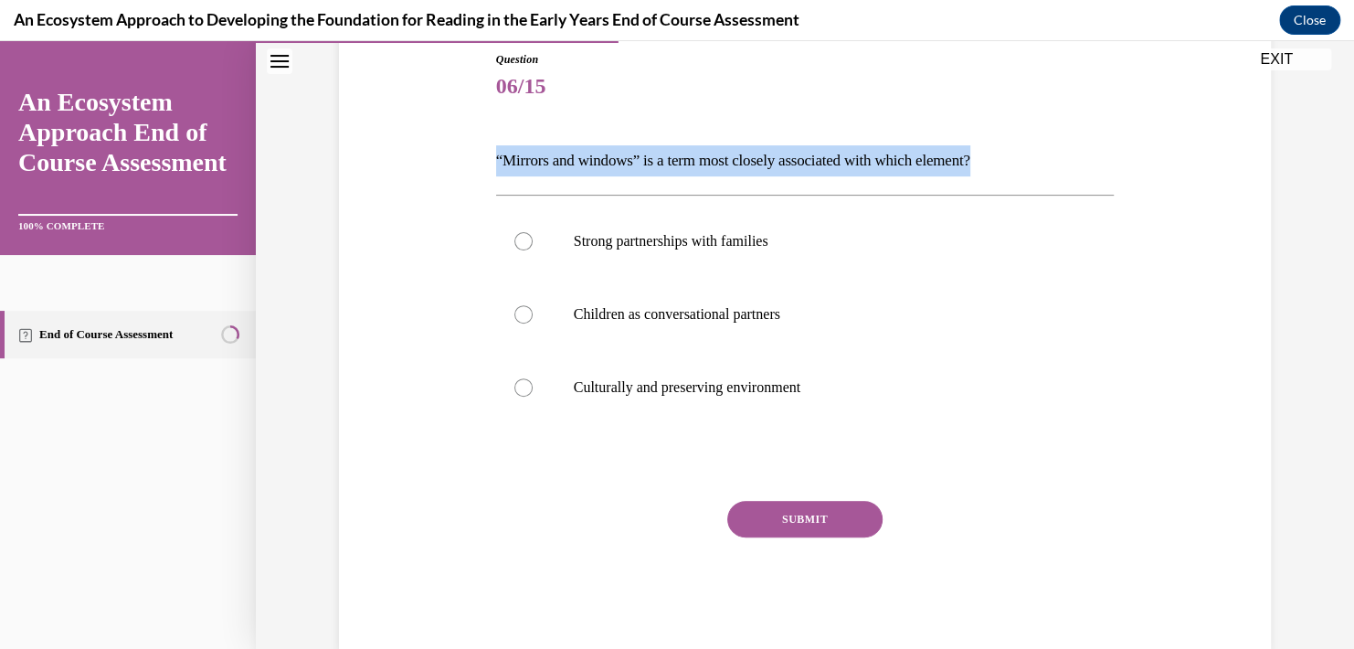
drag, startPoint x: 483, startPoint y: 155, endPoint x: 1048, endPoint y: 137, distance: 564.9
click at [1048, 137] on div "Question 06/15 “Mirrors and windows” is a term most closely associated with whi…" at bounding box center [805, 337] width 628 height 627
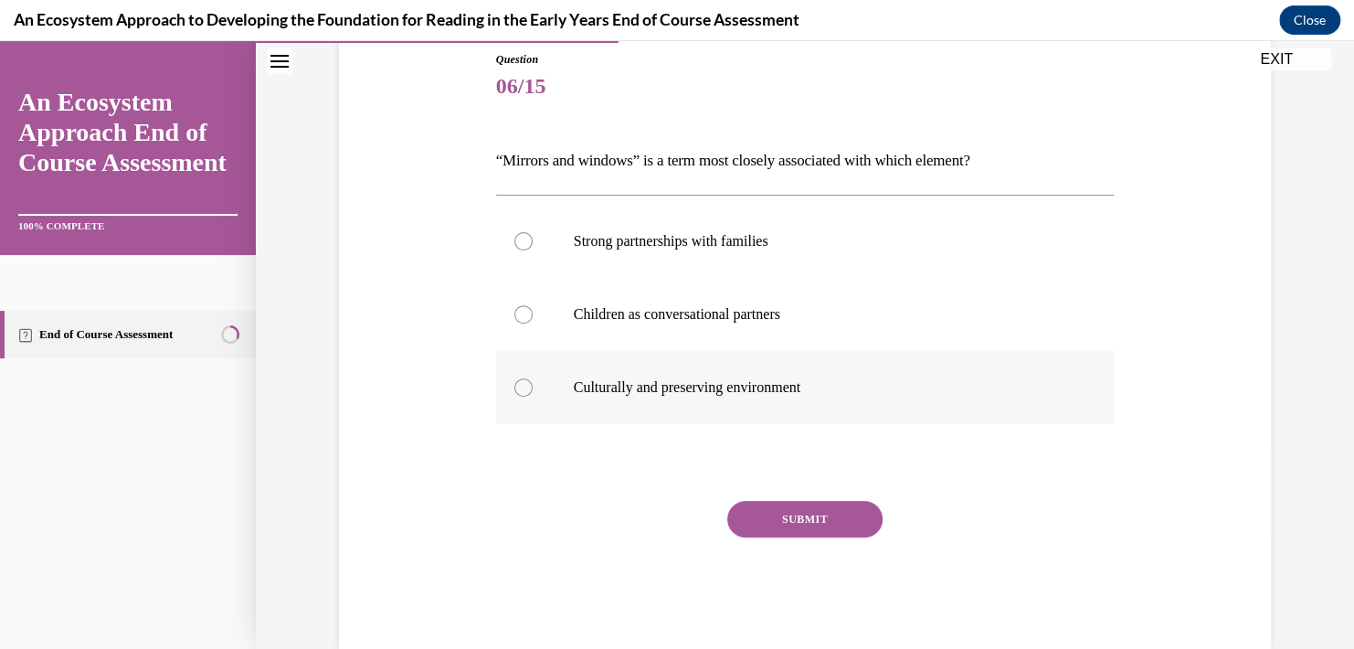
click at [721, 389] on p "Culturally and preserving environment" at bounding box center [821, 387] width 495 height 18
click at [533, 389] on input "Culturally and preserving environment" at bounding box center [523, 387] width 18 height 18
radio input "true"
click at [804, 521] on button "SUBMIT" at bounding box center [804, 519] width 155 height 37
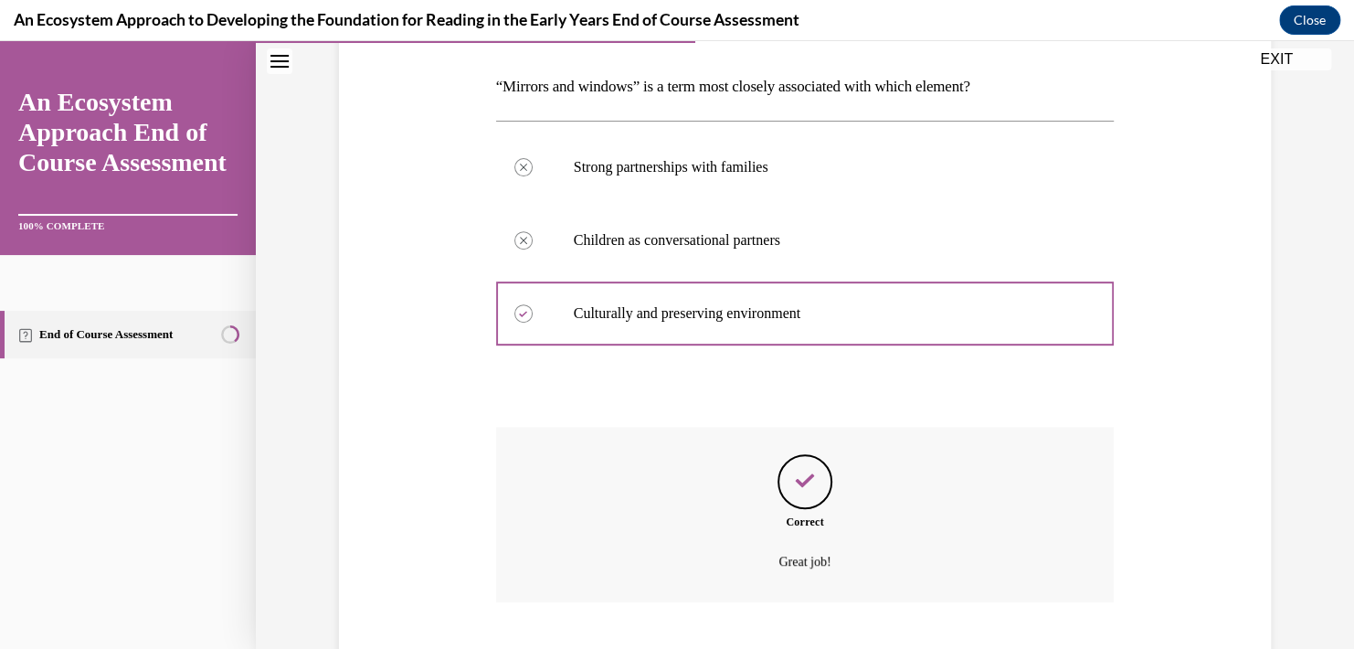
scroll to position [387, 0]
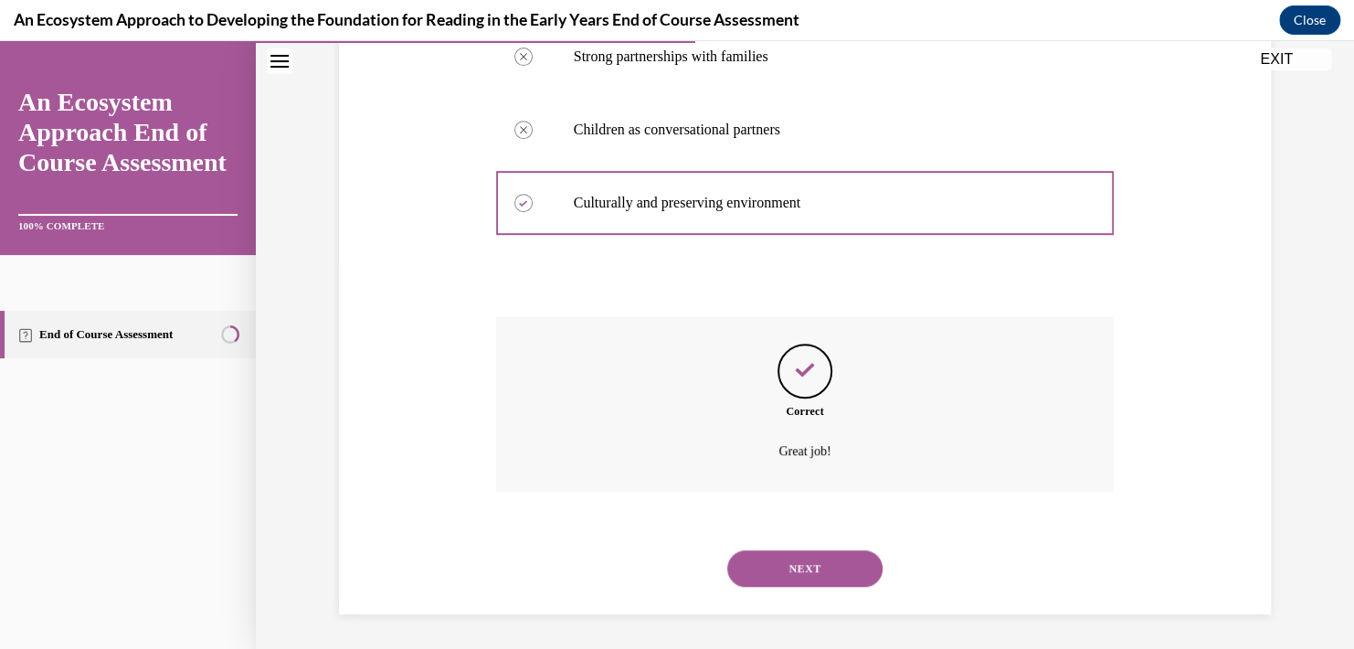
click at [798, 568] on button "NEXT" at bounding box center [804, 568] width 155 height 37
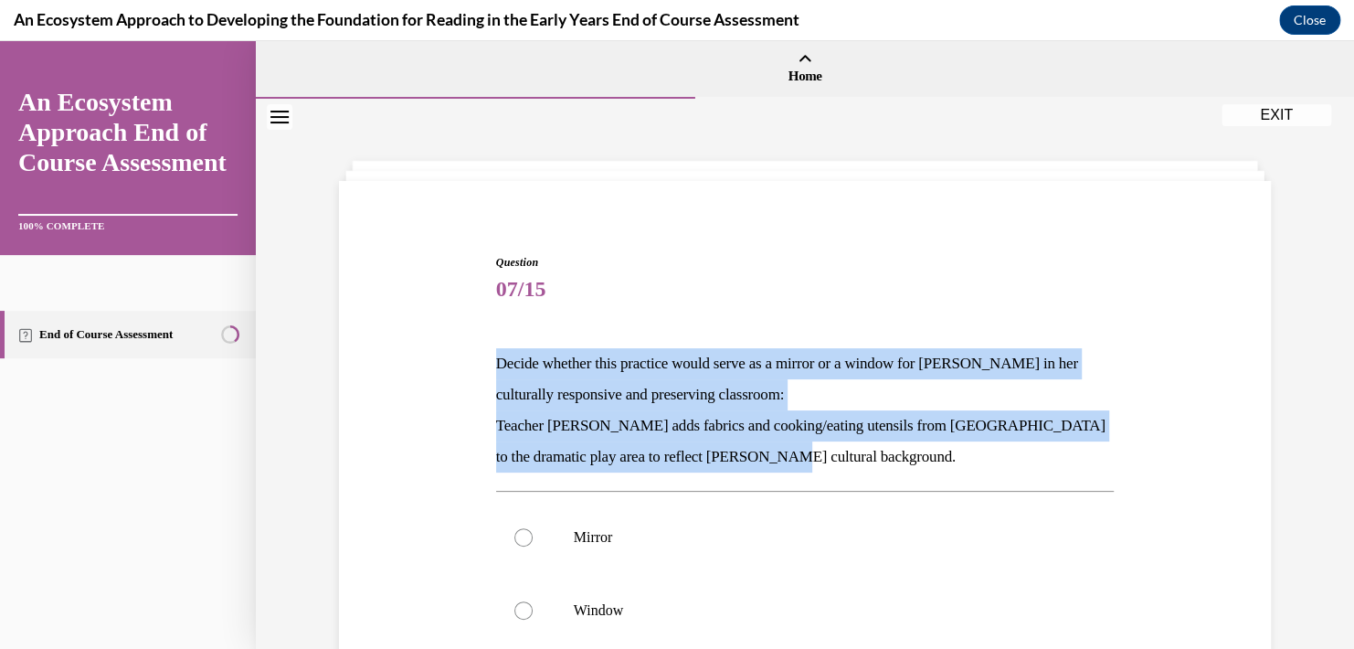
drag, startPoint x: 488, startPoint y: 363, endPoint x: 787, endPoint y: 469, distance: 317.8
click at [787, 469] on div "Decide whether this practice would serve as a mirror or a window for Mei Ling i…" at bounding box center [805, 410] width 618 height 124
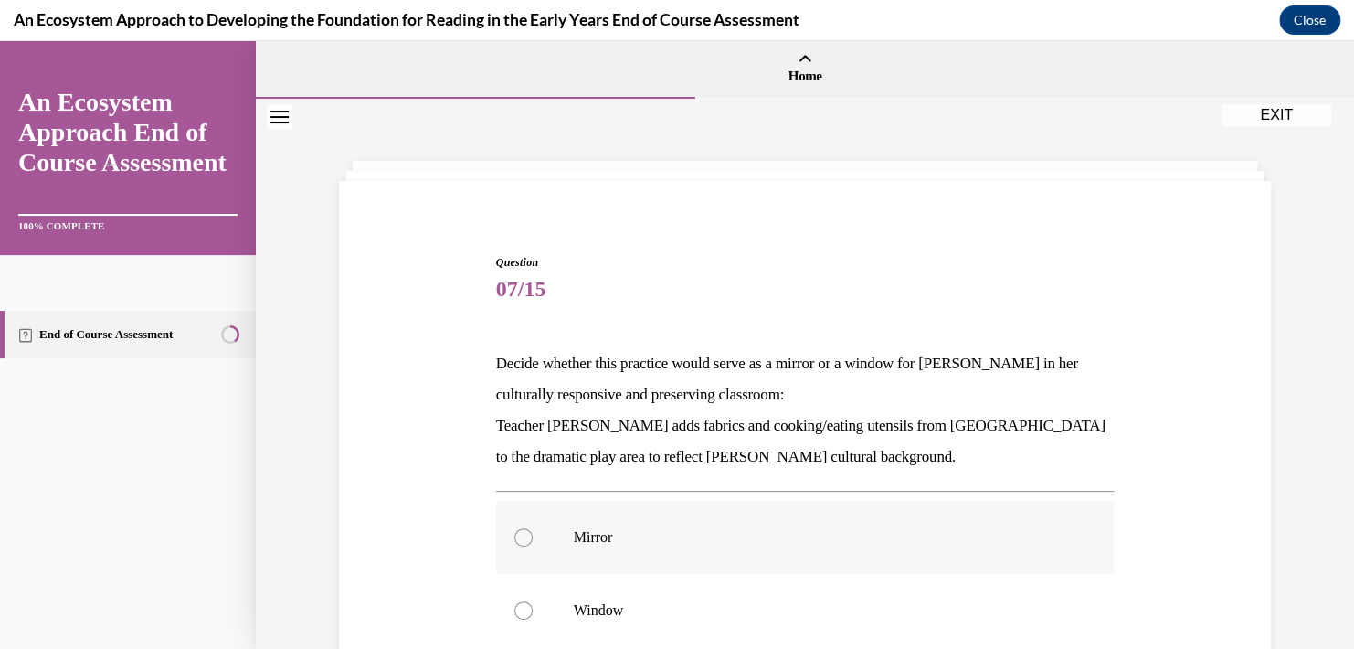
click at [605, 550] on label "Mirror" at bounding box center [805, 537] width 618 height 73
click at [533, 546] on input "Mirror" at bounding box center [523, 537] width 18 height 18
radio input "true"
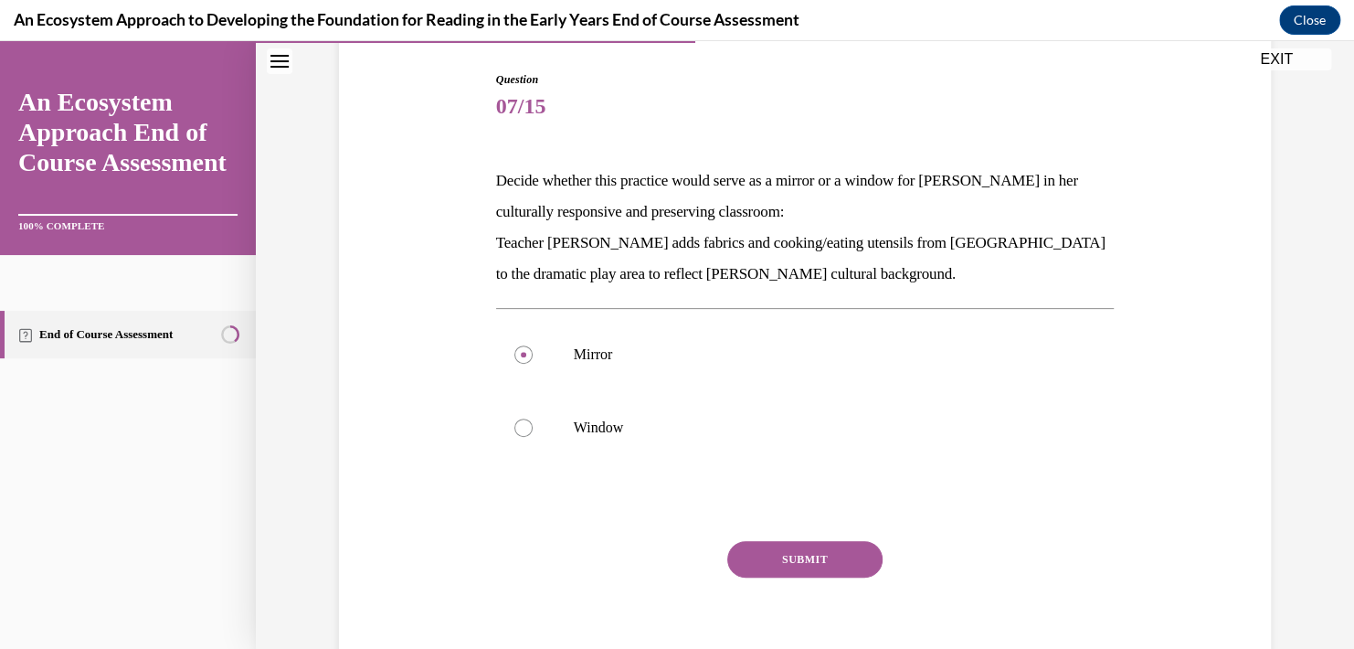
click at [786, 557] on button "SUBMIT" at bounding box center [804, 559] width 155 height 37
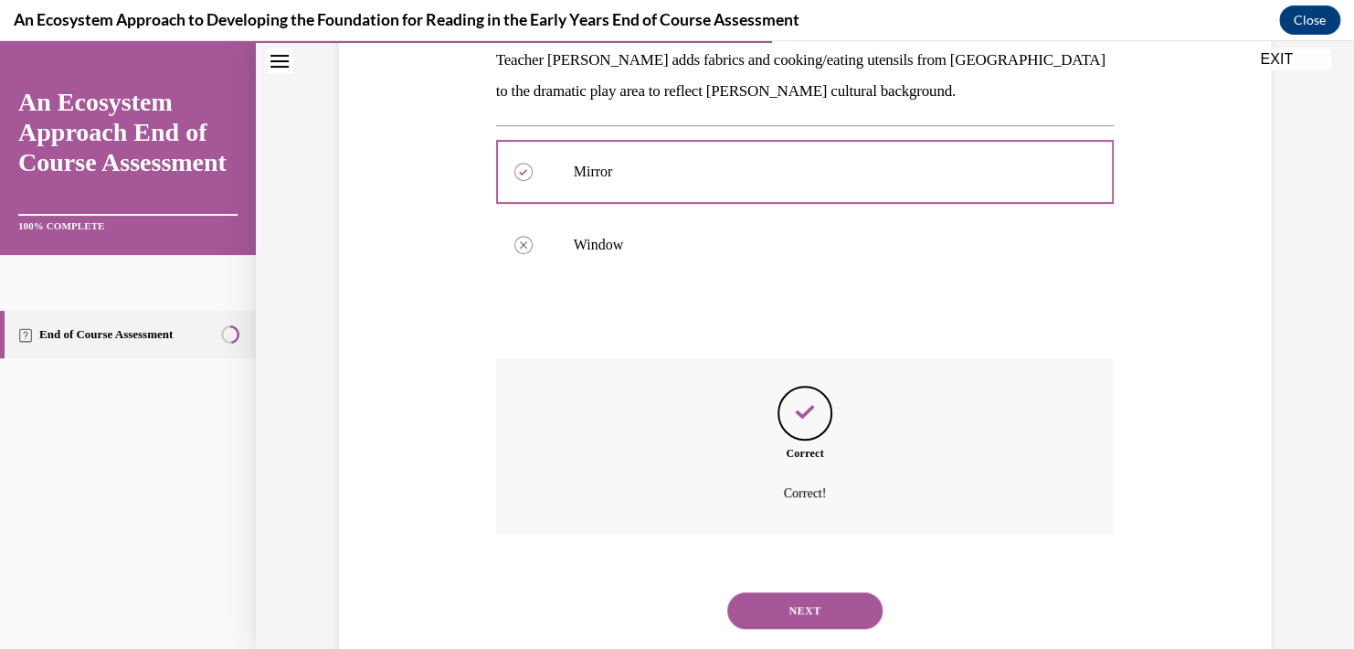
scroll to position [408, 0]
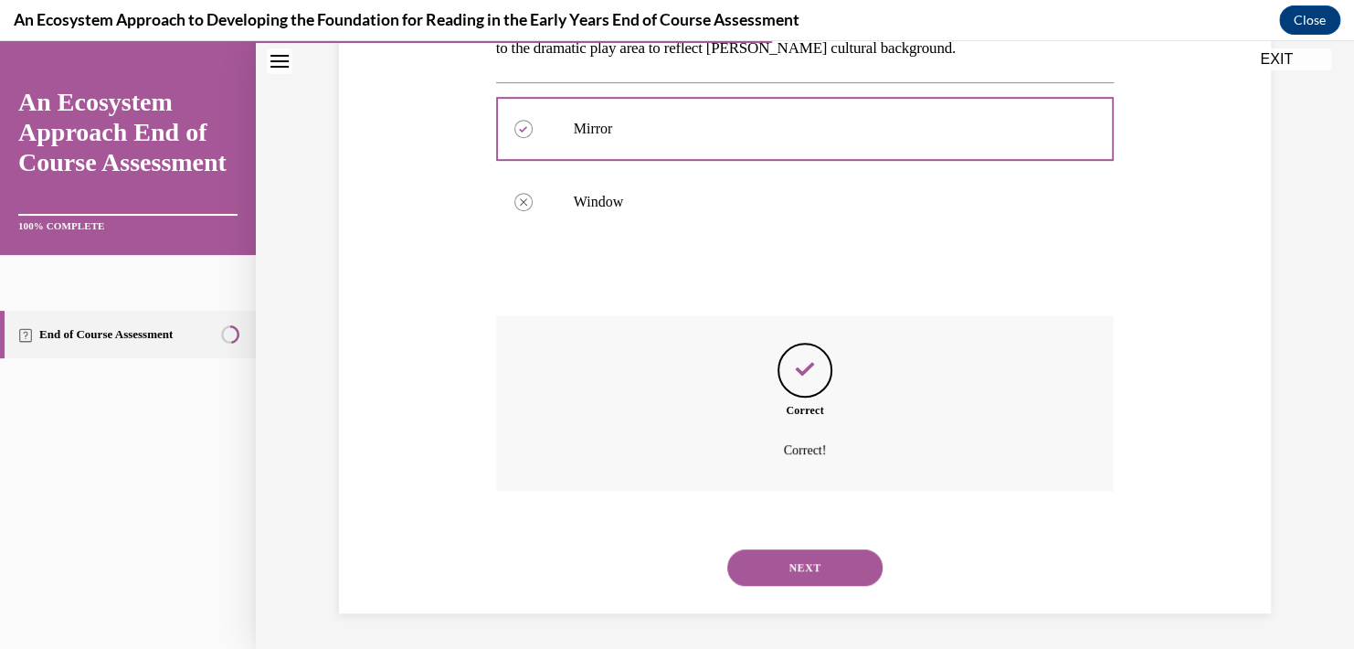
click at [810, 569] on button "NEXT" at bounding box center [804, 567] width 155 height 37
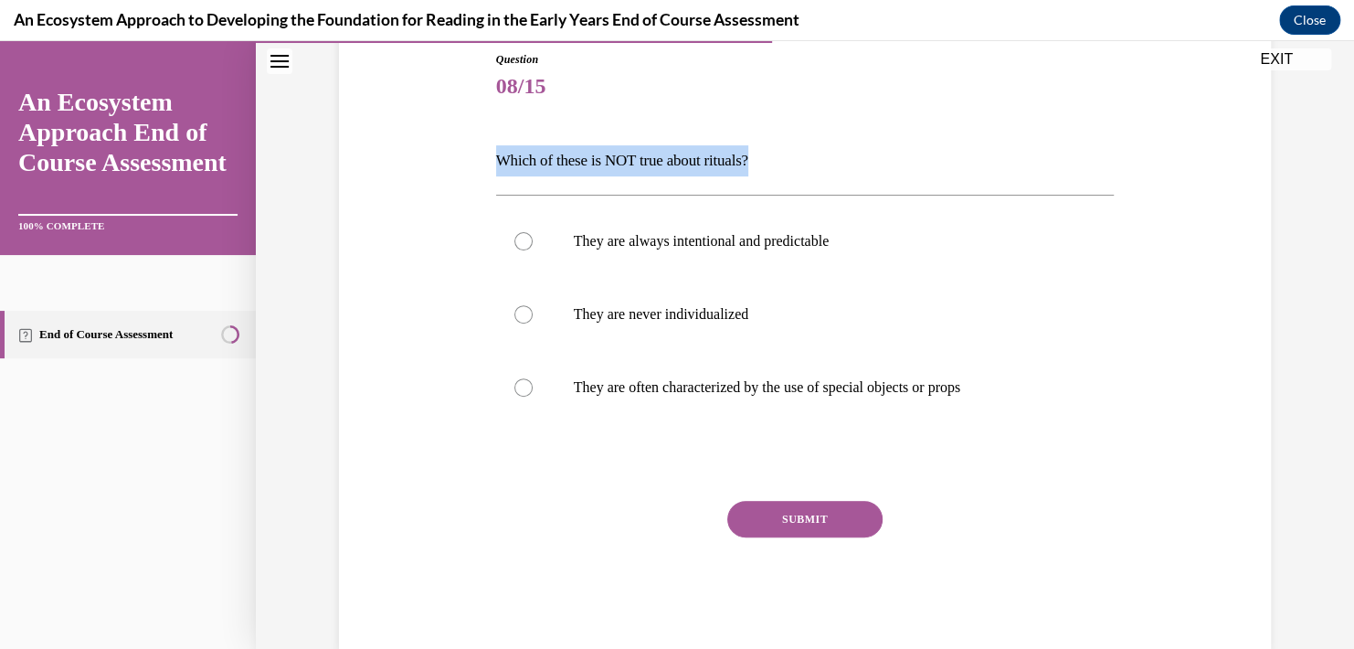
drag, startPoint x: 762, startPoint y: 164, endPoint x: 481, endPoint y: 142, distance: 282.2
click at [481, 142] on div "Question 08/15 Which of these is NOT true about rituals? They are always intent…" at bounding box center [804, 323] width 941 height 654
click at [698, 307] on p "They are never individualized" at bounding box center [821, 314] width 495 height 18
click at [533, 307] on input "They are never individualized" at bounding box center [523, 314] width 18 height 18
radio input "true"
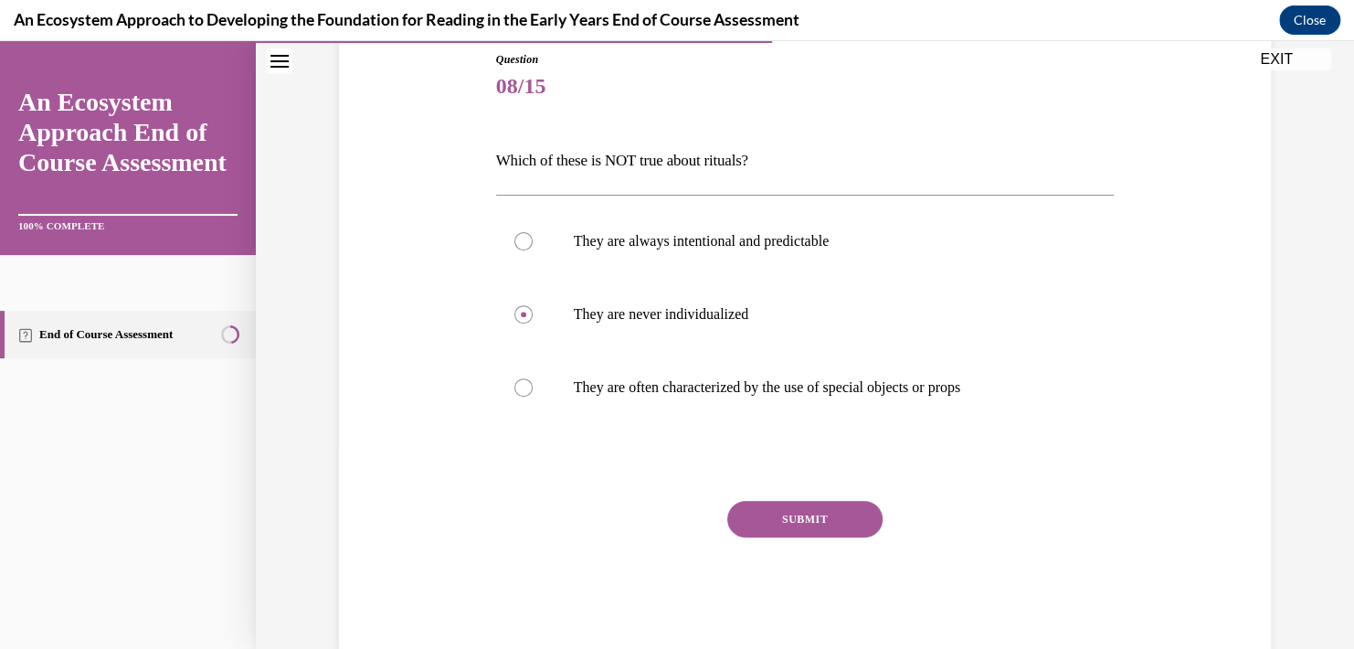
click at [779, 535] on button "SUBMIT" at bounding box center [804, 519] width 155 height 37
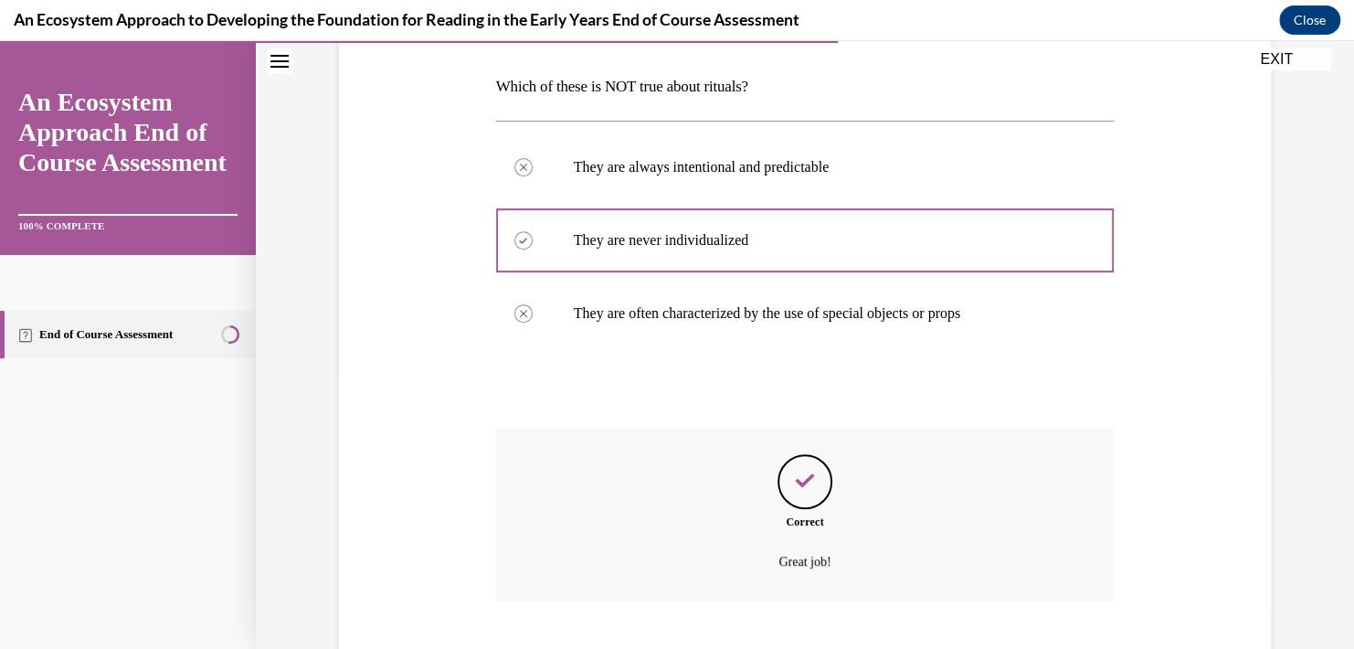
scroll to position [387, 0]
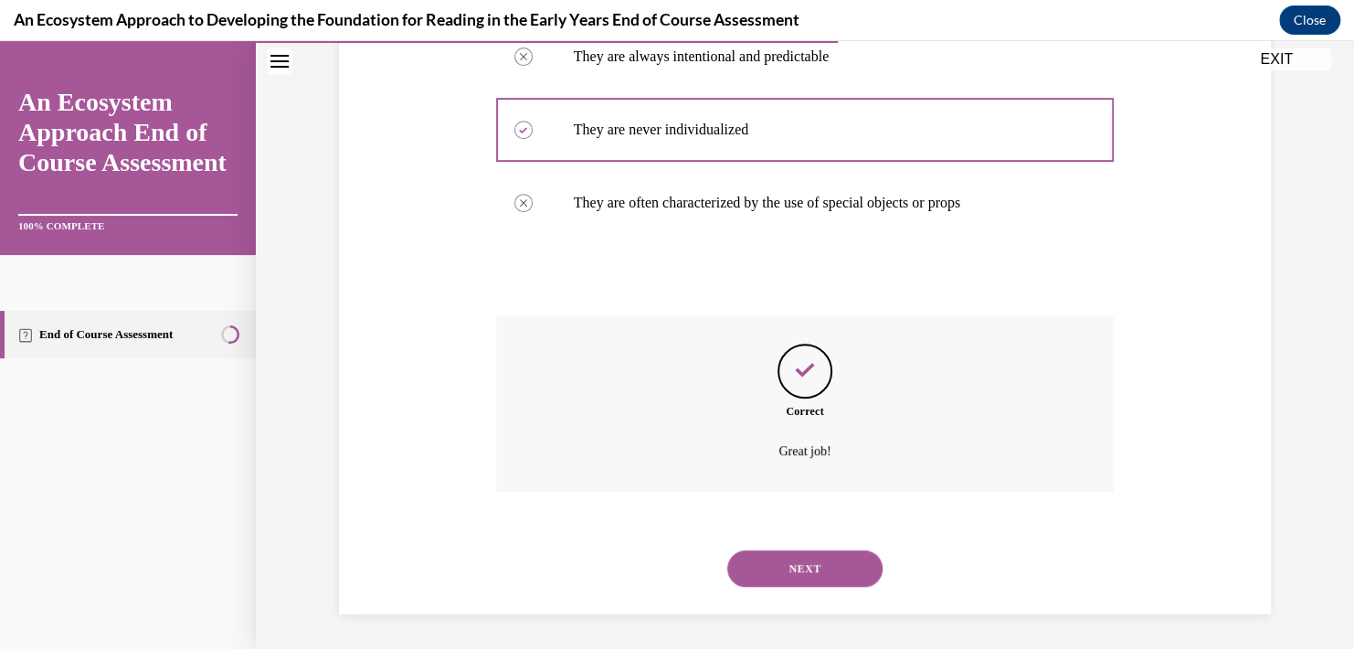
click at [794, 565] on button "NEXT" at bounding box center [804, 568] width 155 height 37
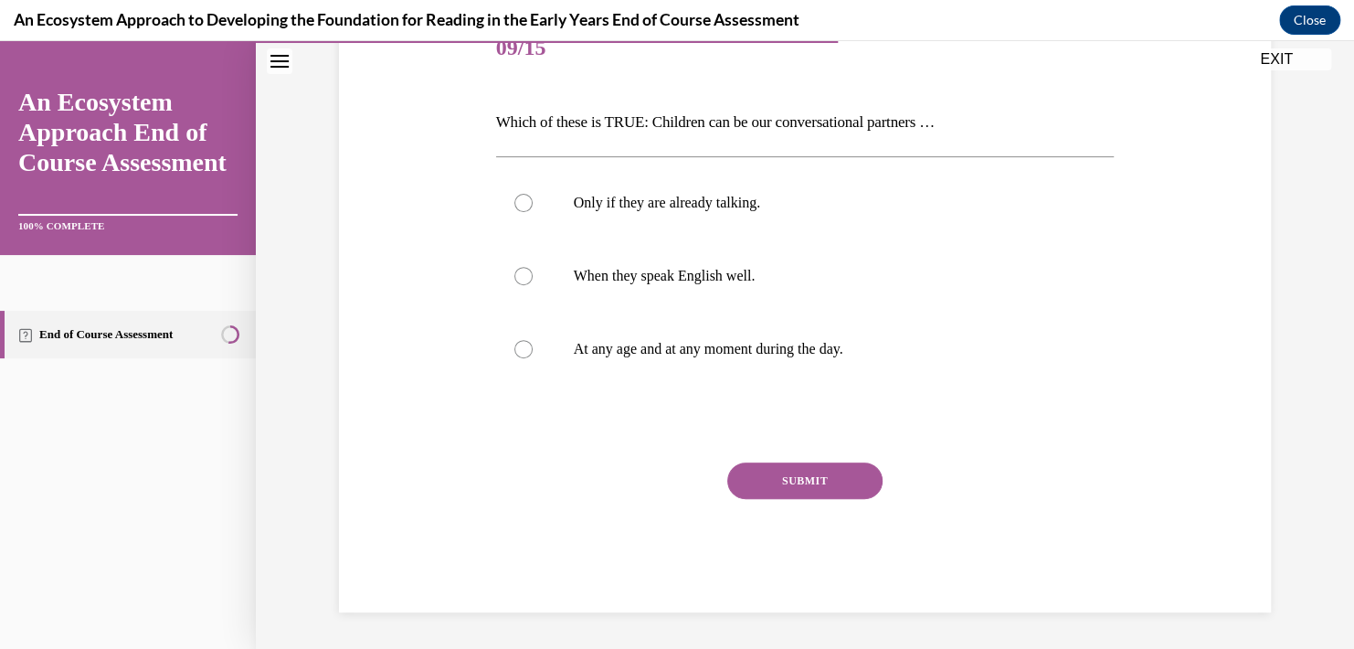
scroll to position [203, 0]
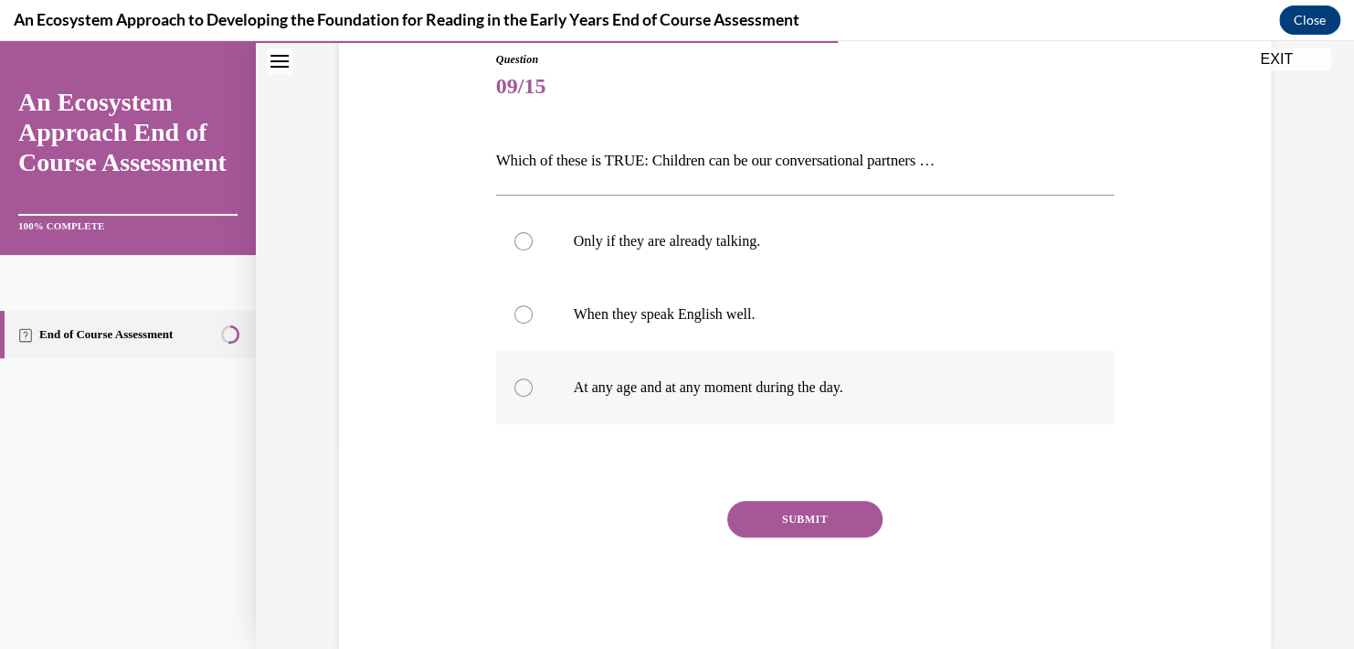
click at [647, 382] on p "At any age and at any moment during the day." at bounding box center [821, 387] width 495 height 18
click at [533, 382] on input "At any age and at any moment during the day." at bounding box center [523, 387] width 18 height 18
radio input "true"
click at [780, 509] on button "SUBMIT" at bounding box center [804, 519] width 155 height 37
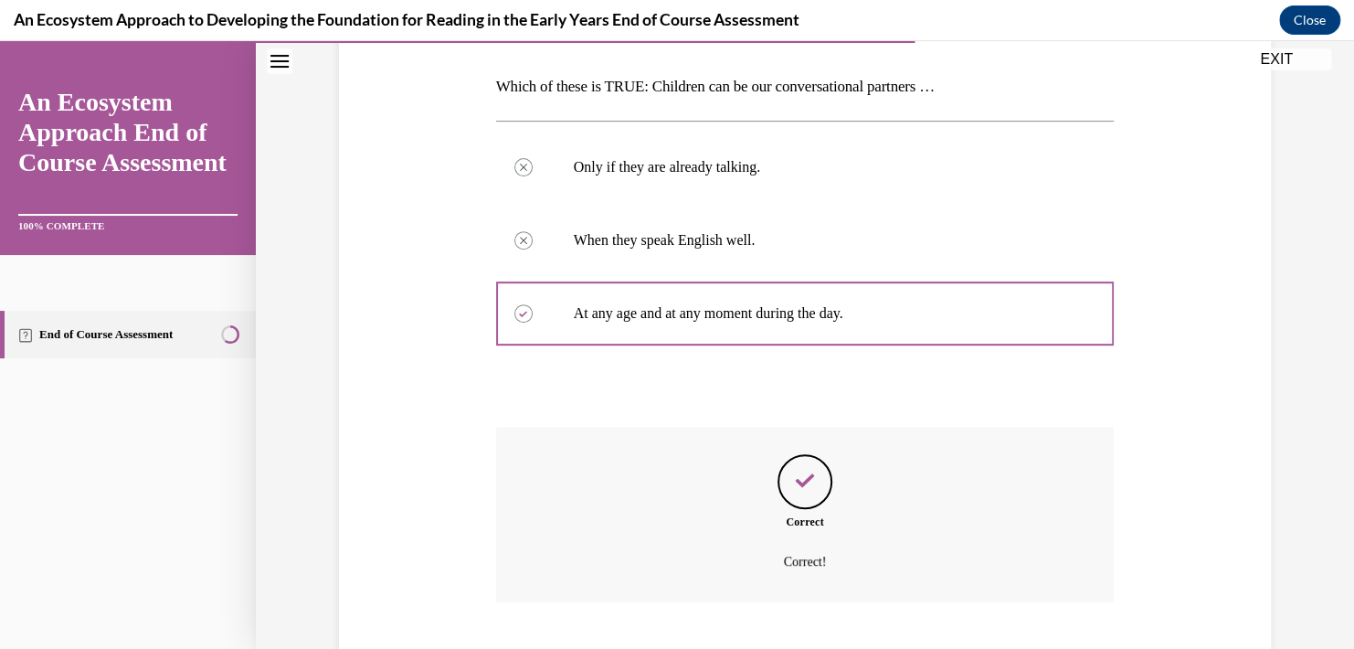
scroll to position [387, 0]
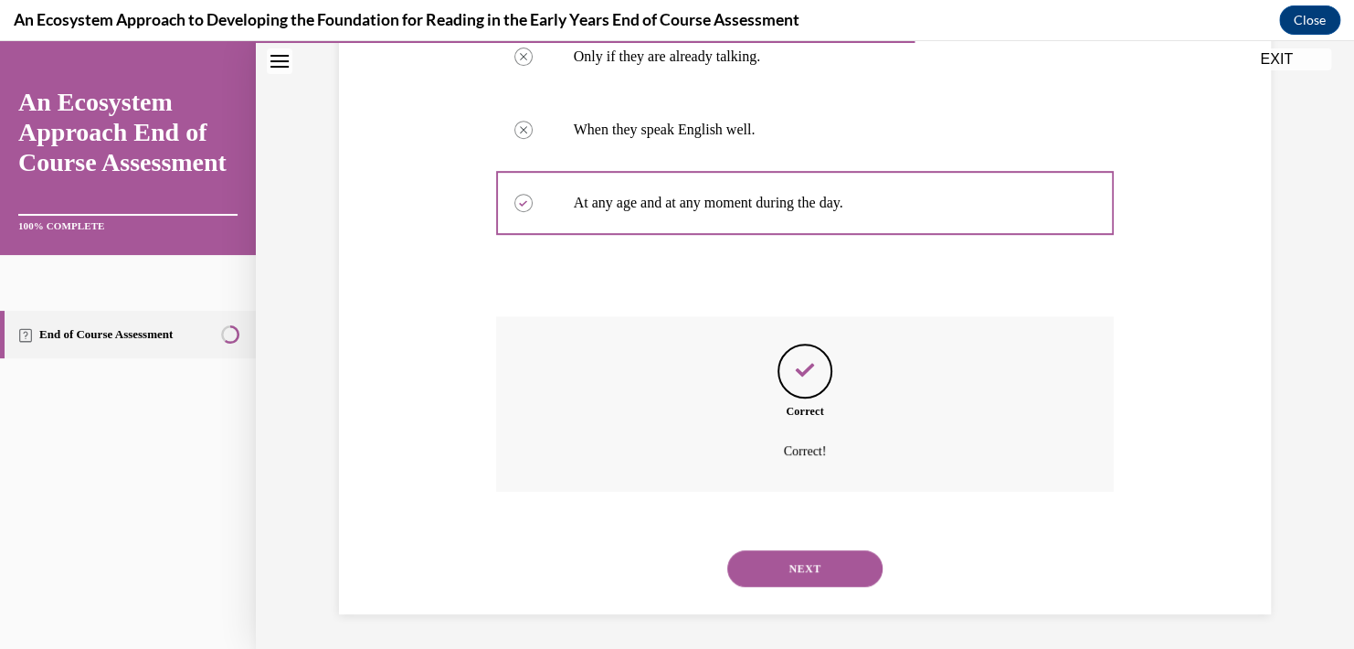
click at [799, 557] on button "NEXT" at bounding box center [804, 568] width 155 height 37
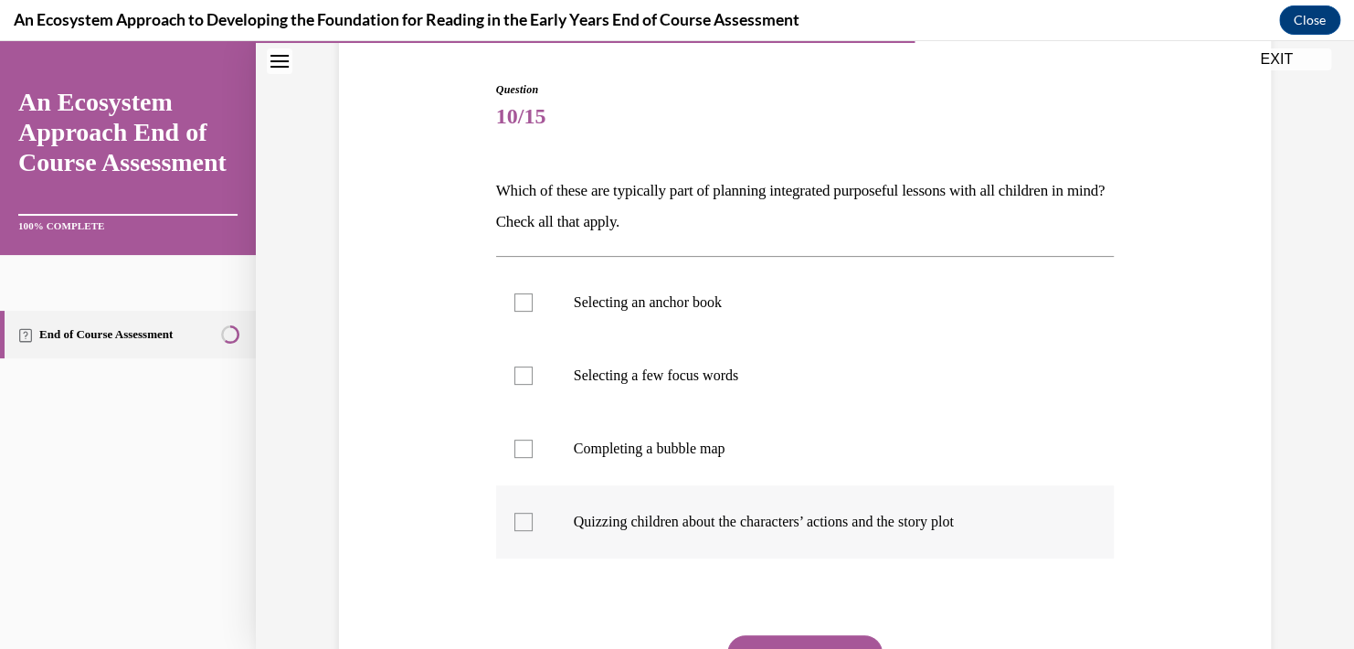
scroll to position [183, 0]
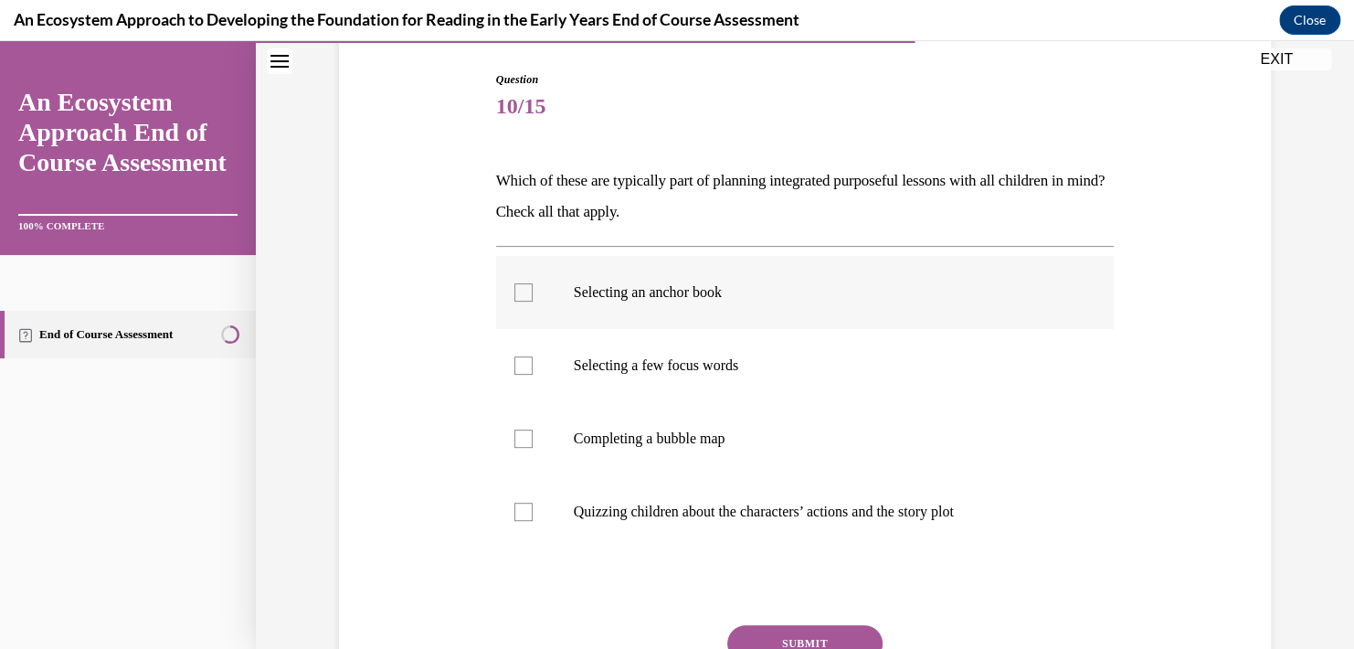
click at [519, 291] on div at bounding box center [523, 292] width 18 height 18
click at [519, 291] on input "Selecting an anchor book" at bounding box center [523, 292] width 18 height 18
checkbox input "true"
click at [522, 360] on div at bounding box center [523, 365] width 18 height 18
click at [522, 360] on input "Selecting a few focus words" at bounding box center [523, 365] width 18 height 18
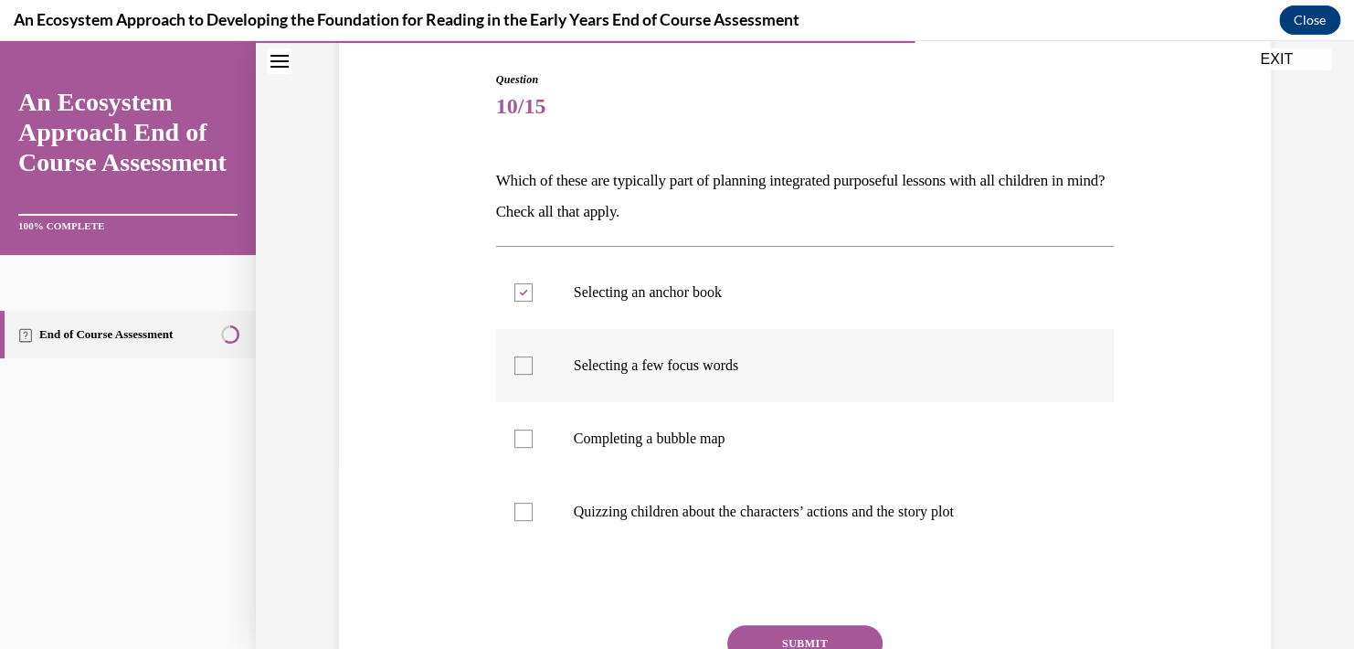
checkbox input "true"
click at [515, 444] on div at bounding box center [523, 438] width 18 height 18
click at [515, 444] on input "Completing a bubble map" at bounding box center [523, 438] width 18 height 18
checkbox input "true"
click at [758, 639] on button "SUBMIT" at bounding box center [804, 643] width 155 height 37
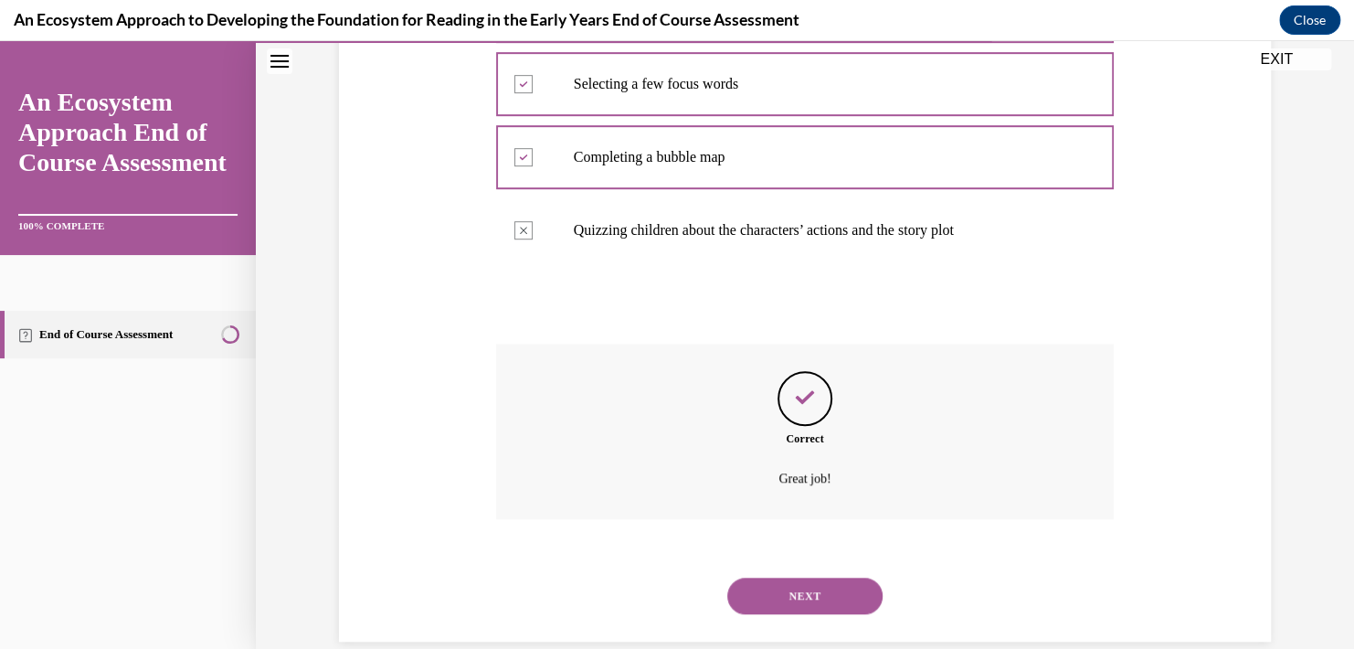
scroll to position [492, 0]
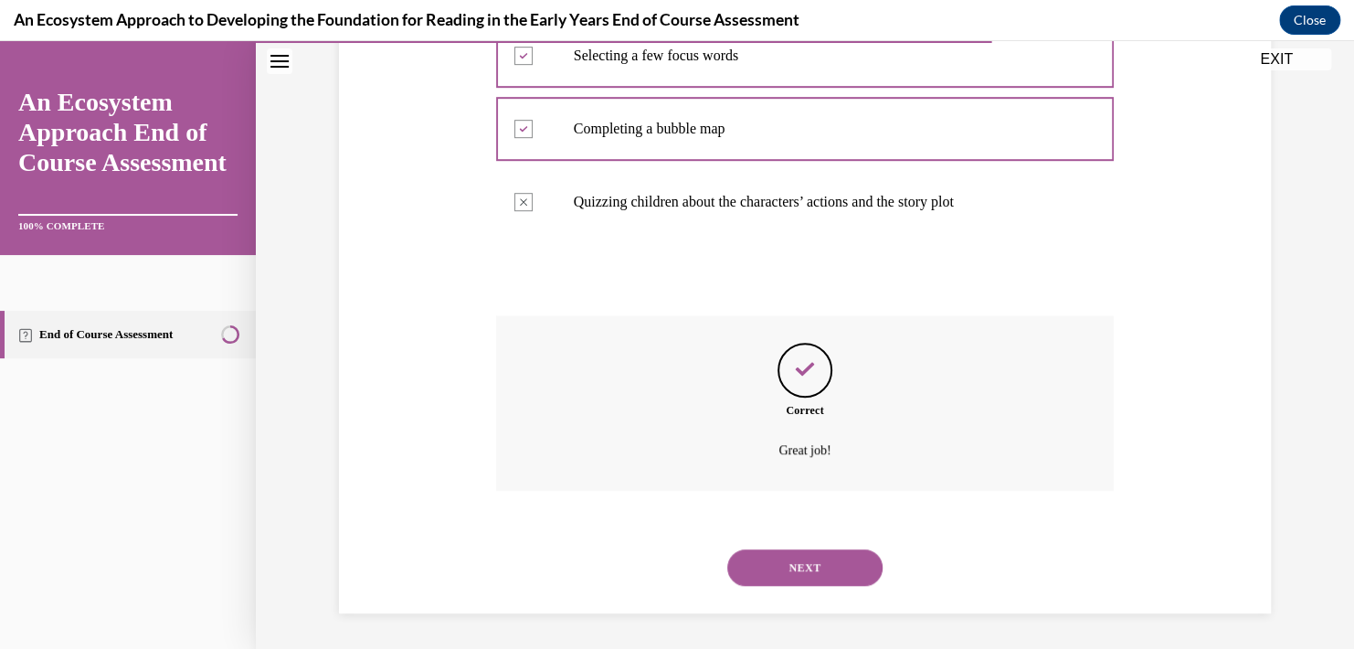
click at [783, 570] on button "NEXT" at bounding box center [804, 567] width 155 height 37
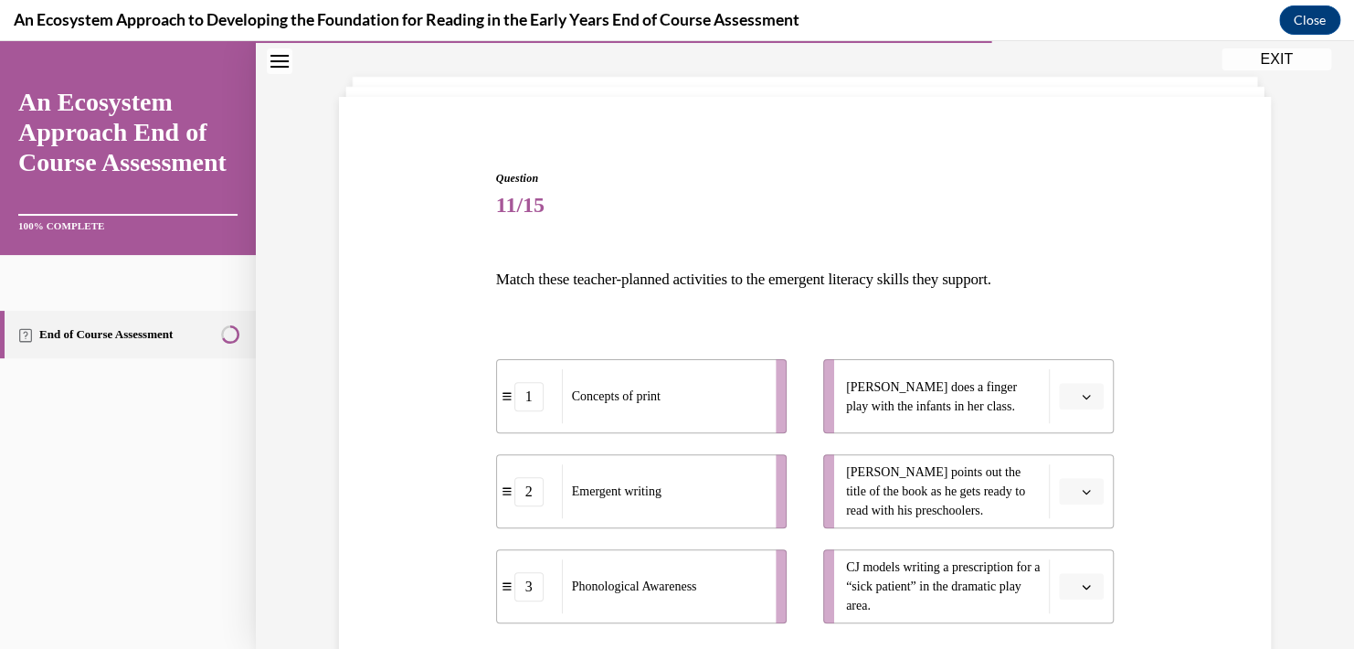
scroll to position [183, 0]
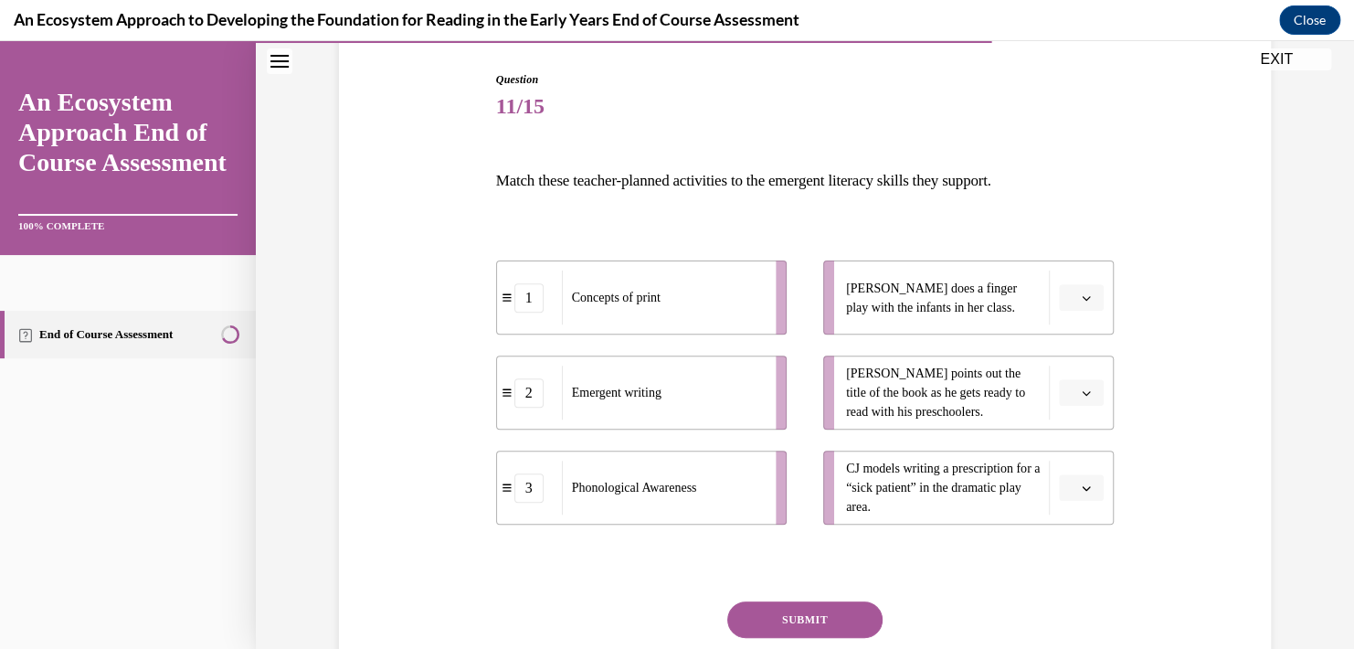
click at [1080, 481] on span "button" at bounding box center [1086, 487] width 13 height 13
click at [1062, 407] on div "2" at bounding box center [1073, 410] width 46 height 37
click at [1059, 298] on button "button" at bounding box center [1081, 297] width 45 height 27
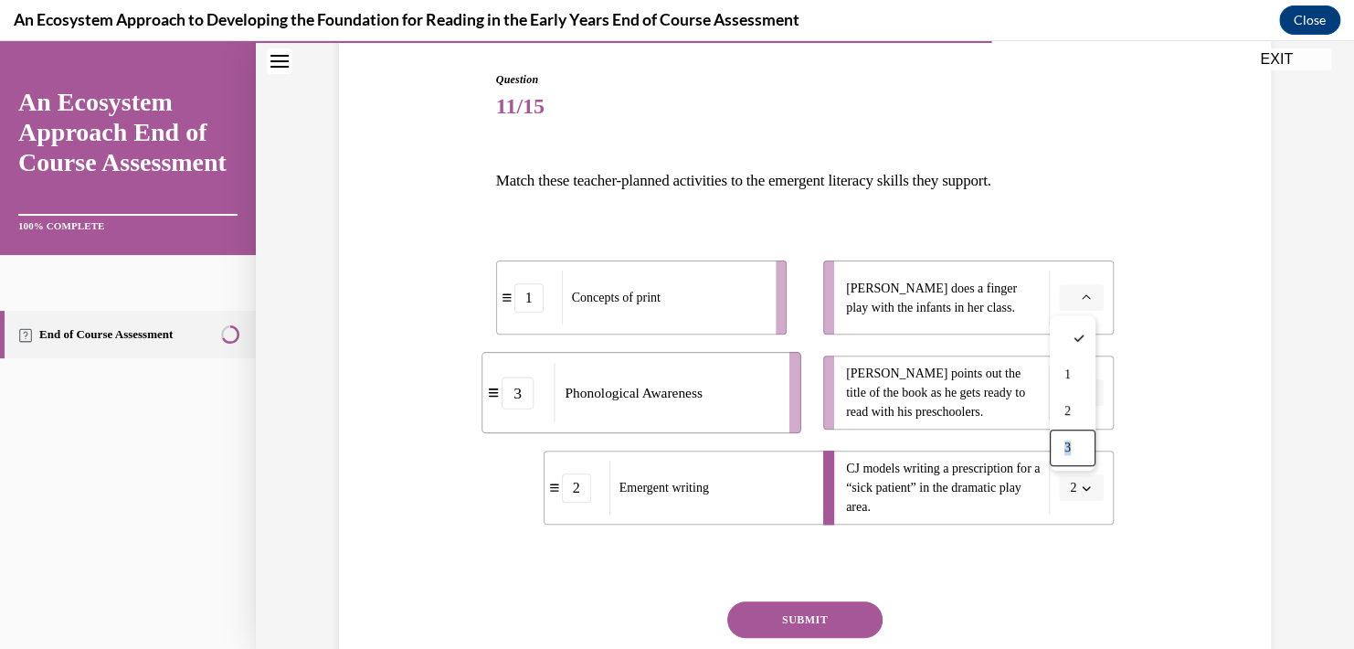
click at [1068, 449] on span "3" at bounding box center [1067, 447] width 6 height 15
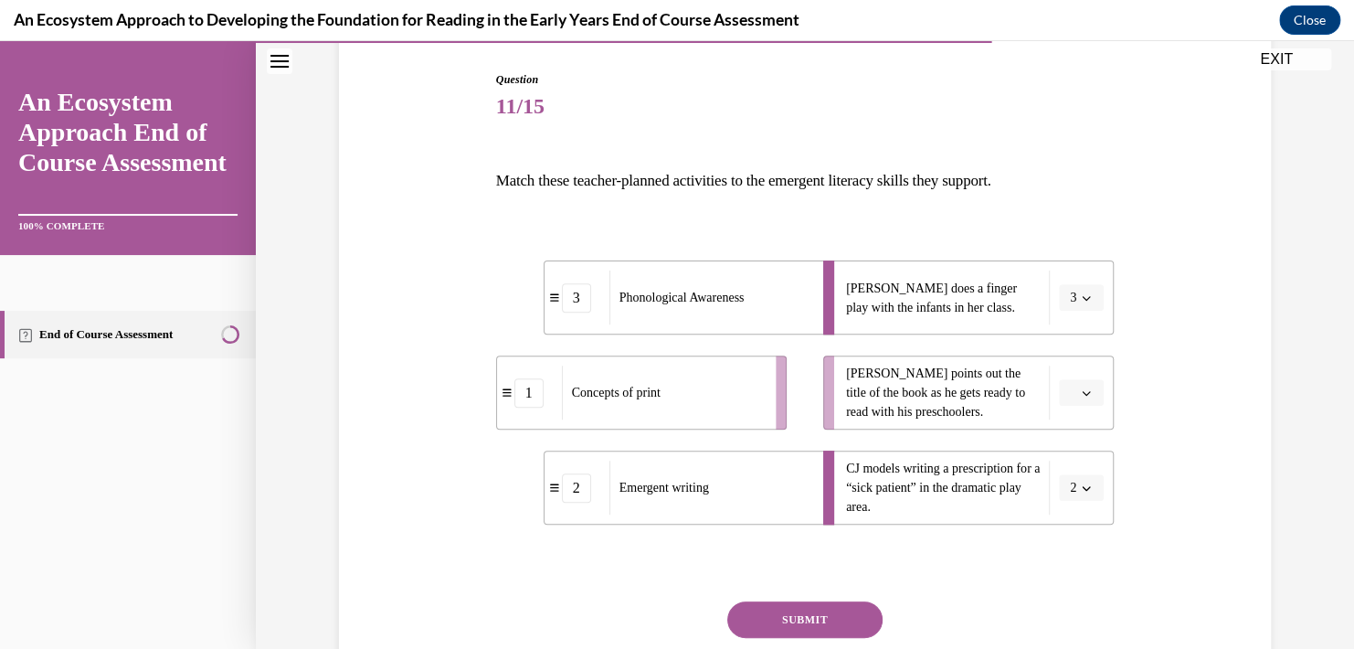
click at [1083, 389] on icon "button" at bounding box center [1086, 392] width 9 height 9
click at [1077, 469] on div "1" at bounding box center [1073, 469] width 46 height 37
click at [819, 614] on button "SUBMIT" at bounding box center [804, 619] width 155 height 37
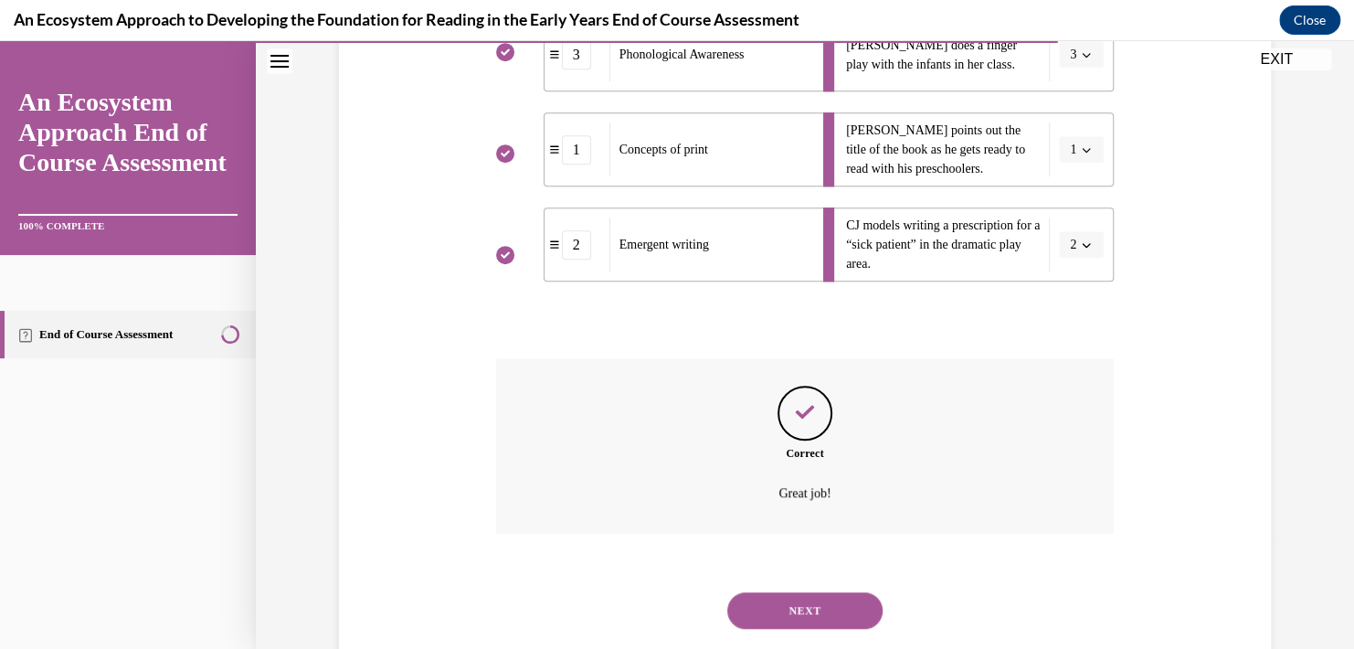
scroll to position [469, 0]
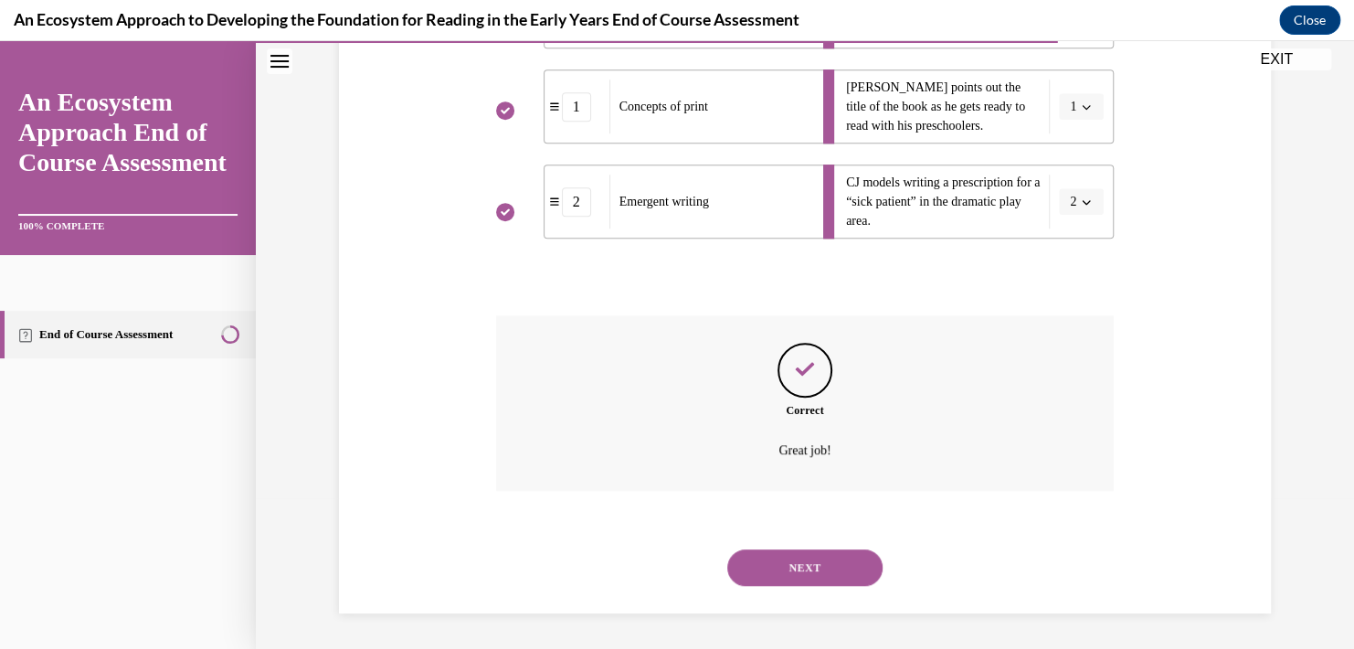
click at [815, 565] on button "NEXT" at bounding box center [804, 567] width 155 height 37
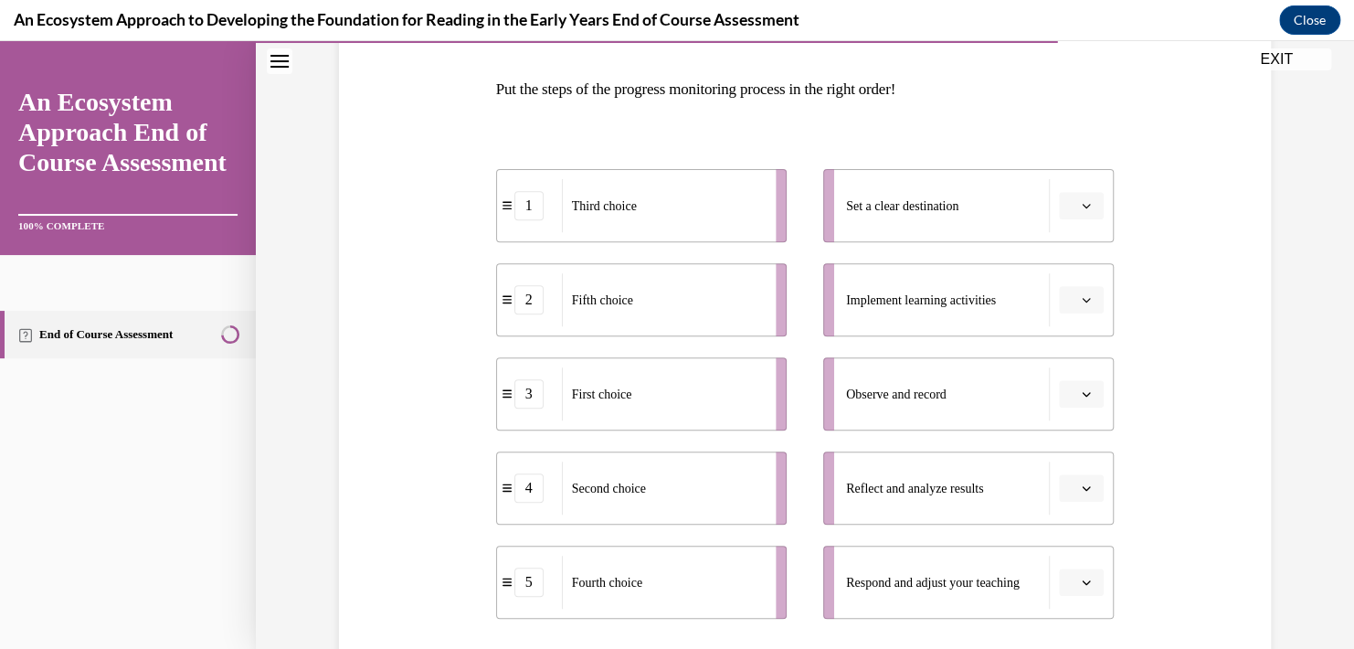
scroll to position [183, 0]
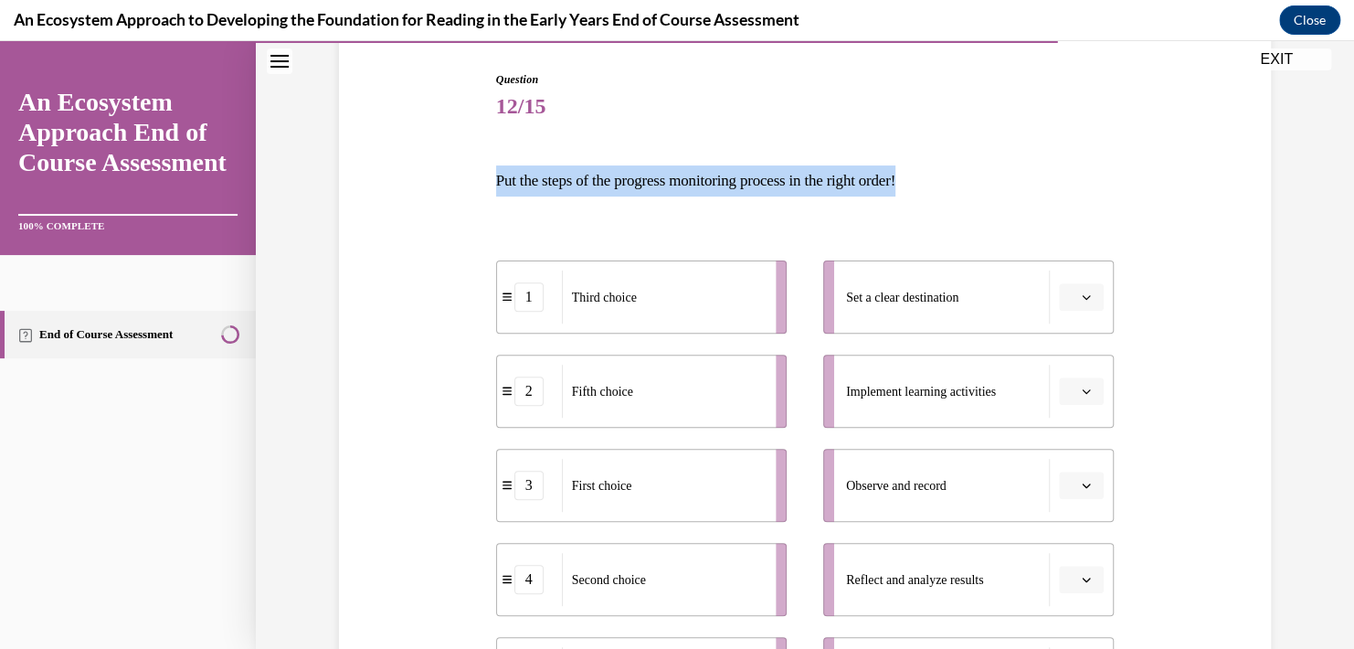
drag, startPoint x: 911, startPoint y: 168, endPoint x: 376, endPoint y: 164, distance: 534.4
click at [376, 164] on div "Question 12/15 Put the steps of the progress monitoring process in the right or…" at bounding box center [804, 476] width 941 height 920
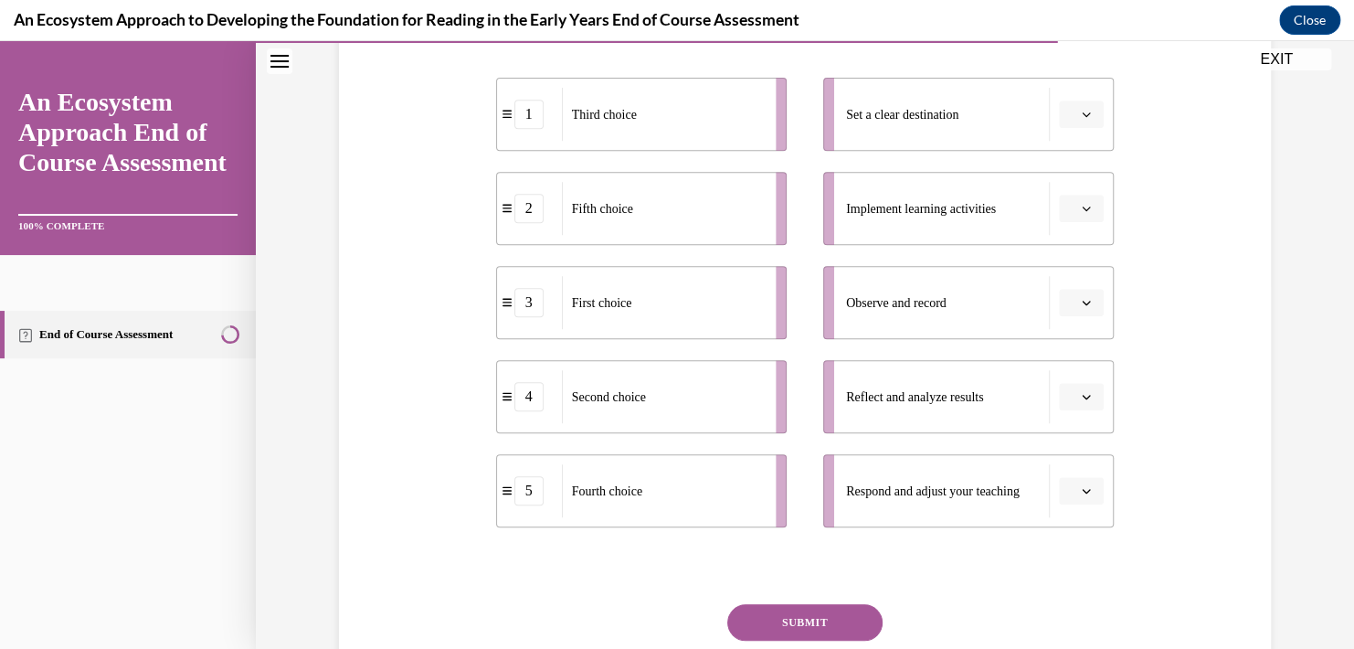
scroll to position [274, 0]
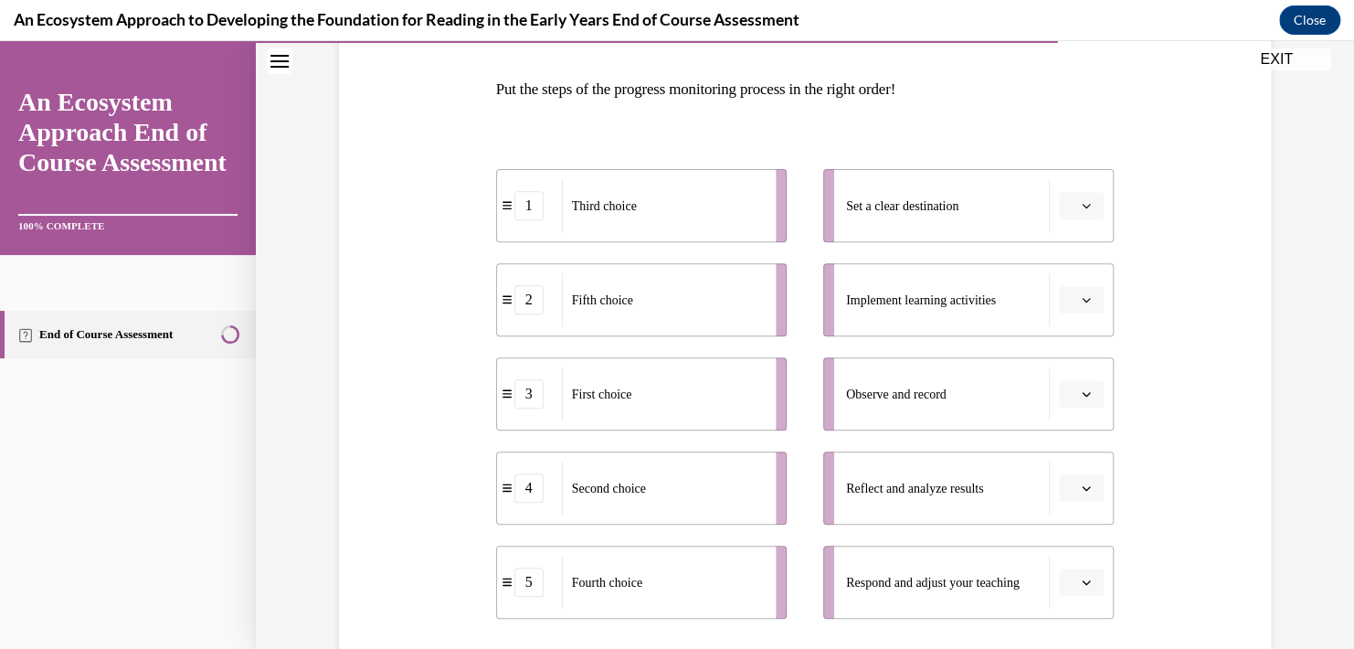
click at [1065, 228] on li "Set a clear destination" at bounding box center [968, 205] width 291 height 73
click at [1082, 206] on icon "button" at bounding box center [1086, 205] width 9 height 9
click at [1077, 287] on div "1" at bounding box center [1073, 283] width 46 height 37
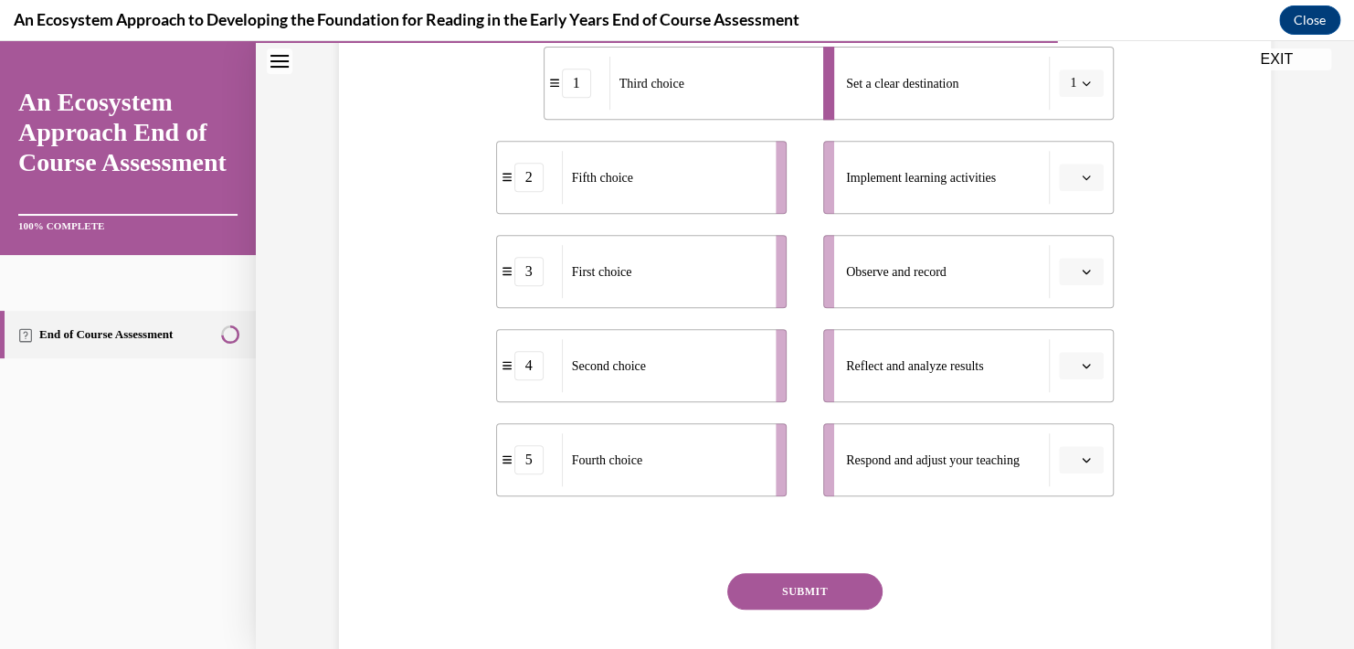
scroll to position [365, 0]
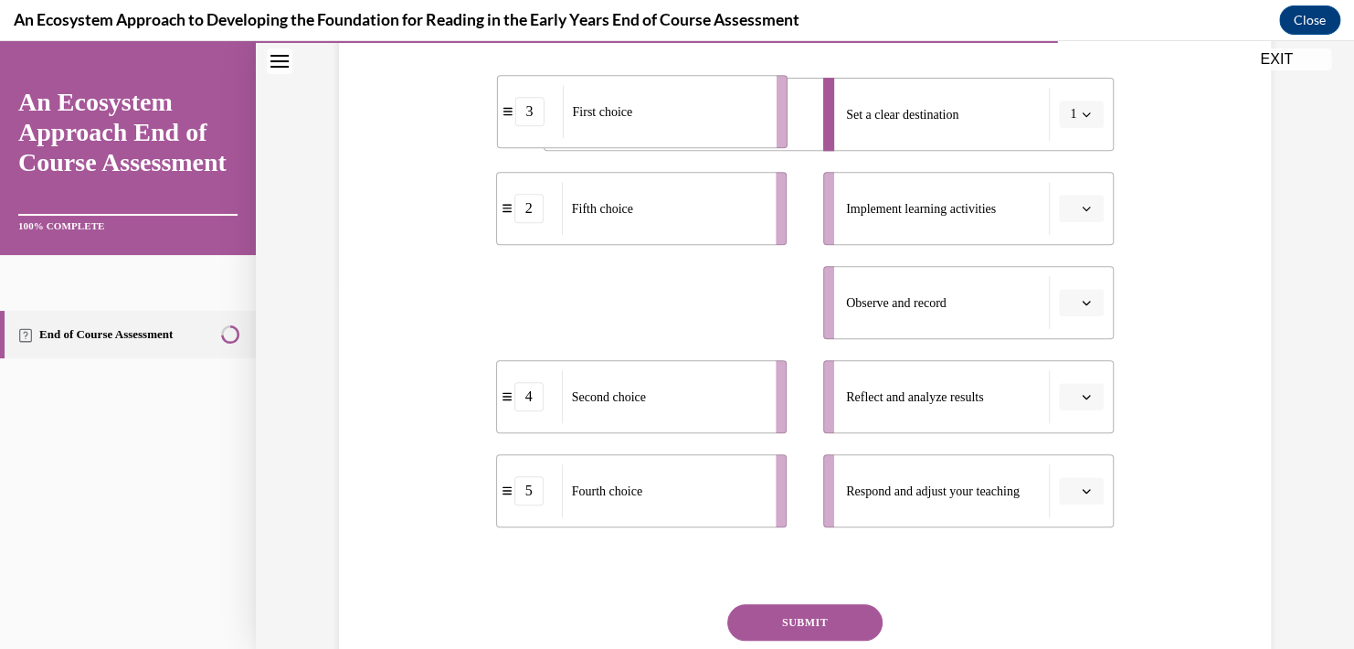
drag, startPoint x: 606, startPoint y: 322, endPoint x: 607, endPoint y: 131, distance: 190.9
click at [607, 131] on div "First choice" at bounding box center [663, 111] width 202 height 53
drag, startPoint x: 632, startPoint y: 324, endPoint x: 643, endPoint y: 141, distance: 183.9
click at [643, 141] on div "First choice" at bounding box center [673, 117] width 202 height 53
click at [571, 126] on div "1" at bounding box center [576, 114] width 29 height 29
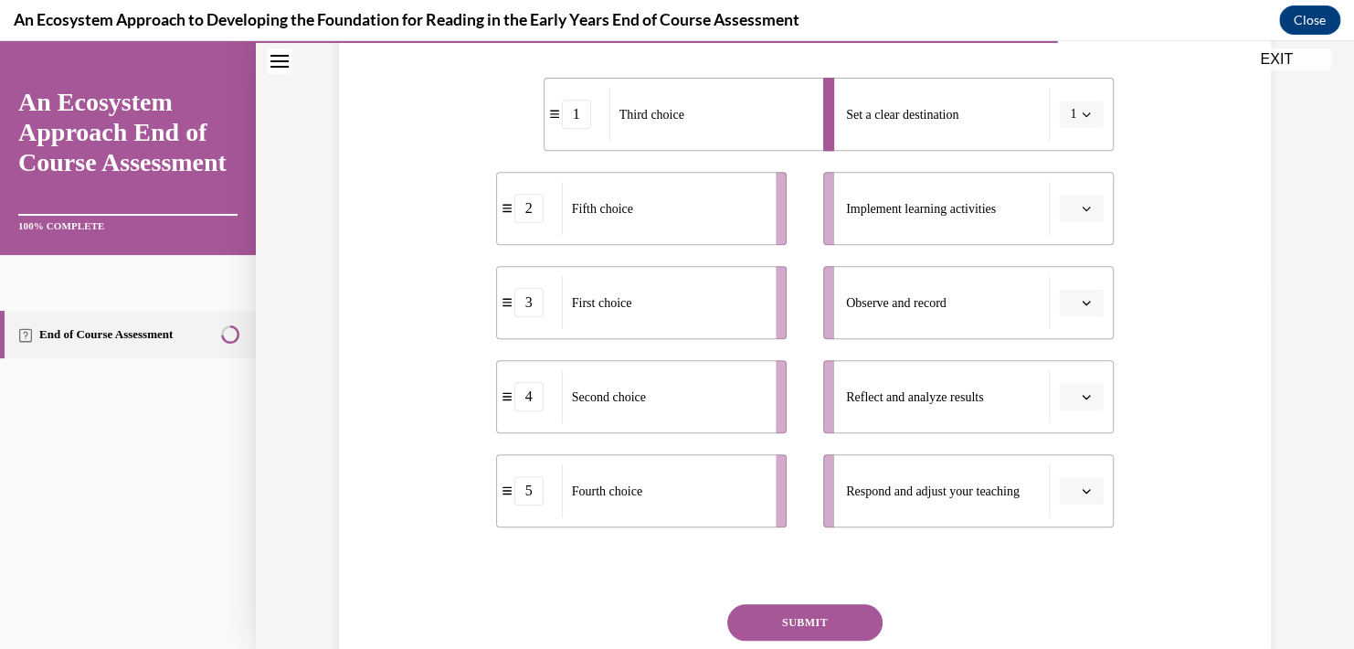
click at [547, 125] on div "1" at bounding box center [576, 114] width 65 height 29
click at [1070, 111] on span "1" at bounding box center [1073, 114] width 6 height 18
click at [1079, 150] on div at bounding box center [1069, 155] width 46 height 37
drag, startPoint x: 589, startPoint y: 312, endPoint x: 588, endPoint y: 103, distance: 208.3
click at [588, 103] on span "First choice" at bounding box center [601, 94] width 60 height 19
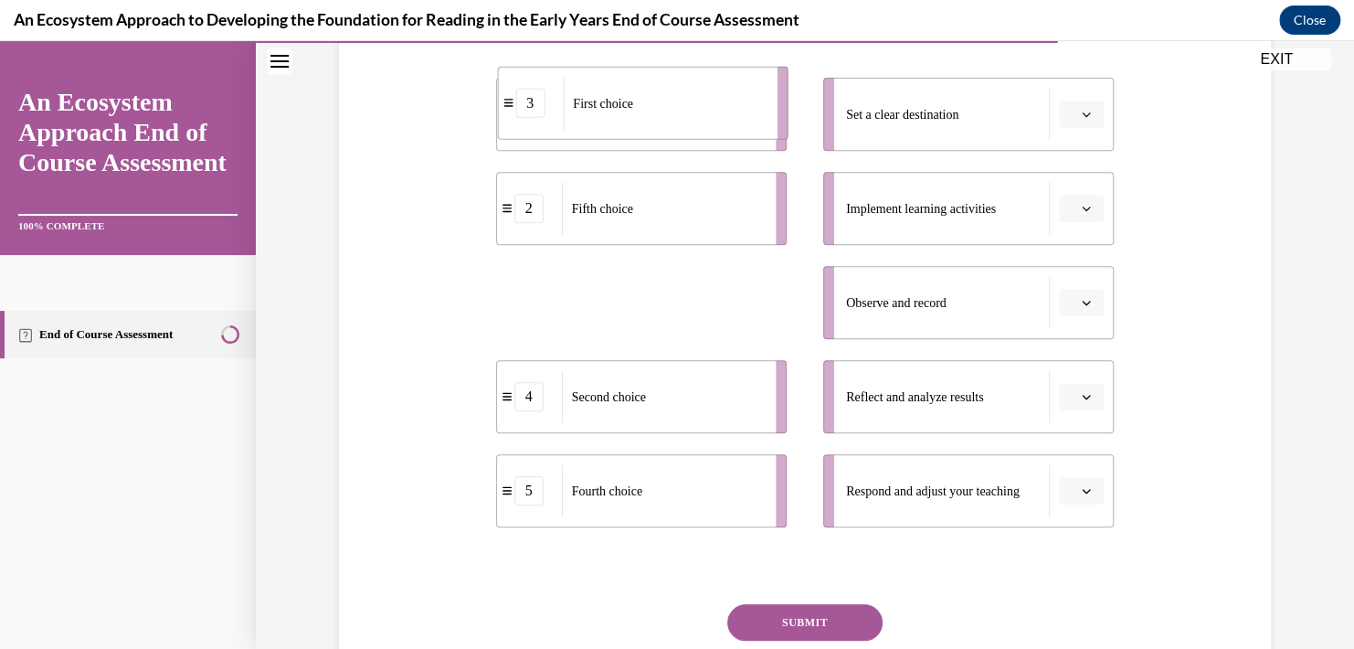
drag, startPoint x: 586, startPoint y: 322, endPoint x: 588, endPoint y: 122, distance: 199.2
click at [588, 122] on div "First choice" at bounding box center [664, 103] width 202 height 53
drag, startPoint x: 610, startPoint y: 317, endPoint x: 622, endPoint y: 131, distance: 186.7
click at [622, 131] on div "First choice" at bounding box center [675, 116] width 202 height 53
click at [523, 312] on div "3" at bounding box center [528, 302] width 29 height 29
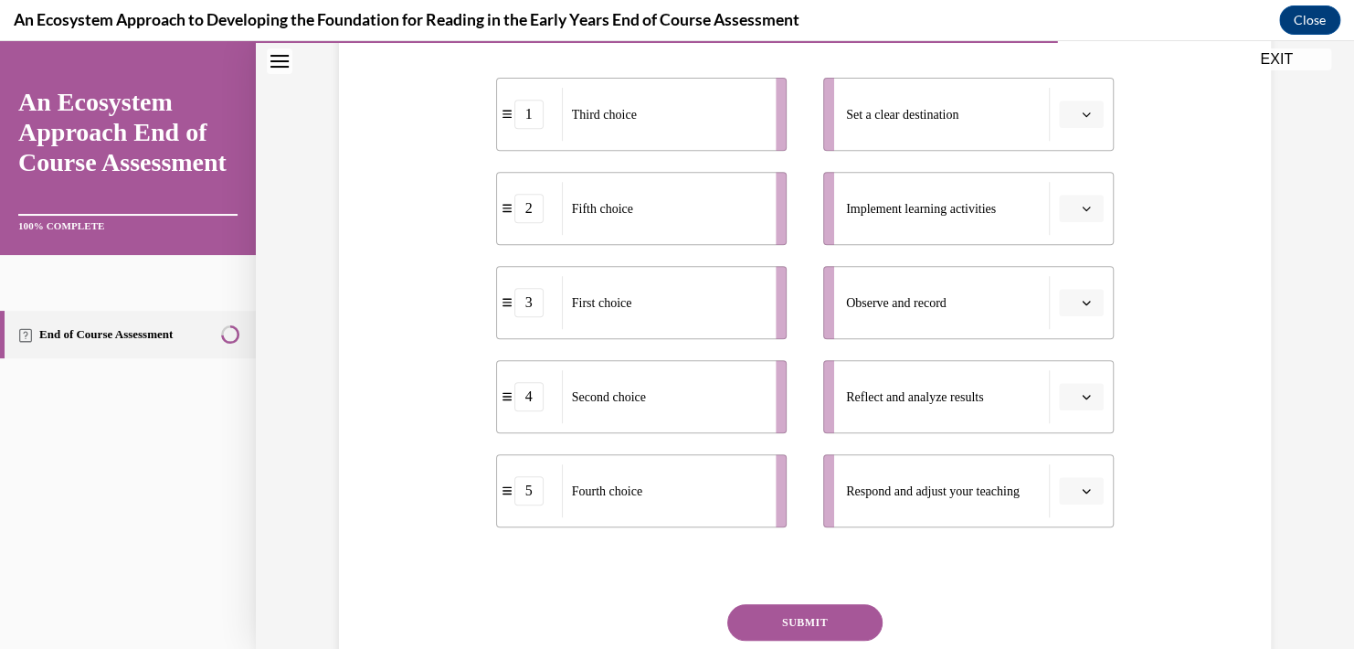
click at [1082, 115] on icon "button" at bounding box center [1086, 114] width 9 height 9
click at [1073, 195] on div "1" at bounding box center [1073, 192] width 46 height 37
click at [1082, 204] on icon "button" at bounding box center [1086, 208] width 9 height 9
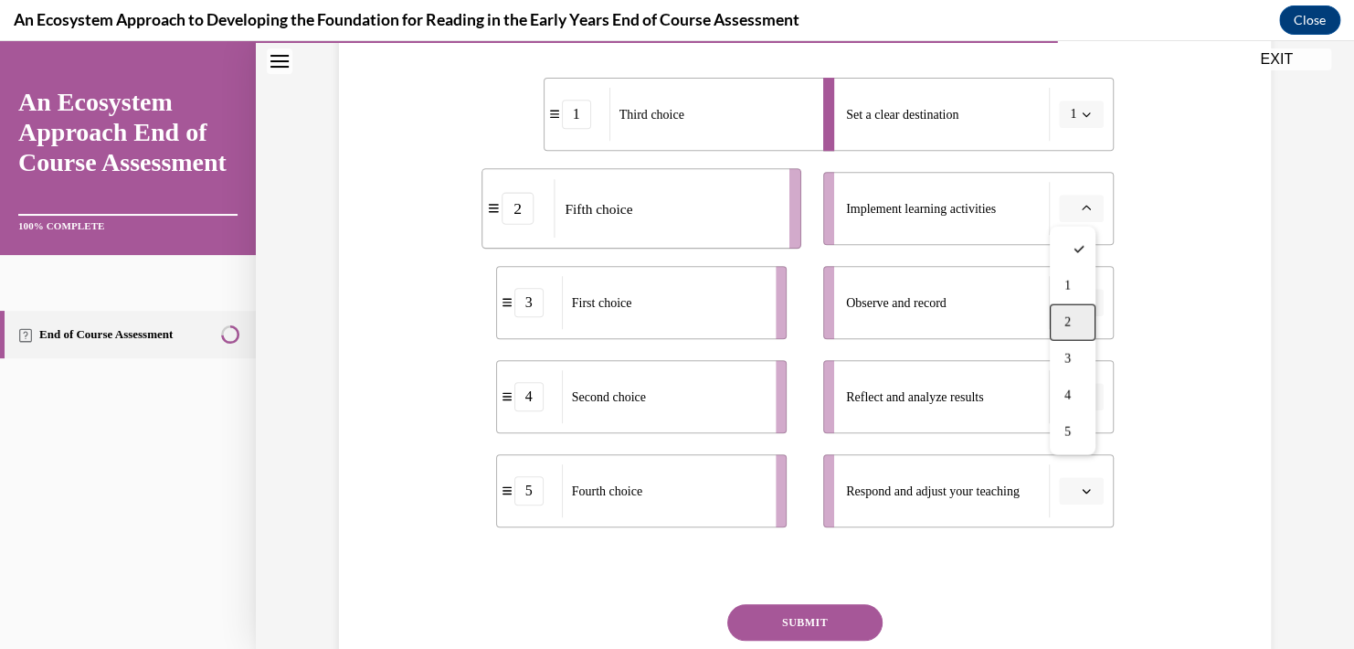
click at [1075, 316] on div "2" at bounding box center [1073, 322] width 46 height 37
click at [1070, 299] on span "Please select an option" at bounding box center [1073, 302] width 6 height 18
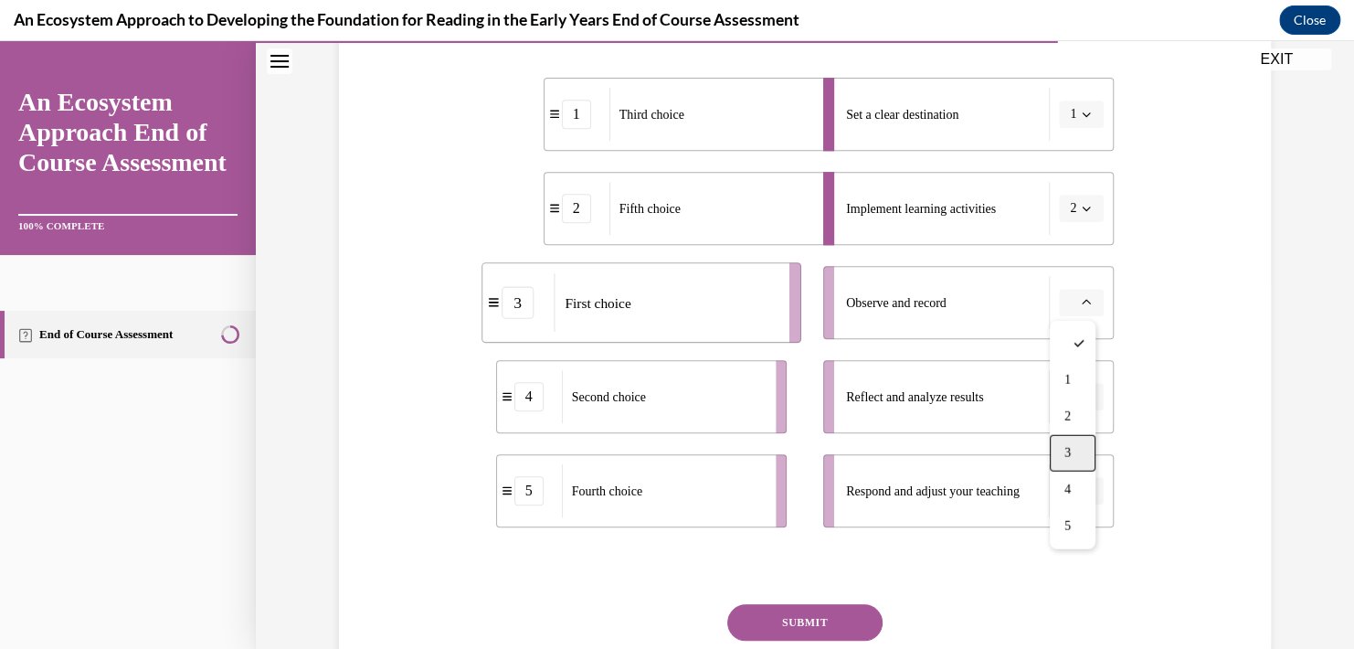
click at [1071, 449] on span "3" at bounding box center [1067, 453] width 6 height 15
click at [1080, 402] on span "button" at bounding box center [1086, 396] width 13 height 13
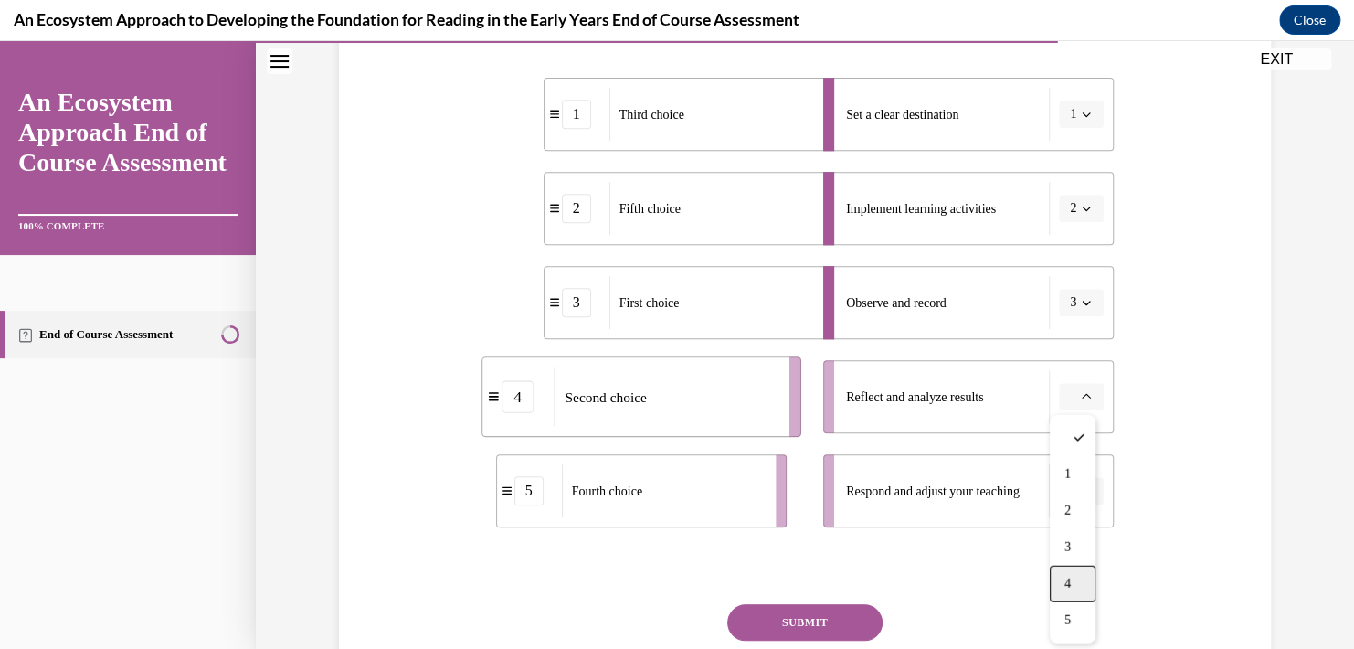
click at [1080, 588] on div "4" at bounding box center [1073, 583] width 46 height 37
click at [1072, 482] on button "button" at bounding box center [1081, 490] width 45 height 27
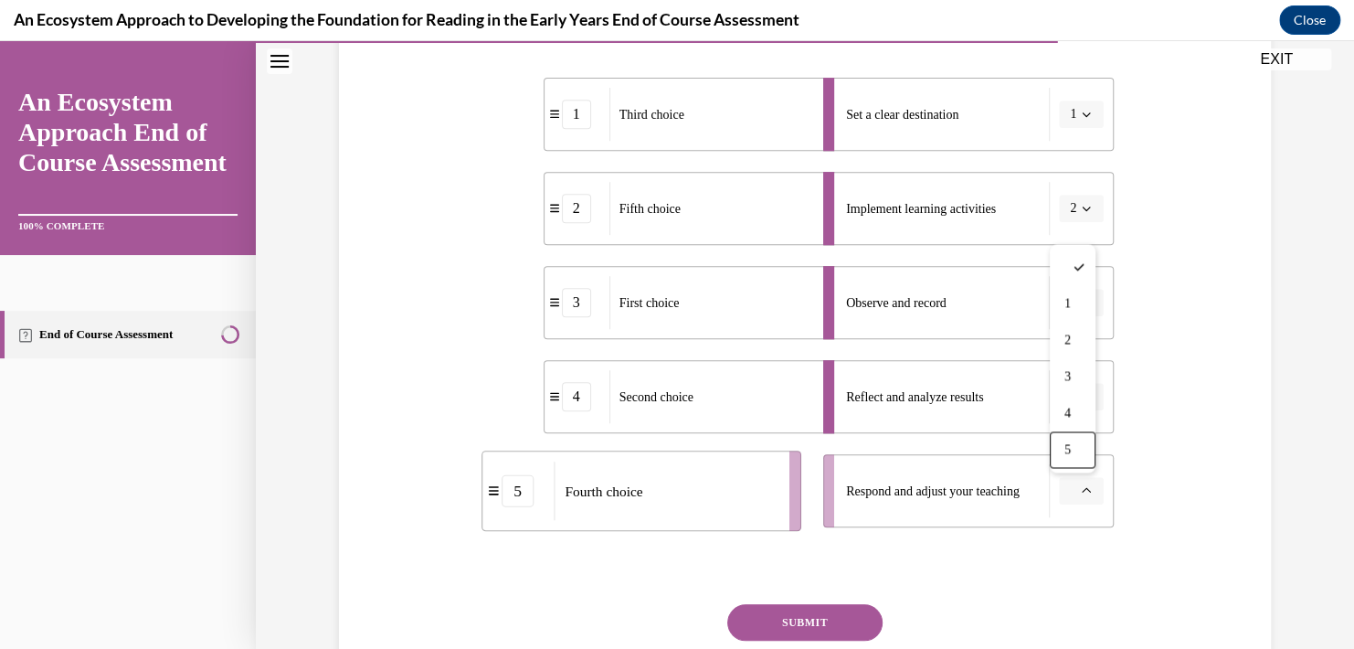
click at [1072, 448] on div "5" at bounding box center [1073, 449] width 46 height 37
click at [819, 635] on button "SUBMIT" at bounding box center [804, 622] width 155 height 37
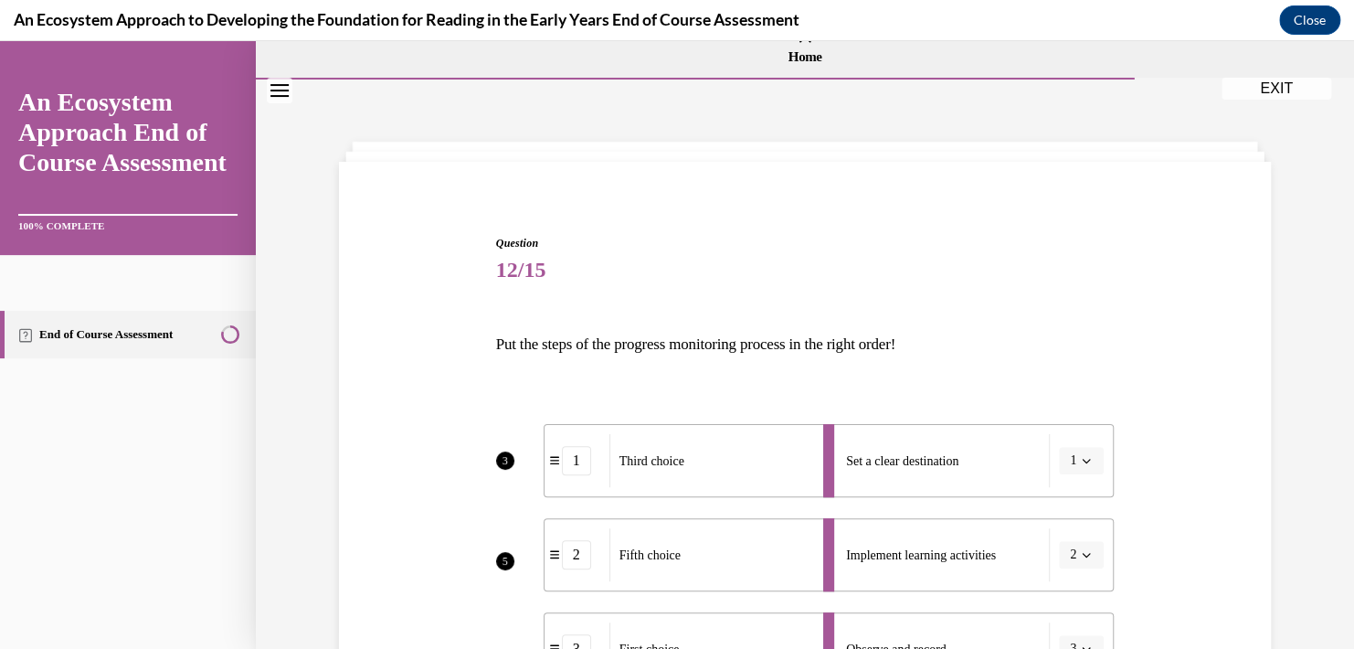
scroll to position [15, 0]
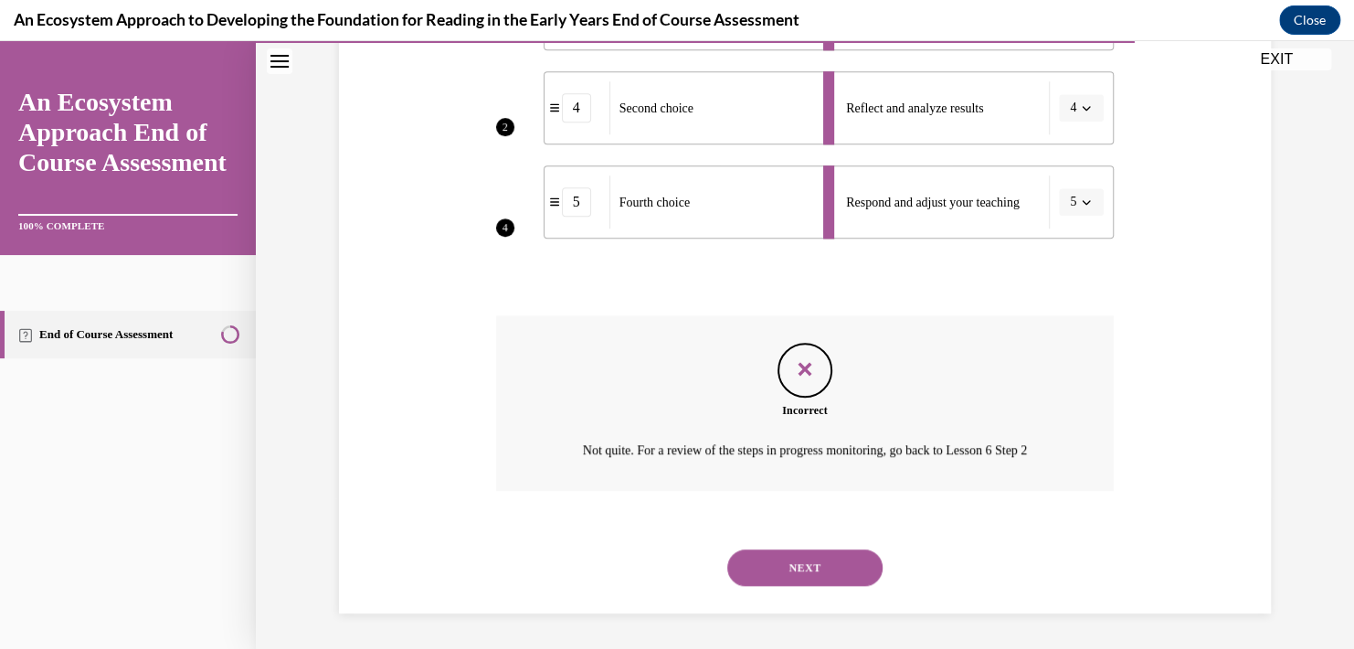
click at [827, 560] on button "NEXT" at bounding box center [804, 567] width 155 height 37
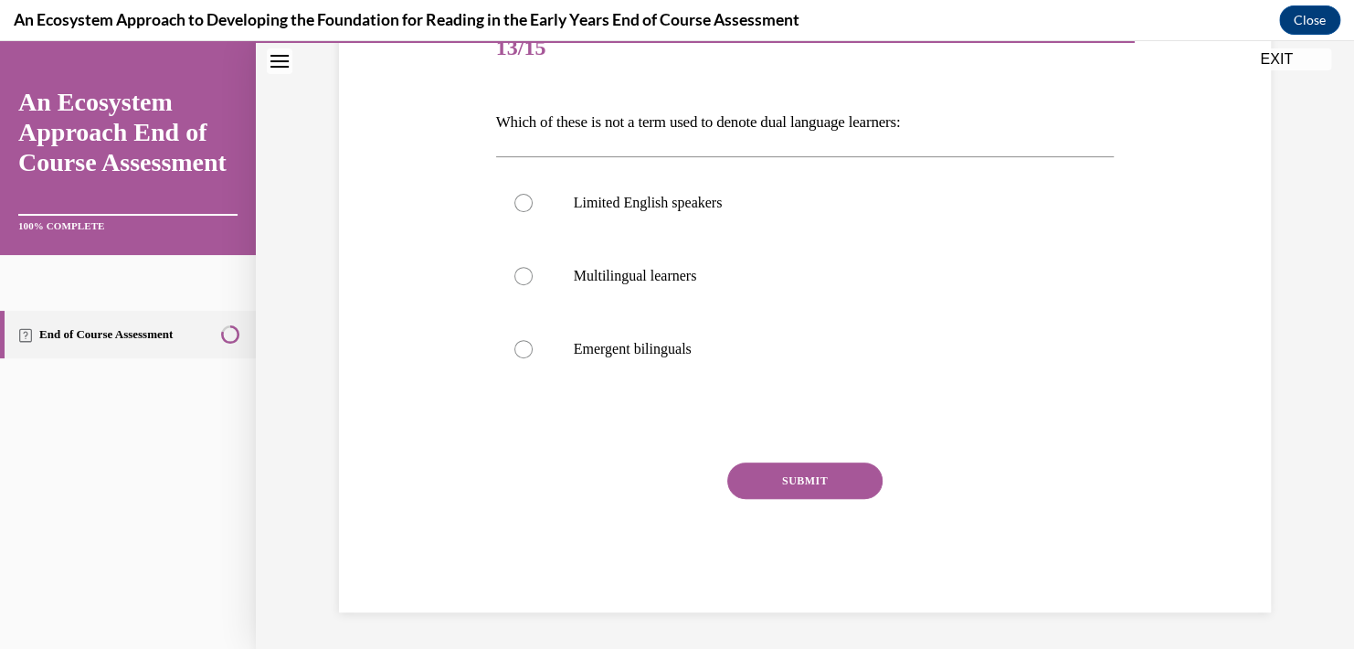
scroll to position [203, 0]
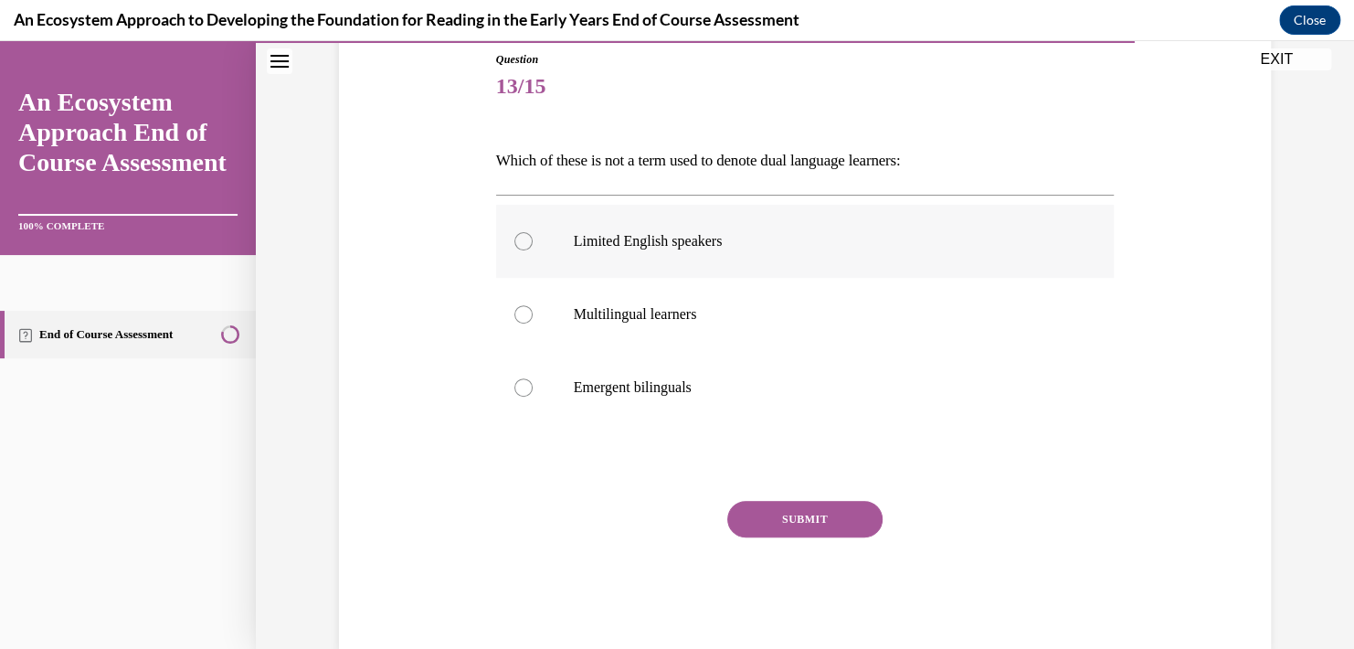
click at [497, 245] on label "Limited English speakers" at bounding box center [805, 241] width 618 height 73
click at [514, 245] on input "Limited English speakers" at bounding box center [523, 241] width 18 height 18
radio input "true"
click at [779, 527] on button "SUBMIT" at bounding box center [804, 519] width 155 height 37
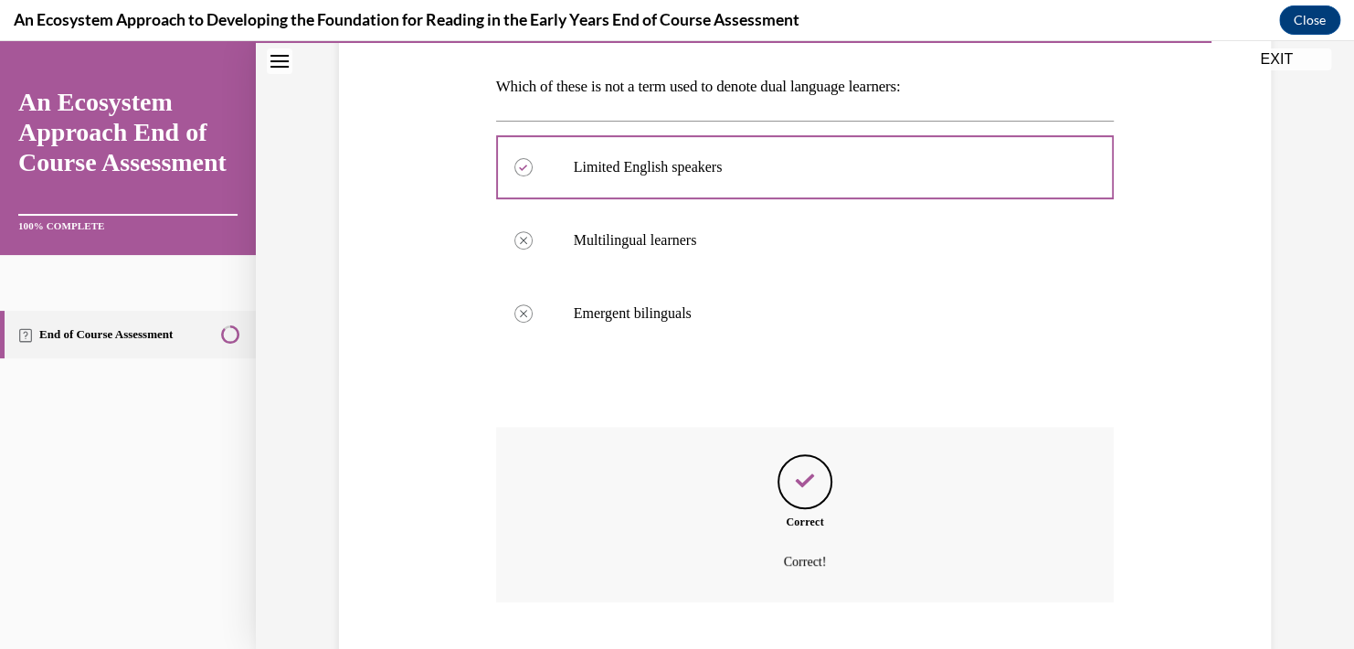
scroll to position [387, 0]
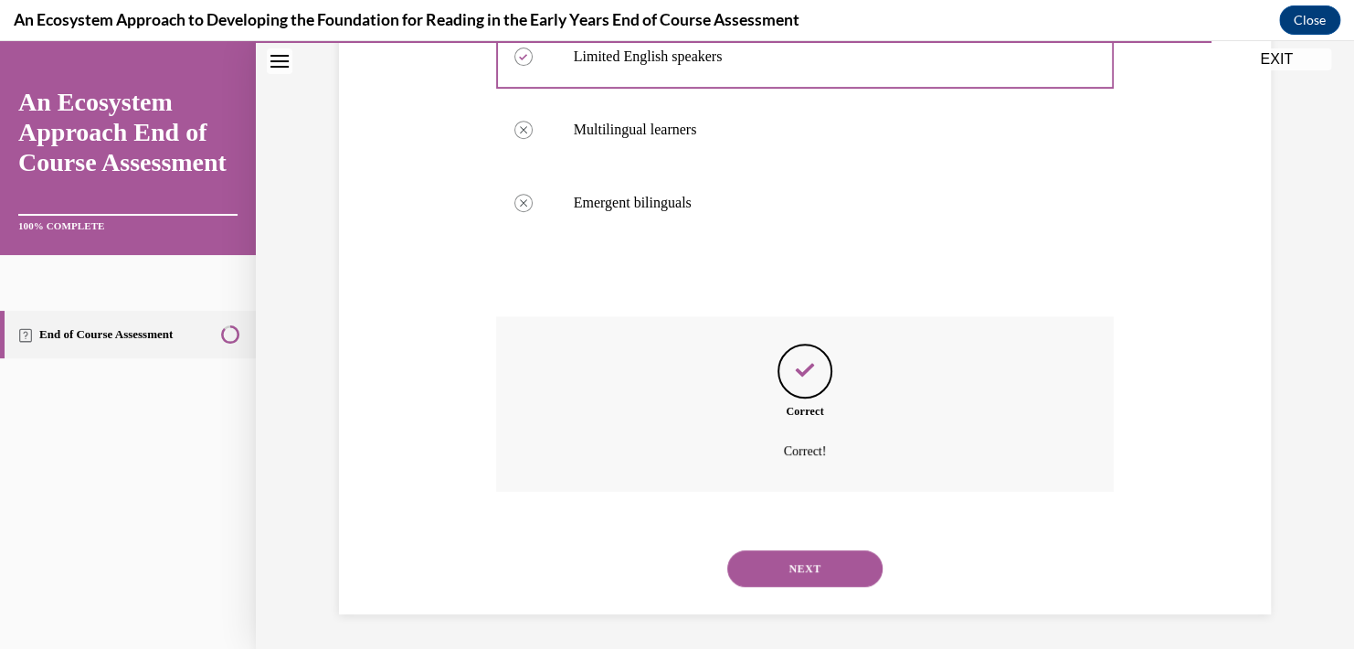
click at [802, 572] on button "NEXT" at bounding box center [804, 568] width 155 height 37
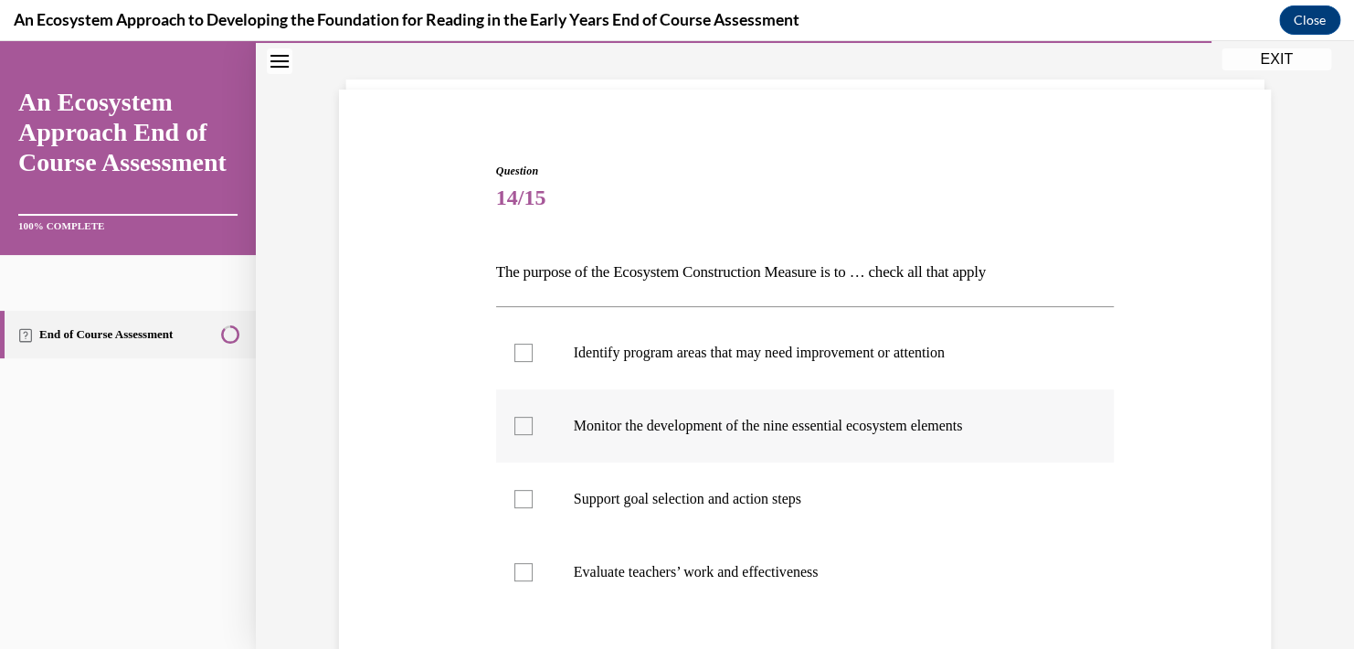
scroll to position [183, 0]
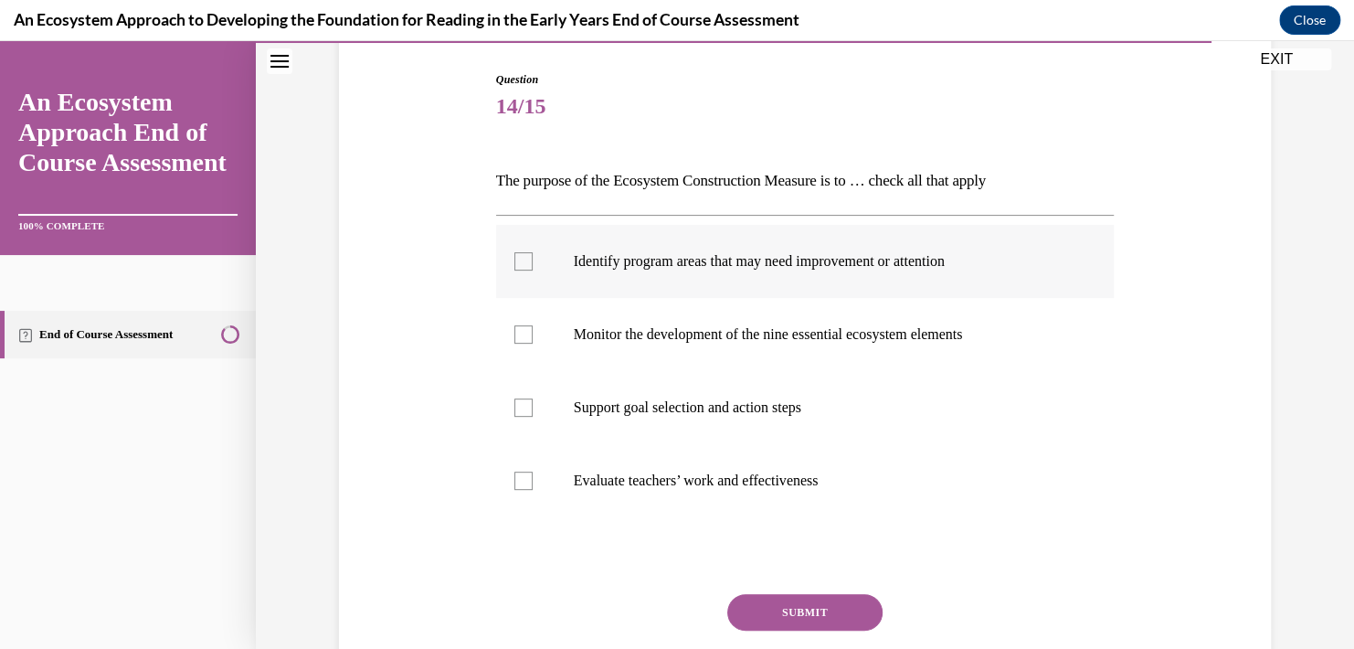
click at [514, 256] on div at bounding box center [523, 261] width 18 height 18
click at [514, 256] on input "Identify program areas that may need improvement or attention" at bounding box center [523, 261] width 18 height 18
checkbox input "true"
click at [527, 325] on label "Monitor the development of the nine essential ecosystem elements" at bounding box center [805, 334] width 618 height 73
click at [527, 325] on input "Monitor the development of the nine essential ecosystem elements" at bounding box center [523, 334] width 18 height 18
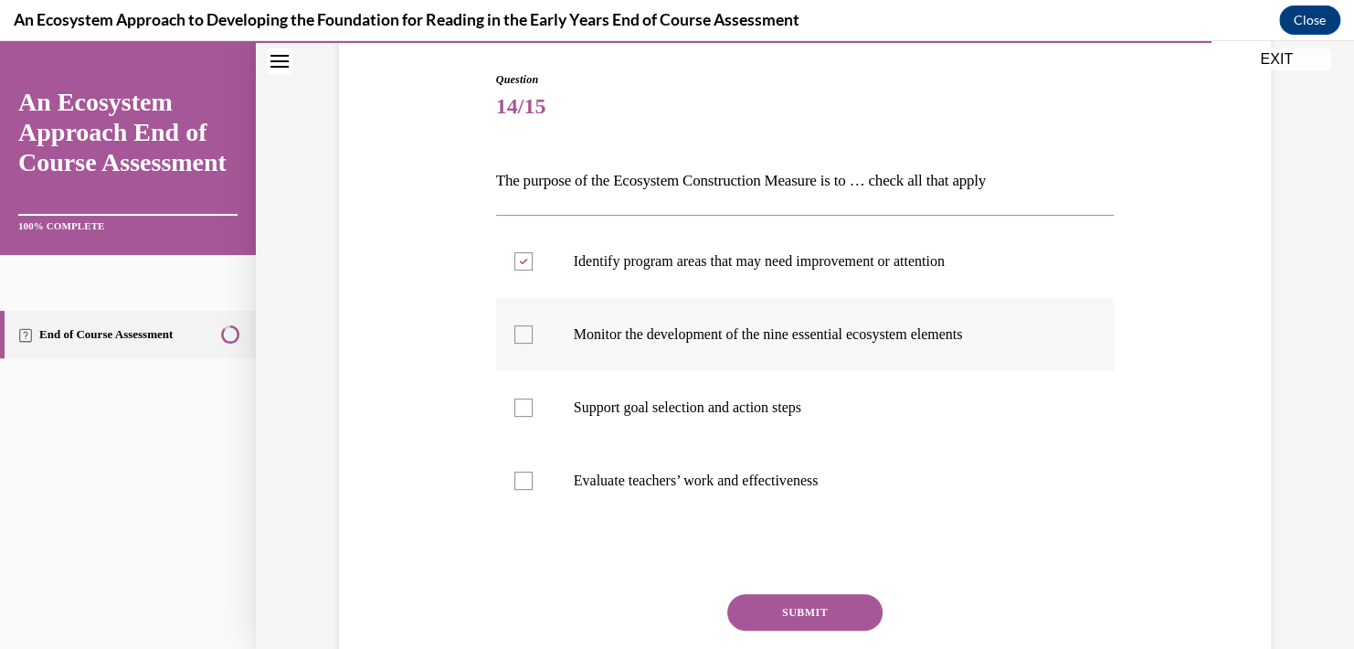
checkbox input "true"
click at [514, 398] on div at bounding box center [523, 407] width 18 height 18
click at [514, 398] on input "Support goal selection and action steps" at bounding box center [523, 407] width 18 height 18
checkbox input "true"
click at [783, 618] on button "SUBMIT" at bounding box center [804, 612] width 155 height 37
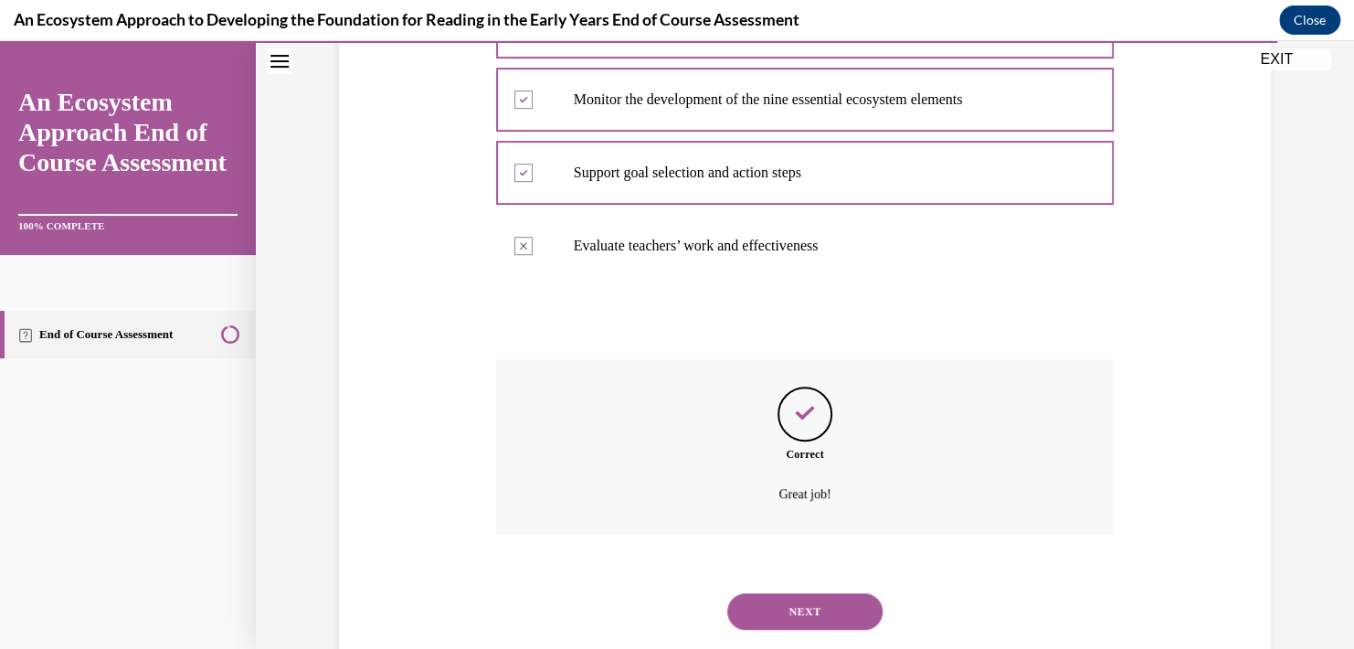
scroll to position [460, 0]
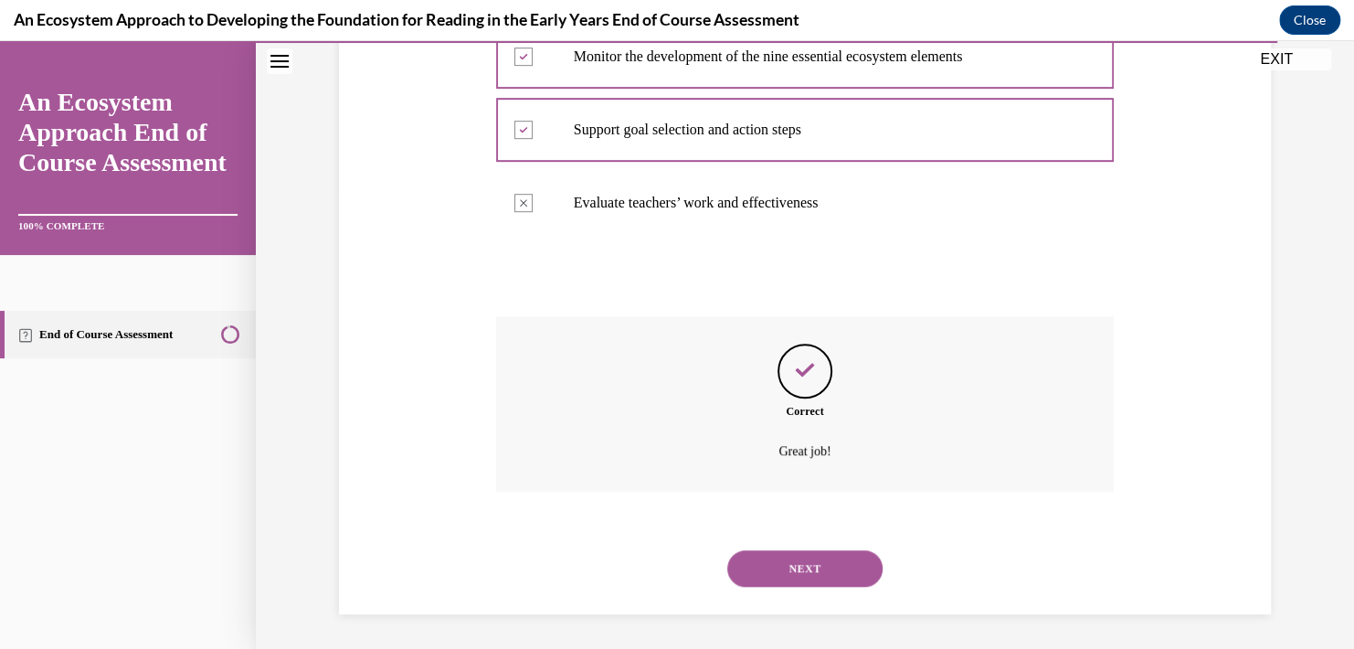
click at [824, 567] on button "NEXT" at bounding box center [804, 568] width 155 height 37
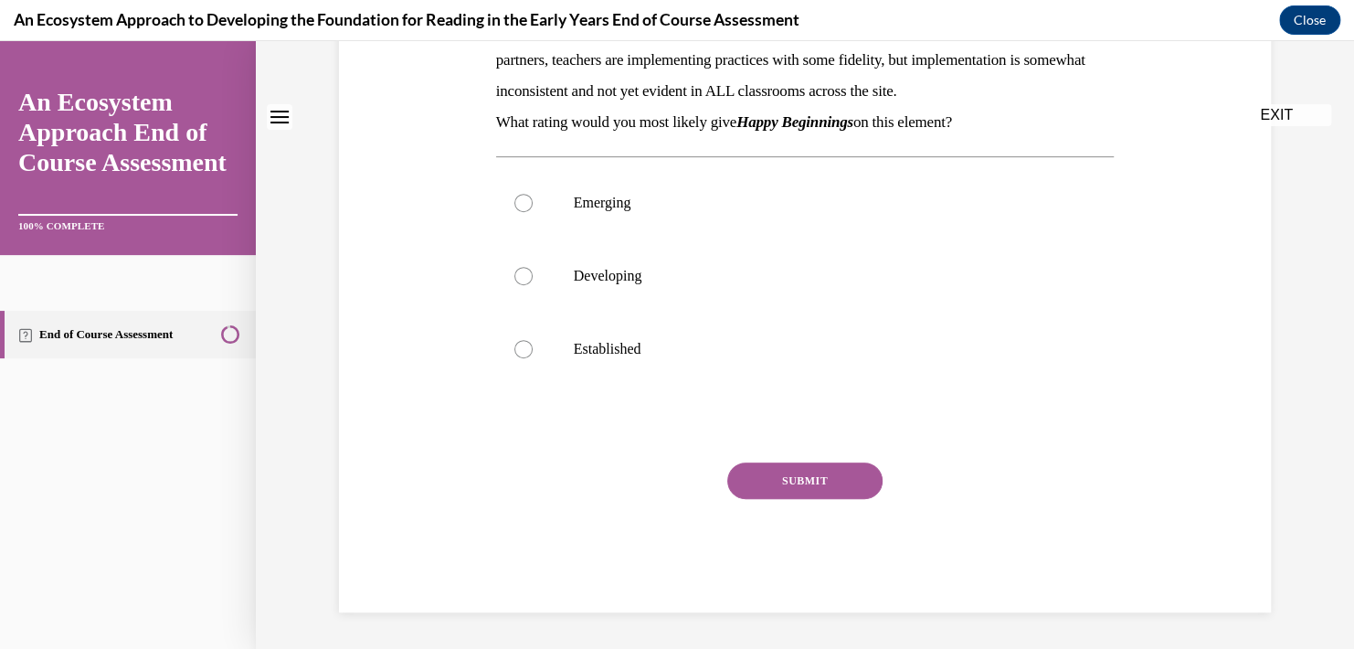
scroll to position [0, 0]
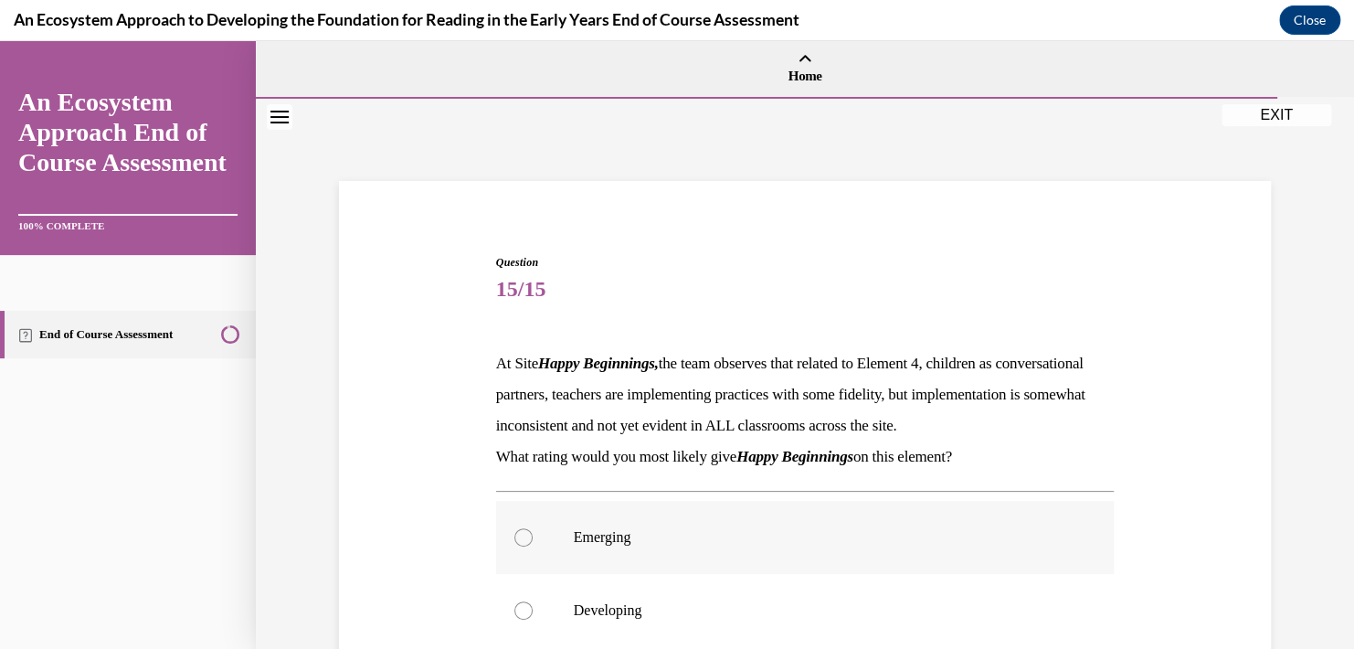
click at [606, 546] on p "Emerging" at bounding box center [821, 537] width 495 height 18
click at [533, 546] on input "Emerging" at bounding box center [523, 537] width 18 height 18
radio input "true"
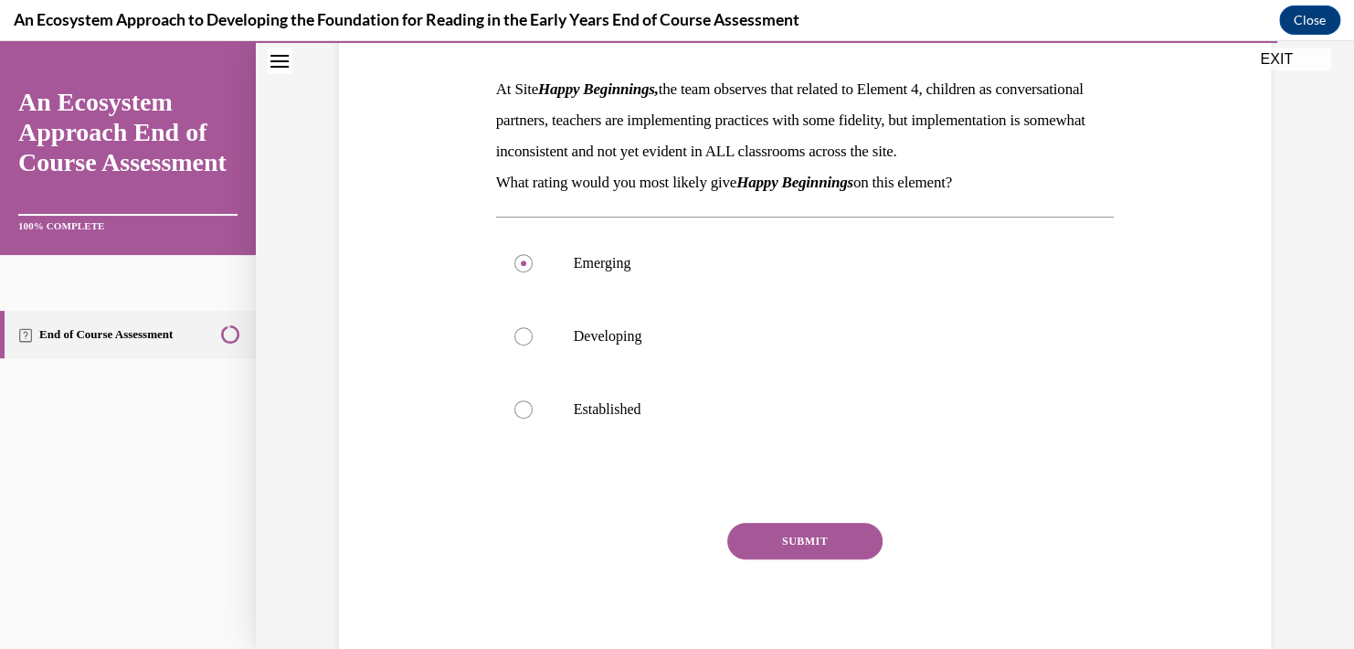
click at [854, 559] on button "SUBMIT" at bounding box center [804, 541] width 155 height 37
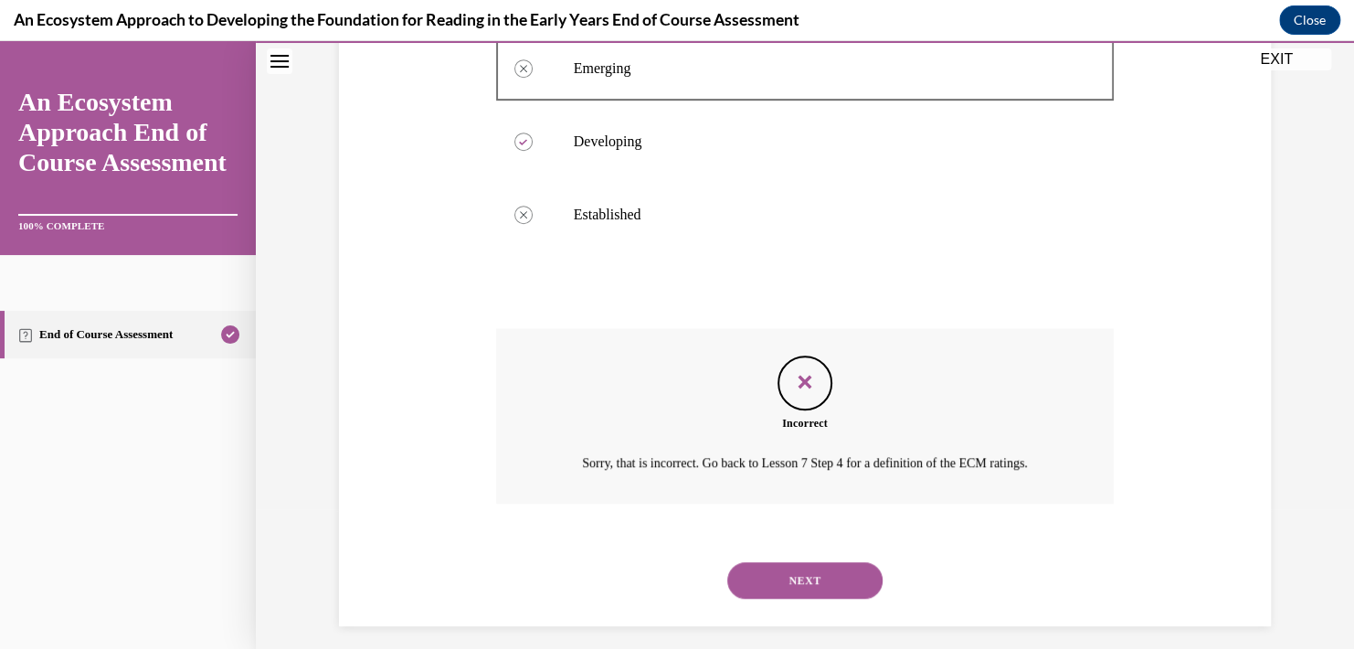
scroll to position [512, 0]
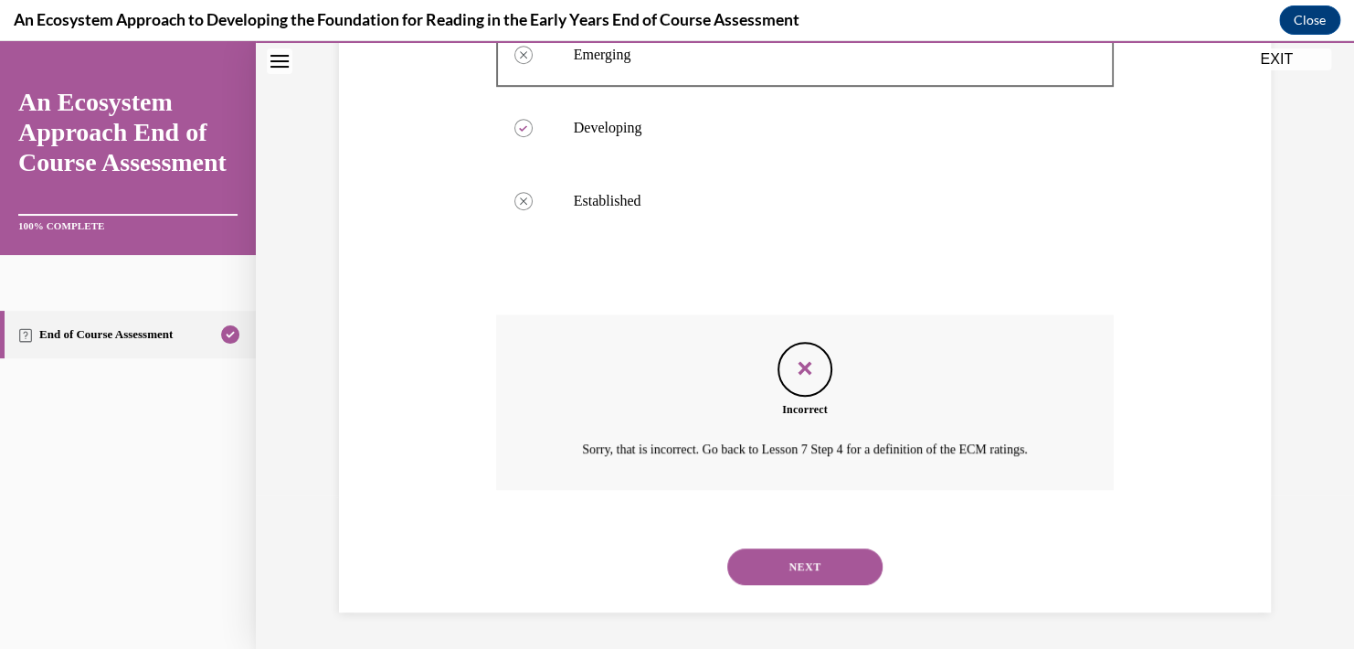
click at [820, 554] on button "NEXT" at bounding box center [804, 566] width 155 height 37
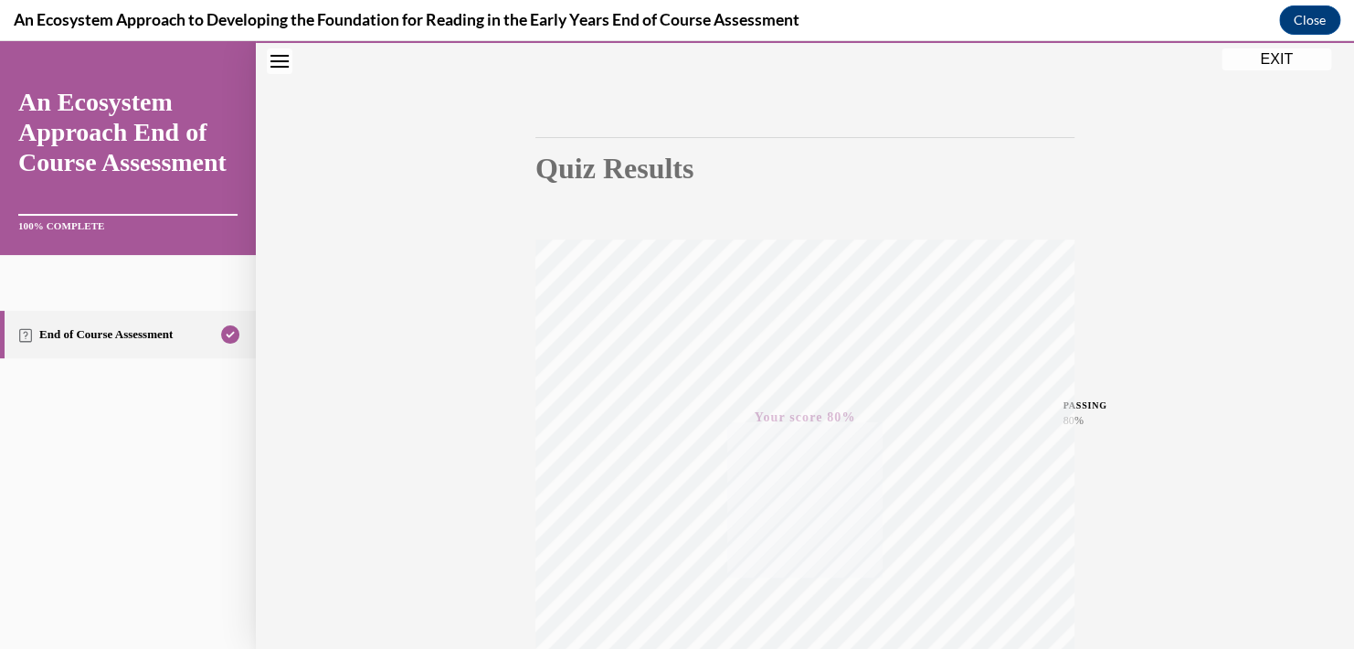
scroll to position [328, 0]
click at [1271, 62] on button "EXIT" at bounding box center [1276, 59] width 110 height 22
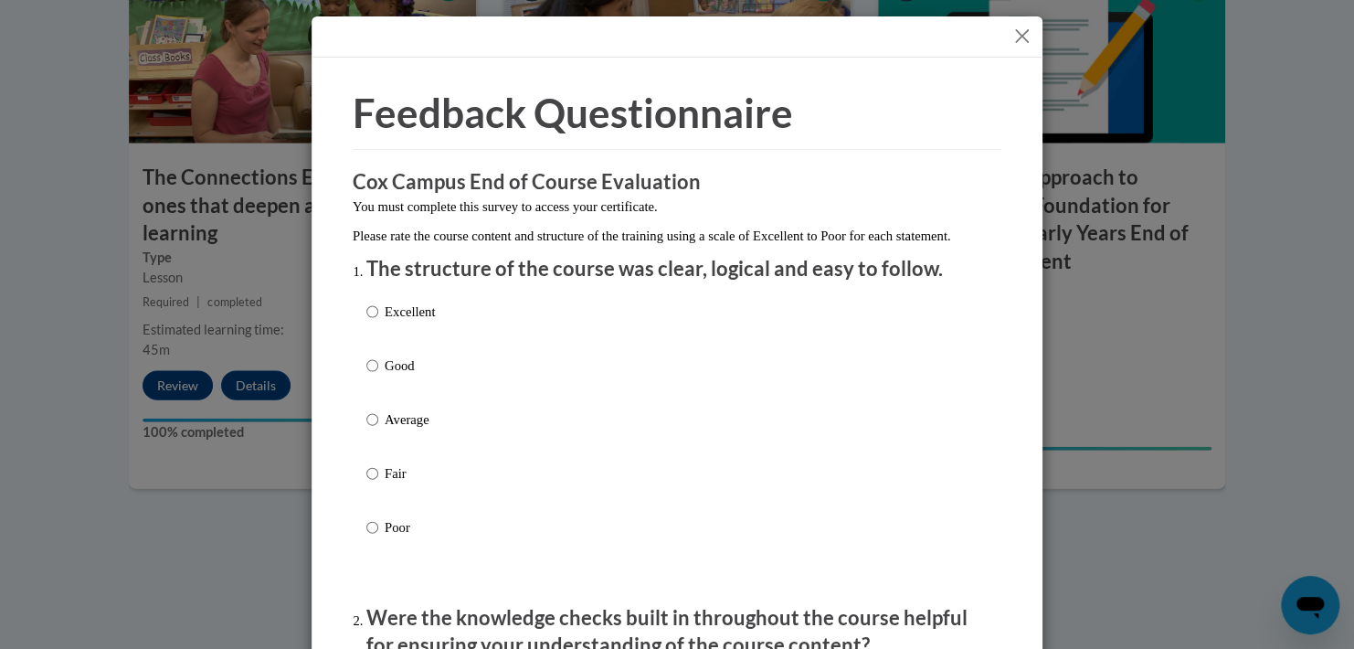
click at [385, 375] on p "Good" at bounding box center [410, 365] width 50 height 20
click at [378, 375] on input "Good" at bounding box center [372, 365] width 12 height 20
radio input "true"
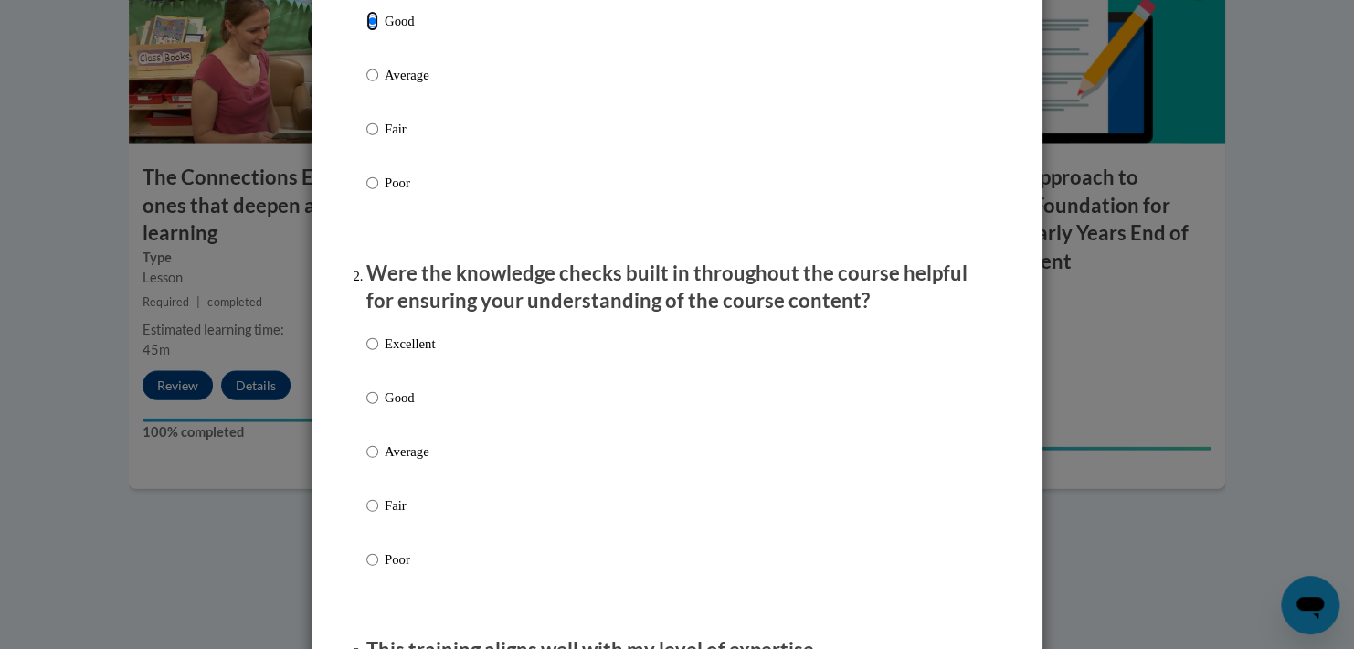
scroll to position [365, 0]
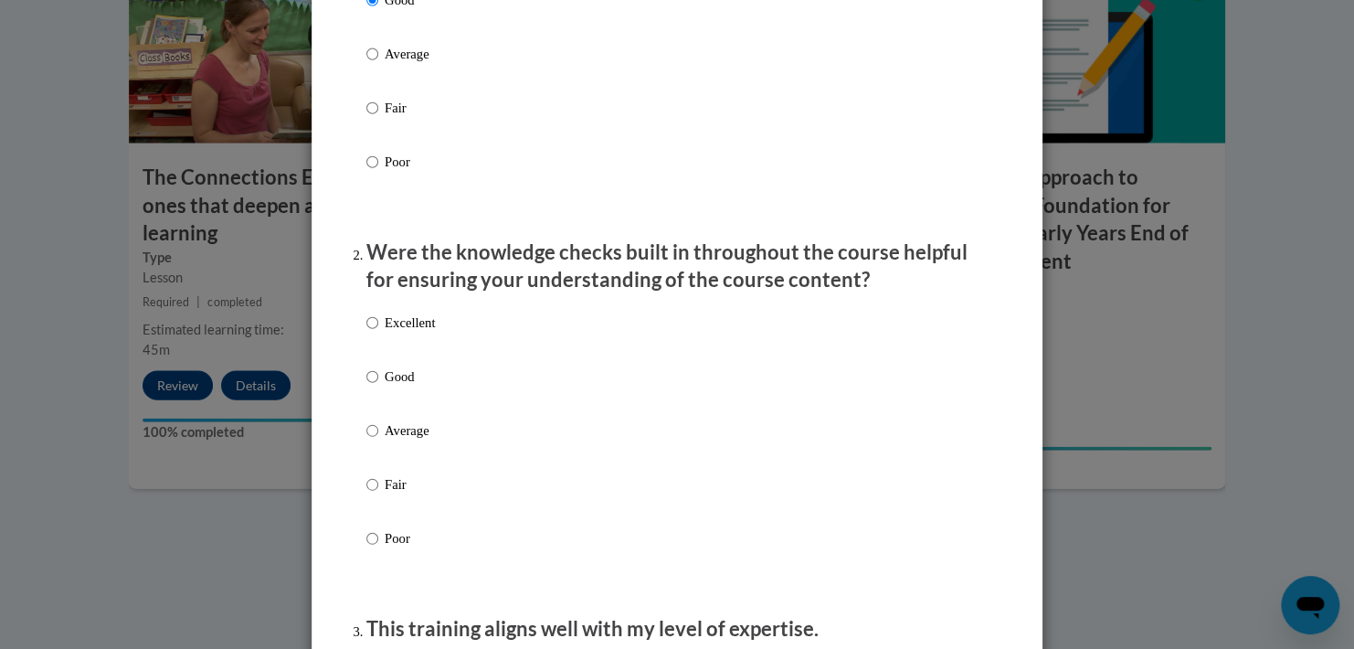
click at [405, 386] on p "Good" at bounding box center [410, 376] width 50 height 20
click at [378, 386] on input "Good" at bounding box center [372, 376] width 12 height 20
radio input "true"
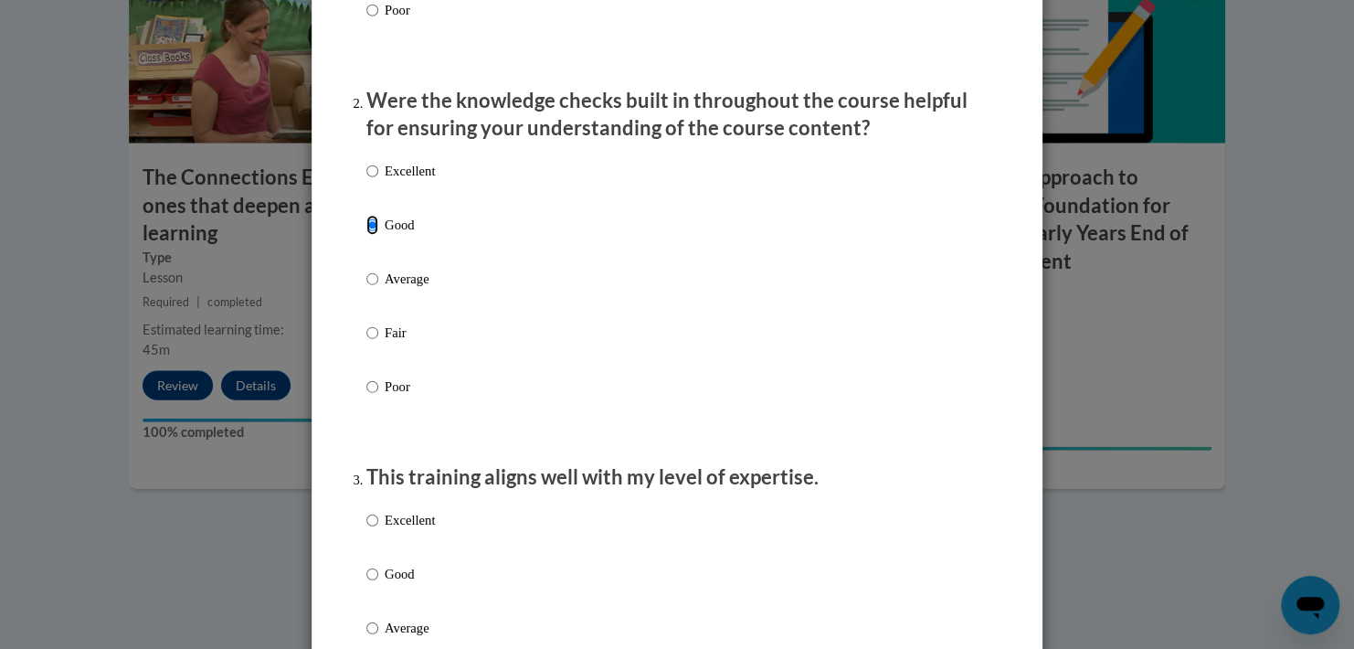
scroll to position [731, 0]
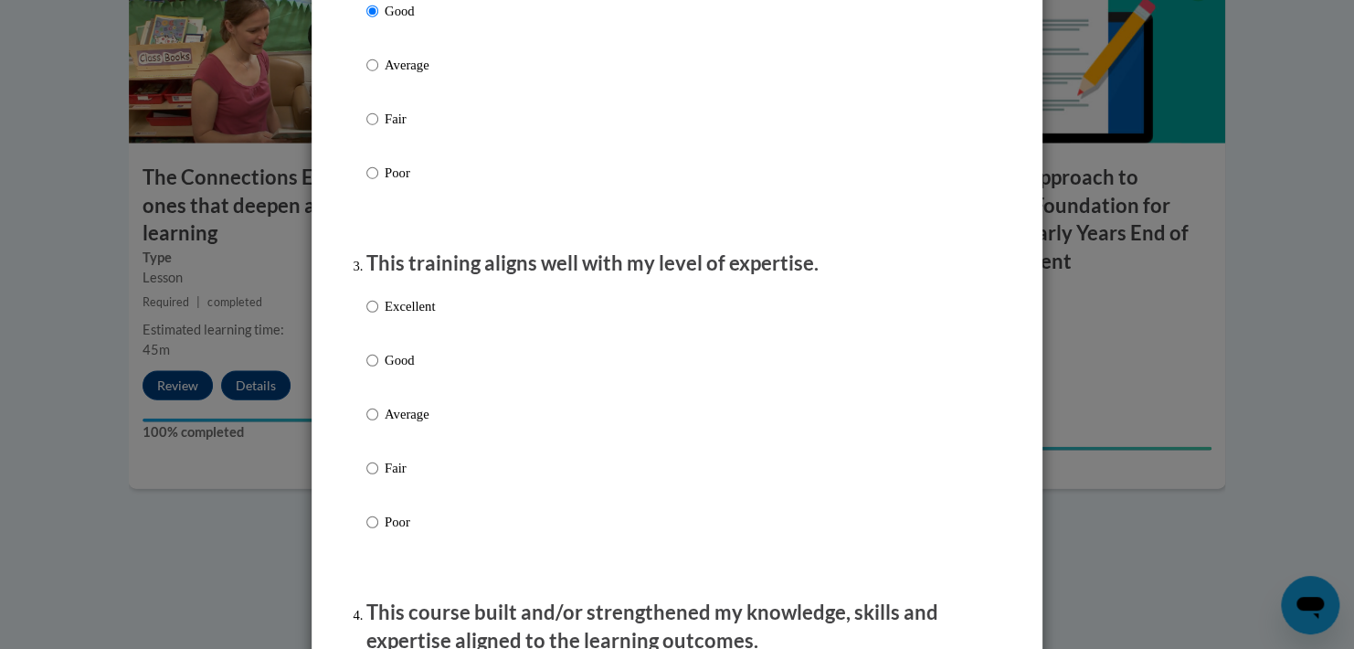
drag, startPoint x: 366, startPoint y: 363, endPoint x: 407, endPoint y: 373, distance: 42.3
click at [366, 345] on label "Excellent" at bounding box center [400, 320] width 69 height 49
click at [366, 316] on input "Excellent" at bounding box center [372, 306] width 12 height 20
radio input "true"
click at [385, 370] on p "Good" at bounding box center [410, 360] width 50 height 20
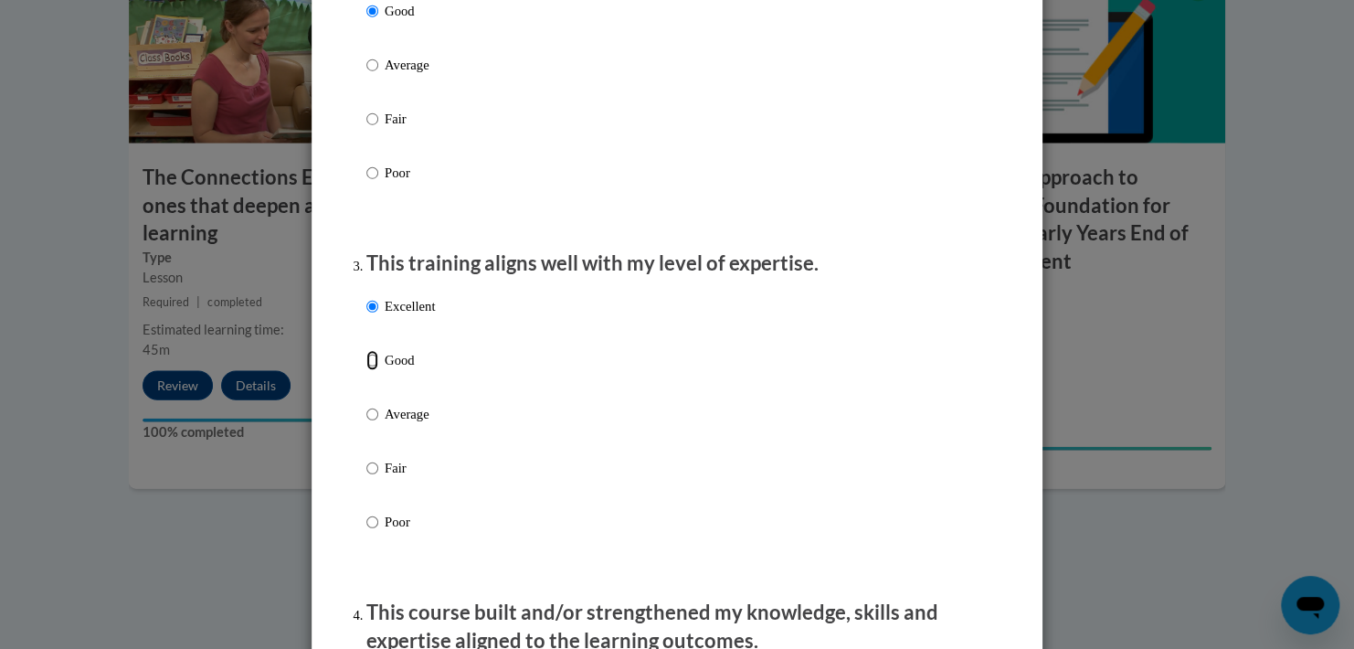
click at [378, 370] on input "Good" at bounding box center [372, 360] width 12 height 20
radio input "true"
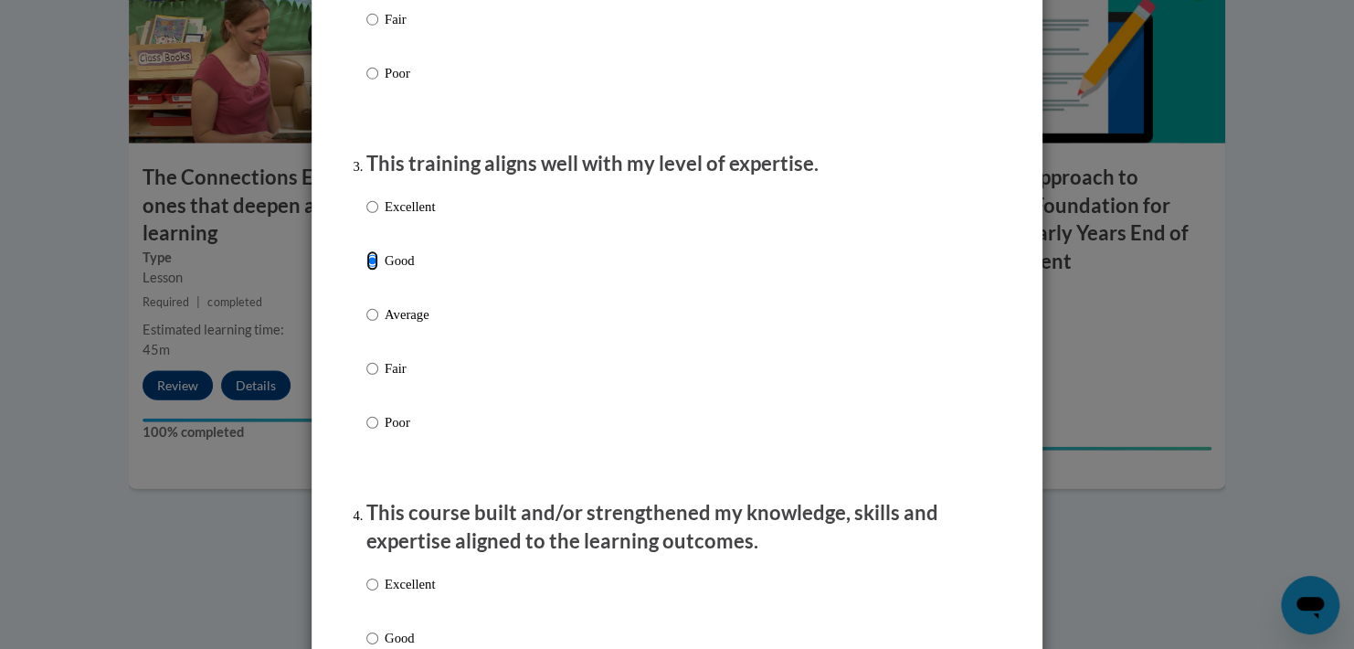
scroll to position [1005, 0]
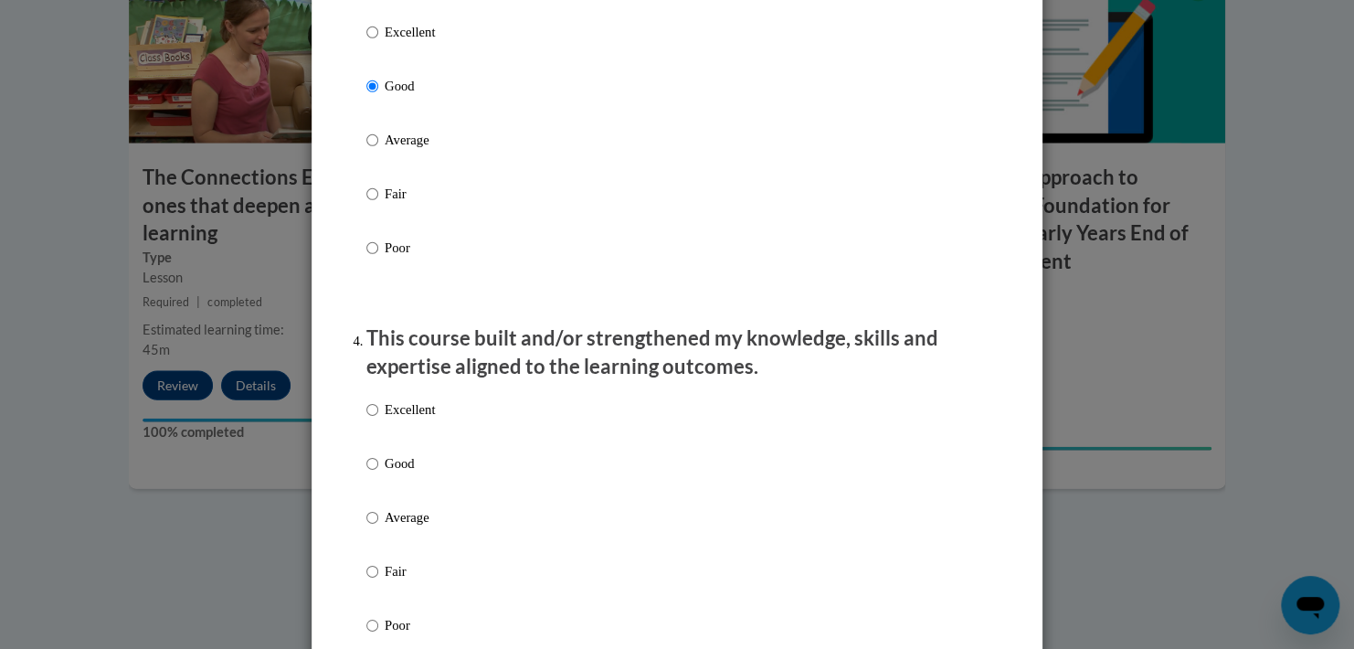
click at [393, 473] on p "Good" at bounding box center [410, 463] width 50 height 20
click at [378, 473] on input "Good" at bounding box center [372, 463] width 12 height 20
radio input "true"
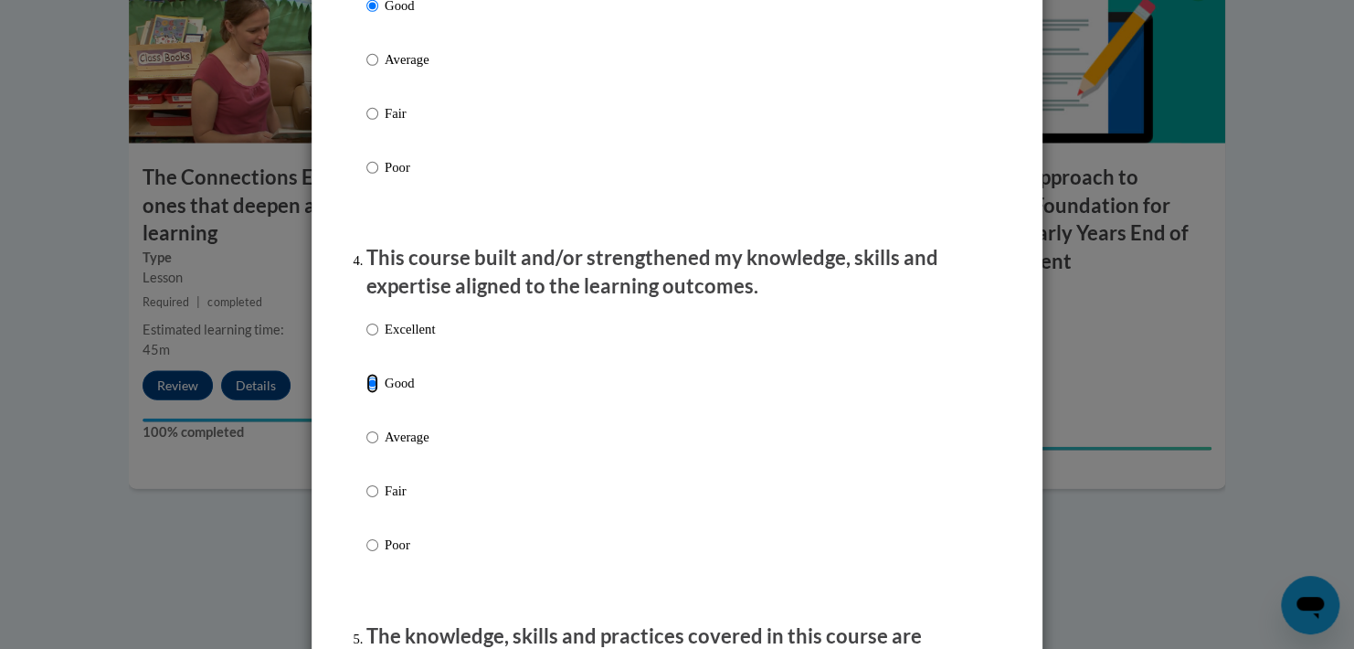
scroll to position [1370, 0]
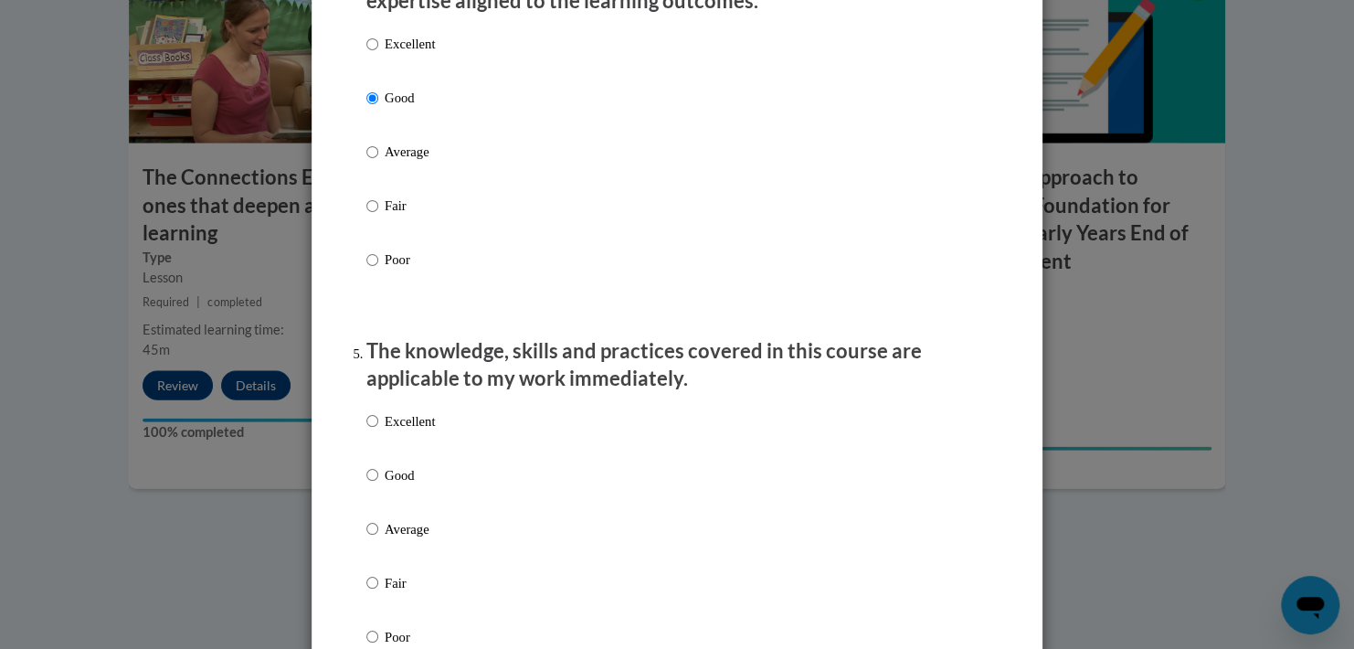
click at [414, 484] on p "Good" at bounding box center [410, 474] width 50 height 20
click at [378, 484] on input "Good" at bounding box center [372, 474] width 12 height 20
radio input "true"
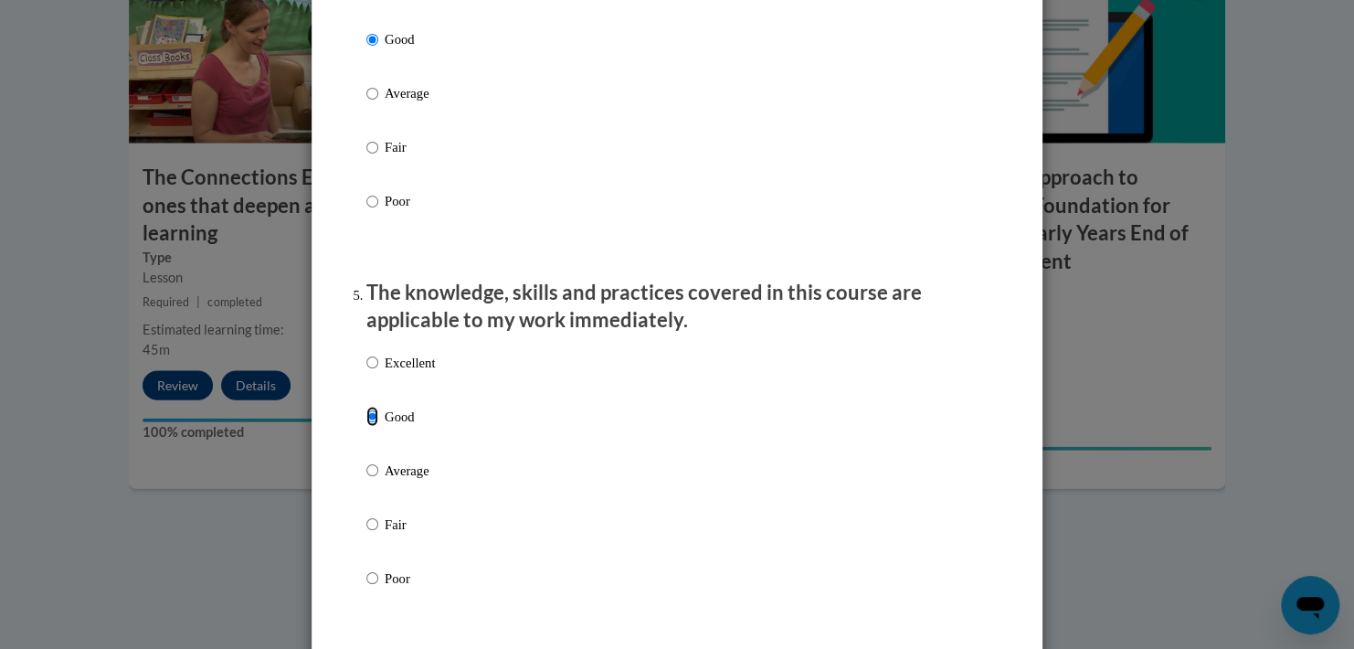
scroll to position [1644, 0]
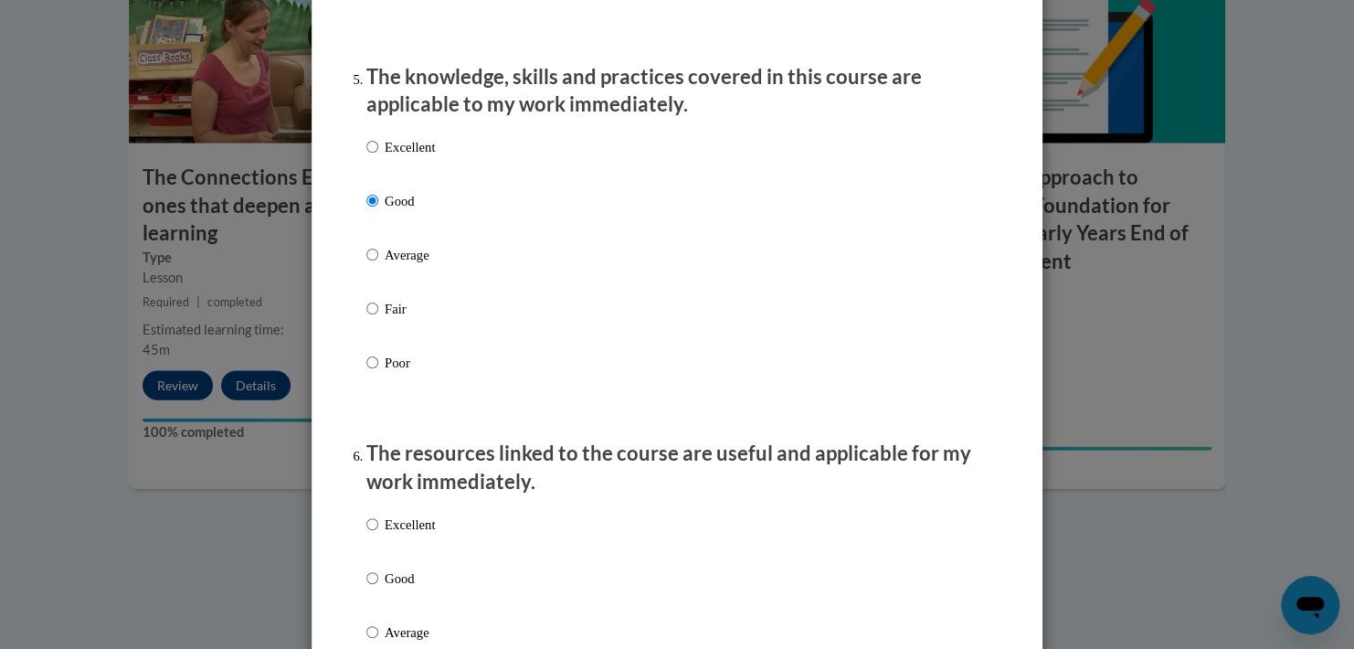
click at [400, 587] on p "Good" at bounding box center [410, 577] width 50 height 20
click at [378, 587] on input "Good" at bounding box center [372, 577] width 12 height 20
radio input "true"
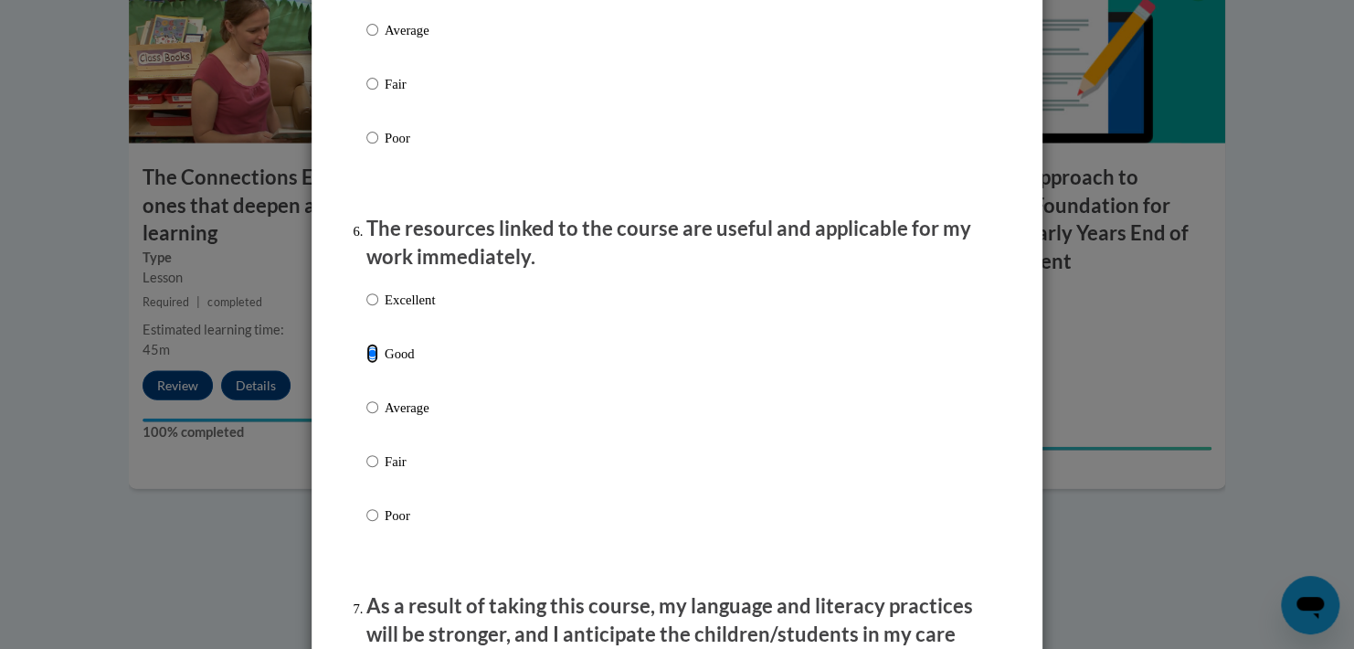
scroll to position [2010, 0]
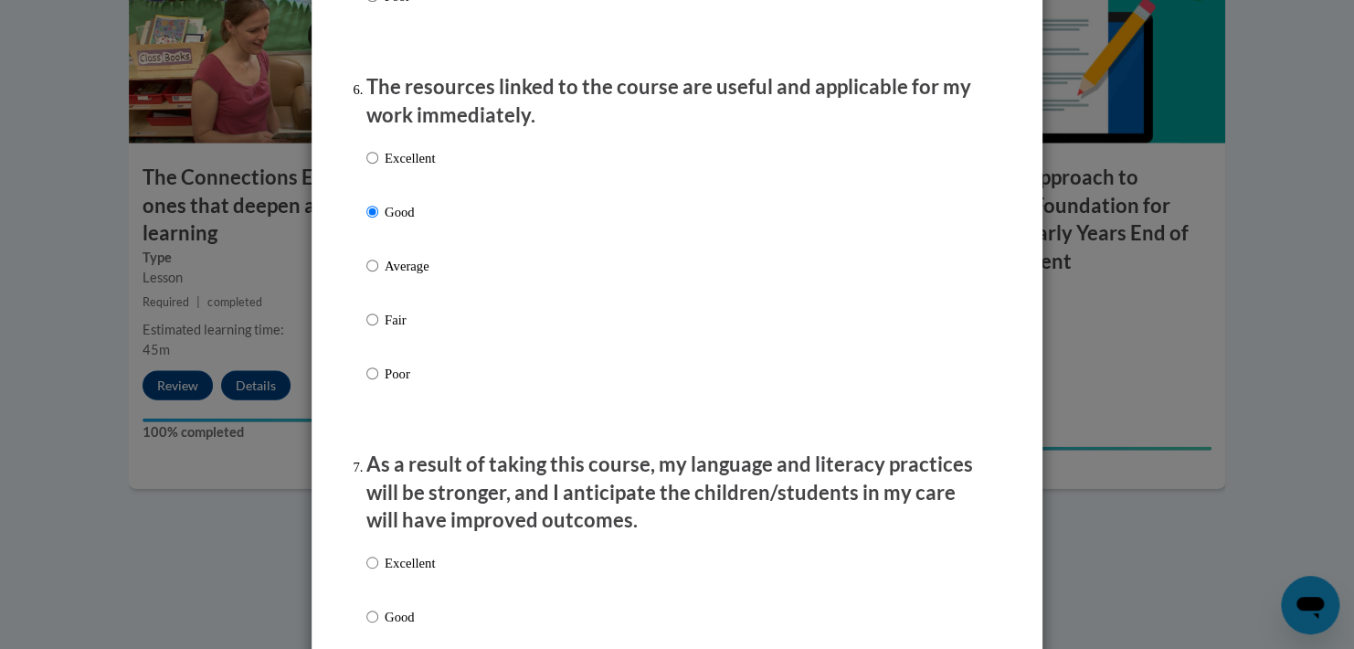
click at [399, 627] on p "Good" at bounding box center [410, 617] width 50 height 20
click at [378, 627] on input "Good" at bounding box center [372, 617] width 12 height 20
radio input "true"
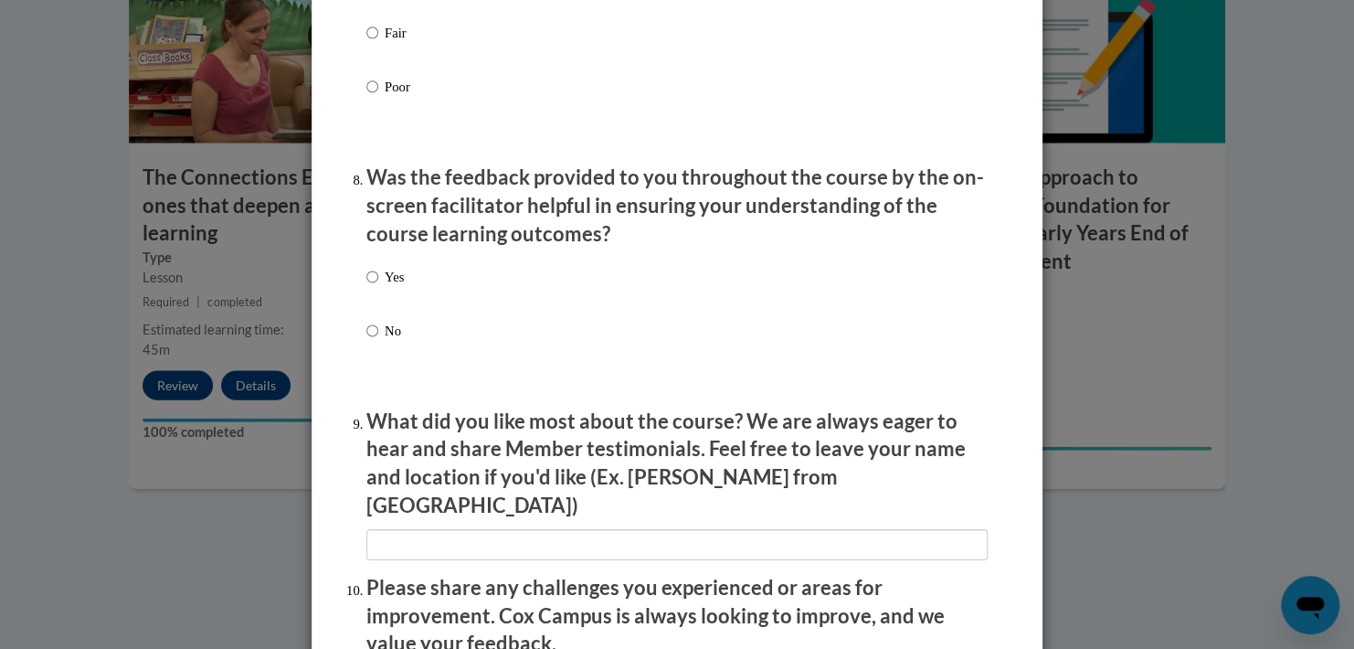
scroll to position [2741, 0]
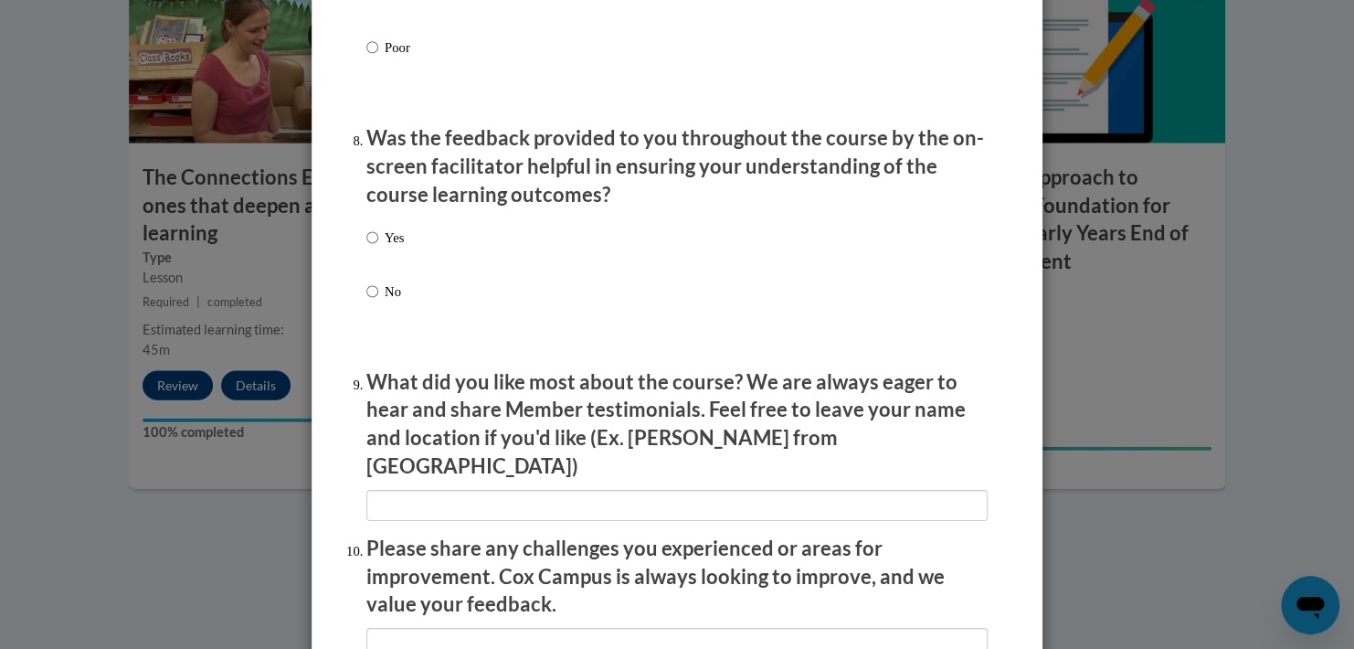
click at [376, 307] on label "No" at bounding box center [384, 305] width 37 height 49
click at [376, 301] on input "No" at bounding box center [372, 291] width 12 height 20
radio input "true"
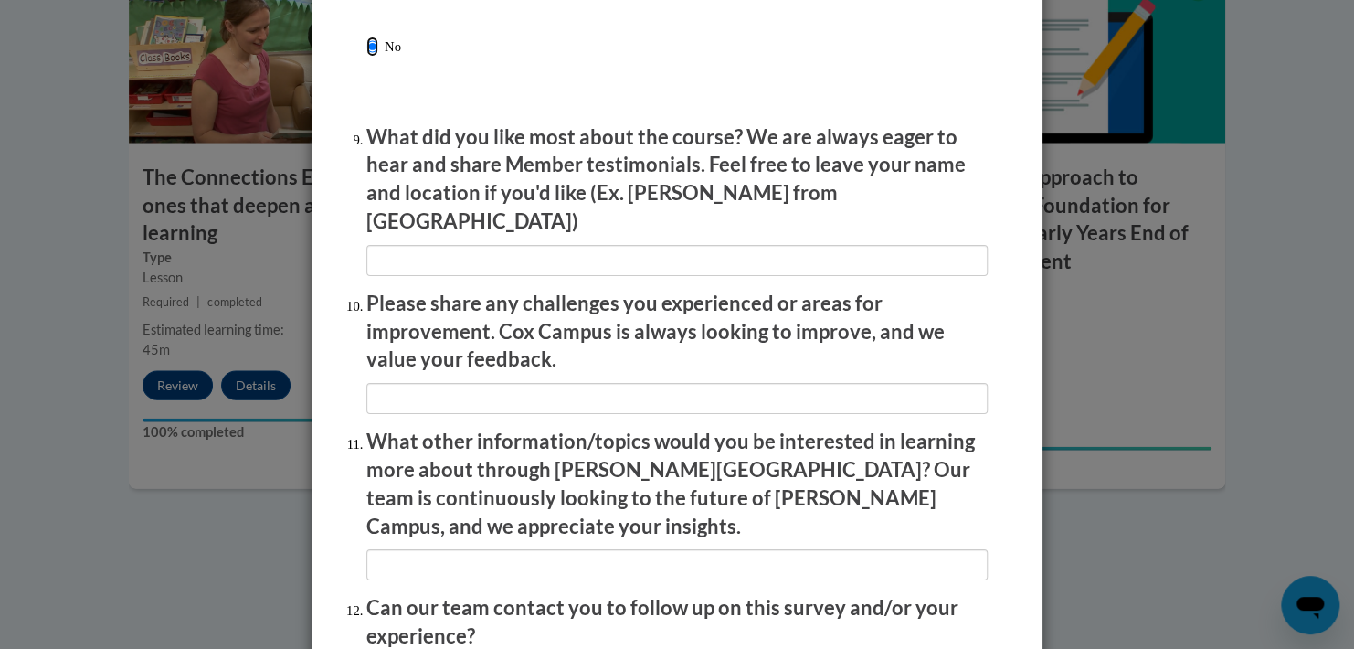
scroll to position [3106, 0]
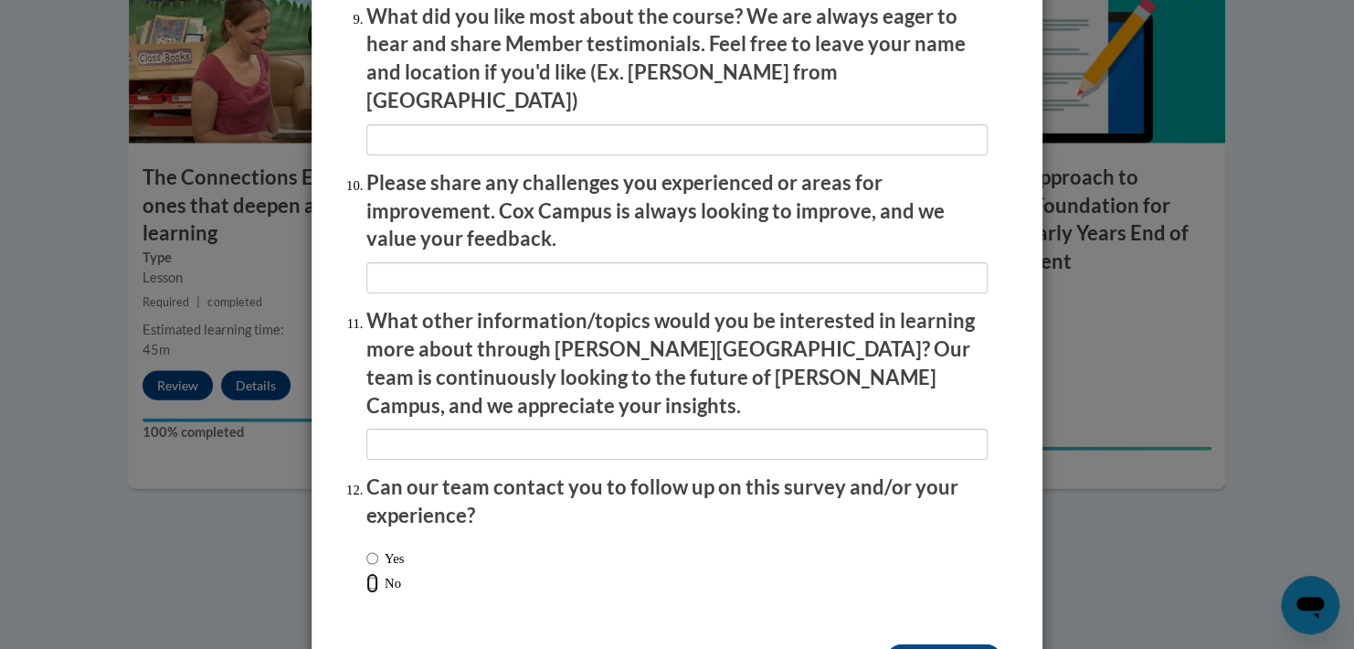
click at [366, 573] on input "No" at bounding box center [372, 583] width 12 height 20
radio input "true"
click at [965, 644] on input "Submit feedback" at bounding box center [943, 658] width 115 height 29
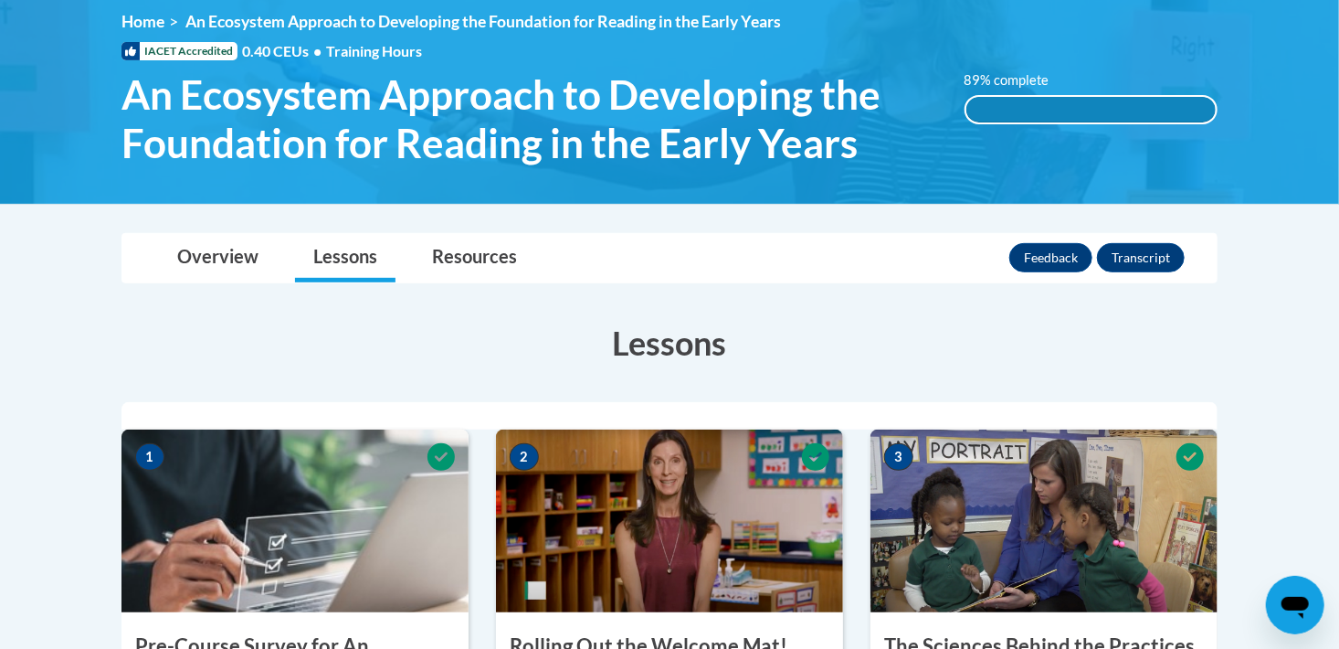
scroll to position [215, 0]
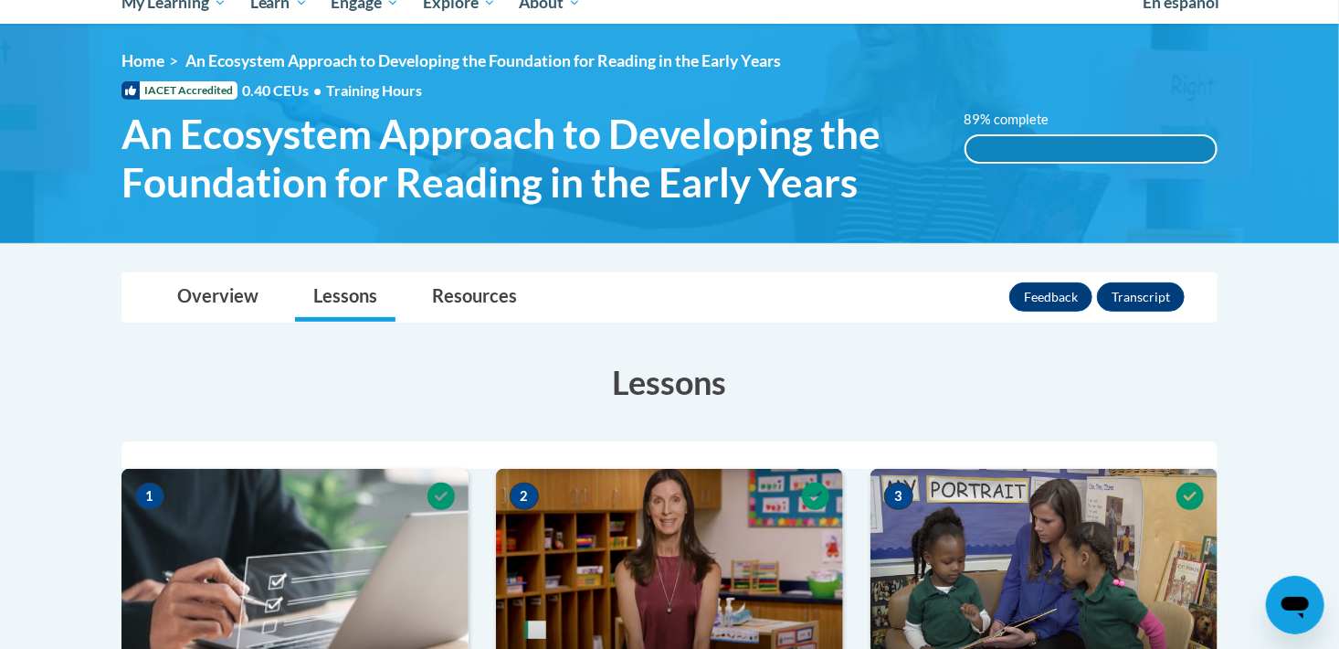
click at [1033, 151] on div "89% complete" at bounding box center [1092, 149] width 250 height 26
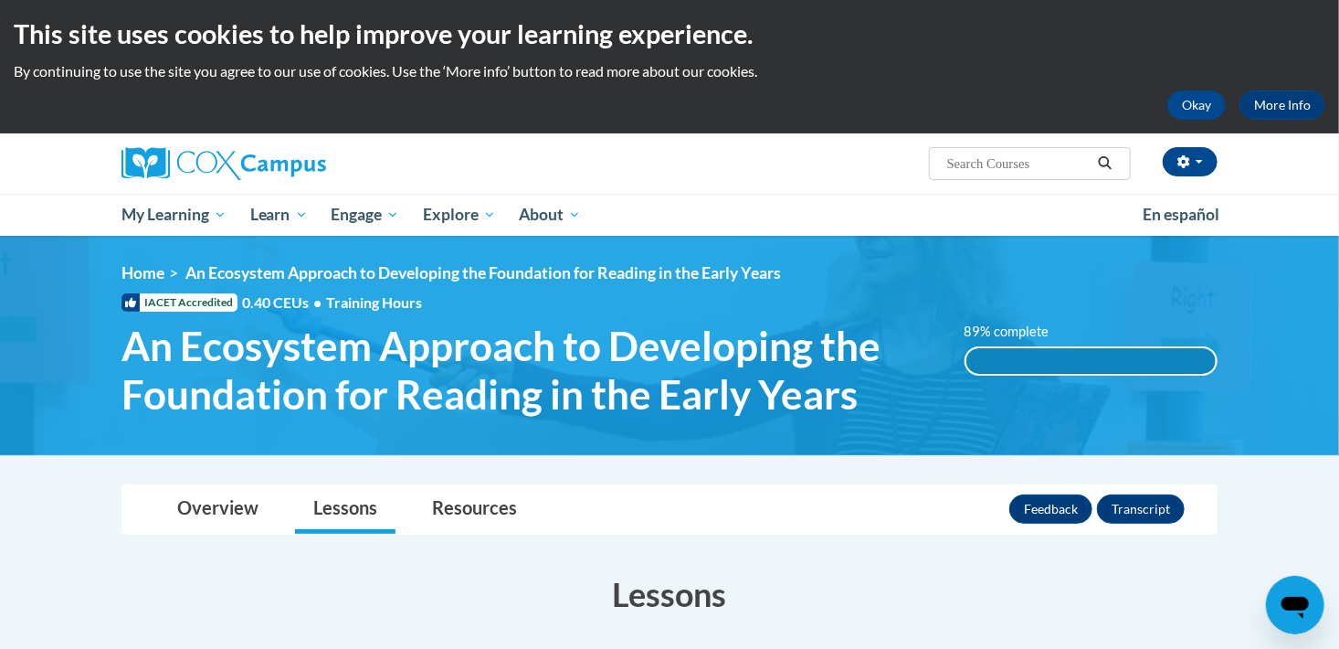
scroll to position [0, 0]
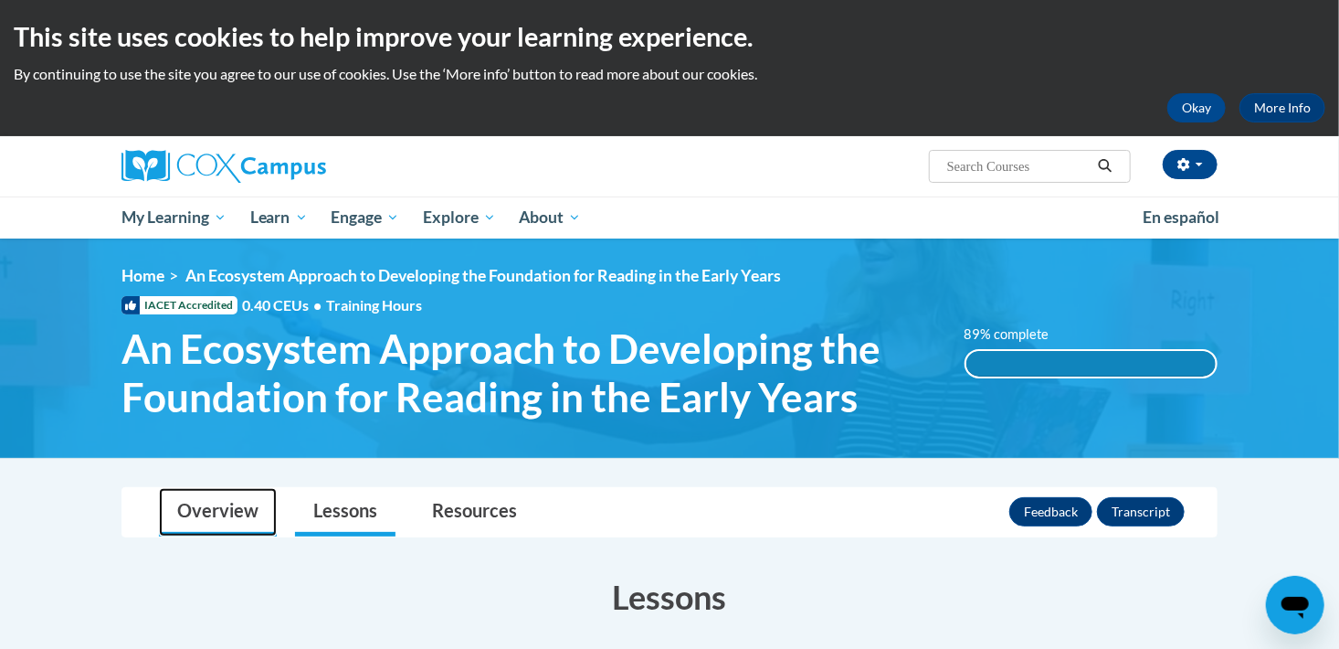
click at [246, 513] on link "Overview" at bounding box center [218, 512] width 118 height 48
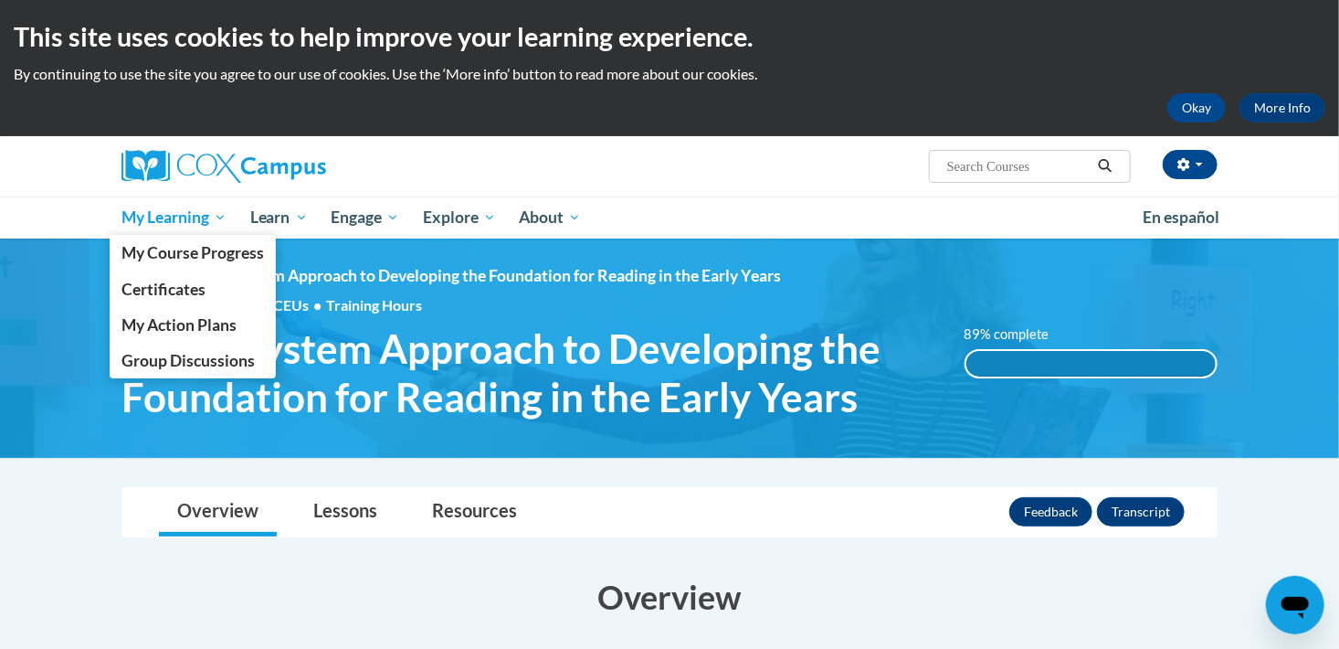
click at [153, 220] on span "My Learning" at bounding box center [174, 217] width 105 height 22
click at [151, 216] on span "My Learning" at bounding box center [174, 217] width 105 height 22
click at [202, 261] on span "My Course Progress" at bounding box center [193, 252] width 143 height 19
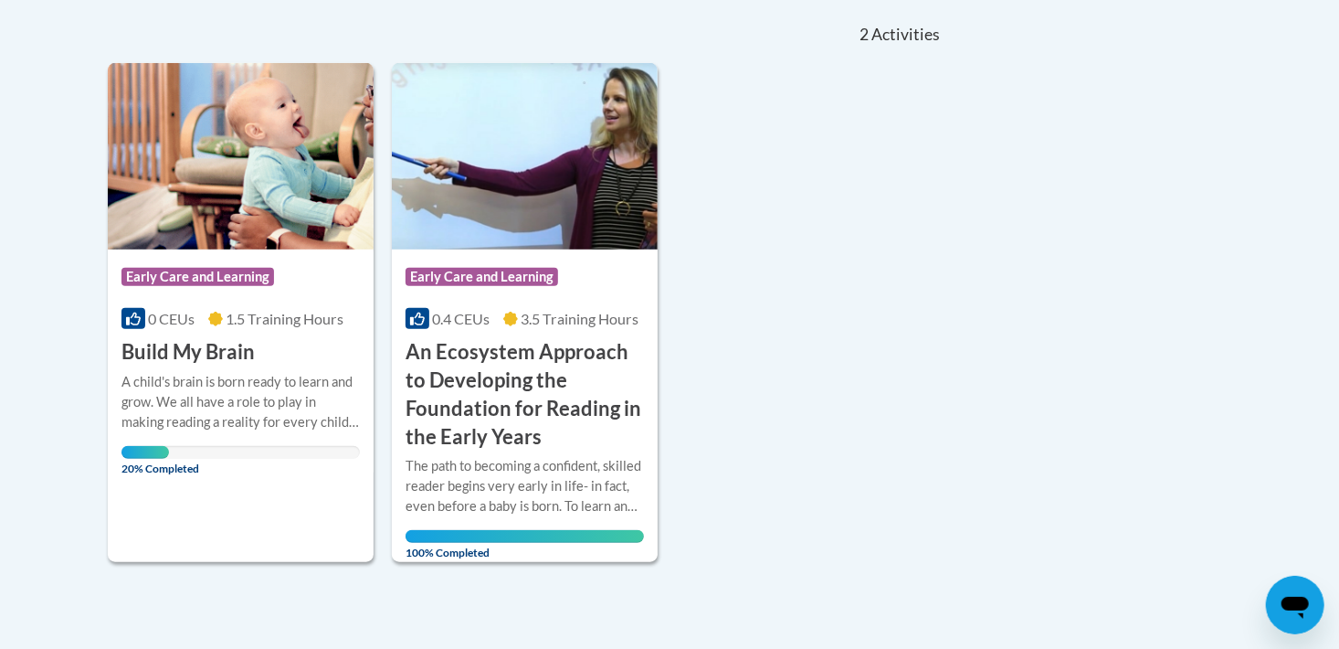
scroll to position [365, 0]
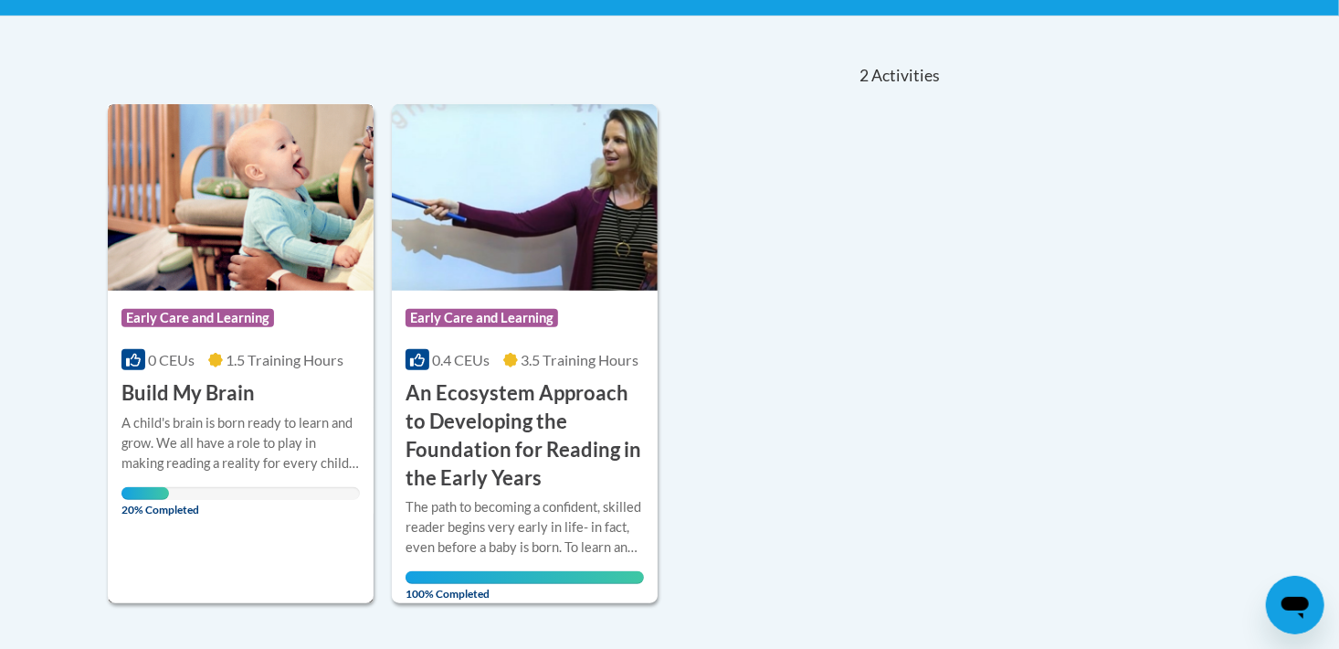
click at [273, 236] on img at bounding box center [241, 197] width 266 height 186
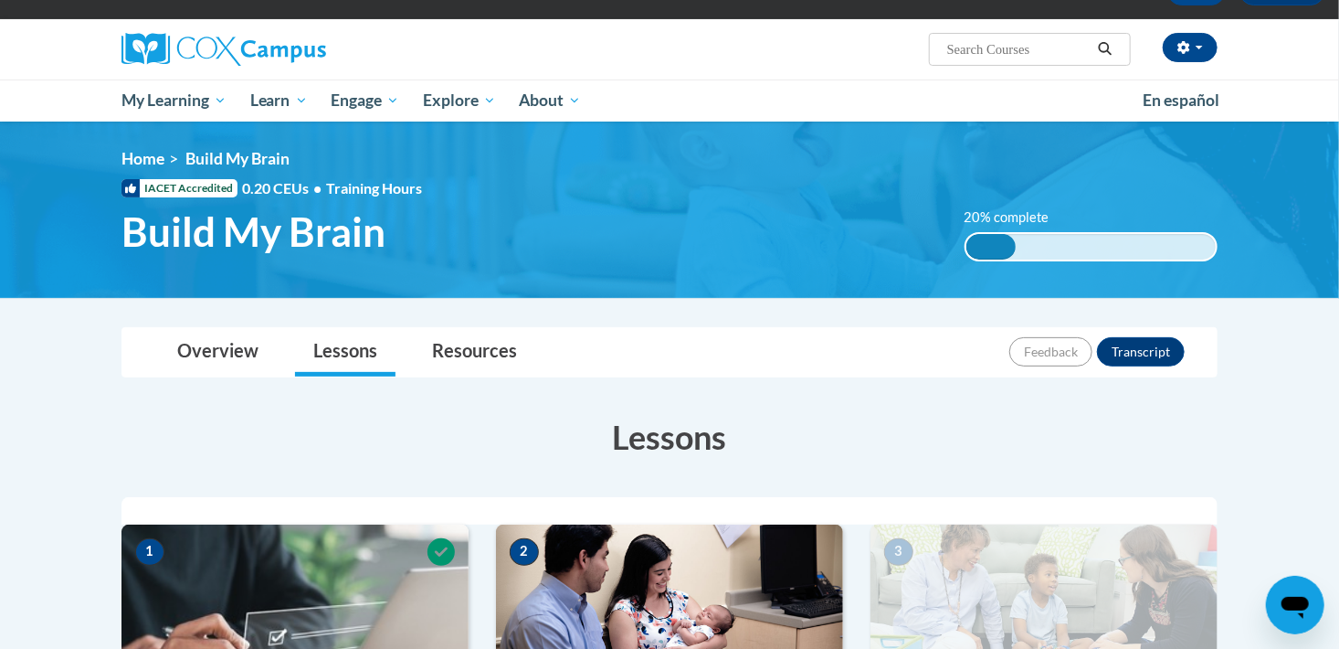
scroll to position [103, 0]
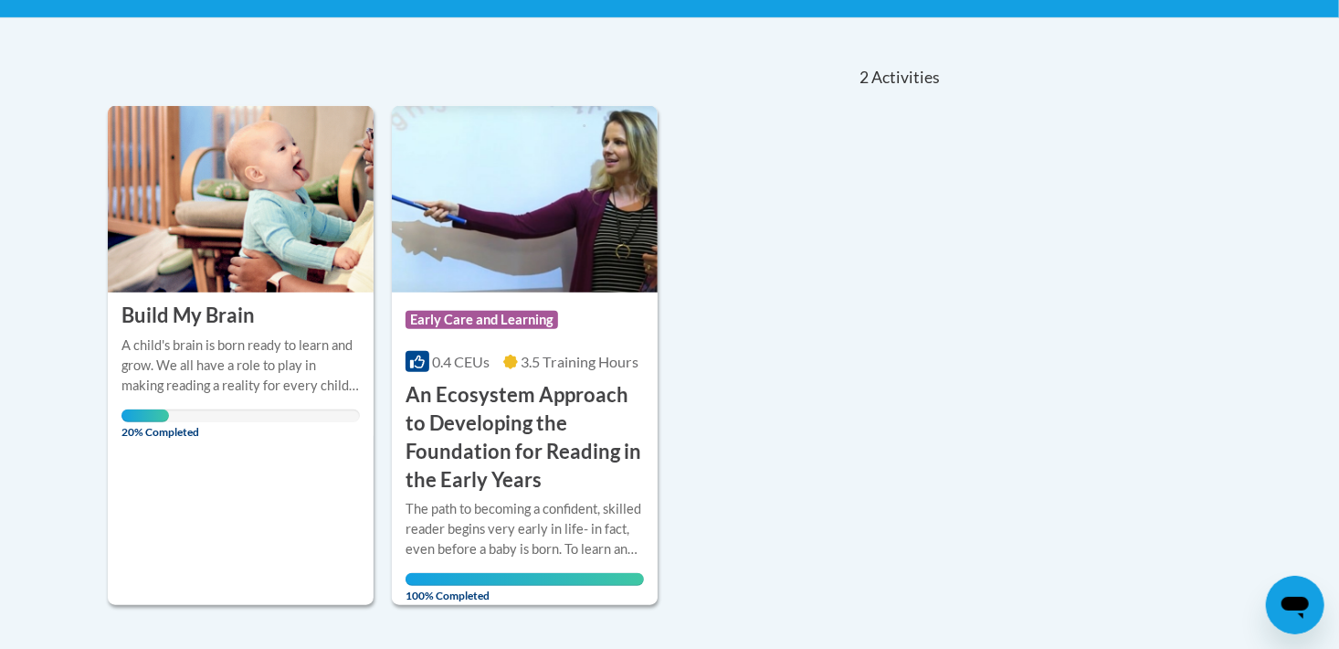
scroll to position [454, 0]
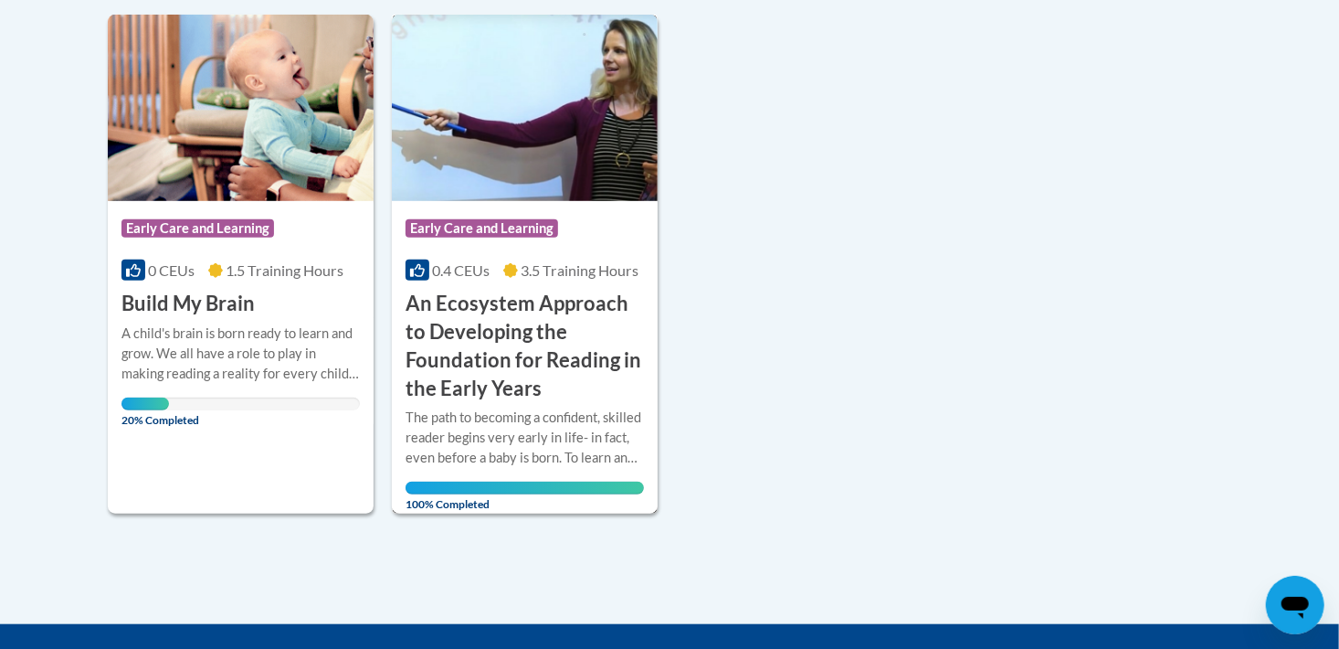
click at [468, 432] on div "The path to becoming a confident, skilled reader begins very early in life- in …" at bounding box center [525, 437] width 238 height 60
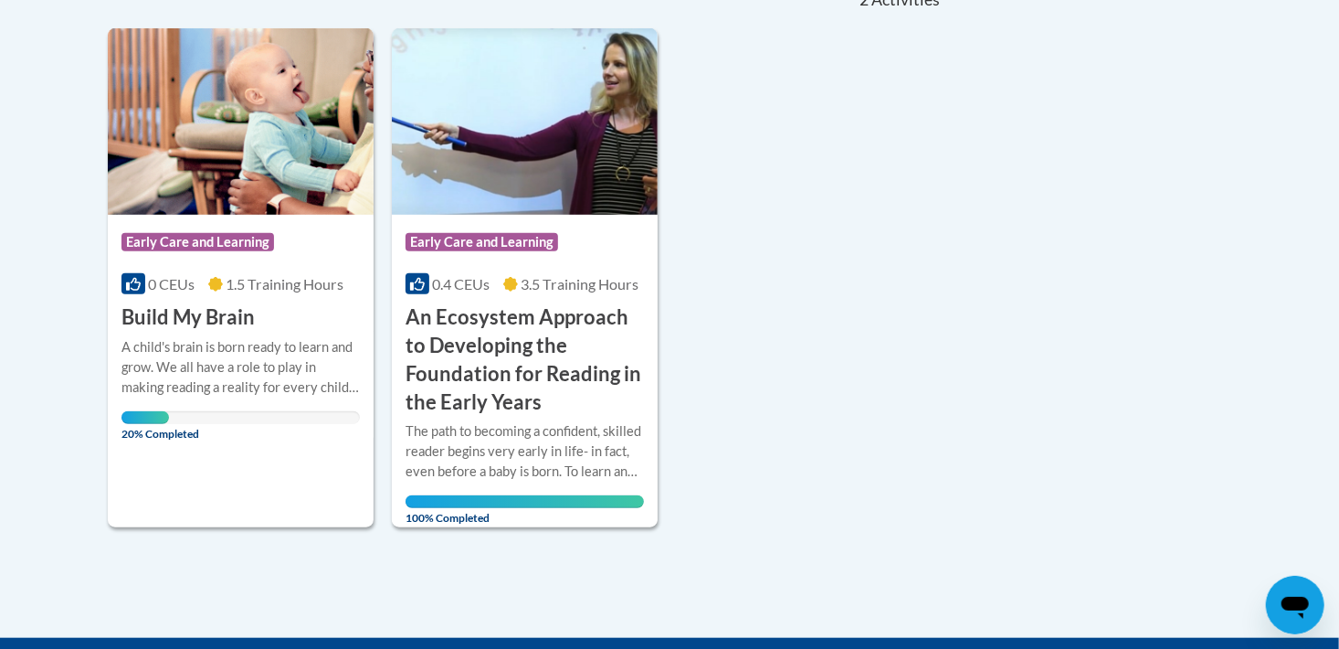
scroll to position [457, 0]
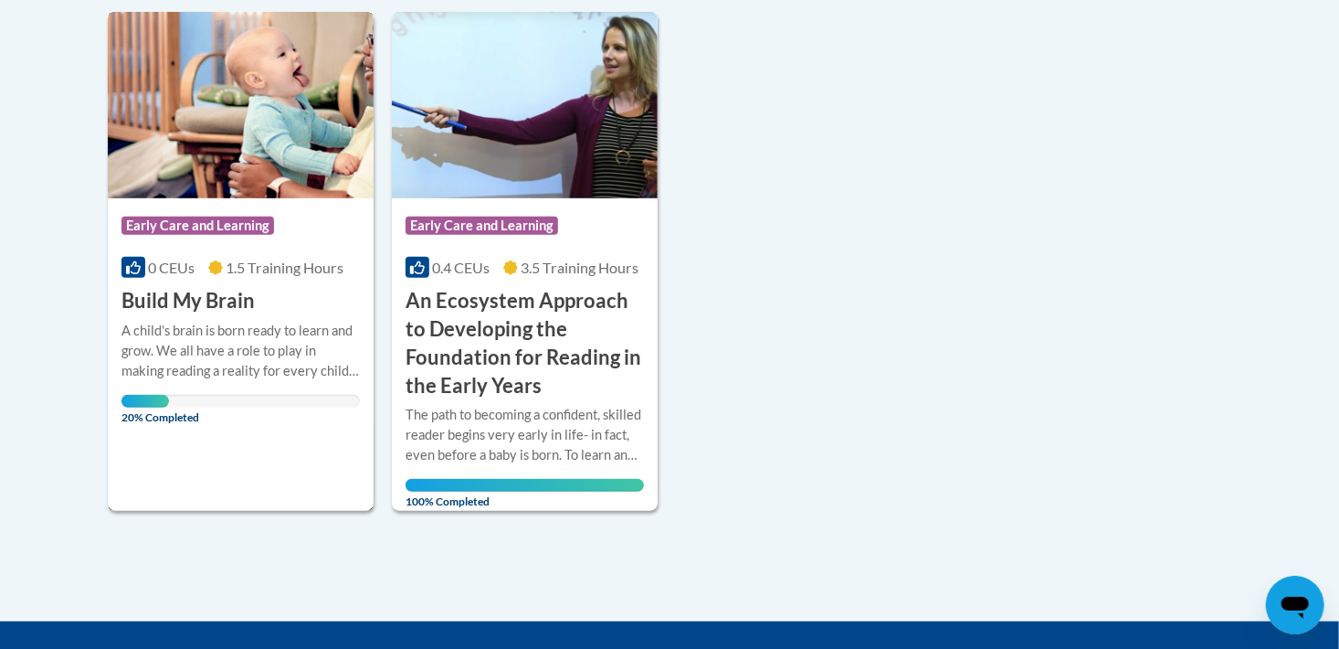
click at [175, 152] on img at bounding box center [241, 105] width 266 height 186
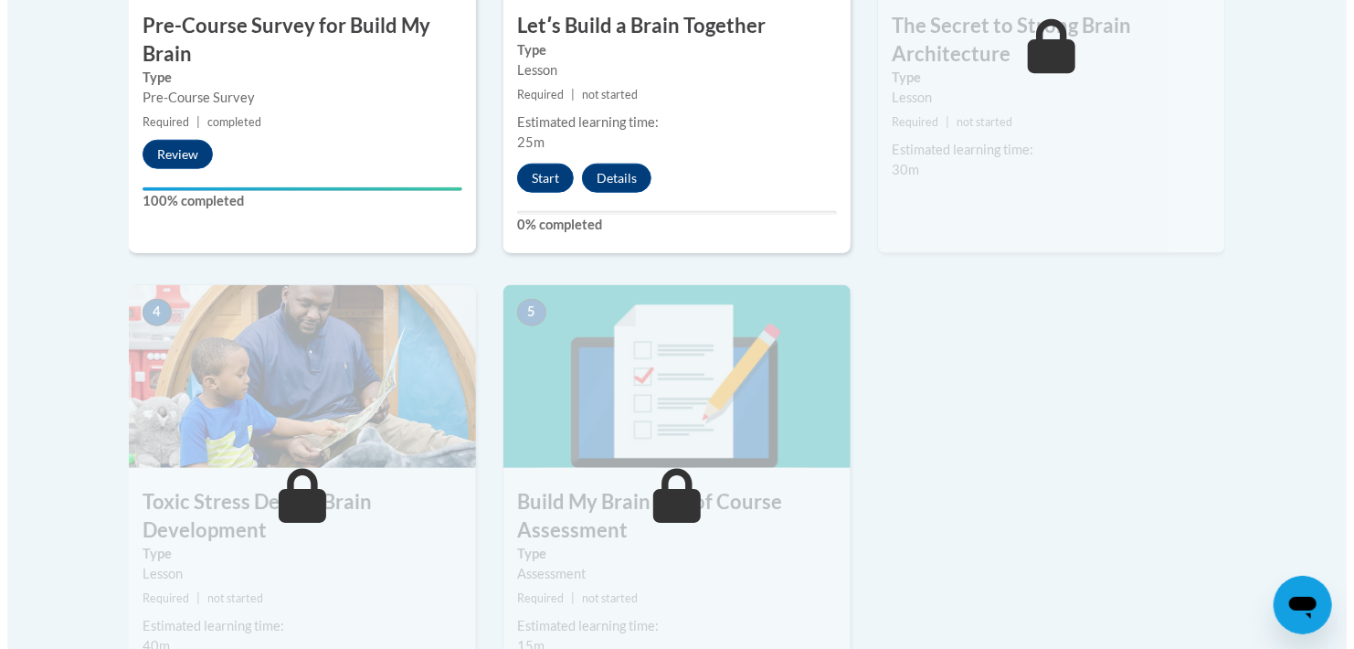
scroll to position [639, 0]
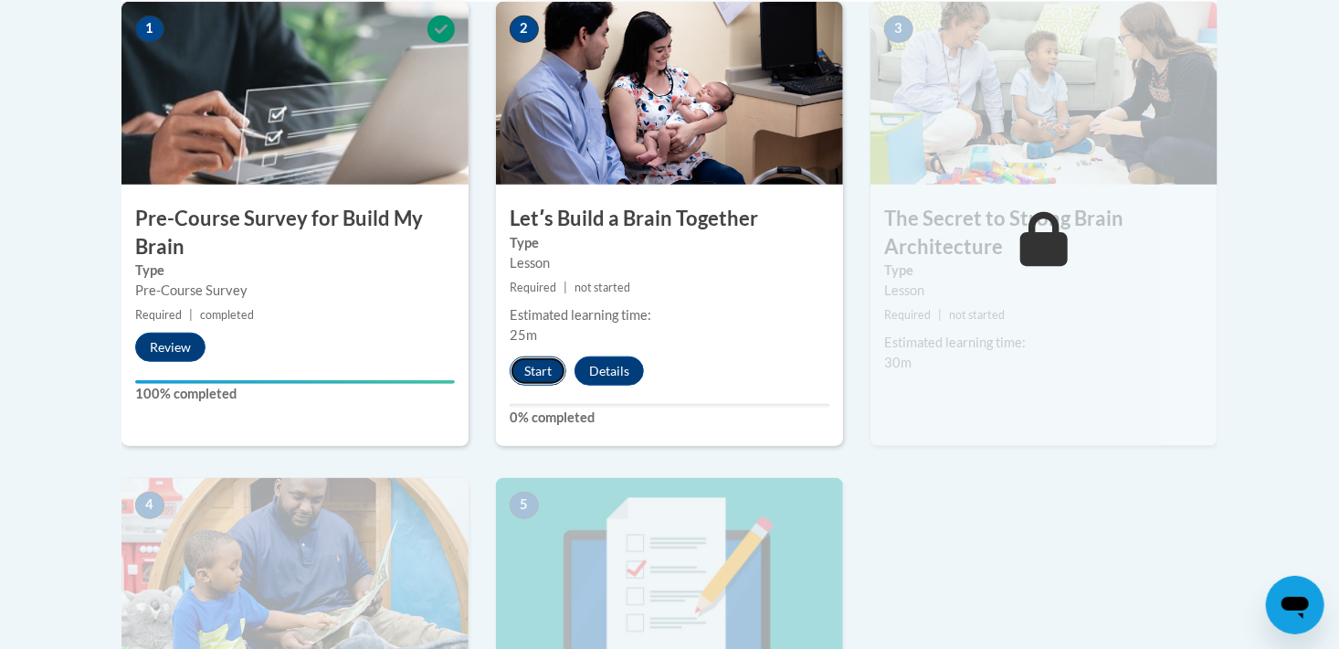
click at [538, 375] on button "Start" at bounding box center [538, 370] width 57 height 29
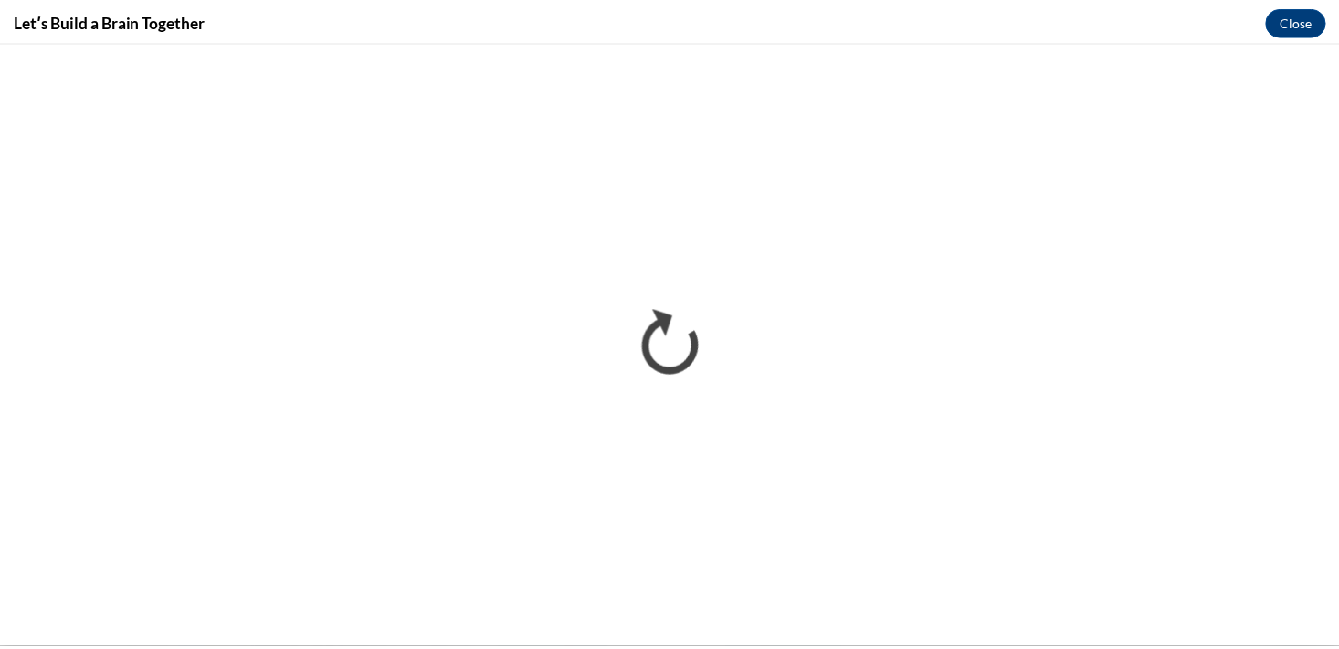
scroll to position [0, 0]
click at [1298, 21] on button "Close" at bounding box center [1309, 19] width 61 height 29
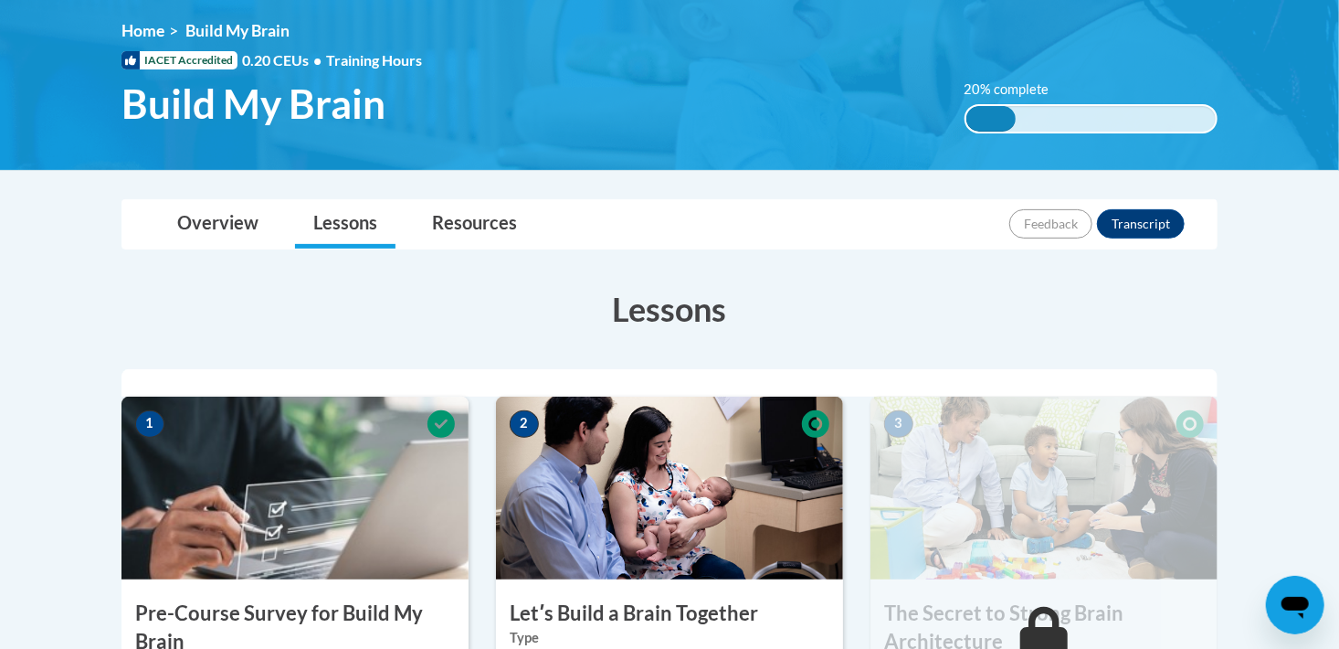
scroll to position [183, 0]
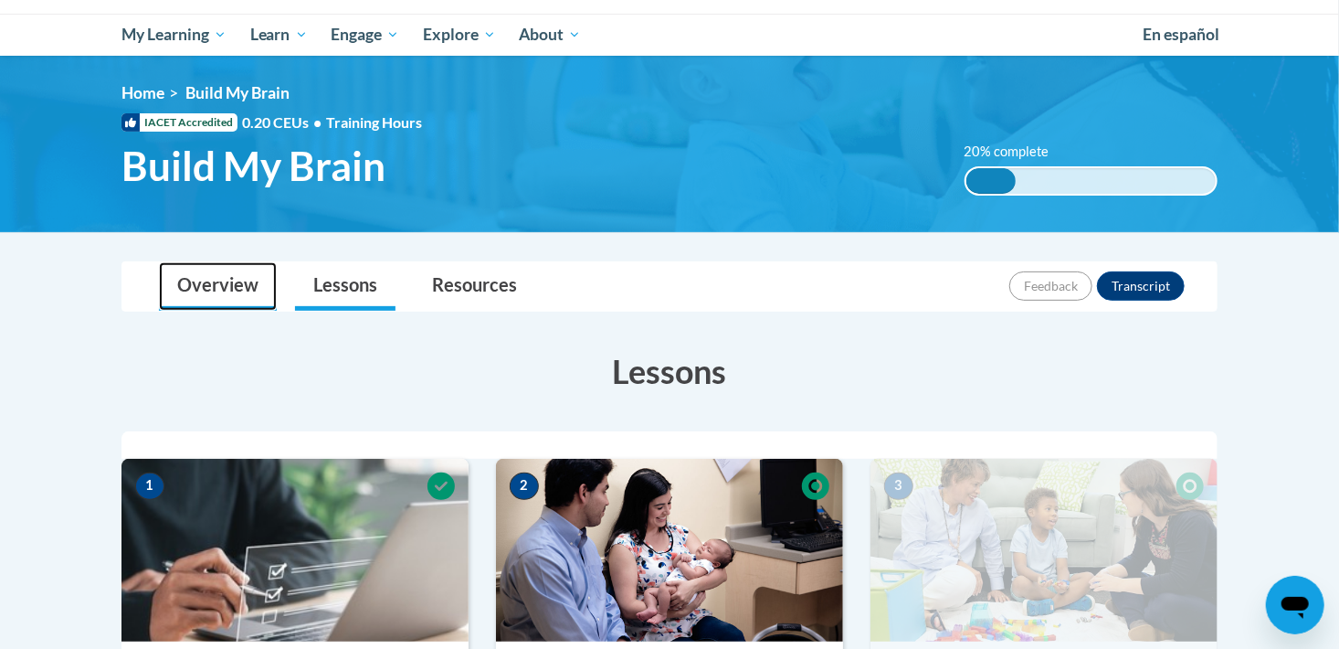
click at [207, 284] on link "Overview" at bounding box center [218, 286] width 118 height 48
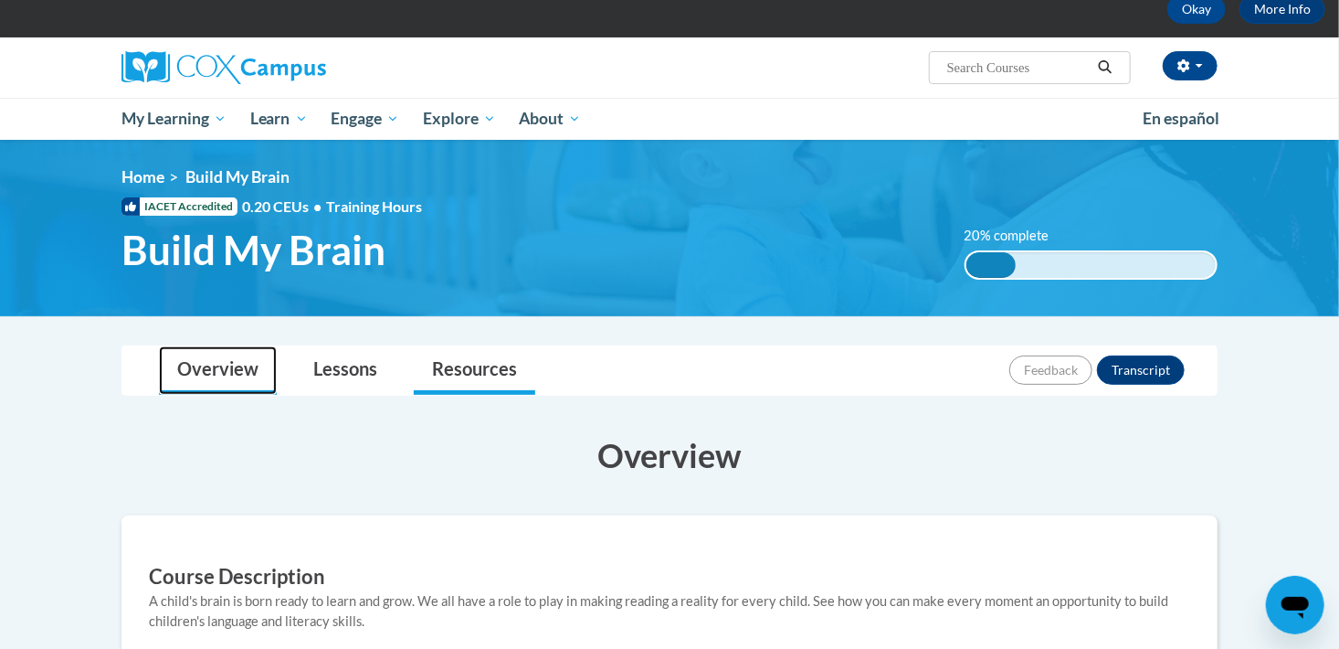
scroll to position [0, 0]
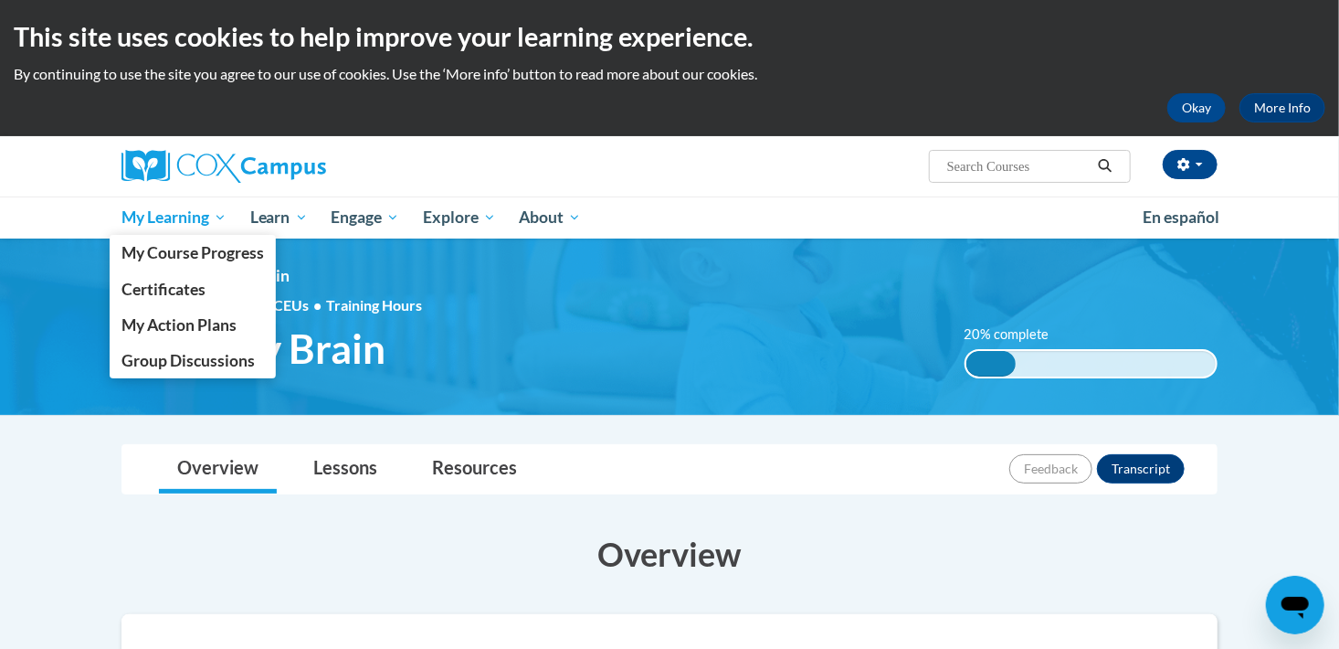
click at [170, 219] on span "My Learning" at bounding box center [174, 217] width 105 height 22
click at [166, 319] on span "My Action Plans" at bounding box center [179, 324] width 115 height 19
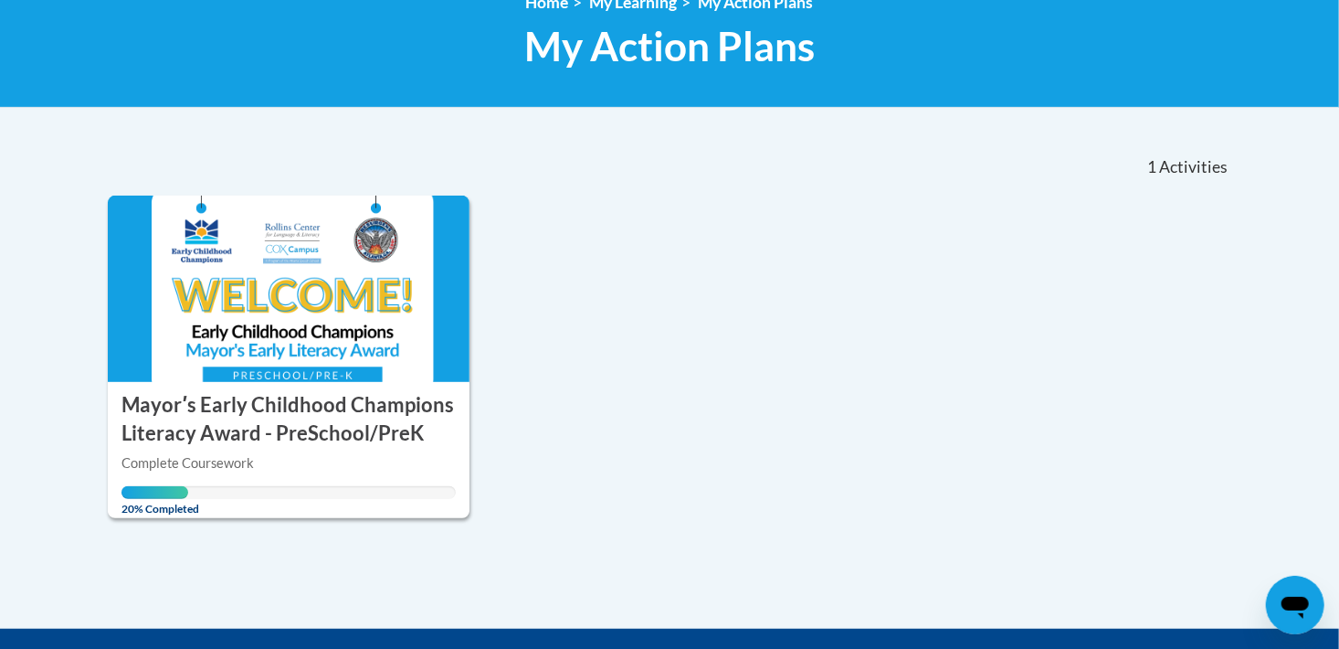
scroll to position [274, 0]
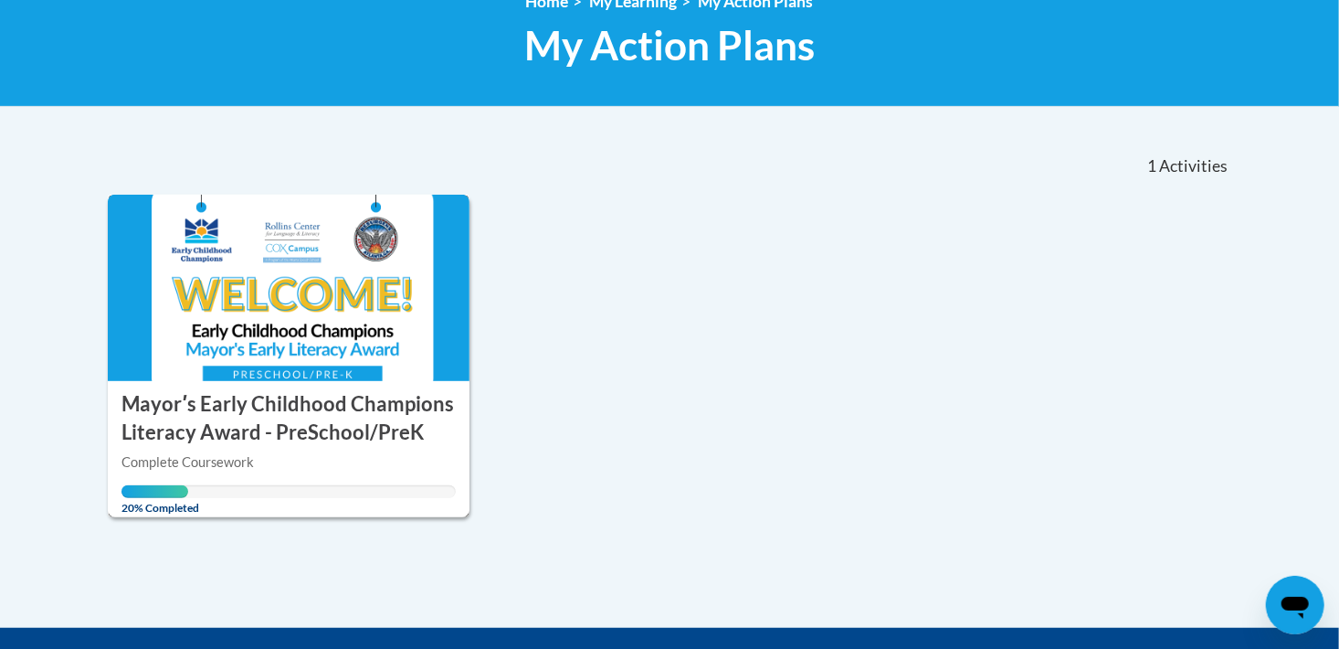
click at [304, 328] on img at bounding box center [289, 288] width 362 height 186
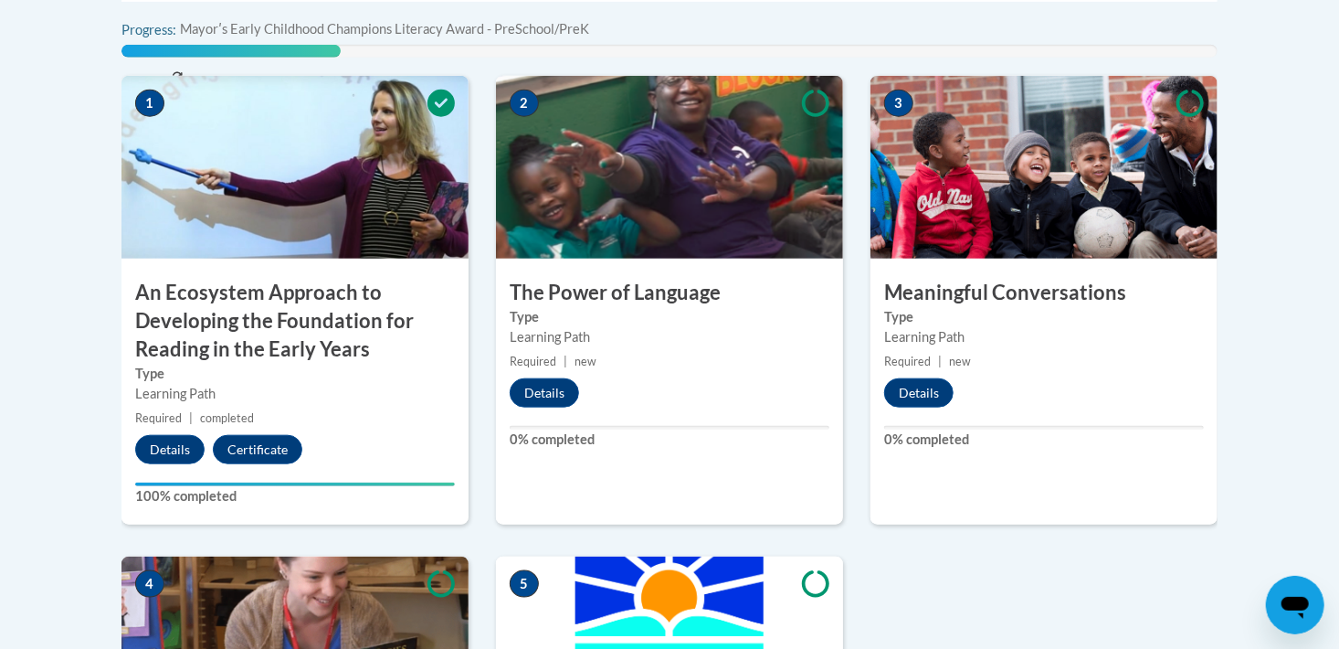
scroll to position [731, 0]
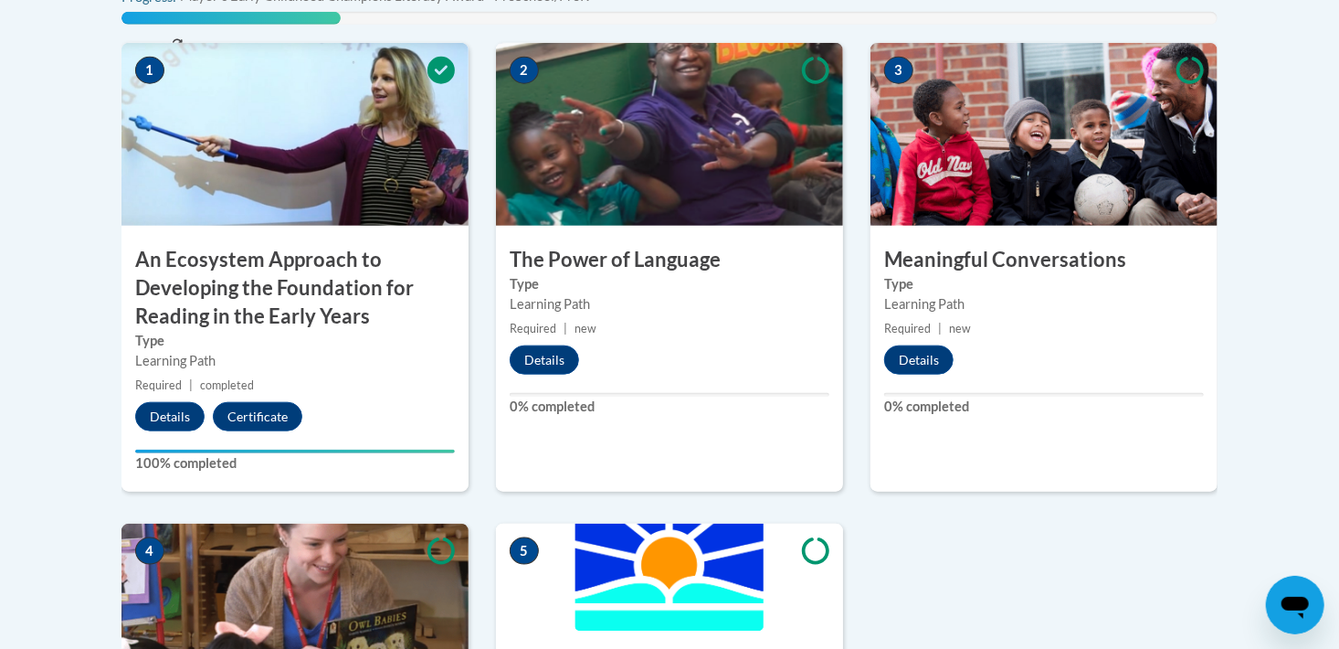
click at [578, 152] on img at bounding box center [669, 134] width 347 height 183
click at [575, 203] on img at bounding box center [669, 134] width 347 height 183
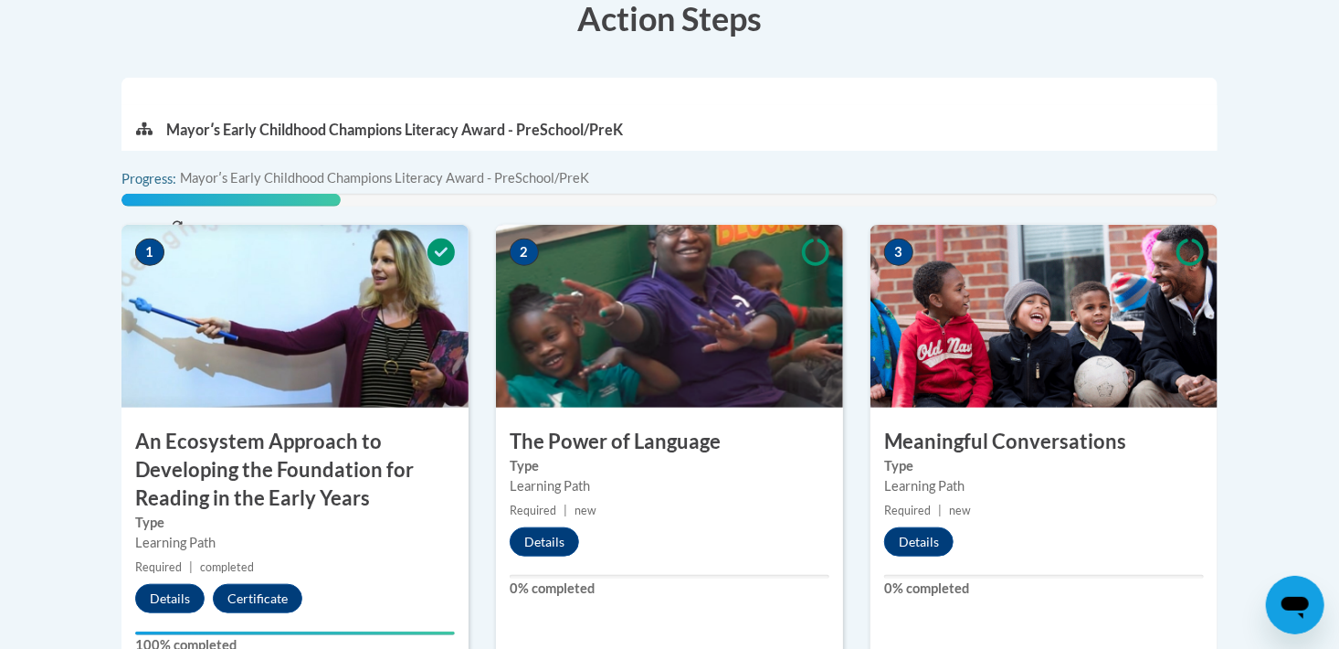
scroll to position [548, 0]
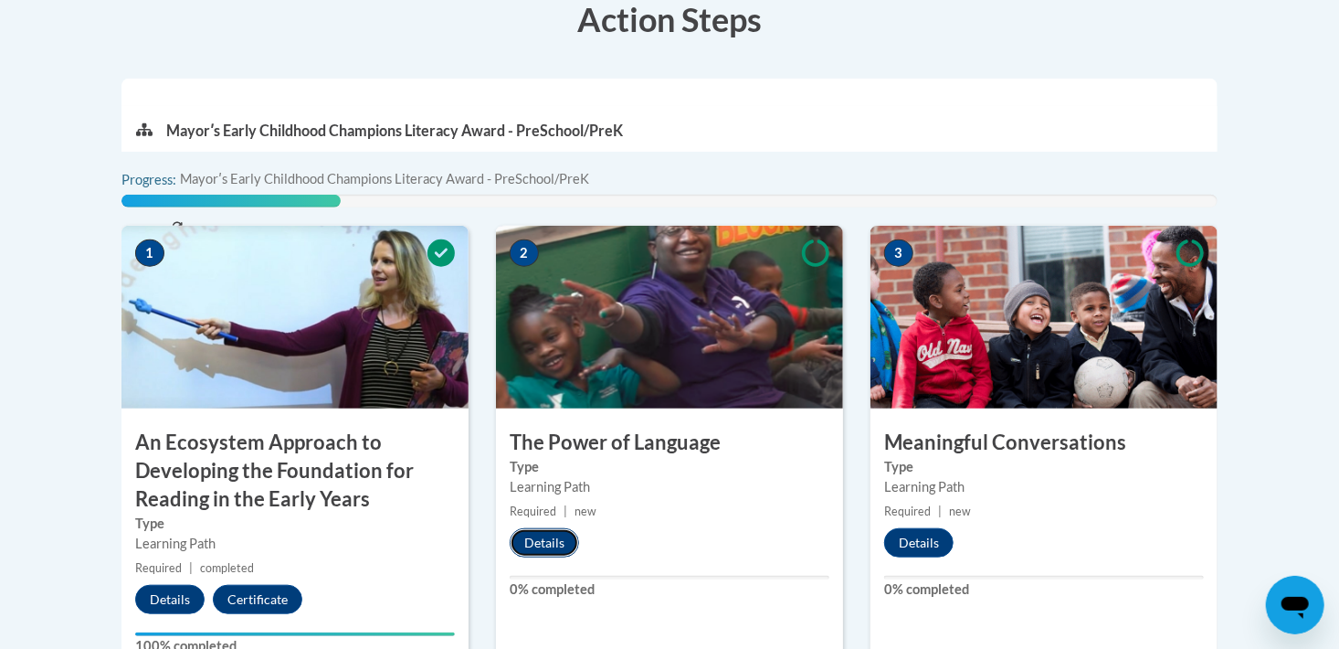
click at [541, 544] on button "Details" at bounding box center [544, 542] width 69 height 29
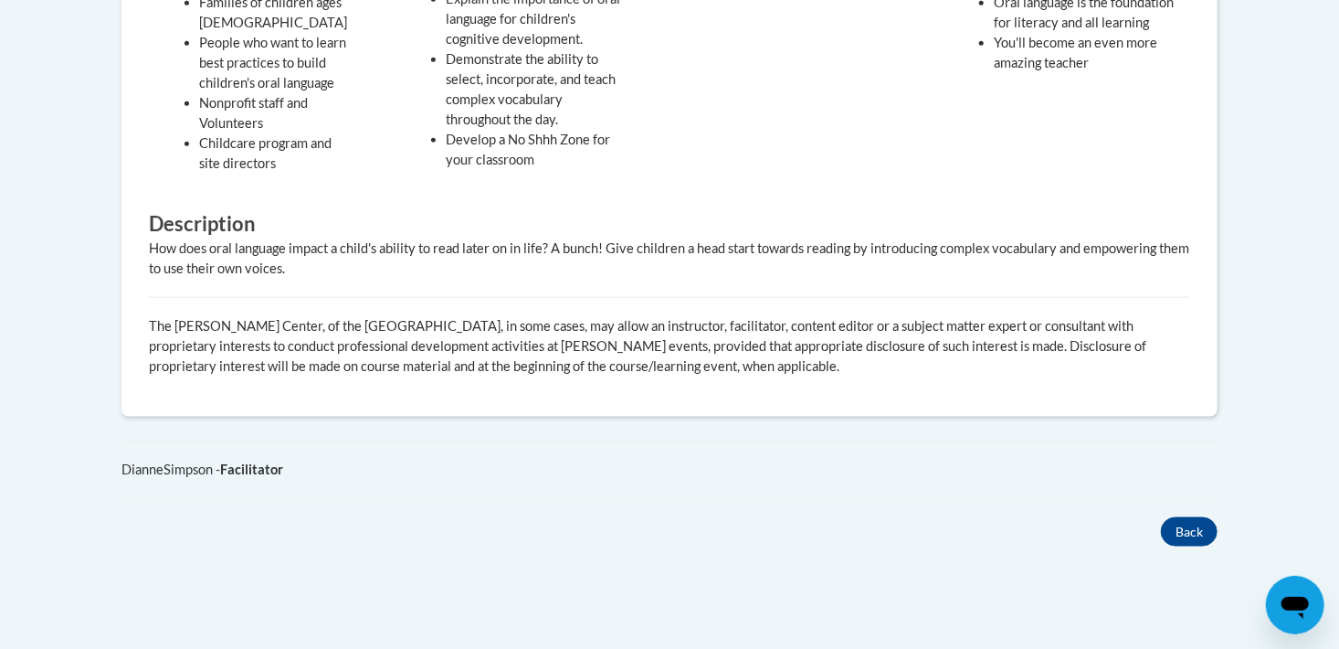
scroll to position [914, 0]
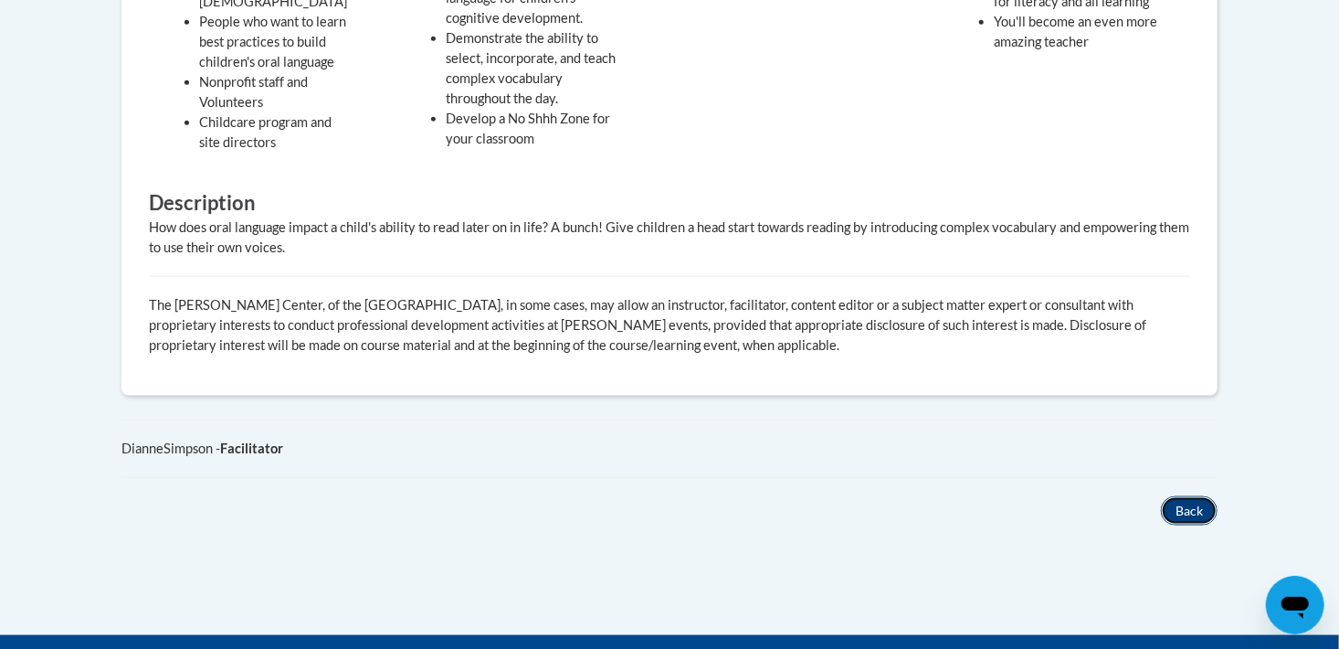
click at [1203, 510] on button "Back" at bounding box center [1189, 510] width 57 height 29
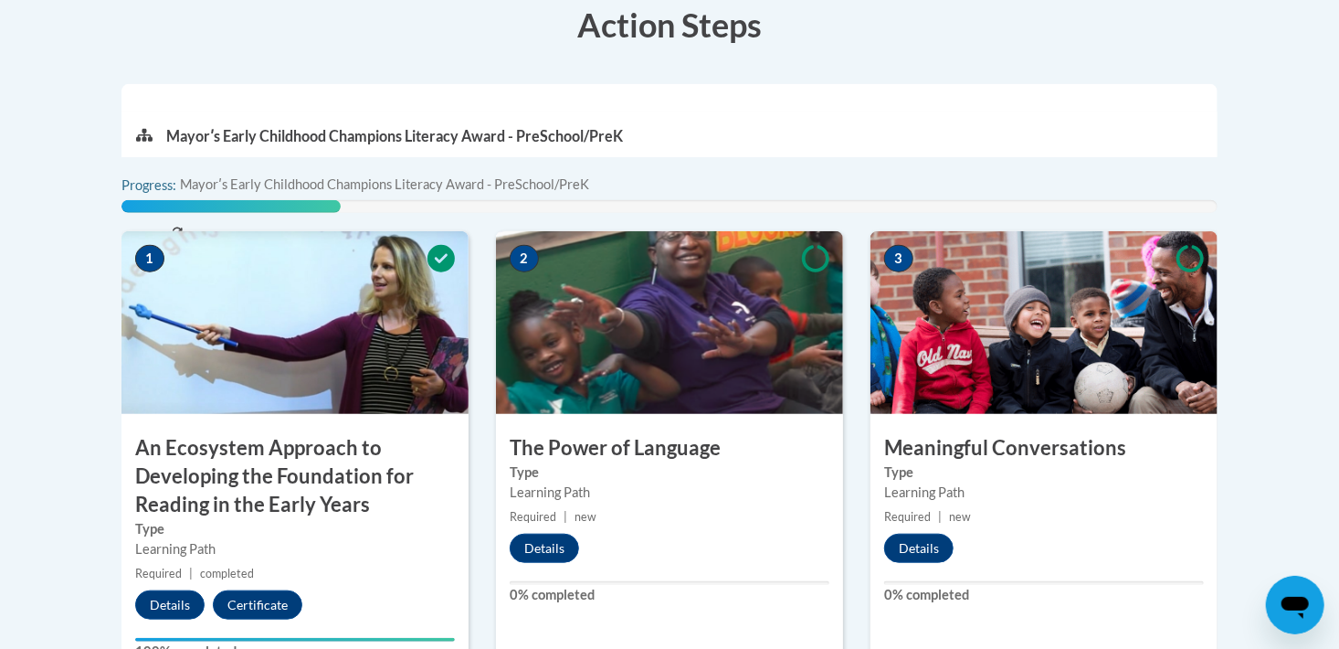
scroll to position [544, 0]
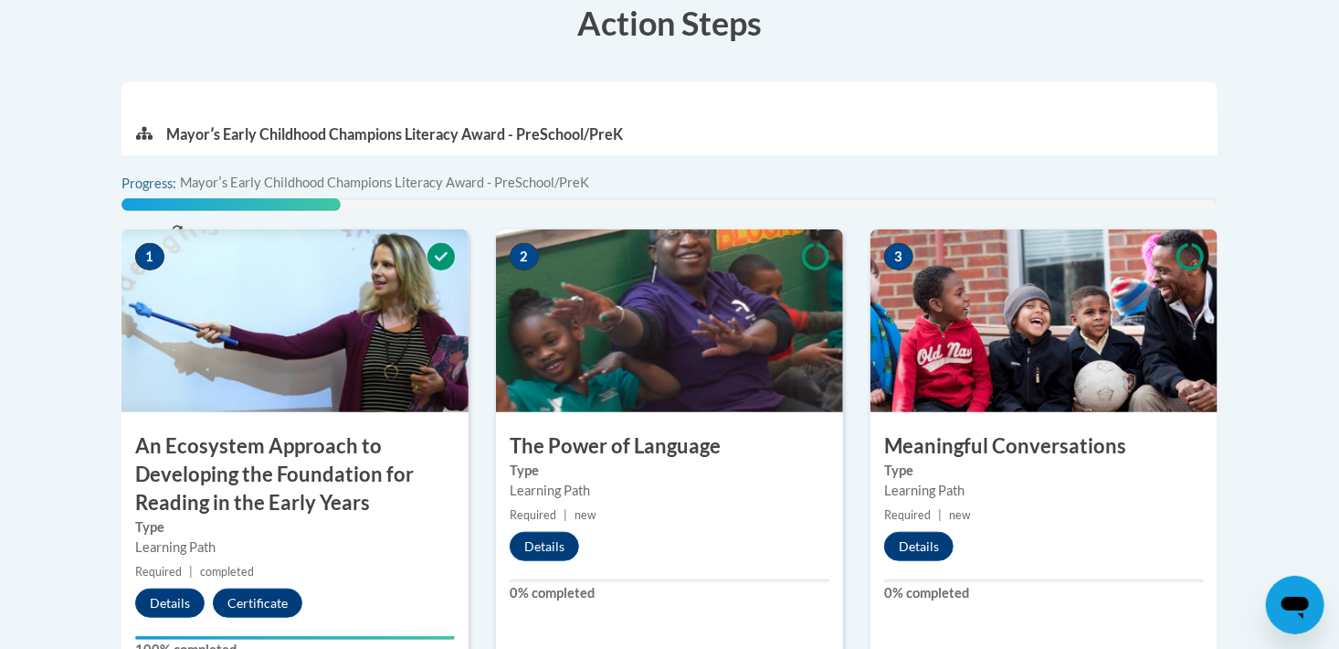
click at [660, 342] on img at bounding box center [669, 320] width 347 height 183
click at [547, 542] on button "Details" at bounding box center [544, 546] width 69 height 29
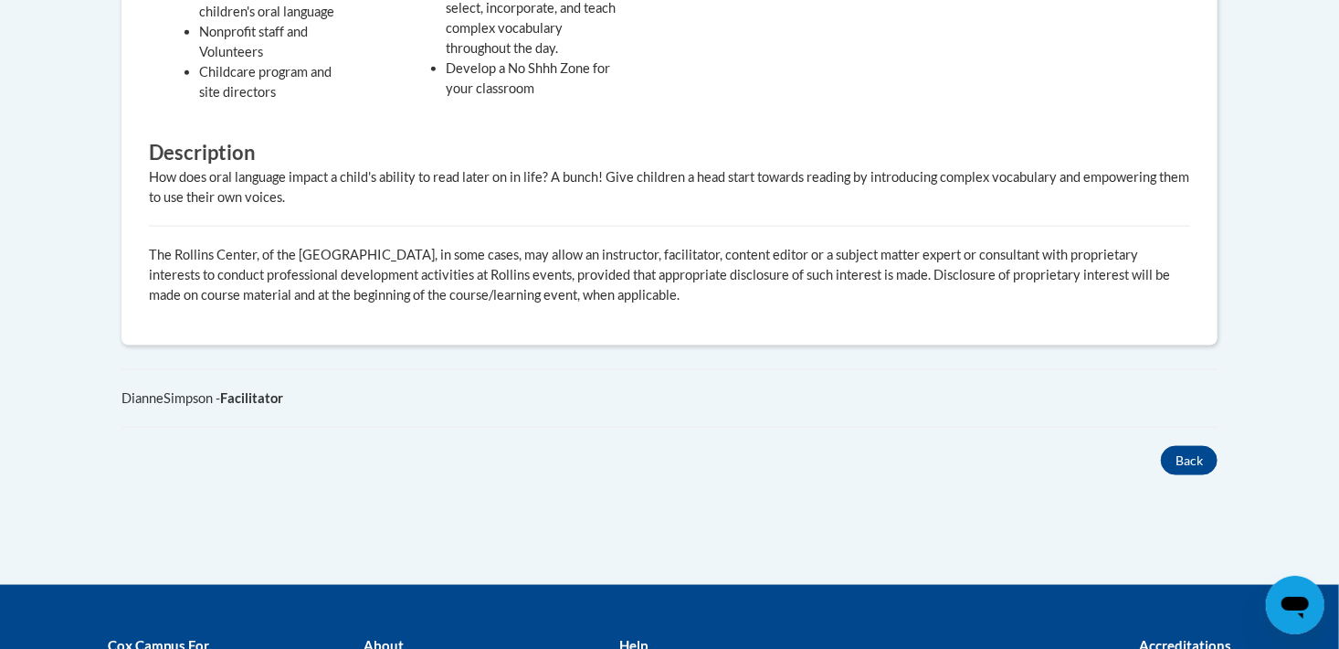
scroll to position [1096, 0]
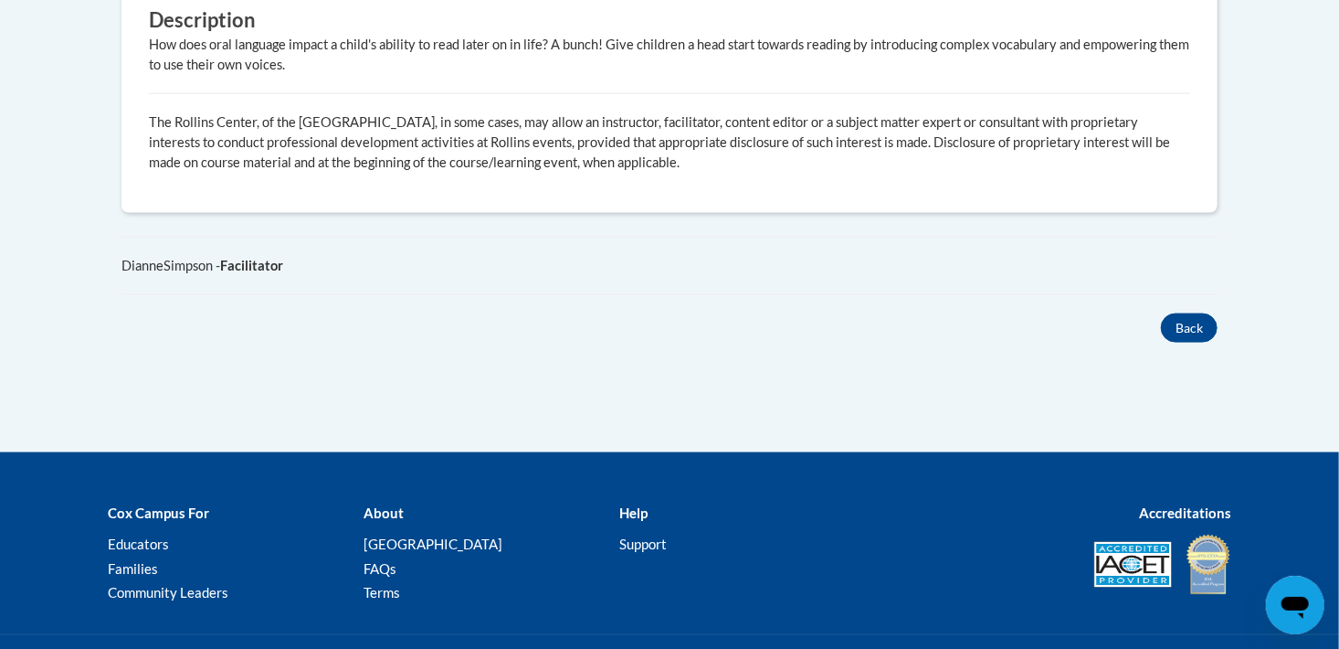
click at [1194, 334] on button "Back" at bounding box center [1189, 327] width 57 height 29
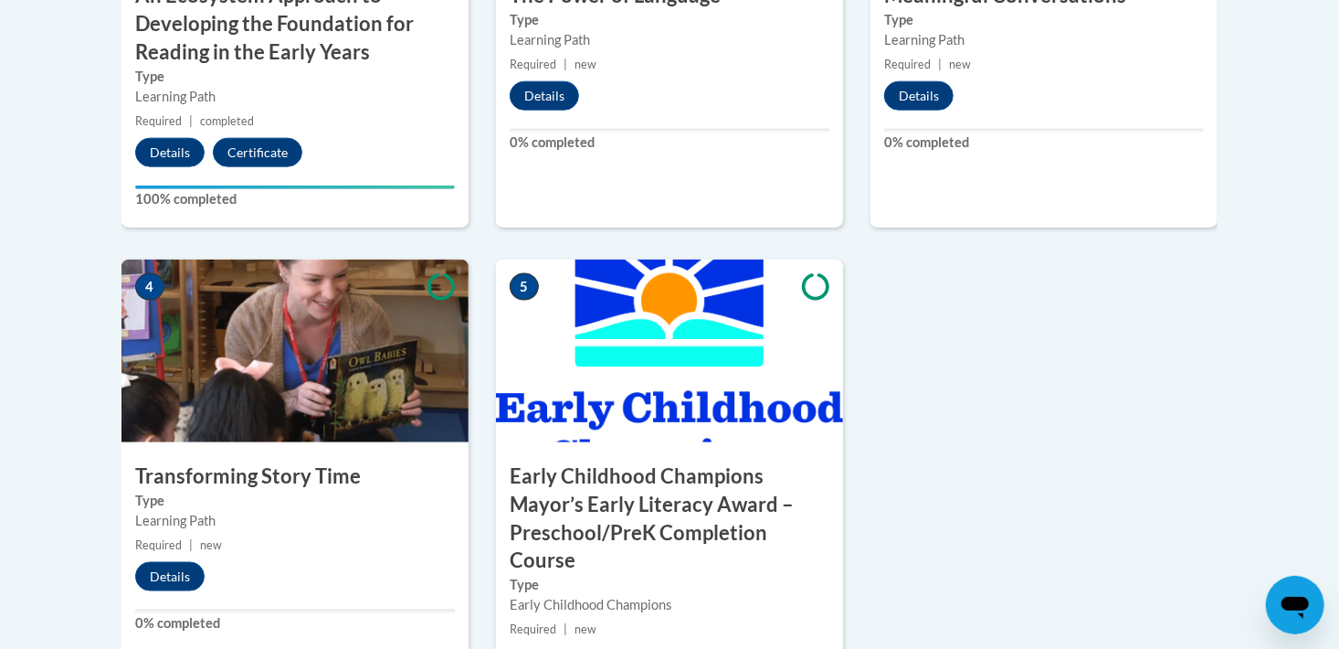
scroll to position [998, 0]
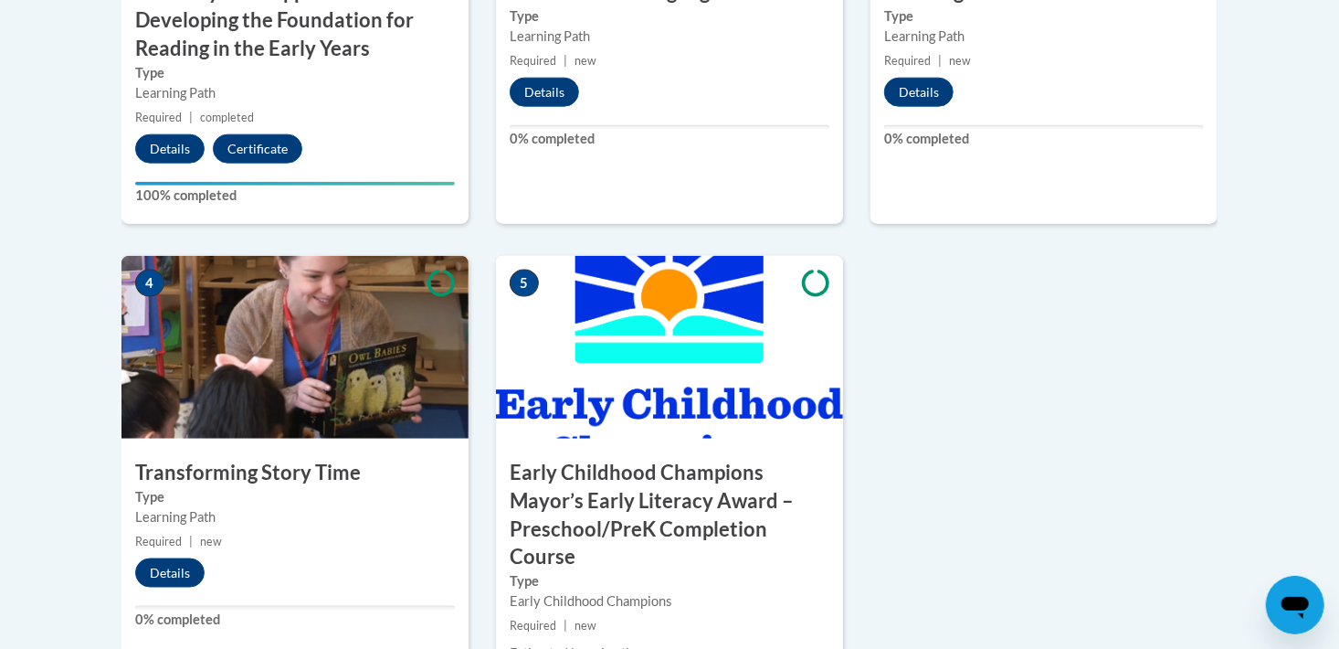
click at [575, 186] on div "2 The Power of Language Type Learning Path Required | new Details 0% completed" at bounding box center [669, -1] width 347 height 449
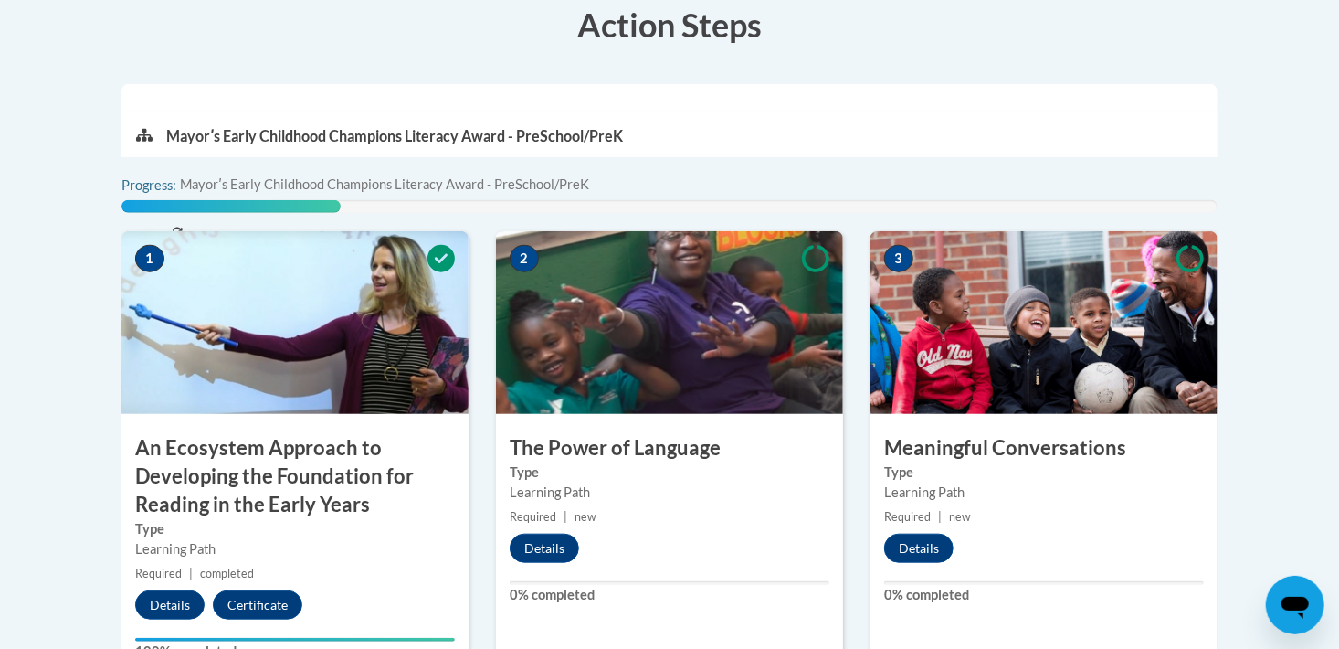
scroll to position [542, 0]
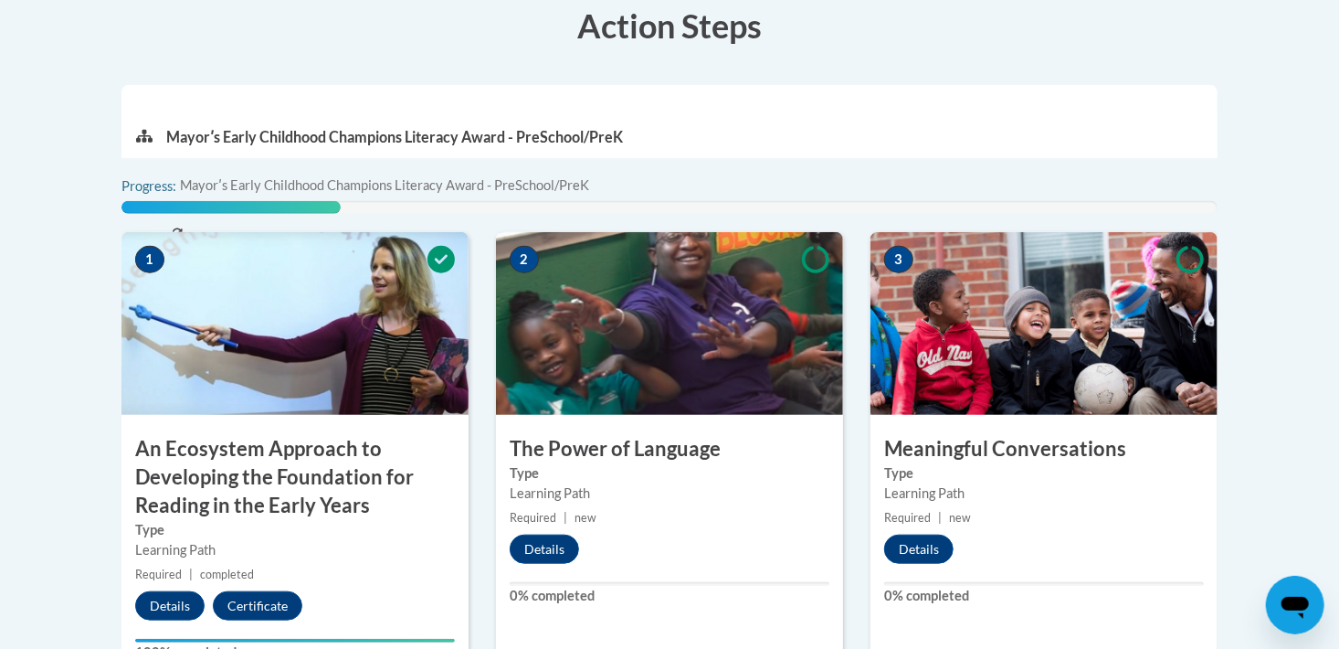
click at [278, 407] on img at bounding box center [295, 323] width 347 height 183
click at [250, 608] on button "Certificate" at bounding box center [258, 605] width 90 height 29
click at [301, 366] on img at bounding box center [295, 323] width 347 height 183
click at [281, 509] on h3 "An Ecosystem Approach to Developing the Foundation for Reading in the Early Yea…" at bounding box center [295, 477] width 347 height 84
click at [281, 506] on h3 "An Ecosystem Approach to Developing the Foundation for Reading in the Early Yea…" at bounding box center [295, 477] width 347 height 84
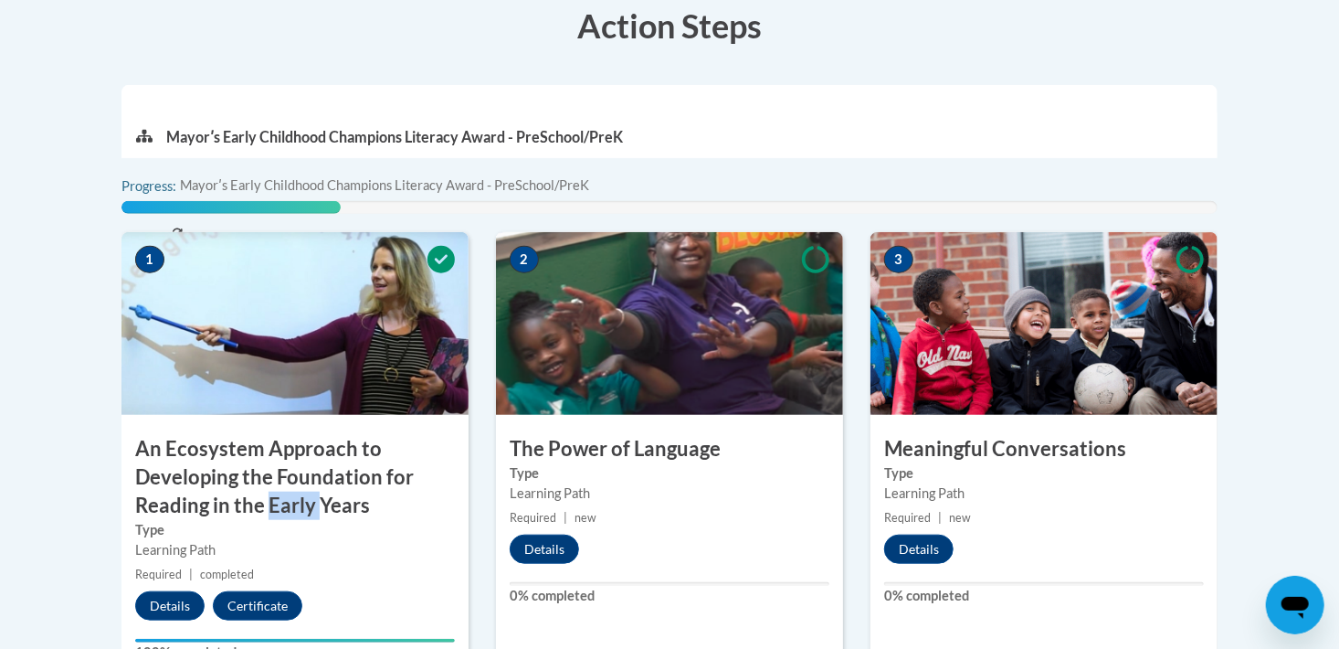
click at [281, 506] on h3 "An Ecosystem Approach to Developing the Foundation for Reading in the Early Yea…" at bounding box center [295, 477] width 347 height 84
drag, startPoint x: 281, startPoint y: 506, endPoint x: 375, endPoint y: 535, distance: 97.7
click at [375, 535] on label "Type" at bounding box center [295, 530] width 320 height 20
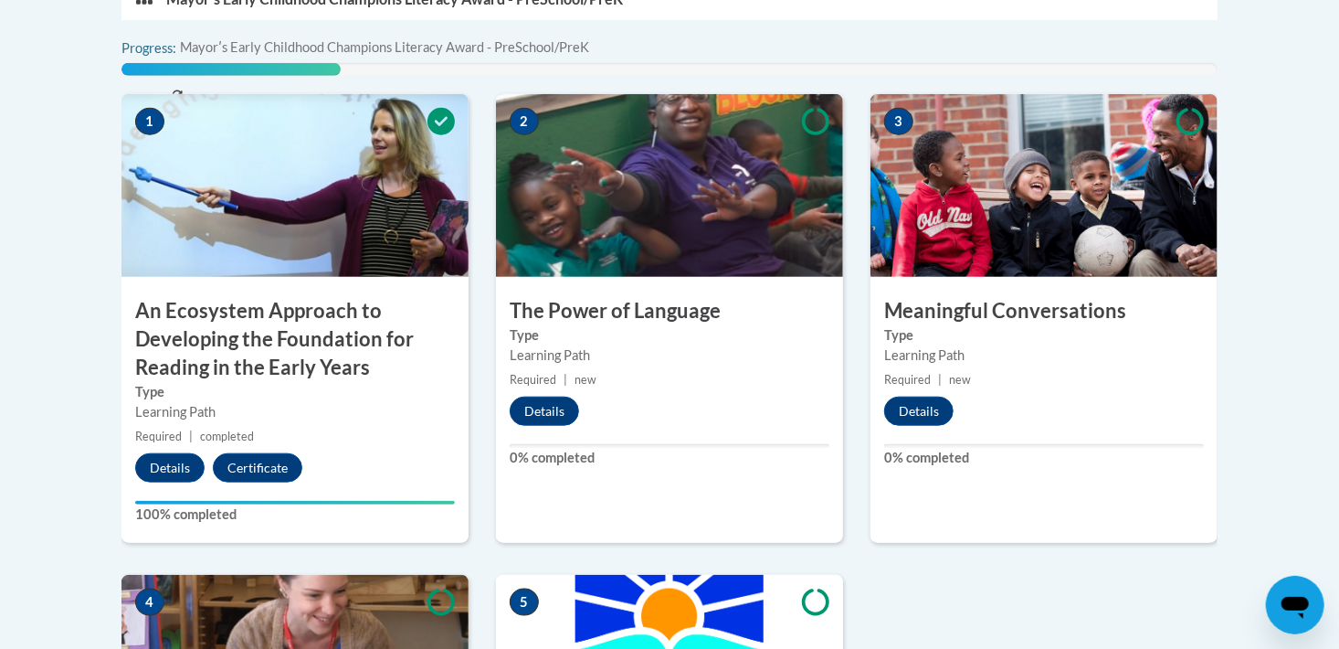
scroll to position [639, 0]
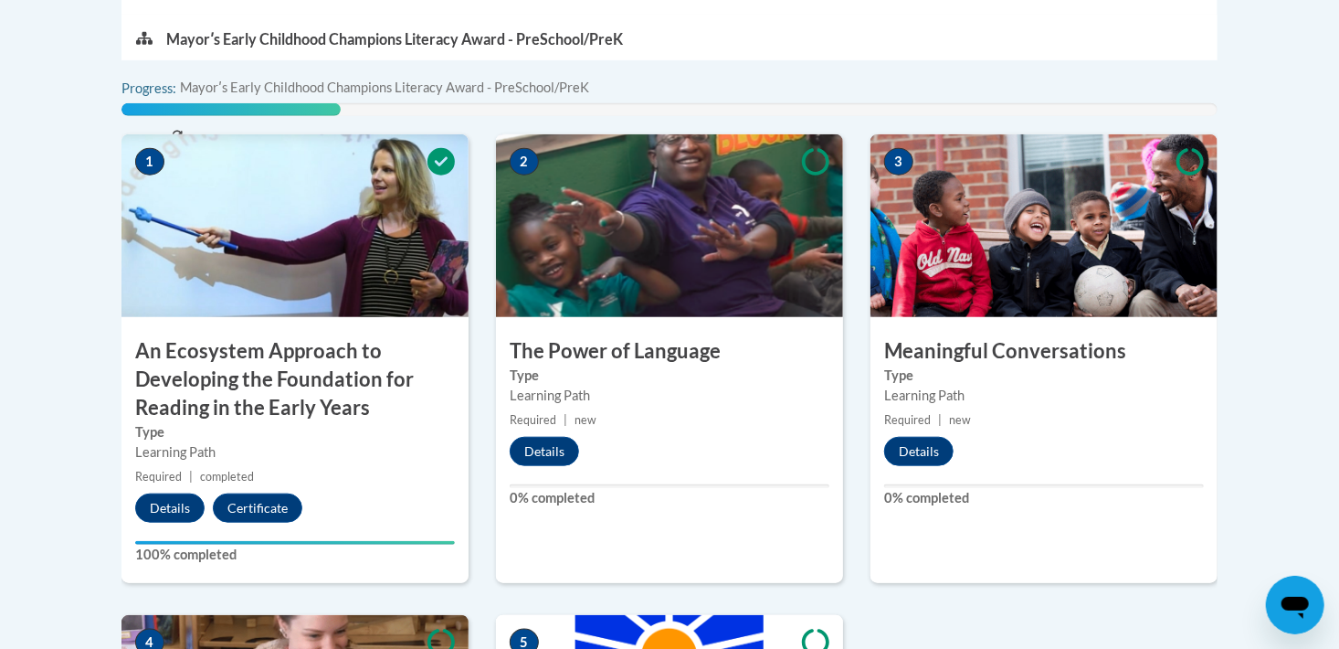
click at [265, 437] on label "Type" at bounding box center [295, 432] width 320 height 20
click at [312, 447] on div "Learning Path" at bounding box center [295, 452] width 320 height 20
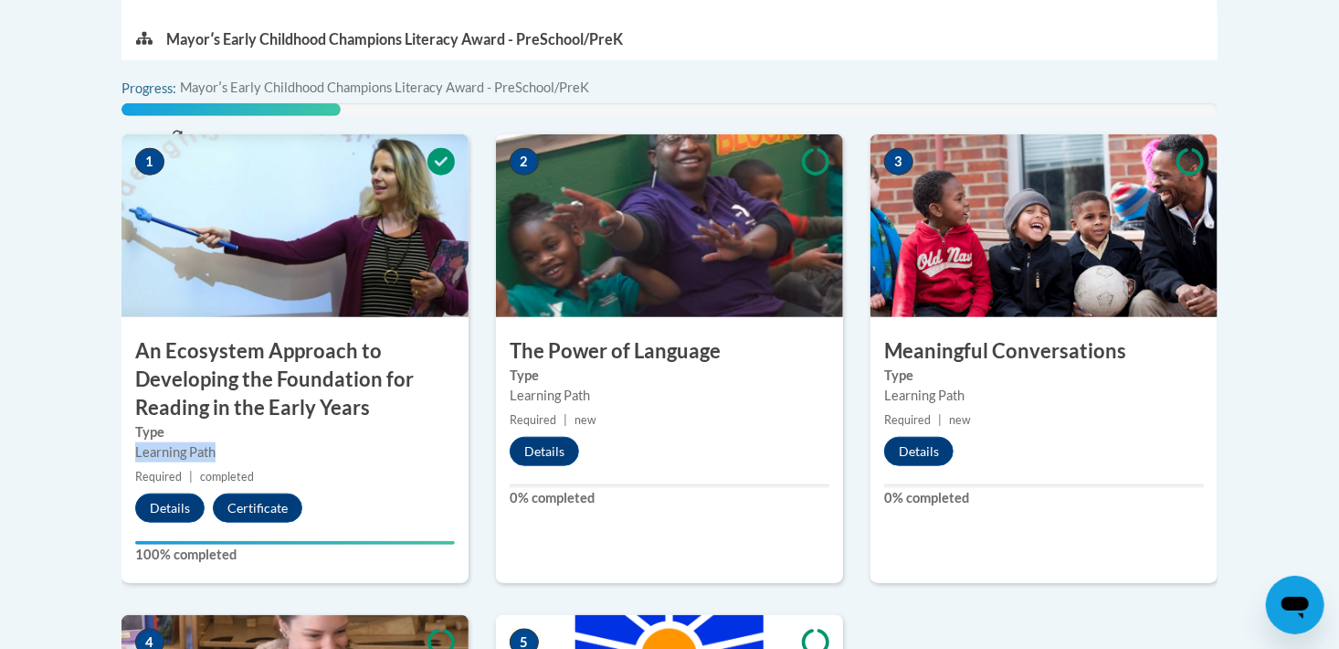
click at [312, 447] on div "Learning Path" at bounding box center [295, 452] width 320 height 20
drag, startPoint x: 312, startPoint y: 447, endPoint x: 379, endPoint y: 440, distance: 67.9
click at [379, 440] on label "Type" at bounding box center [295, 432] width 320 height 20
click at [381, 439] on label "Type" at bounding box center [295, 432] width 320 height 20
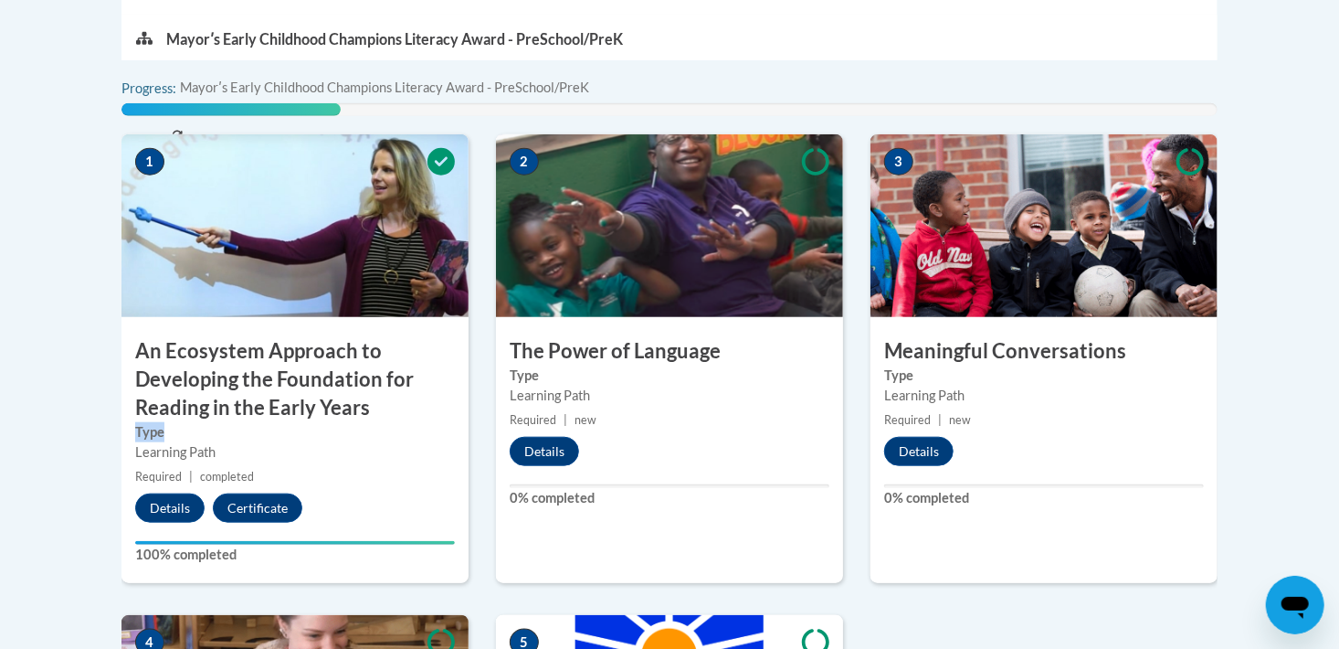
click at [381, 439] on label "Type" at bounding box center [295, 432] width 320 height 20
drag, startPoint x: 381, startPoint y: 439, endPoint x: 353, endPoint y: 495, distance: 62.5
click at [353, 495] on div "1 An Ecosystem Approach to Developing the Foundation for Reading in the Early Y…" at bounding box center [295, 358] width 347 height 449
click at [669, 414] on small "Required | new" at bounding box center [669, 420] width 347 height 20
click at [734, 428] on small "Required | new" at bounding box center [669, 420] width 347 height 20
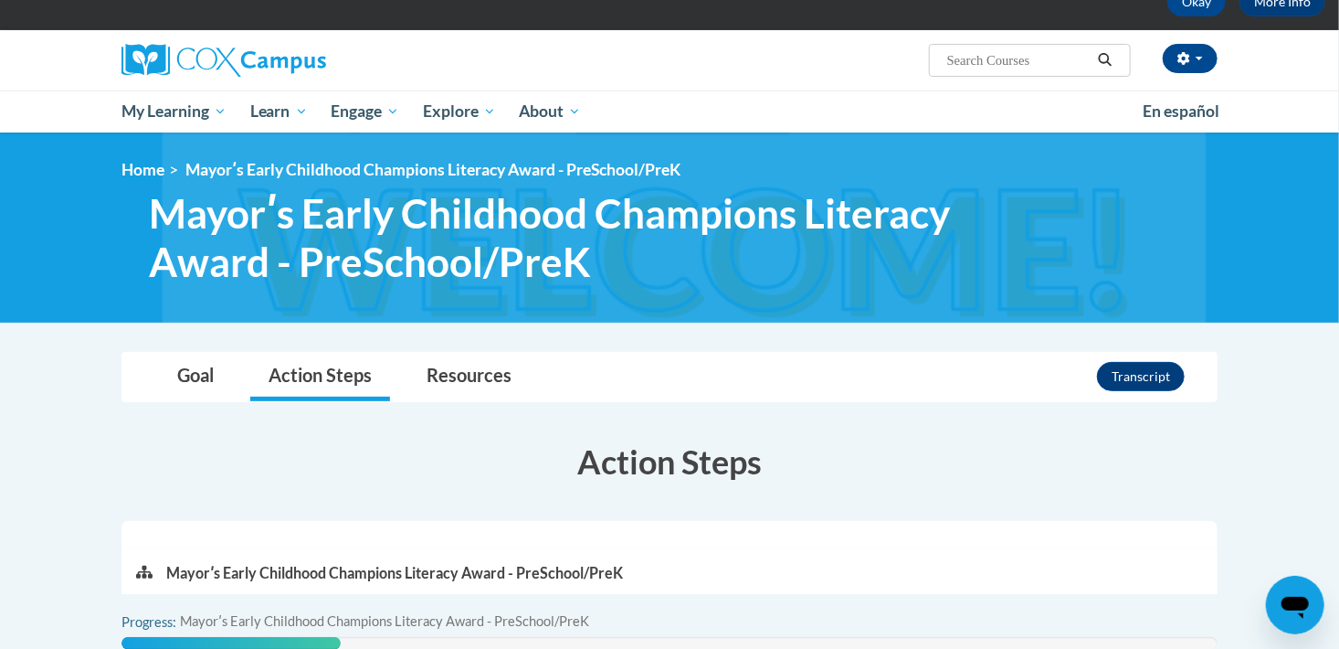
scroll to position [0, 0]
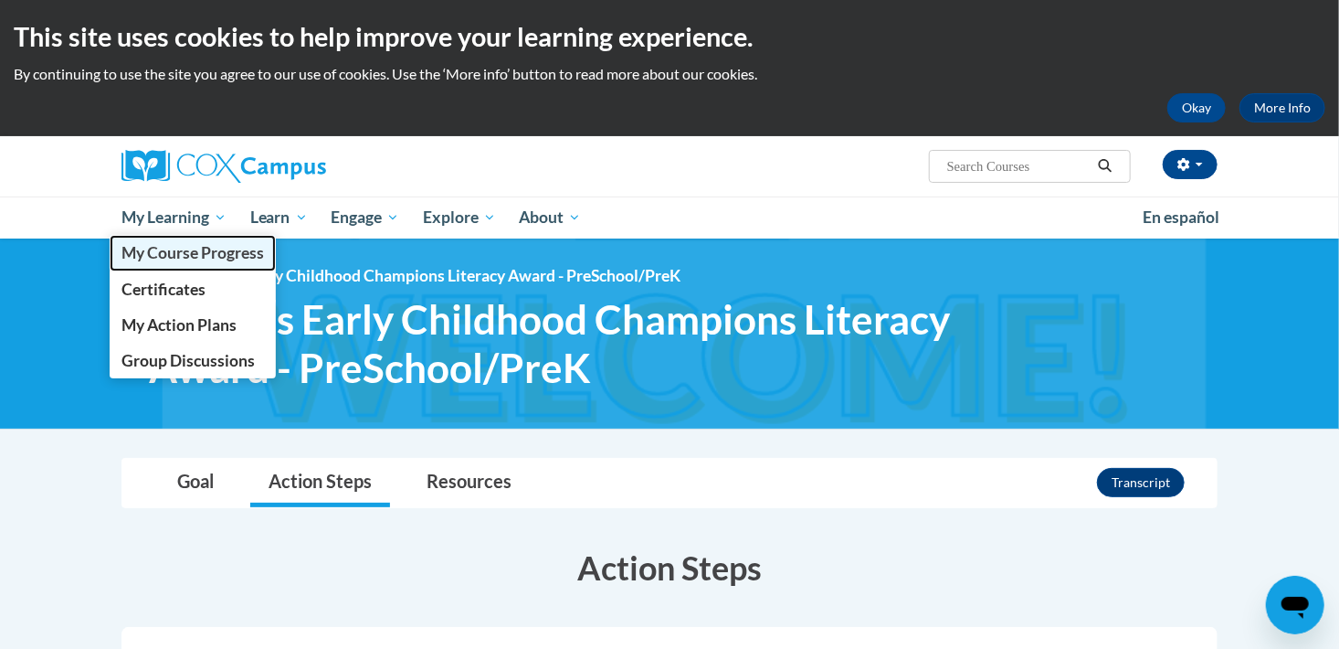
click at [188, 265] on link "My Course Progress" at bounding box center [193, 253] width 166 height 36
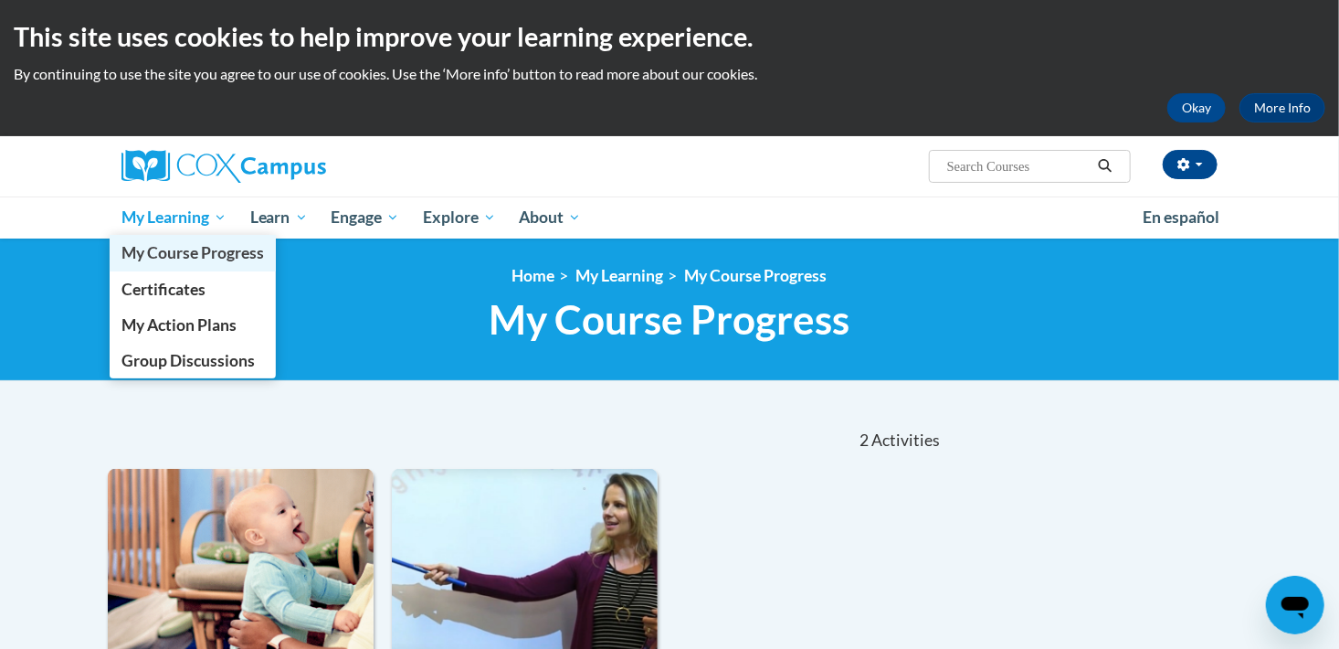
click at [184, 251] on span "My Course Progress" at bounding box center [193, 252] width 143 height 19
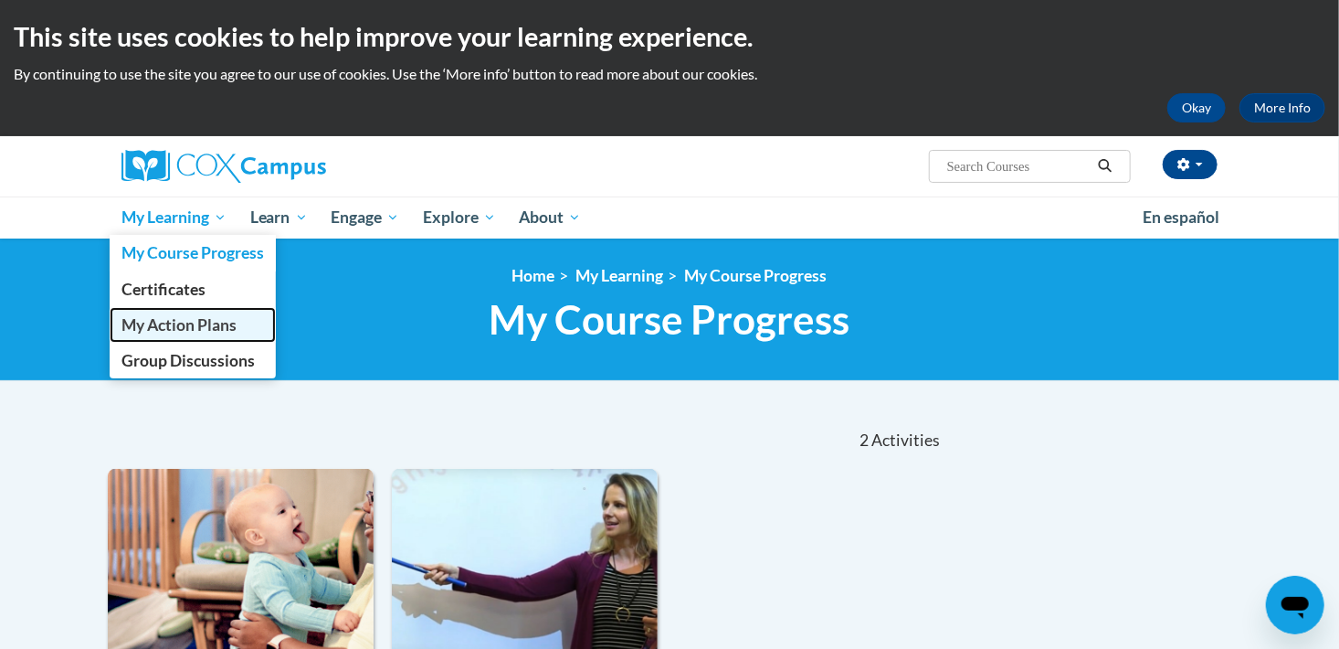
click at [192, 318] on span "My Action Plans" at bounding box center [179, 324] width 115 height 19
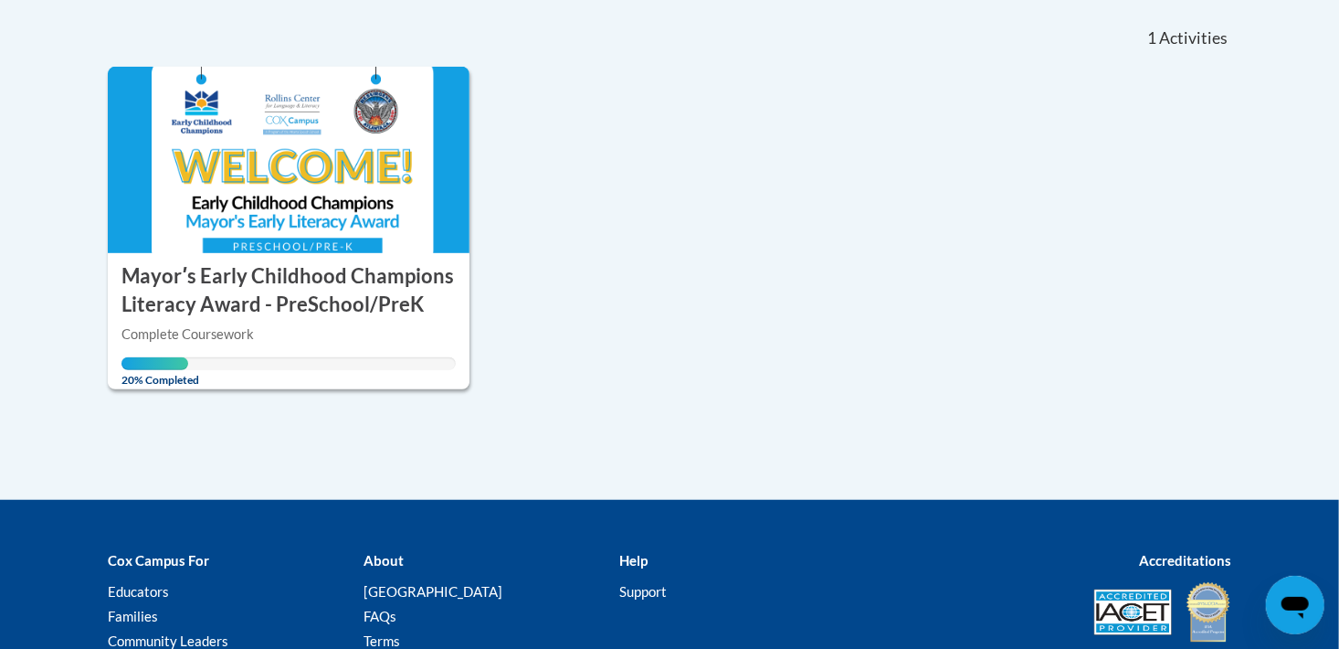
scroll to position [457, 0]
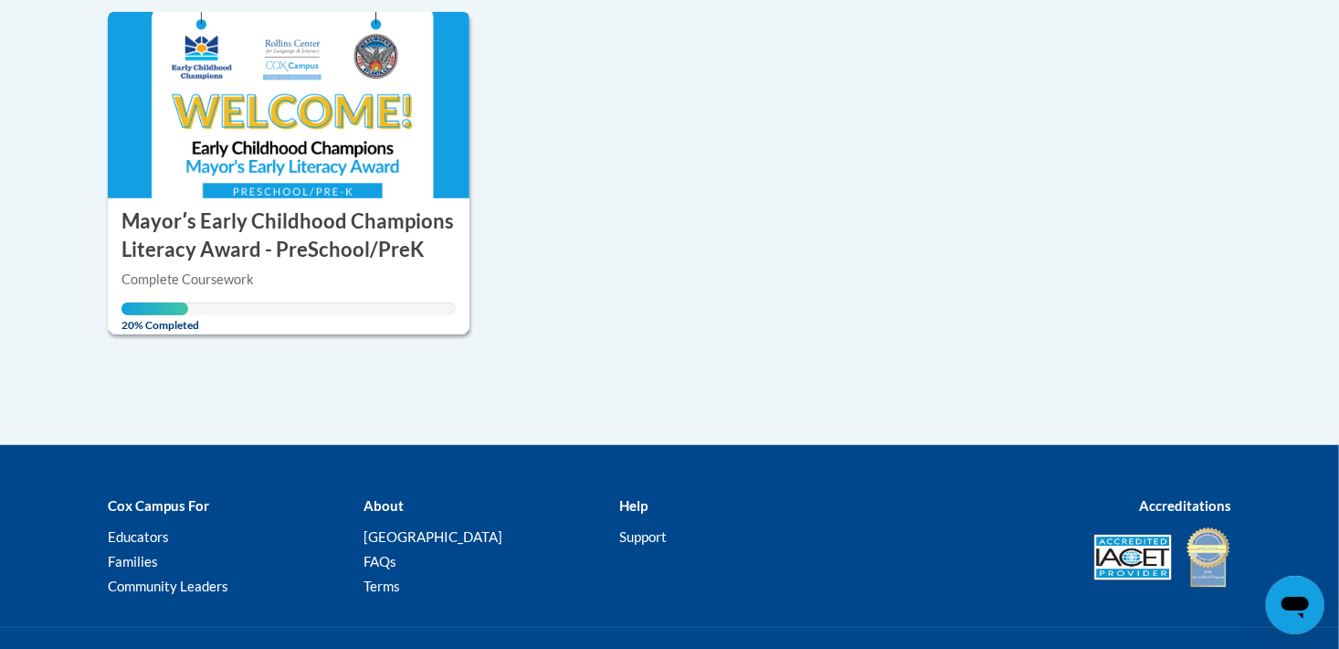
click at [219, 173] on img at bounding box center [289, 105] width 362 height 186
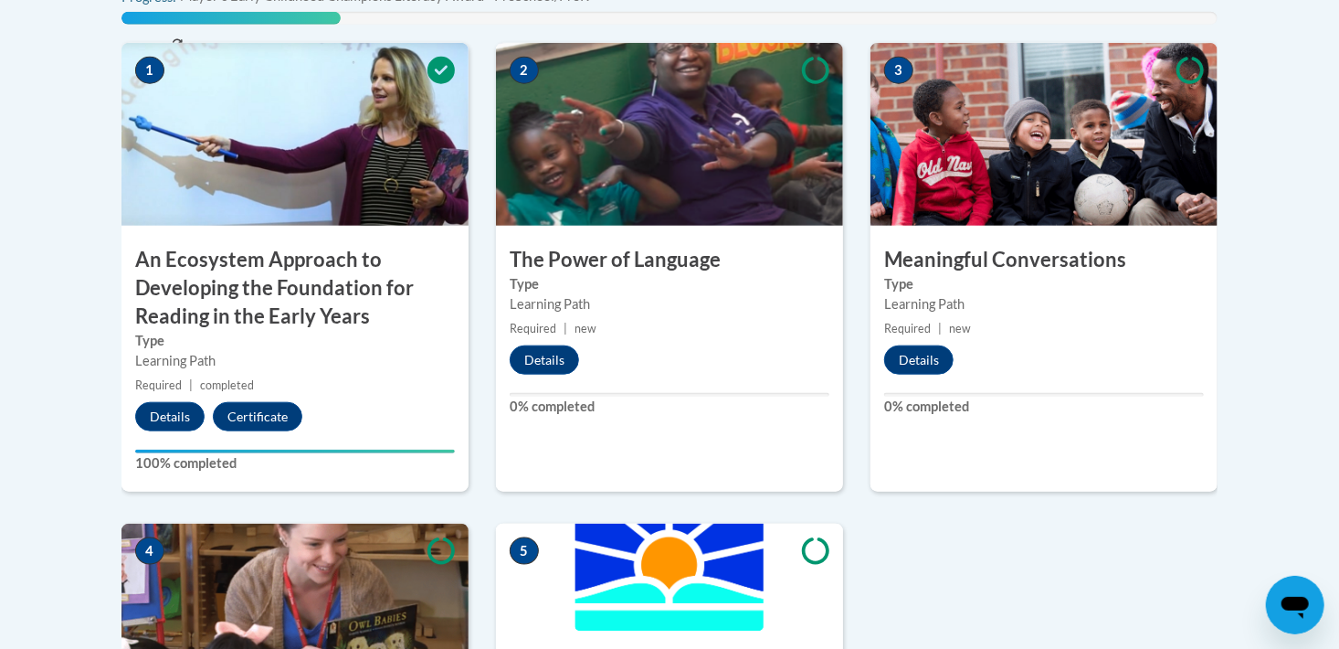
scroll to position [822, 0]
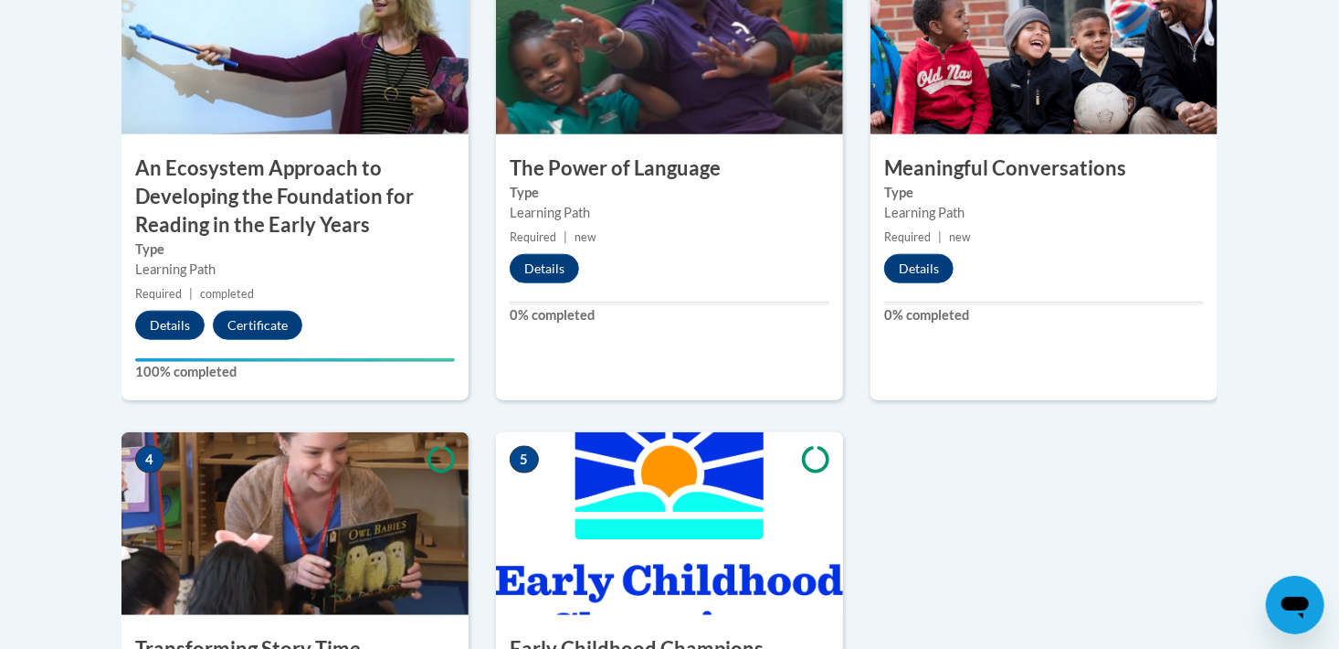
click at [610, 76] on img at bounding box center [669, 43] width 347 height 183
drag, startPoint x: 268, startPoint y: 70, endPoint x: 274, endPoint y: 79, distance: 10.4
click at [268, 71] on img at bounding box center [295, 43] width 347 height 183
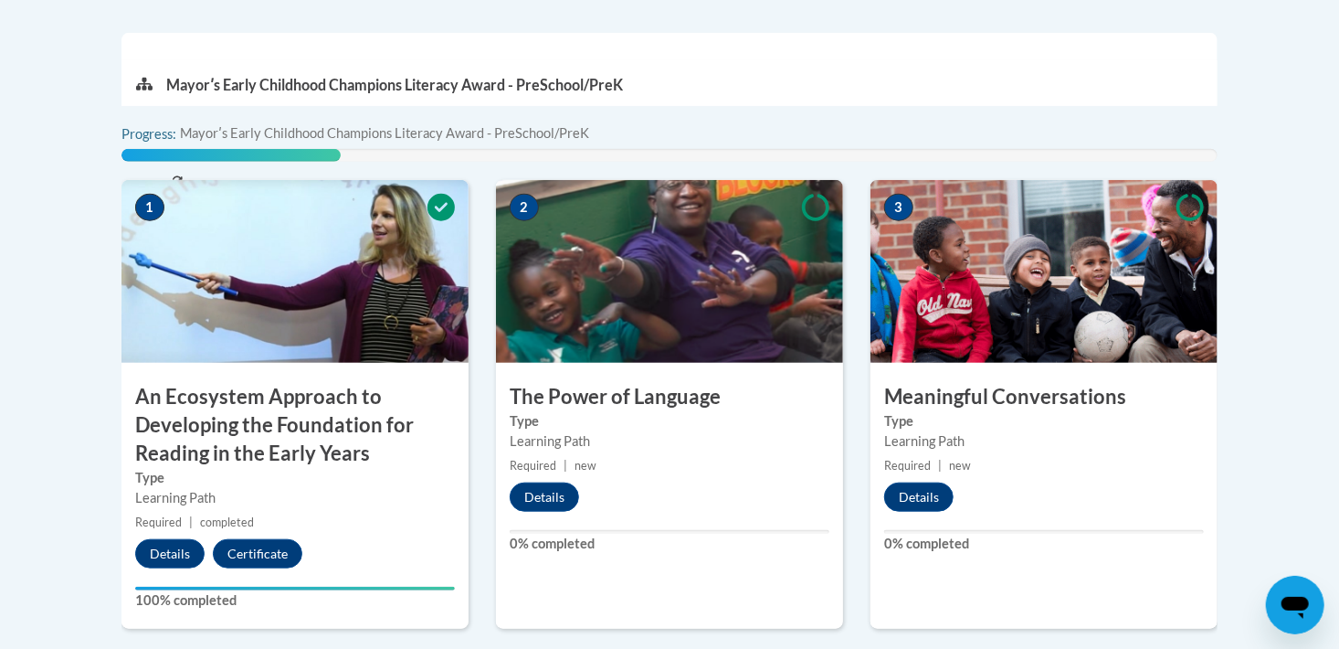
scroll to position [548, 0]
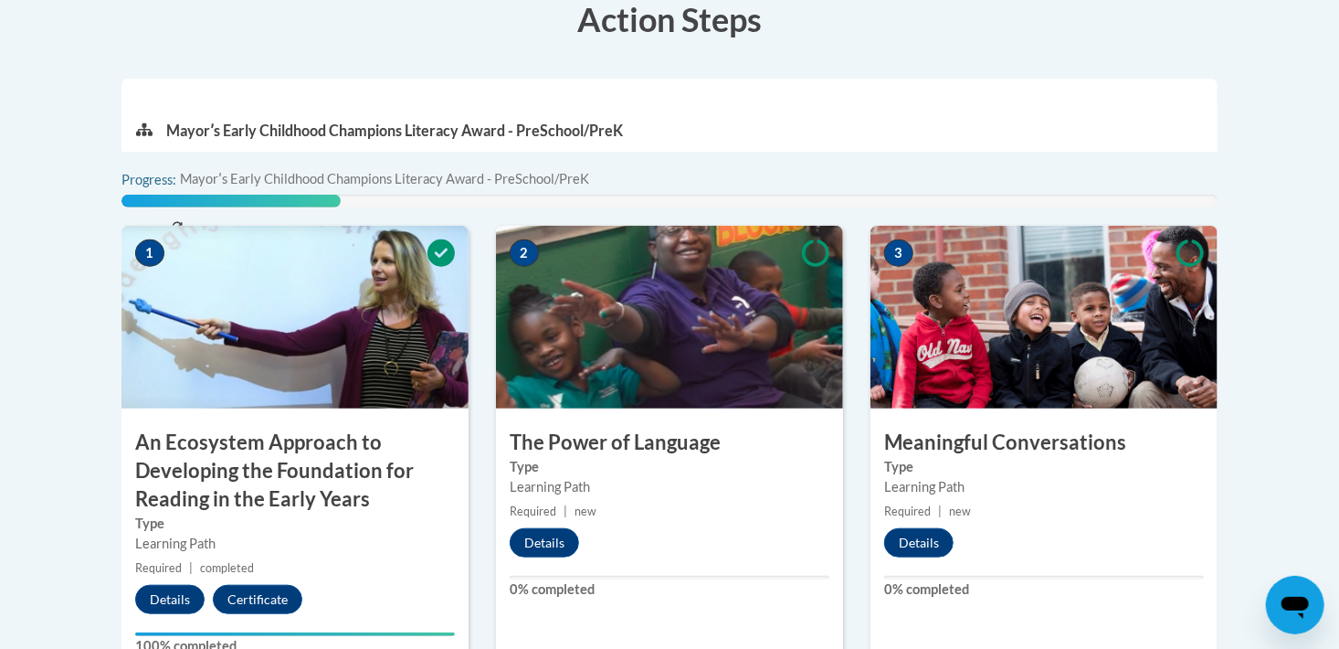
click at [190, 273] on img at bounding box center [295, 317] width 347 height 183
click at [189, 274] on img at bounding box center [295, 317] width 347 height 183
click at [788, 446] on h3 "The Power of Language" at bounding box center [669, 442] width 347 height 28
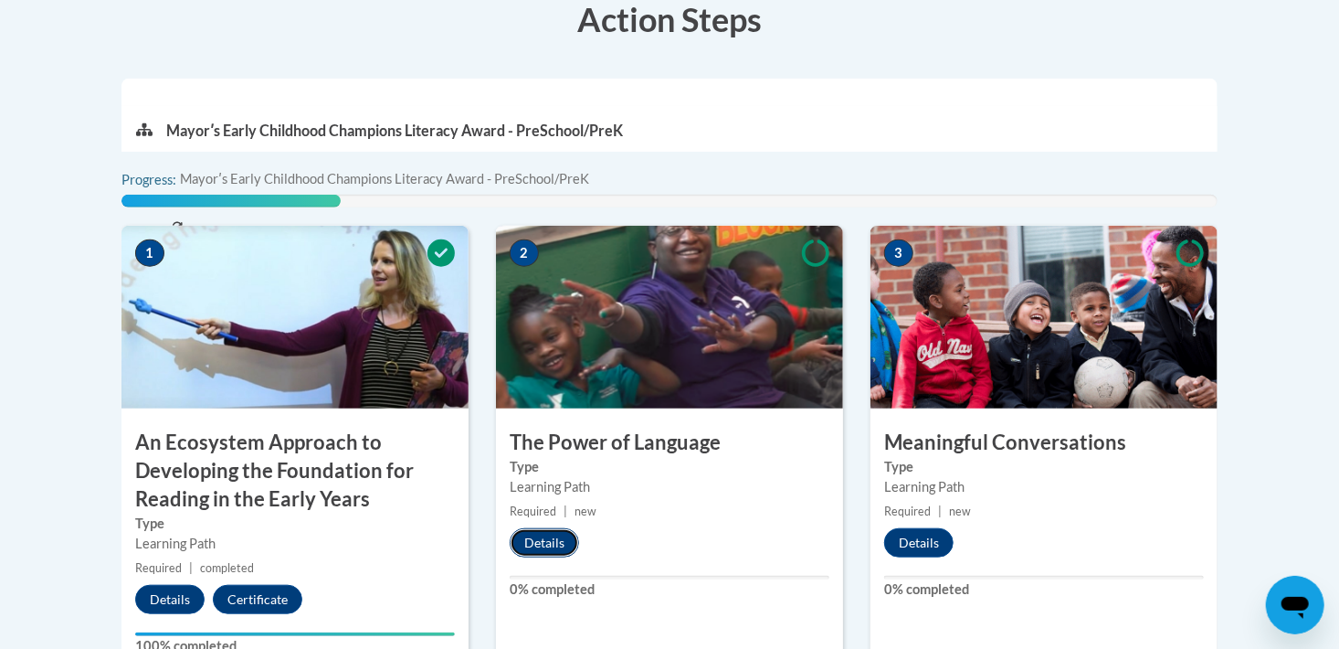
click at [556, 535] on button "Details" at bounding box center [544, 542] width 69 height 29
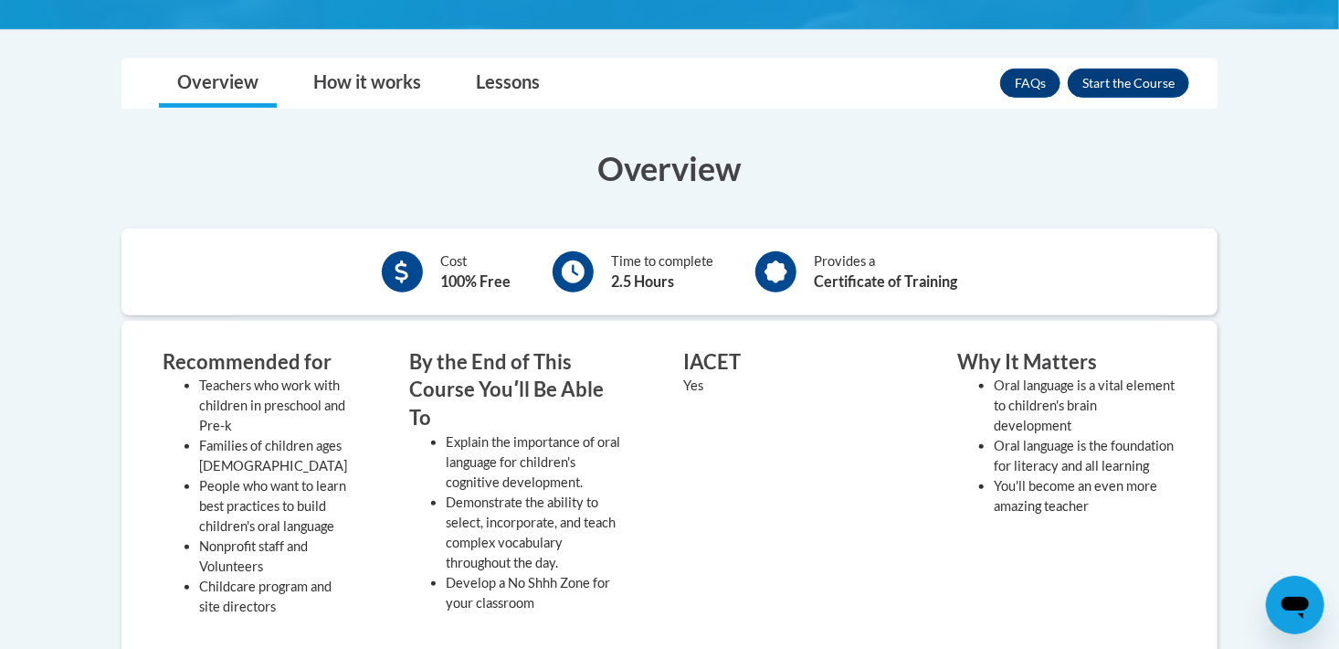
scroll to position [457, 0]
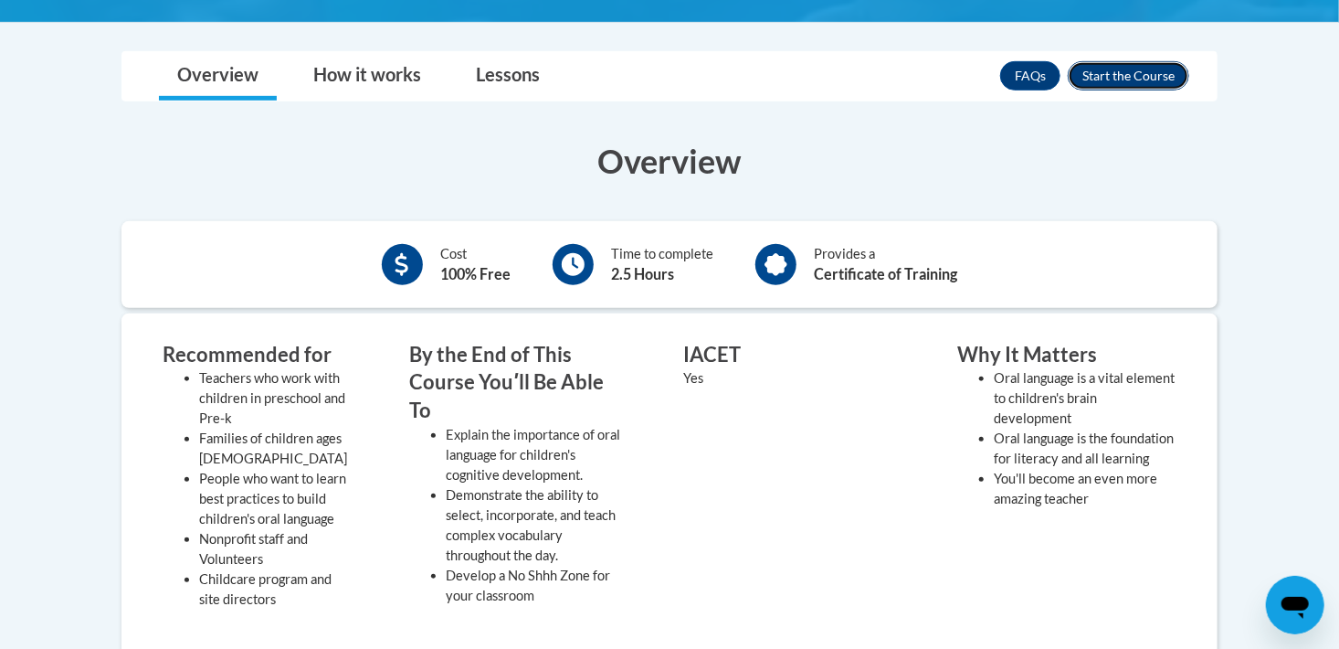
click at [1130, 72] on button "Enroll" at bounding box center [1129, 75] width 122 height 29
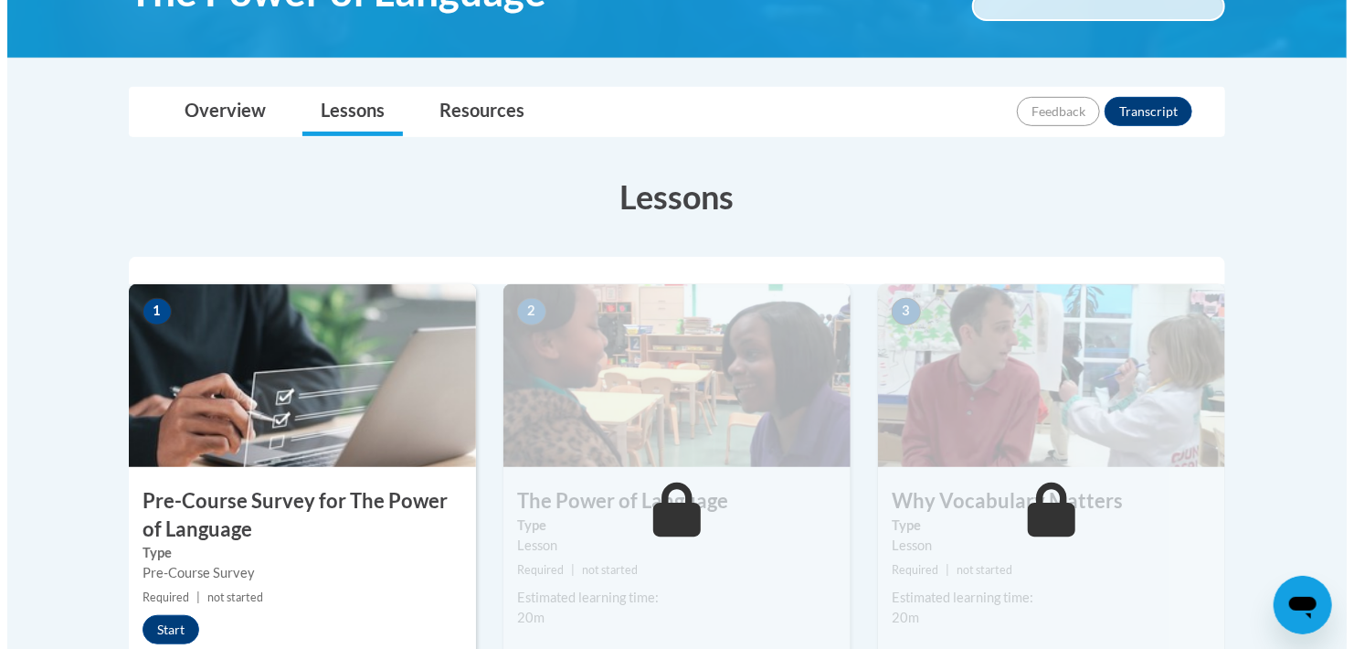
scroll to position [457, 0]
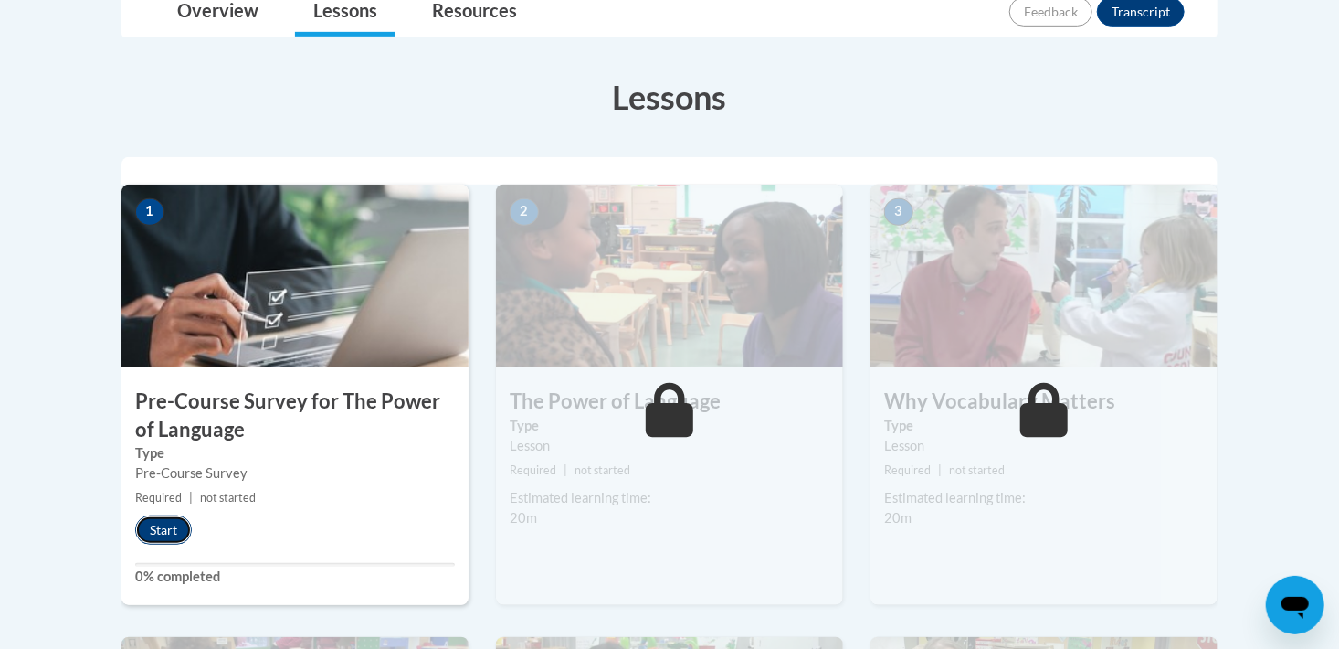
click at [154, 522] on button "Start" at bounding box center [163, 529] width 57 height 29
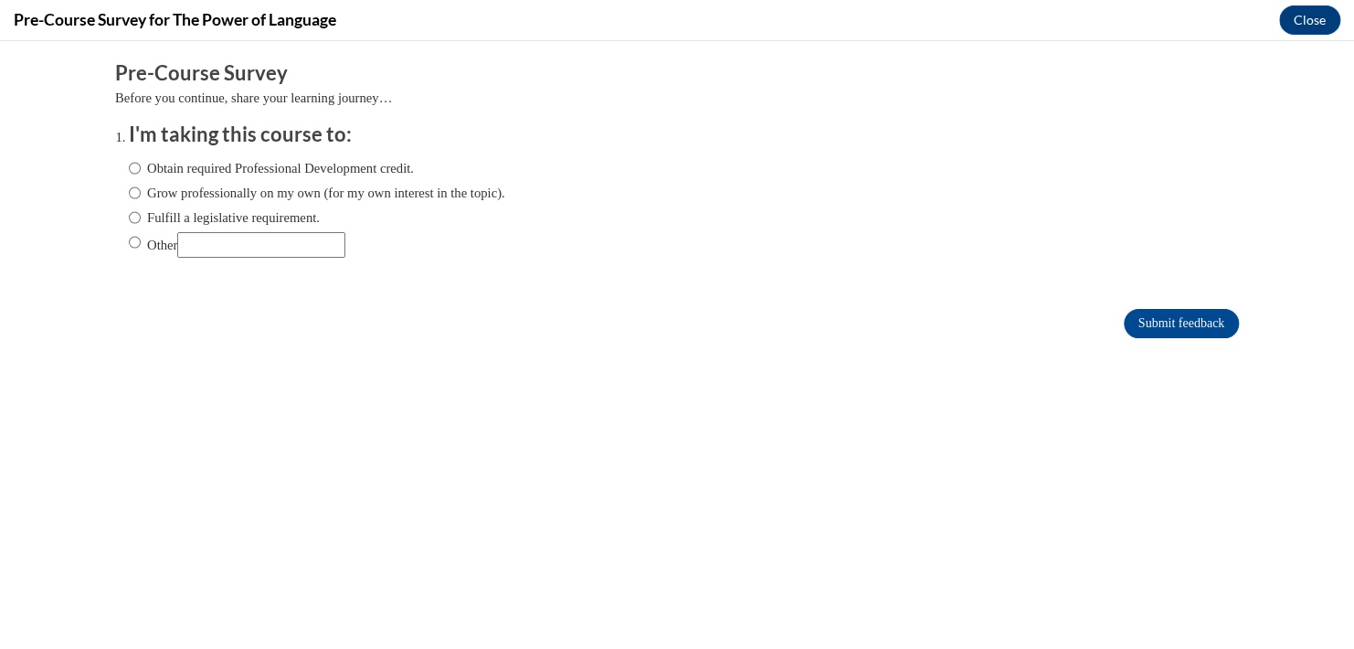
scroll to position [0, 0]
click at [129, 165] on input "Obtain required Professional Development credit." at bounding box center [135, 168] width 12 height 20
radio input "true"
drag, startPoint x: 1169, startPoint y: 324, endPoint x: 1180, endPoint y: 323, distance: 11.0
click at [1169, 327] on input "Submit feedback" at bounding box center [1181, 323] width 115 height 29
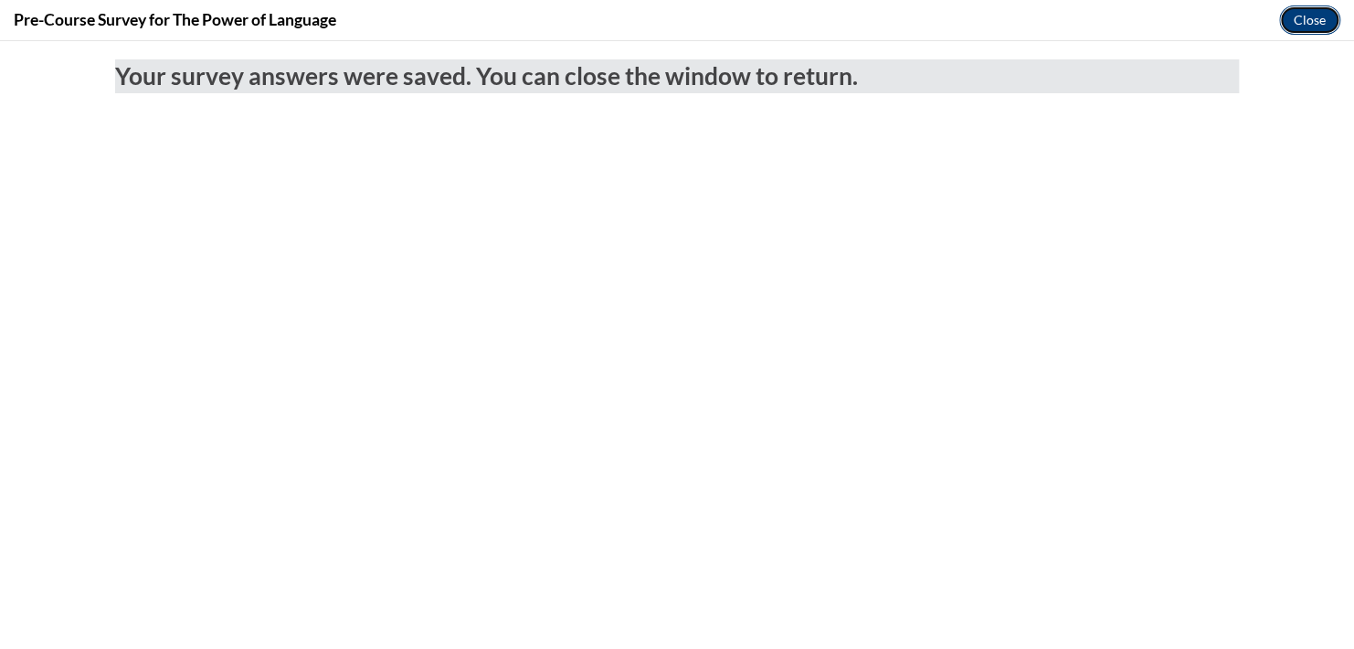
click at [1299, 16] on button "Close" at bounding box center [1309, 19] width 61 height 29
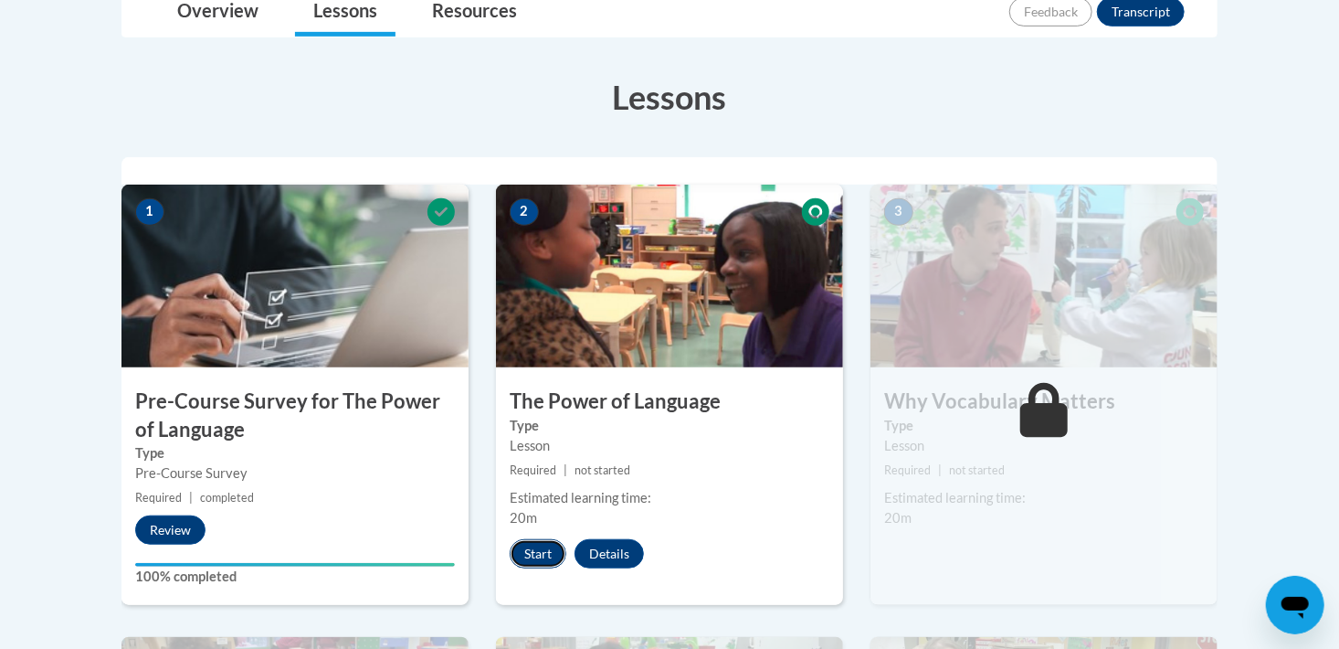
click at [556, 561] on button "Start" at bounding box center [538, 553] width 57 height 29
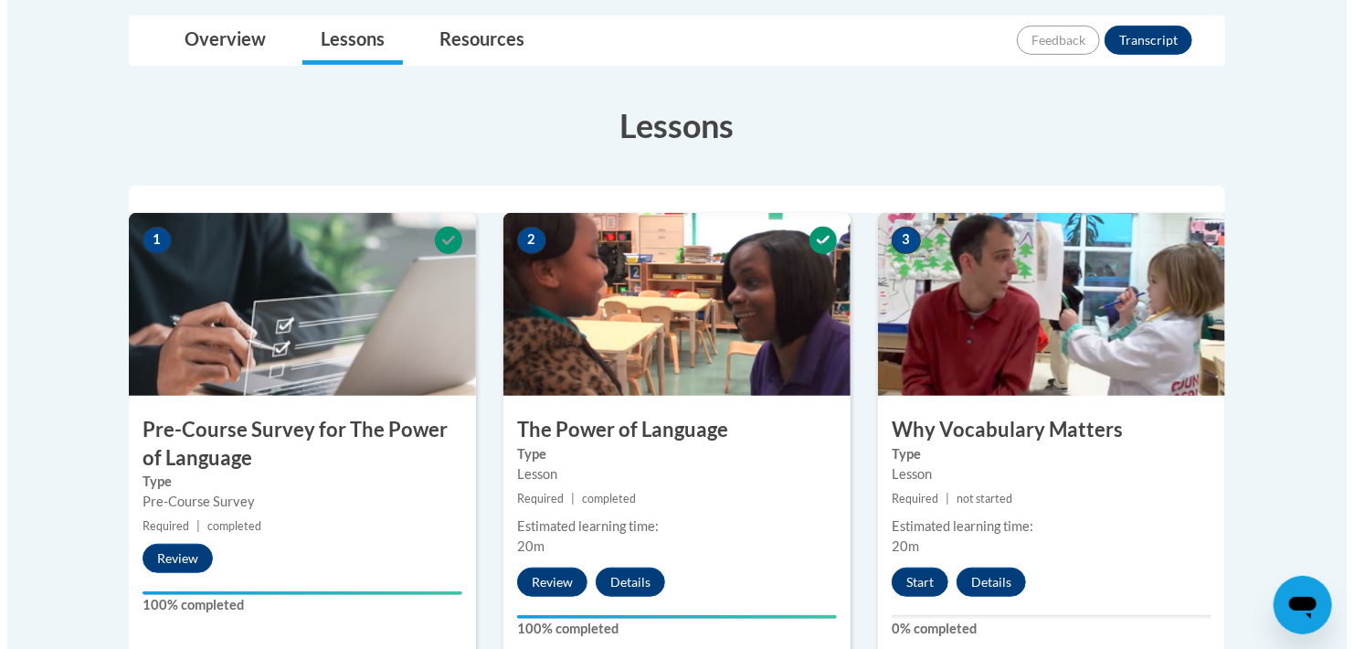
scroll to position [639, 0]
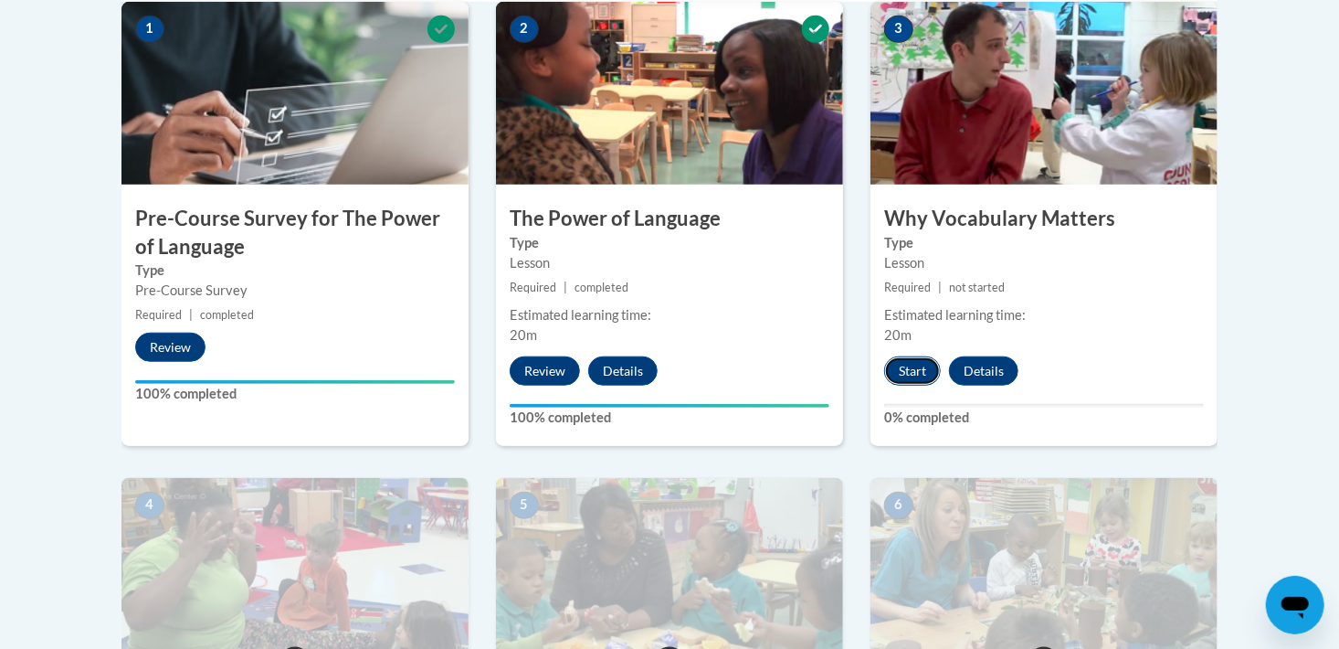
click at [918, 372] on button "Start" at bounding box center [912, 370] width 57 height 29
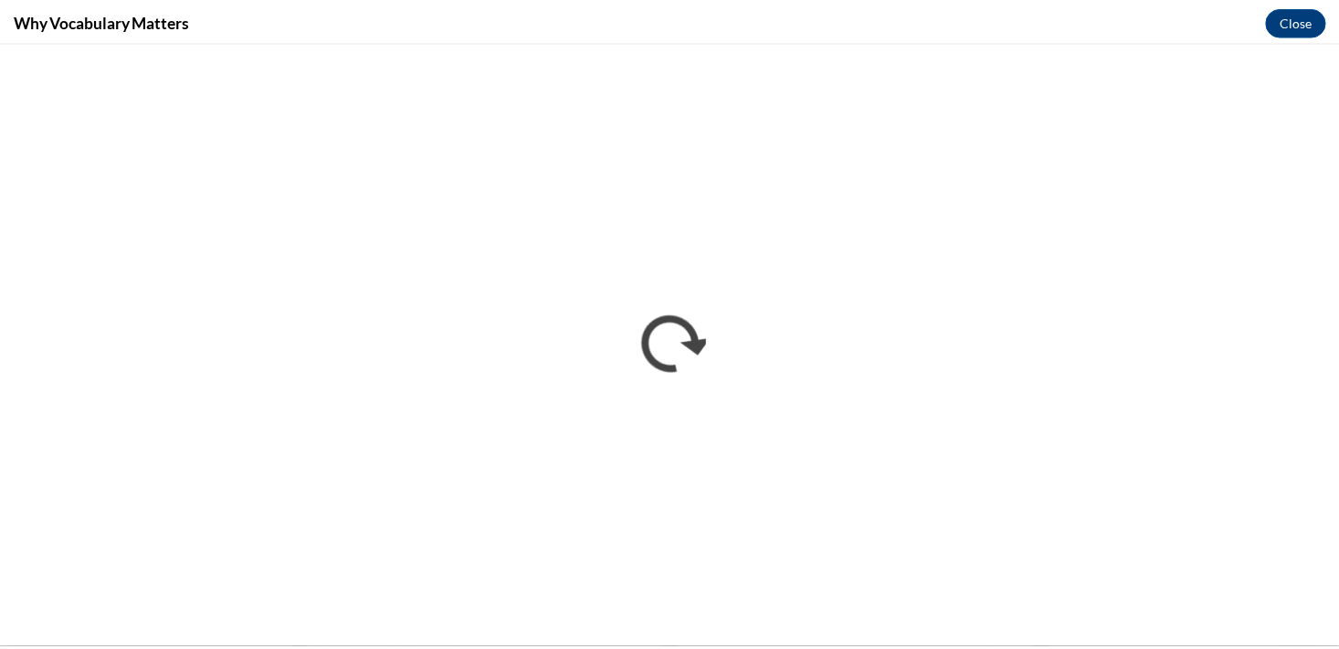
scroll to position [0, 0]
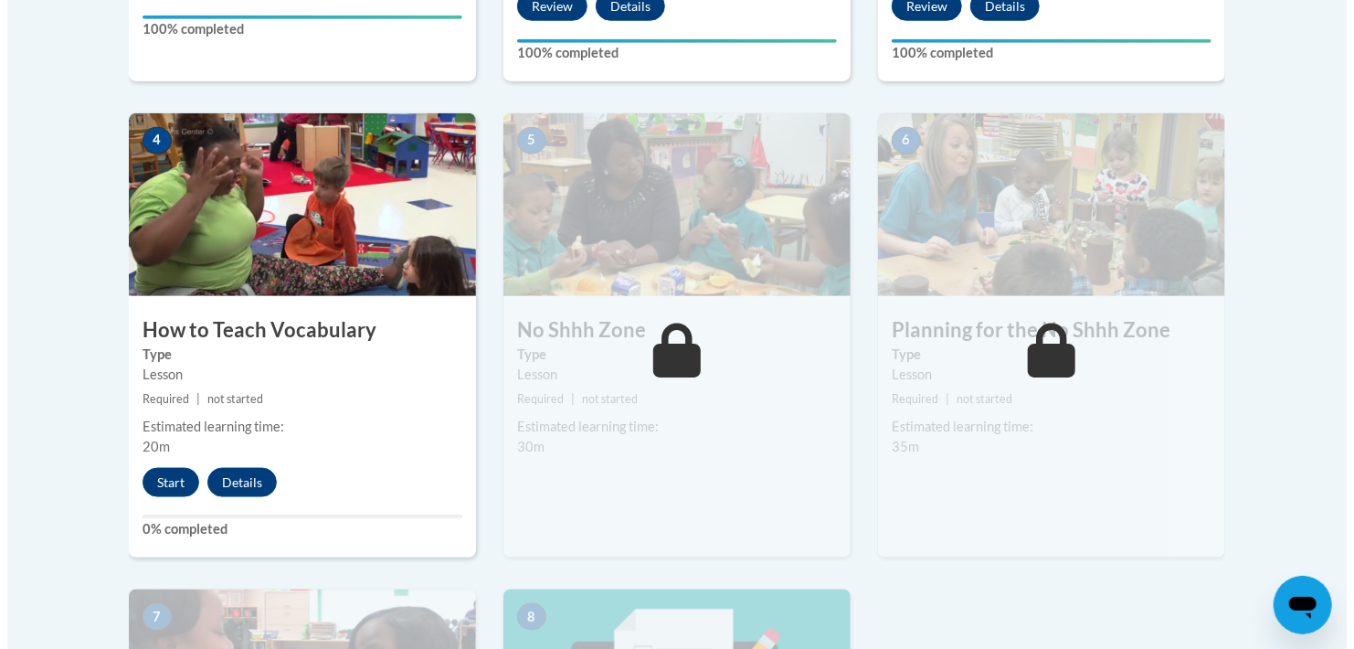
scroll to position [1005, 0]
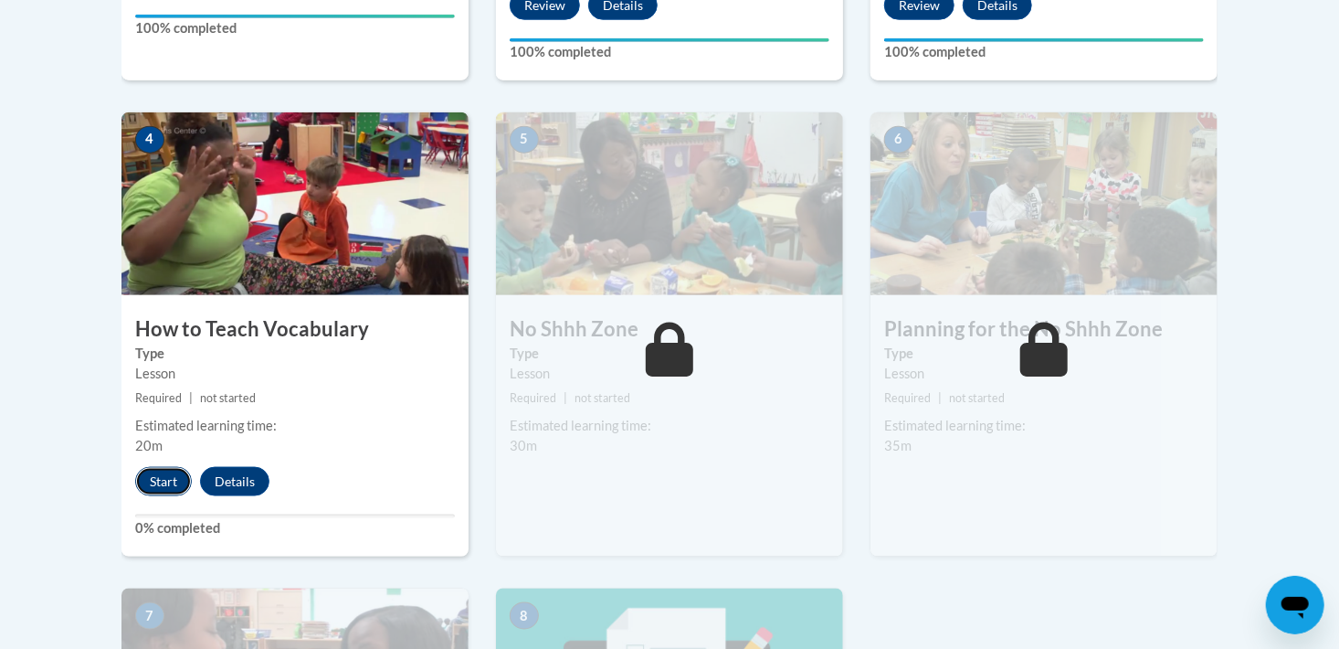
click at [149, 485] on button "Start" at bounding box center [163, 481] width 57 height 29
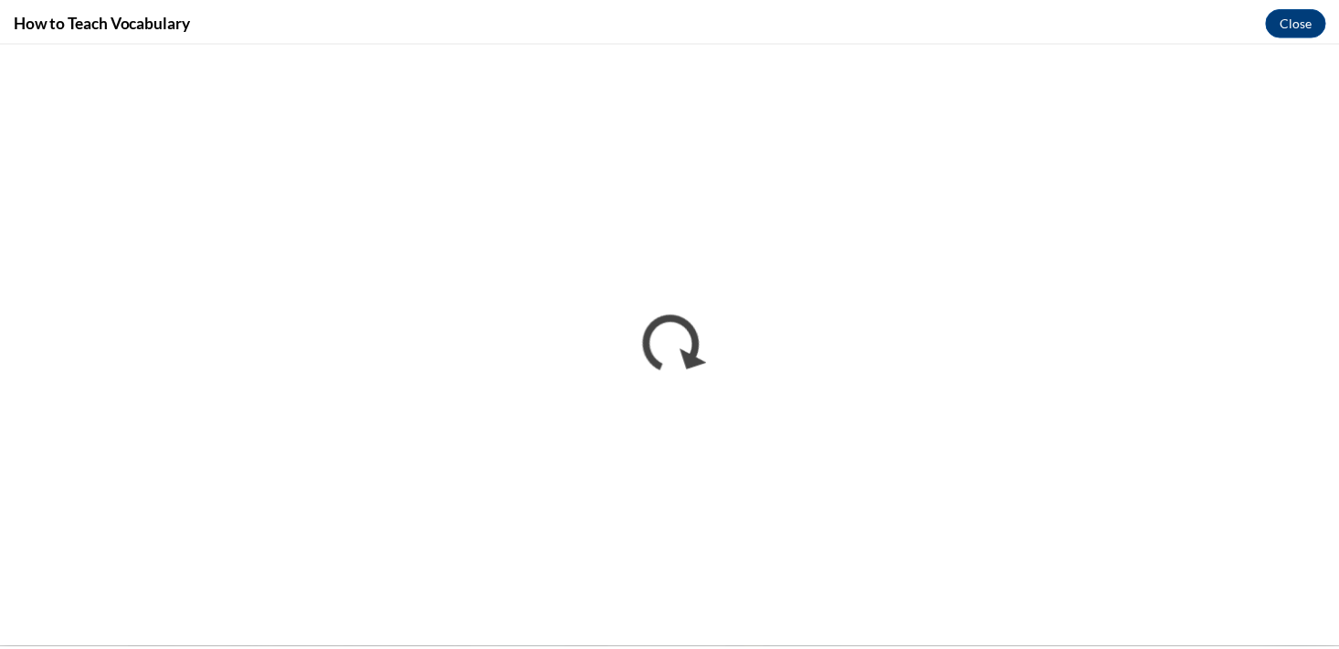
scroll to position [0, 0]
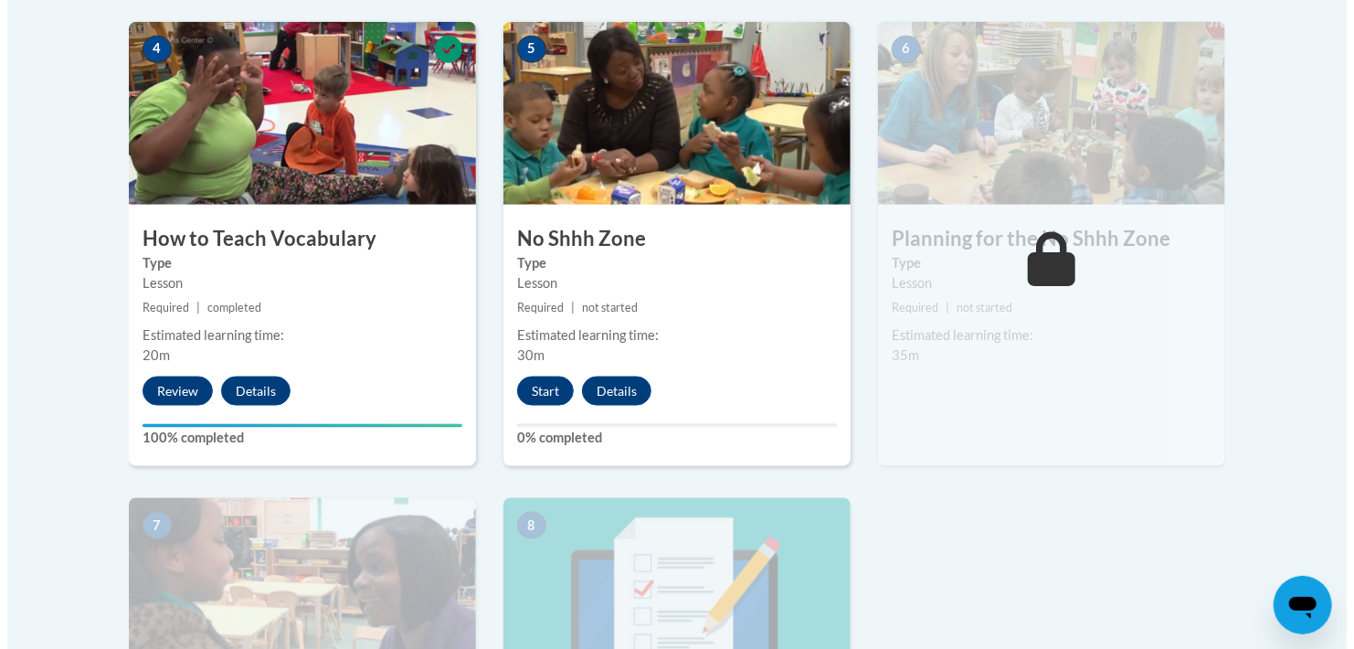
scroll to position [1096, 0]
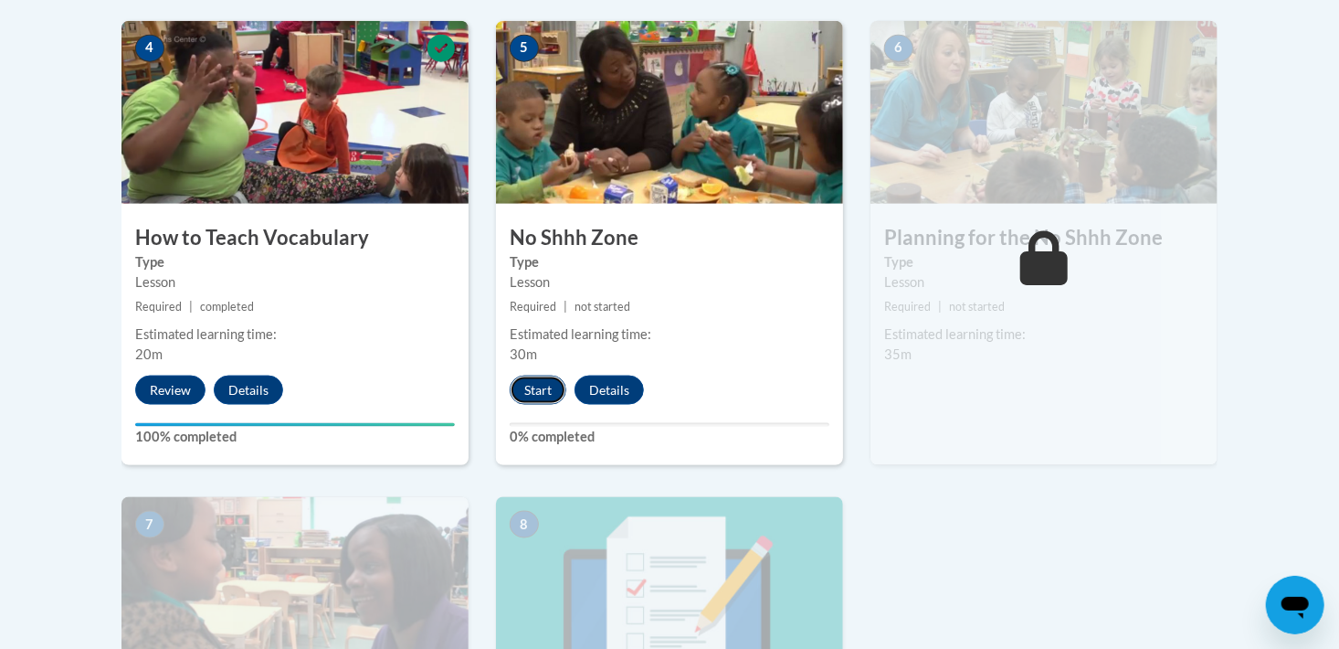
click at [538, 389] on button "Start" at bounding box center [538, 389] width 57 height 29
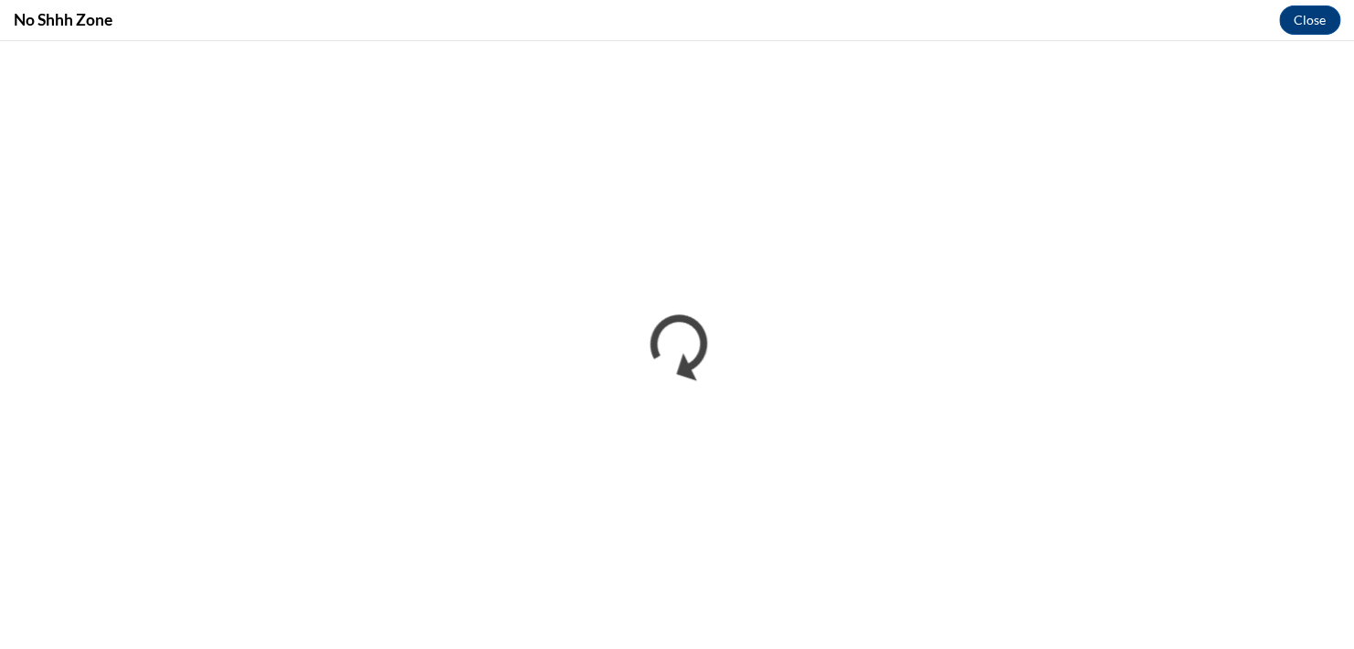
scroll to position [0, 0]
